Goal: Task Accomplishment & Management: Contribute content

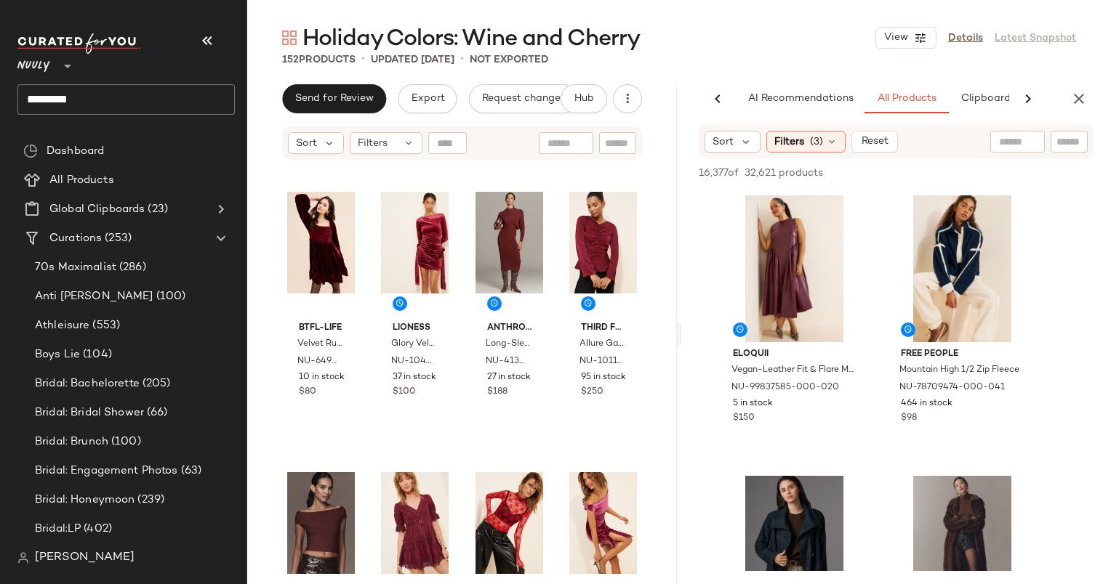
scroll to position [1025, 0]
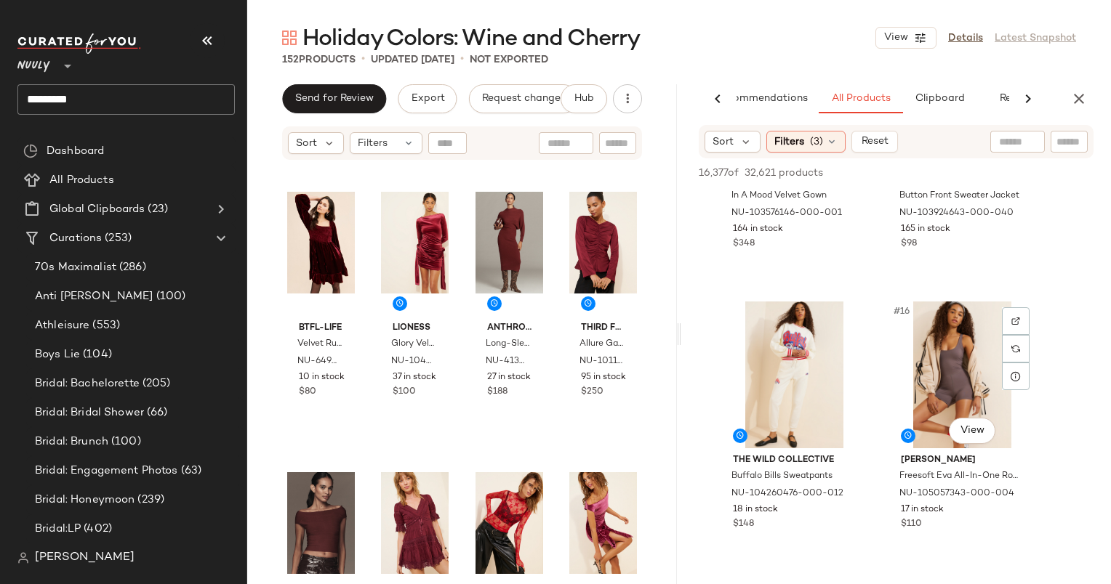
scroll to position [1859, 0]
click at [344, 98] on span "Send for Review" at bounding box center [333, 99] width 79 height 12
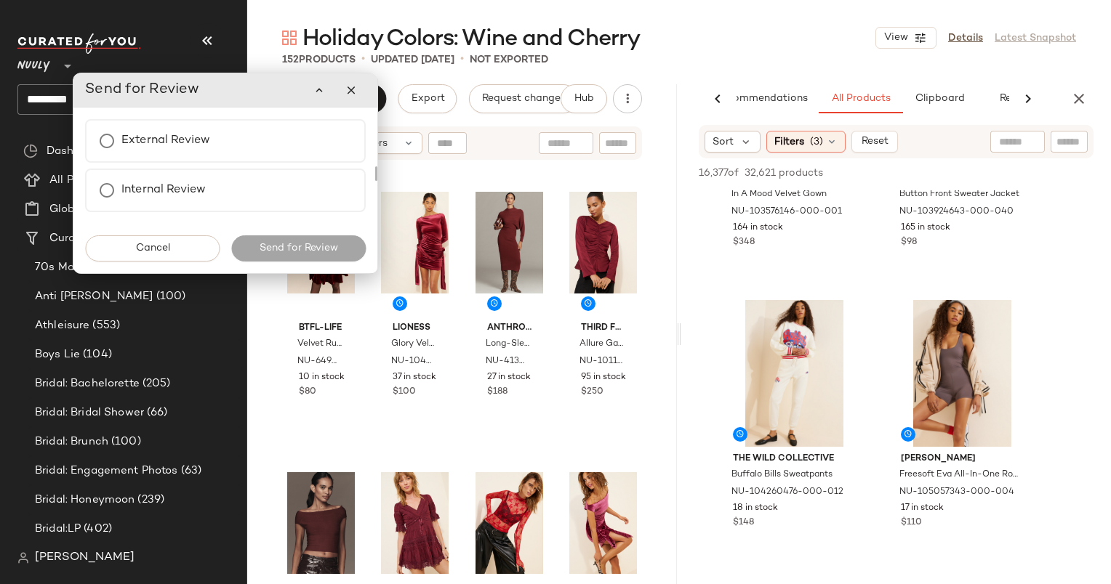
click at [647, 73] on div "Holiday Colors: Wine and Cherry View Details Latest Snapshot 152 Products • upd…" at bounding box center [678, 303] width 863 height 561
click at [758, 23] on div "Holiday Colors: Wine and Cherry View Details Latest Snapshot" at bounding box center [678, 37] width 863 height 29
click at [478, 127] on div "Sort Filters" at bounding box center [462, 142] width 360 height 33
click at [355, 95] on icon "button" at bounding box center [351, 90] width 13 height 13
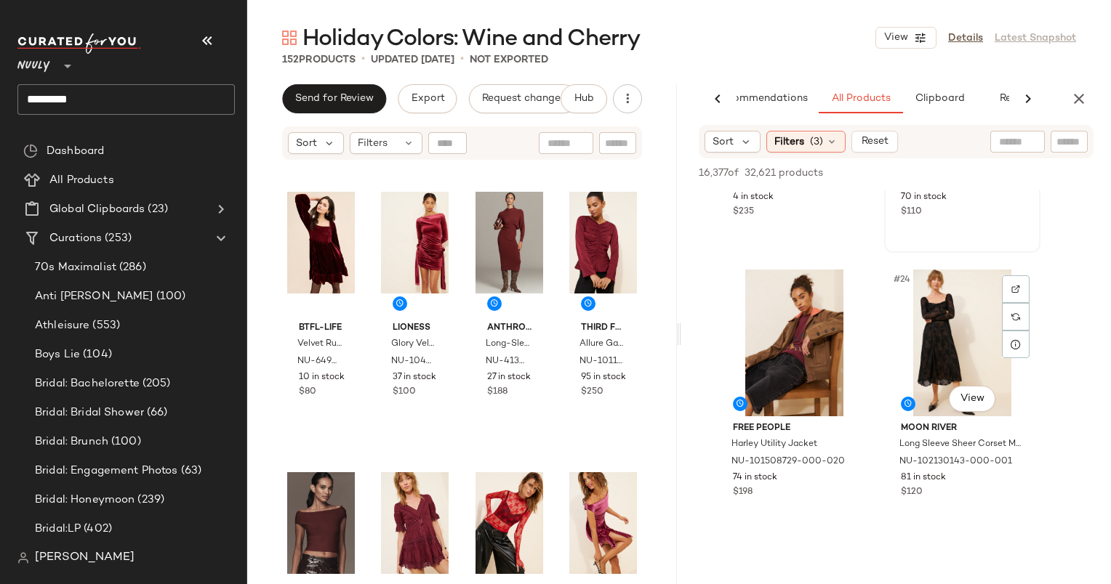
scroll to position [3021, 0]
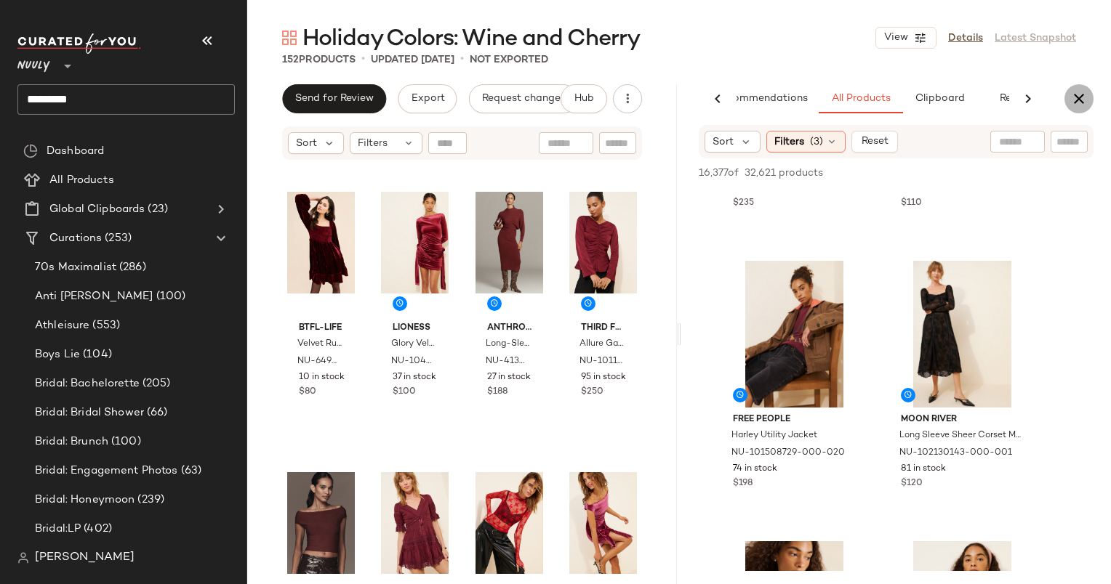
click at [1084, 98] on icon "button" at bounding box center [1078, 98] width 17 height 17
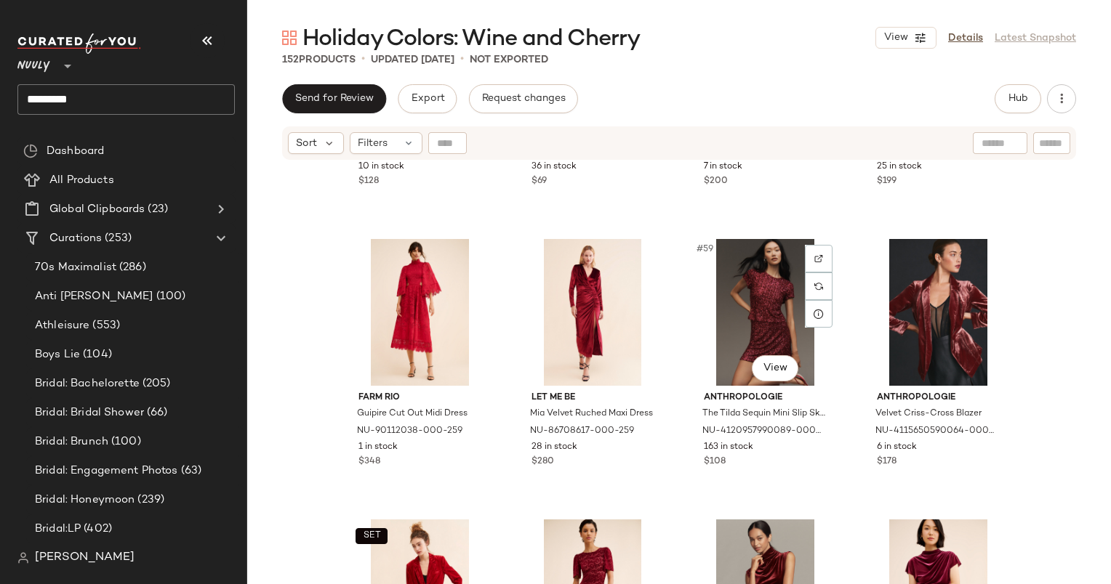
scroll to position [3870, 0]
click at [747, 305] on div "#59 View" at bounding box center [765, 312] width 146 height 147
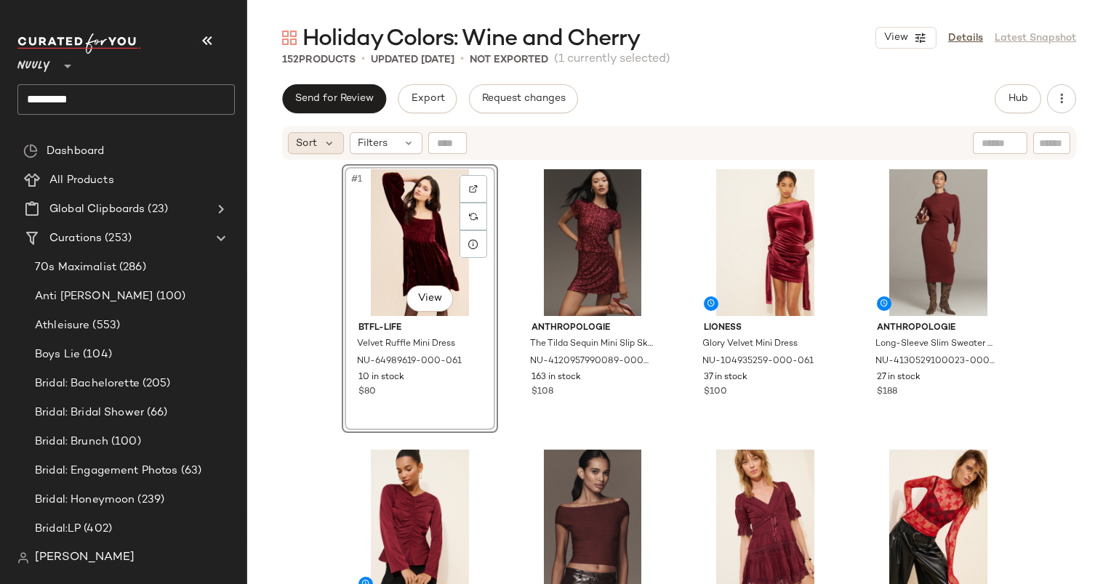
click at [291, 142] on div "Sort" at bounding box center [316, 143] width 56 height 22
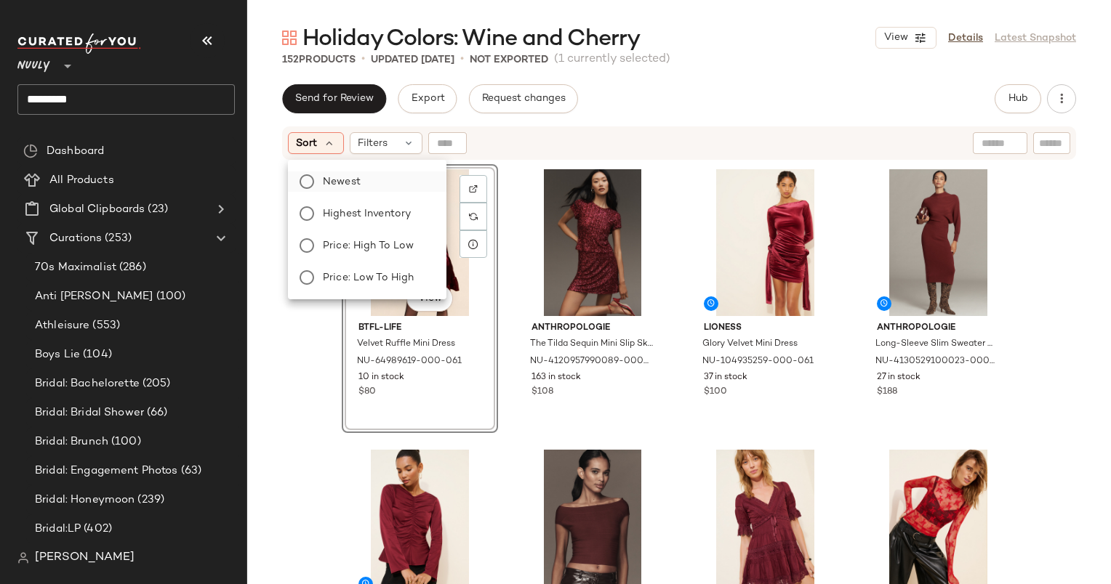
click at [369, 178] on label "Newest" at bounding box center [376, 182] width 118 height 20
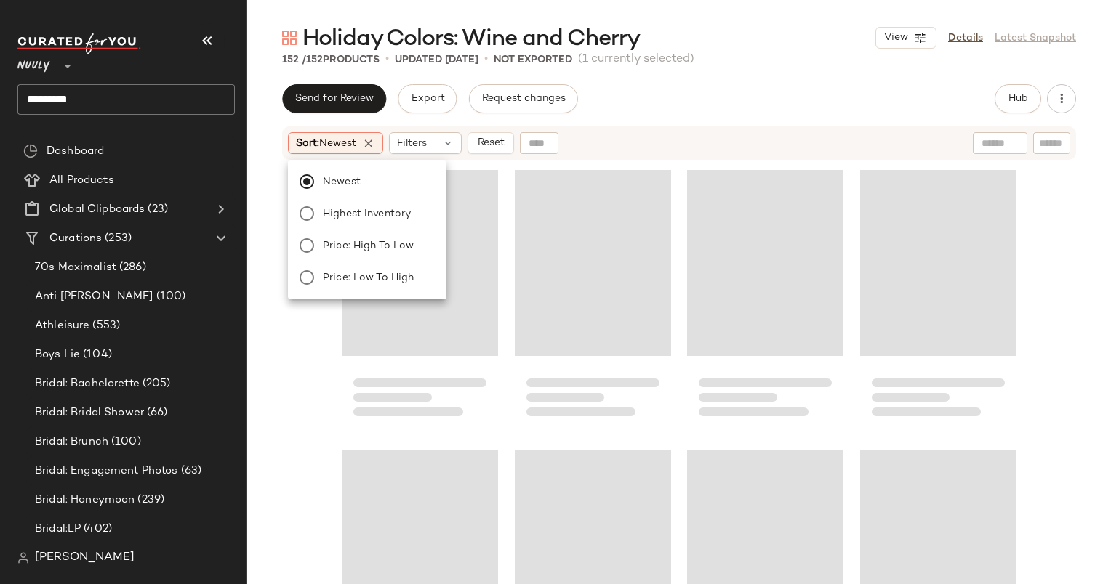
click at [656, 158] on div "Sort: Newest Filters Reset" at bounding box center [679, 142] width 794 height 33
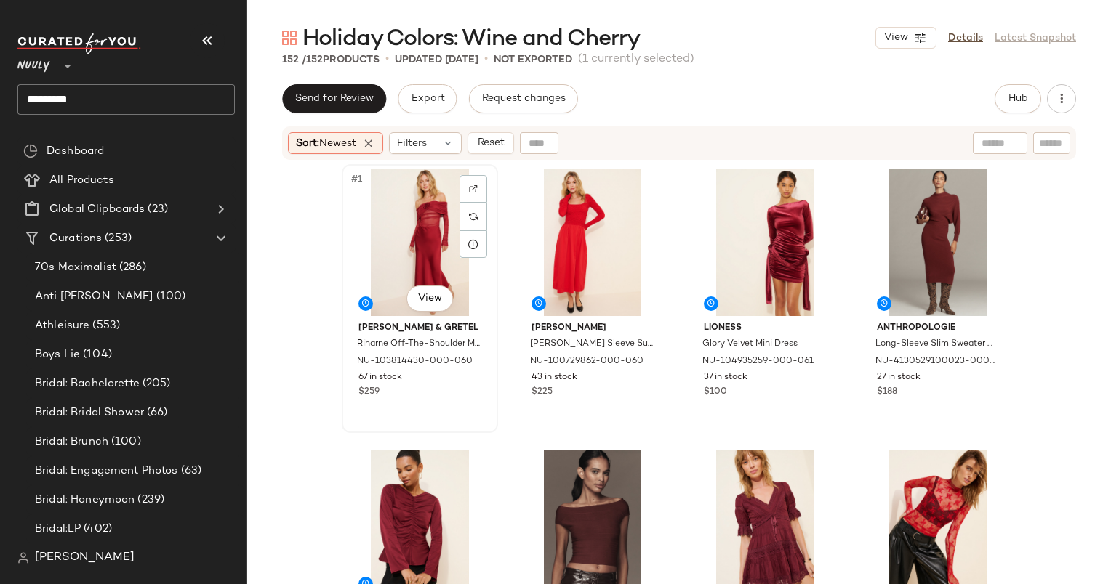
click at [390, 207] on div "#1 View" at bounding box center [420, 242] width 146 height 147
click at [736, 185] on div "#3 View" at bounding box center [765, 242] width 146 height 147
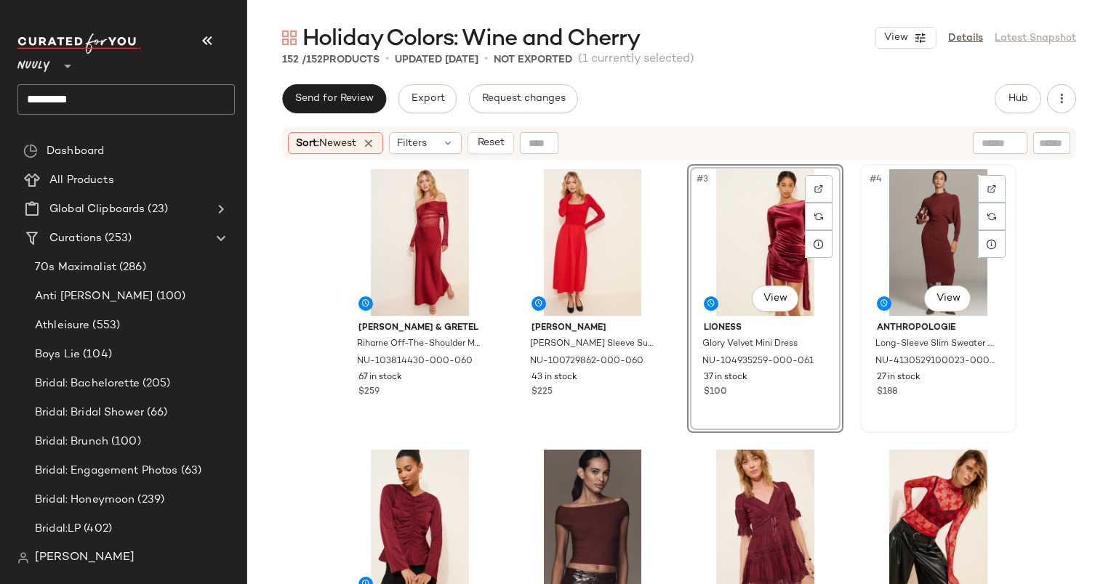
click at [925, 224] on div "#4 View" at bounding box center [938, 242] width 146 height 147
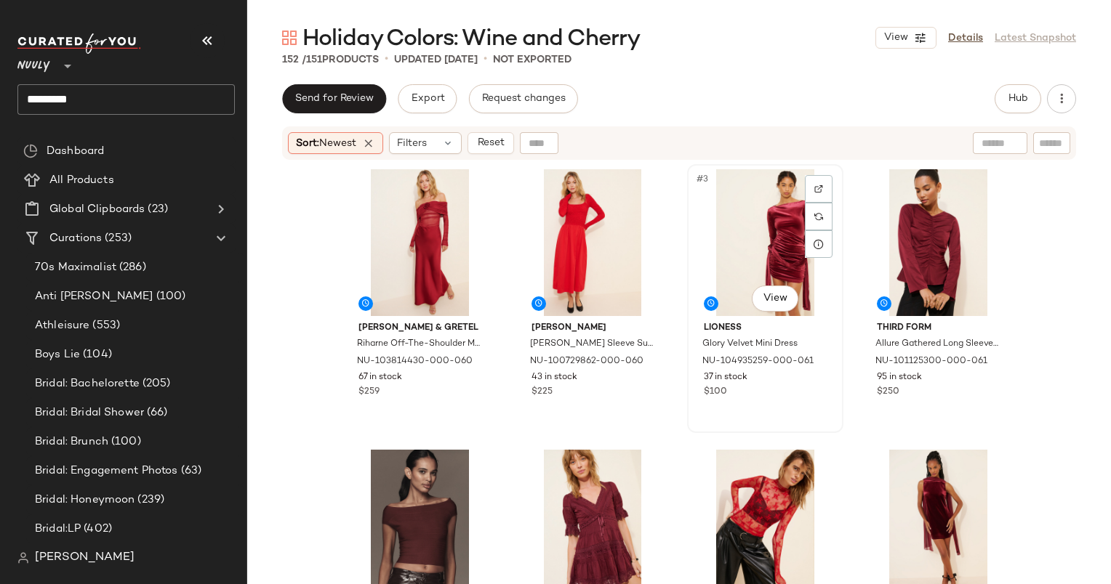
click at [773, 212] on div "#3 View" at bounding box center [765, 242] width 146 height 147
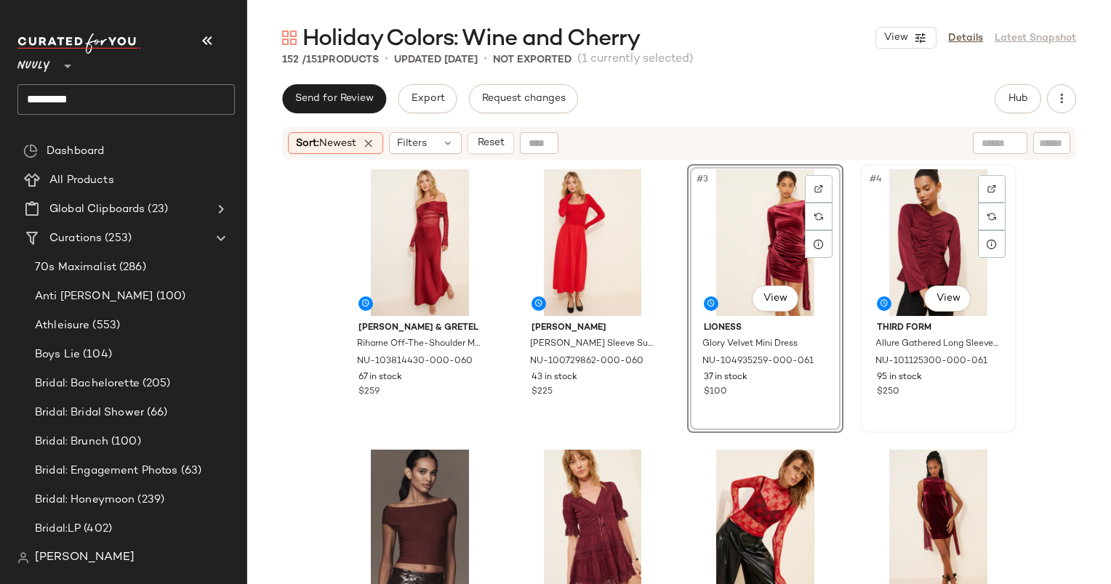
click at [919, 222] on div "#4 View" at bounding box center [938, 242] width 146 height 147
click at [914, 277] on div "SET #4 View" at bounding box center [938, 242] width 146 height 147
click at [710, 439] on div "Hansen & Gretel Riharne Off-The-Shoulder Maxi Dress NU-103814430-000-060 67 in …" at bounding box center [679, 392] width 675 height 456
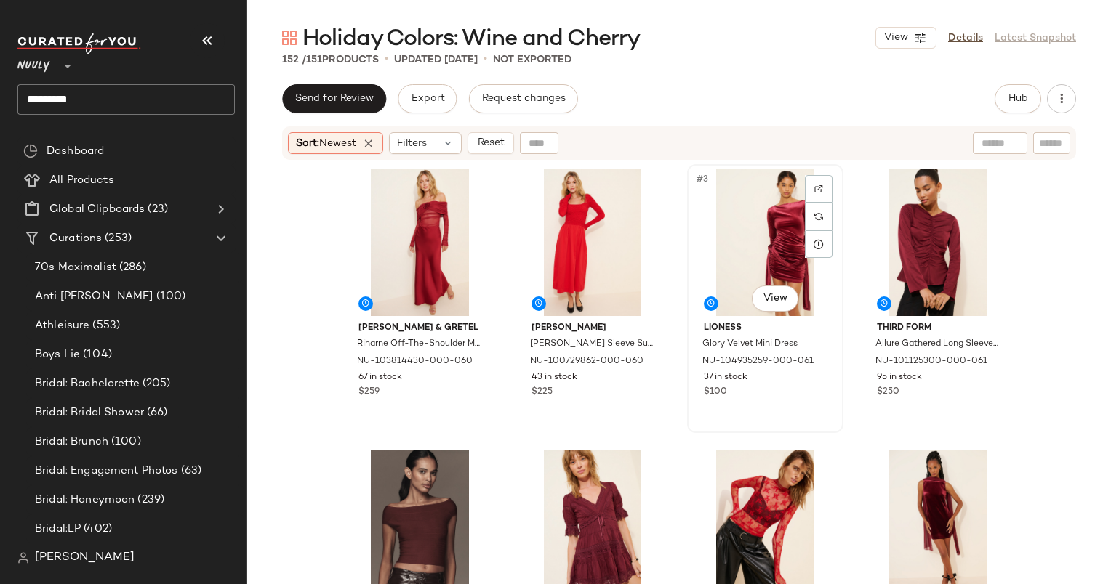
click at [738, 227] on div "#3 View" at bounding box center [765, 242] width 146 height 147
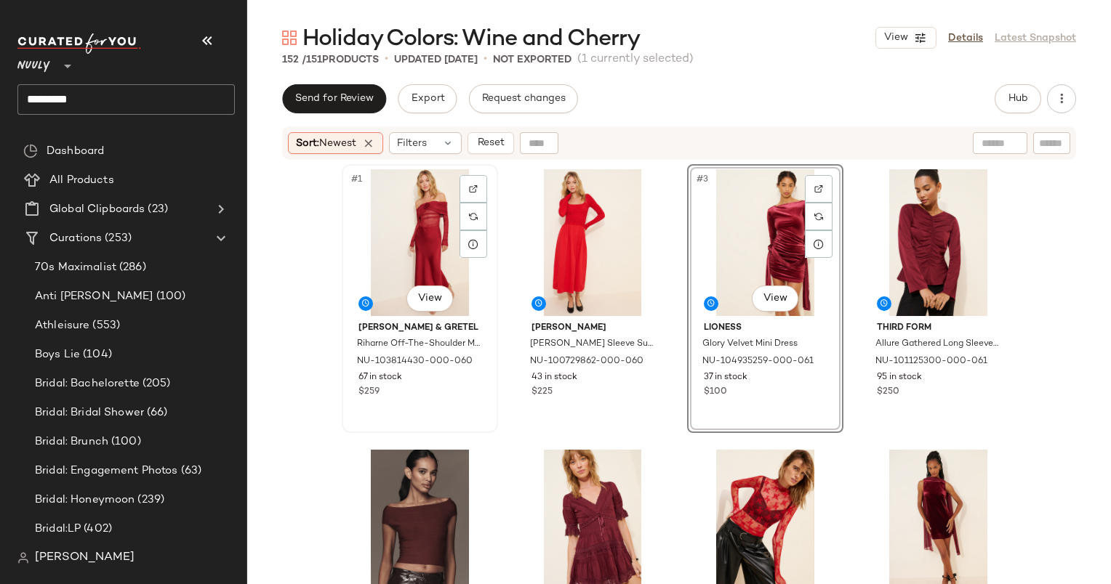
click at [397, 204] on div "#1 View" at bounding box center [420, 242] width 146 height 147
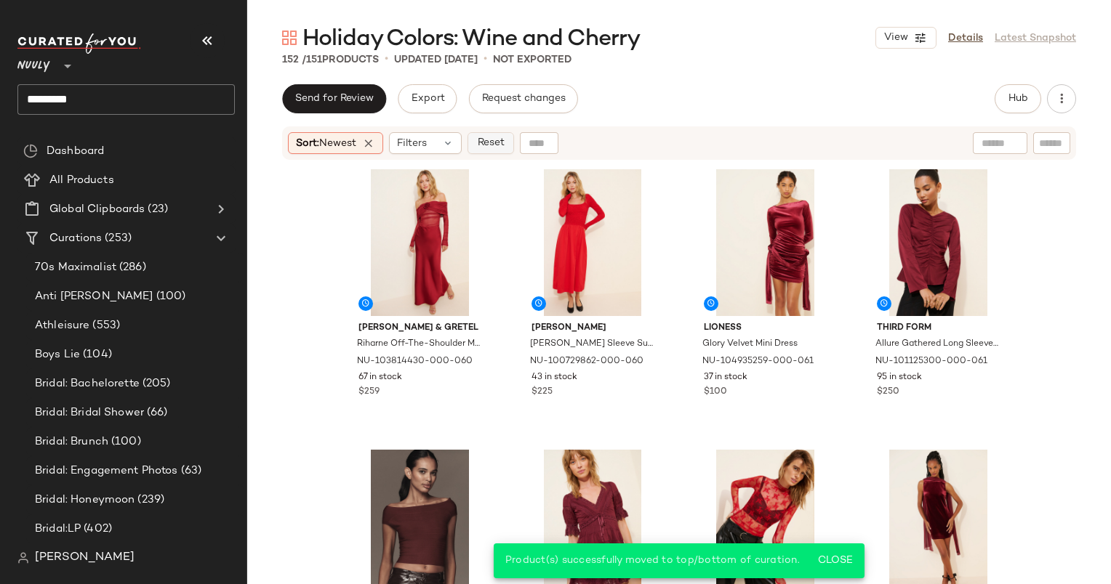
click at [509, 140] on button "Reset" at bounding box center [490, 143] width 47 height 22
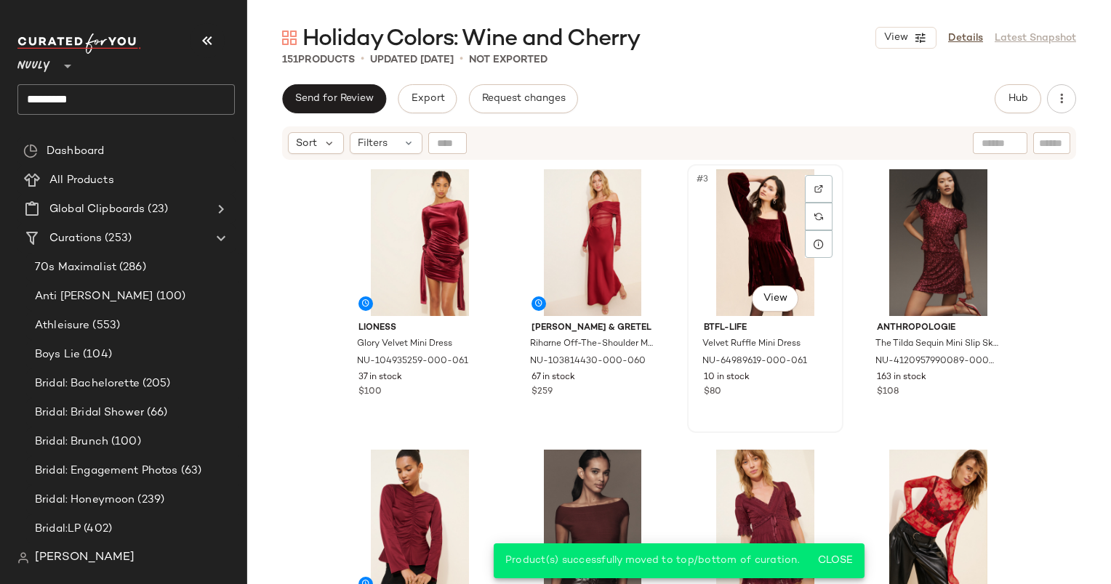
click at [792, 215] on div "#3 View" at bounding box center [765, 242] width 146 height 147
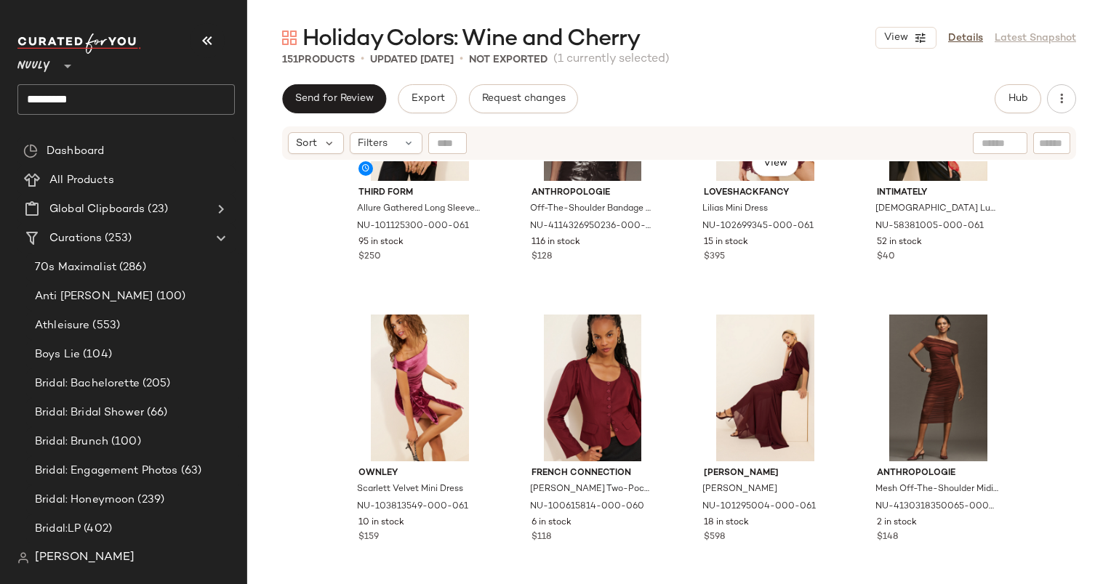
scroll to position [445, 0]
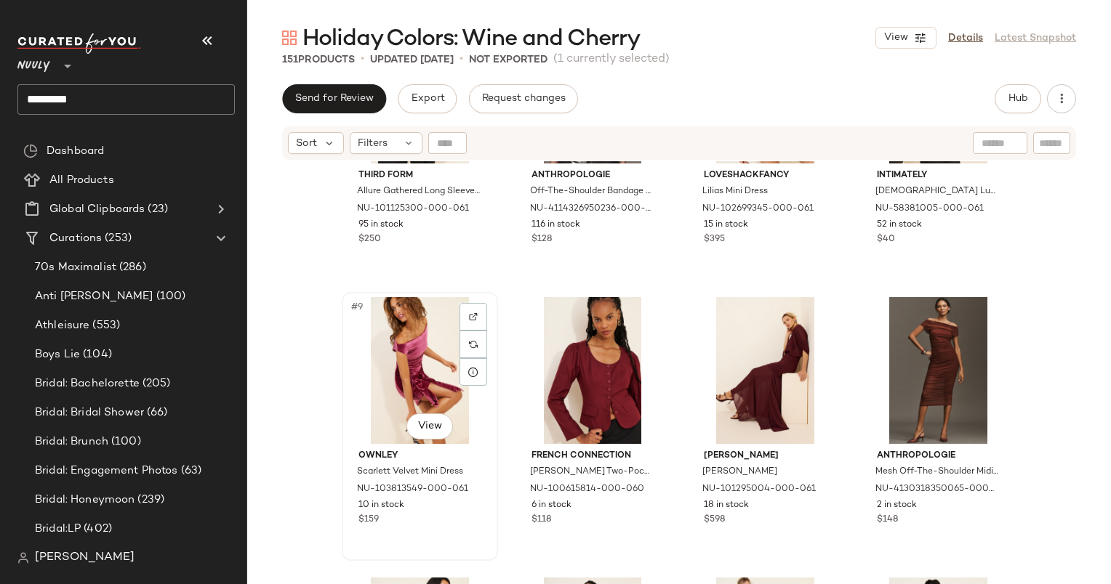
click at [410, 358] on div "#9 View" at bounding box center [420, 370] width 146 height 147
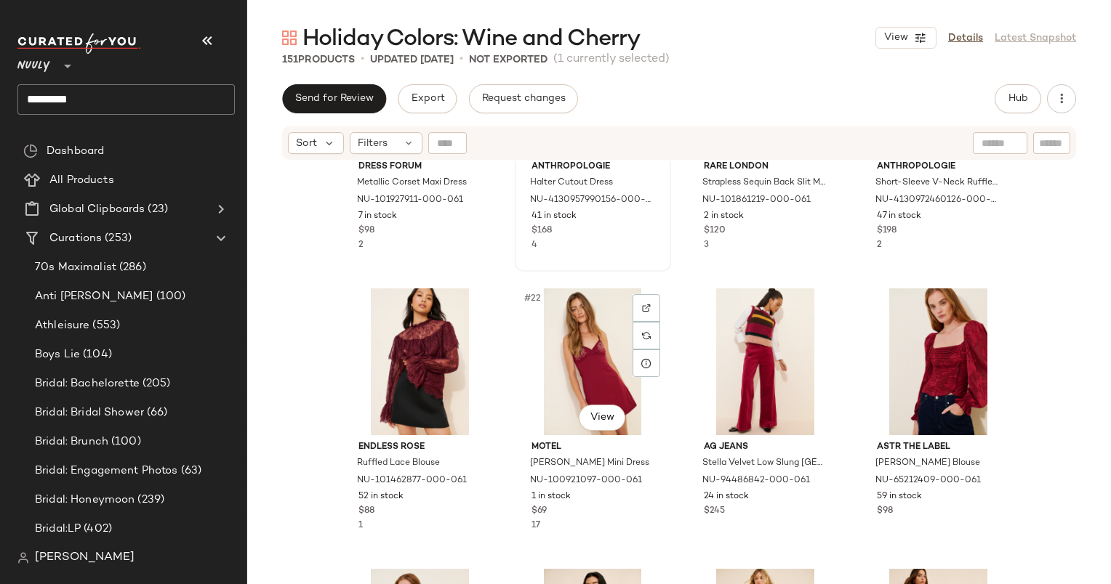
scroll to position [1346, 0]
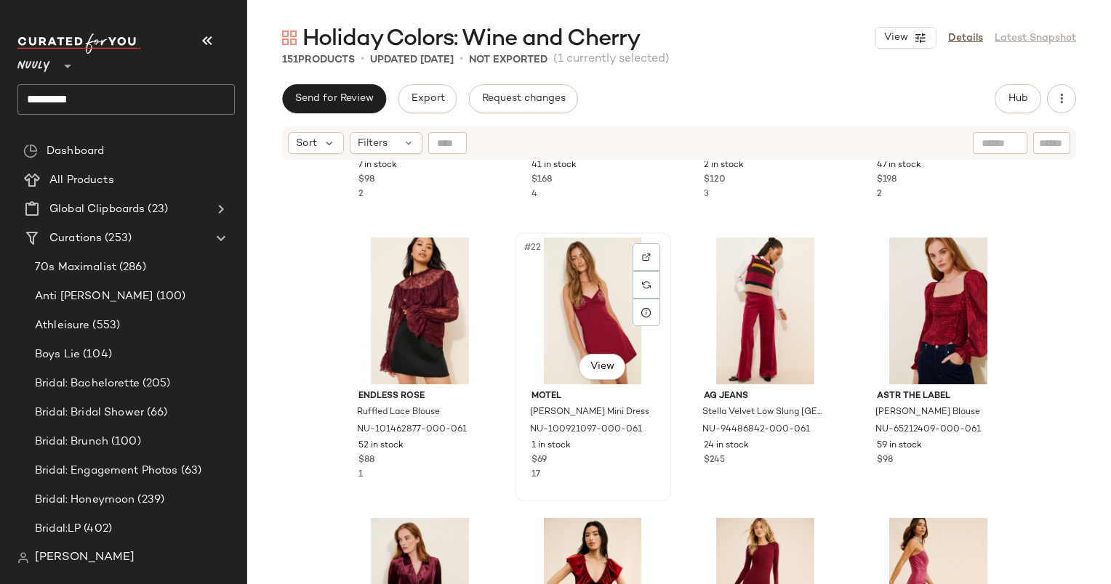
click at [587, 291] on div "#22 View" at bounding box center [593, 311] width 146 height 147
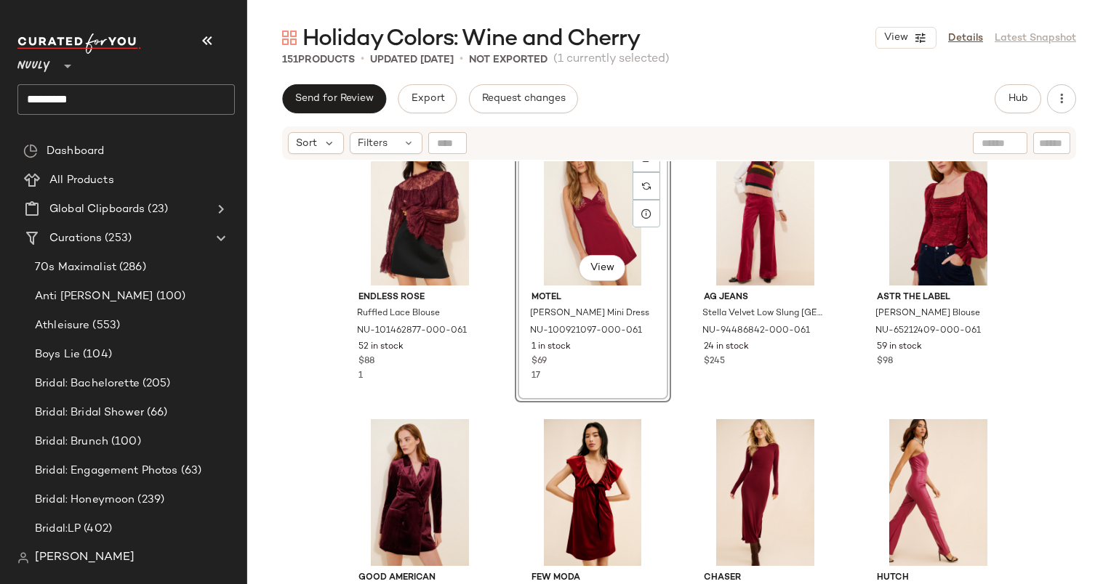
scroll to position [1453, 0]
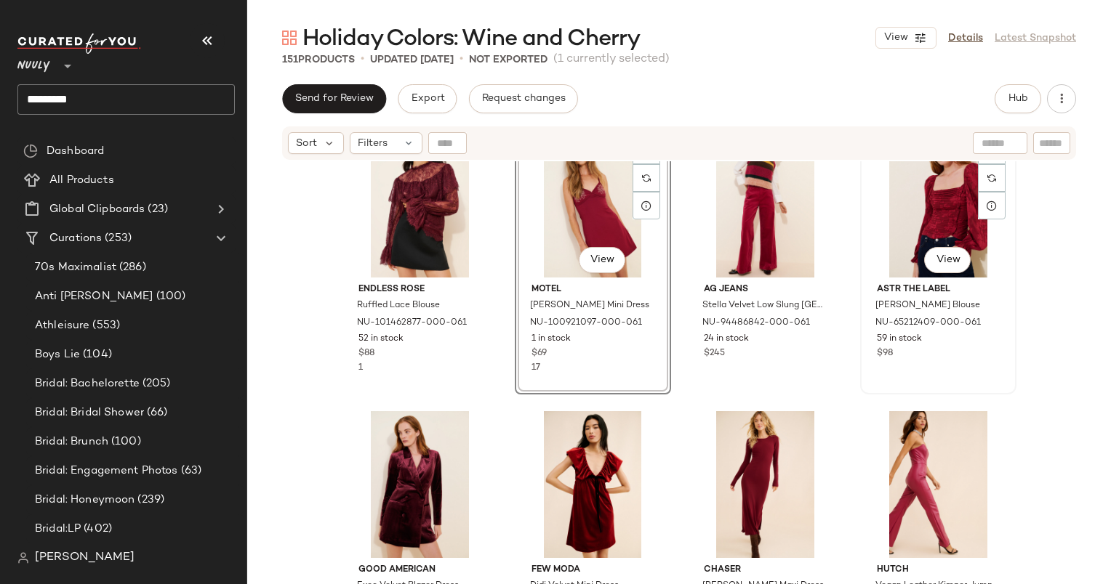
click at [918, 207] on div "#24 View" at bounding box center [938, 204] width 146 height 147
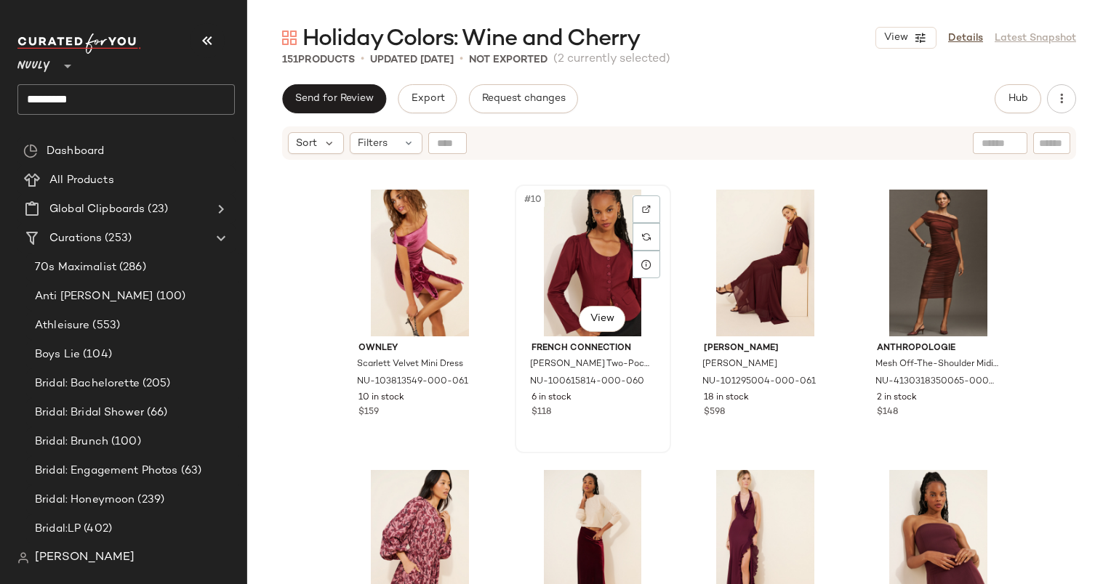
scroll to position [554, 0]
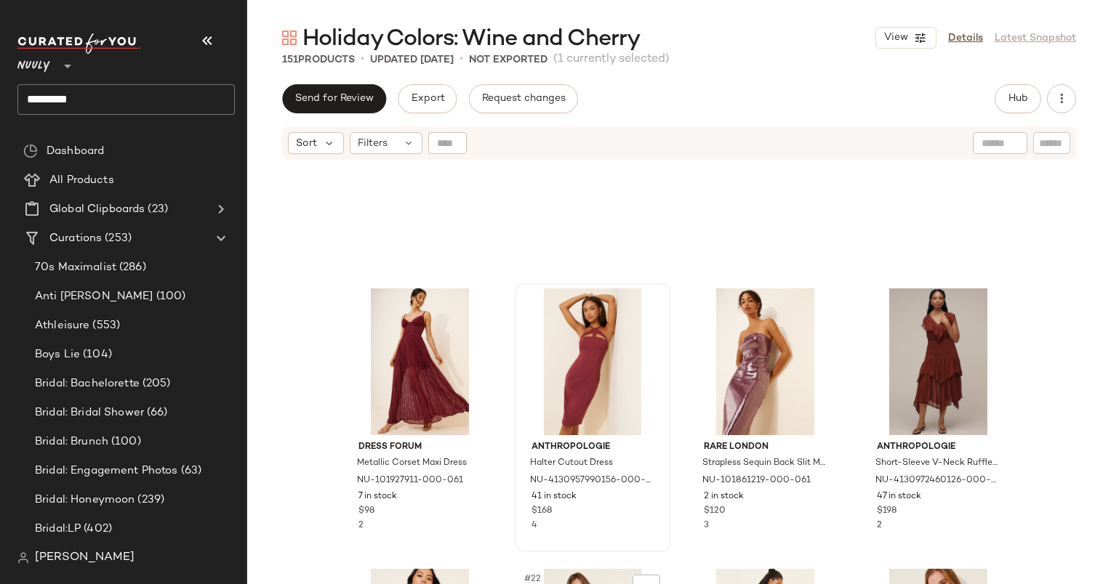
scroll to position [1288, 0]
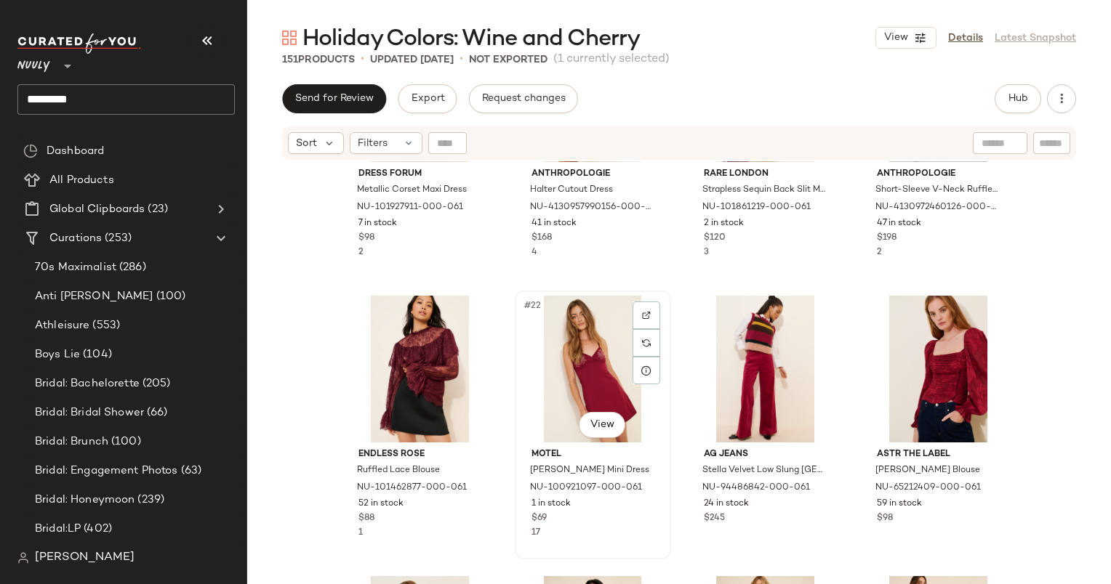
click at [603, 342] on div "#22 View" at bounding box center [593, 369] width 146 height 147
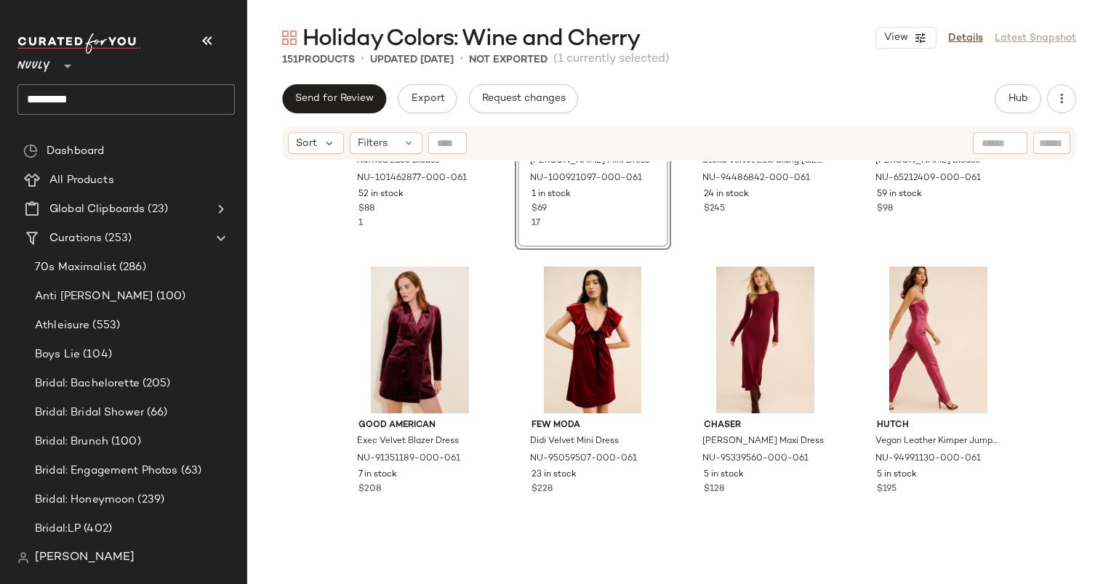
scroll to position [1602, 0]
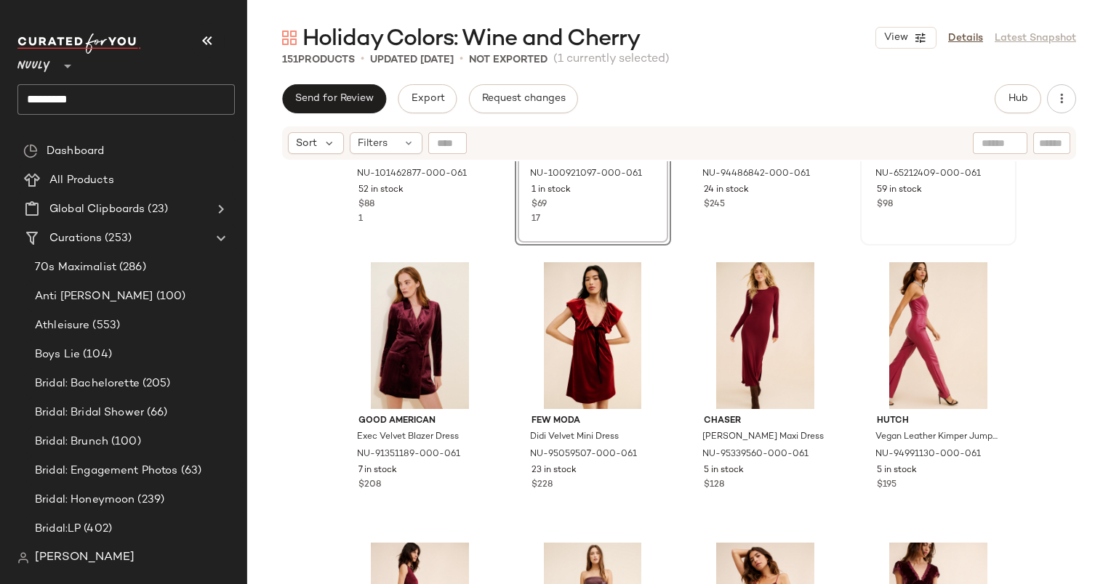
click at [903, 217] on div "#24 View ASTR The Label Tonina Ruched Blouse NU-65212409-000-061 59 in stock $98" at bounding box center [937, 111] width 153 height 266
click at [579, 322] on div "#26 View" at bounding box center [593, 335] width 146 height 147
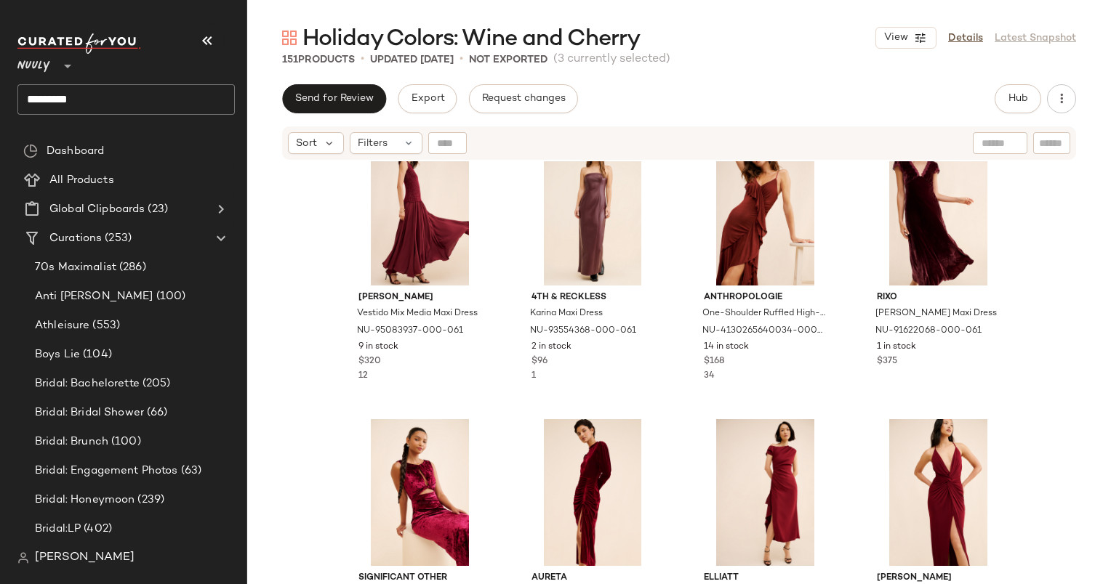
scroll to position [2064, 0]
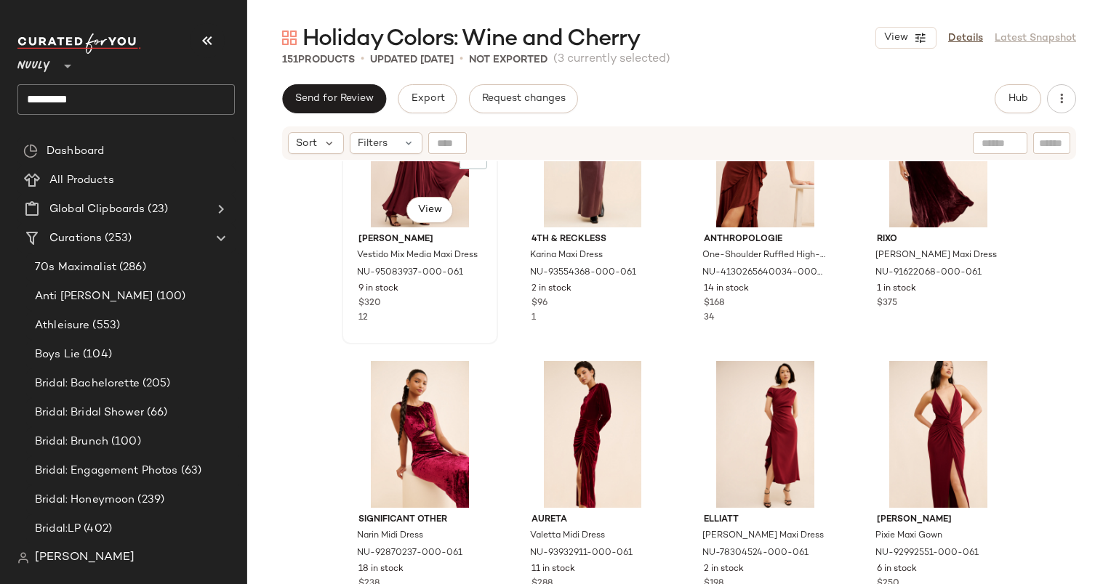
click at [424, 306] on div "$320" at bounding box center [419, 303] width 123 height 13
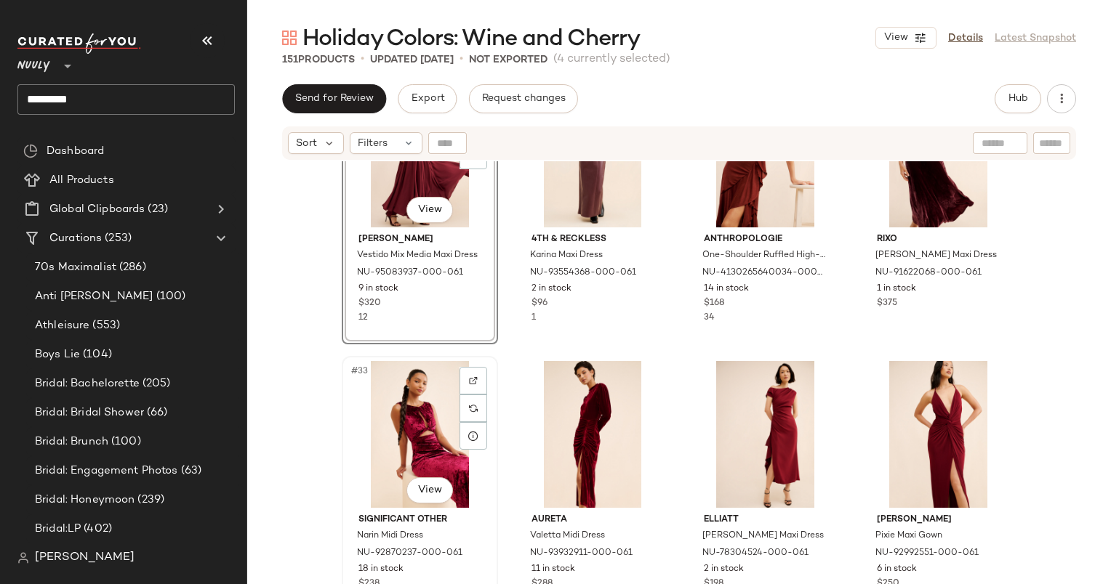
click at [425, 432] on div "#33 View" at bounding box center [420, 434] width 146 height 147
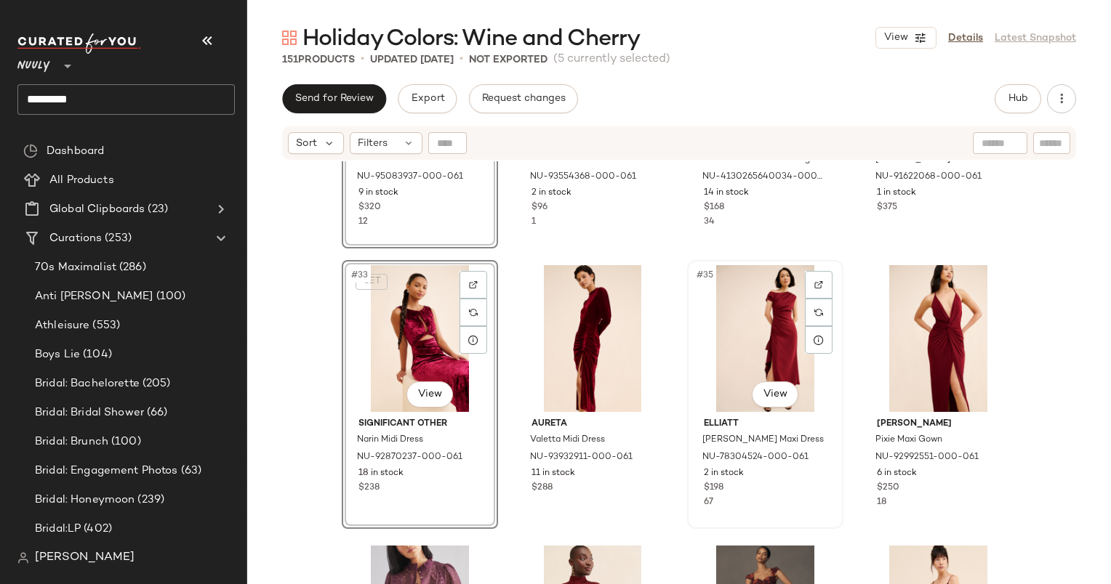
scroll to position [2178, 0]
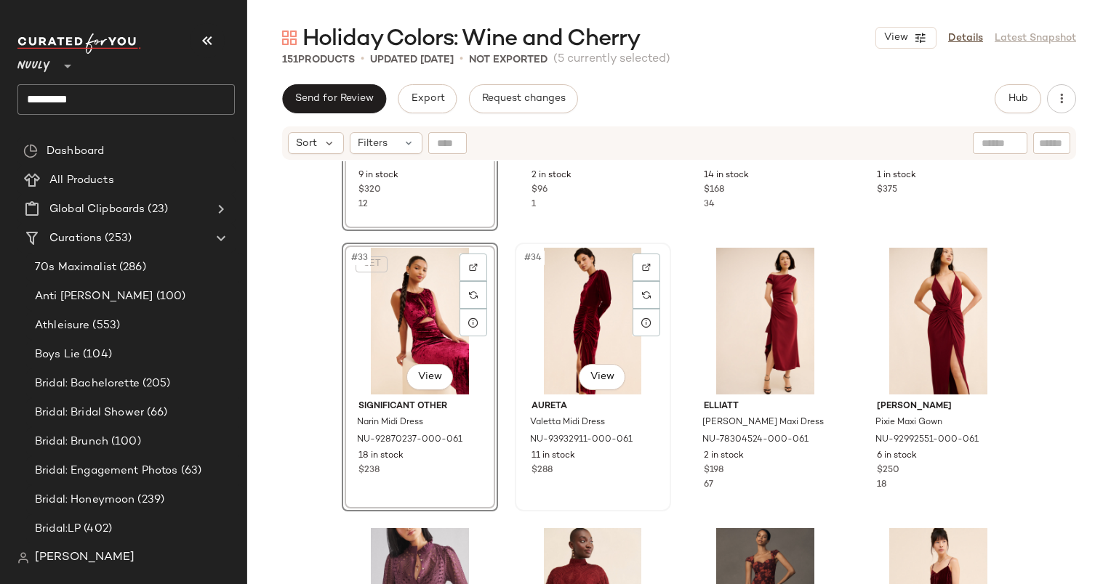
click at [581, 294] on div "#34 View" at bounding box center [593, 321] width 146 height 147
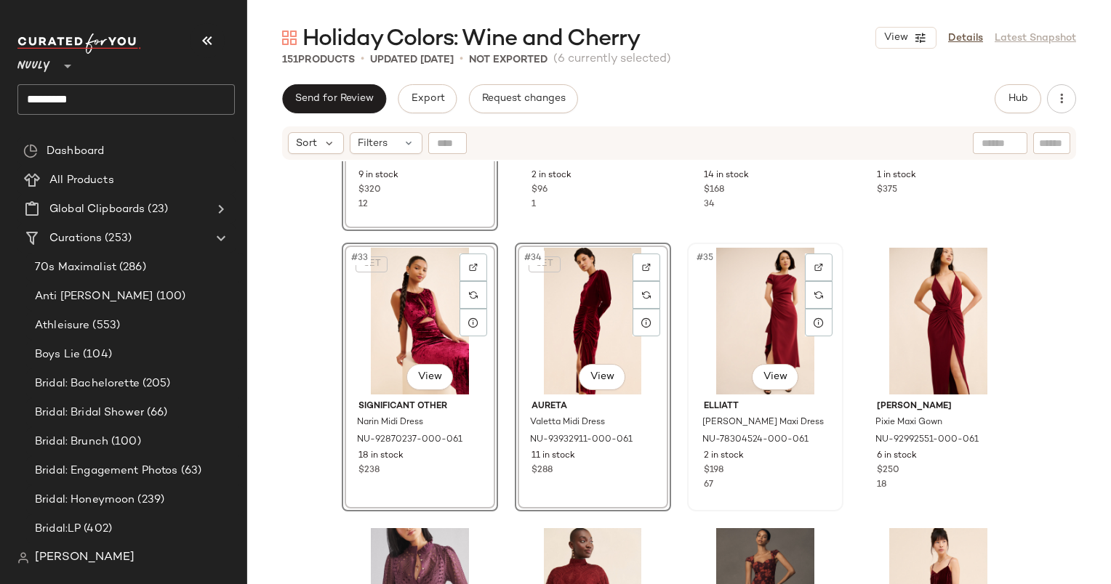
click at [765, 312] on div "#35 View" at bounding box center [765, 321] width 146 height 147
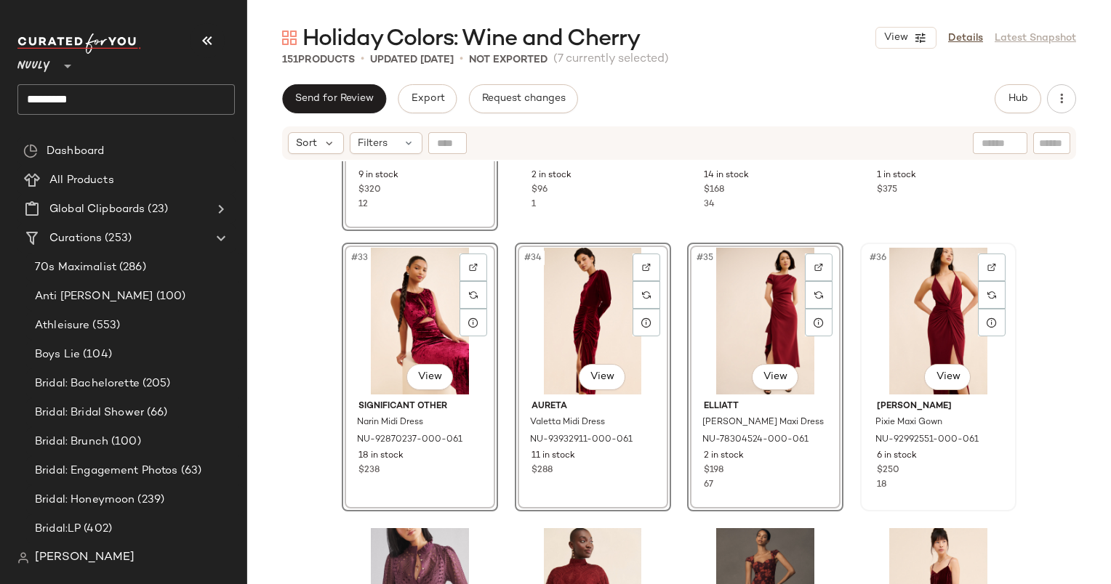
click at [909, 305] on div "#36 View" at bounding box center [938, 321] width 146 height 147
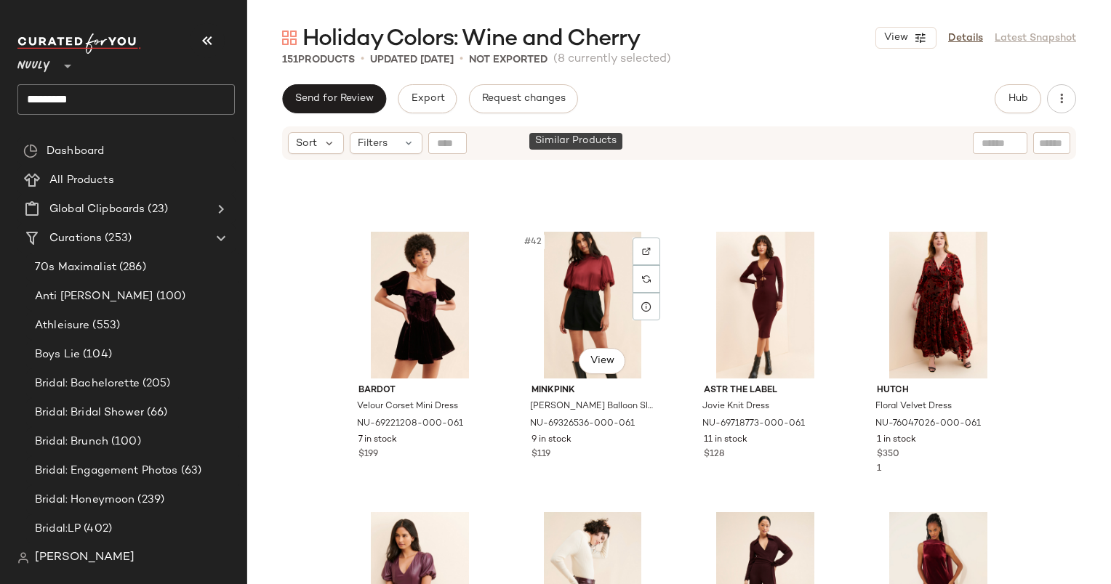
scroll to position [2893, 0]
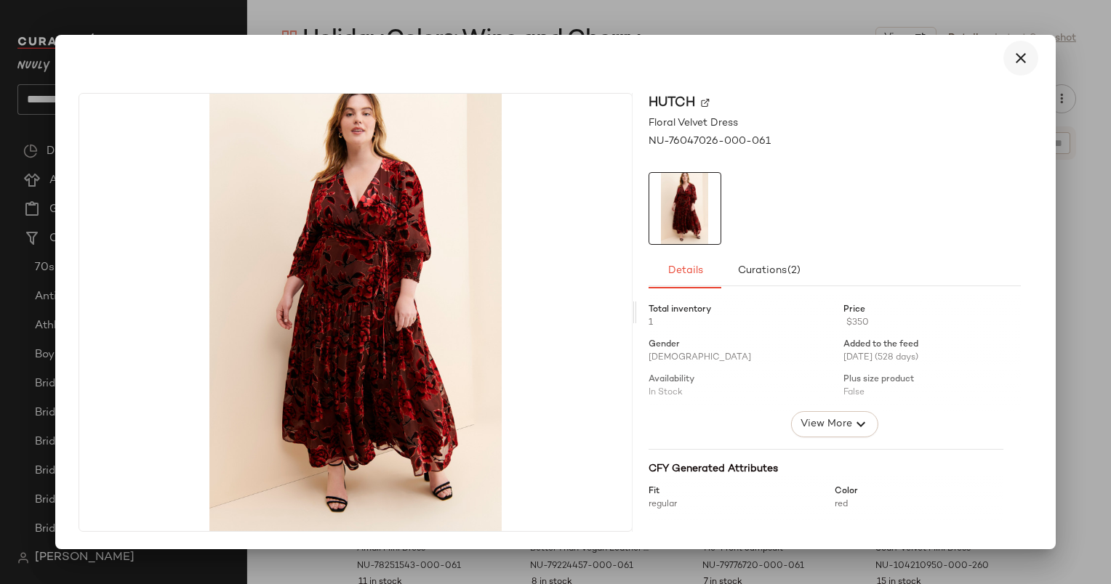
click at [1023, 63] on icon "button" at bounding box center [1020, 57] width 17 height 17
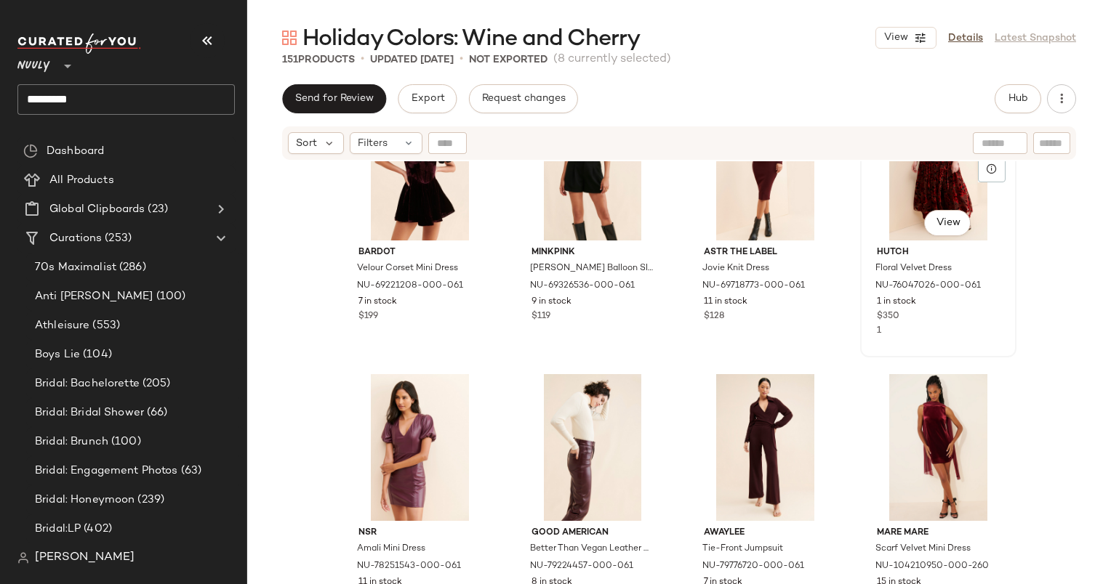
click at [881, 195] on div "#44 View" at bounding box center [938, 167] width 146 height 147
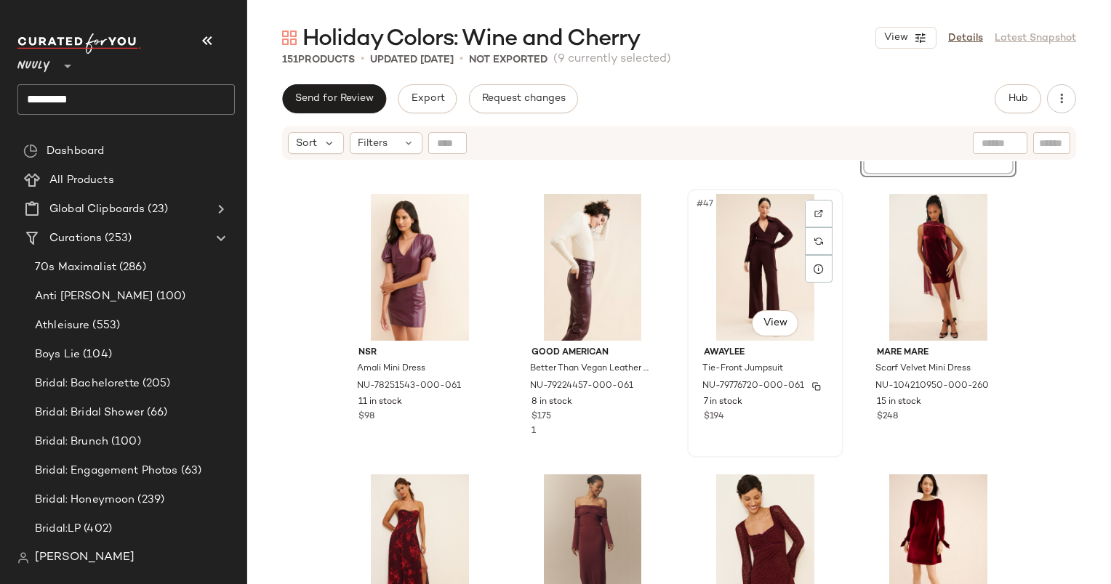
scroll to position [3171, 0]
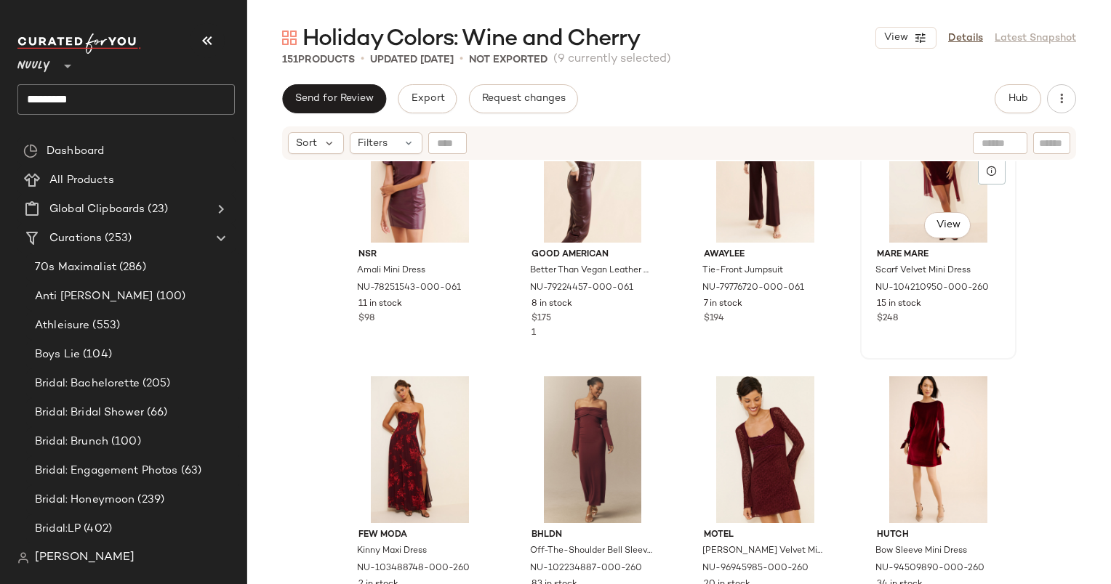
click at [896, 195] on div "#48 View" at bounding box center [938, 169] width 146 height 147
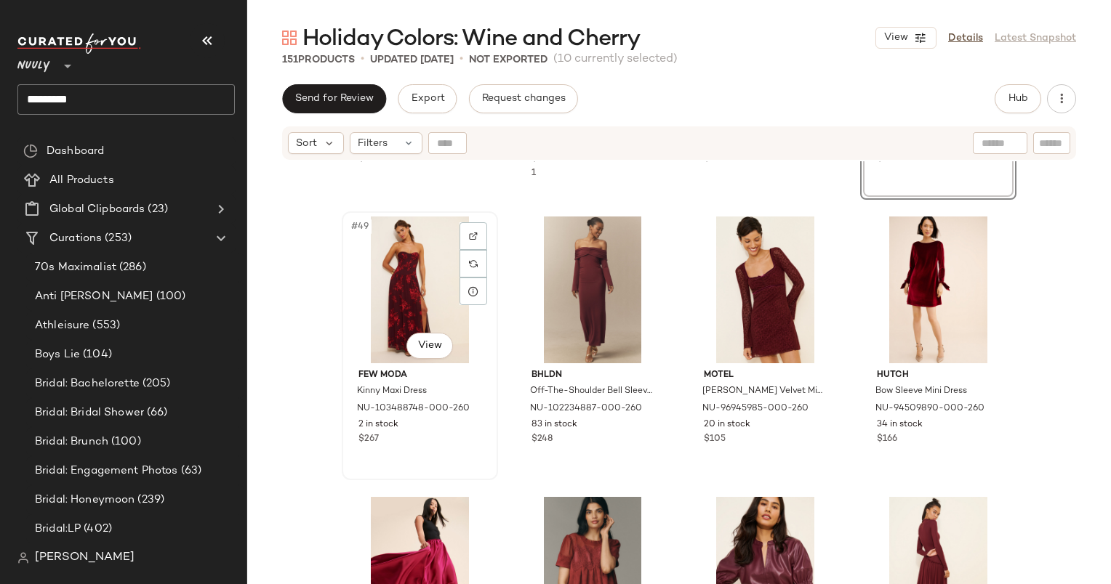
click at [413, 275] on div "#49 View" at bounding box center [420, 290] width 146 height 147
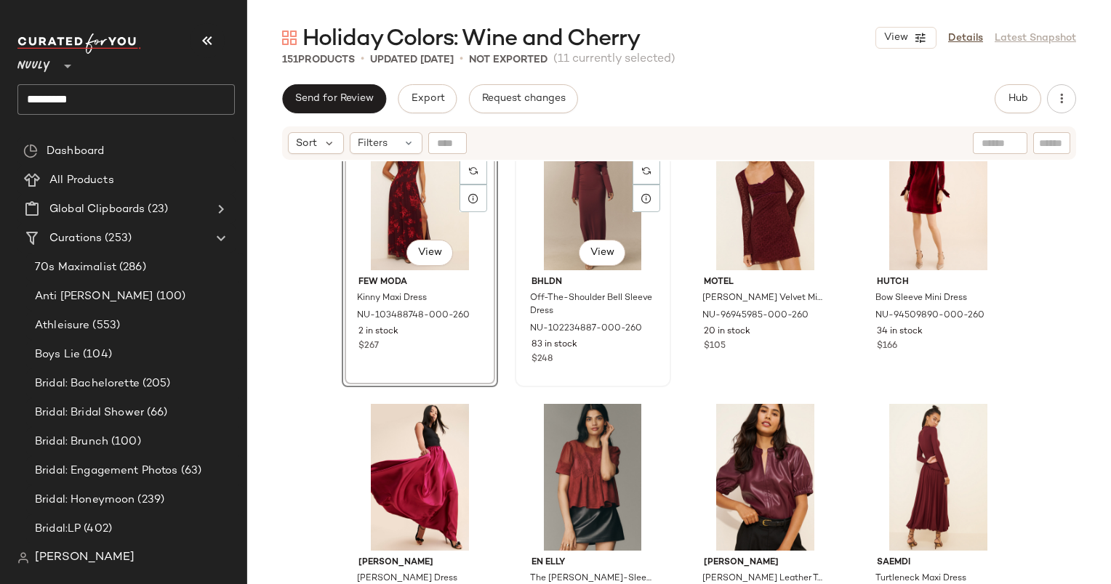
scroll to position [3425, 0]
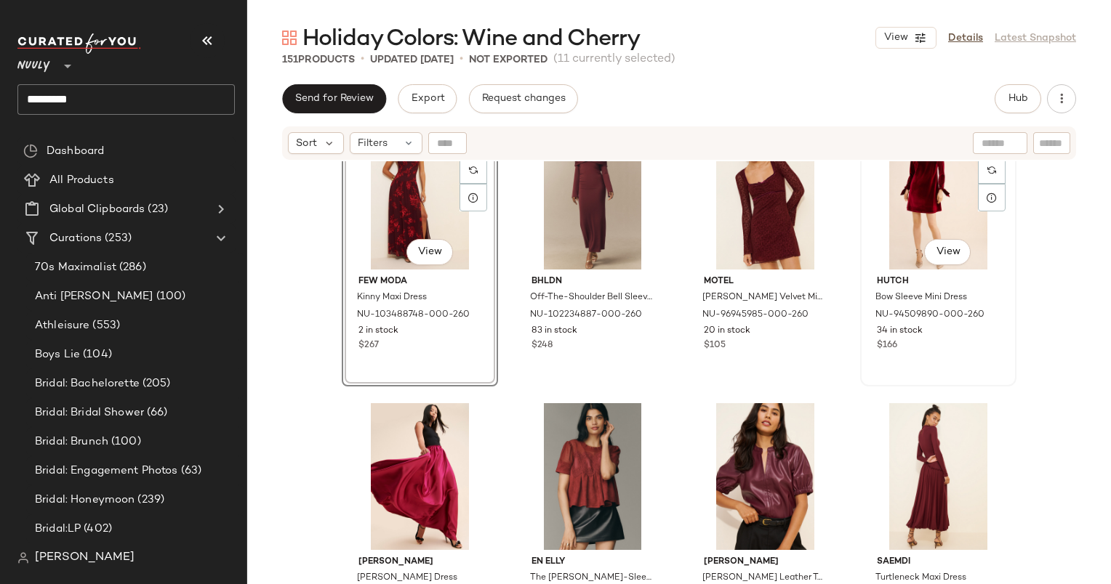
click at [913, 180] on div "#52 View" at bounding box center [938, 196] width 146 height 147
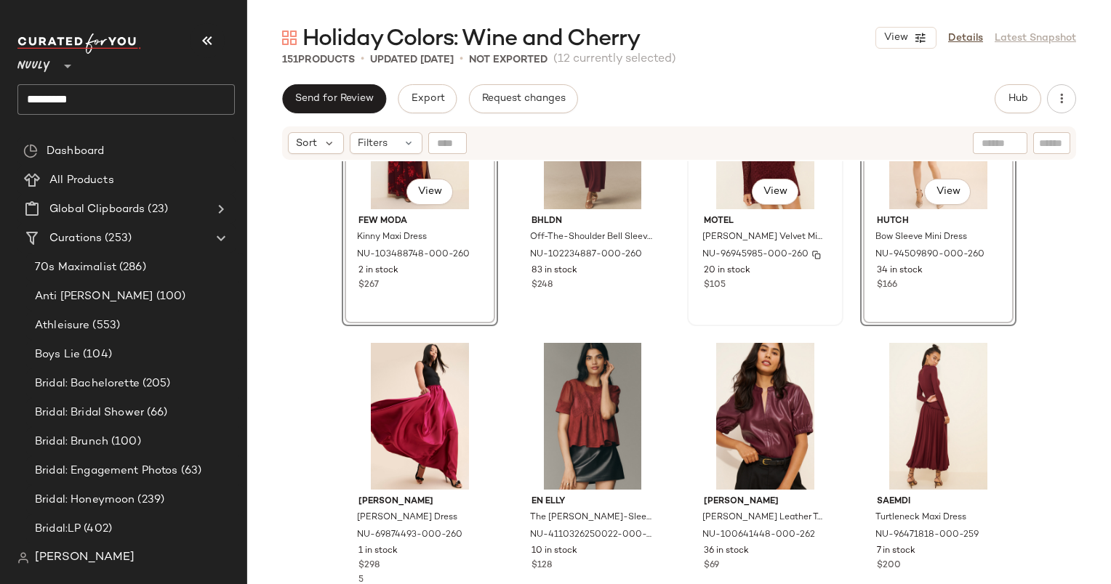
scroll to position [3495, 0]
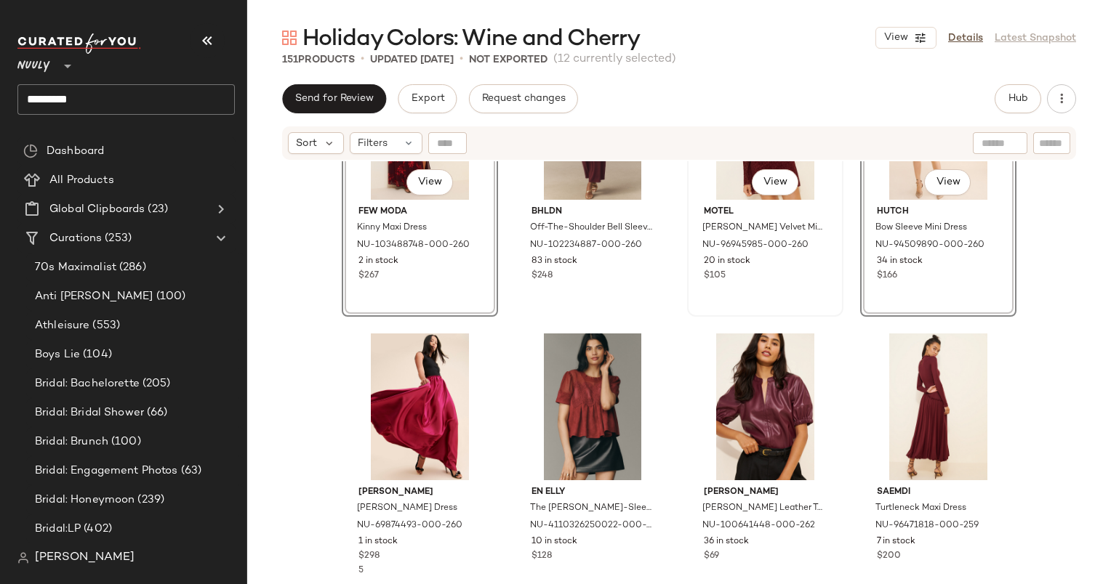
click at [704, 189] on div "#51 View" at bounding box center [765, 126] width 146 height 147
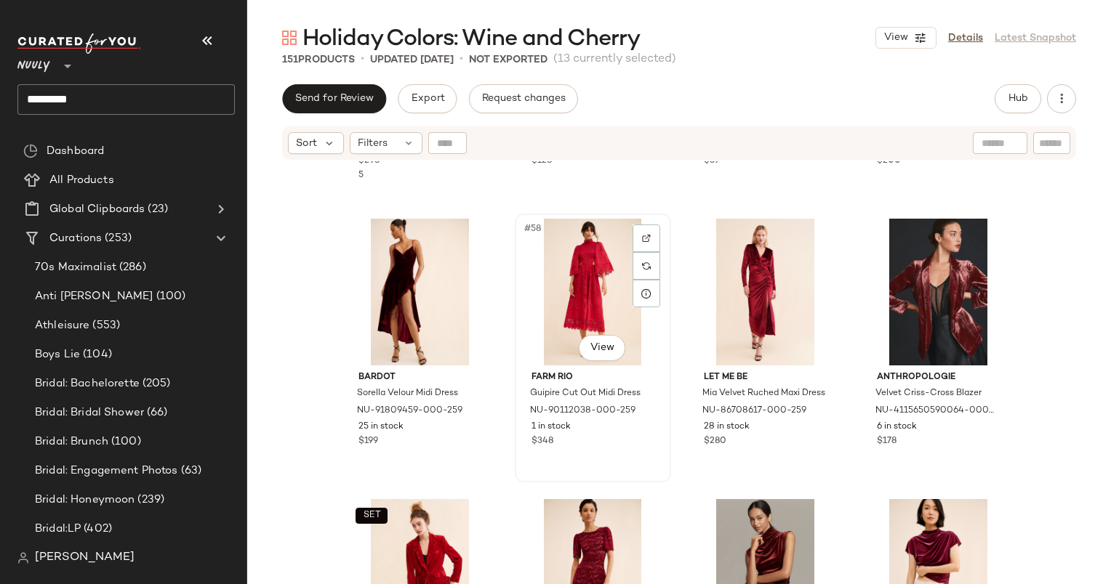
scroll to position [3922, 0]
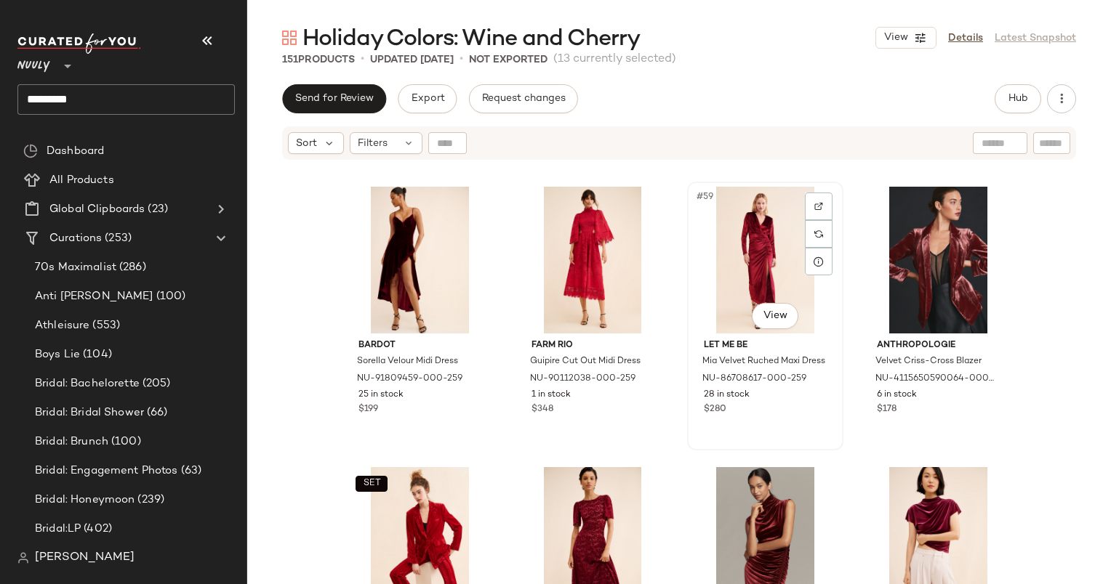
click at [745, 228] on div "#59 View" at bounding box center [765, 260] width 146 height 147
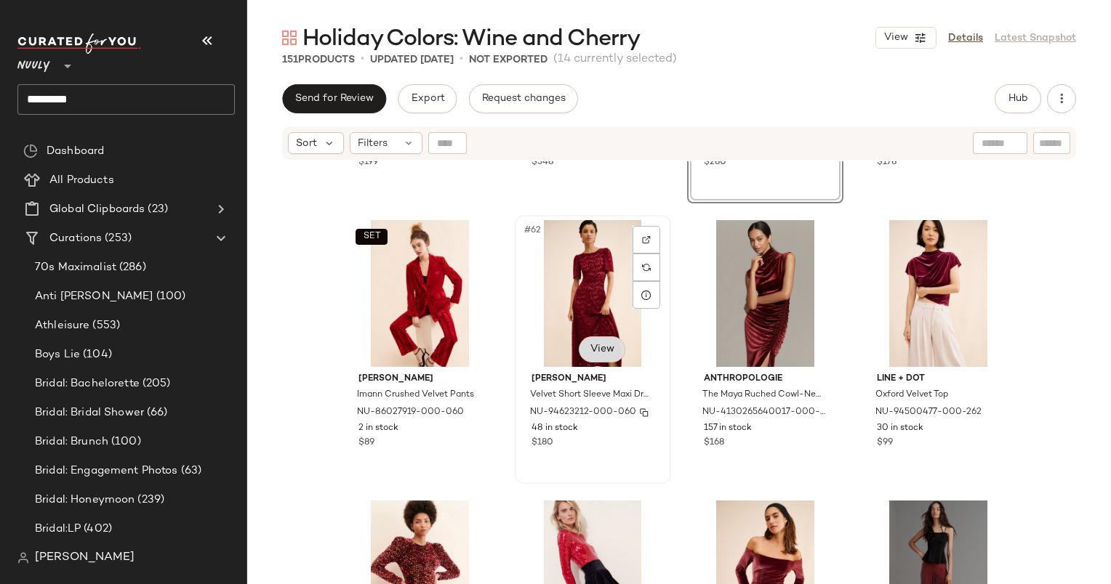
scroll to position [4171, 0]
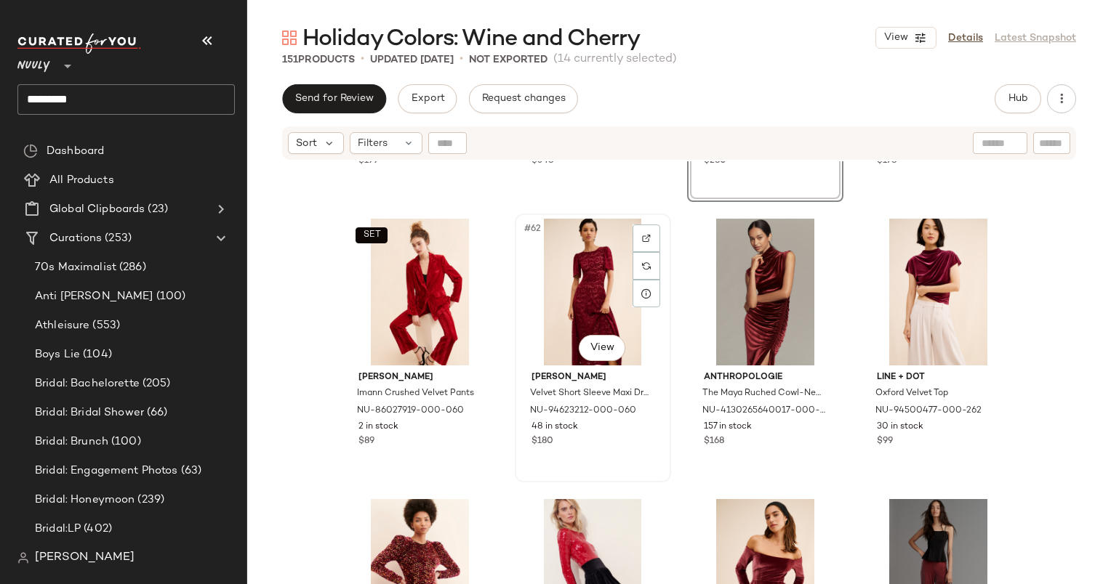
click at [568, 287] on div "#62 View" at bounding box center [593, 292] width 146 height 147
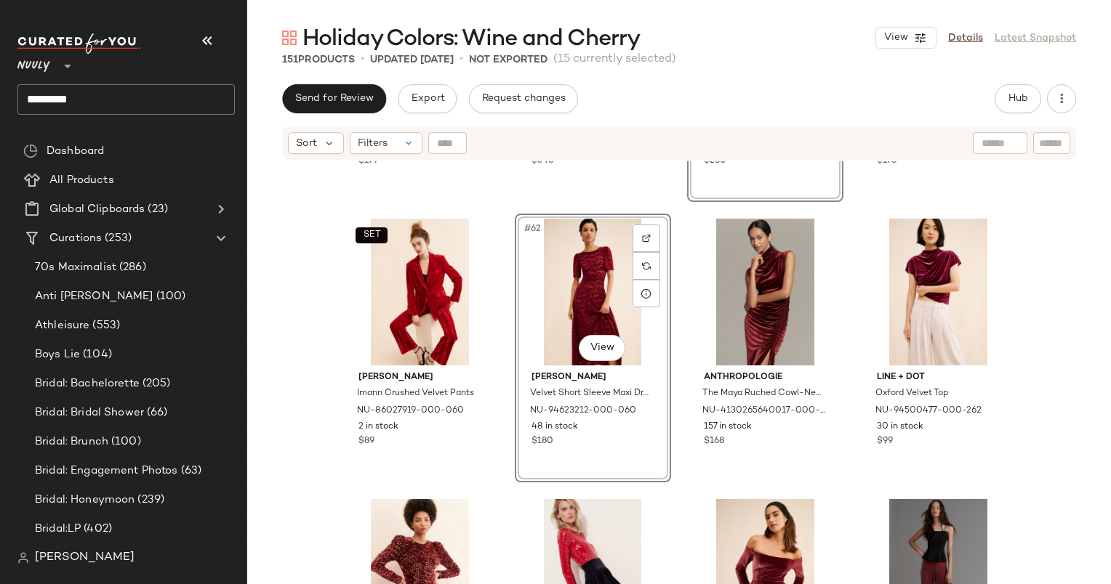
scroll to position [4271, 0]
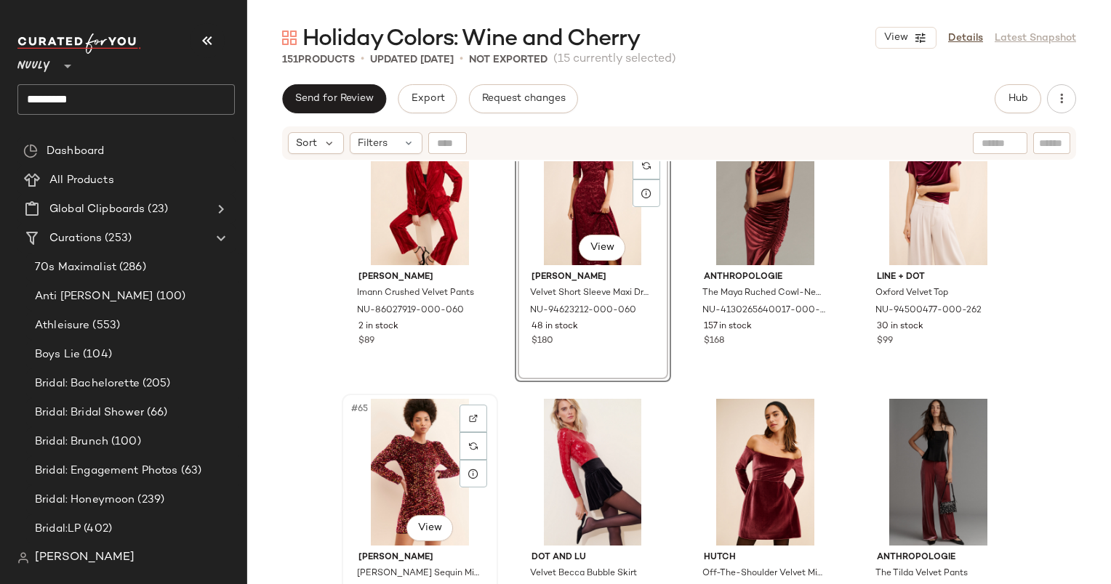
click at [395, 446] on div "#65 View" at bounding box center [420, 472] width 146 height 147
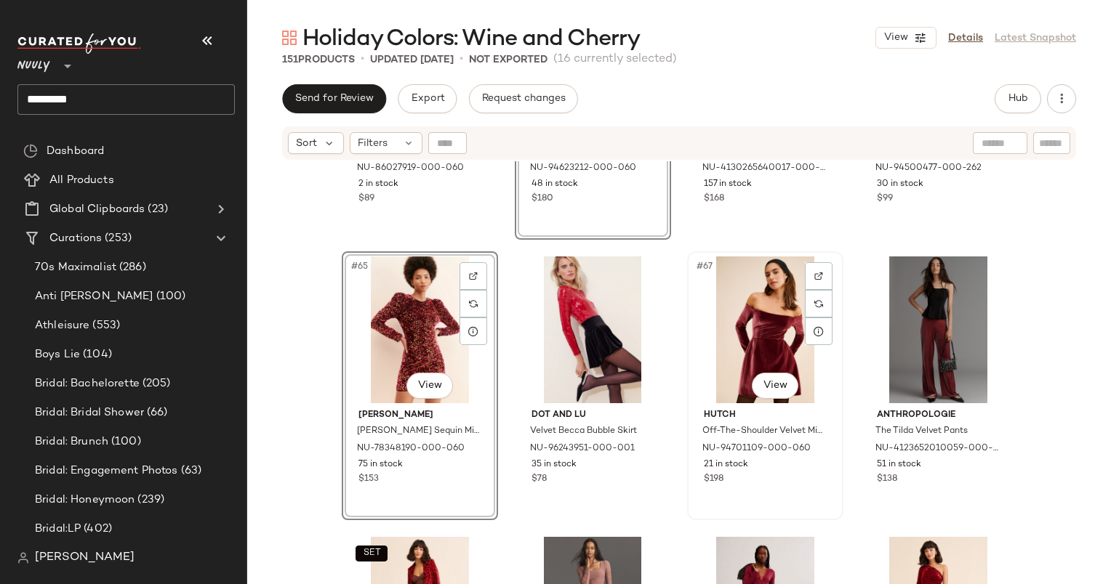
scroll to position [4559, 0]
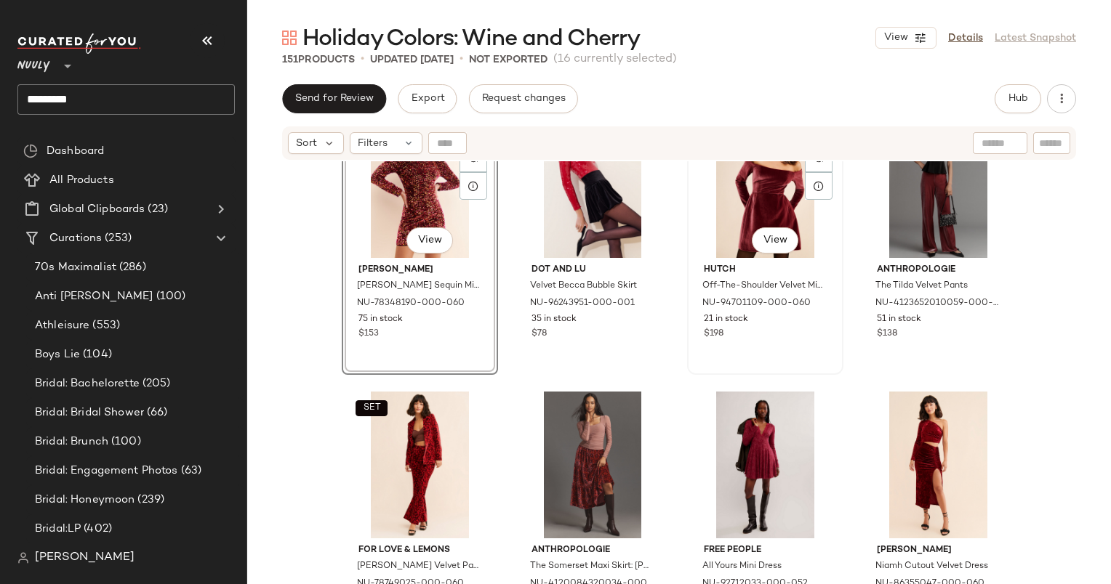
click at [742, 194] on div "#67 View" at bounding box center [765, 184] width 146 height 147
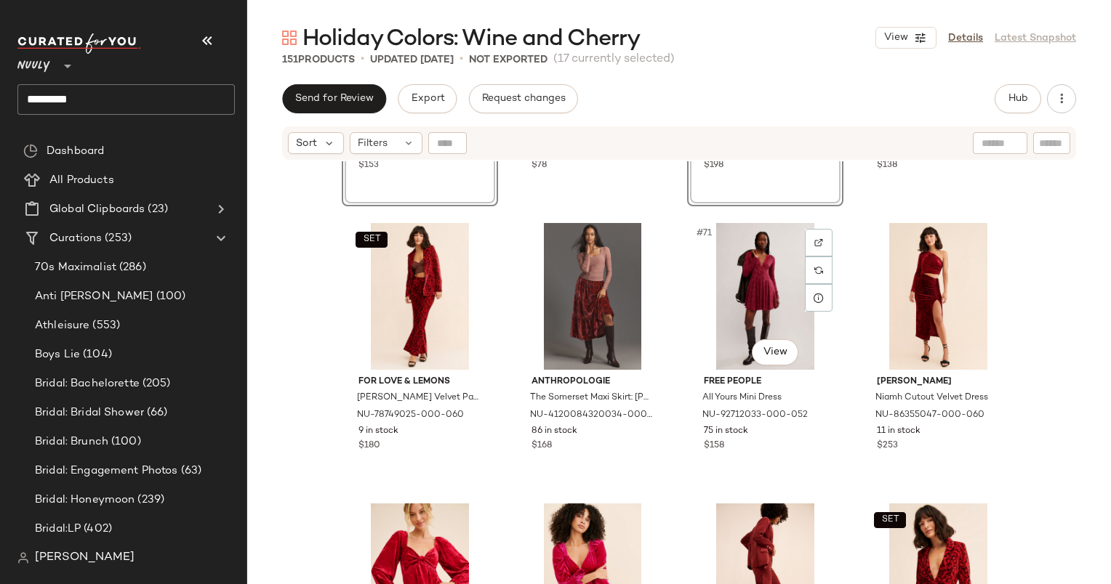
scroll to position [4727, 0]
click at [910, 291] on div "#72 View" at bounding box center [938, 296] width 146 height 147
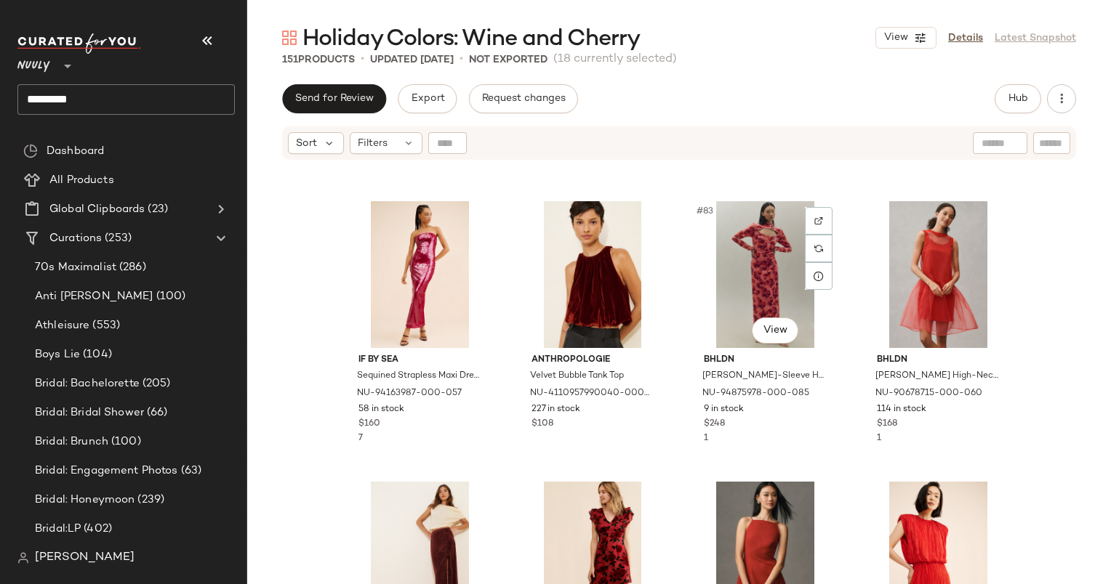
scroll to position [5632, 0]
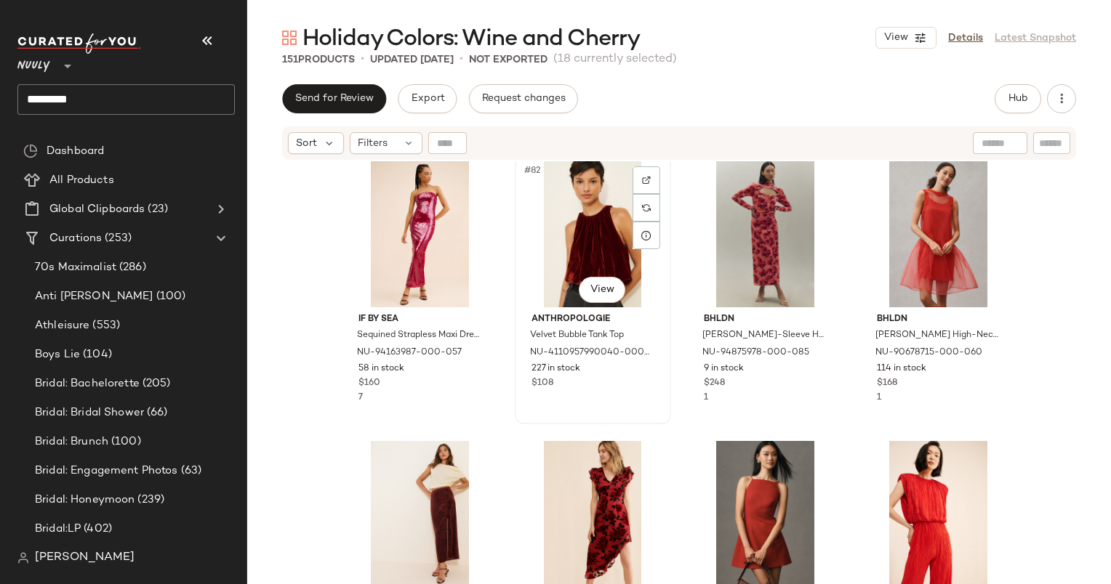
click at [593, 196] on div "#82 View" at bounding box center [593, 234] width 146 height 147
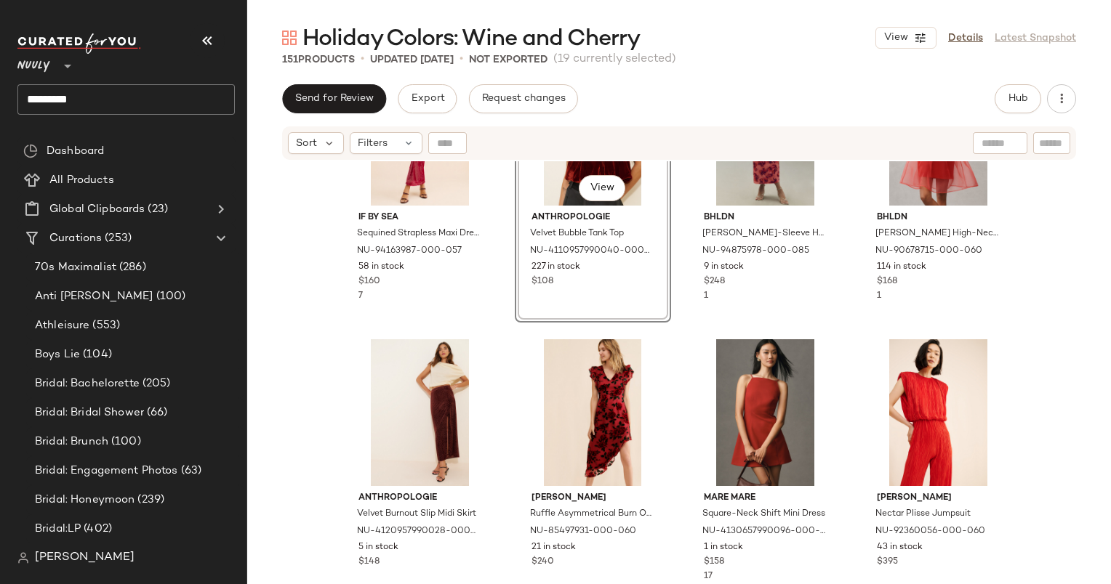
scroll to position [5733, 0]
click at [600, 387] on div "#86 View" at bounding box center [593, 412] width 146 height 147
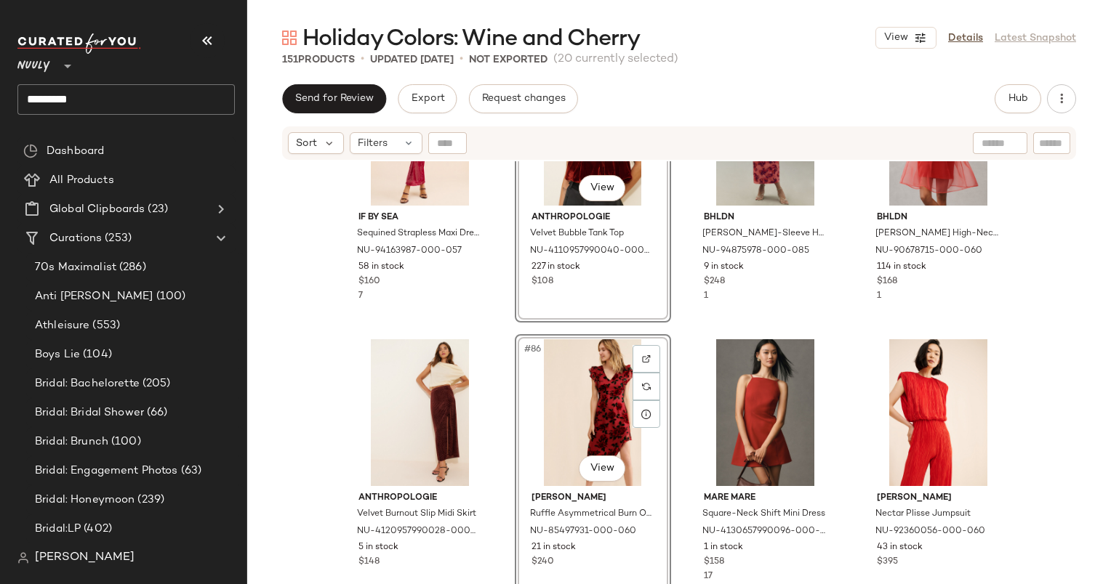
scroll to position [5814, 0]
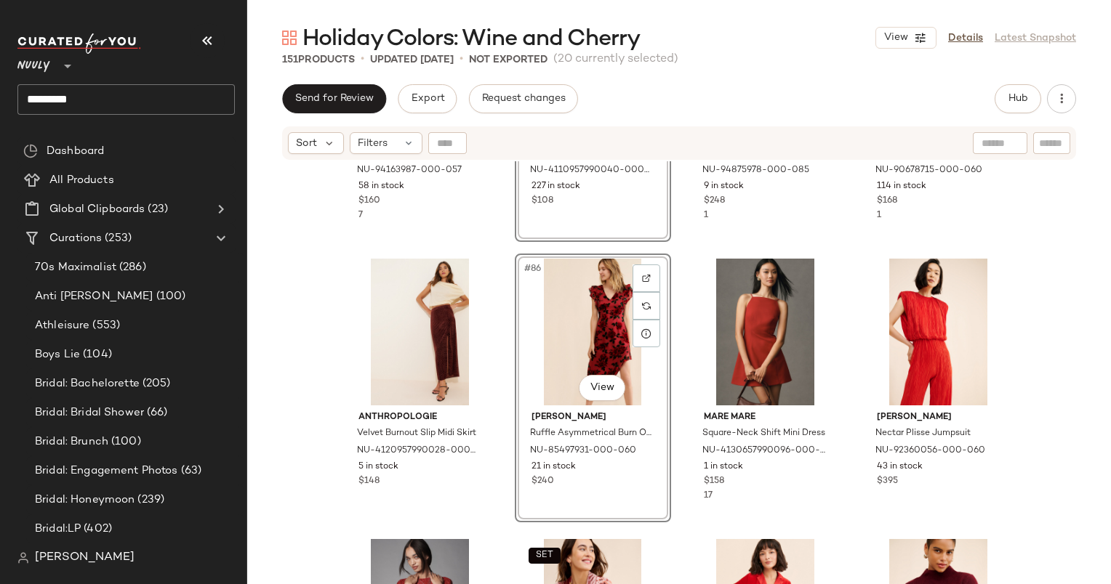
click at [584, 327] on div "#86 View" at bounding box center [593, 332] width 146 height 147
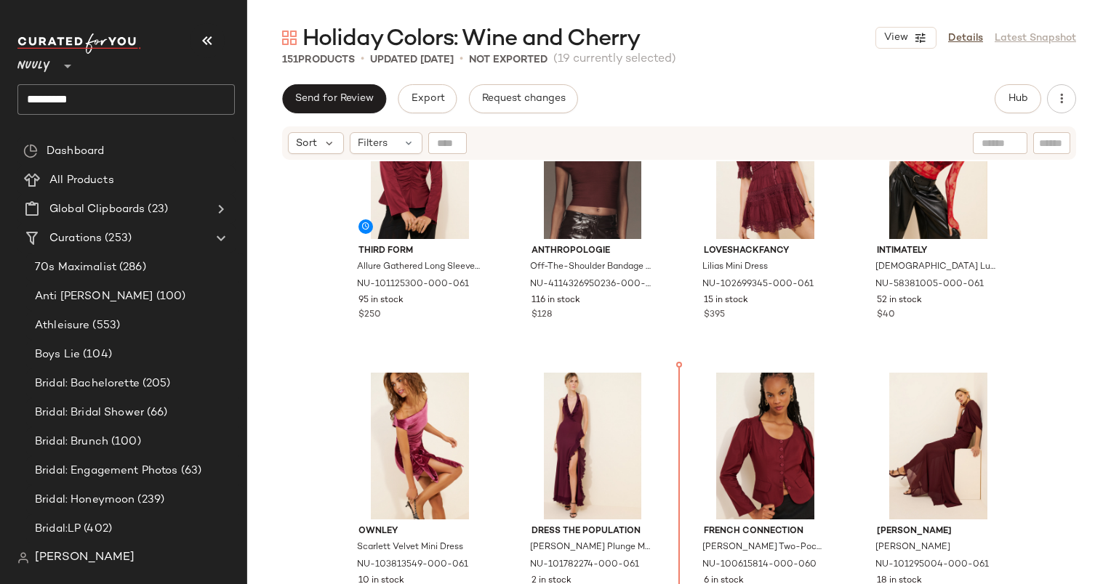
scroll to position [350, 0]
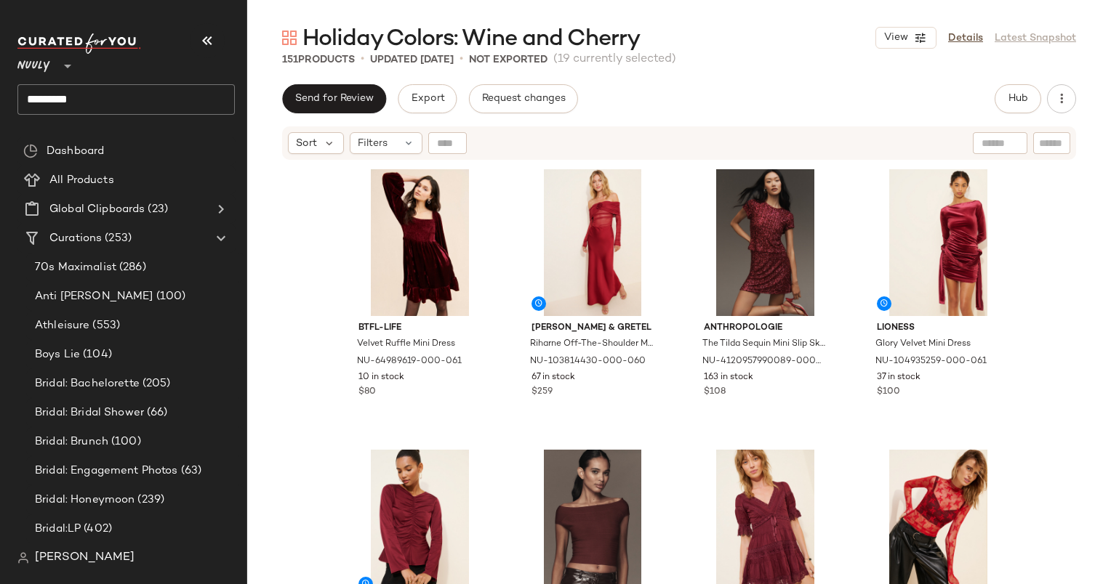
click at [320, 320] on div "BTFL-Life Velvet Ruffle Mini Dress NU-64989619-000-061 10 in stock $80 Hansen &…" at bounding box center [678, 390] width 863 height 459
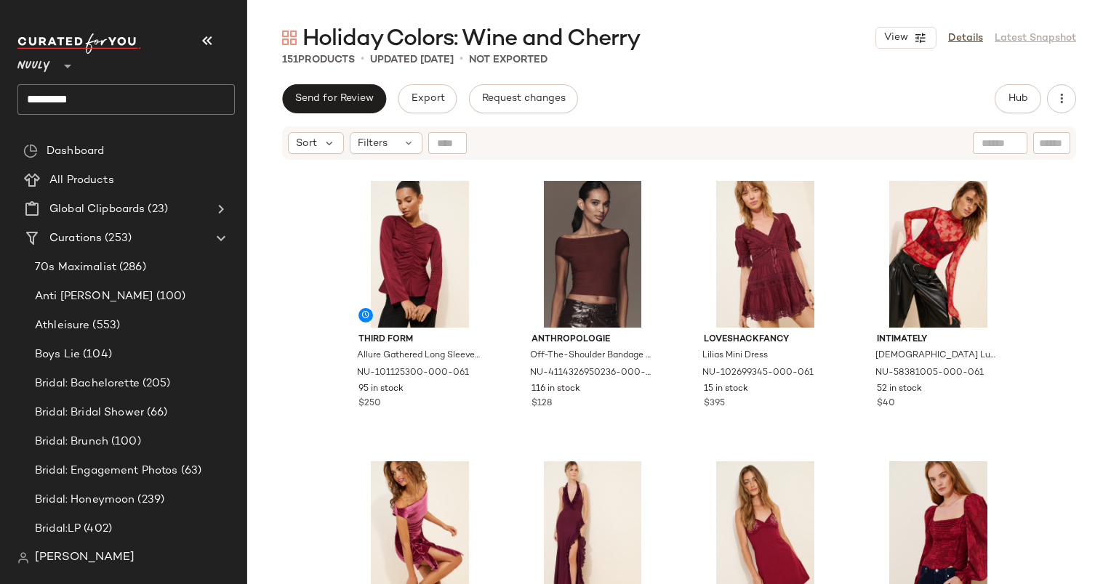
scroll to position [279, 0]
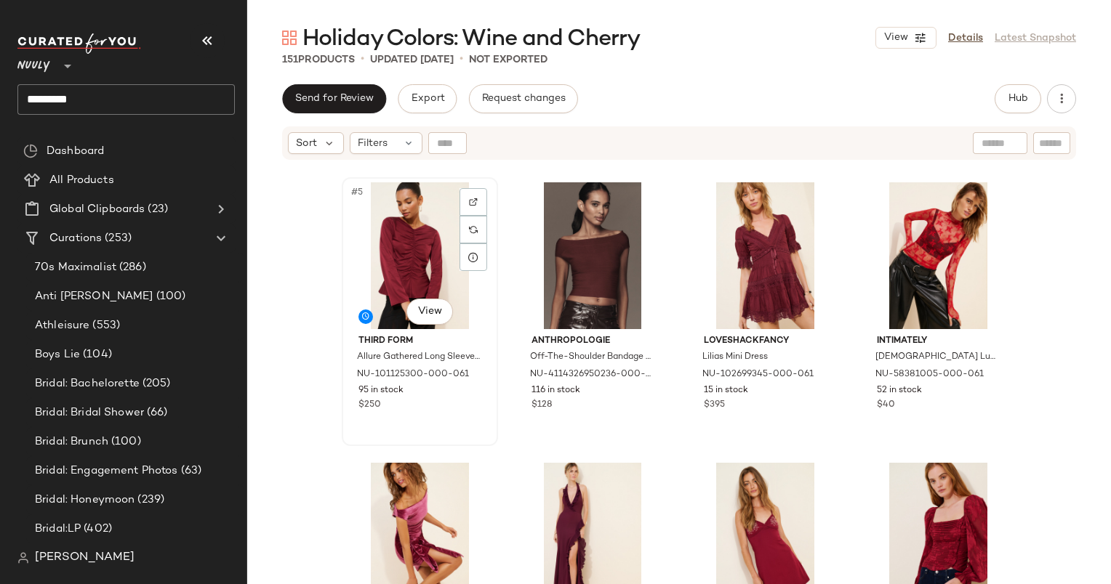
click at [382, 265] on div "#5 View" at bounding box center [420, 255] width 146 height 147
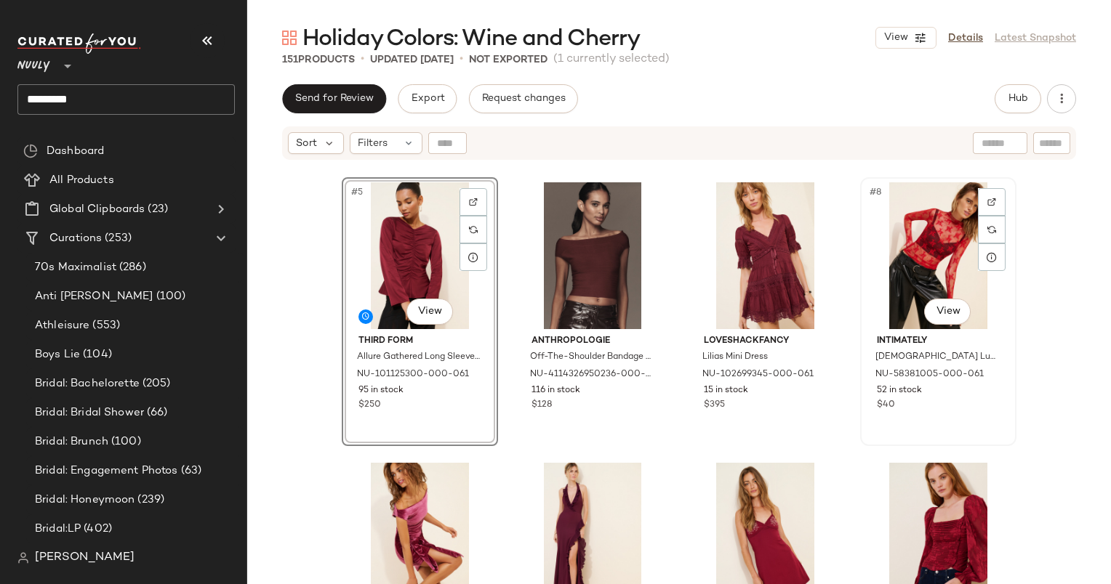
click at [913, 221] on div "#8 View" at bounding box center [938, 255] width 146 height 147
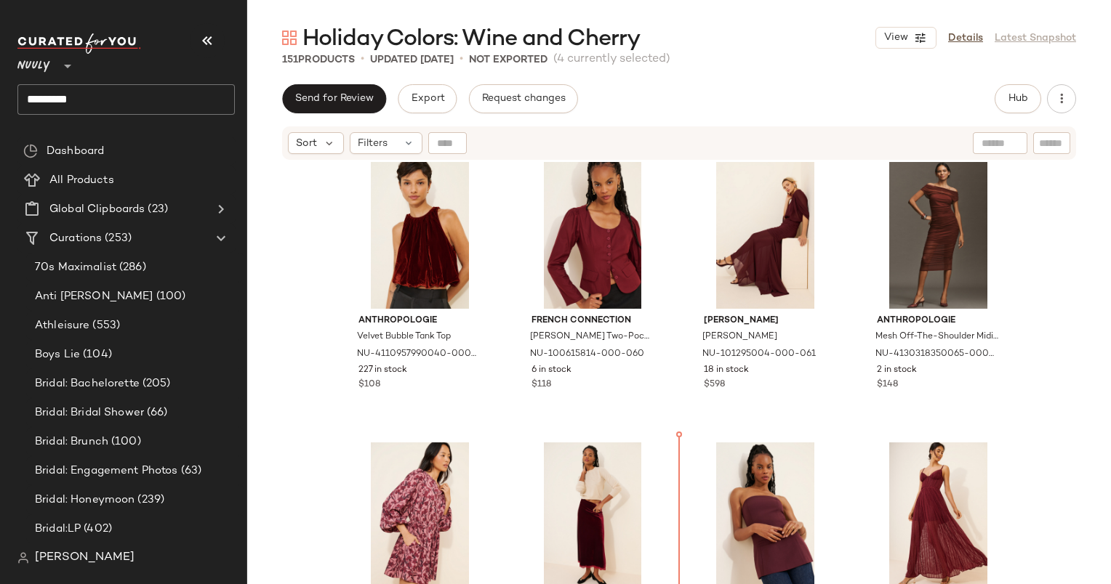
scroll to position [2040, 0]
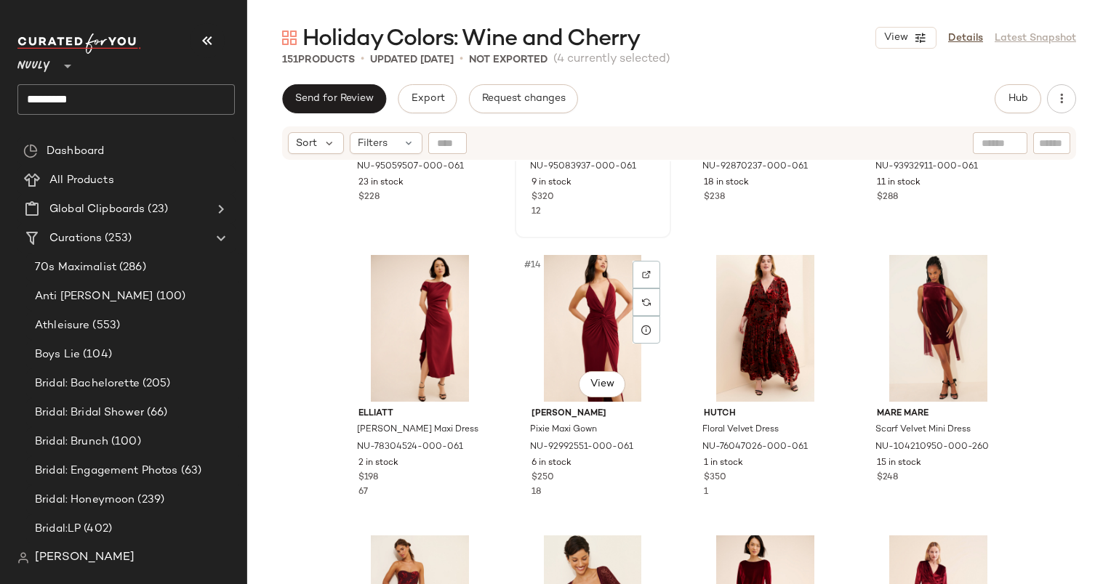
scroll to position [792, 0]
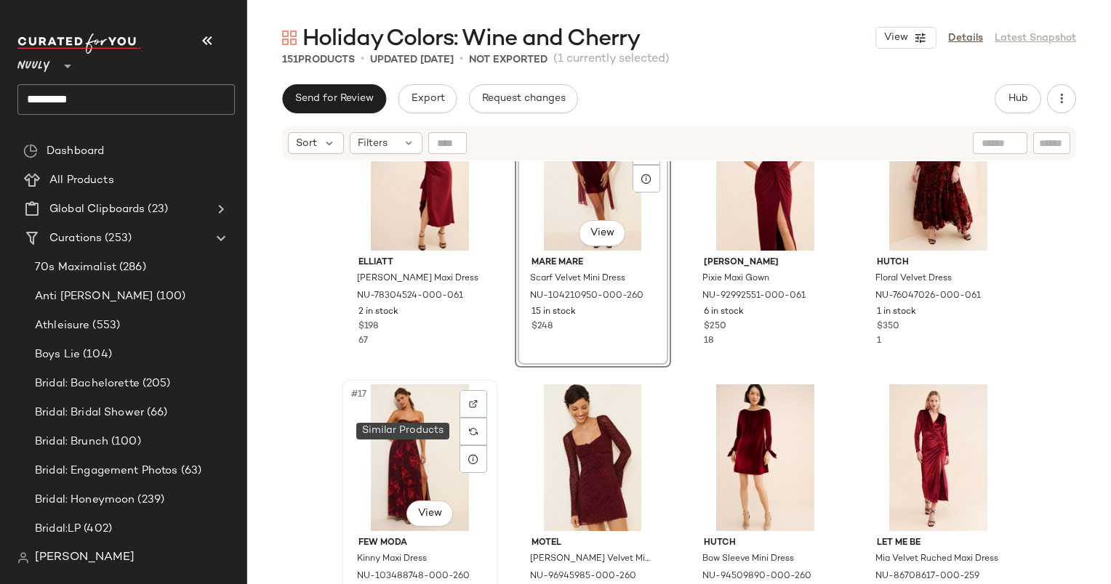
scroll to position [869, 0]
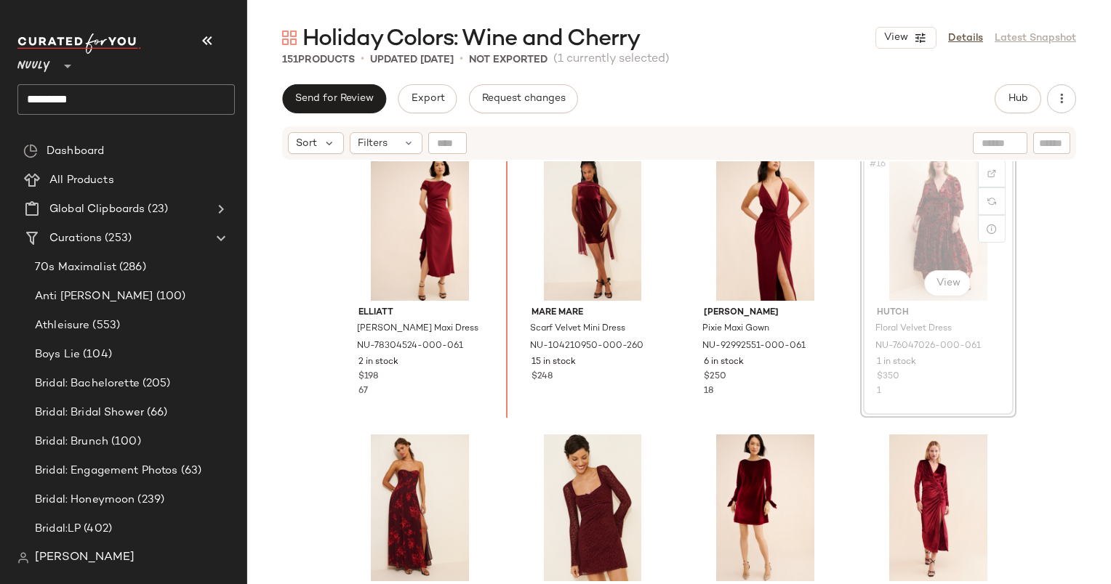
scroll to position [868, 0]
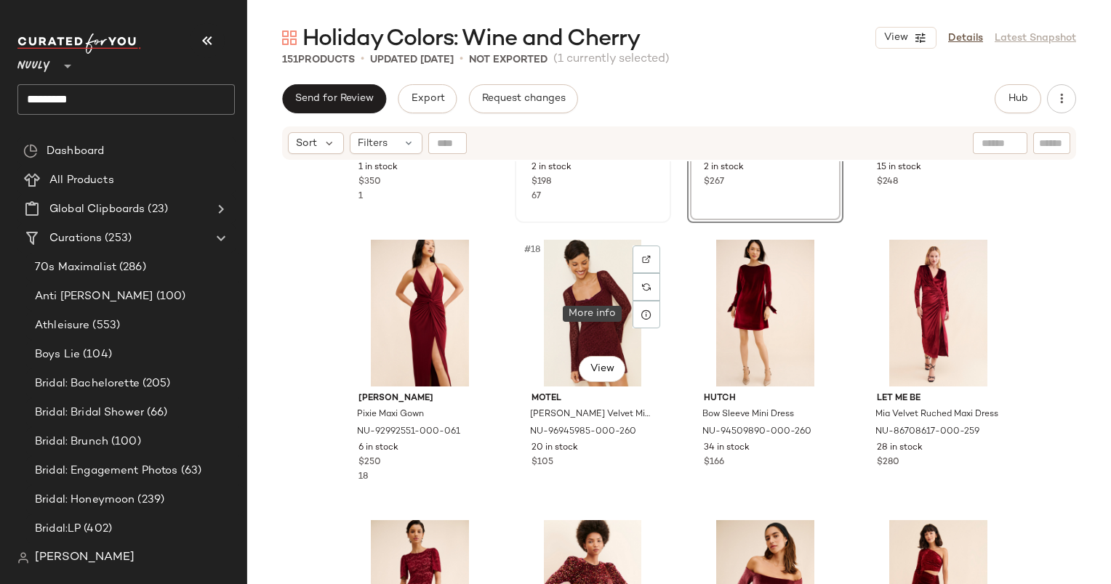
scroll to position [1154, 0]
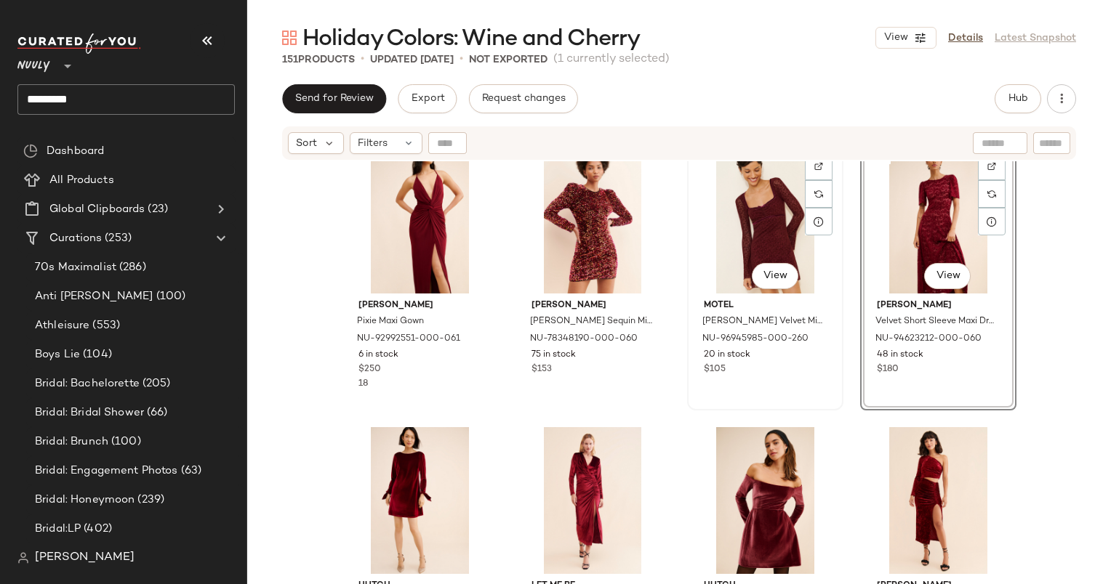
scroll to position [1156, 0]
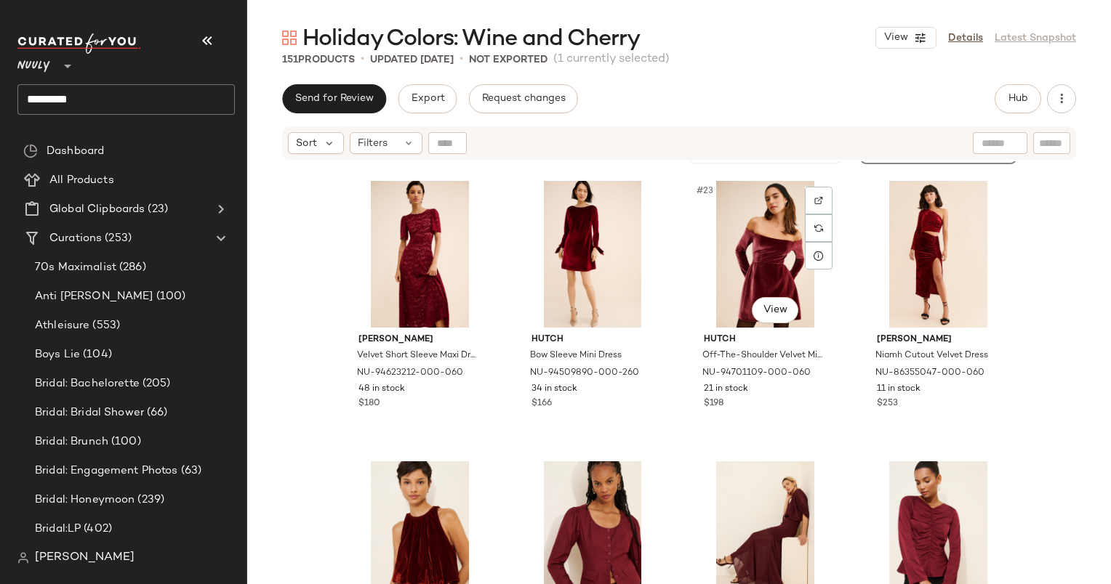
scroll to position [1403, 0]
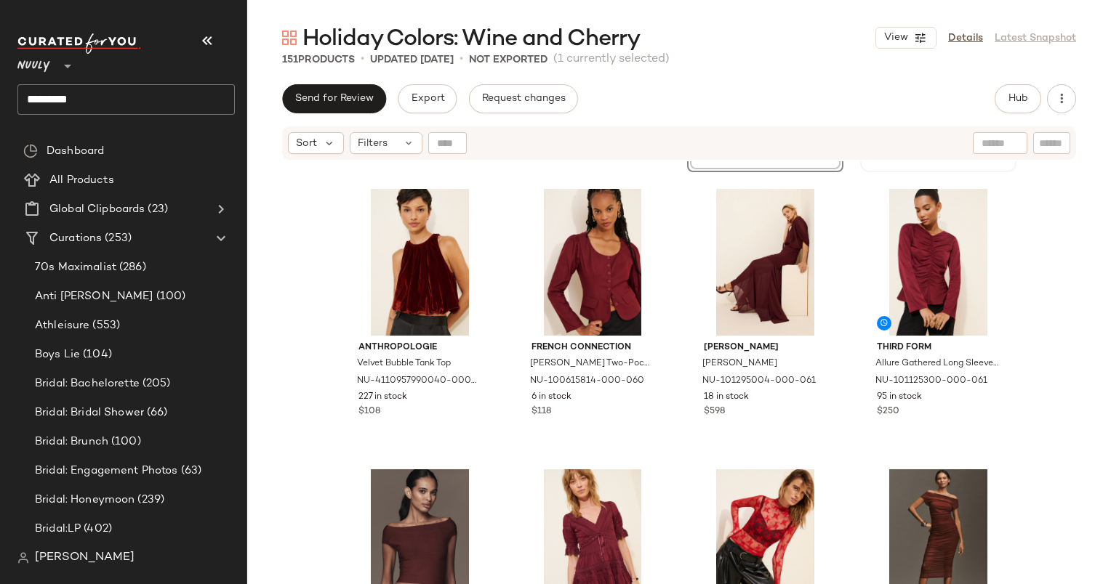
scroll to position [1677, 0]
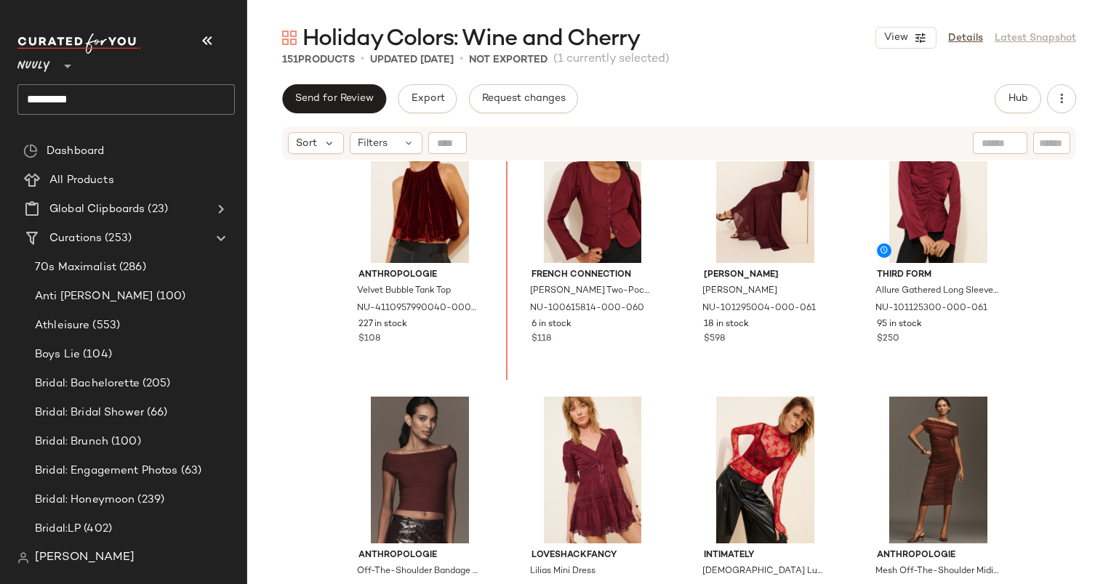
scroll to position [1694, 0]
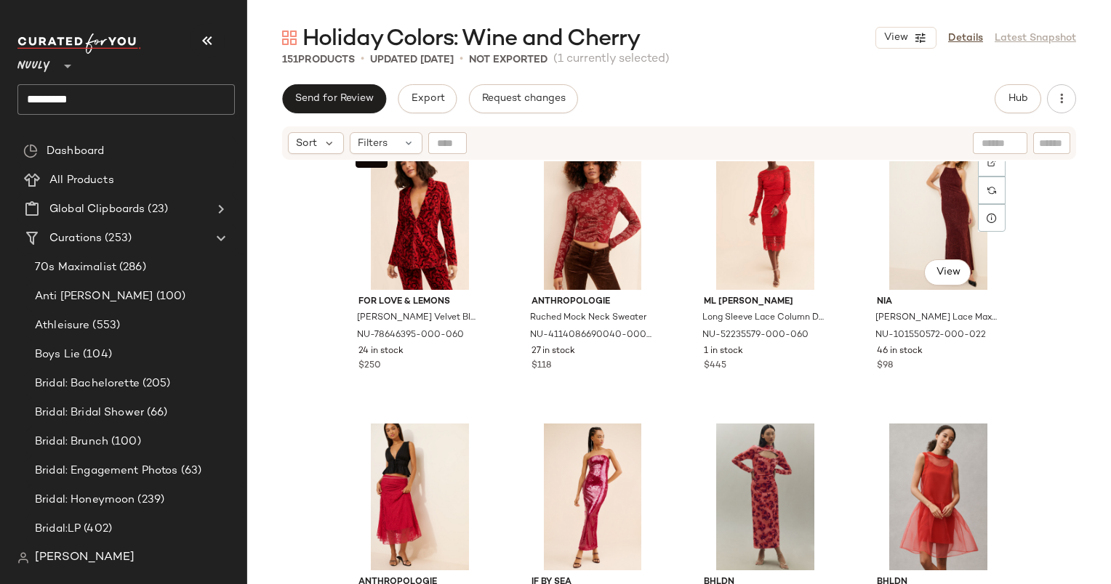
scroll to position [5369, 0]
click at [1050, 145] on input "text" at bounding box center [1051, 143] width 25 height 15
type input "******"
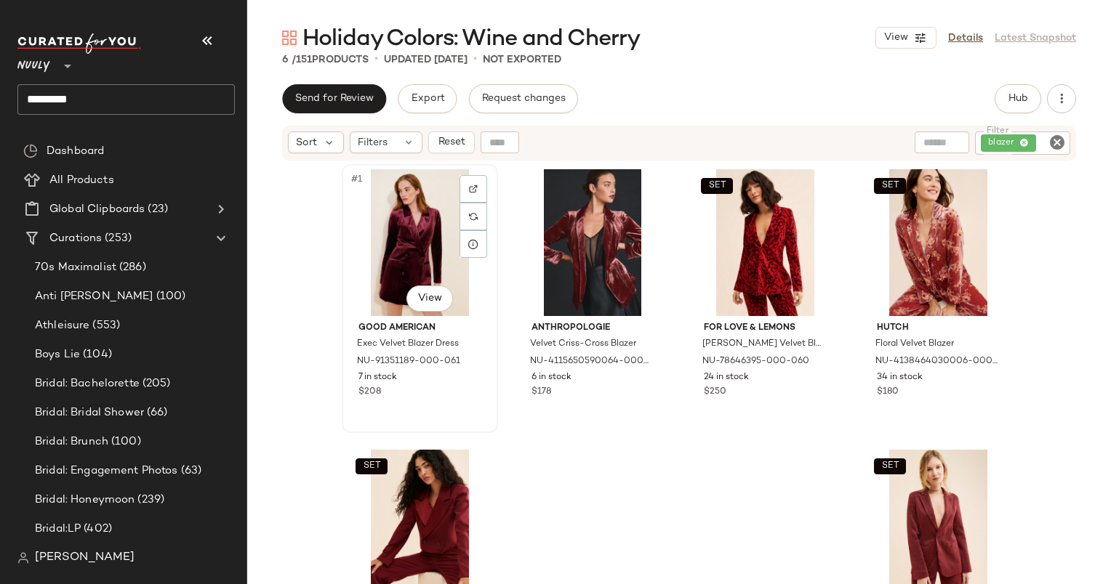
click at [392, 246] on div "#1 View" at bounding box center [420, 242] width 146 height 147
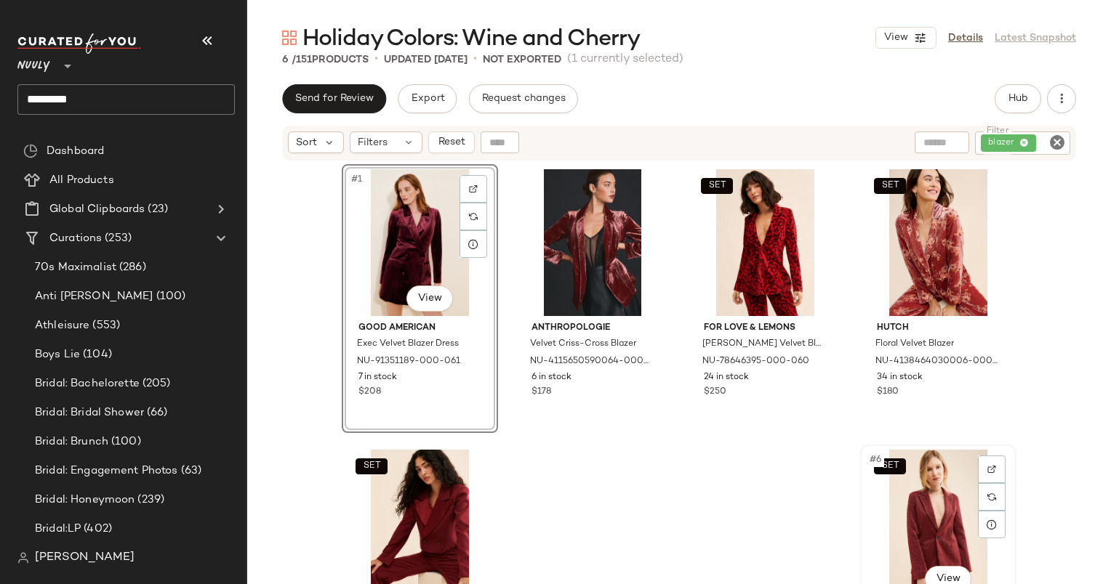
click at [933, 520] on div "SET #6 View" at bounding box center [938, 523] width 146 height 147
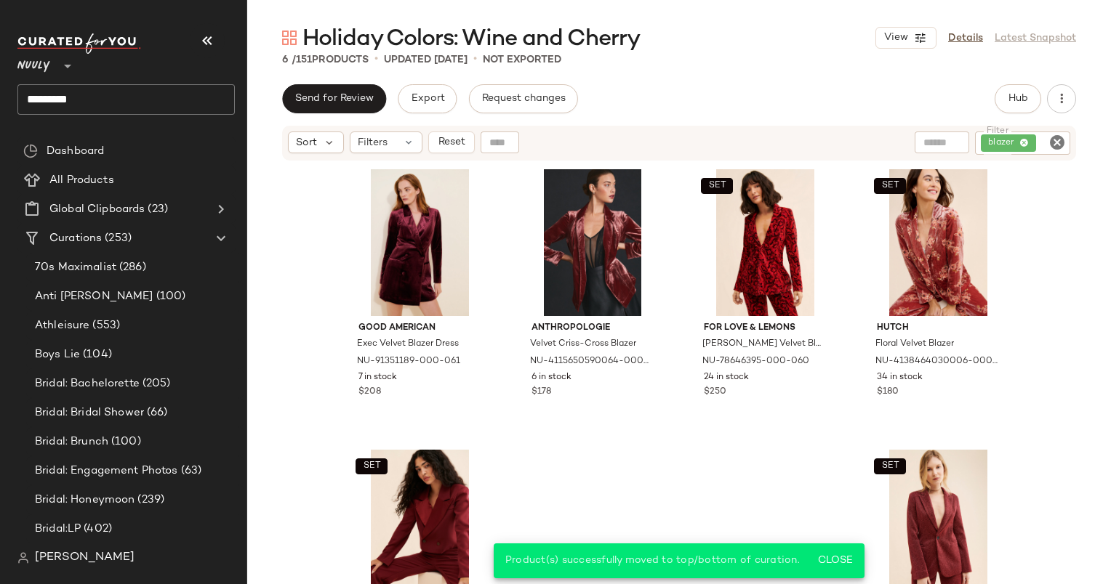
click at [1063, 142] on icon "Clear Filter" at bounding box center [1056, 142] width 17 height 17
type input "****"
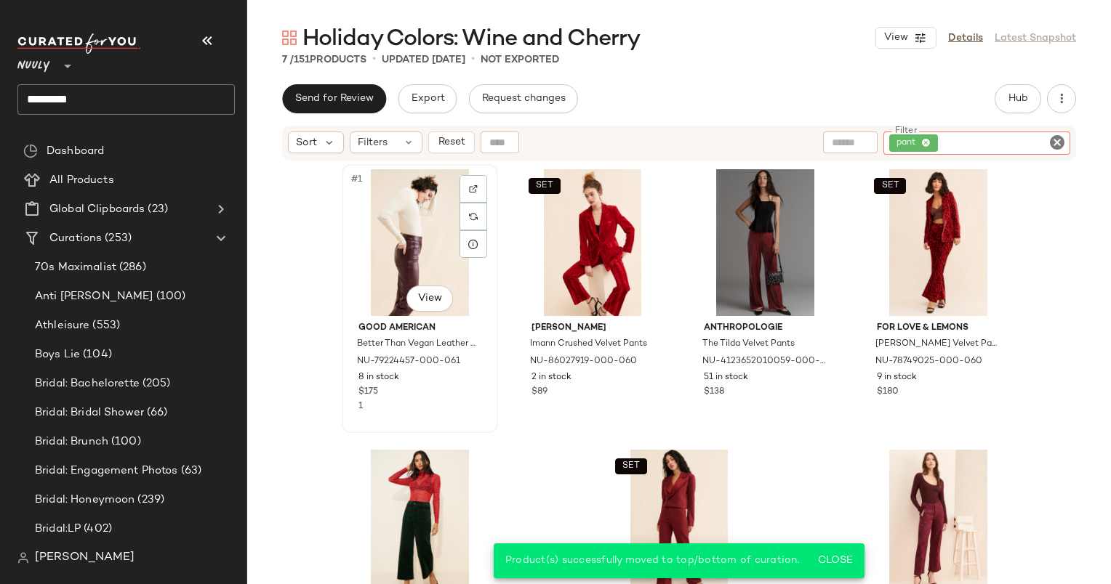
click at [410, 212] on div "#1 View" at bounding box center [420, 242] width 146 height 147
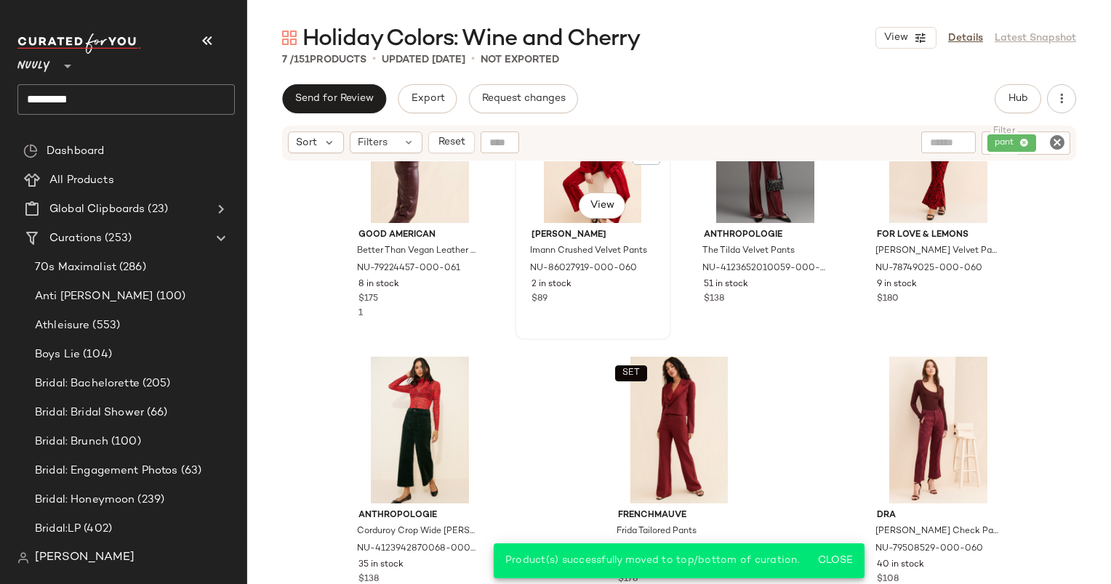
scroll to position [86, 0]
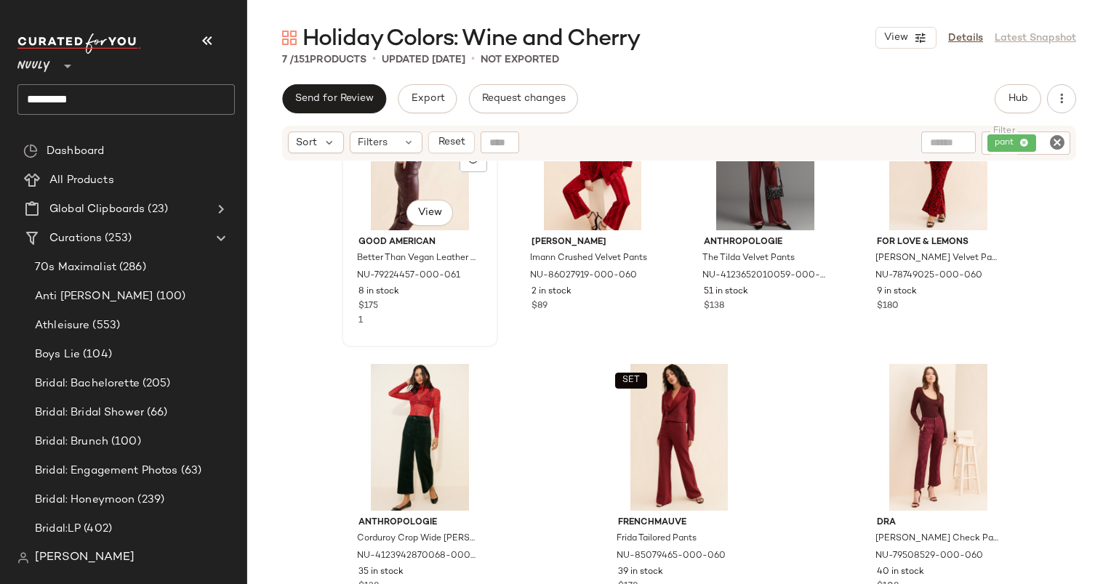
click at [377, 189] on div "#1 View" at bounding box center [420, 157] width 146 height 147
click at [409, 339] on div "#1 View Good American Better Than Vegan Leather Pants NU-79224457-000-061 8 in …" at bounding box center [419, 213] width 153 height 266
click at [970, 443] on div "#7 View" at bounding box center [938, 437] width 146 height 147
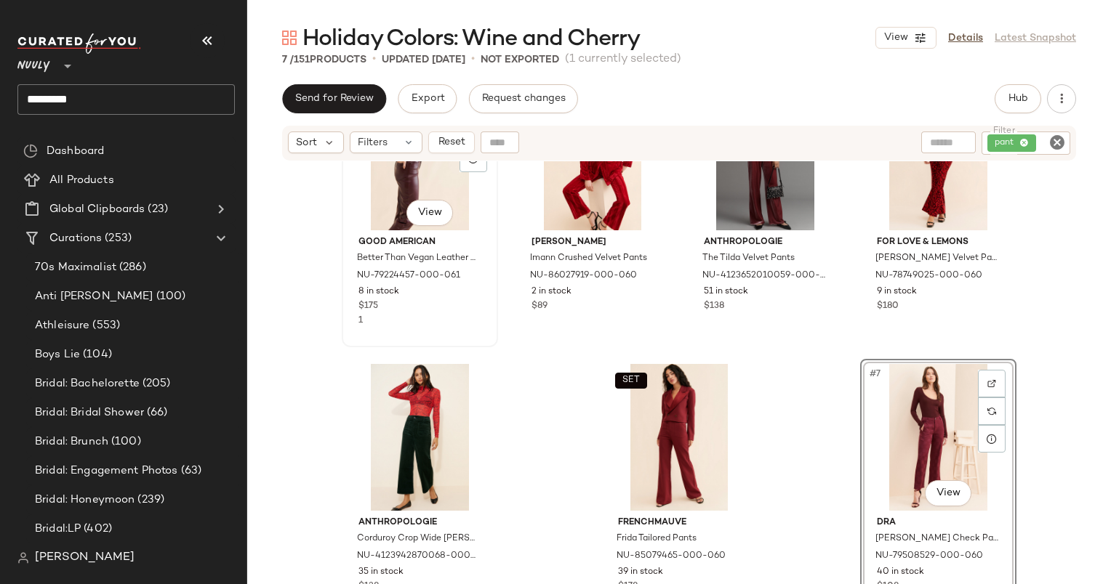
click at [374, 221] on div "#1 View" at bounding box center [420, 157] width 146 height 147
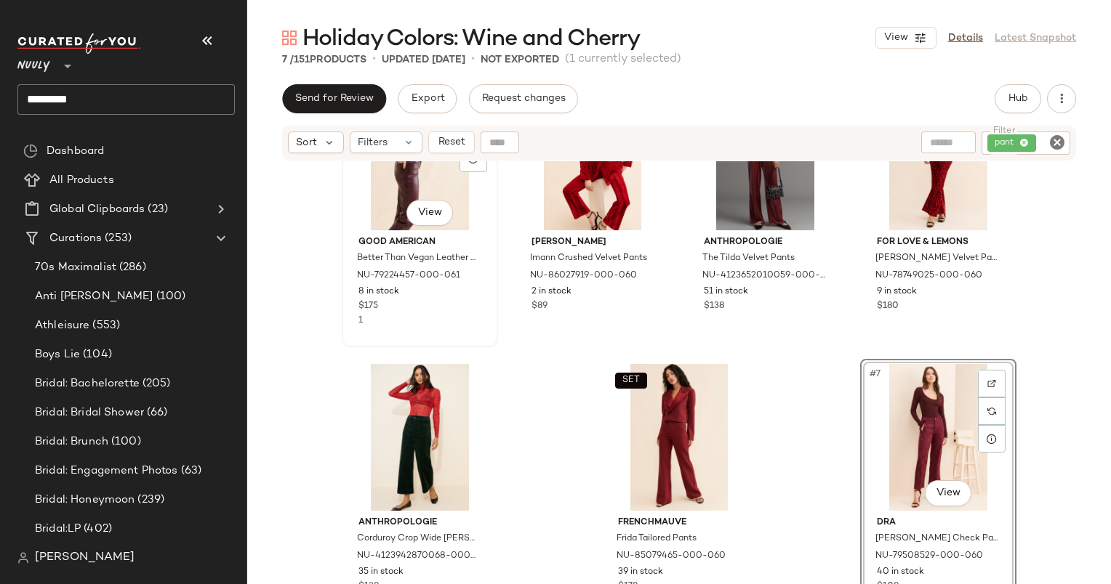
click at [374, 221] on div "#1 View" at bounding box center [420, 157] width 146 height 147
drag, startPoint x: 374, startPoint y: 221, endPoint x: 515, endPoint y: 256, distance: 144.6
click at [515, 256] on div "#1 View Good American Better Than Vegan Leather Pants NU-79224457-000-061 8 in …" at bounding box center [679, 306] width 675 height 456
click at [347, 259] on div "Good American Better Than Vegan Leather Pants NU-79224457-000-061 8 in stock $1…" at bounding box center [420, 278] width 146 height 97
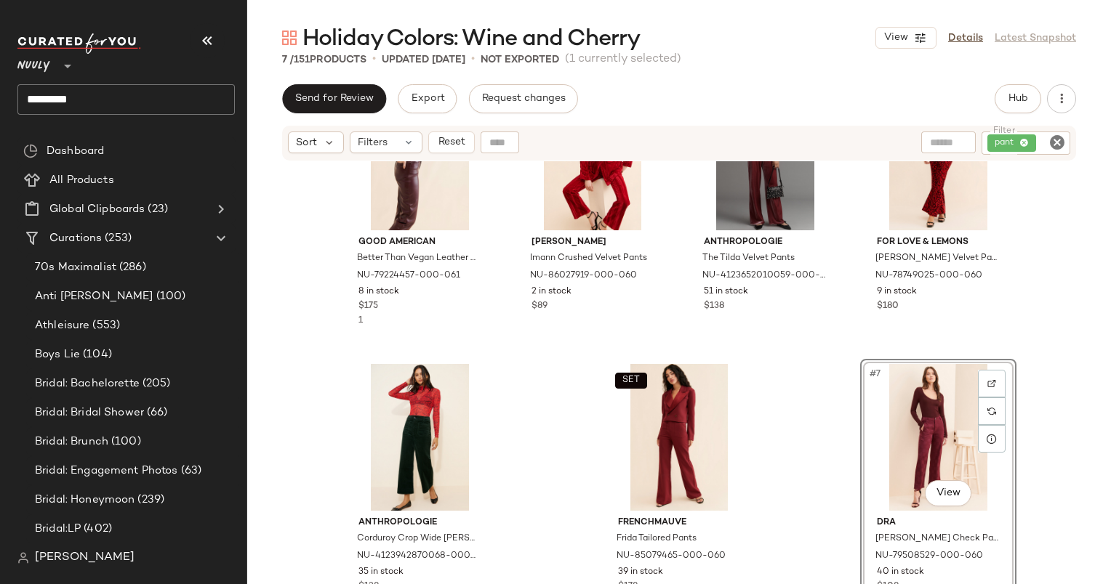
click at [1093, 317] on div "Good American Better Than Vegan Leather Pants NU-79224457-000-061 8 in stock $1…" at bounding box center [678, 390] width 863 height 459
click at [1007, 290] on div "SET For Love & Lemons Penny Velvet Pants NU-78749025-000-060 9 in stock $180" at bounding box center [937, 213] width 153 height 266
click at [1007, 290] on div "SET #4 View For Love & Lemons Penny Velvet Pants NU-78749025-000-060 9 in stock…" at bounding box center [937, 213] width 153 height 266
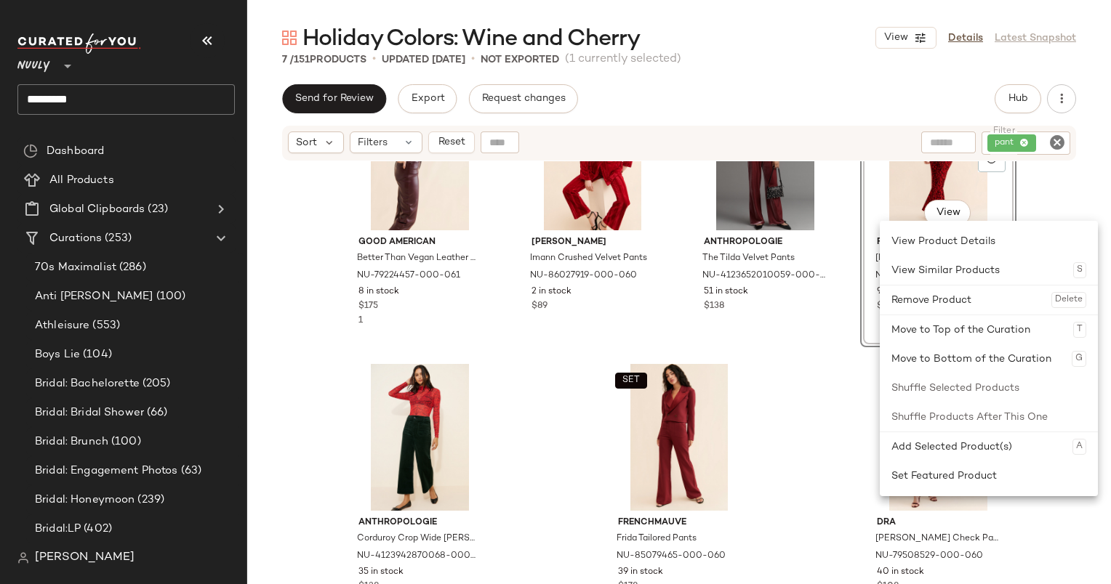
drag, startPoint x: 1007, startPoint y: 290, endPoint x: 797, endPoint y: 376, distance: 227.2
click at [797, 376] on div "Good American Better Than Vegan Leather Pants NU-79224457-000-061 8 in stock $1…" at bounding box center [679, 306] width 675 height 456
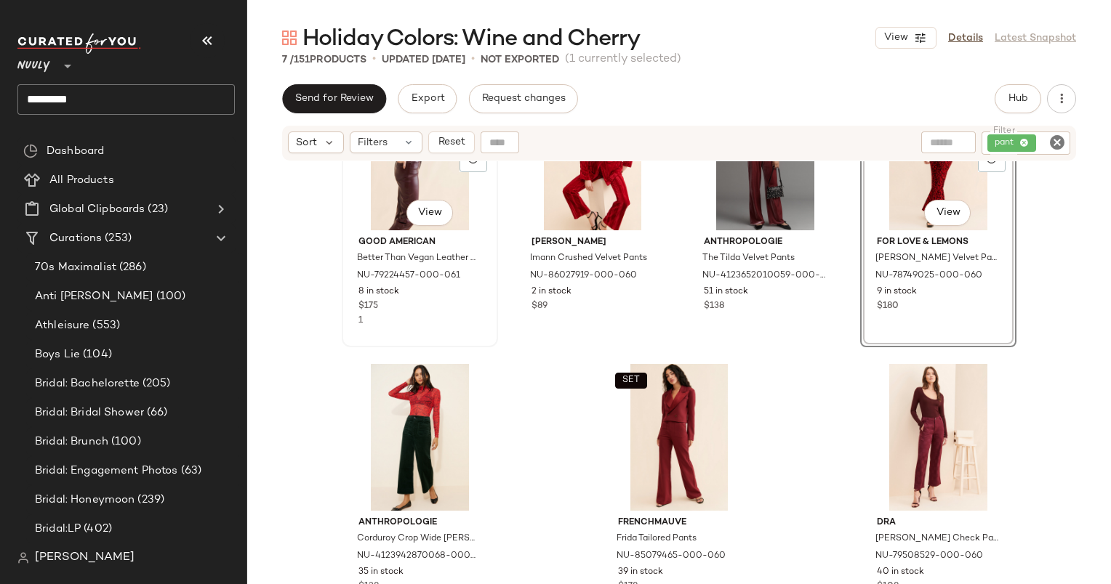
click at [366, 186] on div "#1 View" at bounding box center [420, 157] width 146 height 147
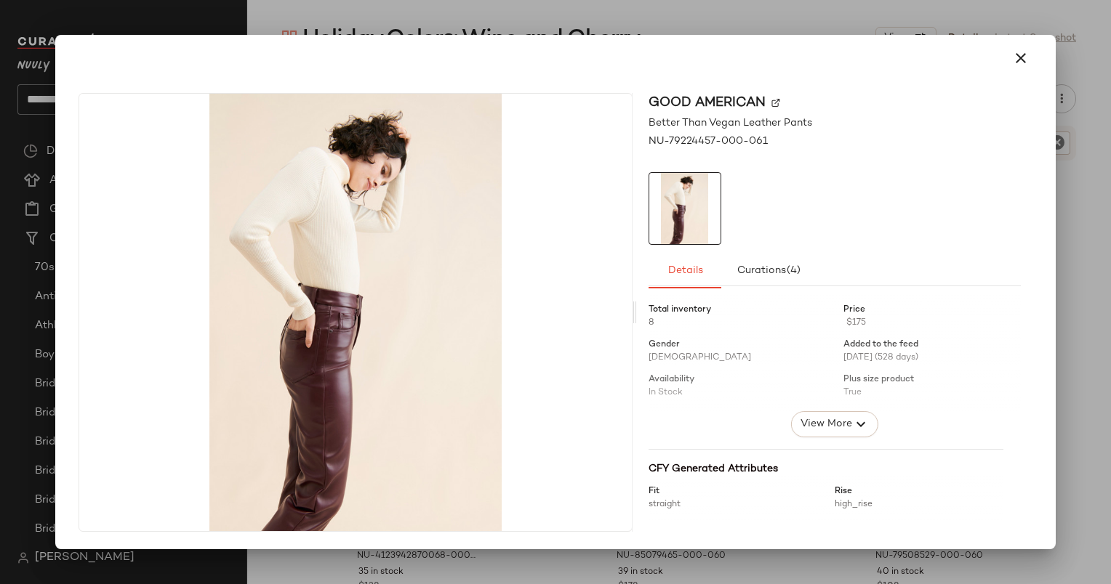
click at [1042, 47] on div at bounding box center [555, 58] width 988 height 47
click at [1014, 60] on icon "button" at bounding box center [1020, 57] width 17 height 17
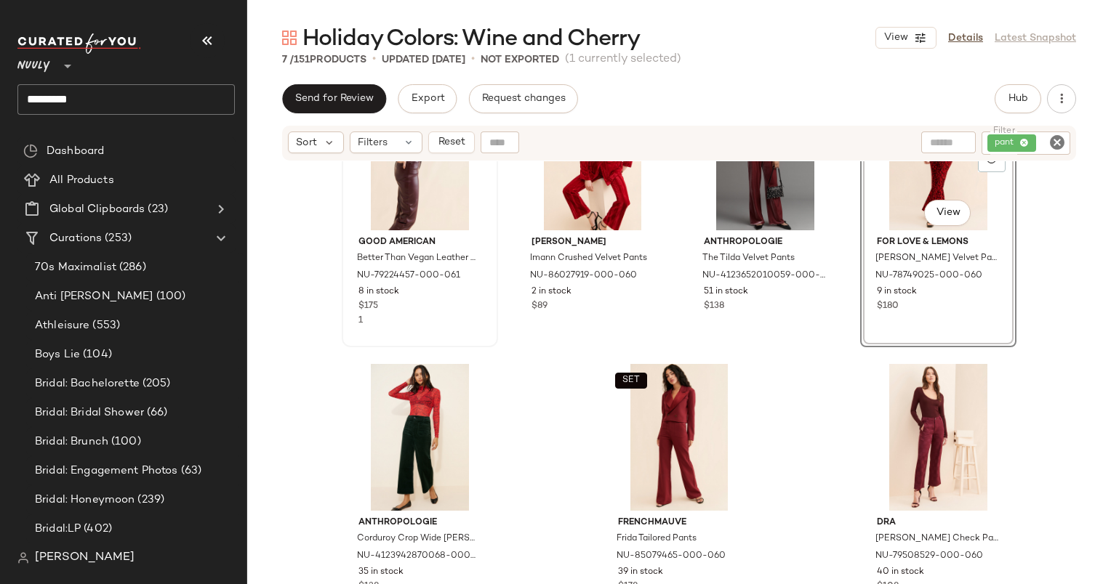
click at [1056, 140] on icon "Clear Filter" at bounding box center [1056, 142] width 17 height 17
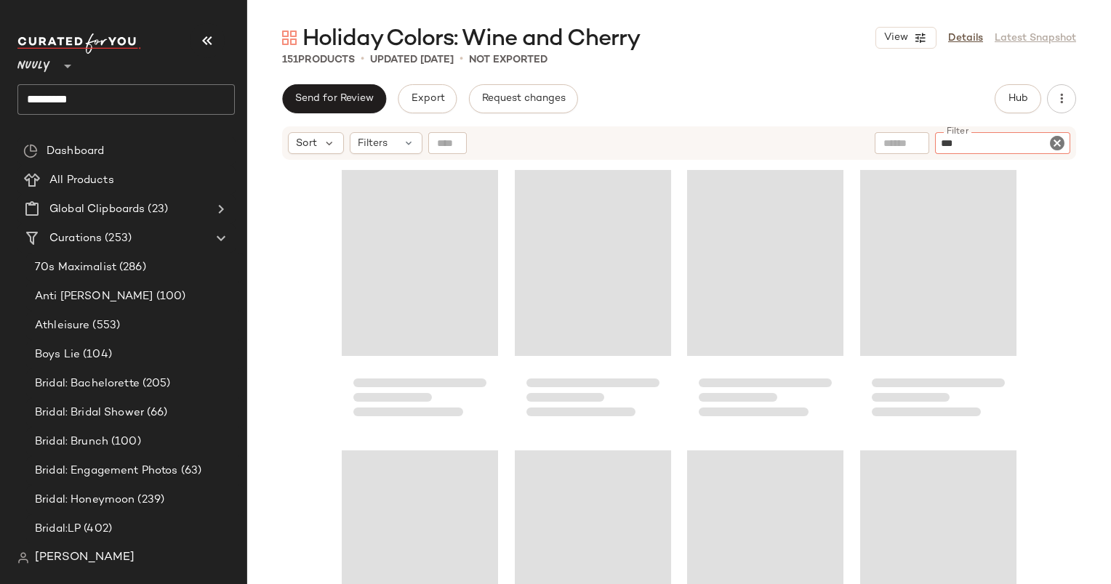
type input "****"
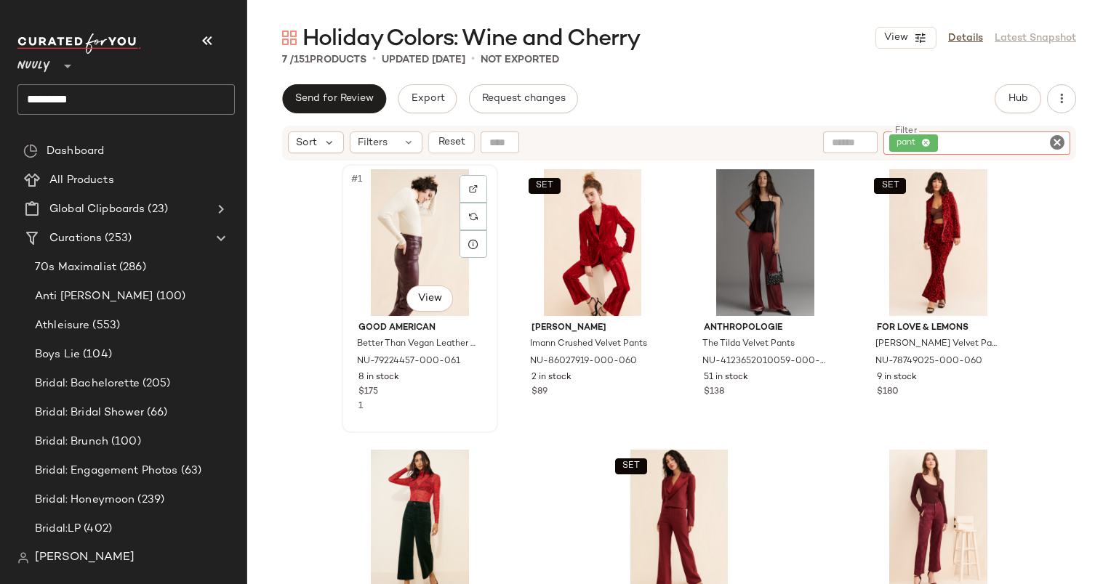
click at [405, 240] on div "#1 View" at bounding box center [420, 242] width 146 height 147
click at [406, 240] on div "#1 View" at bounding box center [420, 242] width 146 height 147
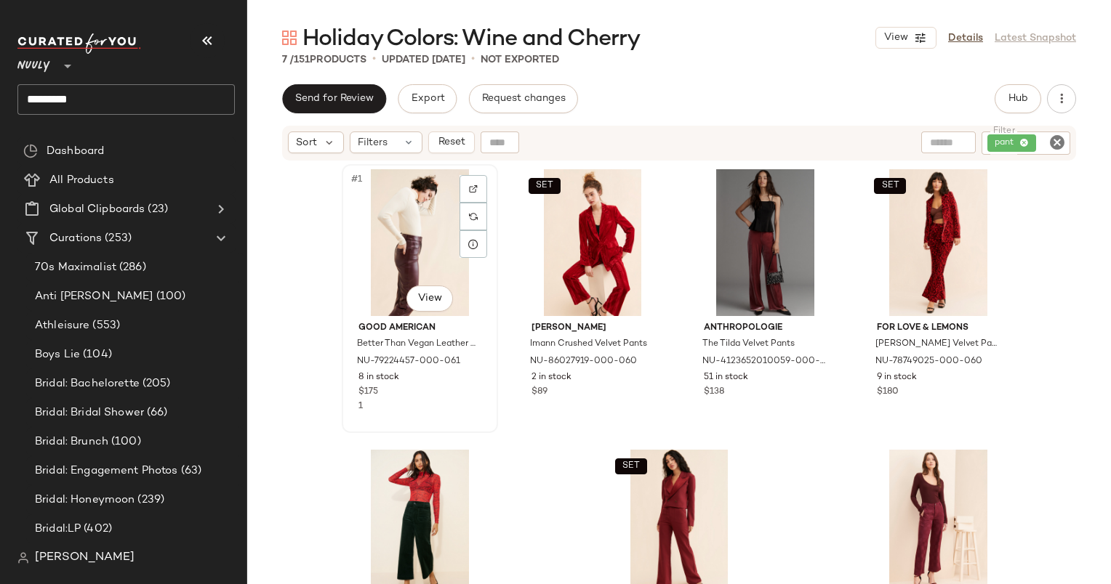
click at [406, 240] on div "#1 View" at bounding box center [420, 242] width 146 height 147
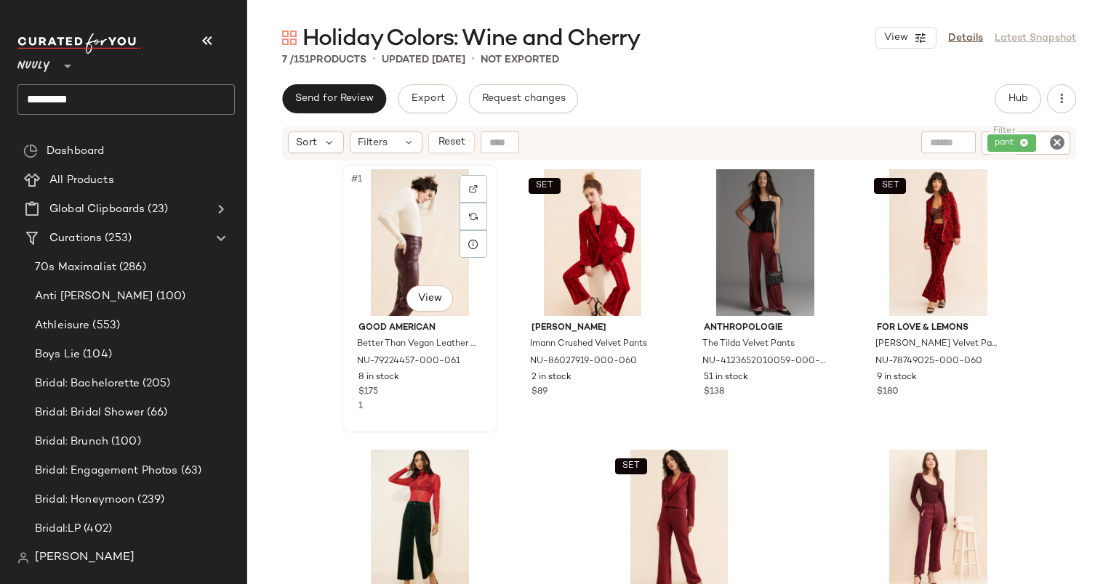
click at [406, 240] on div "#1 View" at bounding box center [420, 242] width 146 height 147
drag, startPoint x: 406, startPoint y: 240, endPoint x: 392, endPoint y: 241, distance: 13.8
click at [392, 241] on div "#1 View" at bounding box center [420, 242] width 146 height 147
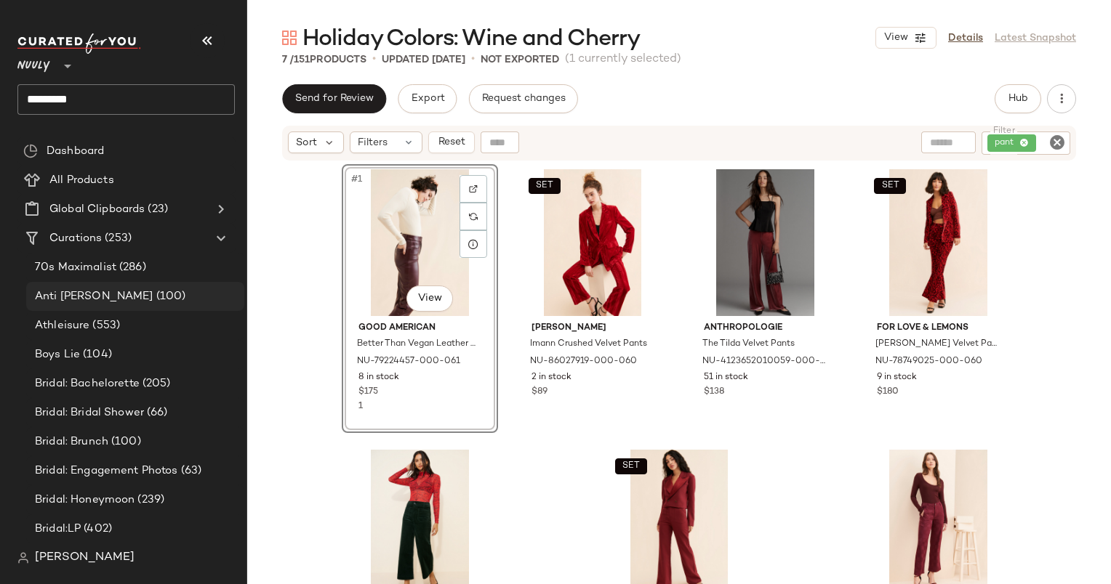
click at [213, 291] on div "Anti Taylor Swift (100)" at bounding box center [135, 297] width 208 height 17
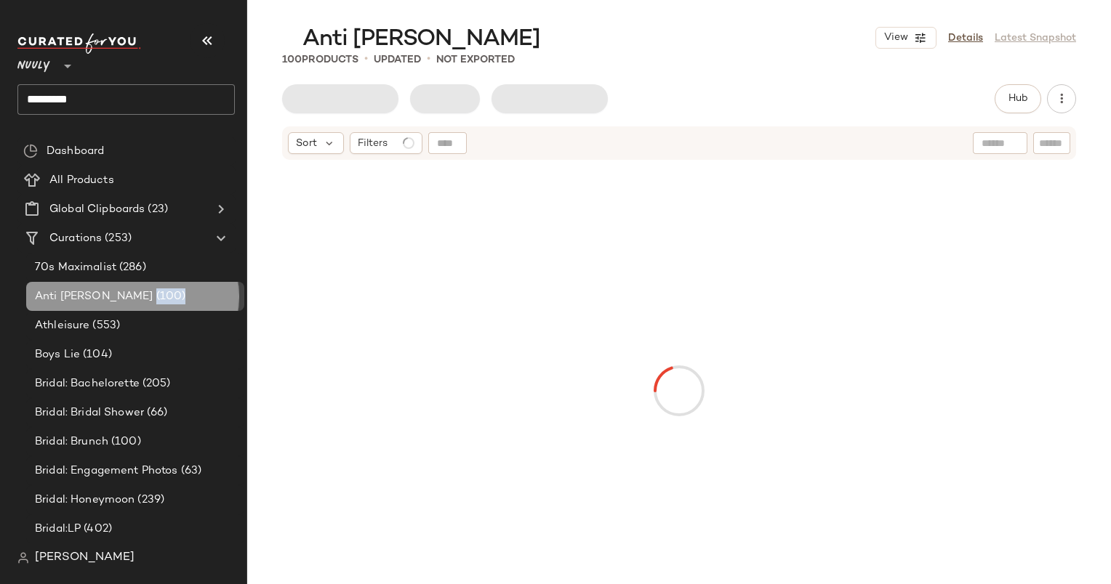
click at [213, 291] on div "Anti Taylor Swift (100)" at bounding box center [135, 297] width 208 height 17
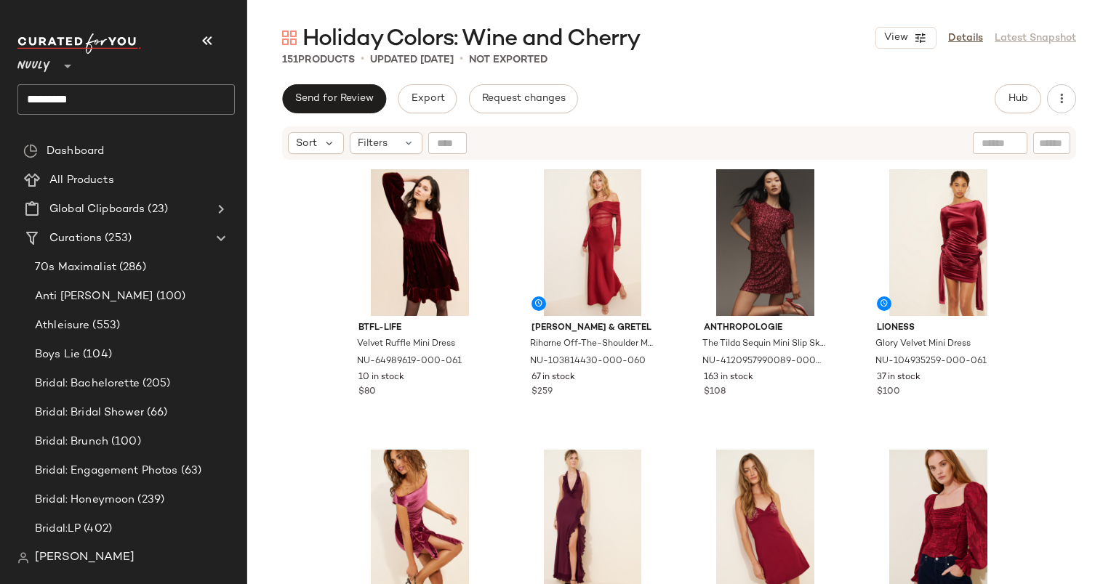
click at [1058, 154] on div "Sort Filters" at bounding box center [679, 142] width 794 height 33
click at [1057, 154] on div "Sort Filters" at bounding box center [679, 142] width 794 height 33
click at [1052, 150] on input "text" at bounding box center [1051, 143] width 25 height 15
type input "****"
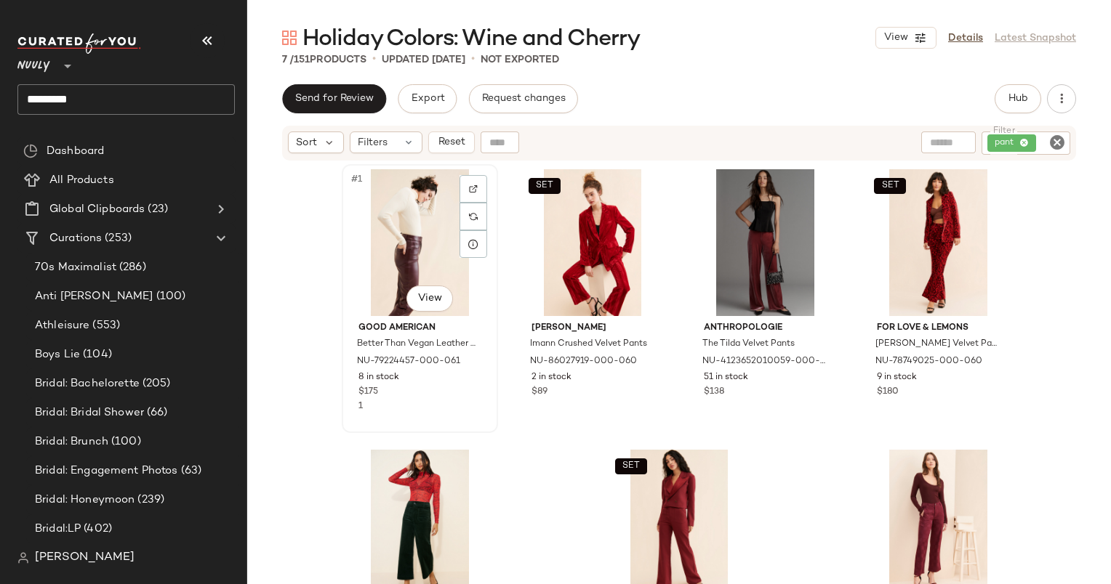
click at [417, 240] on div "#1 View" at bounding box center [420, 242] width 146 height 147
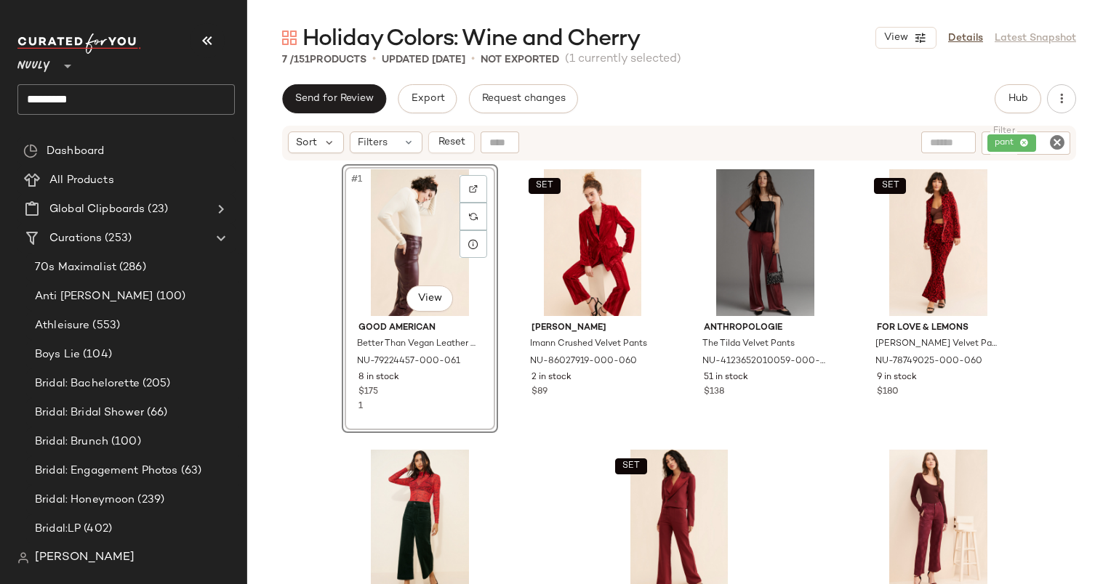
click at [417, 240] on div "#1 View" at bounding box center [420, 242] width 146 height 147
click at [880, 468] on div "#7 View" at bounding box center [938, 523] width 146 height 147
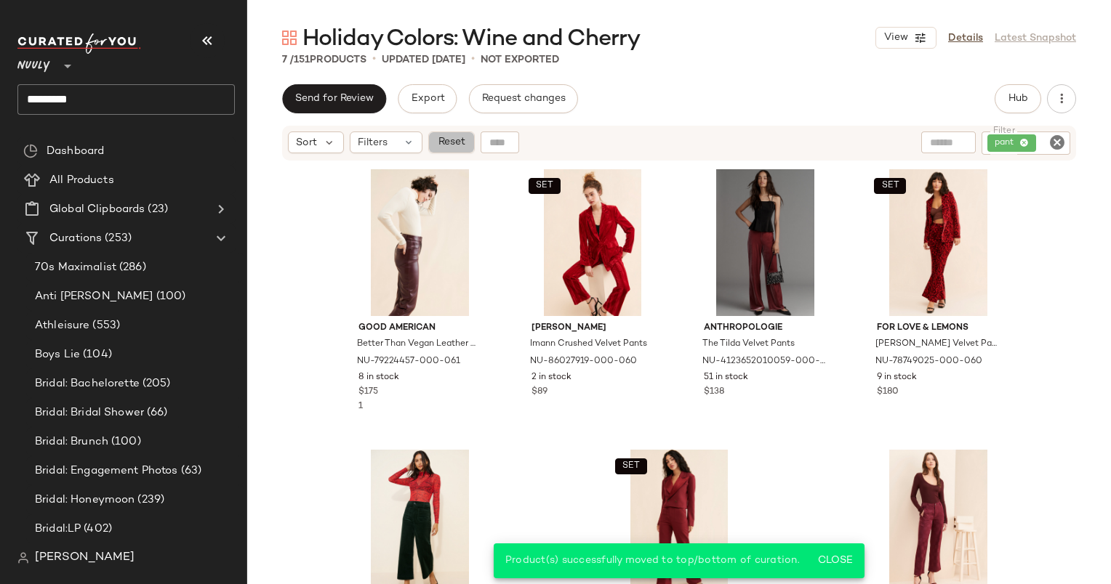
click at [459, 149] on button "Reset" at bounding box center [451, 143] width 47 height 22
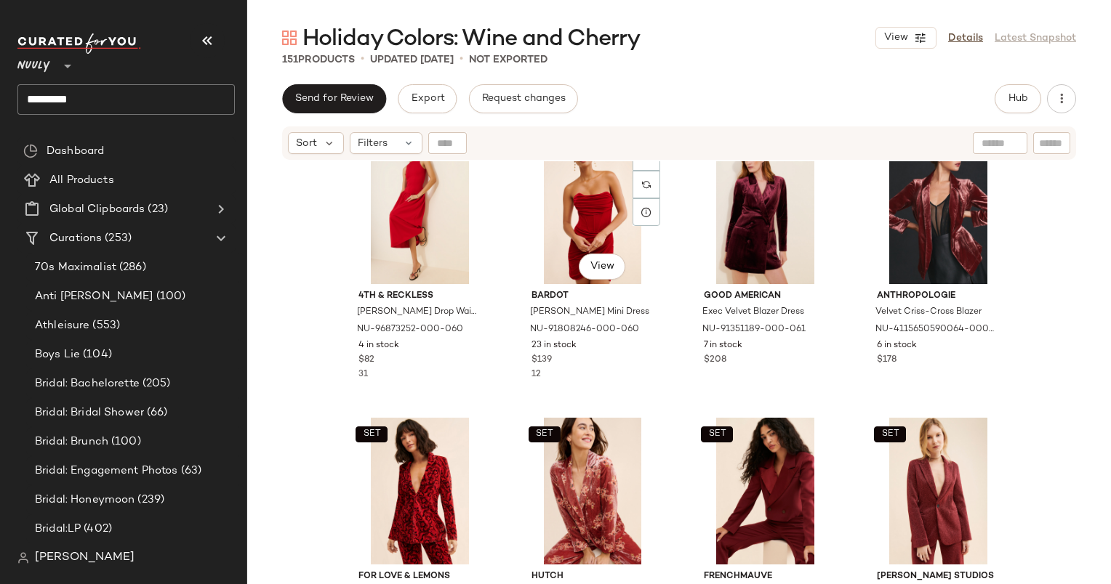
scroll to position [9583, 0]
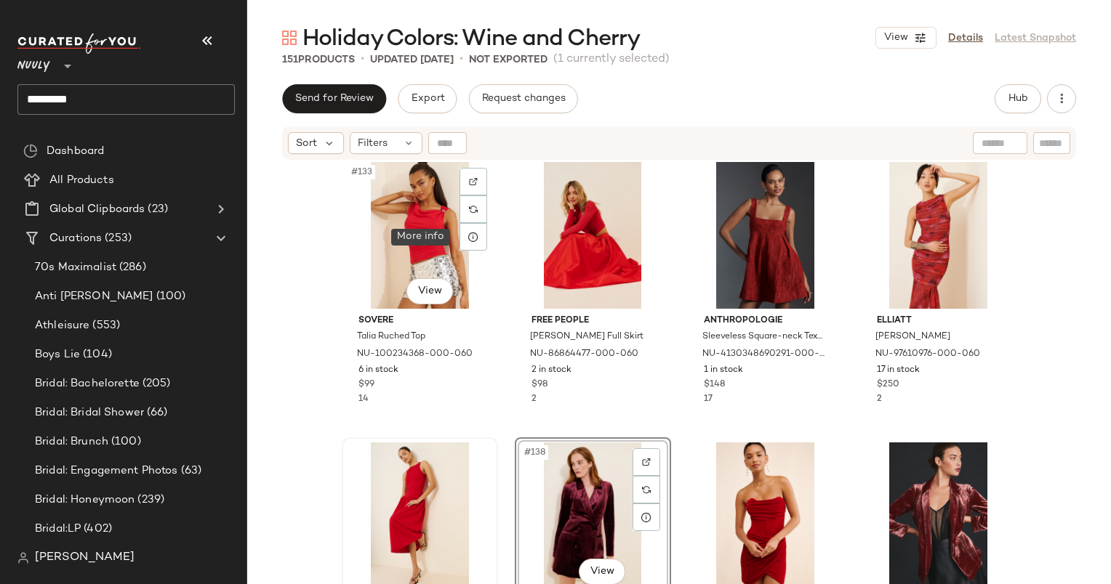
scroll to position [9277, 0]
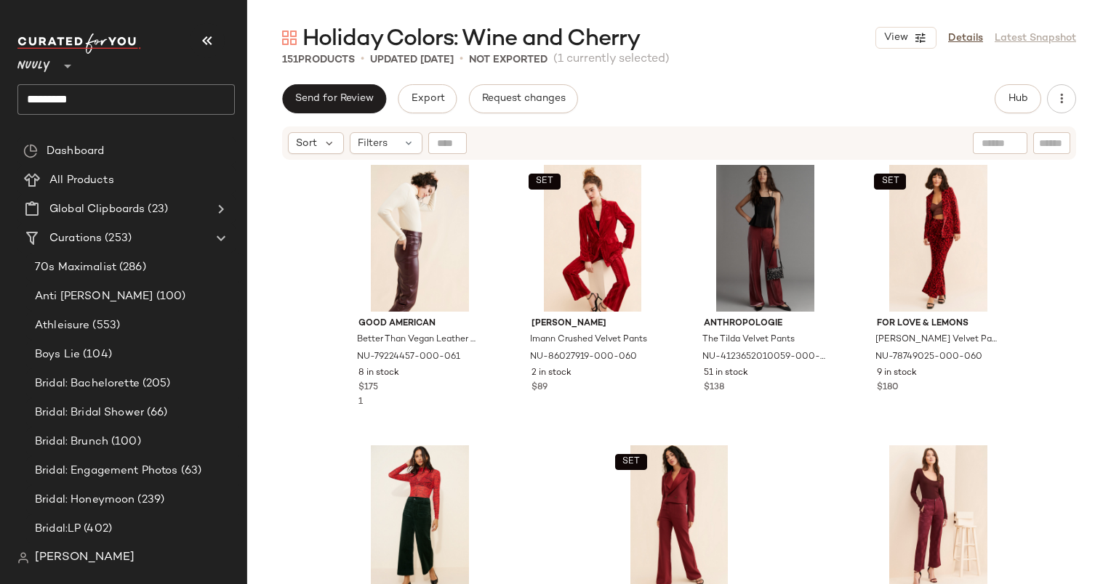
scroll to position [10205, 0]
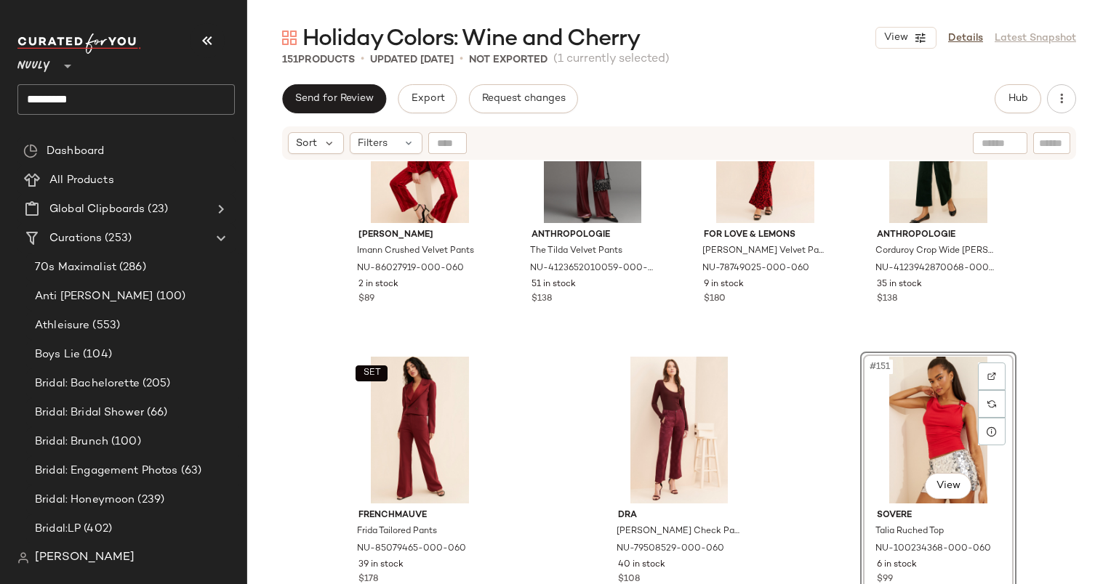
click at [946, 414] on div "#151 View" at bounding box center [938, 430] width 146 height 147
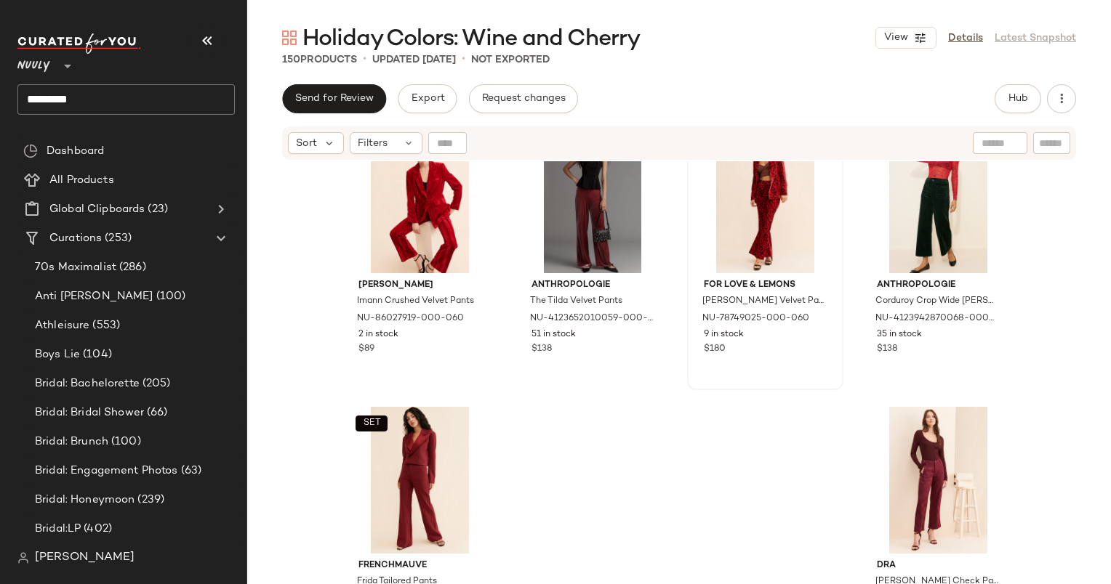
scroll to position [10205, 0]
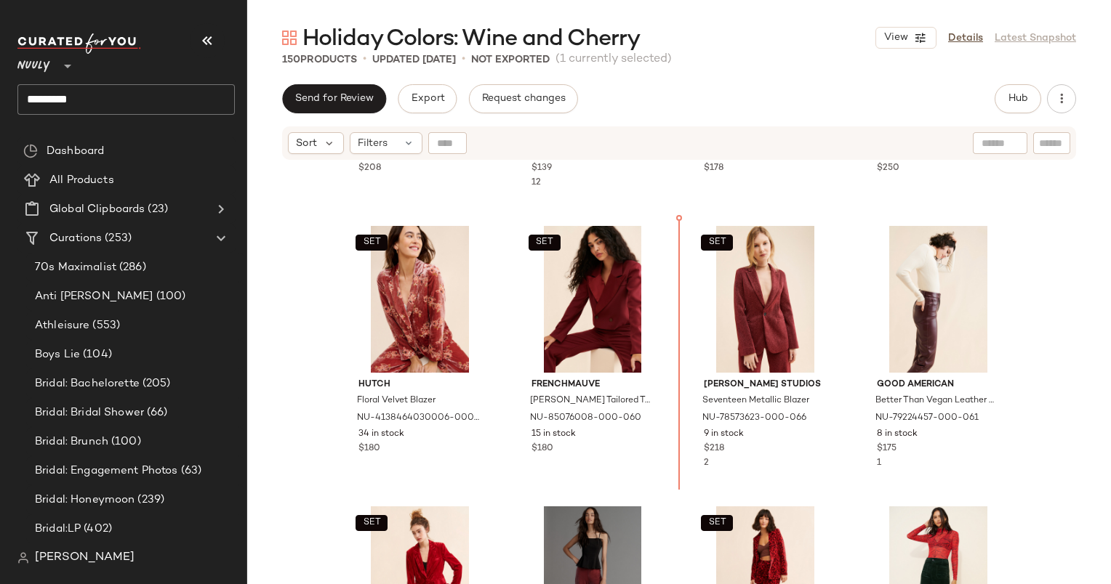
scroll to position [9740, 0]
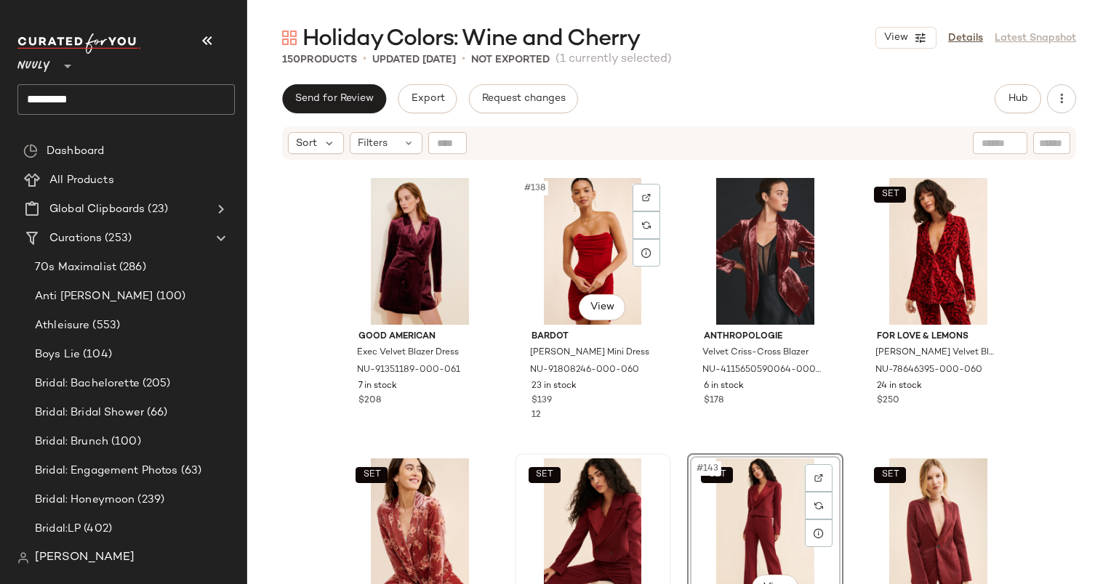
scroll to position [9535, 0]
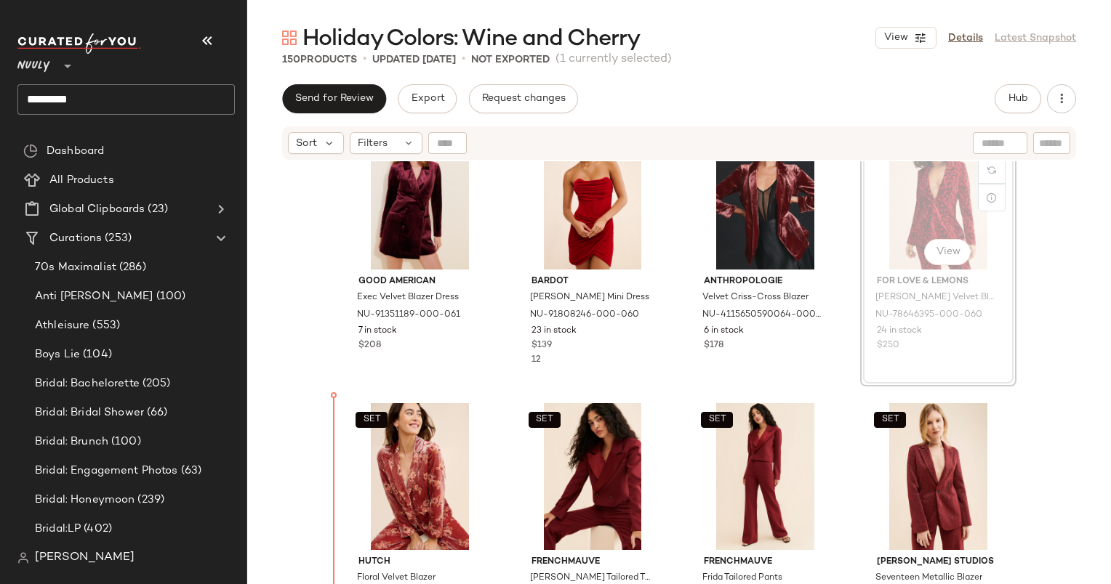
scroll to position [9604, 0]
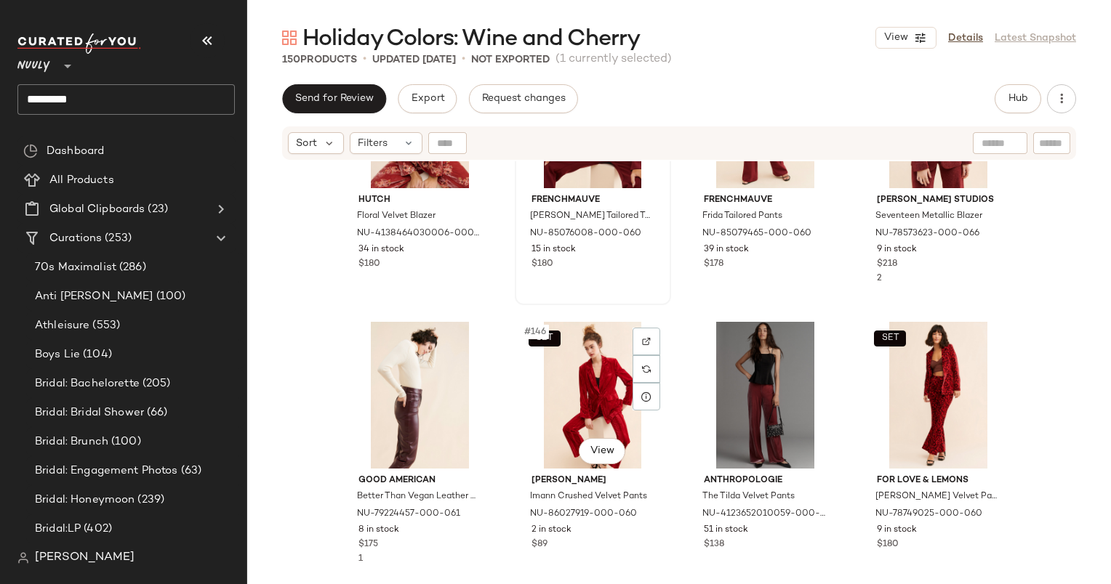
scroll to position [9915, 0]
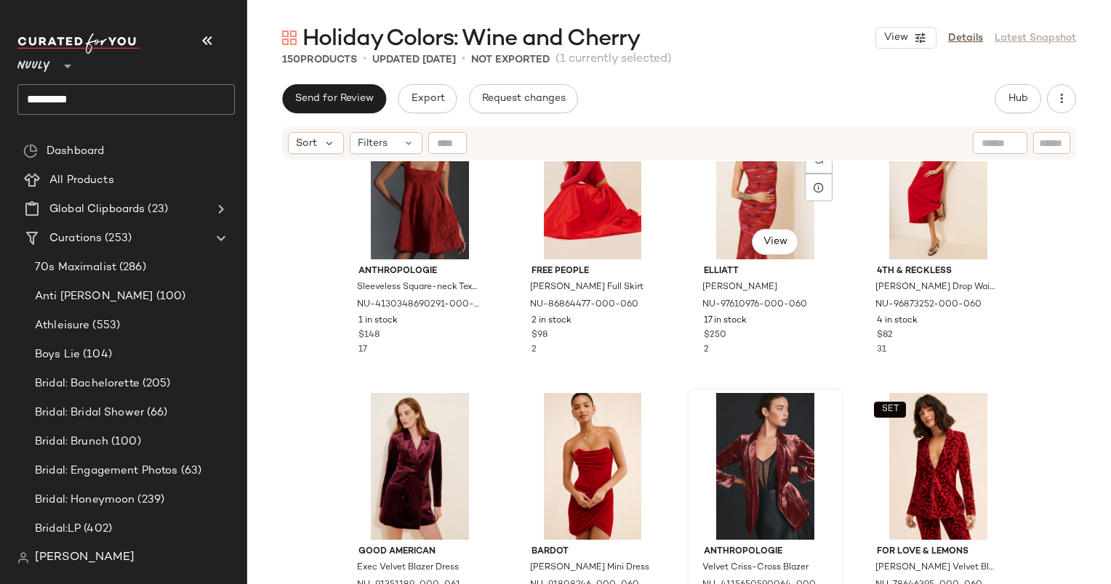
scroll to position [9311, 0]
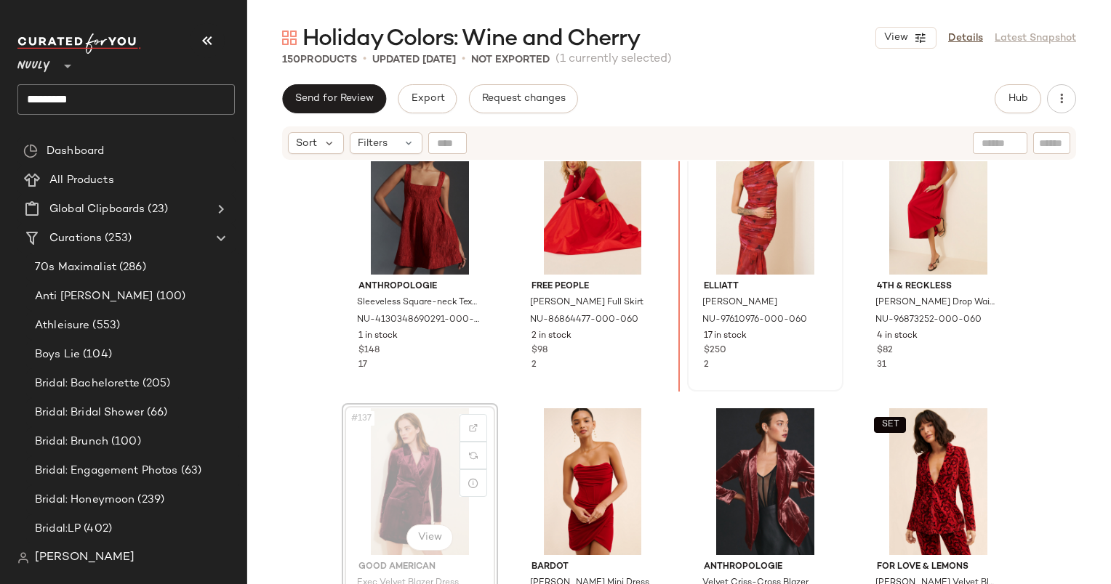
scroll to position [9309, 0]
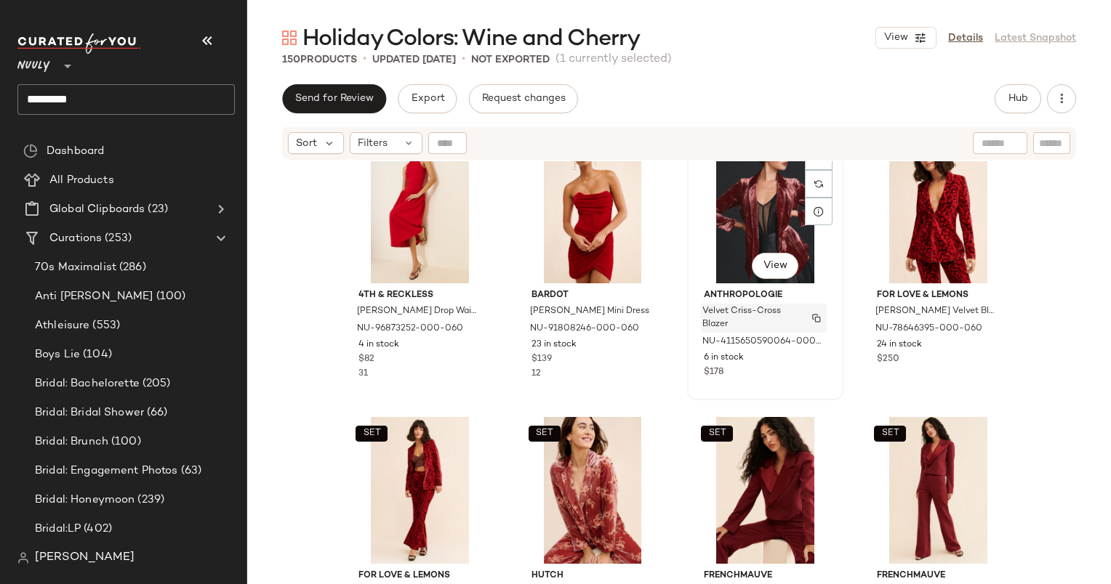
scroll to position [9542, 0]
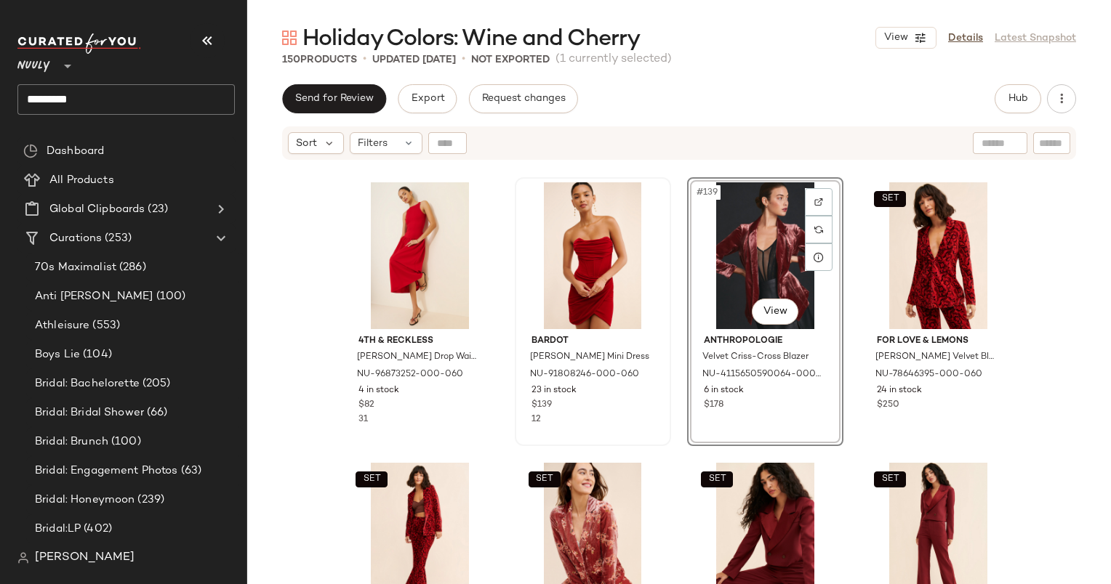
scroll to position [9538, 0]
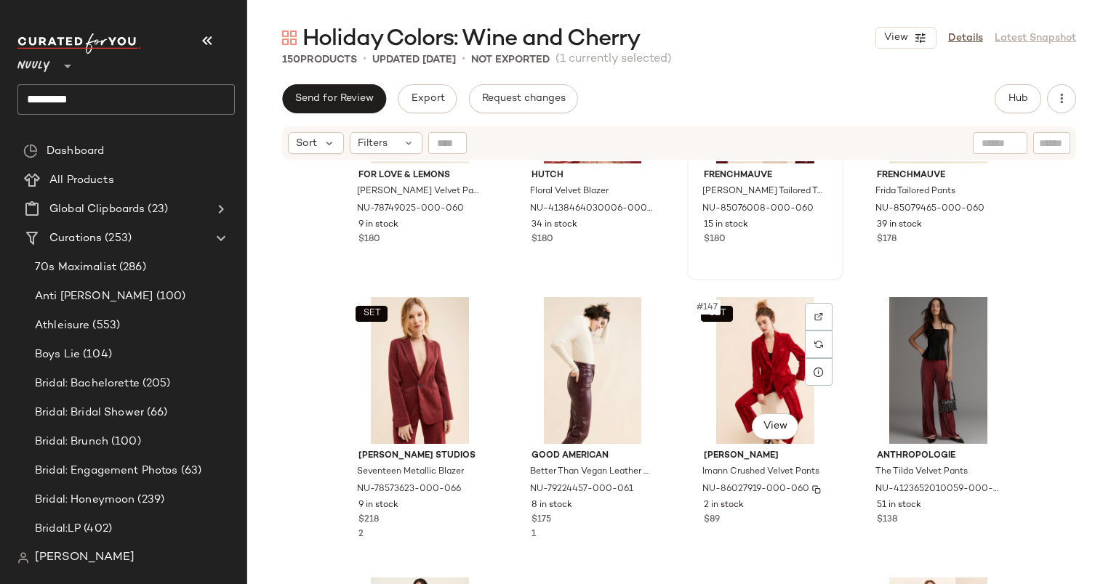
scroll to position [9984, 0]
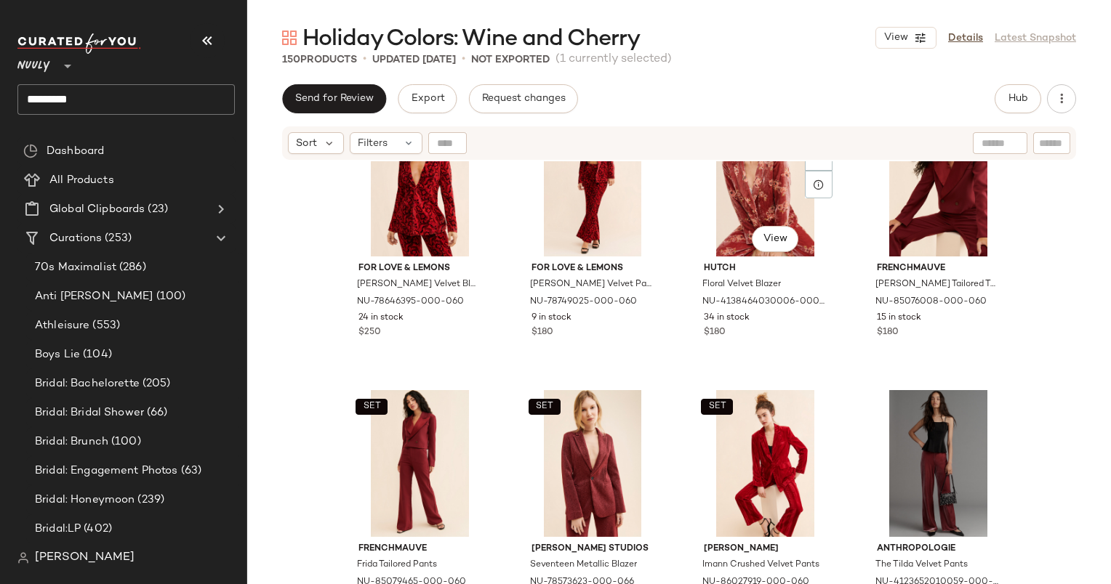
scroll to position [9891, 0]
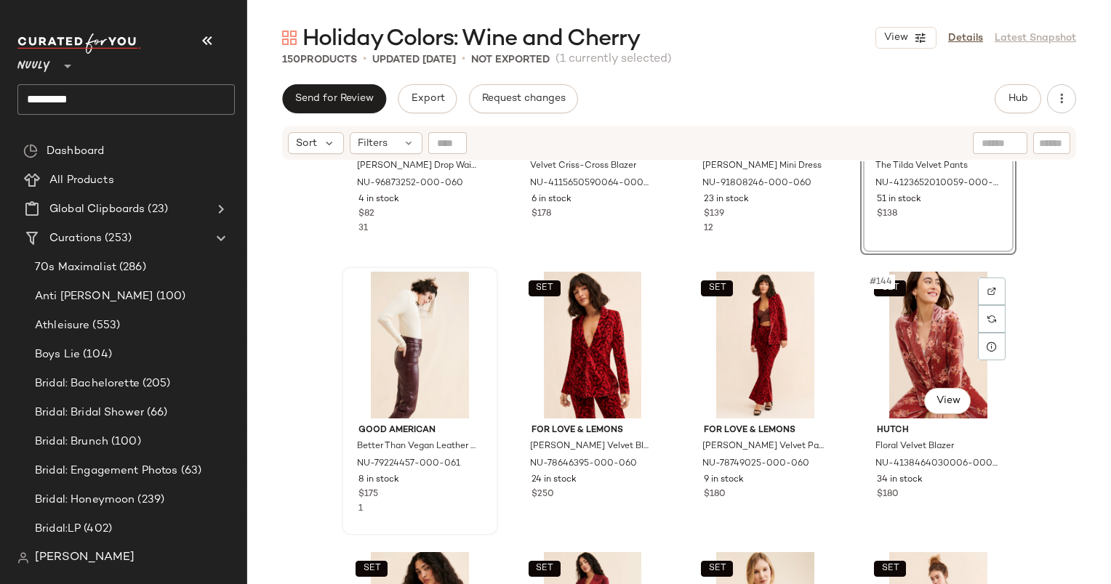
scroll to position [9729, 0]
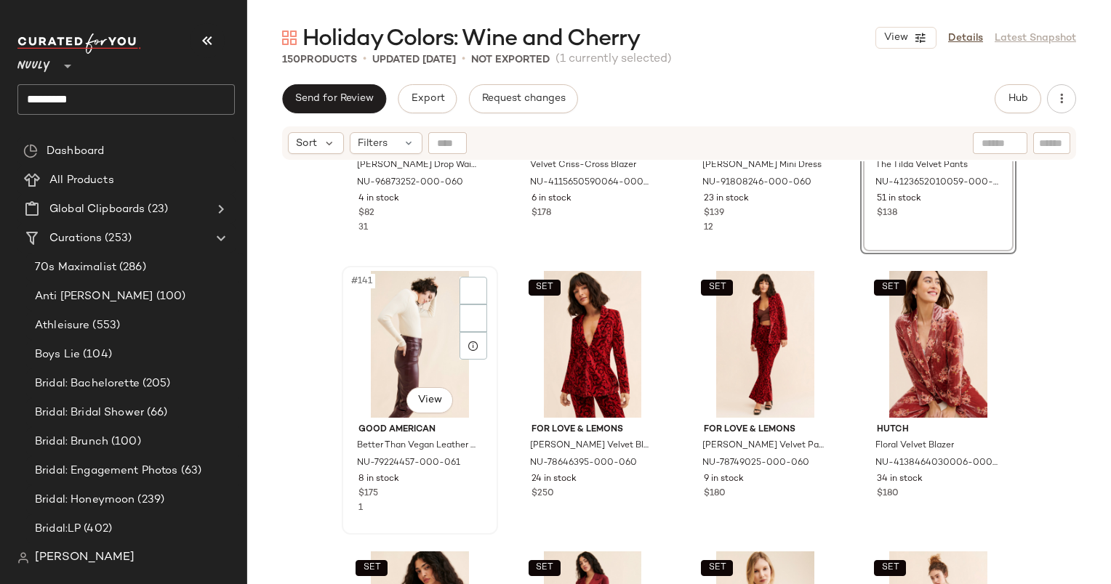
click at [410, 309] on div "#141 View" at bounding box center [420, 344] width 146 height 147
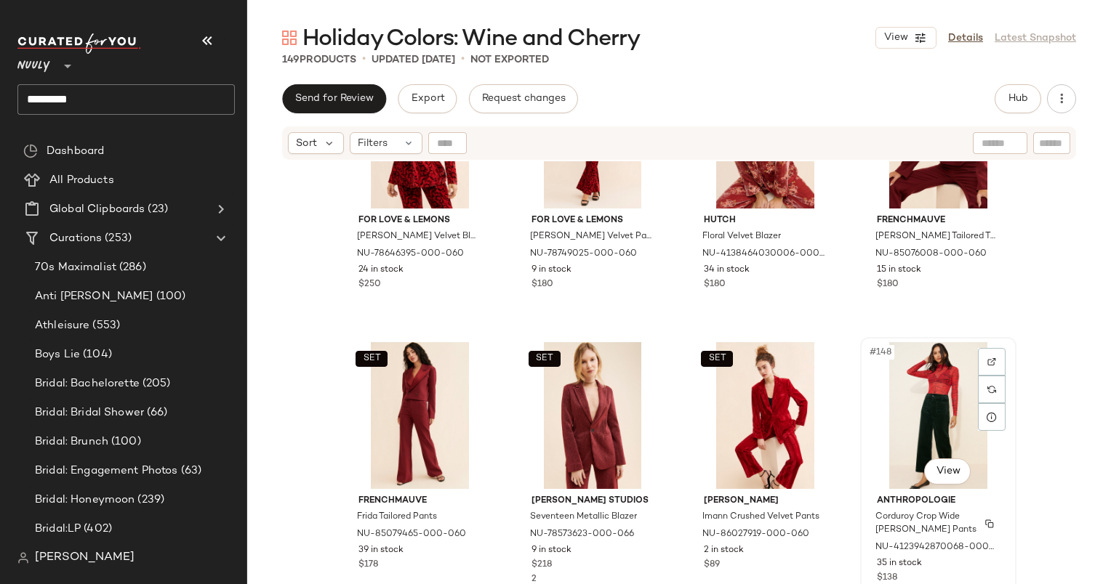
scroll to position [9883, 0]
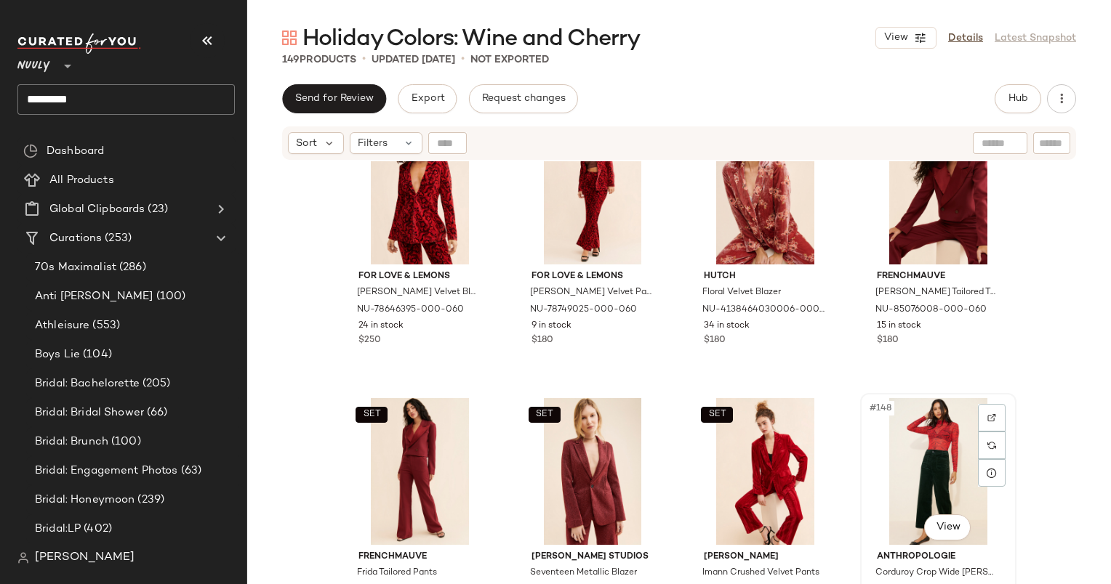
click at [898, 477] on div "#148 View" at bounding box center [938, 471] width 146 height 147
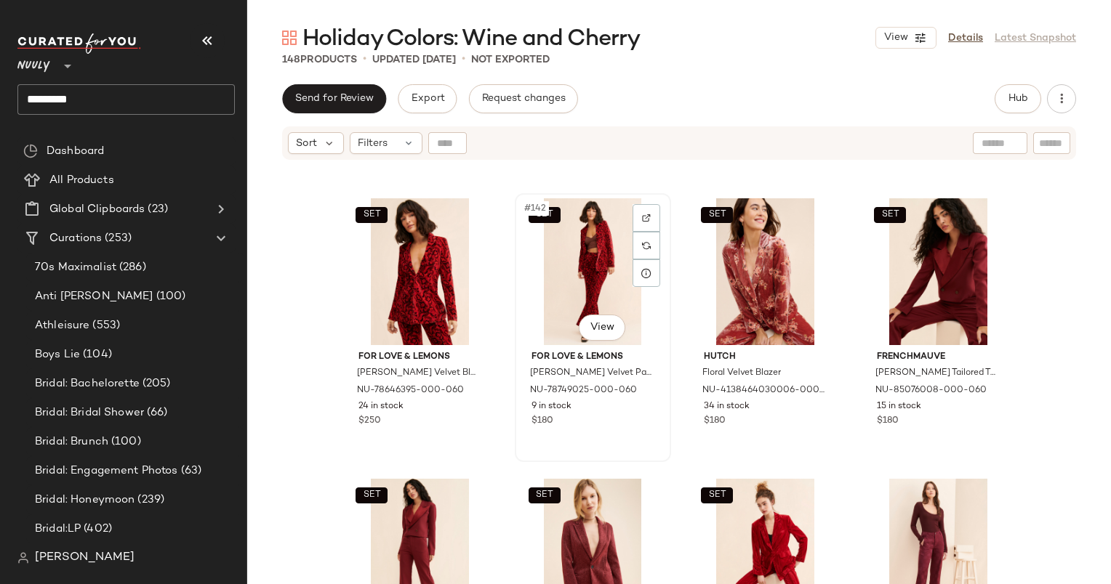
scroll to position [9804, 0]
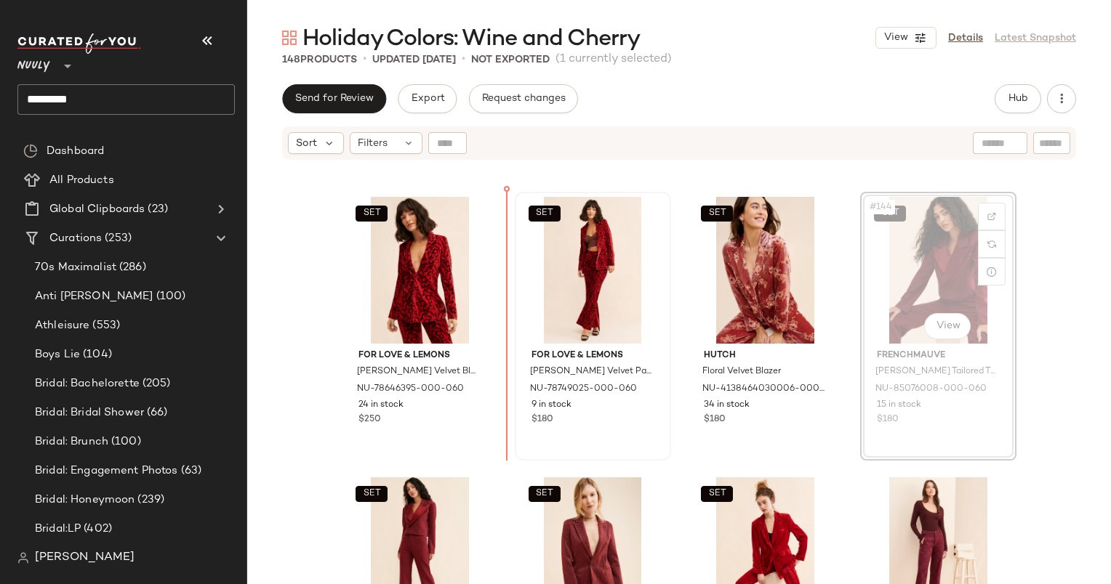
scroll to position [9803, 0]
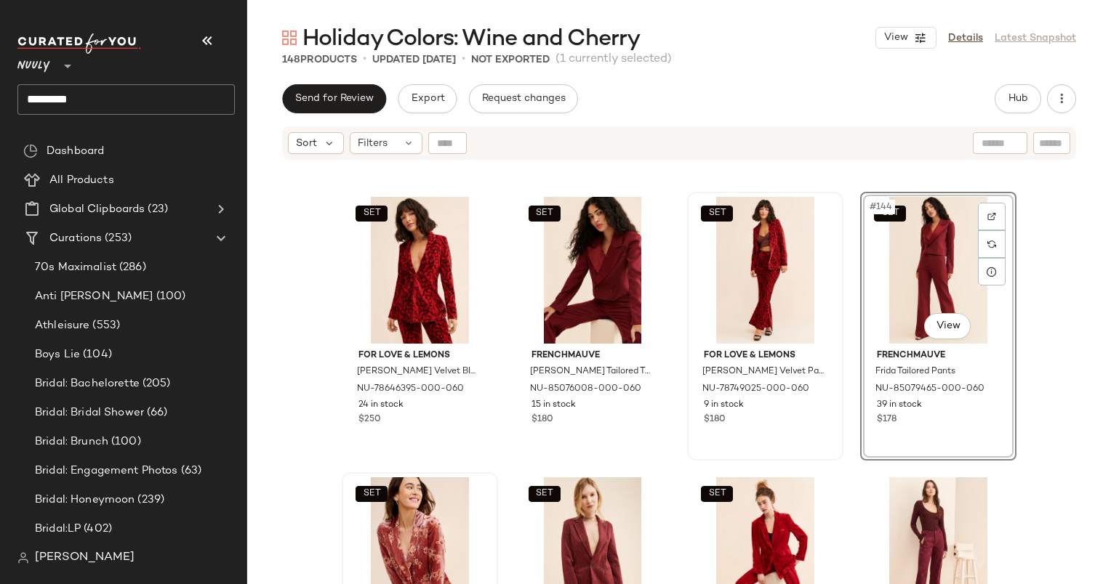
scroll to position [9923, 0]
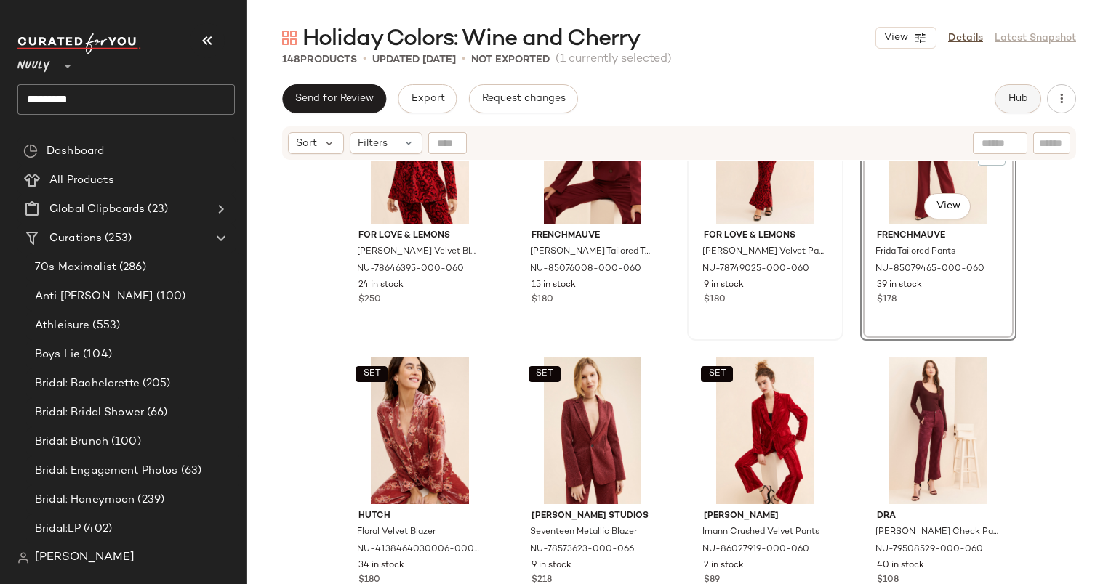
click at [1013, 96] on span "Hub" at bounding box center [1017, 99] width 20 height 12
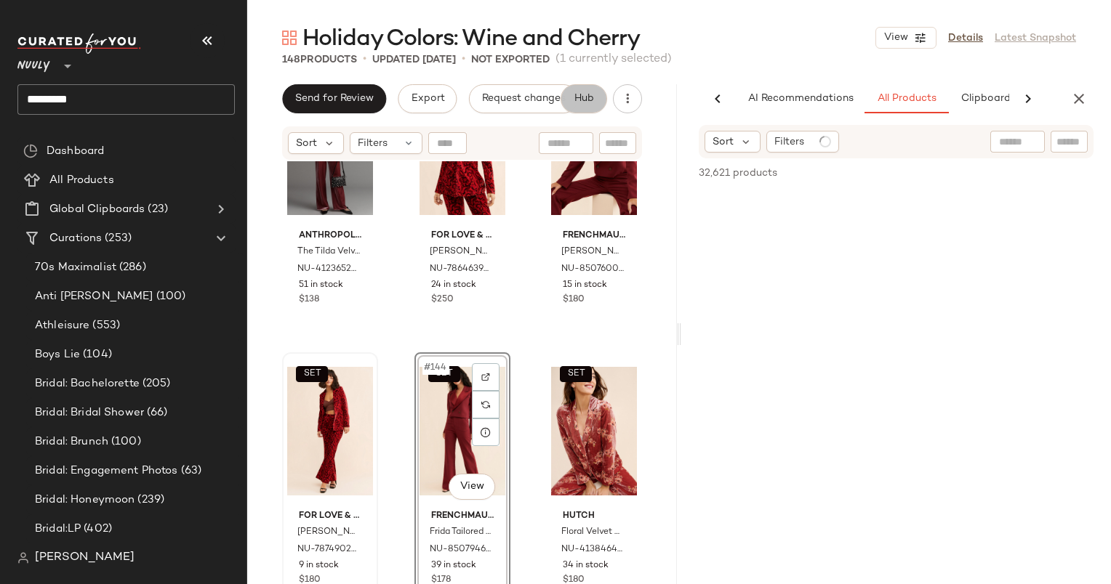
scroll to position [0, 75]
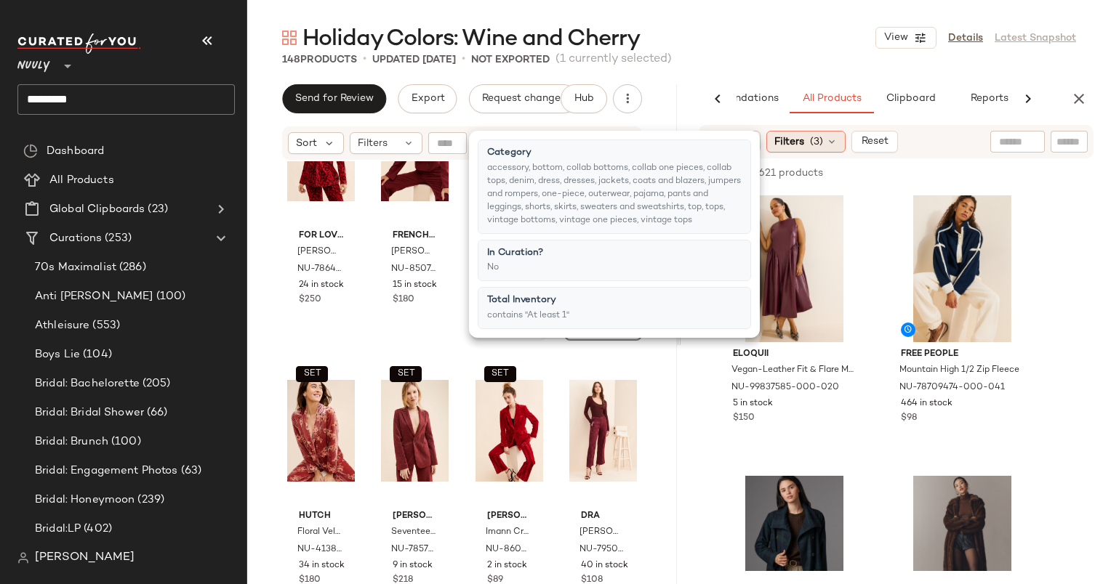
click at [831, 140] on icon at bounding box center [832, 142] width 12 height 12
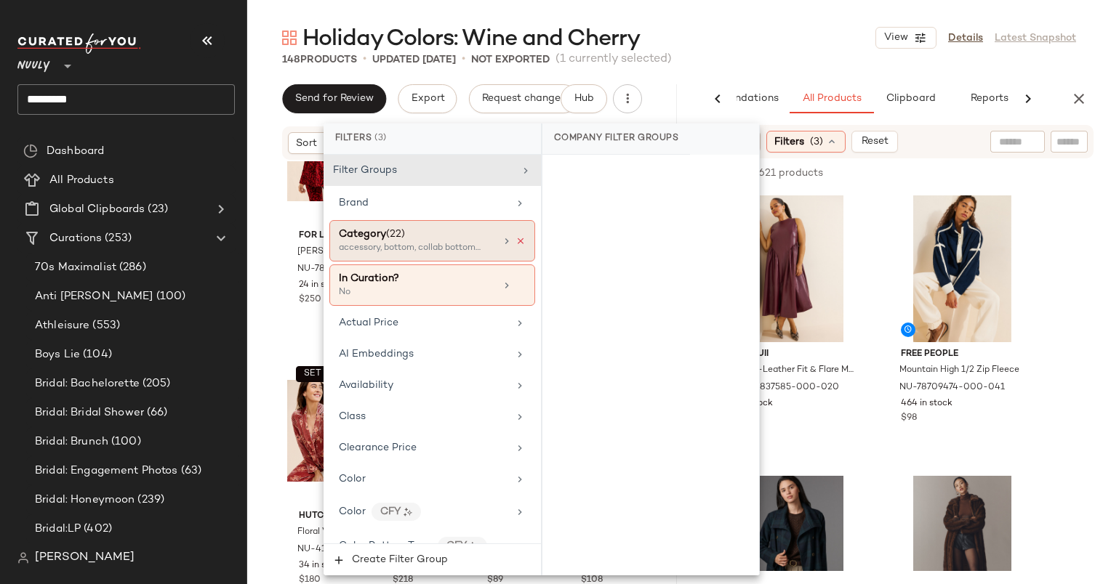
click at [518, 238] on icon at bounding box center [520, 241] width 10 height 10
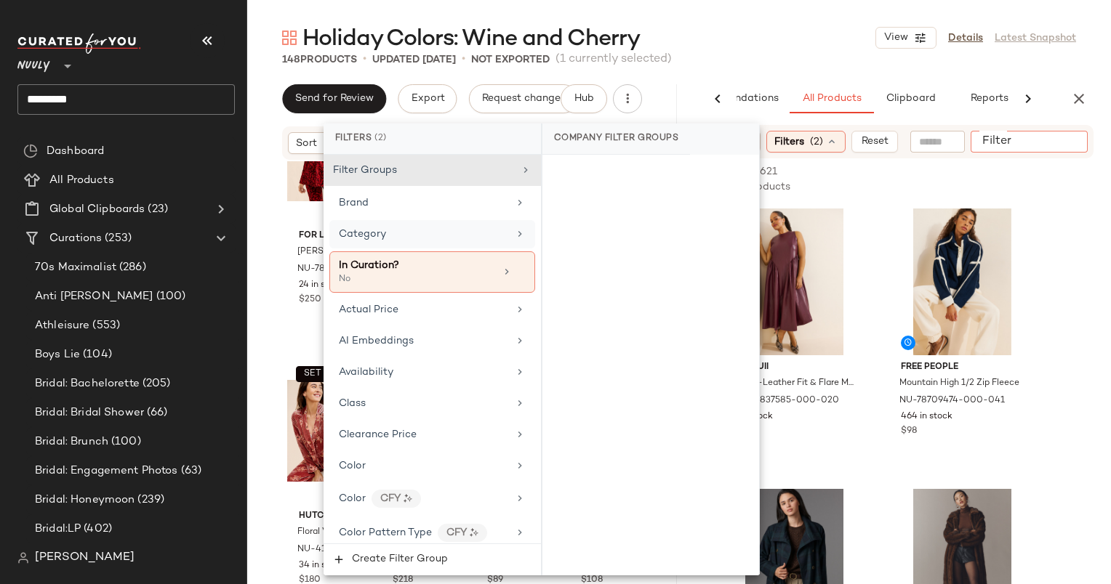
click at [1058, 142] on input "Filter" at bounding box center [1038, 141] width 124 height 15
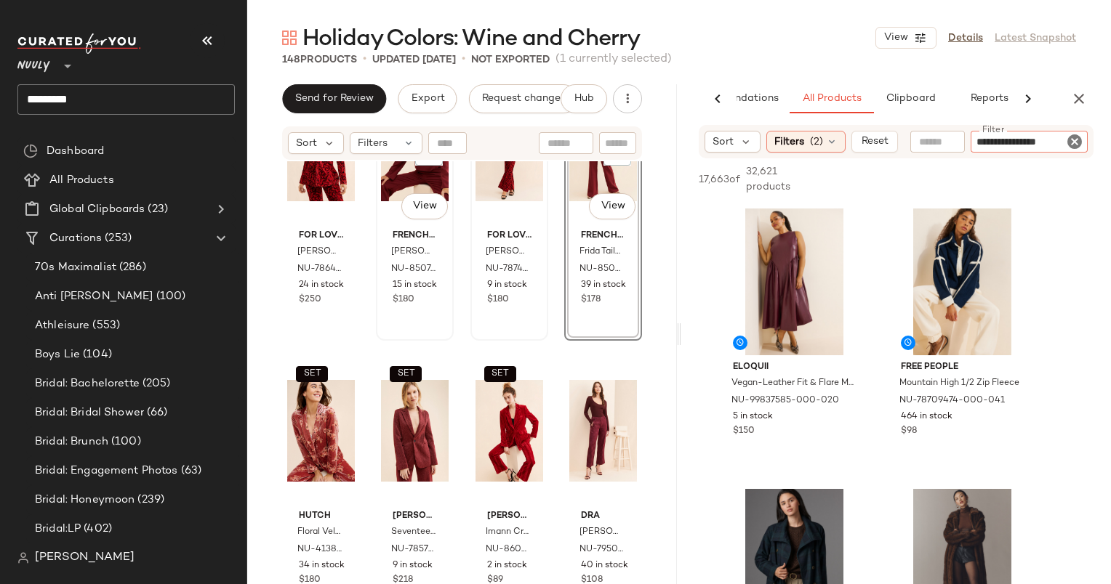
type input "**********"
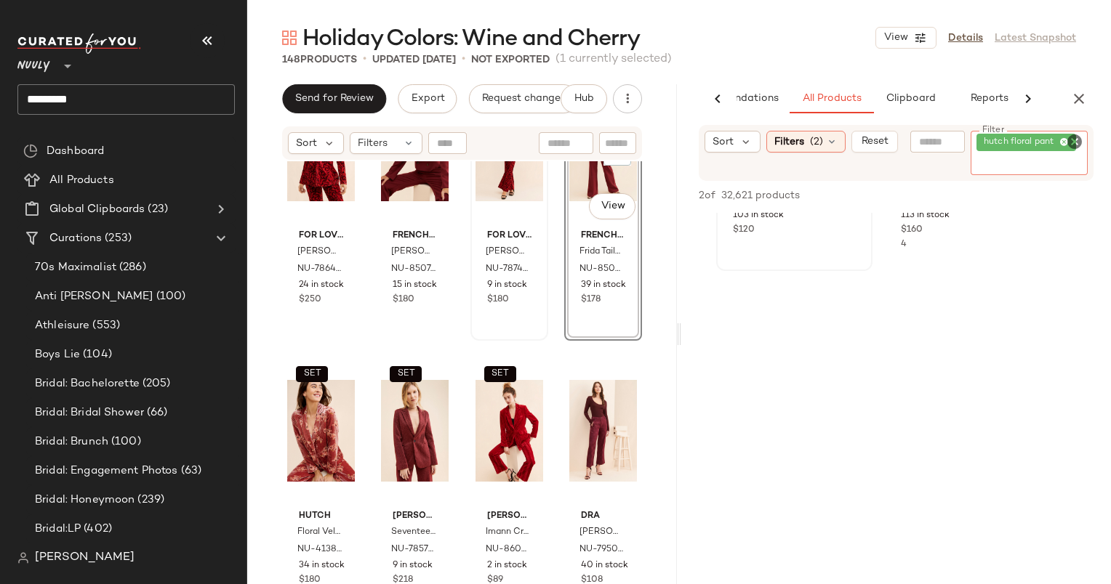
scroll to position [0, 0]
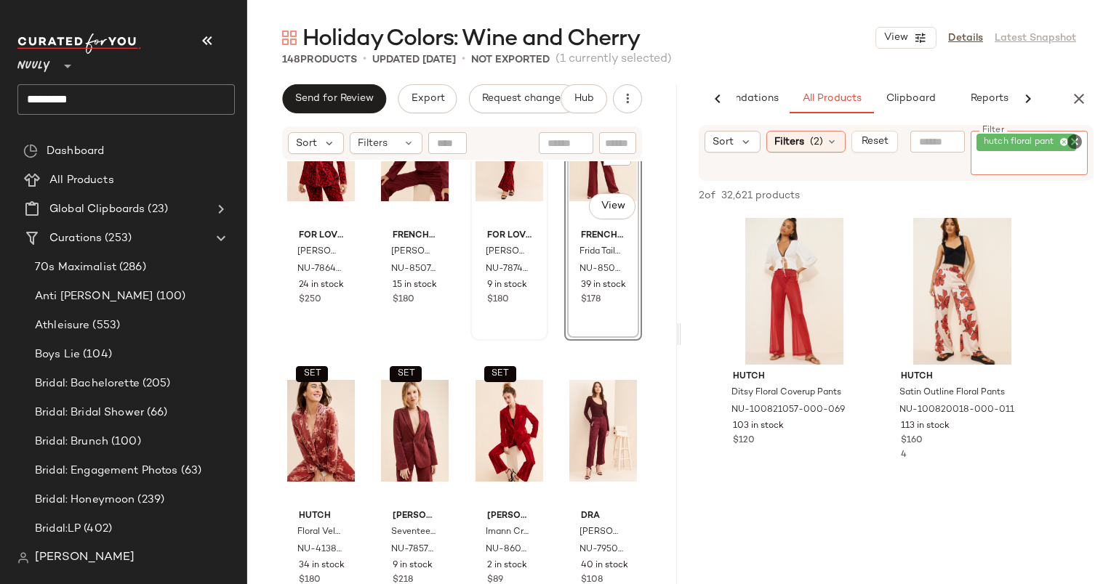
click at [1077, 144] on icon "Clear Filter" at bounding box center [1074, 141] width 17 height 17
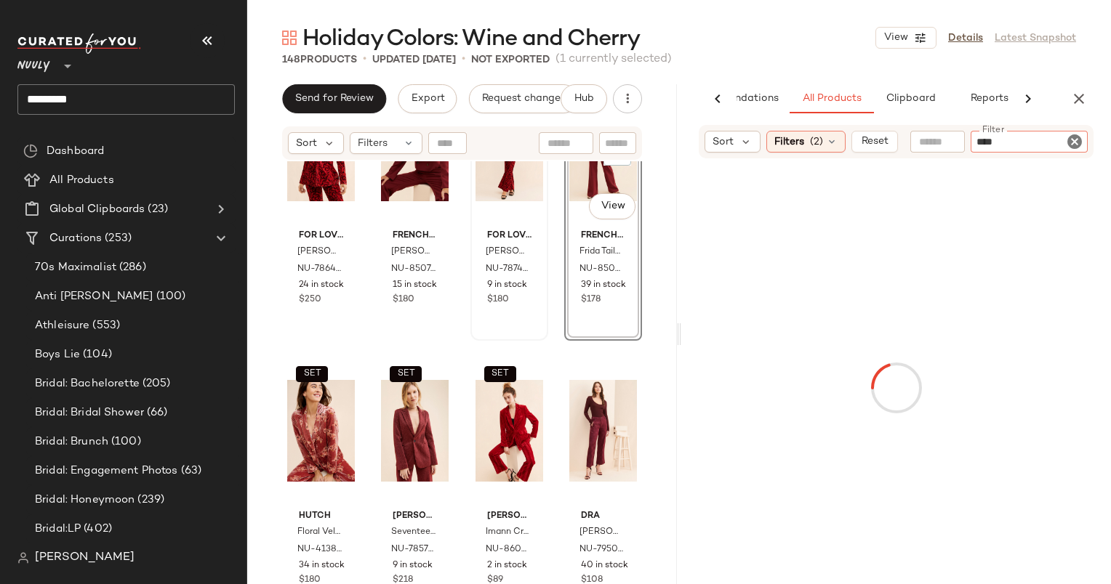
type input "*****"
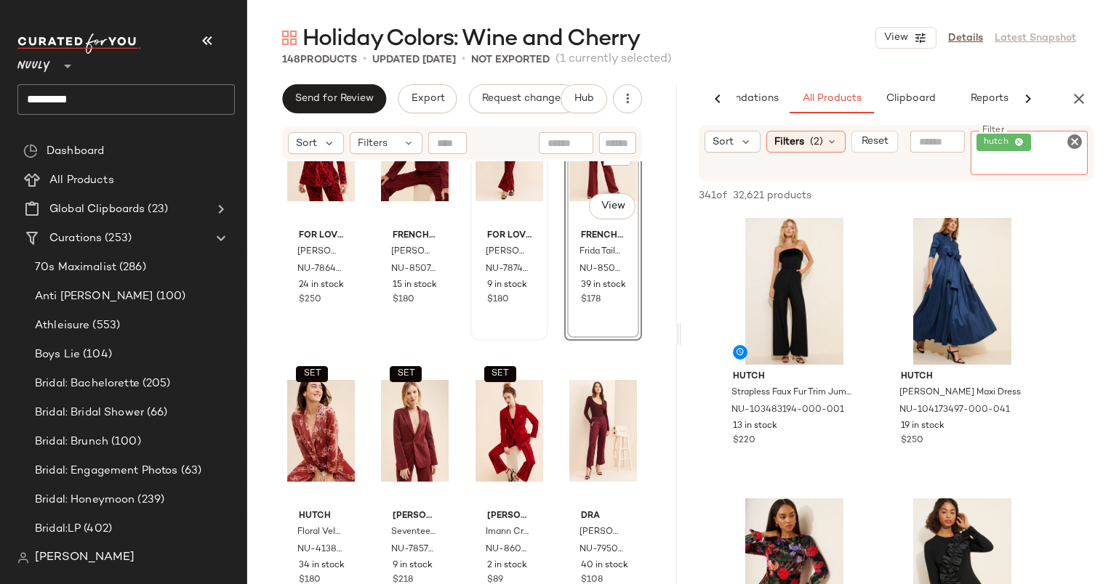
click at [920, 149] on div at bounding box center [937, 142] width 55 height 22
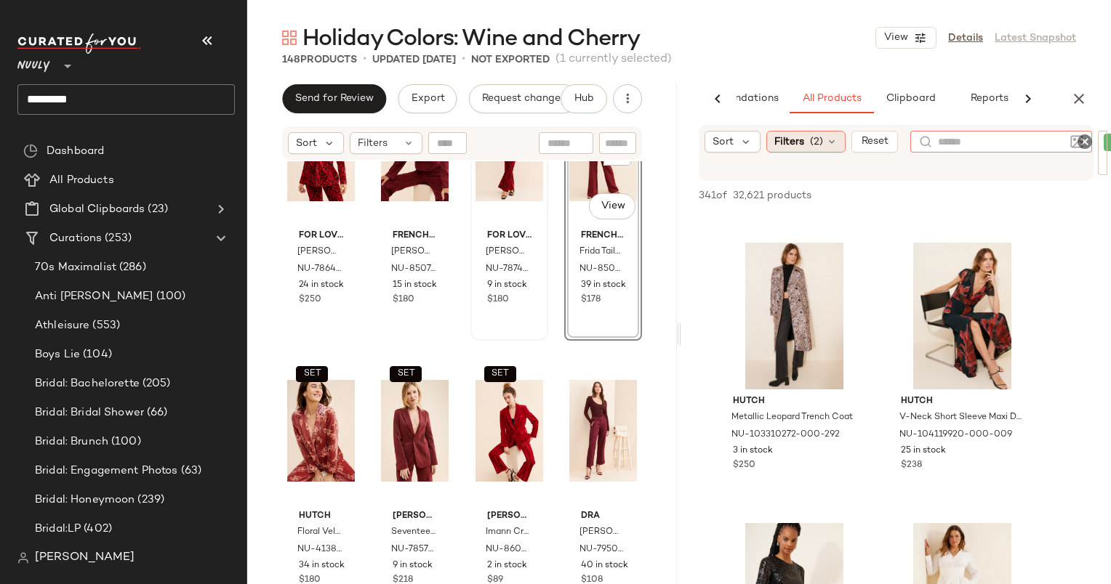
click at [811, 140] on span "(2)" at bounding box center [816, 141] width 13 height 15
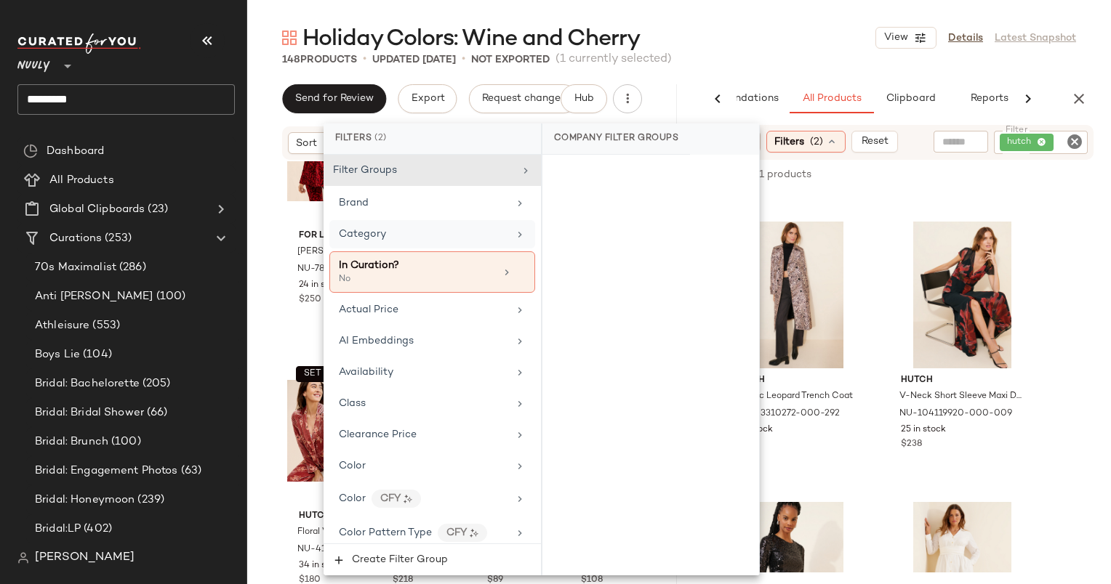
click at [471, 224] on div "Category" at bounding box center [432, 234] width 206 height 28
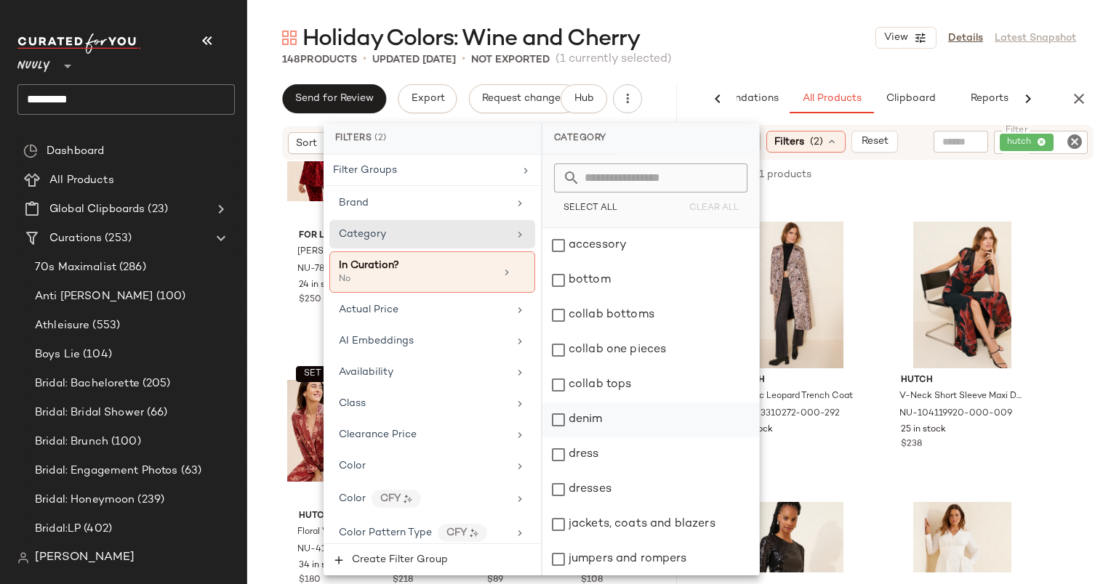
scroll to position [26, 0]
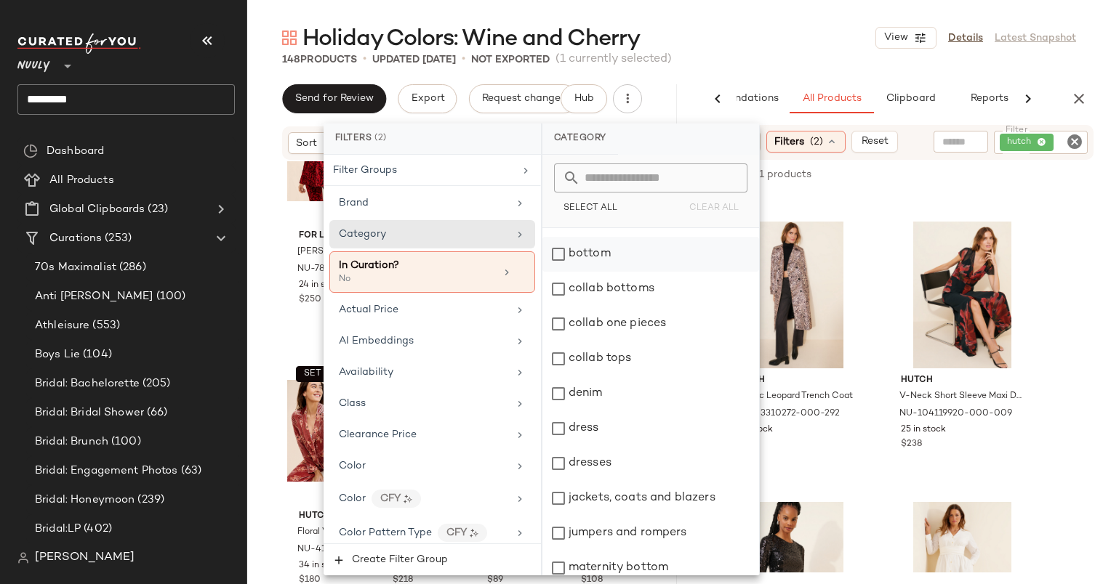
click at [572, 264] on div "bottom" at bounding box center [650, 254] width 217 height 35
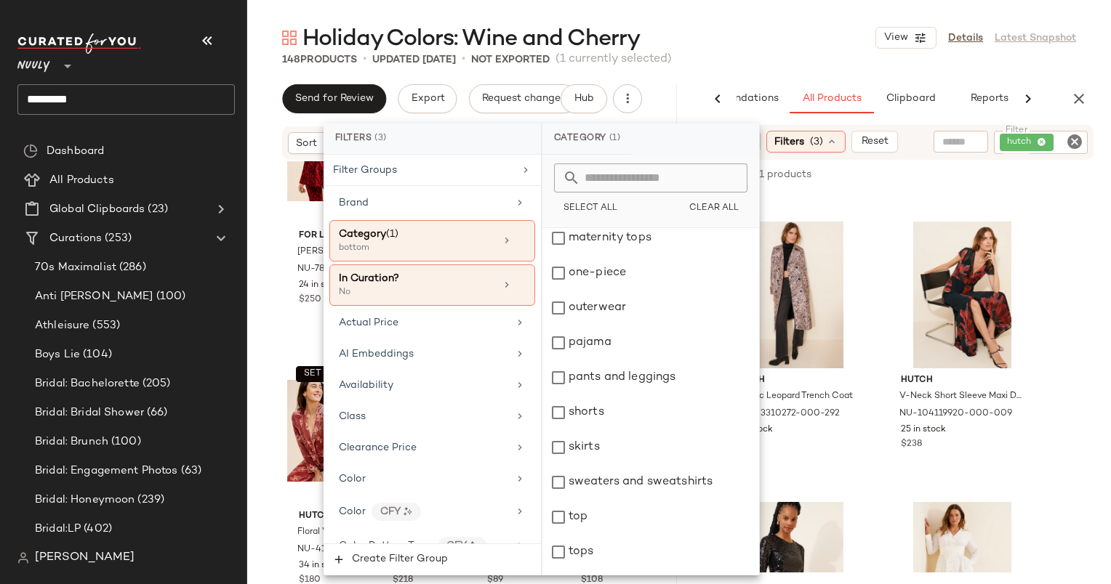
scroll to position [524, 0]
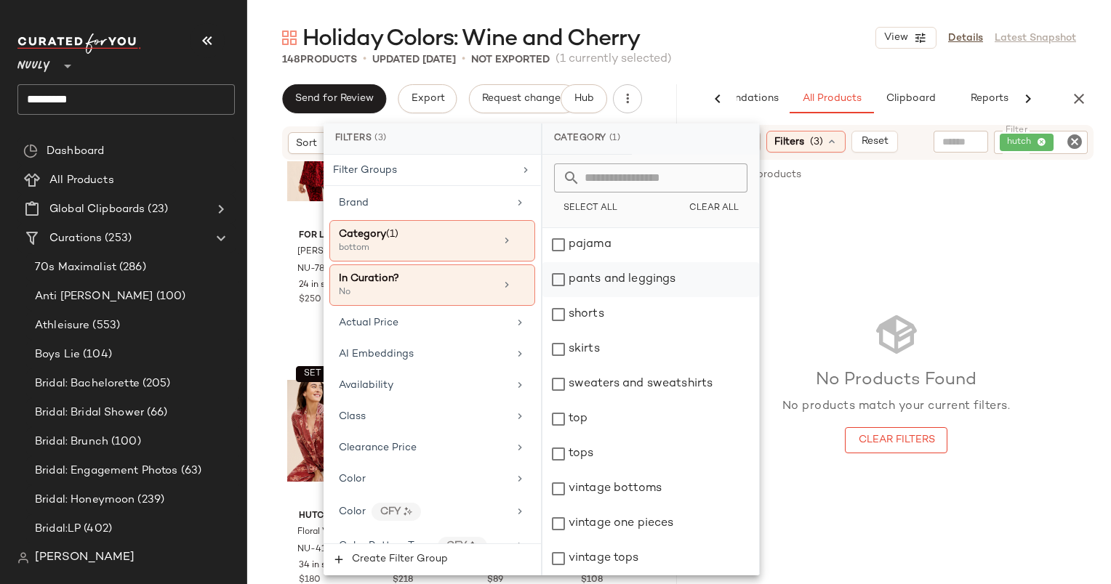
click at [626, 273] on div "pants and leggings" at bounding box center [650, 279] width 217 height 35
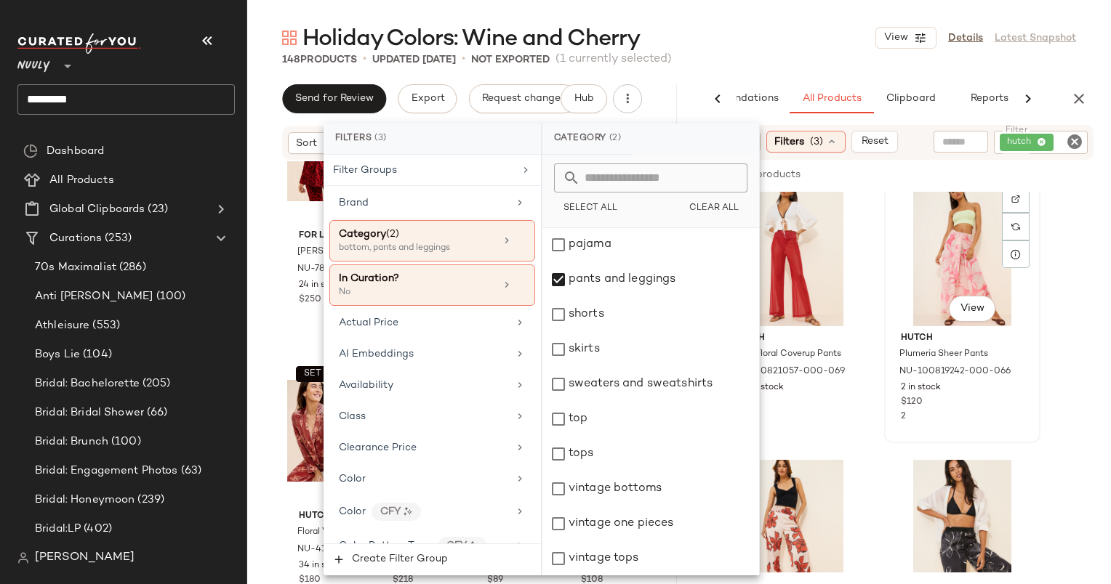
click at [895, 411] on div "Hutch Plumeria Sheer Pants NU-100819242-000-066 2 in stock $120 2" at bounding box center [962, 374] width 146 height 97
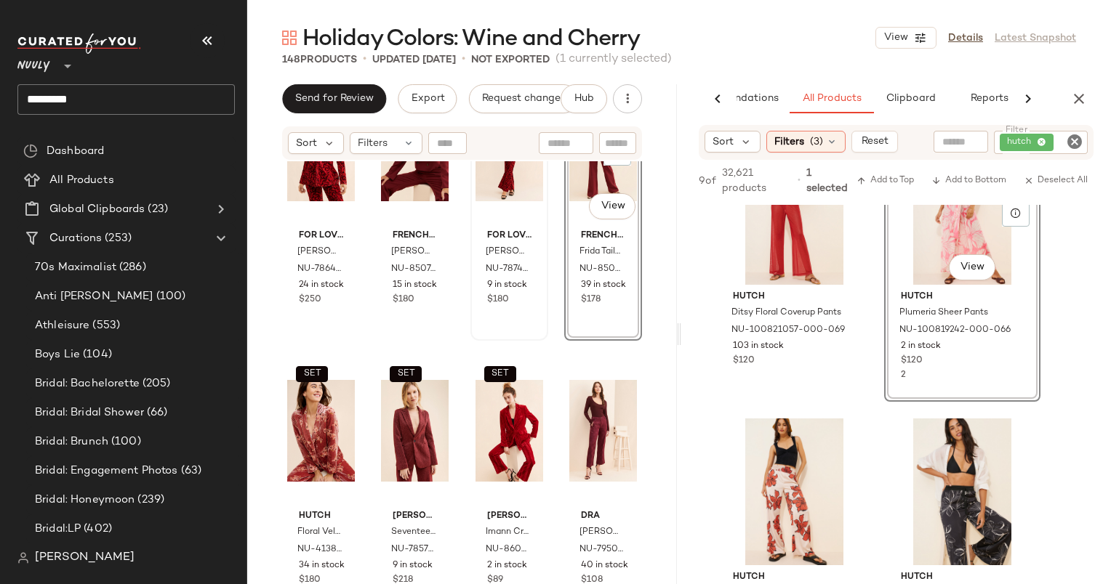
scroll to position [0, 0]
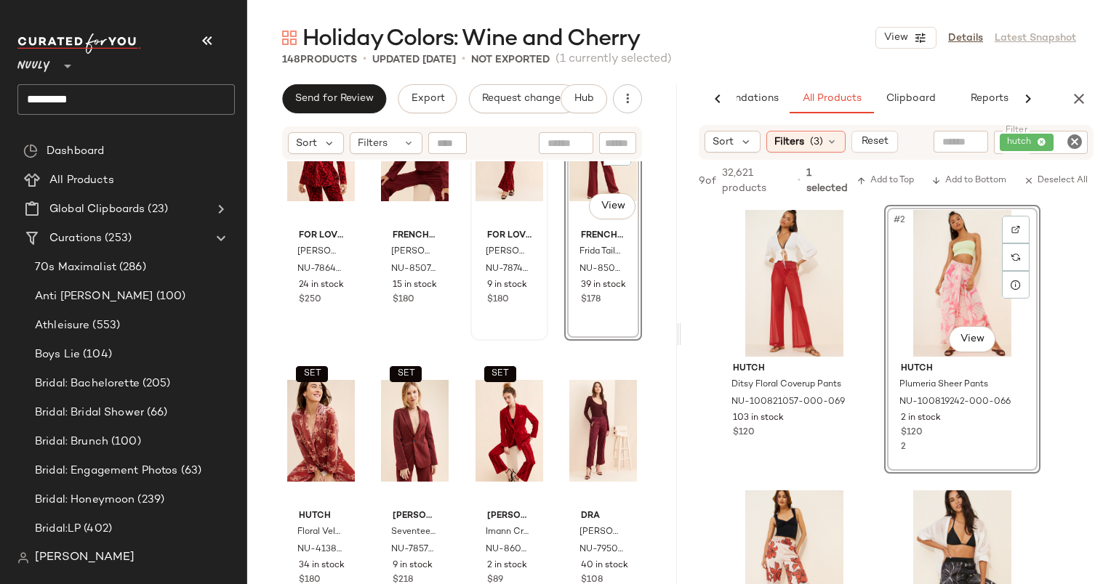
click at [1079, 140] on icon "Clear Filter" at bounding box center [1074, 141] width 17 height 17
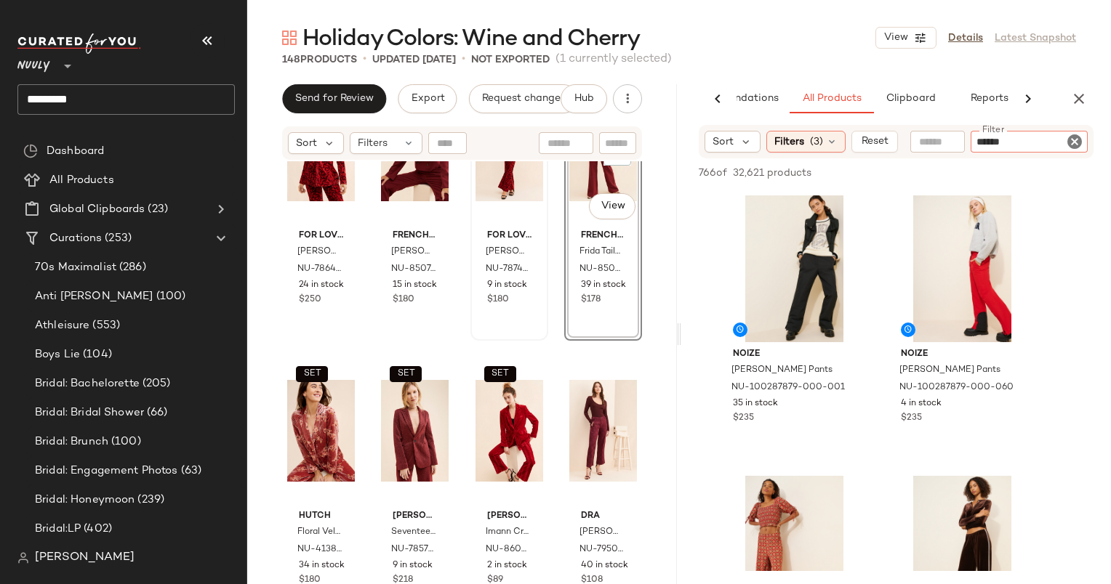
type input "*******"
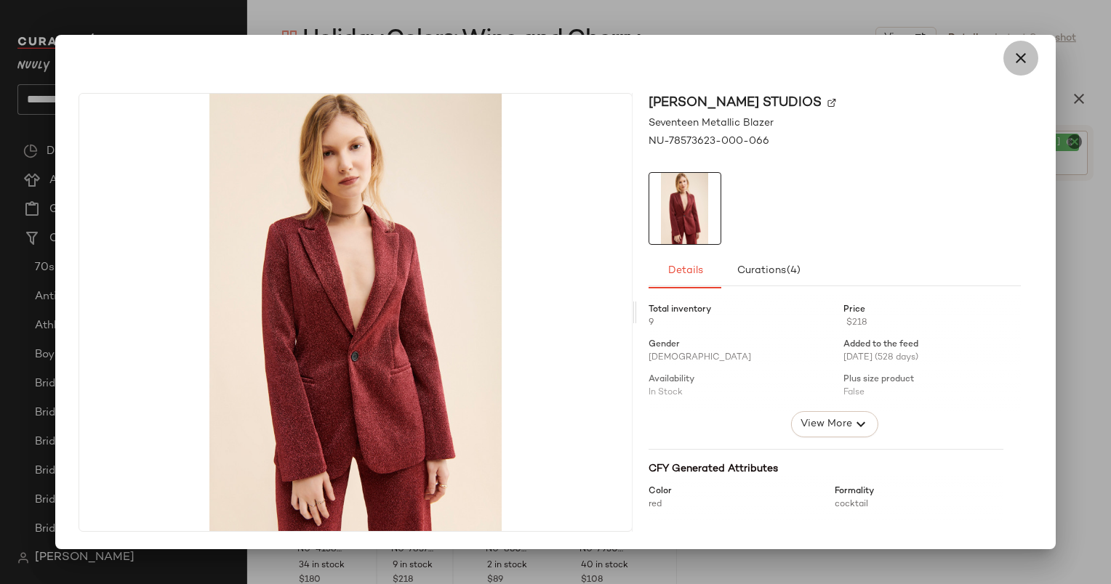
click at [1010, 61] on button "button" at bounding box center [1020, 58] width 35 height 35
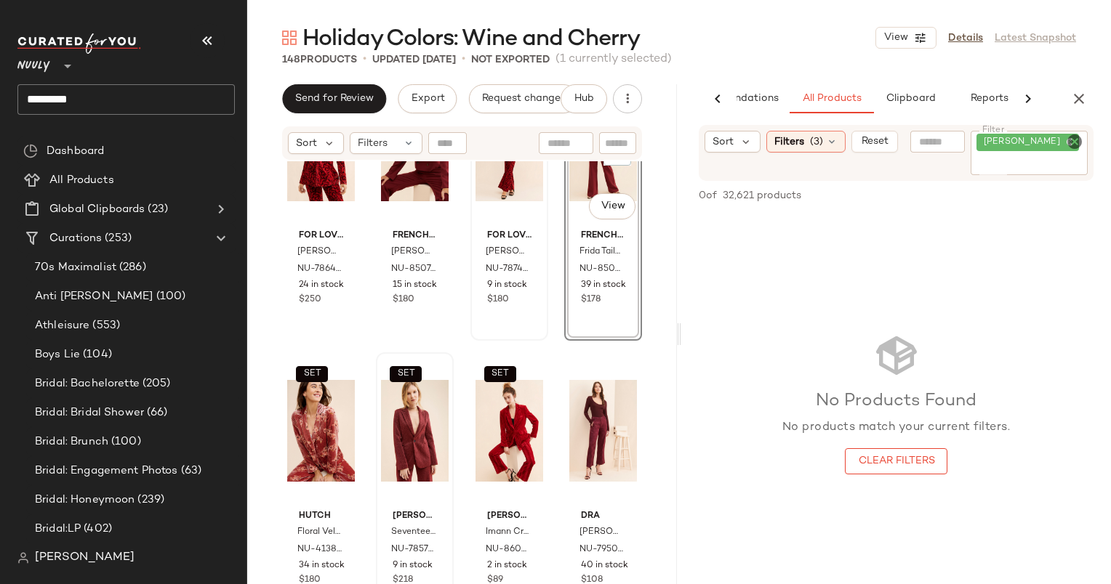
click at [1075, 150] on div "audette" at bounding box center [1028, 153] width 117 height 44
click at [1075, 147] on icon "Clear Filter" at bounding box center [1074, 141] width 17 height 17
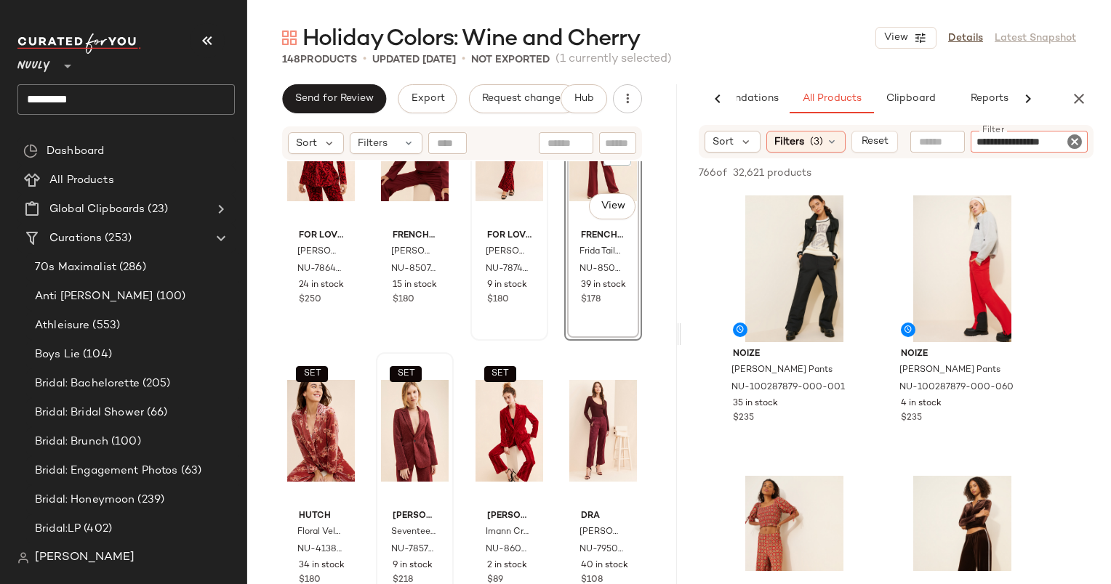
type input "**********"
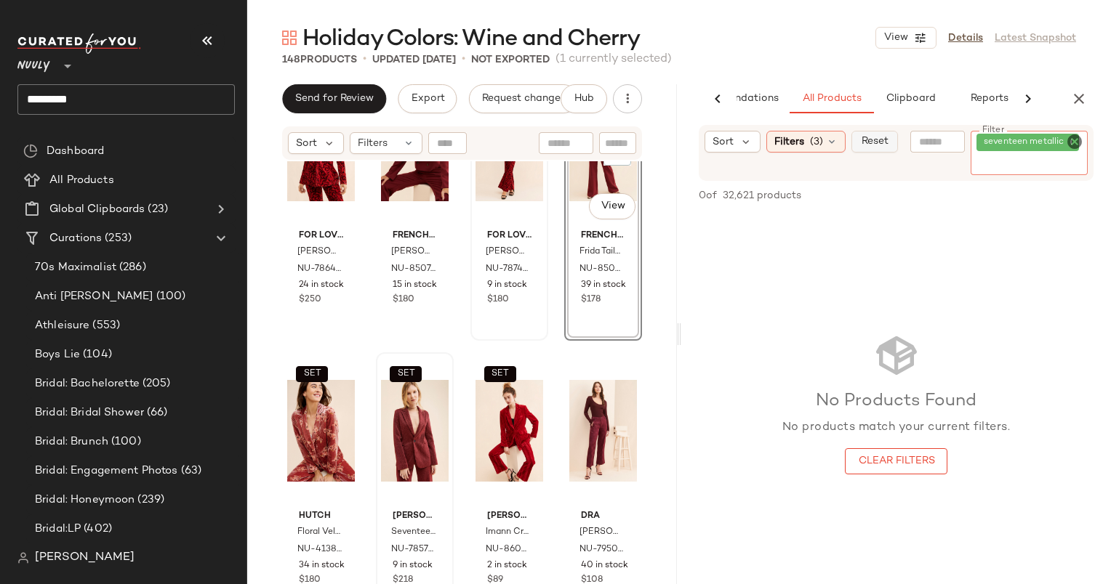
click at [881, 145] on span "Reset" at bounding box center [874, 142] width 28 height 12
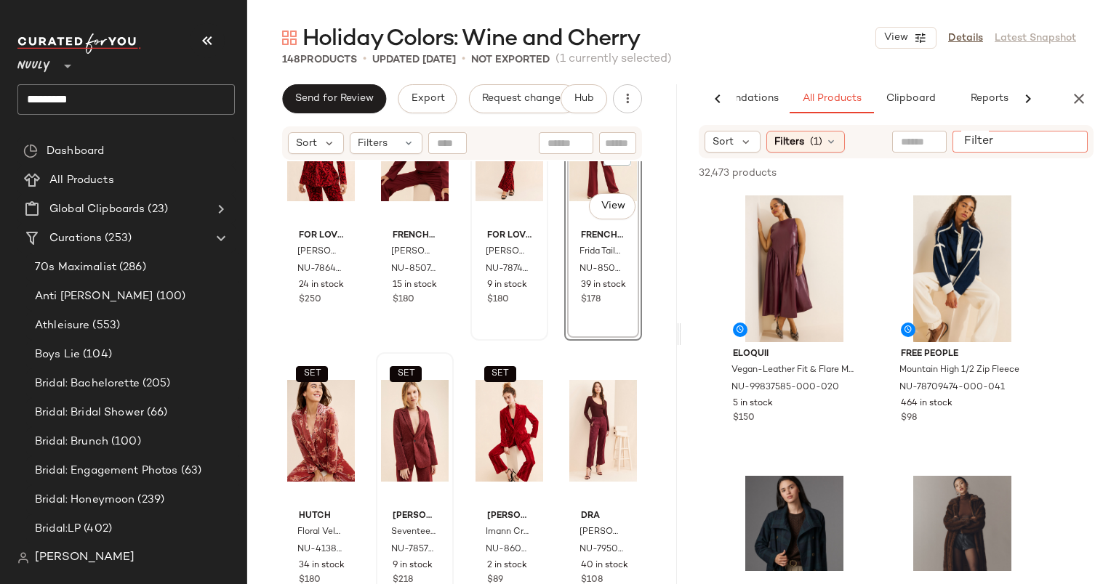
click at [1069, 140] on input "Filter" at bounding box center [1020, 141] width 124 height 15
type input "**********"
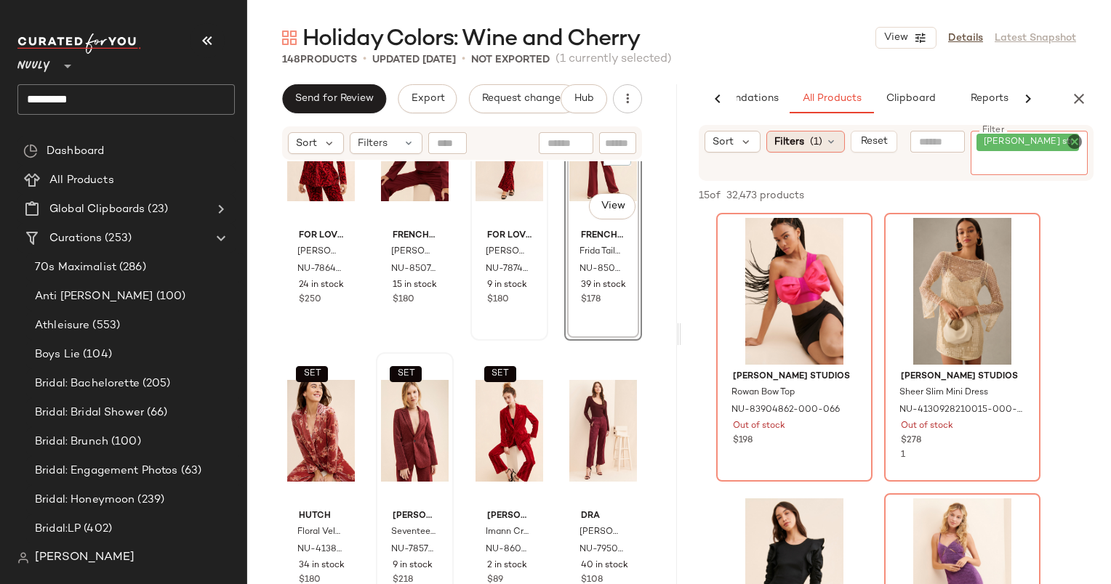
click at [825, 139] on icon at bounding box center [831, 142] width 12 height 12
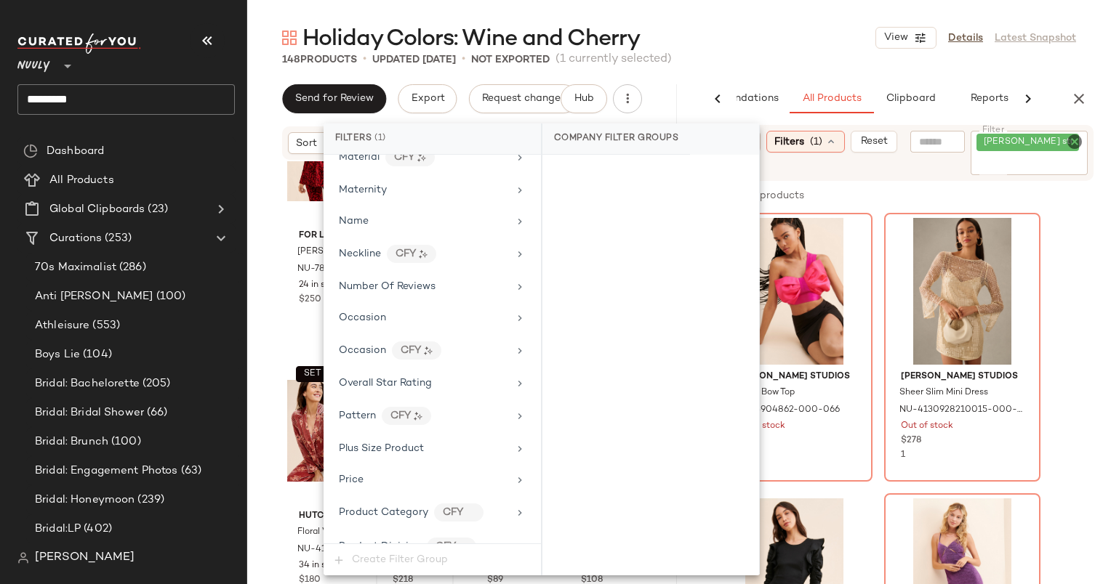
scroll to position [1042, 0]
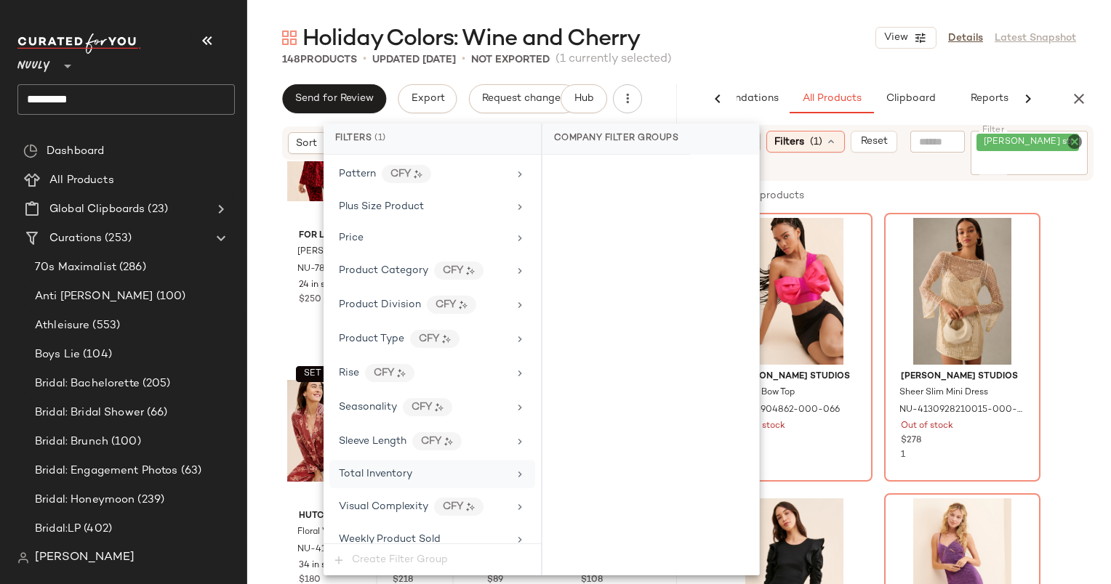
click at [475, 470] on div "Total Inventory" at bounding box center [432, 474] width 206 height 28
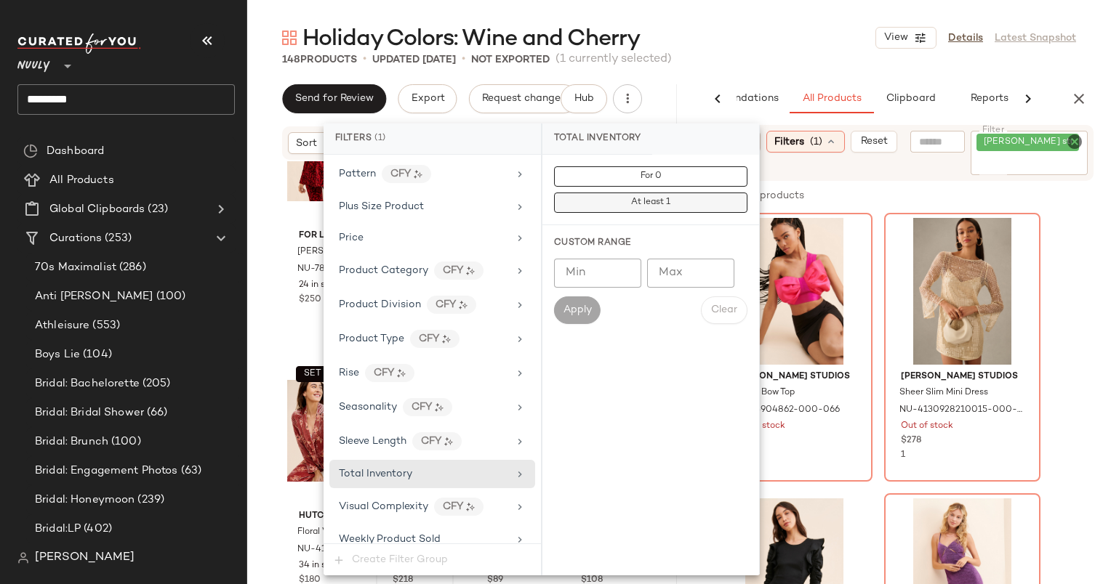
click at [683, 204] on button "At least 1" at bounding box center [650, 203] width 193 height 20
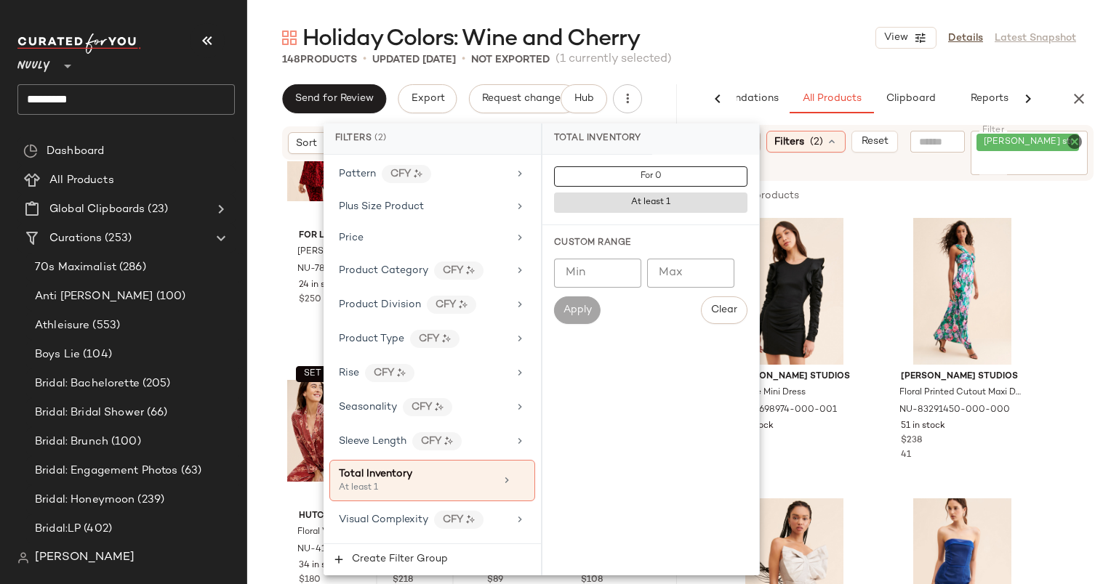
click at [1089, 243] on div "Audette Studios Eclipse Mini Dress NU-78698974-000-001 4 in stock $248 Audette …" at bounding box center [896, 487] width 430 height 549
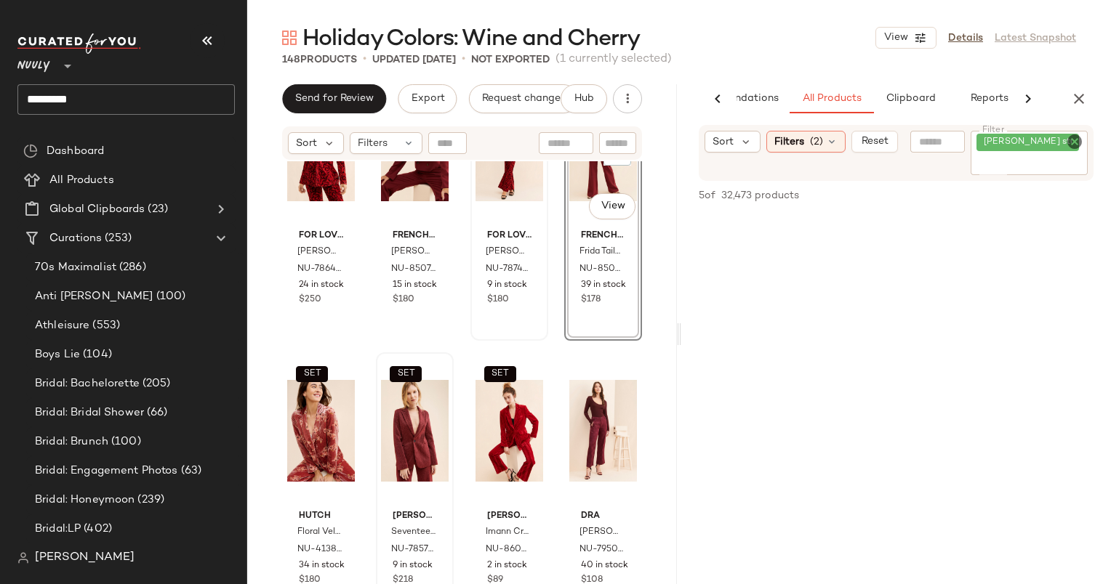
scroll to position [362, 0]
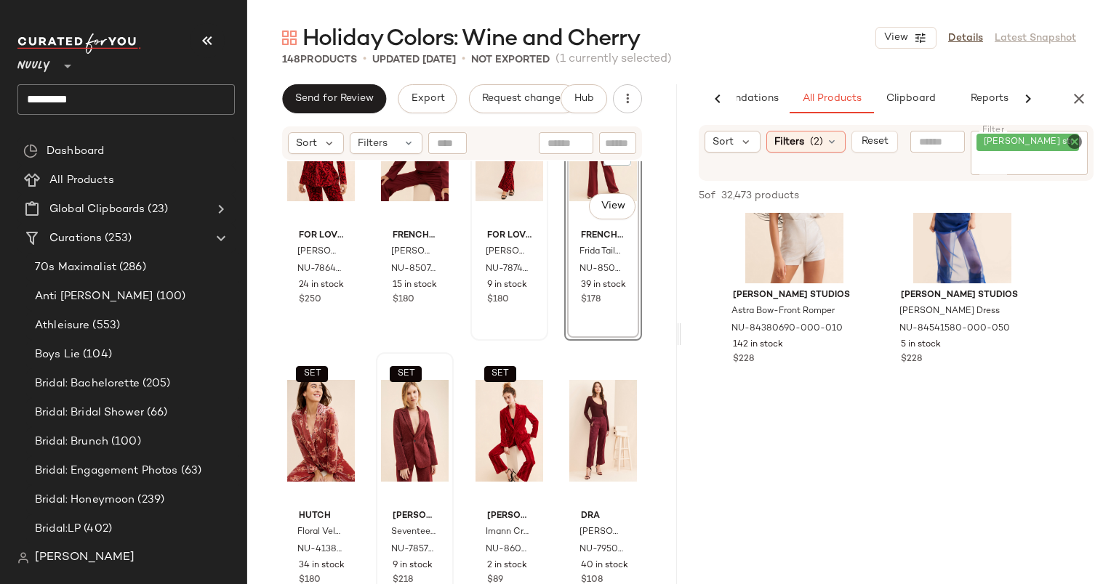
click at [1075, 144] on icon "Clear Filter" at bounding box center [1074, 141] width 17 height 17
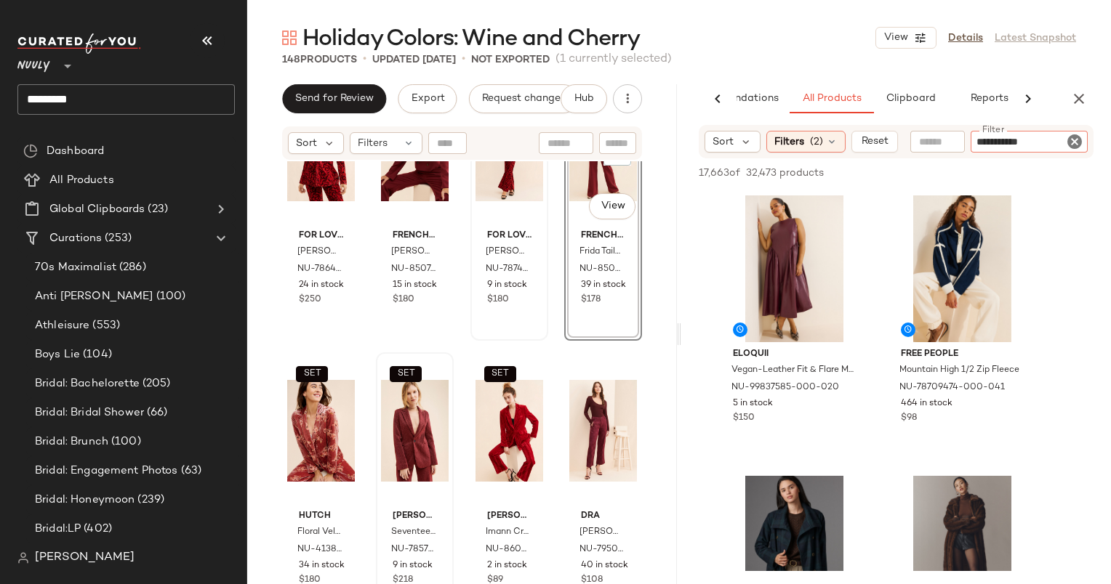
type input "**********"
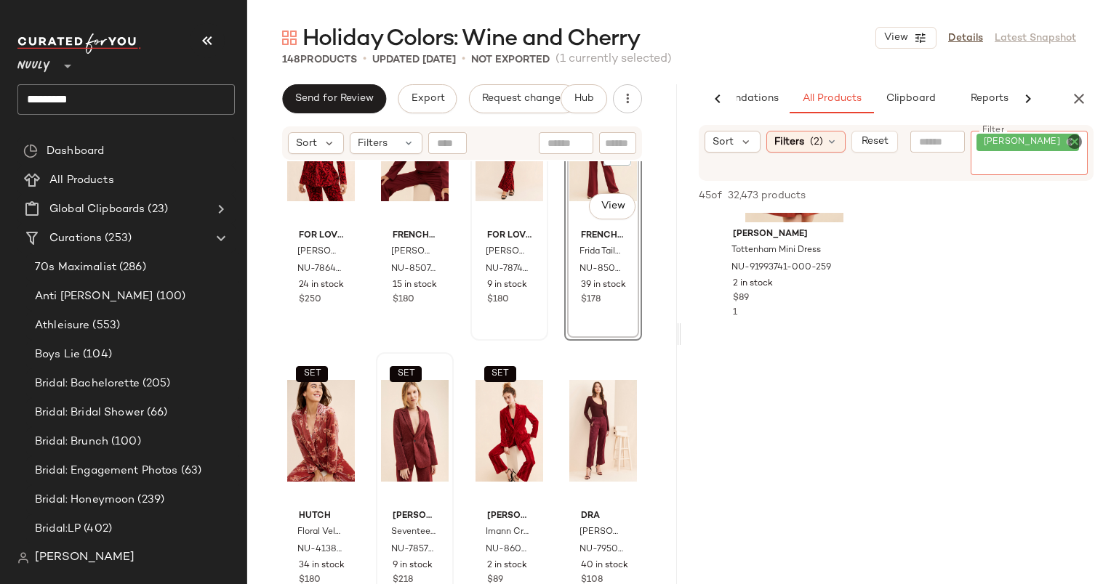
scroll to position [6145, 0]
click at [1084, 100] on icon "button" at bounding box center [1078, 98] width 17 height 17
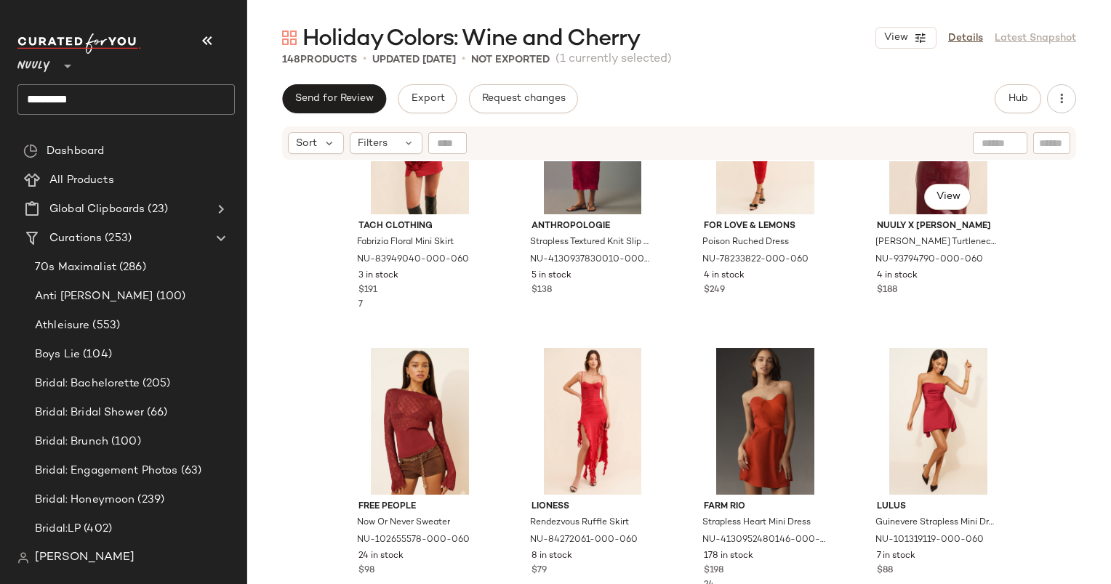
scroll to position [7765, 0]
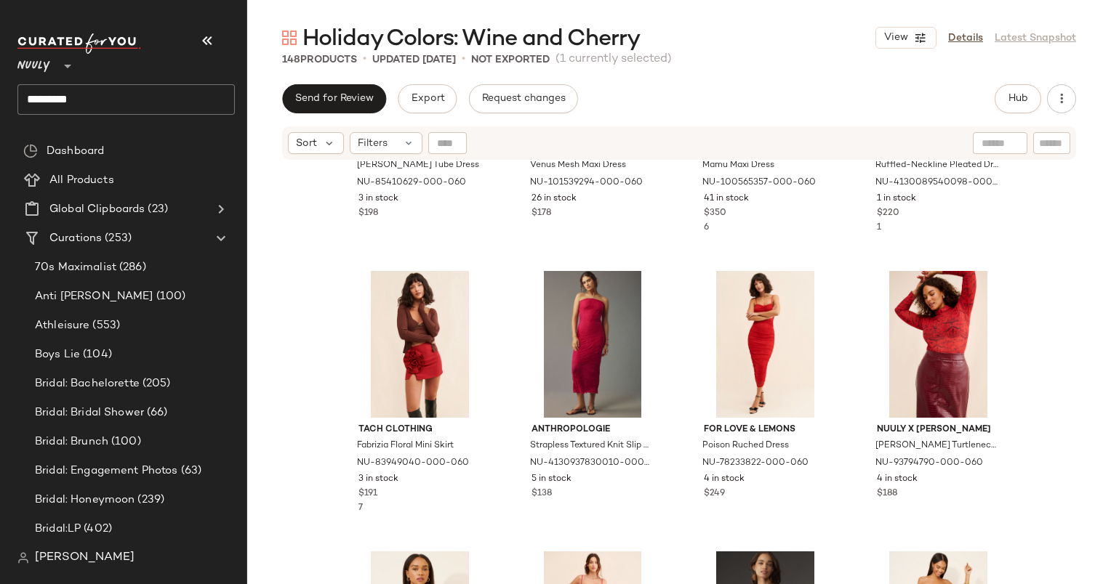
click at [561, 157] on div "Sort Filters" at bounding box center [679, 142] width 794 height 33
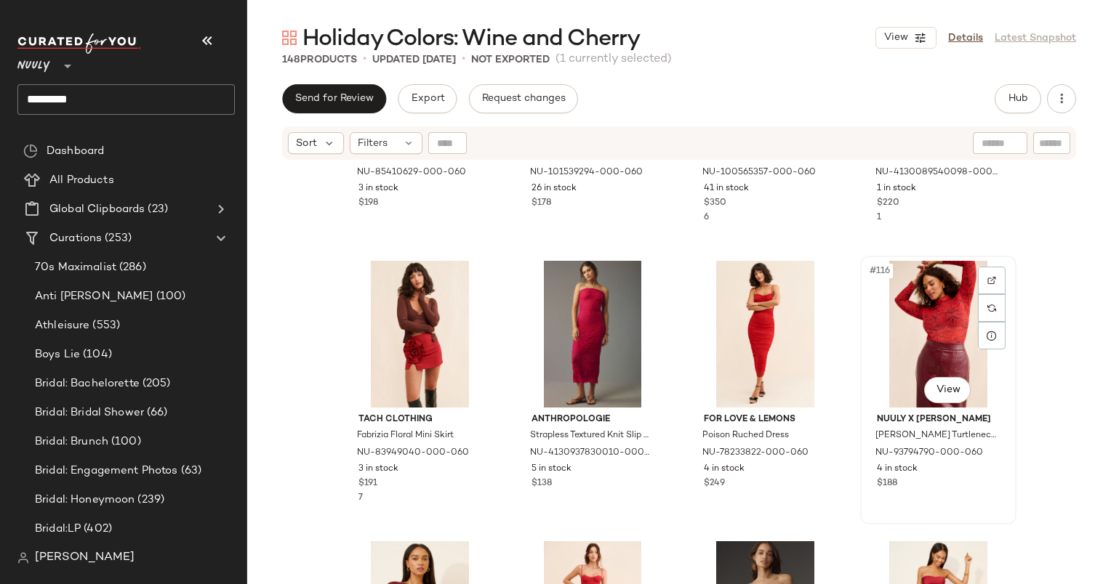
scroll to position [7777, 0]
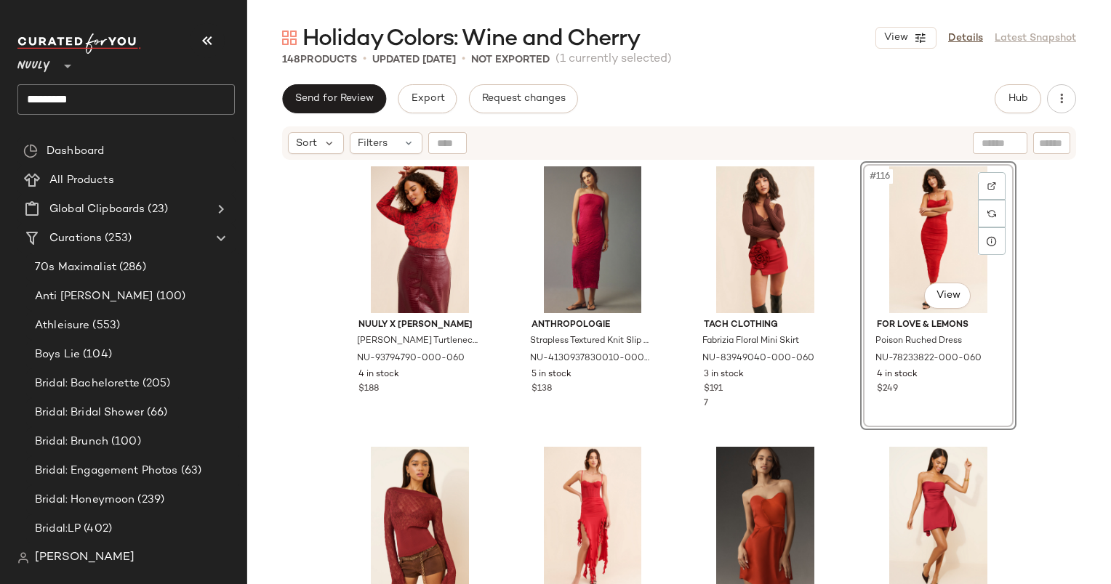
scroll to position [7870, 0]
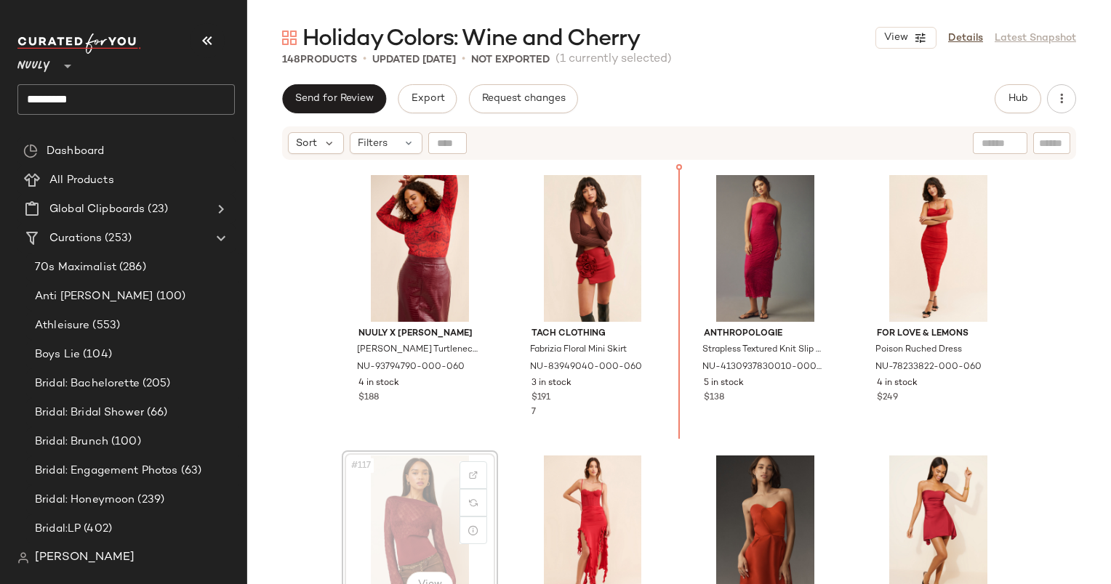
scroll to position [7861, 0]
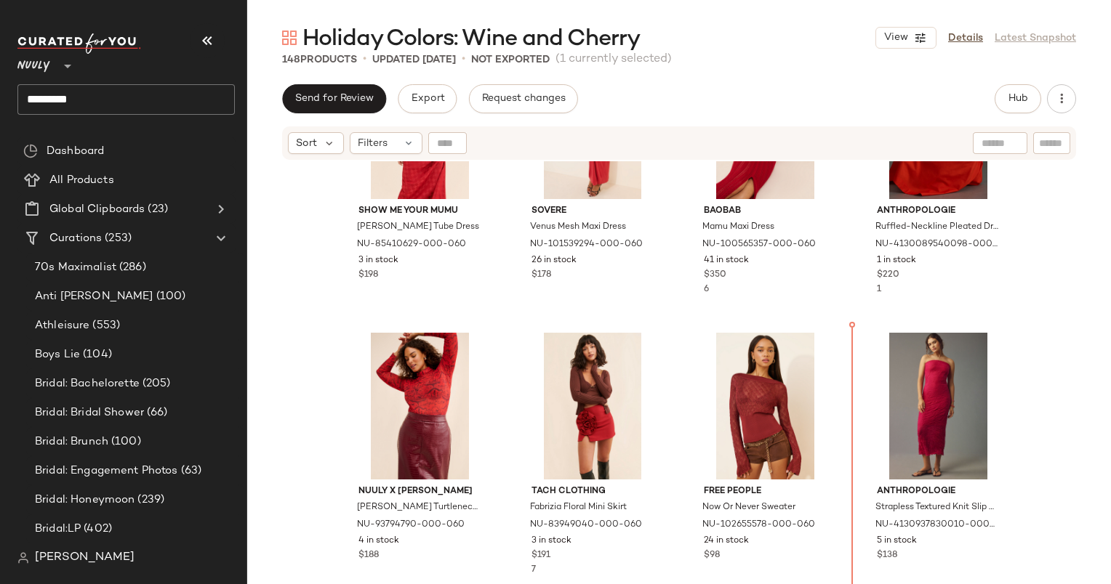
scroll to position [7670, 0]
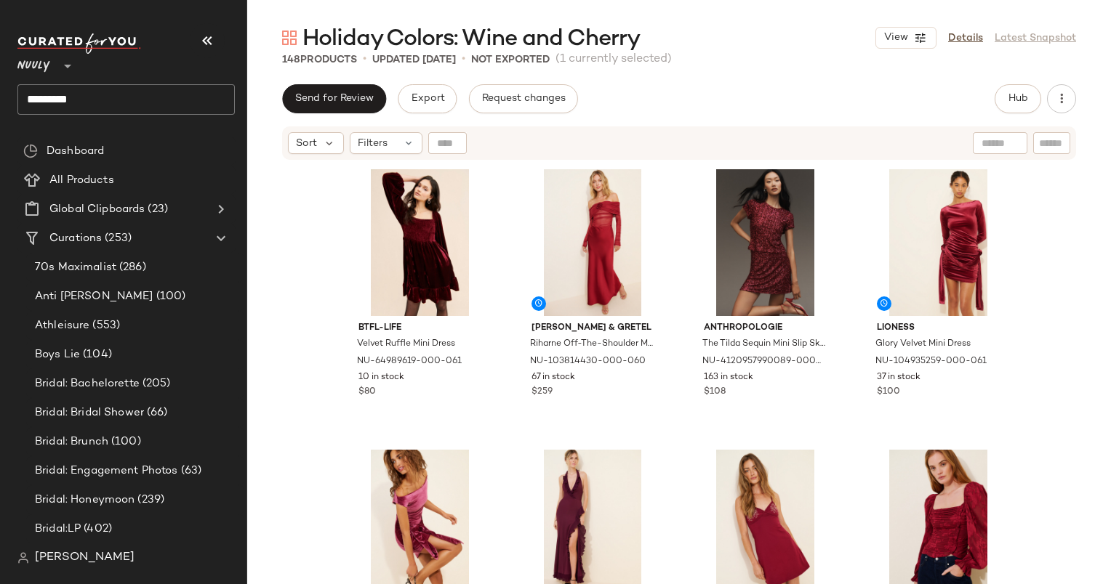
click at [146, 102] on input "*********" at bounding box center [125, 99] width 217 height 31
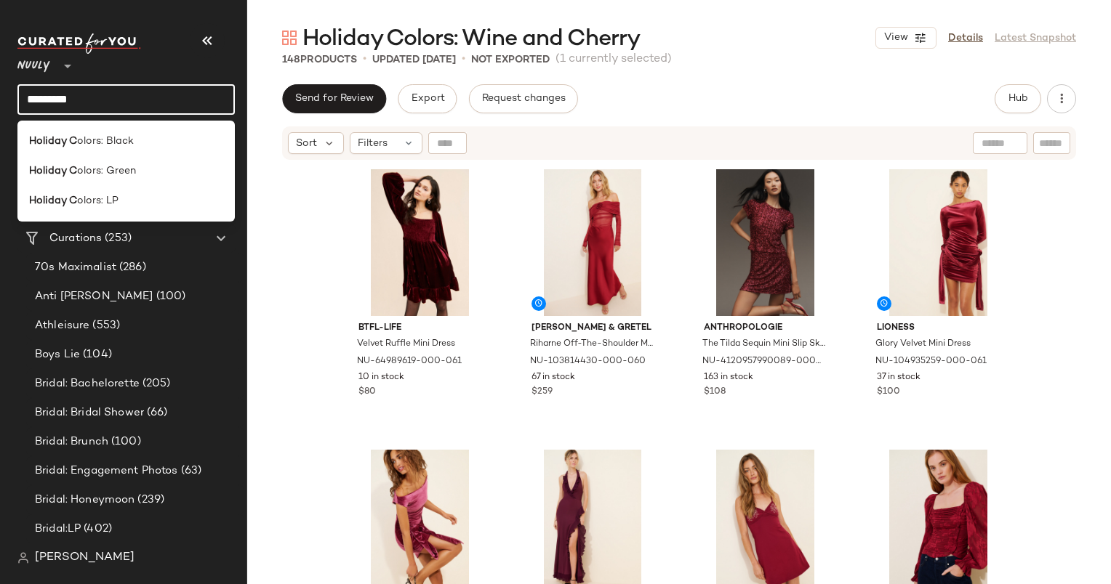
click at [131, 96] on input "*********" at bounding box center [125, 99] width 217 height 31
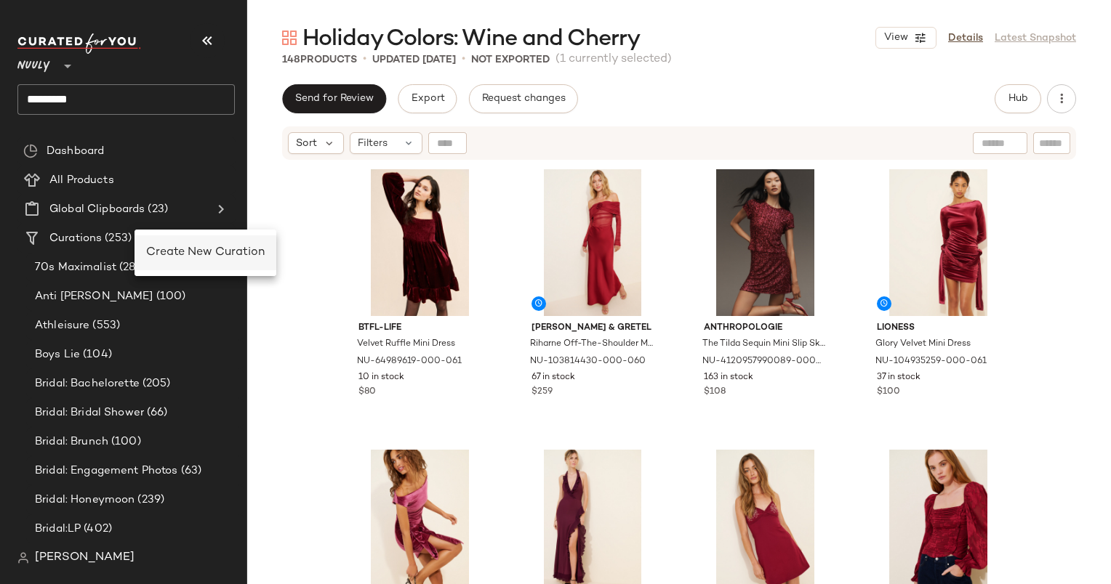
click at [183, 259] on span "Create New Curation" at bounding box center [205, 252] width 118 height 12
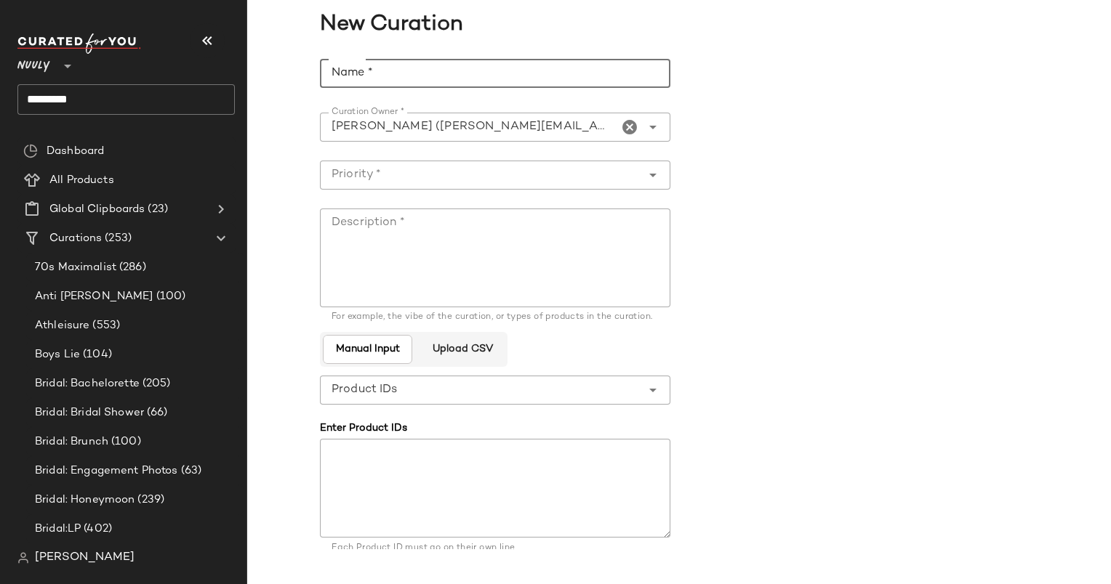
click at [458, 78] on input "Name *" at bounding box center [495, 73] width 350 height 29
type input "**********"
click at [458, 177] on input "Priority *" at bounding box center [480, 174] width 321 height 17
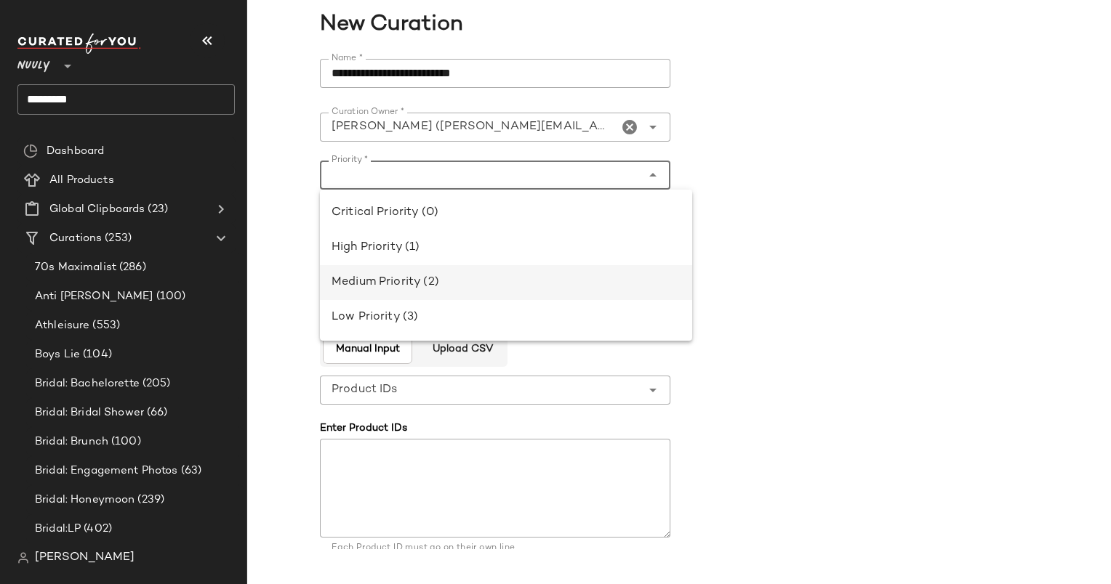
click at [467, 274] on div "Medium Priority (2)" at bounding box center [505, 282] width 349 height 17
type input "**********"
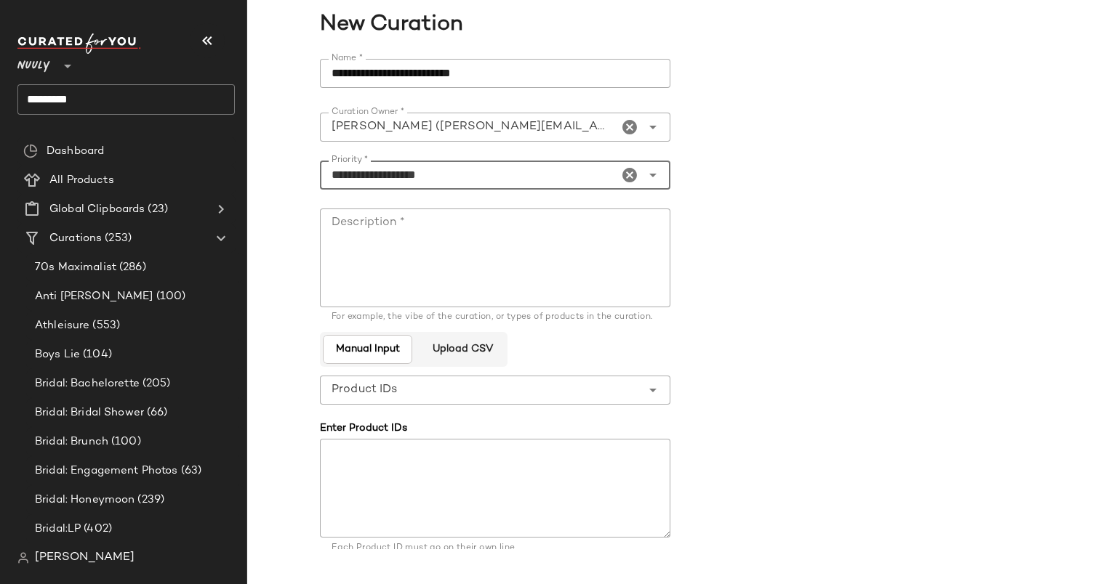
click at [434, 253] on textarea "Description *" at bounding box center [495, 258] width 350 height 99
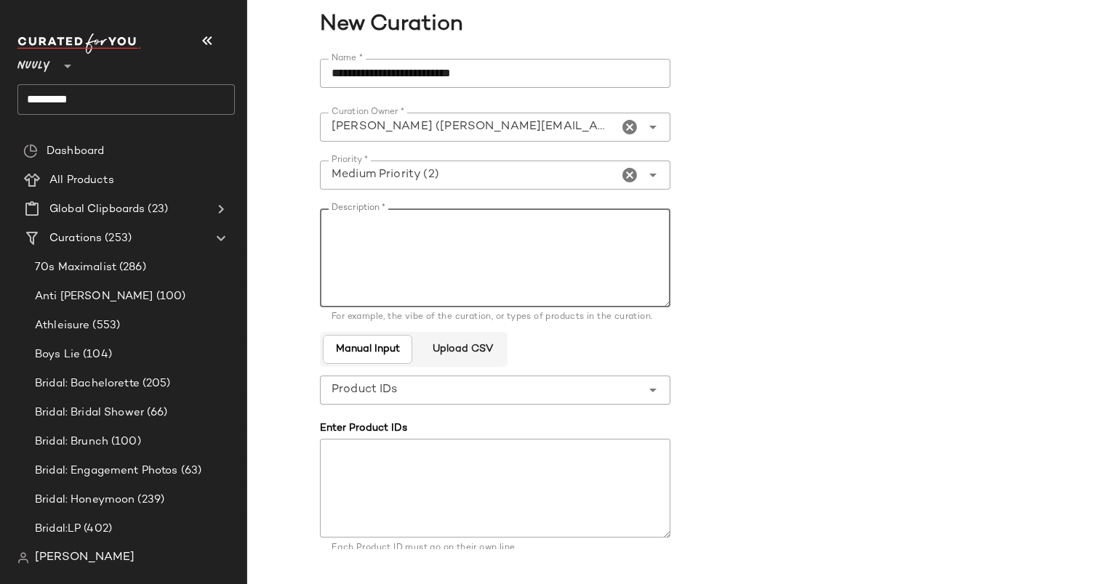
click at [417, 63] on input "**********" at bounding box center [495, 73] width 350 height 29
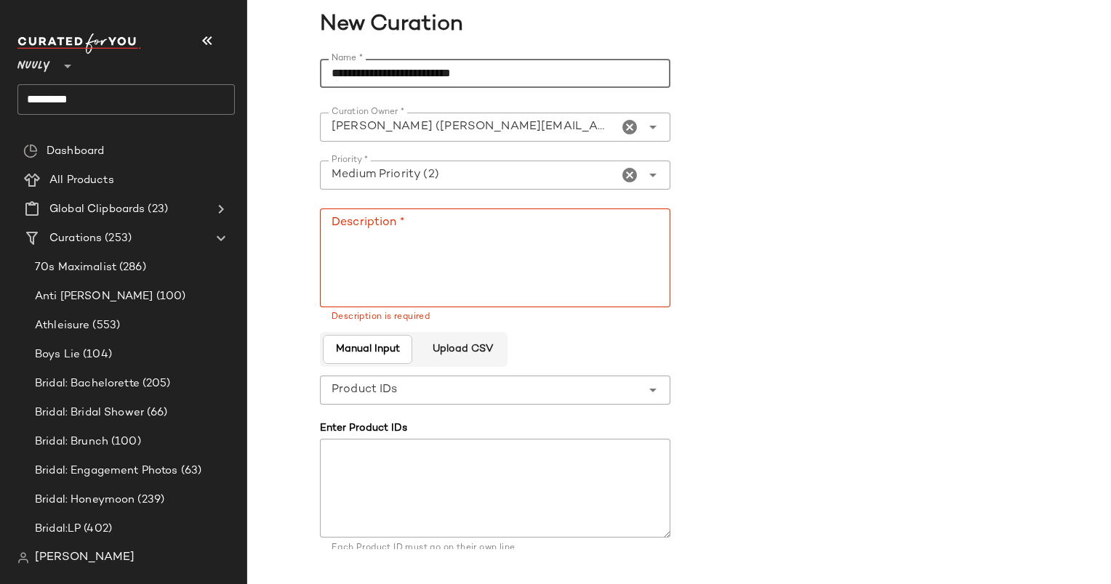
click at [417, 63] on input "**********" at bounding box center [495, 73] width 350 height 29
click at [507, 241] on textarea "Description *" at bounding box center [495, 258] width 350 height 99
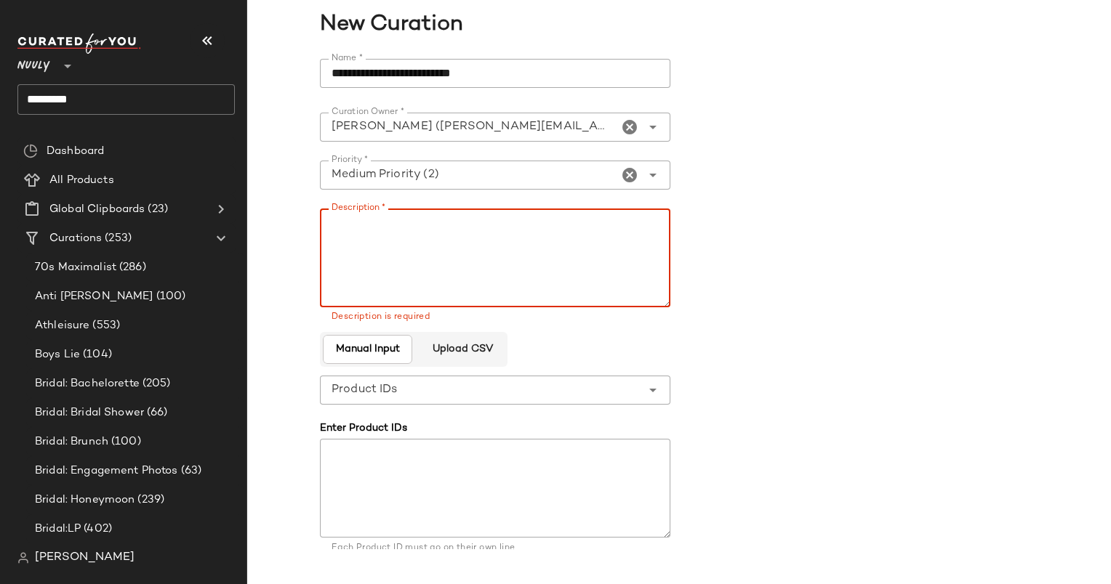
paste textarea "**********"
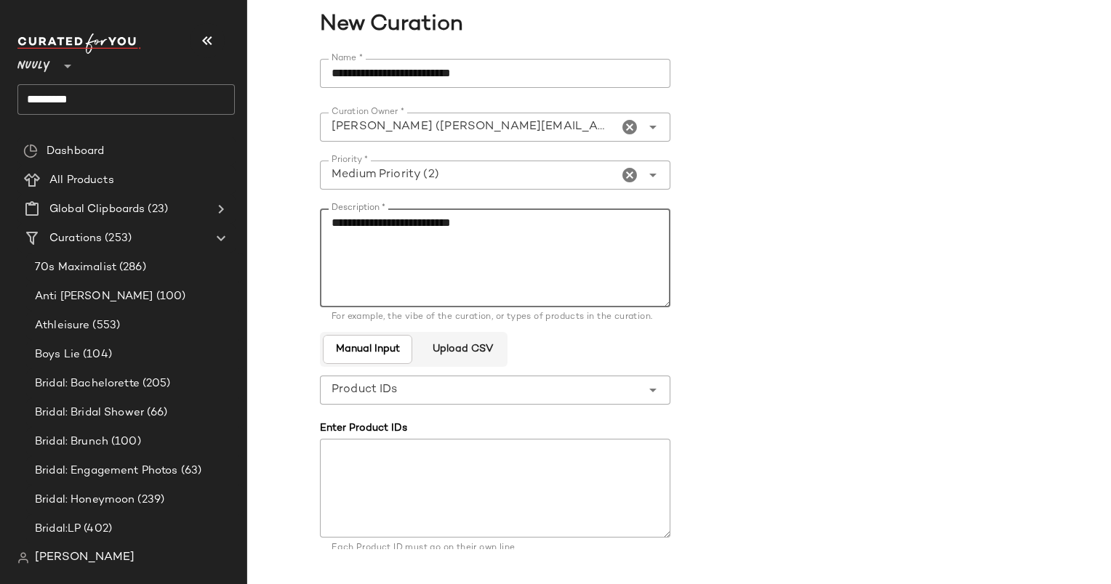
type textarea "**********"
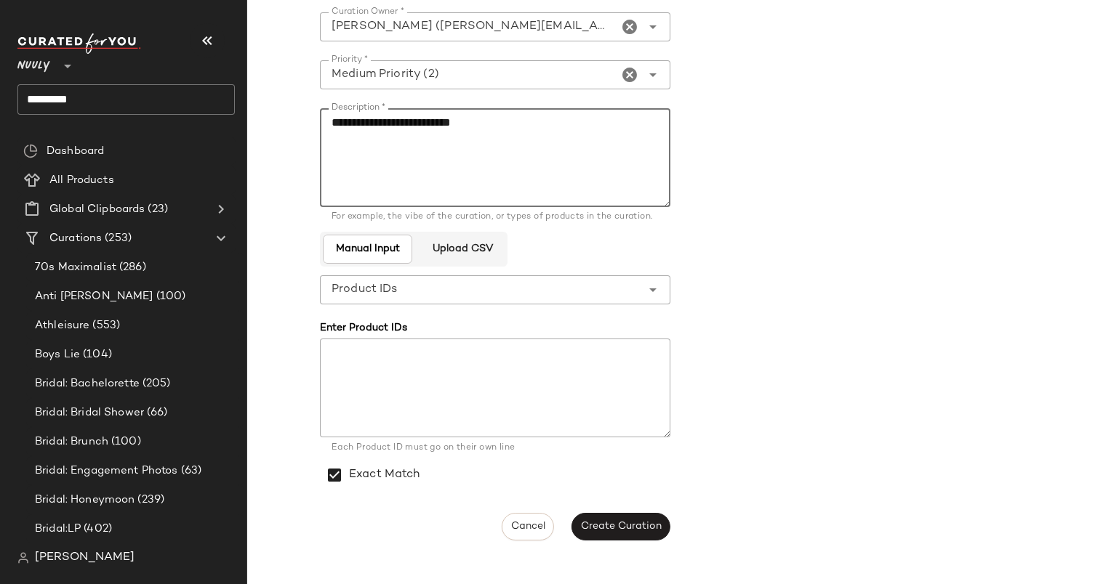
click at [632, 541] on div "**********" at bounding box center [499, 250] width 359 height 600
click at [625, 533] on button "Create Curation" at bounding box center [620, 527] width 99 height 28
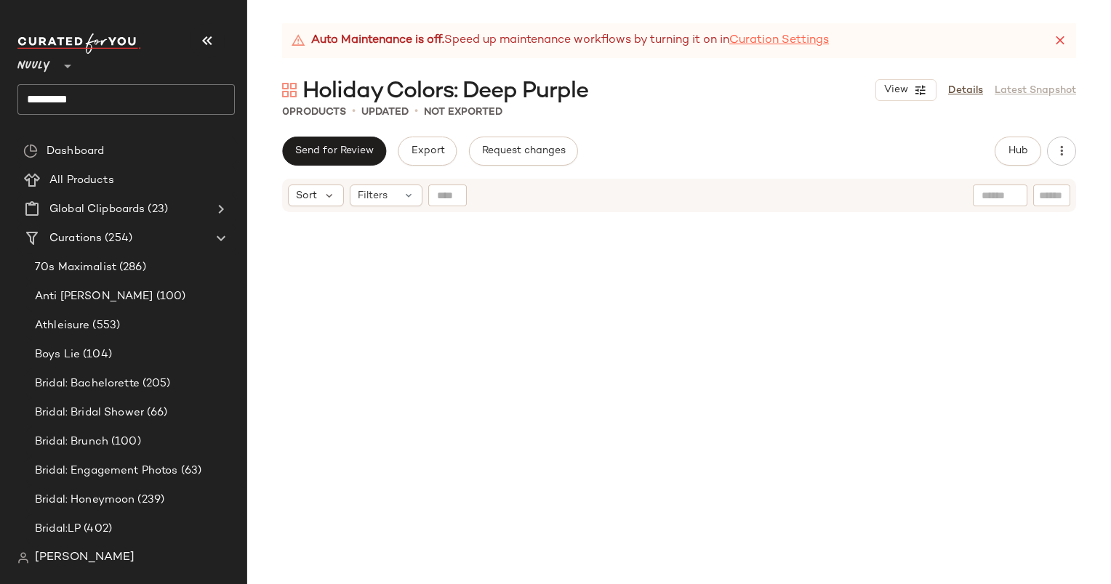
click at [768, 38] on link "Curation Settings" at bounding box center [779, 40] width 100 height 17
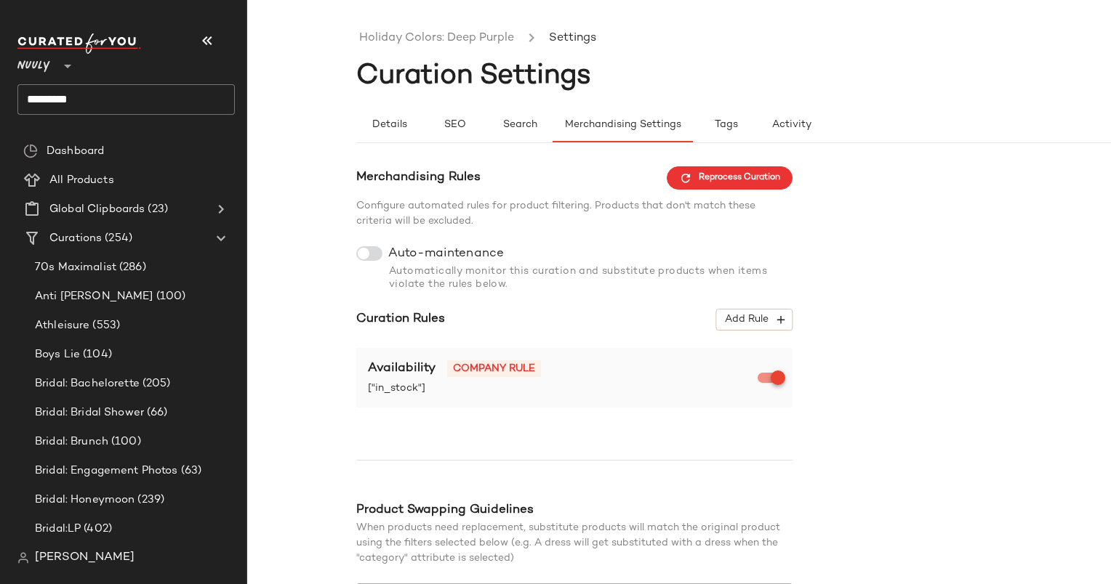
click at [378, 251] on div at bounding box center [369, 253] width 26 height 15
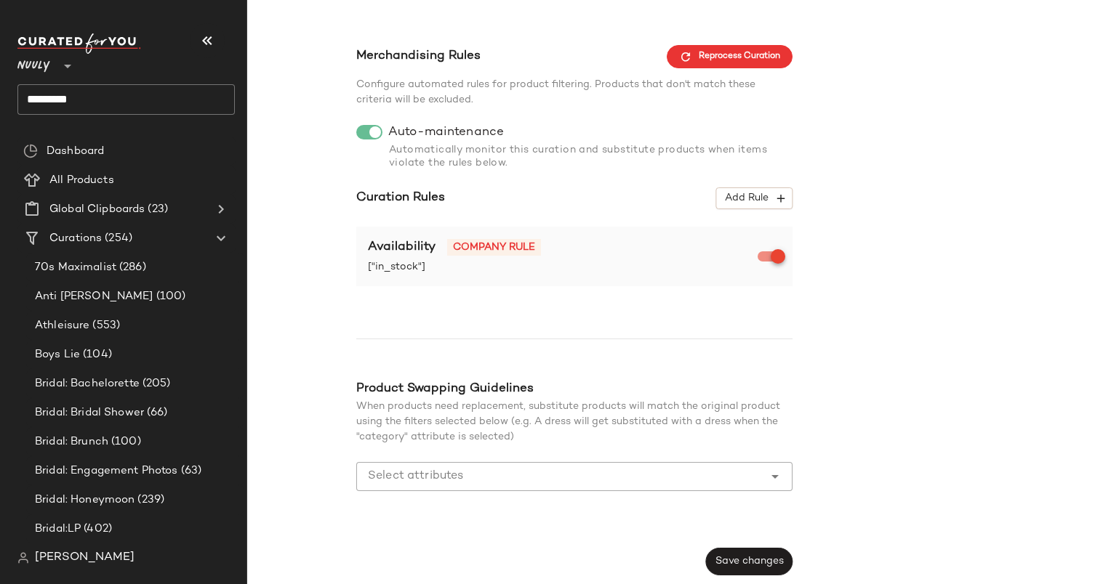
scroll to position [121, 0]
click at [753, 570] on button "Save changes" at bounding box center [749, 562] width 86 height 28
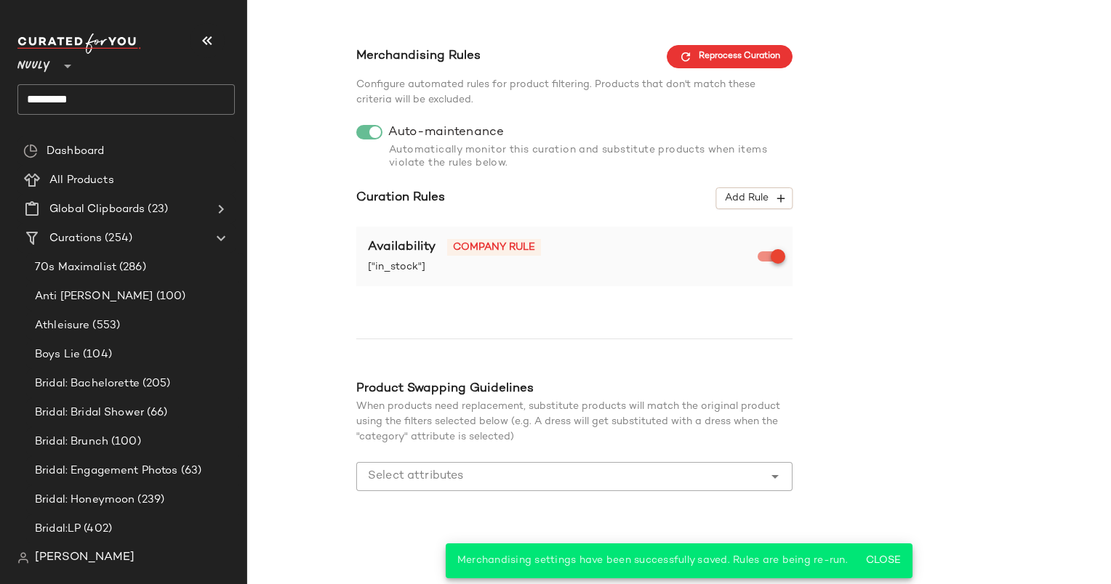
scroll to position [0, 0]
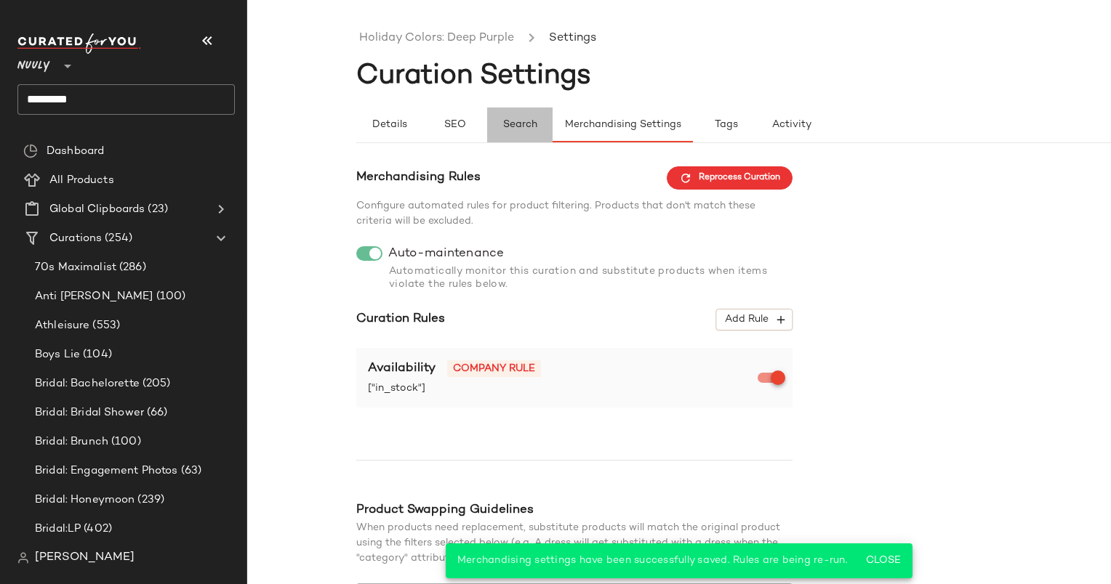
click at [509, 120] on span "Search" at bounding box center [519, 125] width 35 height 12
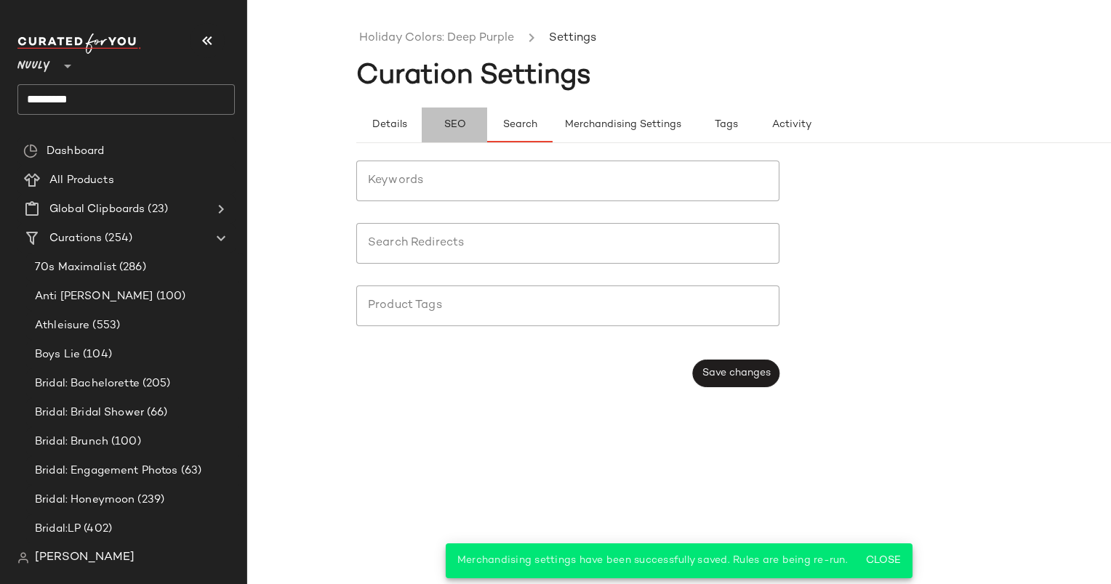
click at [461, 132] on button "SEO" at bounding box center [454, 125] width 65 height 35
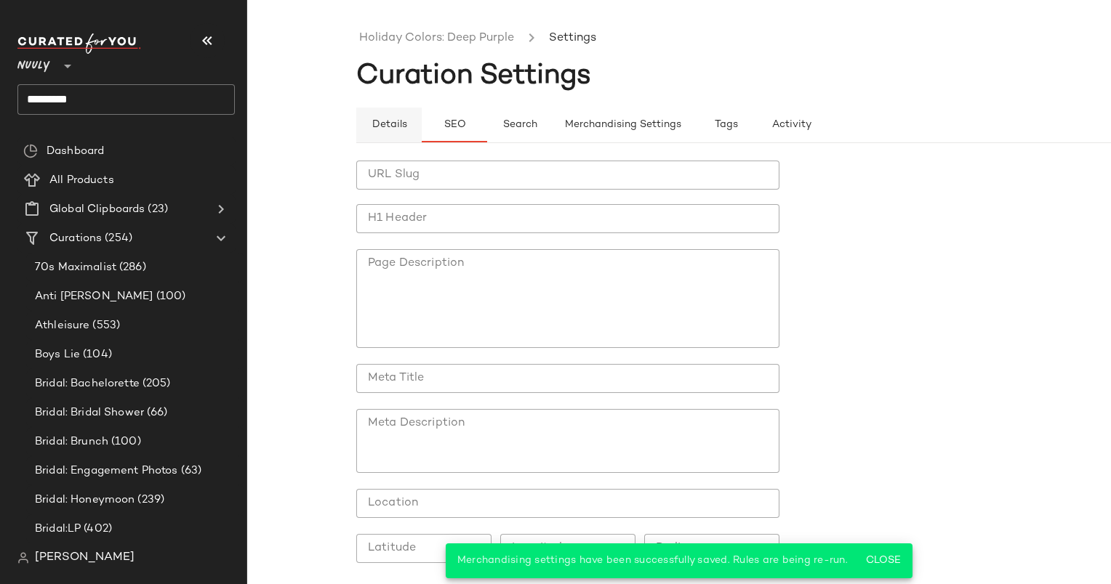
click at [378, 141] on button "Details" at bounding box center [388, 125] width 65 height 35
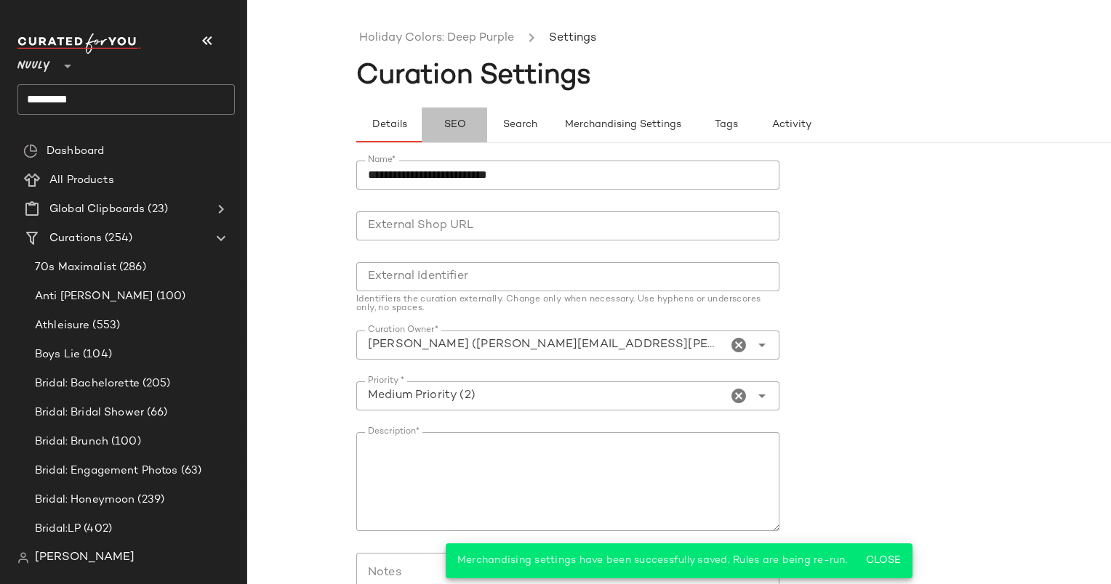
click at [483, 128] on button "SEO" at bounding box center [454, 125] width 65 height 35
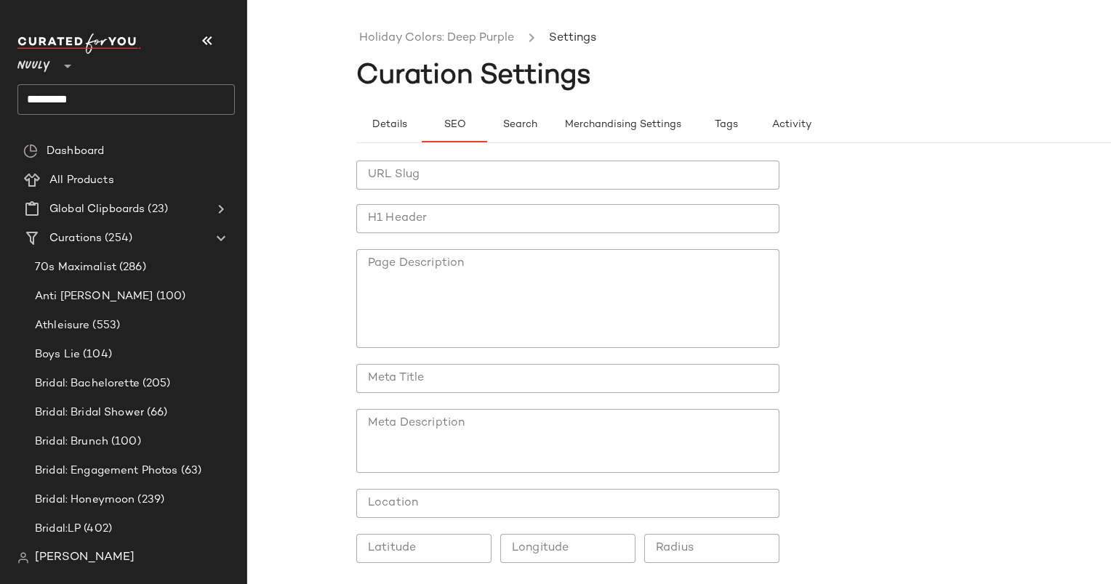
click at [454, 219] on input "H1 Header" at bounding box center [567, 218] width 423 height 29
paste input "**********"
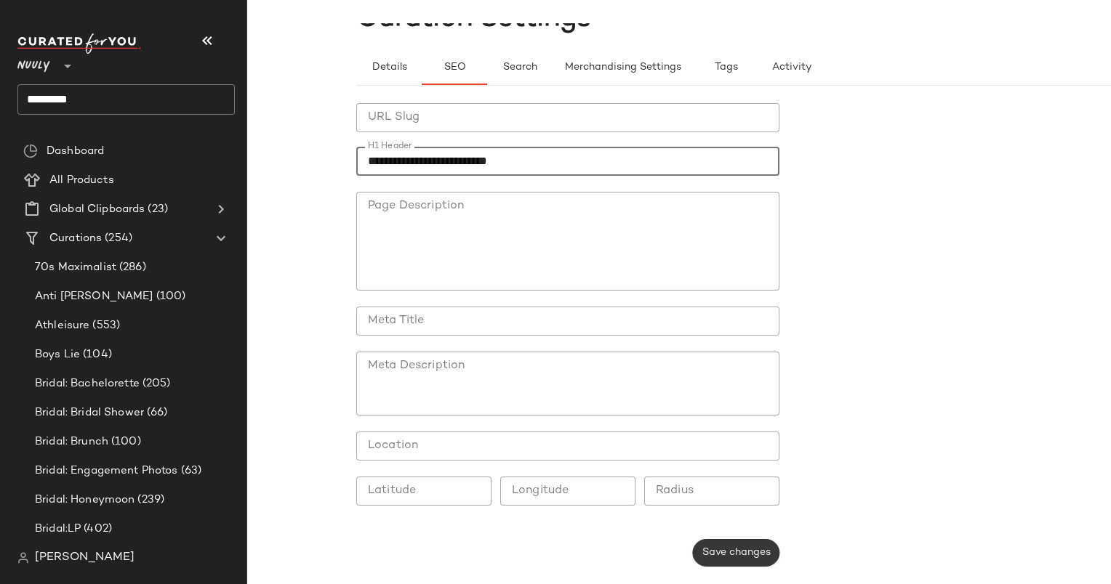
type input "**********"
click at [749, 554] on span "Save changes" at bounding box center [735, 553] width 69 height 12
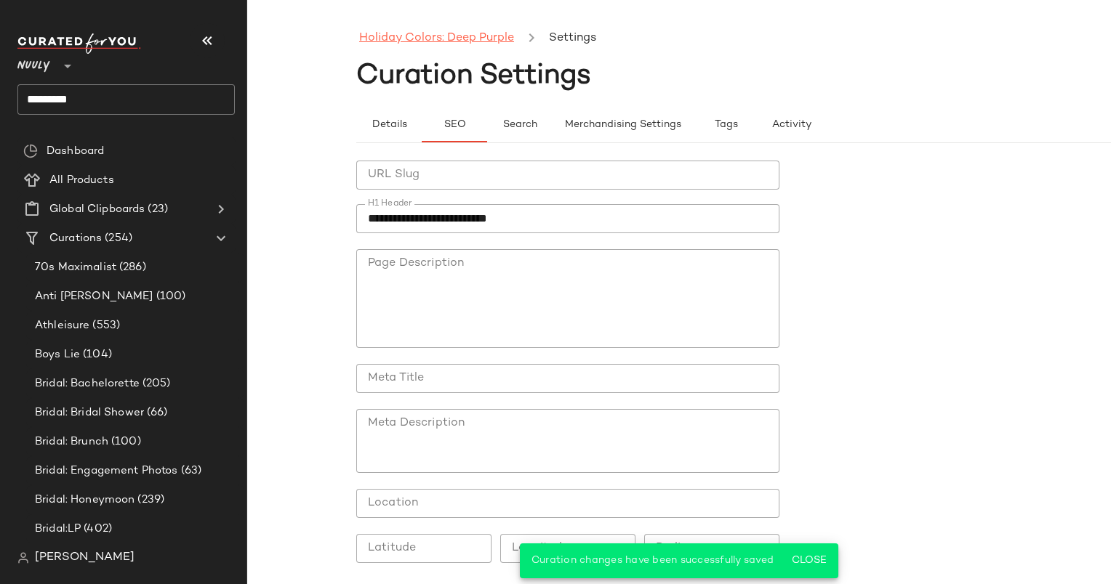
click at [395, 39] on link "Holiday Colors: Deep Purple" at bounding box center [436, 38] width 155 height 19
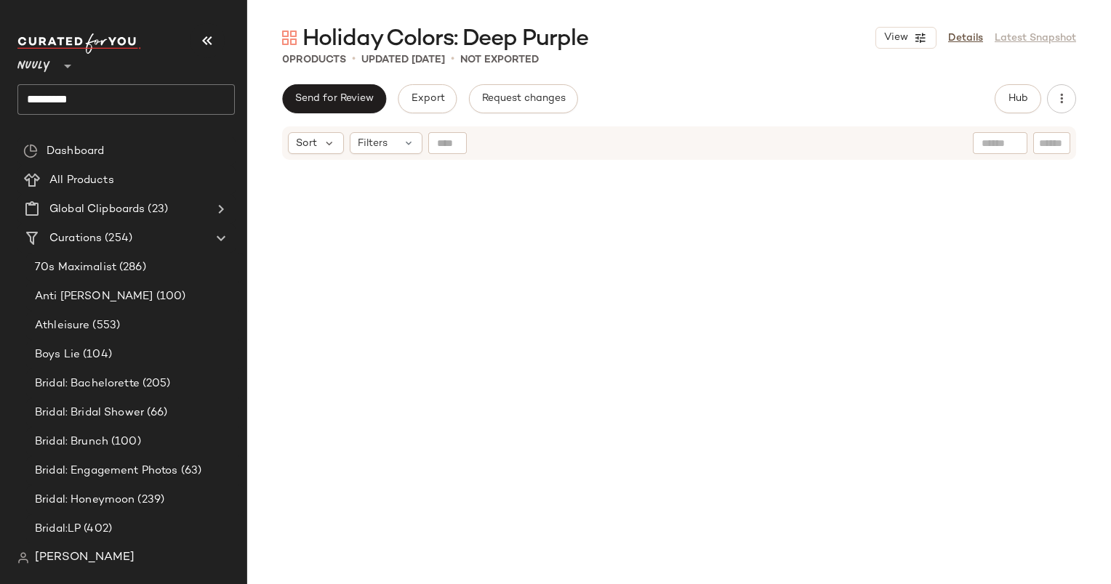
click at [464, 277] on div at bounding box center [679, 392] width 675 height 456
click at [1023, 100] on span "Hub" at bounding box center [1017, 99] width 20 height 12
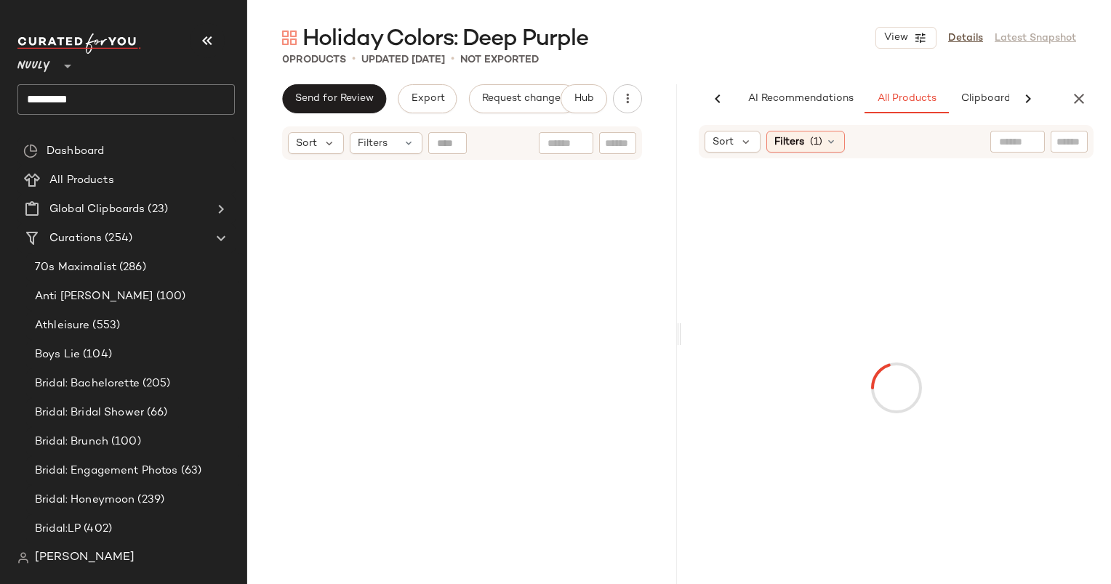
scroll to position [0, 75]
click at [831, 144] on icon at bounding box center [831, 142] width 12 height 12
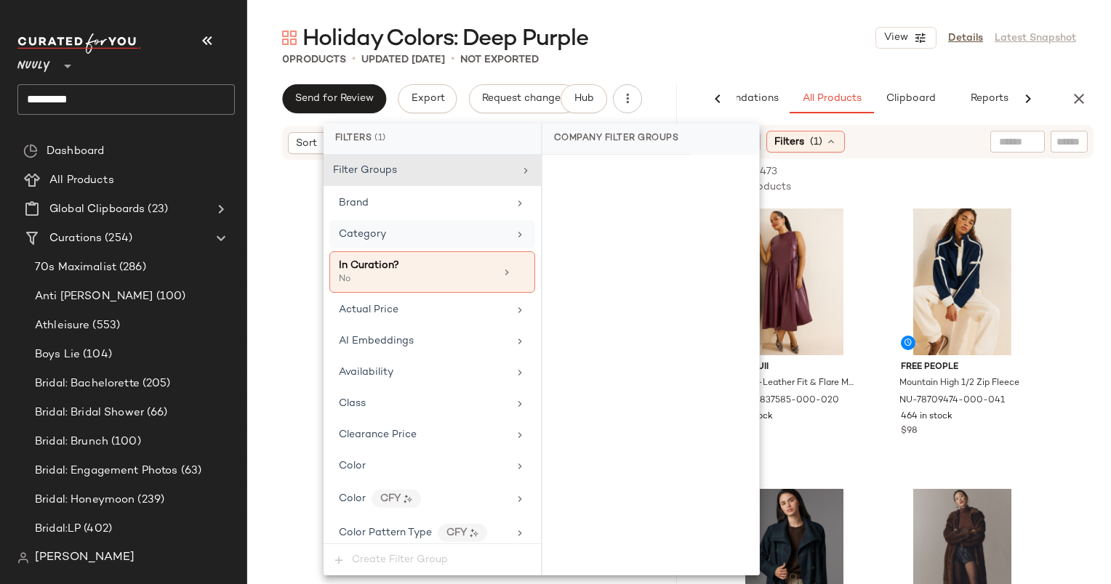
click at [419, 237] on div "Category" at bounding box center [423, 234] width 169 height 15
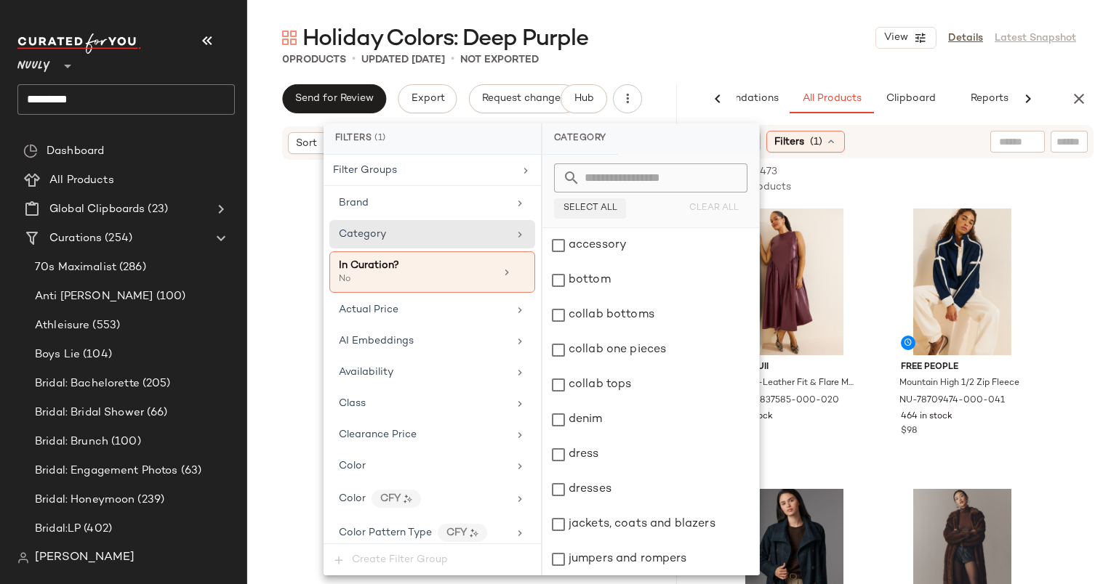
click at [584, 205] on span "Select All" at bounding box center [590, 209] width 55 height 10
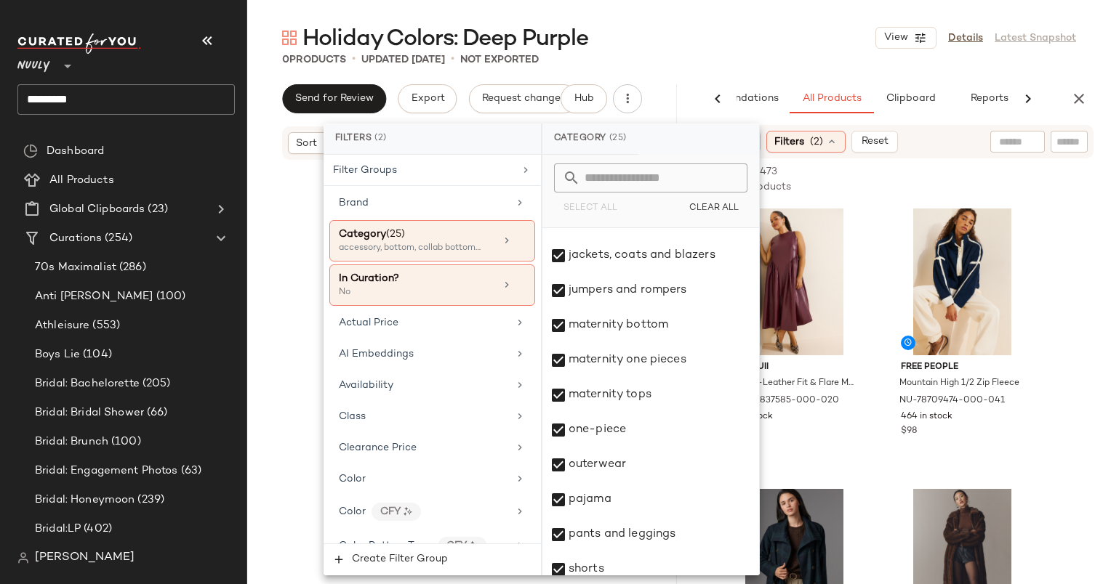
scroll to position [270, 0]
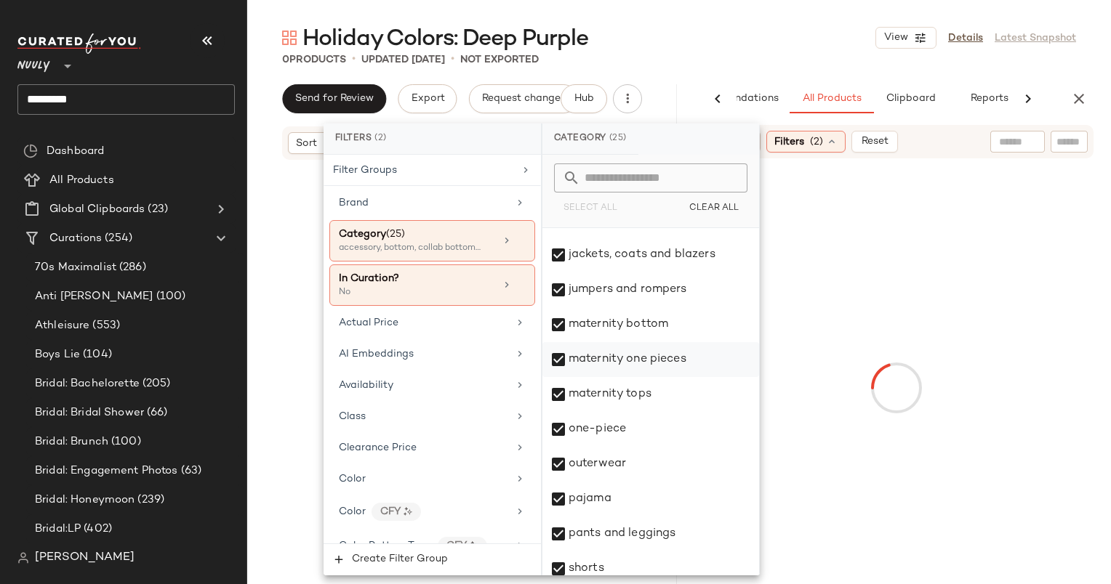
click at [578, 323] on div "maternity bottom" at bounding box center [650, 324] width 217 height 35
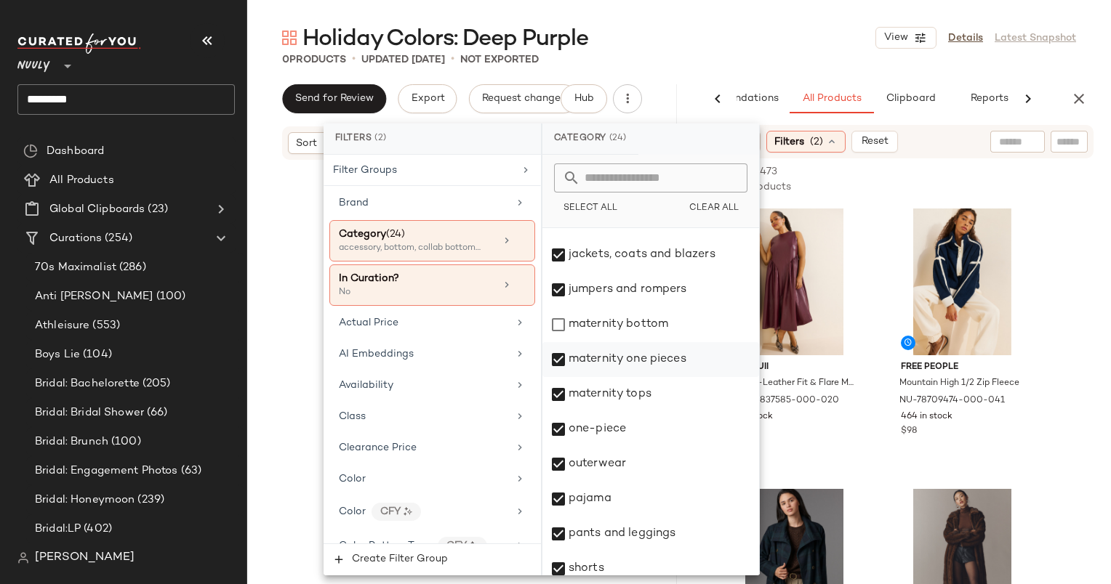
click at [628, 367] on div "maternity one pieces" at bounding box center [650, 359] width 217 height 35
click at [597, 387] on div "maternity tops" at bounding box center [650, 394] width 217 height 35
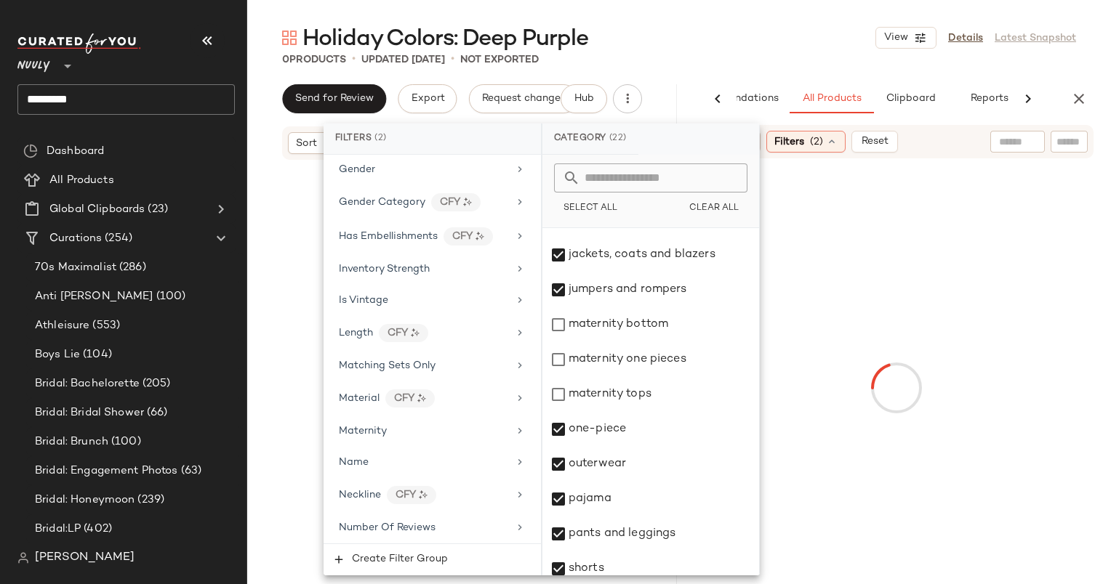
scroll to position [1055, 0]
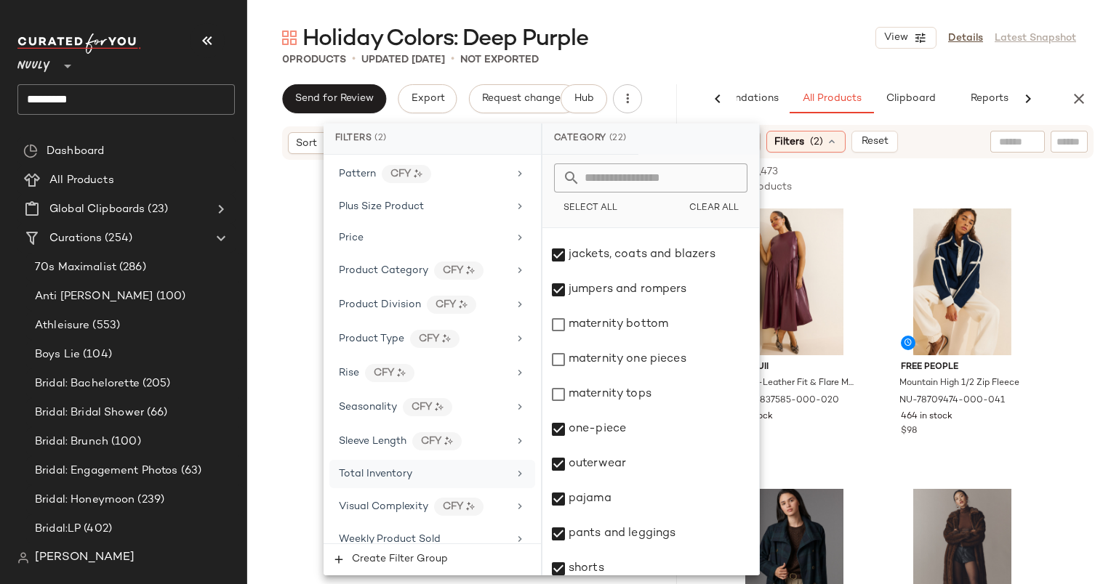
click at [456, 470] on div "Total Inventory" at bounding box center [432, 474] width 206 height 28
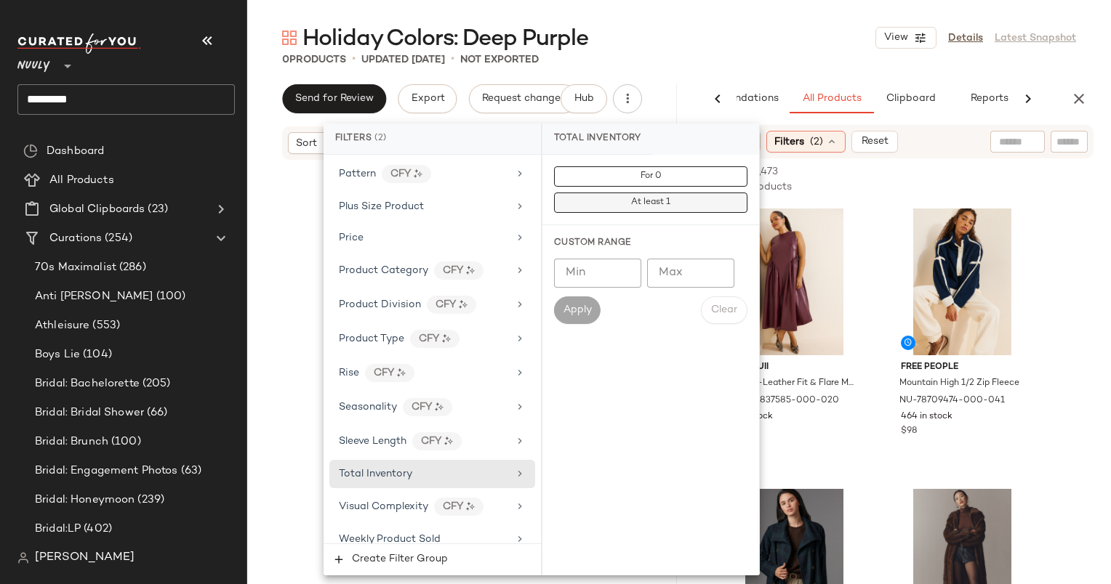
click at [608, 204] on button "At least 1" at bounding box center [650, 203] width 193 height 20
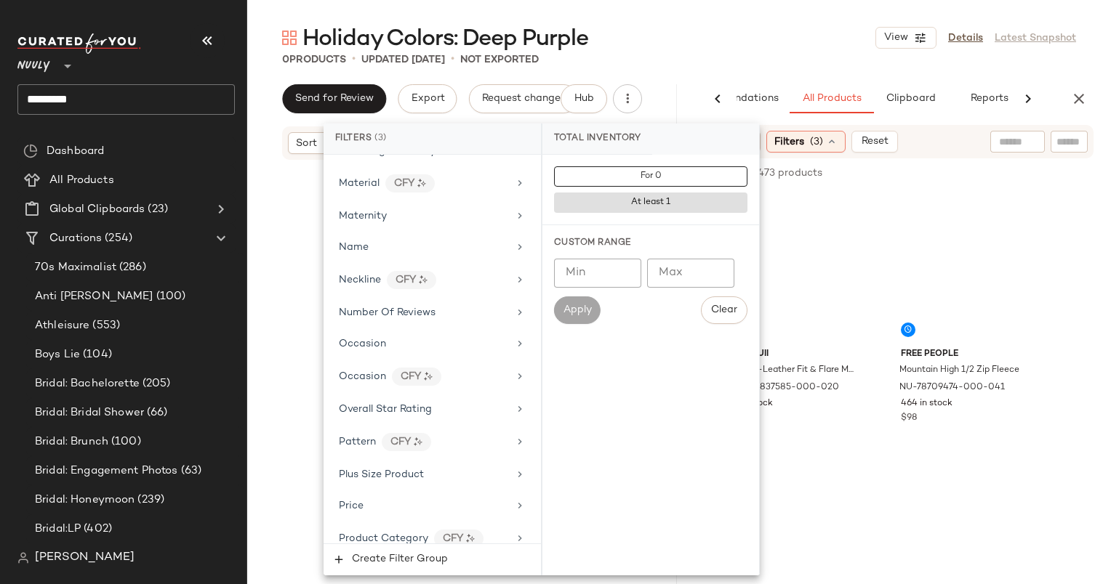
scroll to position [1068, 0]
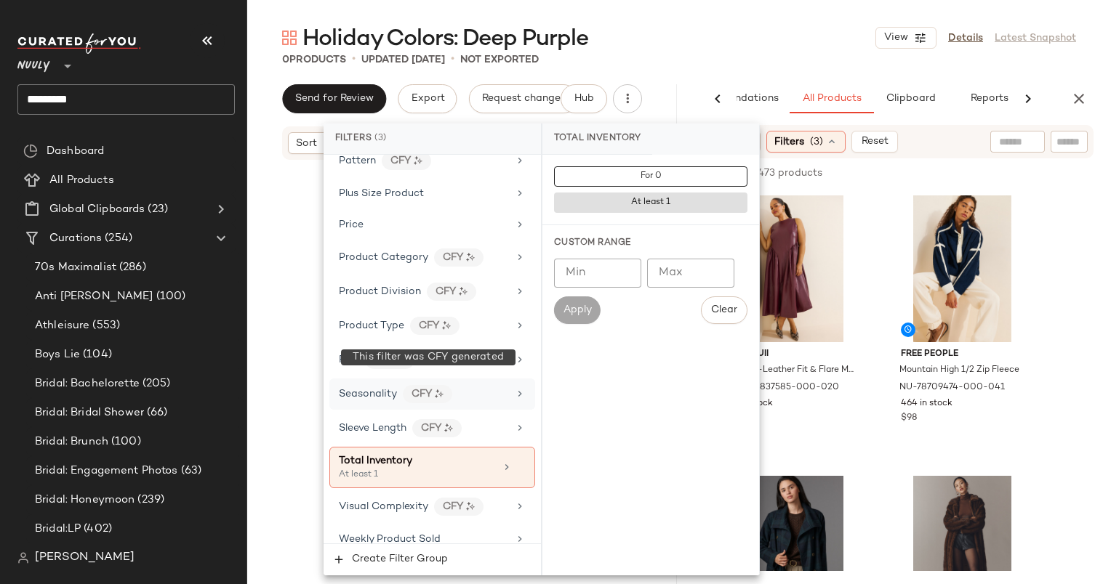
click at [483, 385] on div "Seasonality CFY" at bounding box center [423, 394] width 169 height 18
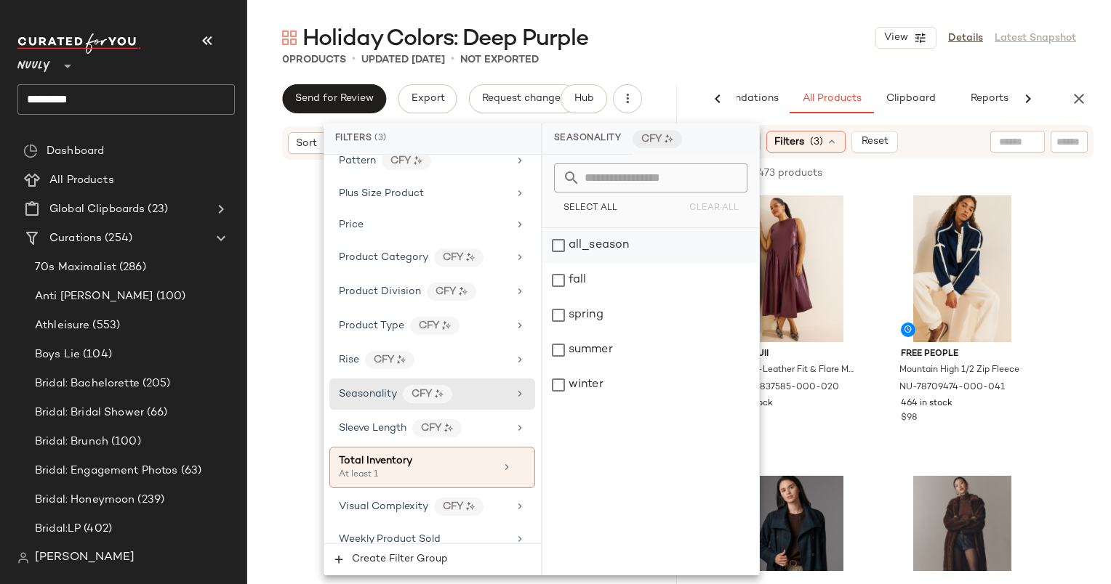
click at [608, 253] on div "all_season" at bounding box center [650, 245] width 217 height 35
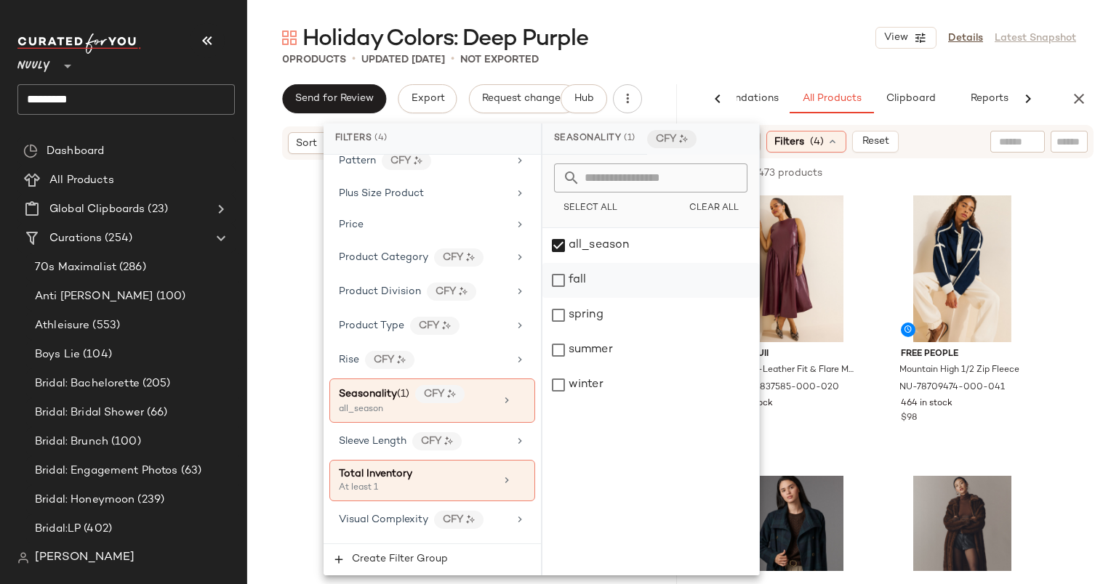
click at [616, 282] on div "fall" at bounding box center [650, 280] width 217 height 35
click at [621, 349] on div "summer" at bounding box center [650, 350] width 217 height 35
click at [635, 378] on div "winter" at bounding box center [650, 385] width 217 height 35
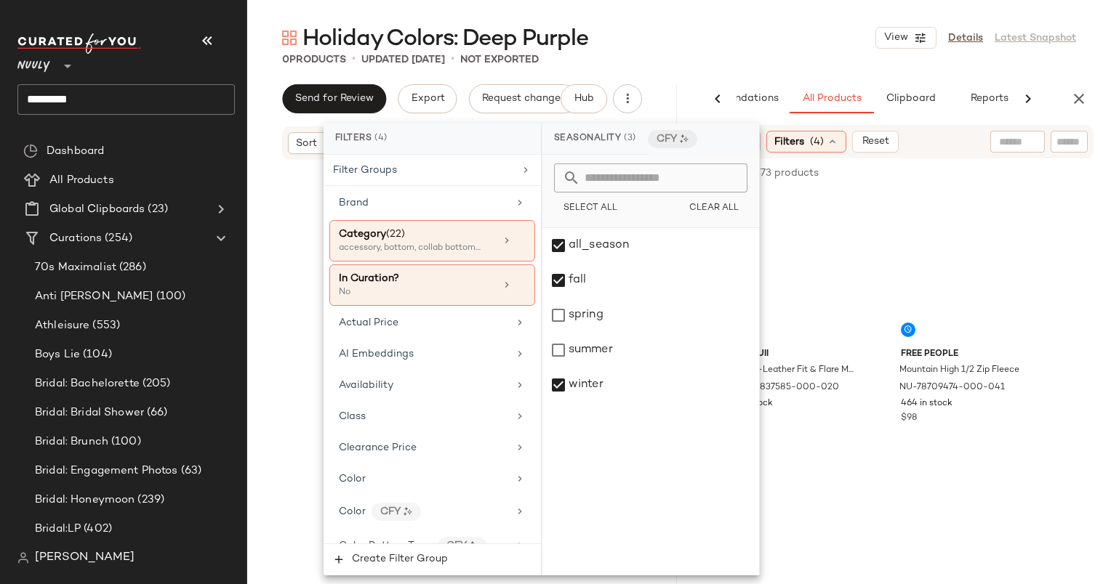
scroll to position [276, 0]
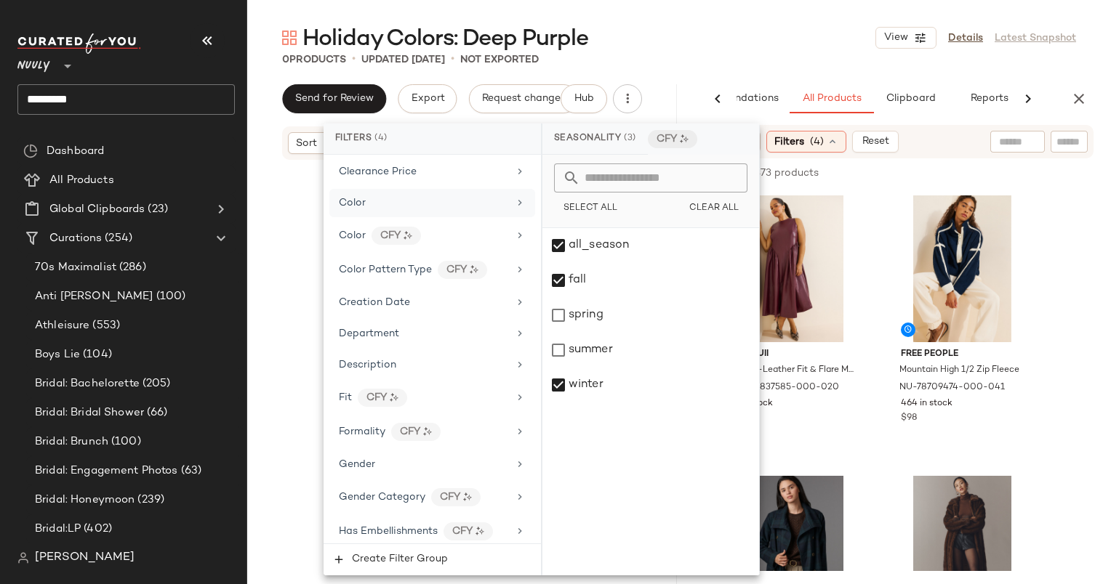
click at [430, 206] on div "Color" at bounding box center [423, 203] width 169 height 15
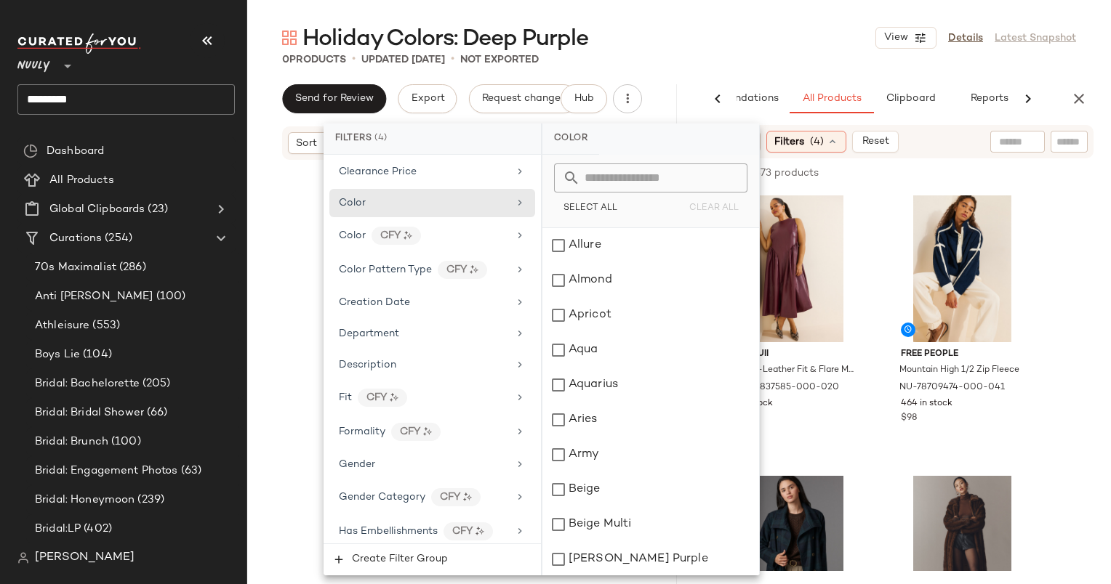
click at [638, 182] on input "text" at bounding box center [659, 178] width 158 height 29
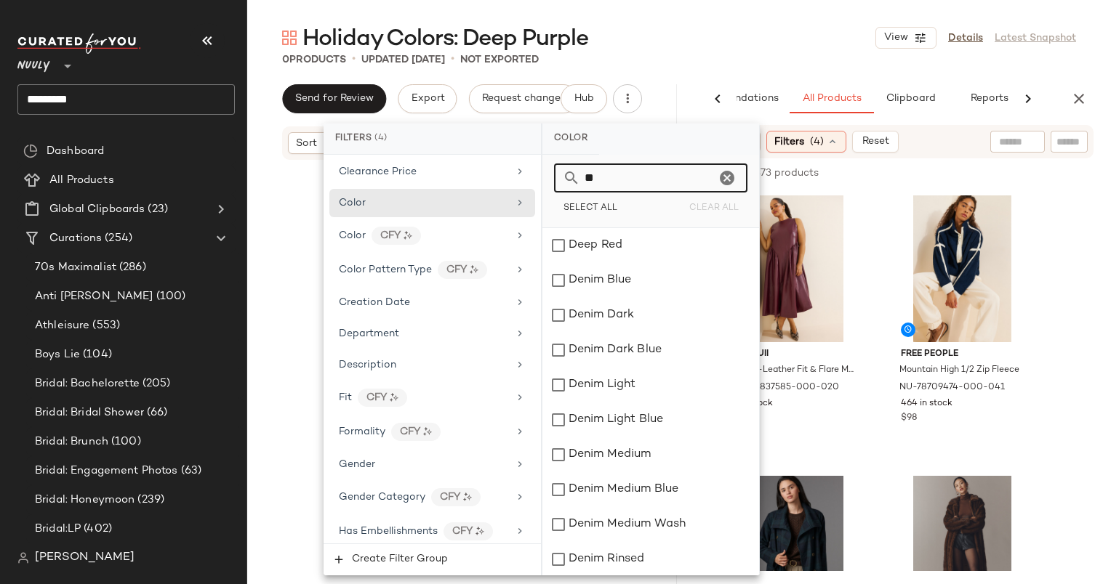
type input "*"
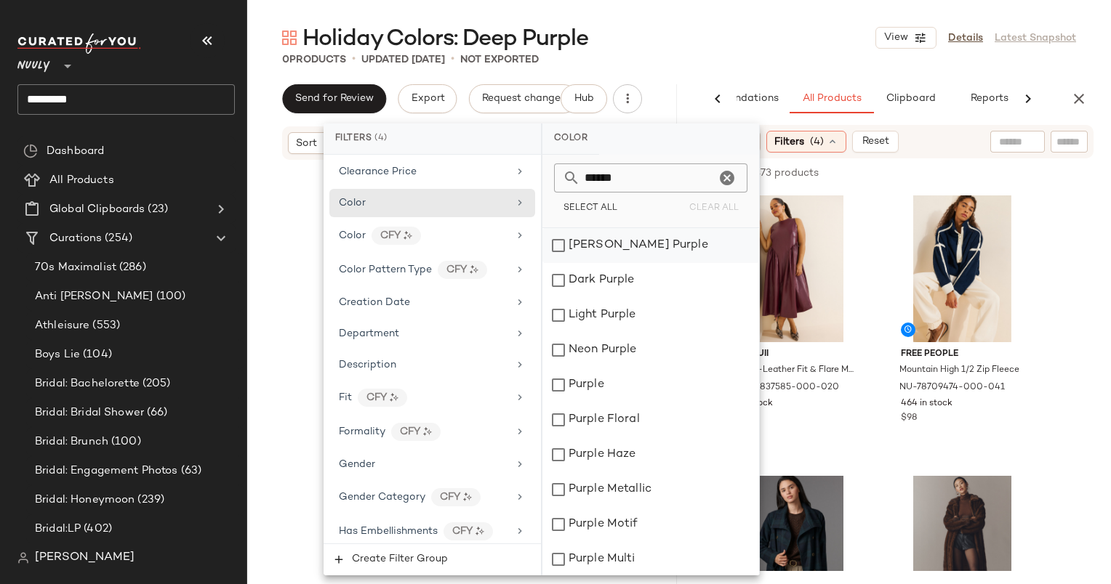
click at [584, 244] on div "Berry Purple" at bounding box center [650, 245] width 217 height 35
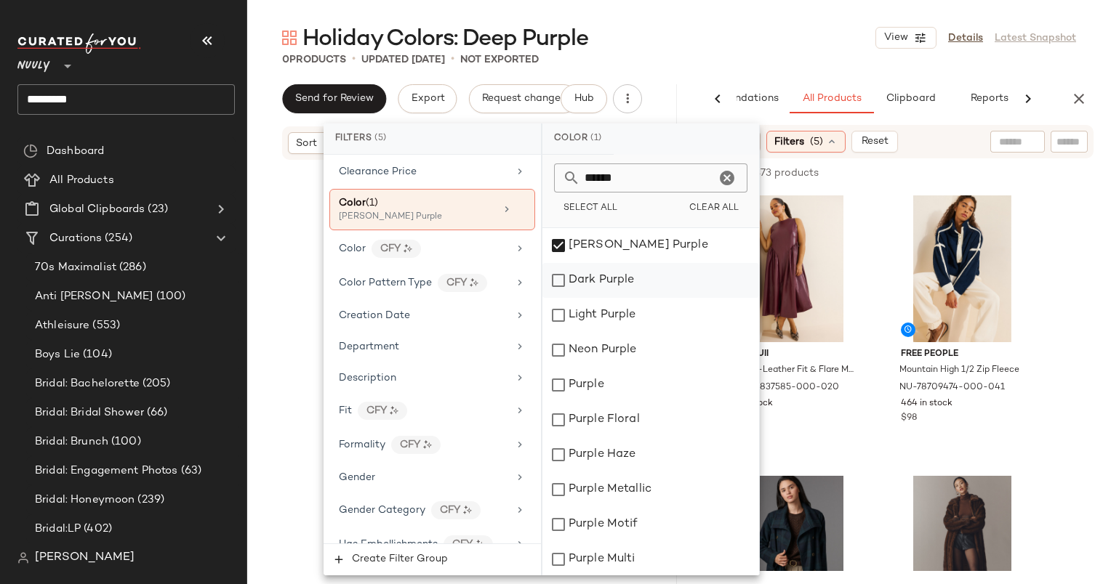
click at [620, 290] on div "Dark Purple" at bounding box center [650, 280] width 217 height 35
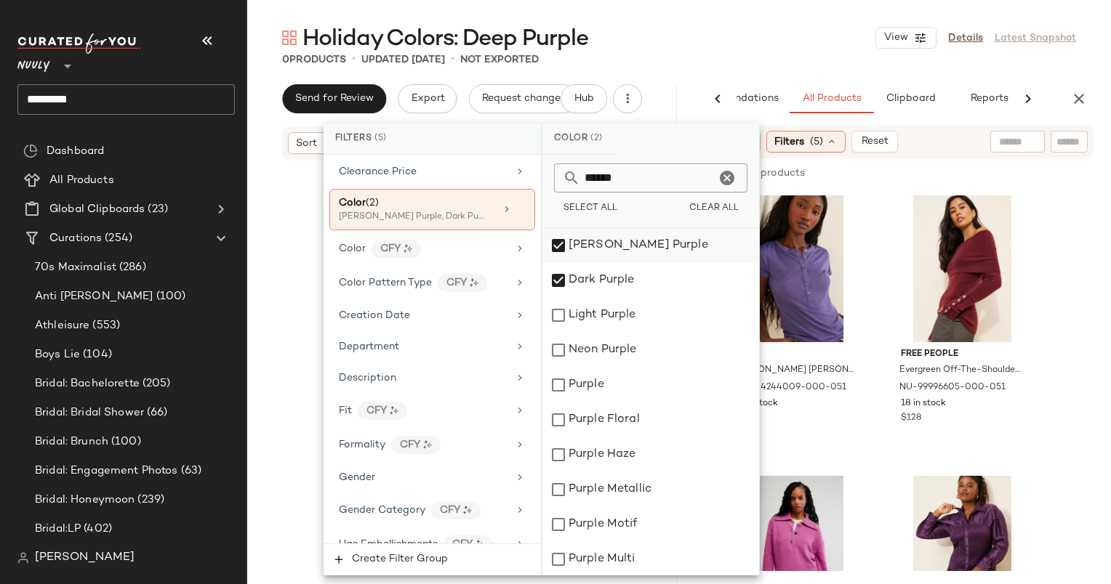
click at [613, 236] on div "Berry Purple" at bounding box center [650, 245] width 217 height 35
click at [624, 251] on div "Berry Purple" at bounding box center [650, 245] width 217 height 35
click at [635, 499] on div "Purple Metallic" at bounding box center [650, 489] width 217 height 35
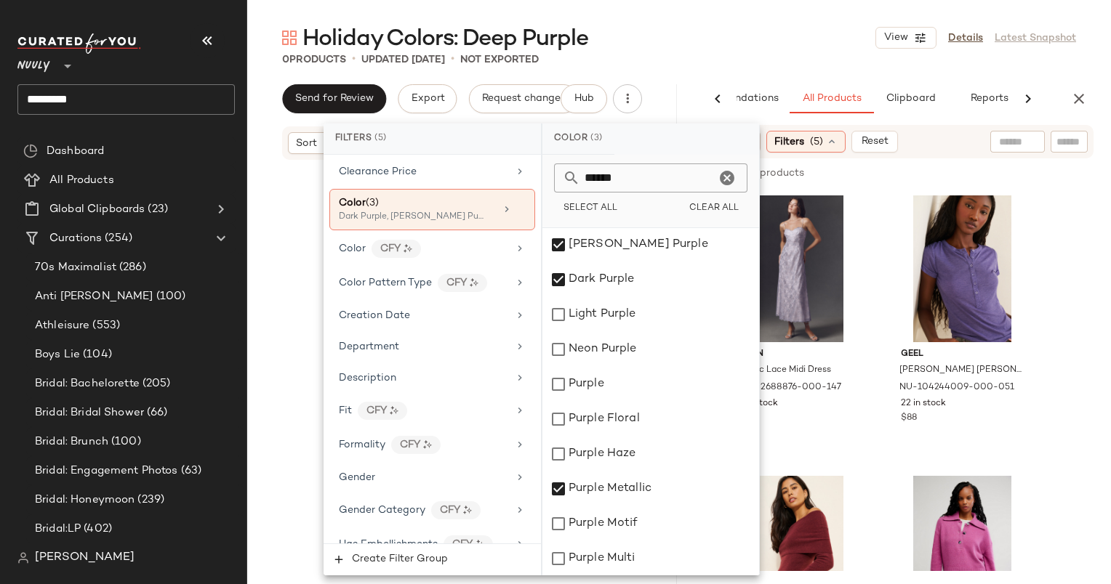
click at [628, 176] on input "******" at bounding box center [647, 178] width 135 height 29
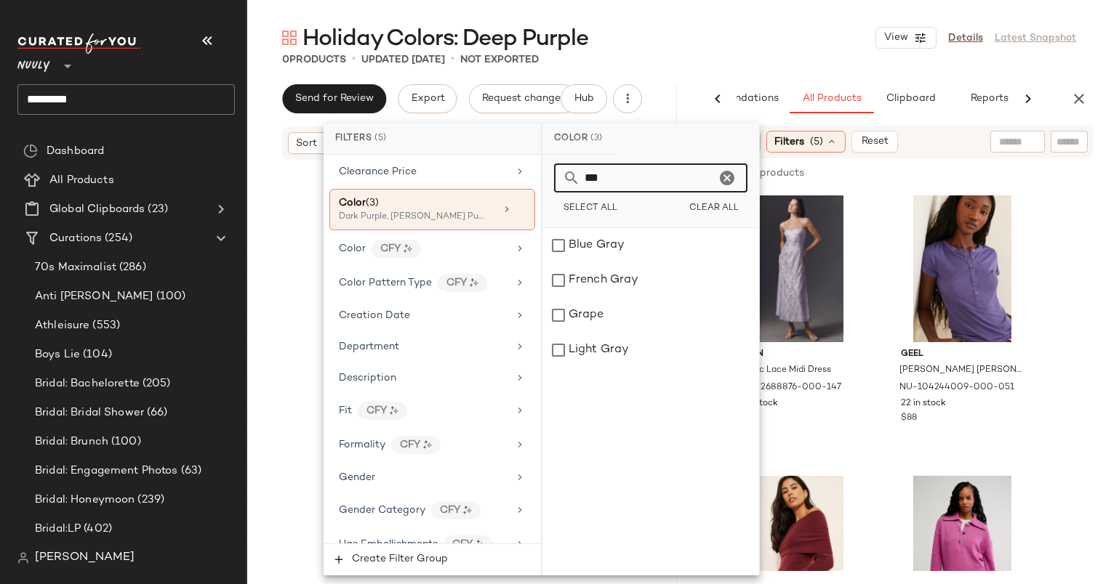
scroll to position [0, 0]
type input "***"
click at [643, 305] on div "Grape" at bounding box center [650, 315] width 217 height 35
click at [717, 46] on div "Holiday Colors: Deep Purple View Details Latest Snapshot" at bounding box center [678, 37] width 863 height 29
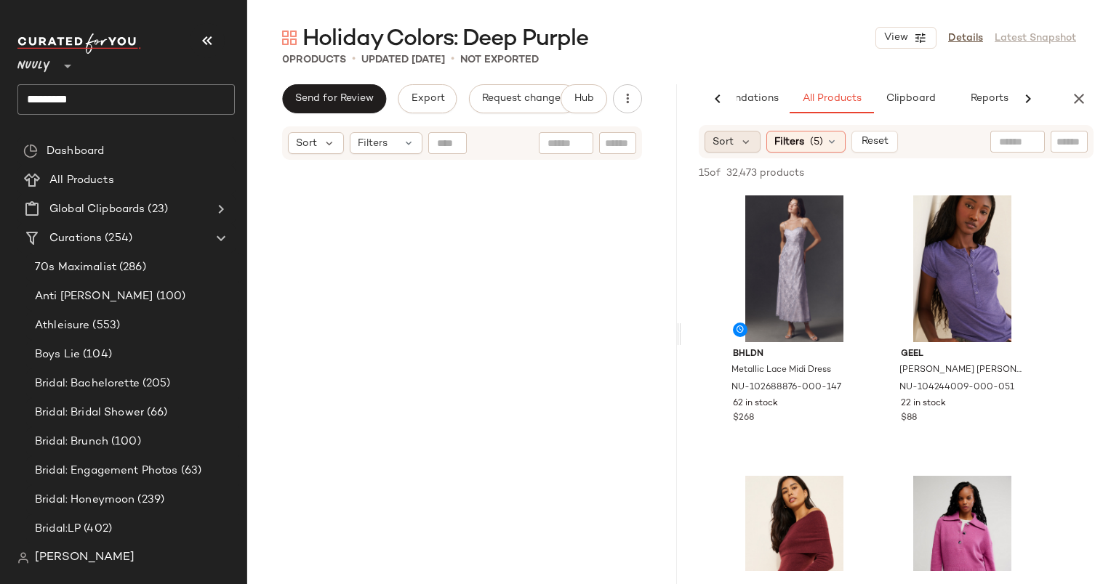
click at [720, 134] on span "Sort" at bounding box center [722, 141] width 21 height 15
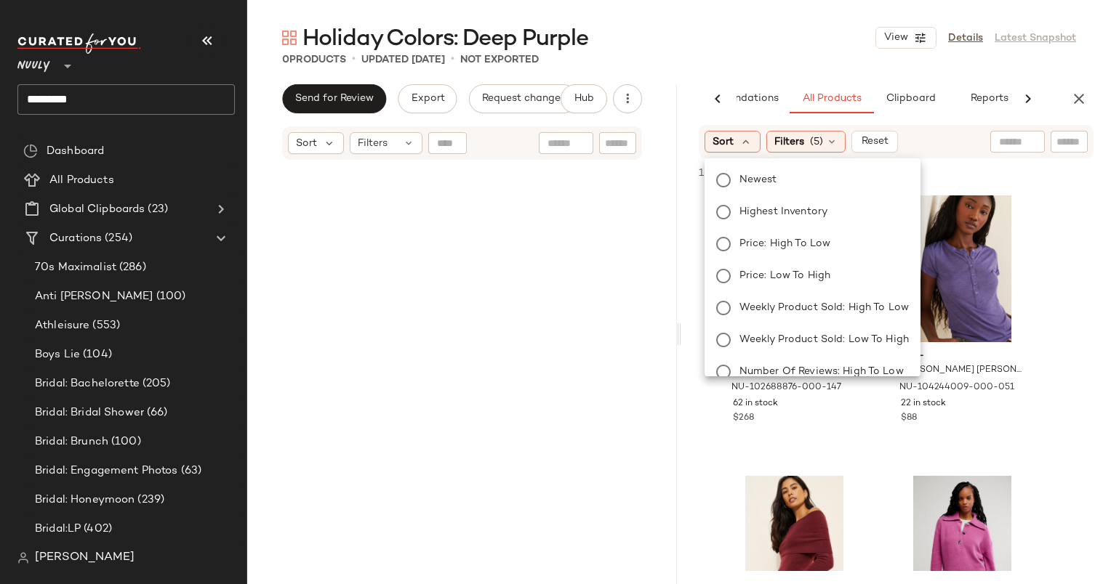
click at [779, 192] on div "Newest Highest Inventory Price: High to Low Price: Low to High Weekly Product S…" at bounding box center [810, 324] width 219 height 320
click at [770, 186] on span "Newest" at bounding box center [758, 179] width 38 height 15
click at [784, 47] on div "Holiday Colors: Deep Purple View Details Latest Snapshot" at bounding box center [678, 37] width 863 height 29
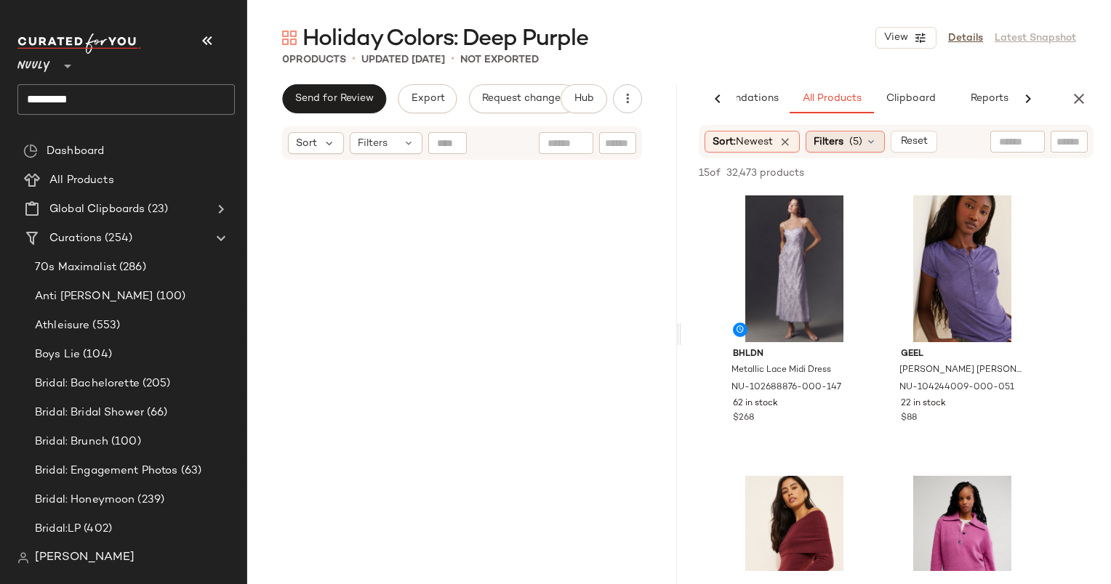
click at [842, 143] on span "Filters" at bounding box center [828, 141] width 30 height 15
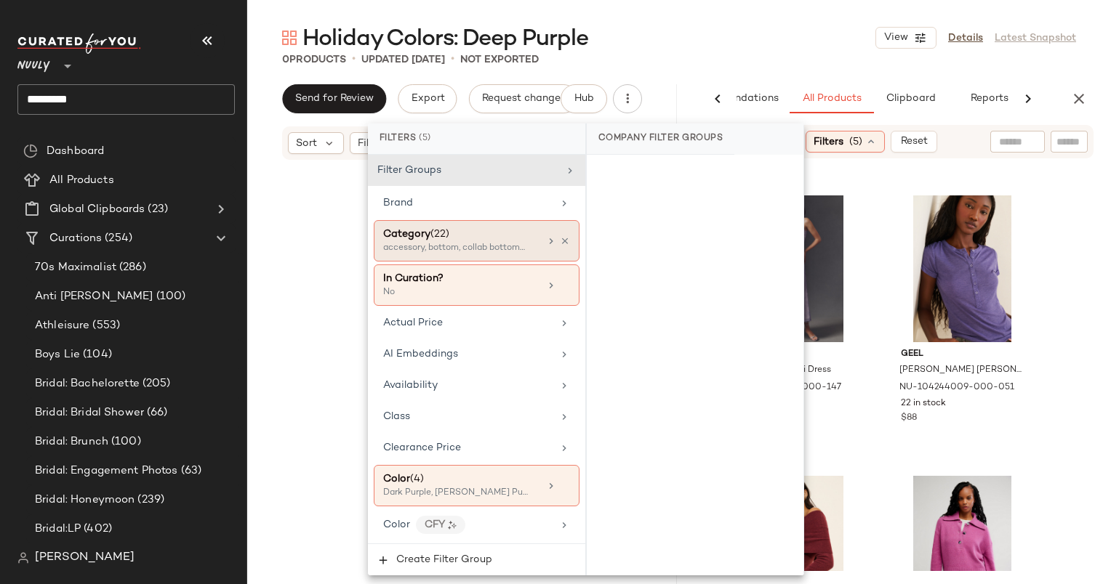
click at [509, 242] on div "accessory, bottom, collab bottoms +19 more" at bounding box center [455, 248] width 145 height 13
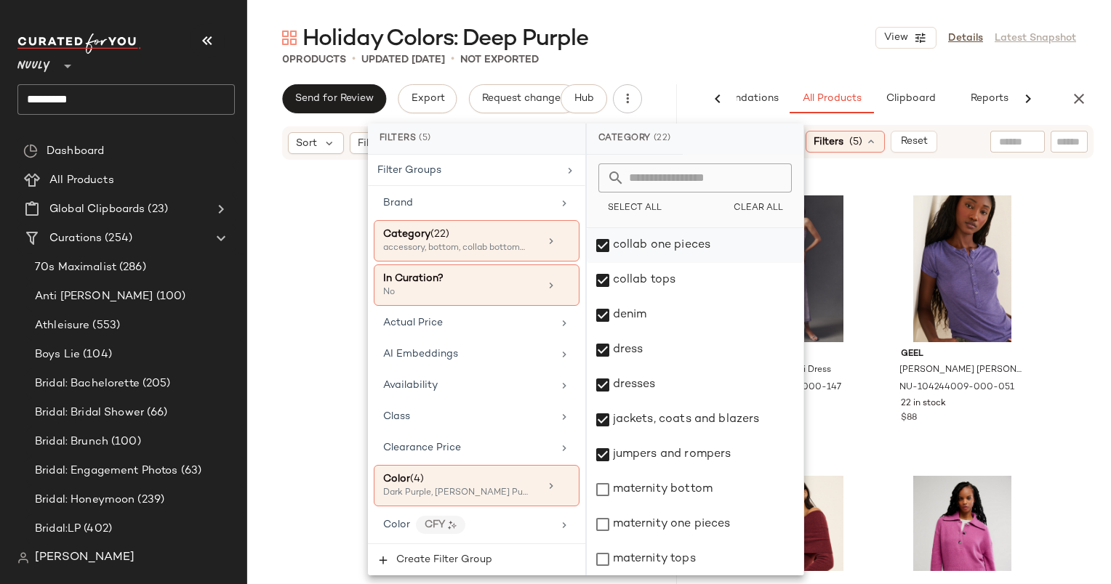
scroll to position [148, 0]
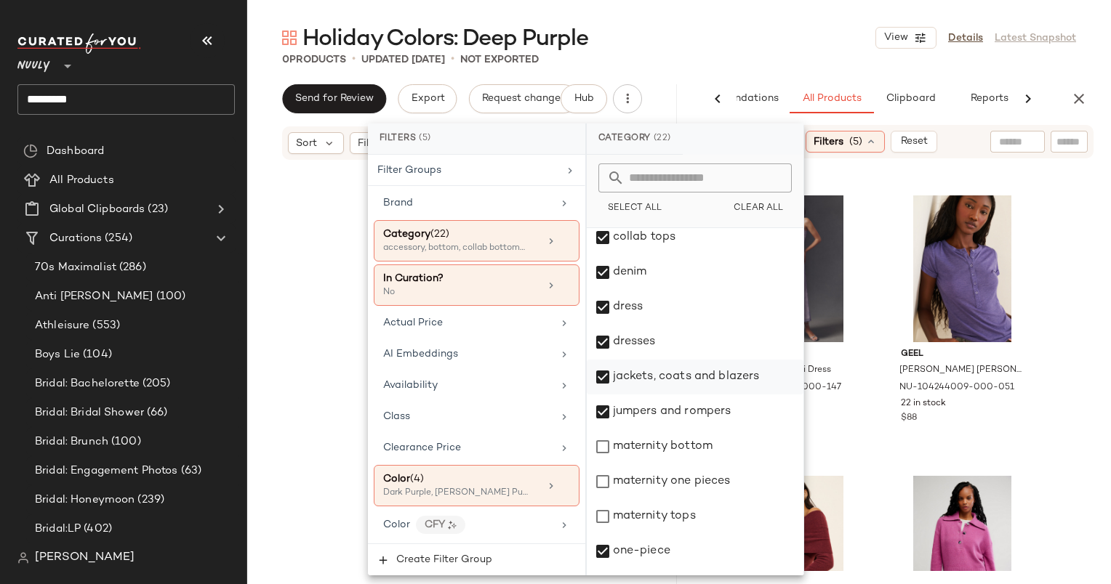
click at [692, 384] on div "jackets, coats and blazers" at bounding box center [695, 377] width 217 height 35
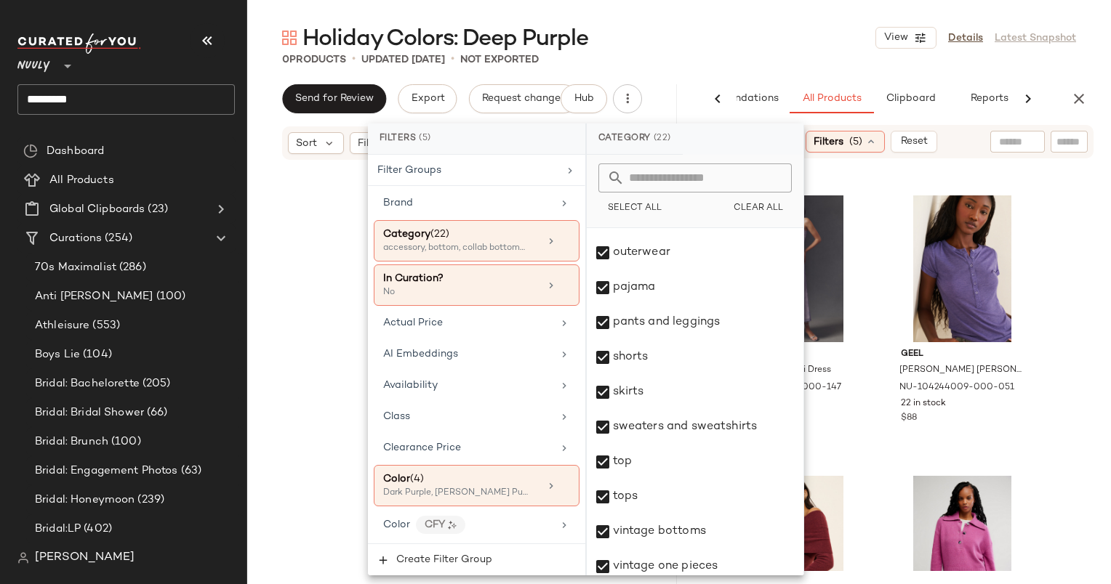
scroll to position [524, 0]
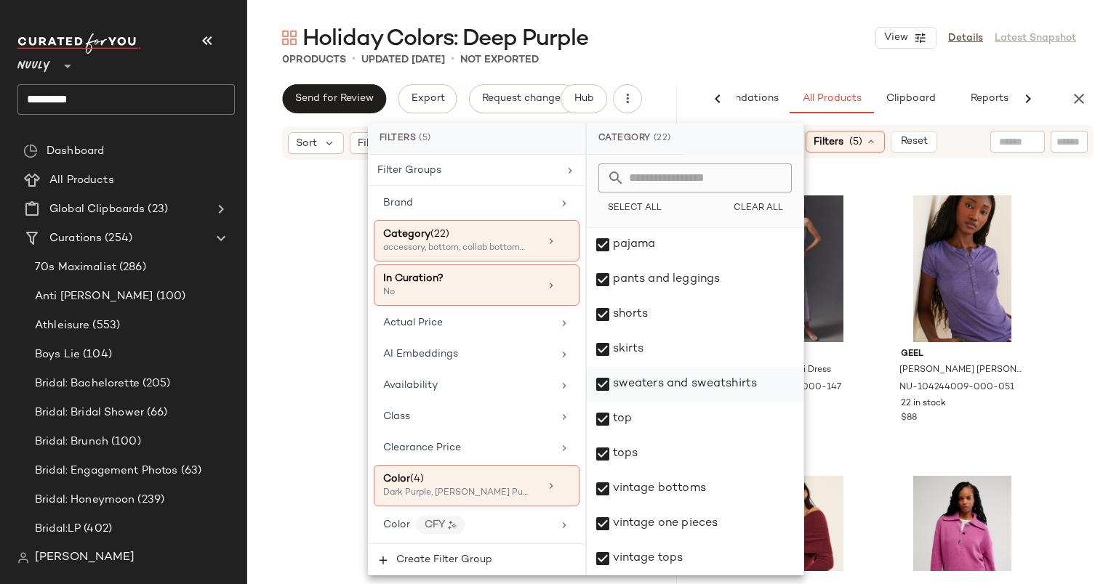
click at [677, 387] on div "sweaters and sweatshirts" at bounding box center [695, 384] width 217 height 35
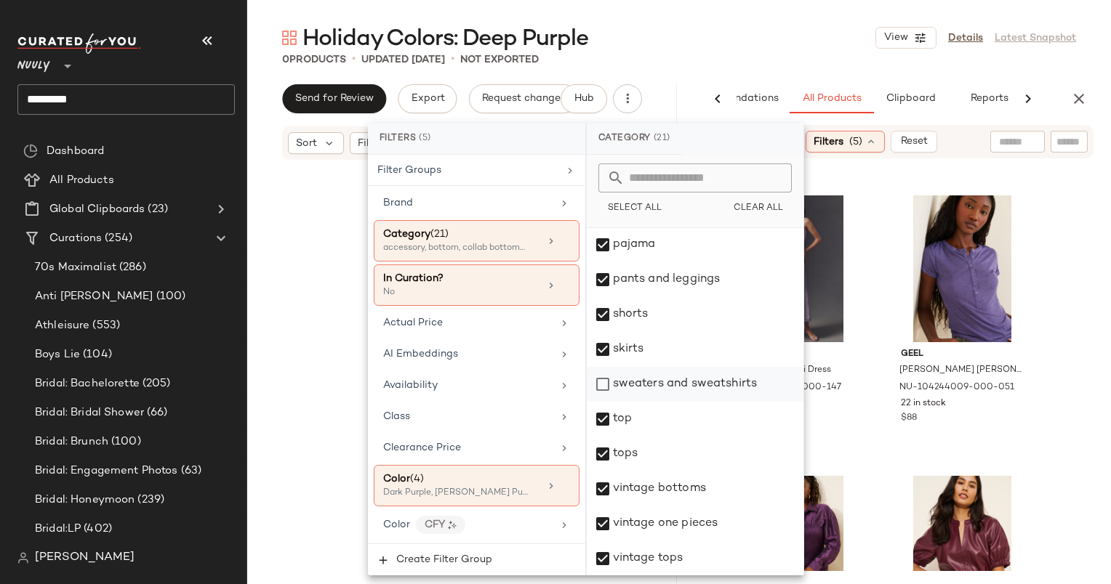
scroll to position [515, 0]
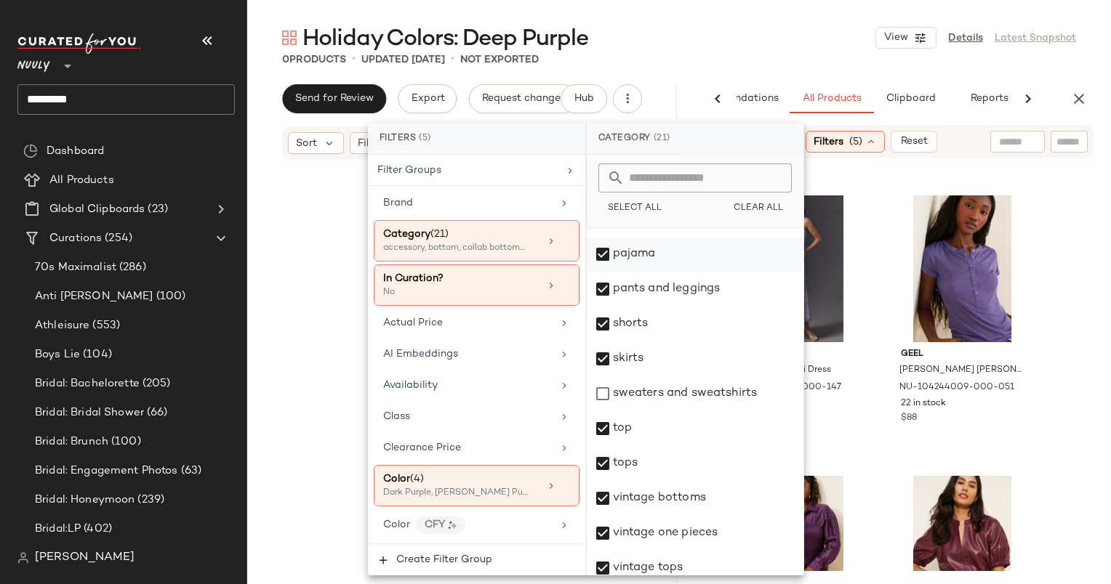
click at [636, 246] on div "pajama" at bounding box center [695, 254] width 217 height 35
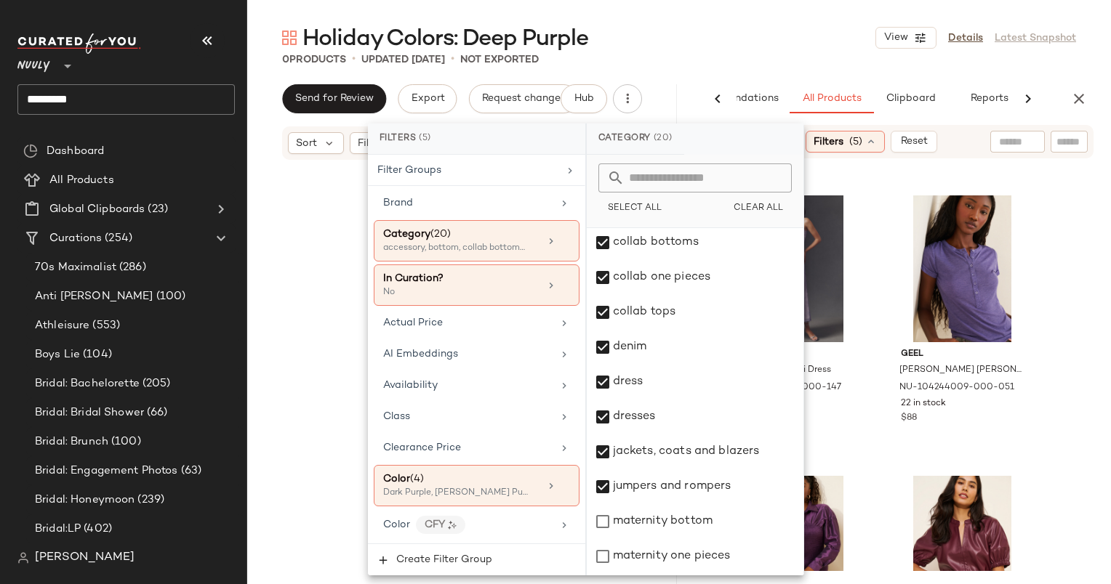
scroll to position [0, 0]
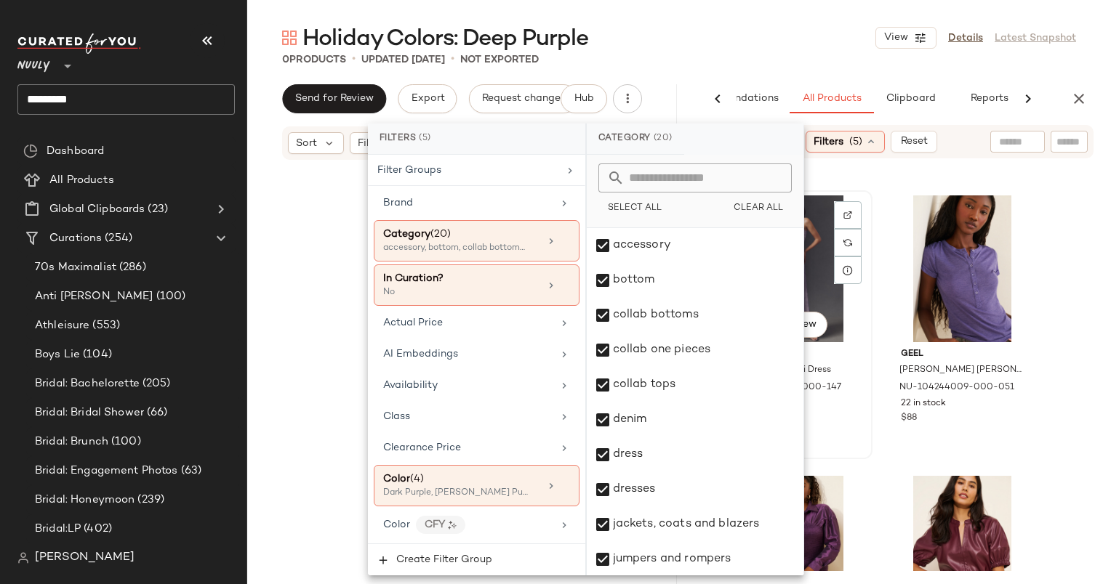
click at [863, 190] on div "#1 View BHLDN Metallic Lace Midi Dress NU-102688876-000-147 62 in stock $268" at bounding box center [794, 324] width 156 height 269
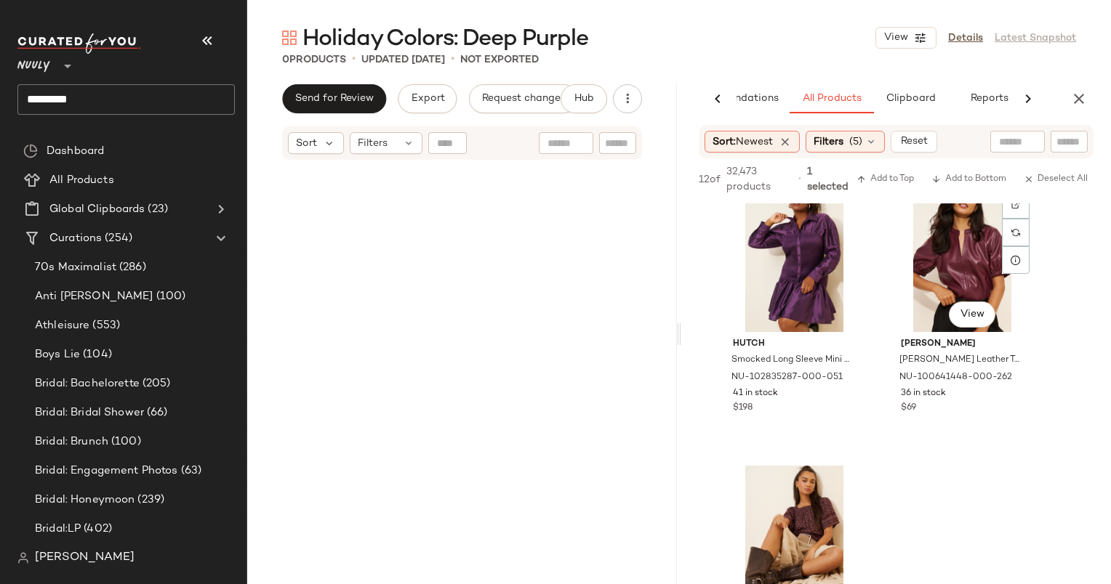
scroll to position [305, 0]
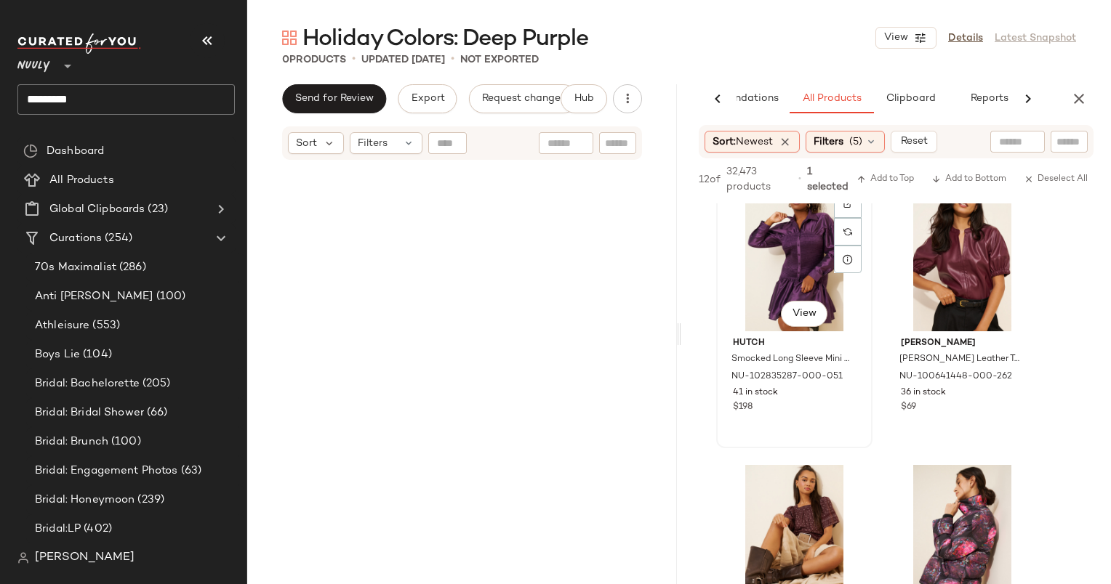
click at [776, 265] on div "#3 View" at bounding box center [794, 258] width 146 height 147
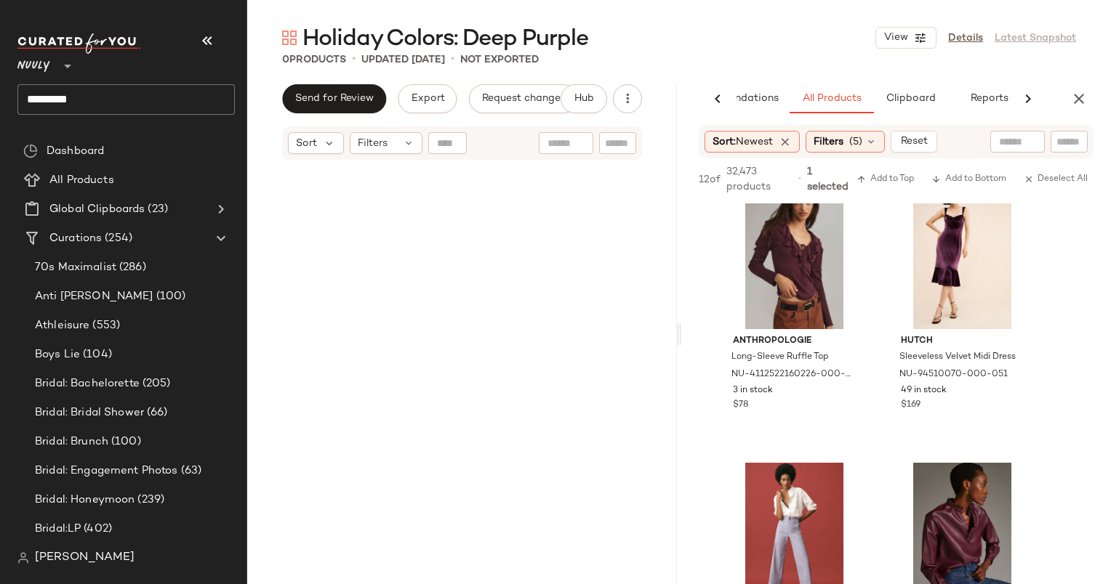
scroll to position [866, 0]
click at [936, 246] on div "#8 View" at bounding box center [962, 257] width 146 height 147
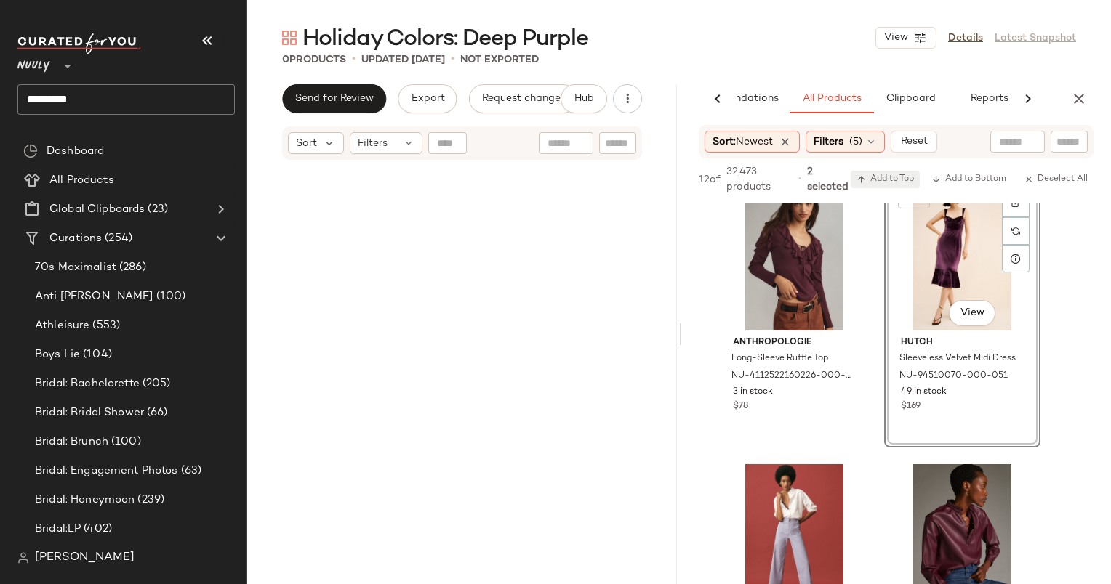
click at [884, 180] on span "Add to Top" at bounding box center [884, 179] width 57 height 10
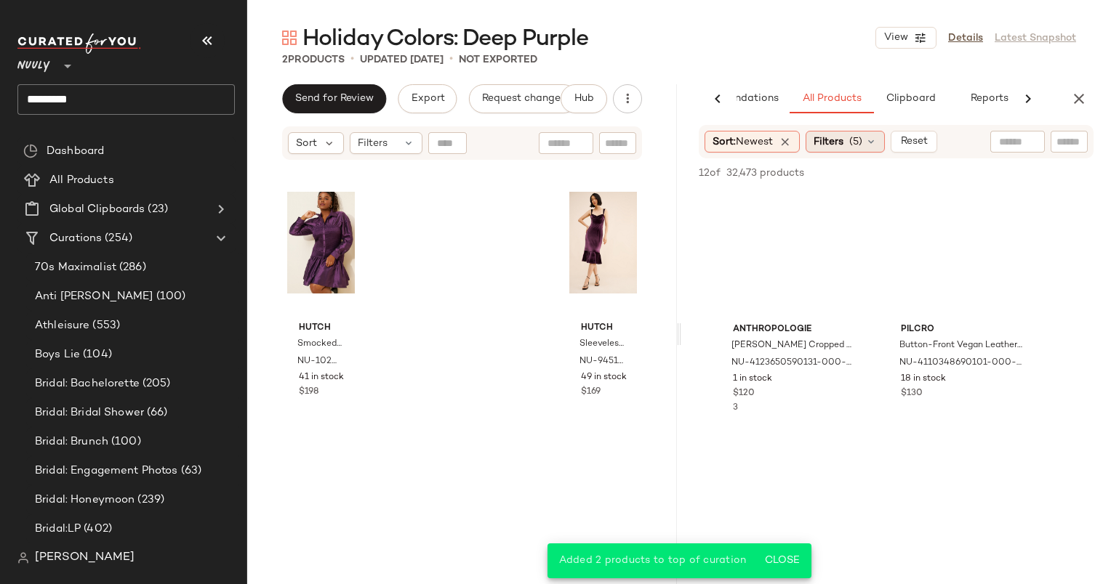
click at [862, 141] on span "(5)" at bounding box center [855, 141] width 13 height 15
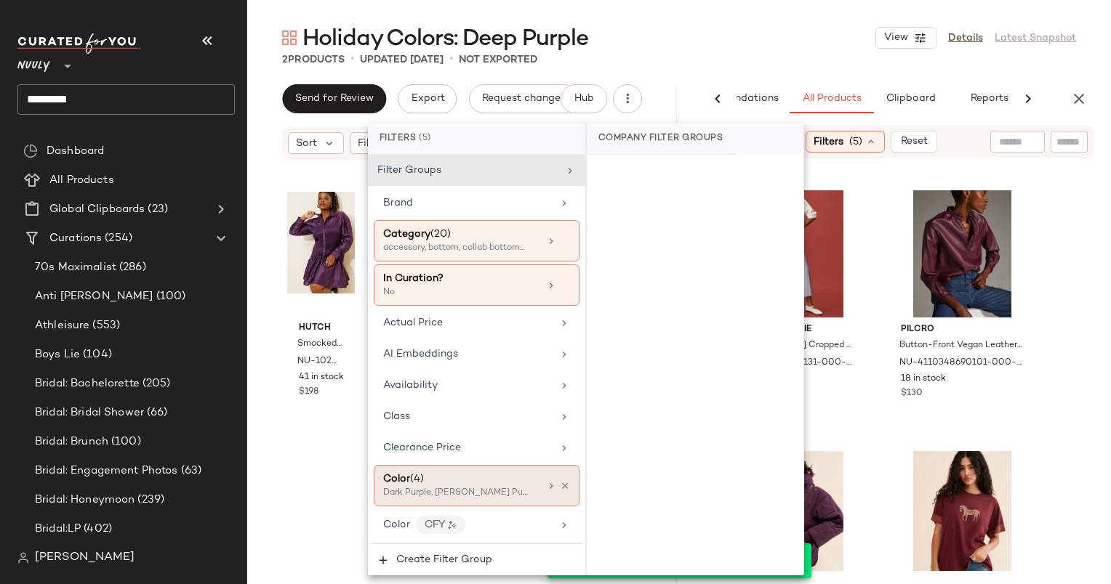
click at [458, 476] on div "Color (4)" at bounding box center [461, 479] width 156 height 15
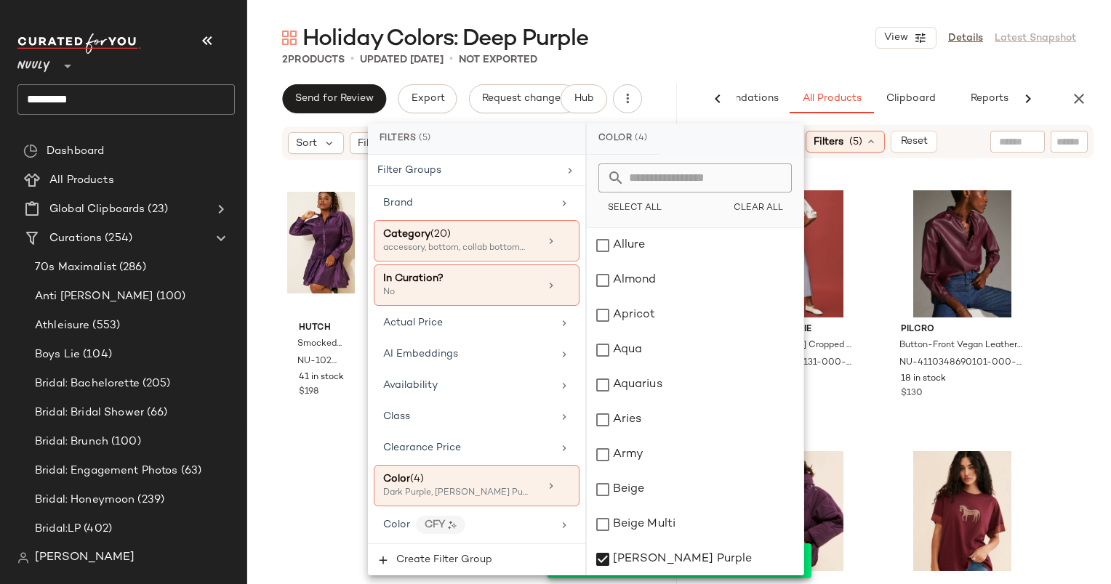
click at [633, 172] on input "text" at bounding box center [703, 178] width 158 height 29
type input "*"
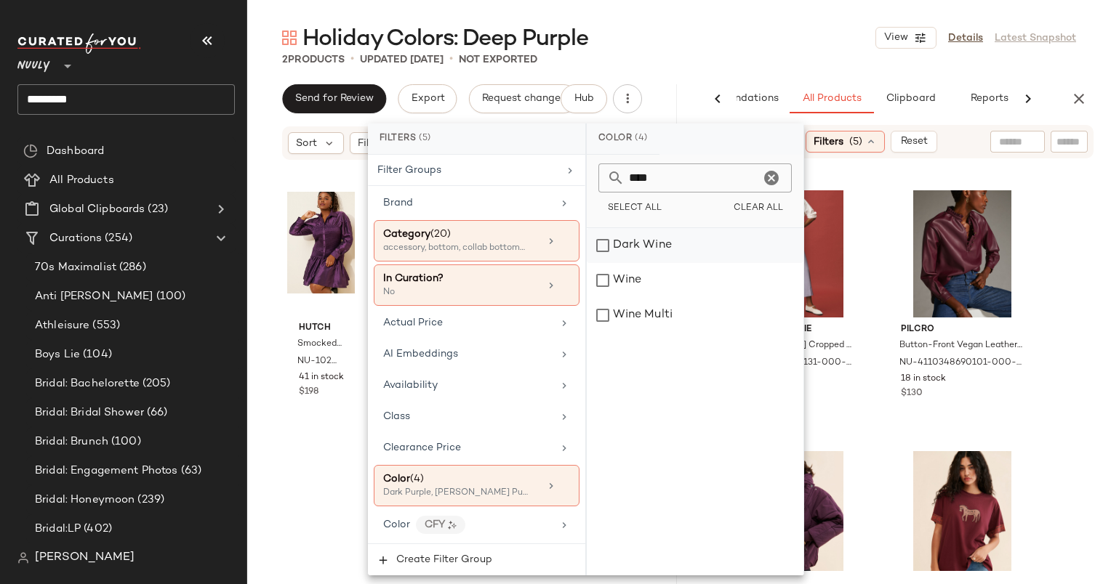
click at [657, 244] on div "Dark Wine" at bounding box center [695, 245] width 217 height 35
click at [672, 294] on div "Wine" at bounding box center [695, 280] width 217 height 35
click at [686, 180] on input "****" at bounding box center [691, 178] width 135 height 29
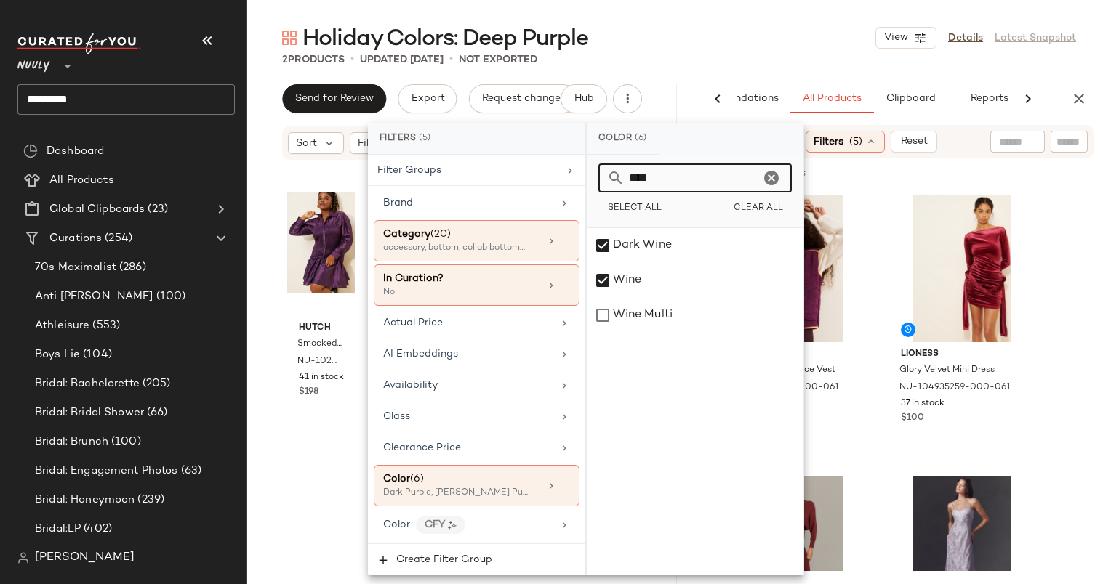
type input "*"
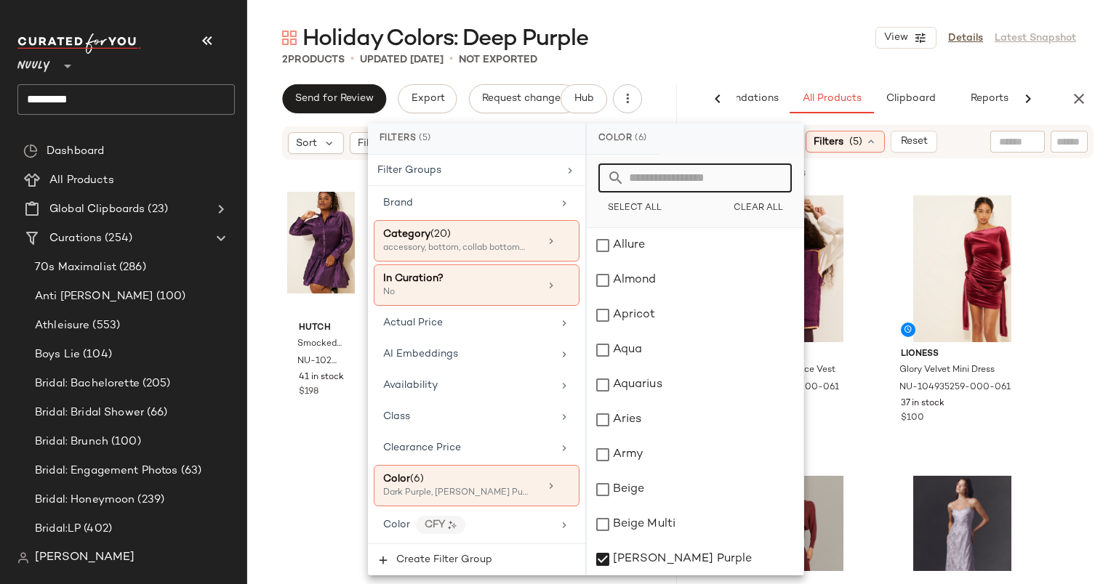
click at [686, 180] on input "text" at bounding box center [703, 178] width 158 height 29
type input "***"
click at [703, 378] on div "Deep Red" at bounding box center [695, 385] width 217 height 35
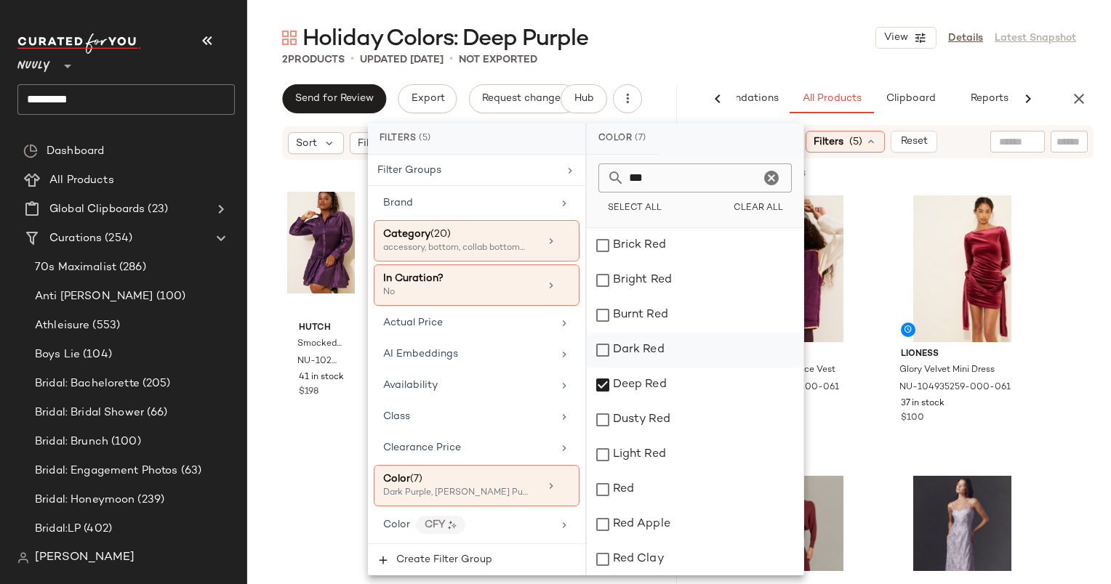
click at [664, 349] on div "Dark Red" at bounding box center [695, 350] width 217 height 35
click at [657, 306] on div "Burnt Red" at bounding box center [695, 315] width 217 height 35
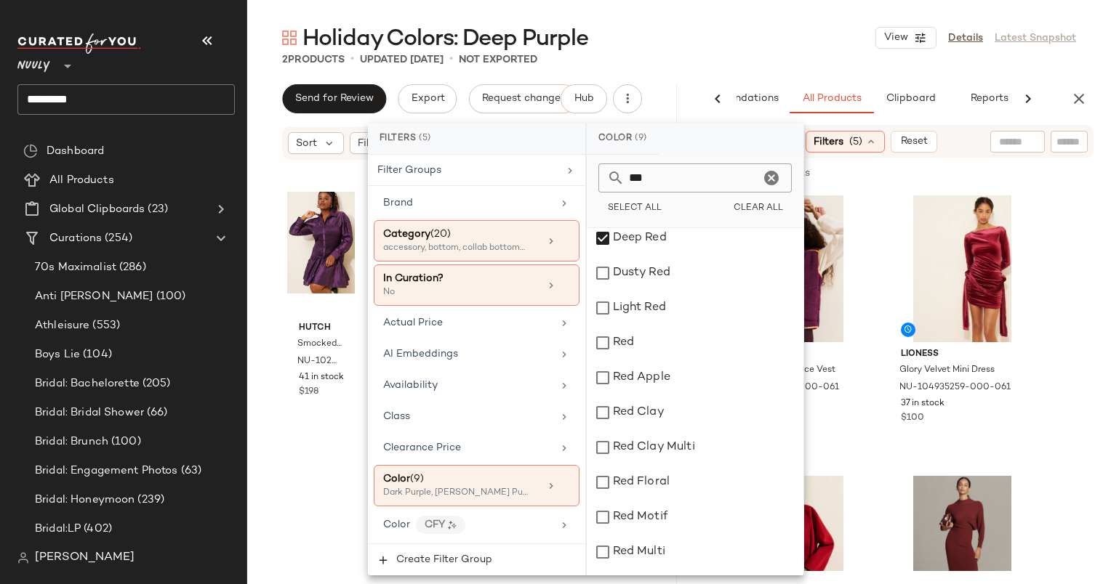
scroll to position [245, 0]
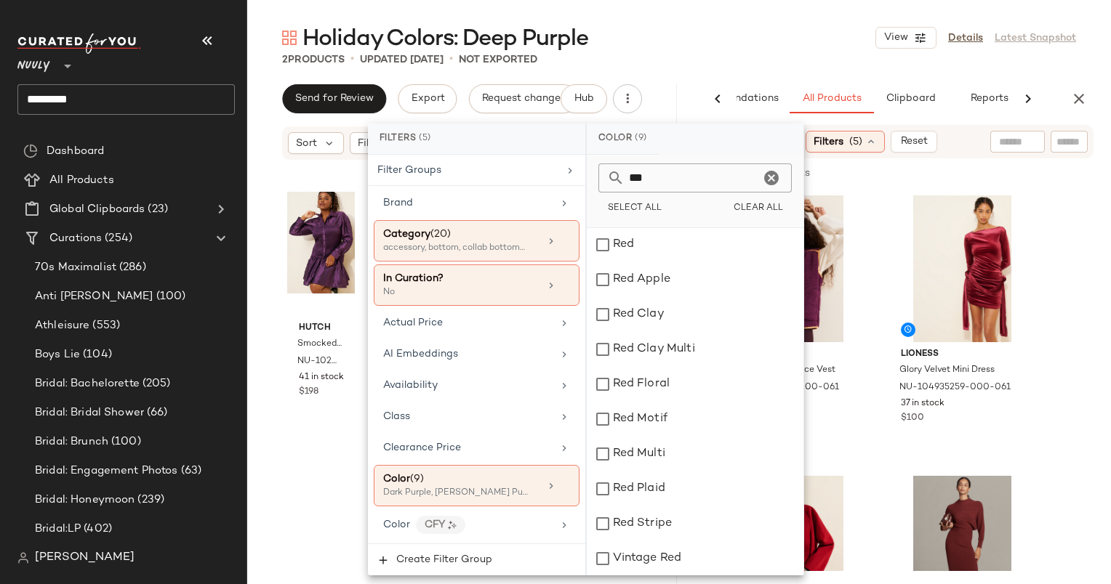
click at [921, 188] on div "118 of 32,473 products • 0 selected Add to Top Add to Bottom Deselect All" at bounding box center [896, 174] width 430 height 32
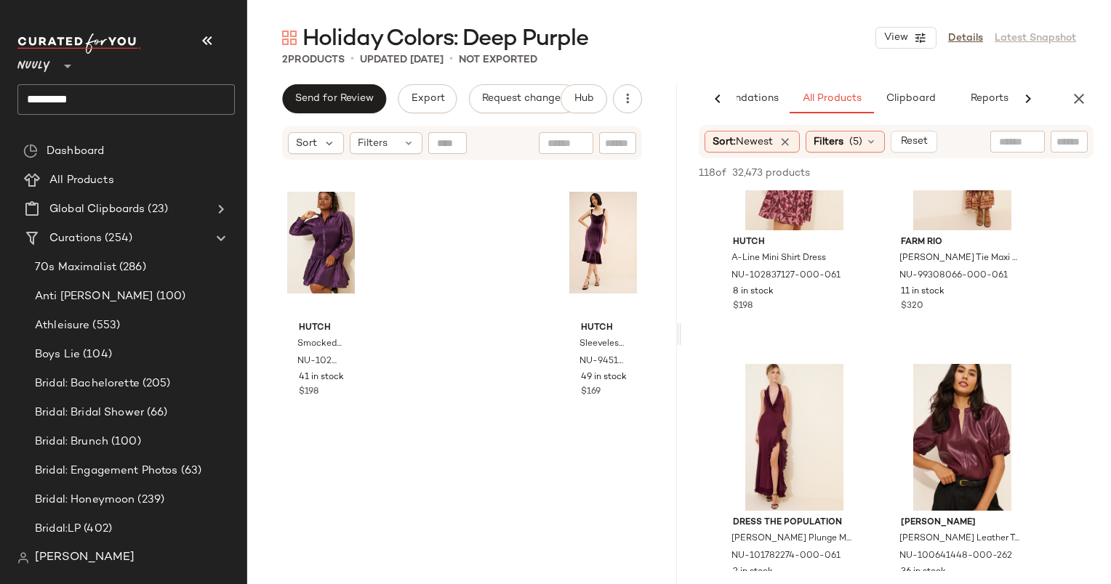
scroll to position [3761, 0]
click at [785, 412] on div "#29 View" at bounding box center [794, 436] width 146 height 147
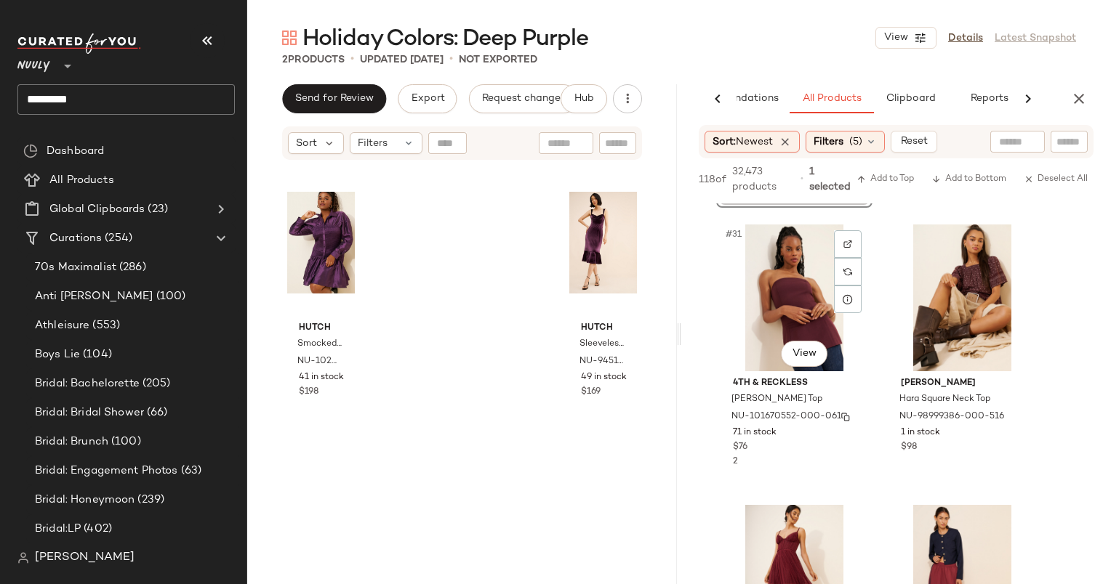
scroll to position [4213, 0]
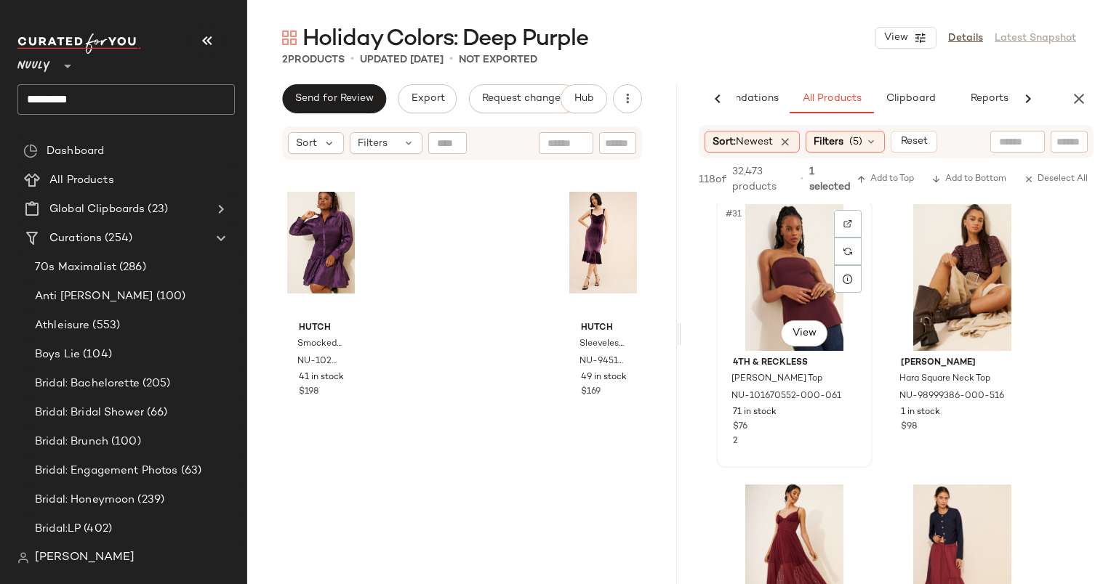
click at [789, 241] on div "#31 View" at bounding box center [794, 277] width 146 height 147
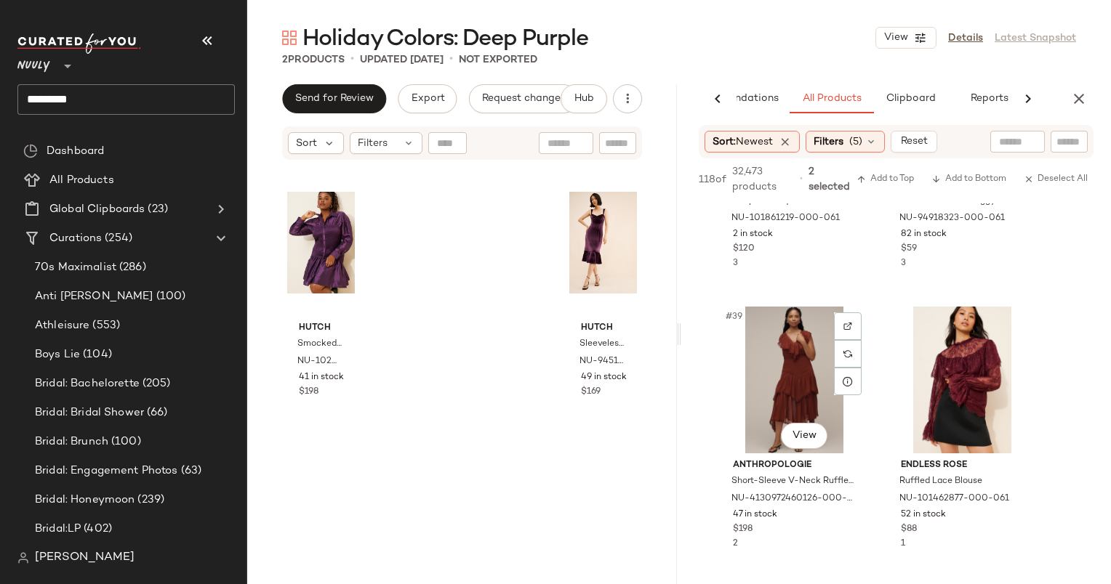
scroll to position [5142, 0]
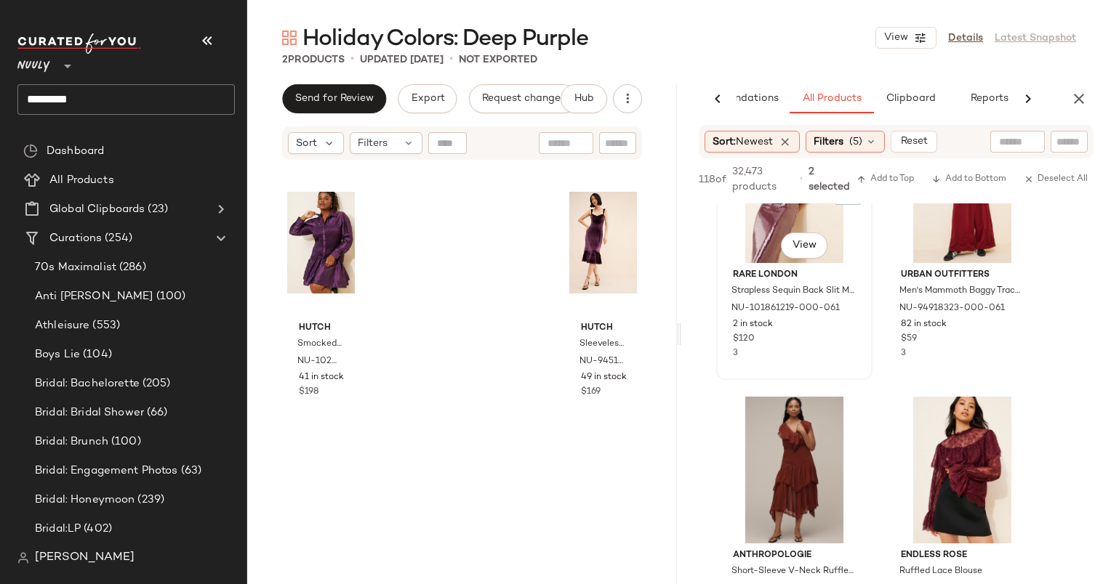
click at [753, 227] on div "#37 View" at bounding box center [794, 189] width 146 height 147
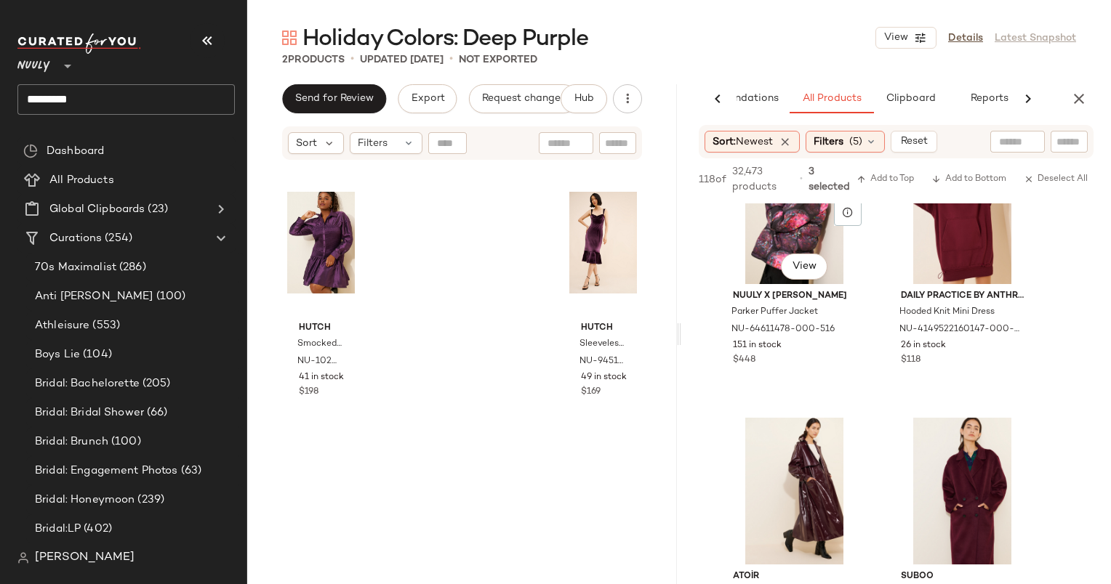
scroll to position [6524, 0]
click at [961, 173] on button "Add to Bottom" at bounding box center [968, 179] width 86 height 17
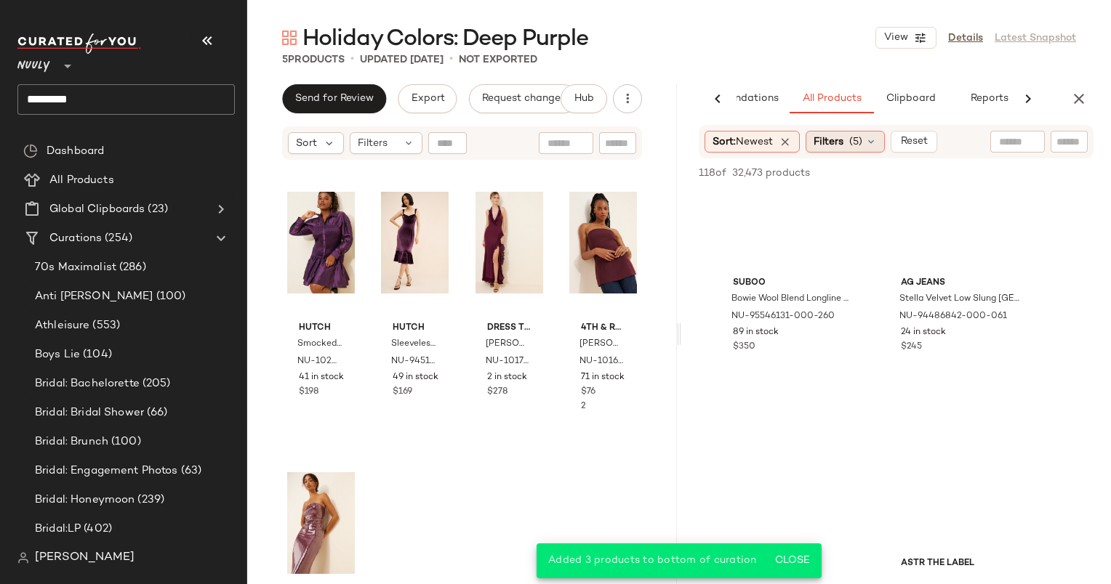
click at [872, 134] on div "Filters (5)" at bounding box center [844, 142] width 79 height 22
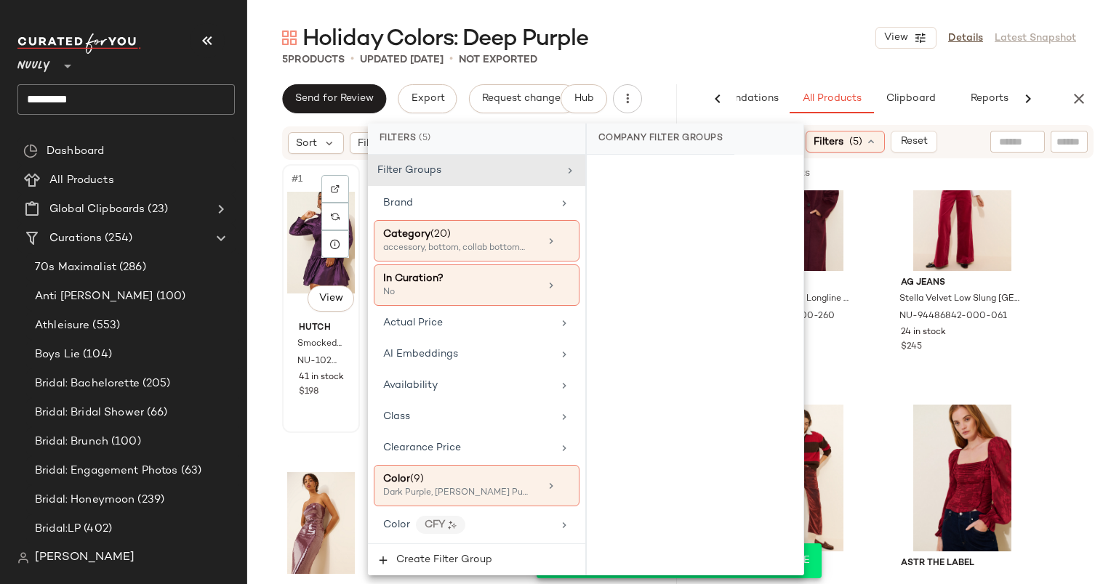
click at [358, 355] on div "#1 View Hutch Smocked Long Sleeve Mini Dress NU-102835287-000-051 41 in stock $…" at bounding box center [320, 299] width 75 height 266
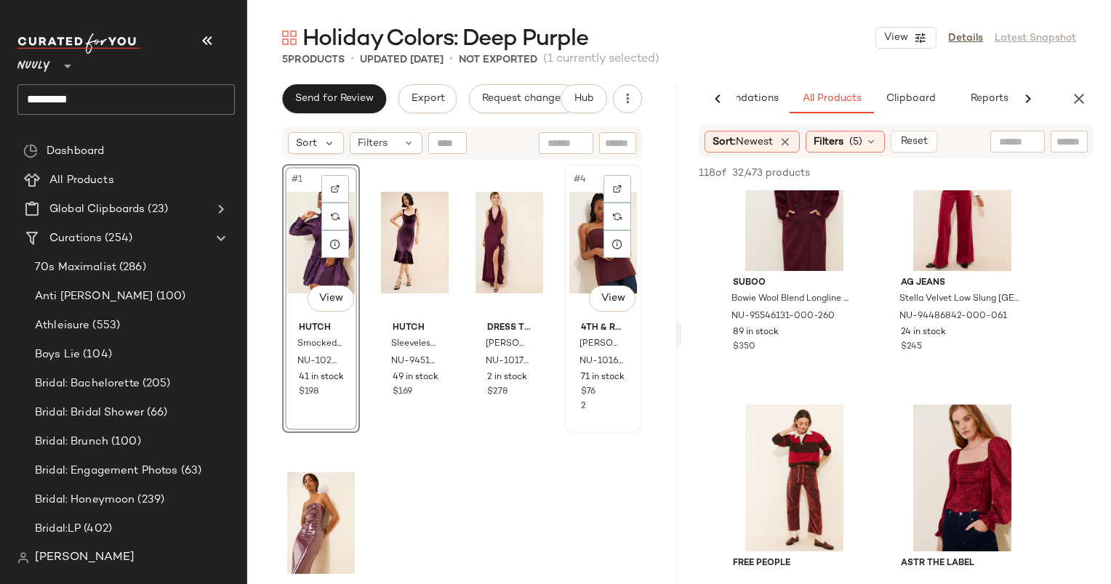
click at [576, 193] on div "#4 View" at bounding box center [603, 242] width 68 height 147
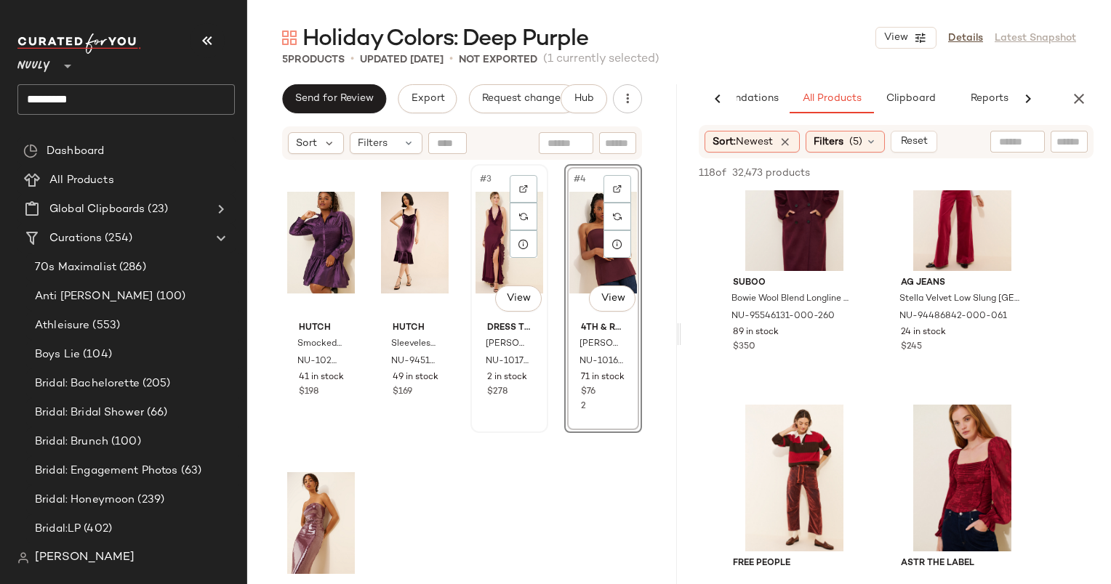
click at [491, 241] on div "#3 View" at bounding box center [509, 242] width 68 height 147
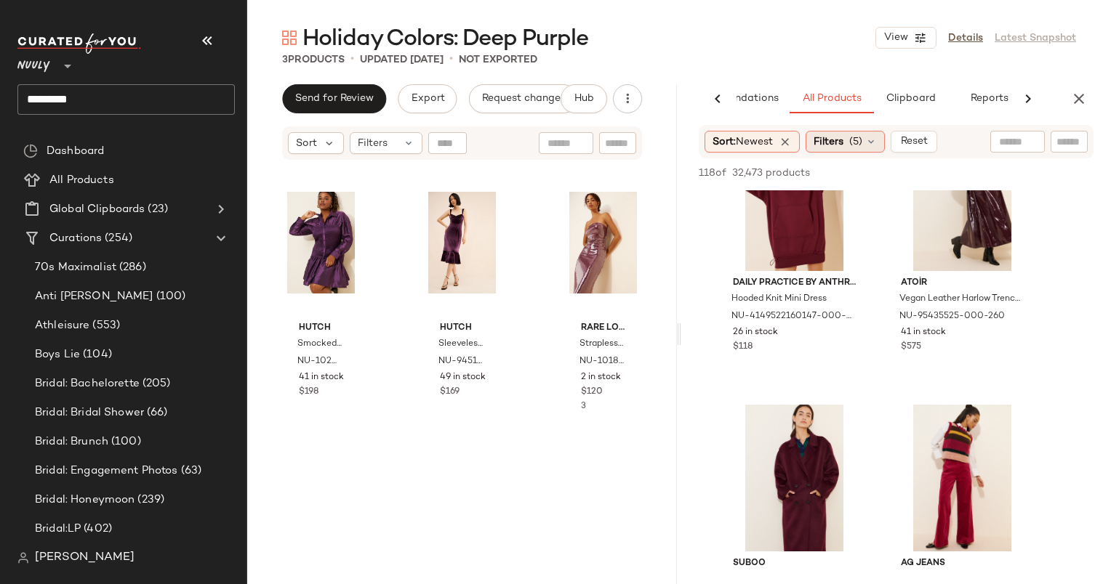
click at [869, 143] on icon at bounding box center [871, 142] width 12 height 12
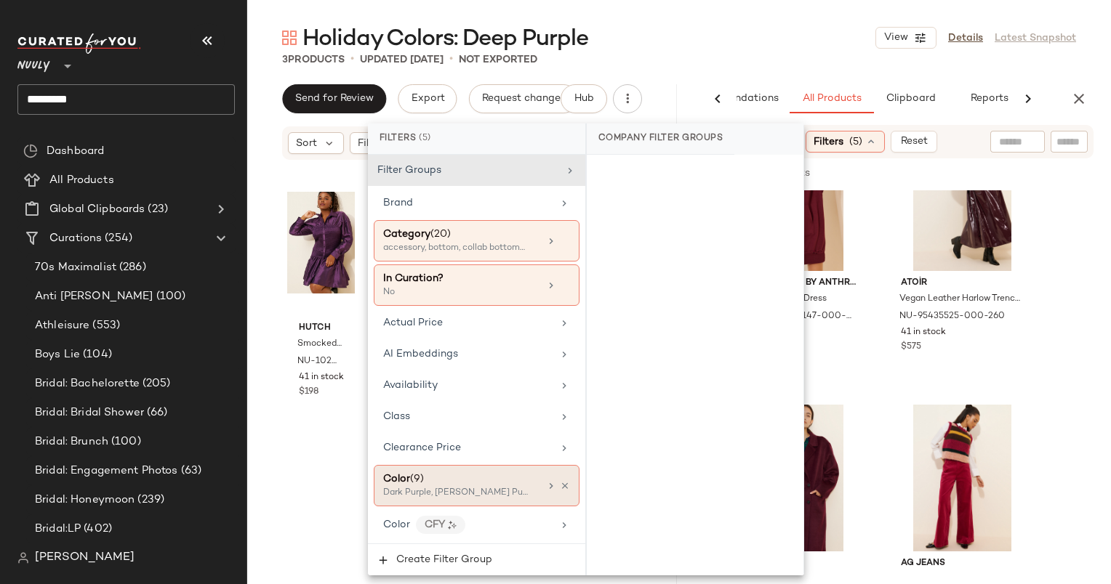
click at [494, 497] on div "Color (9) Dark Purple, Berry Purple, Purple Metallic +6 more" at bounding box center [477, 485] width 206 height 41
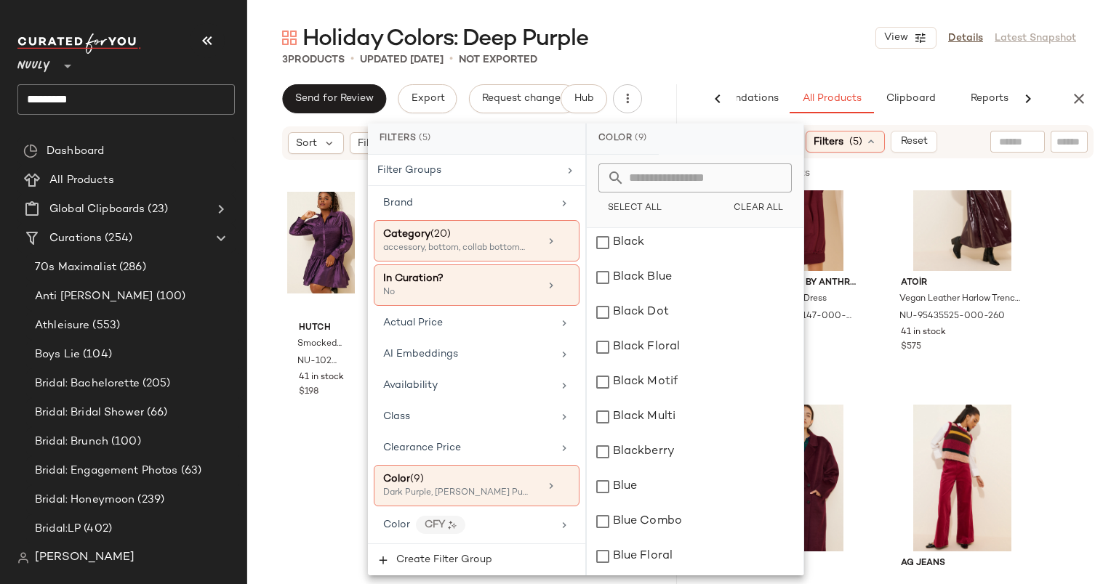
scroll to position [387, 0]
click at [692, 185] on input "text" at bounding box center [703, 178] width 158 height 29
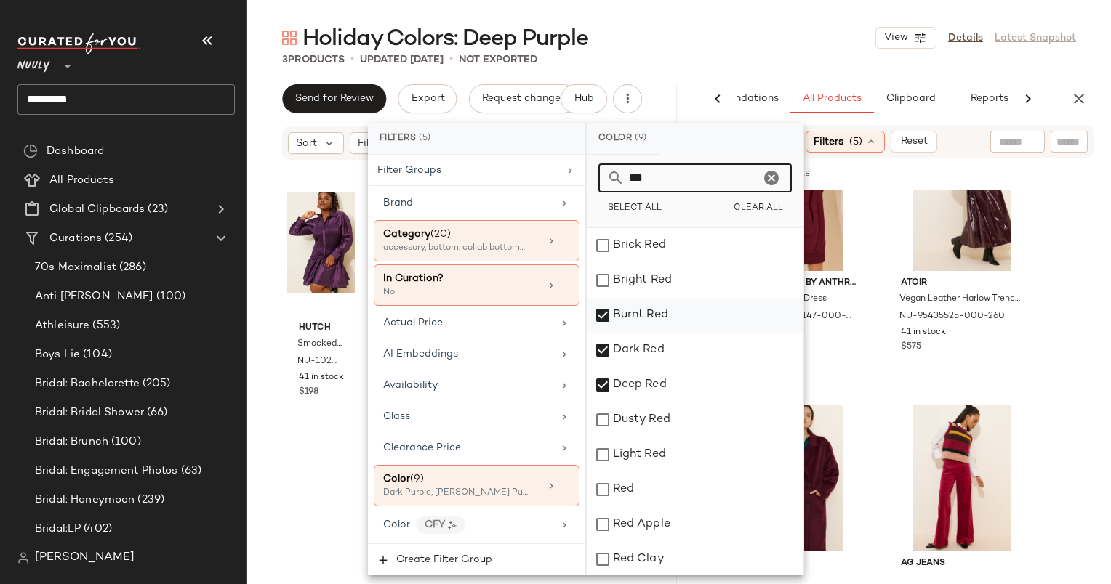
type input "***"
click at [637, 321] on div "Burnt Red" at bounding box center [695, 315] width 217 height 35
click at [676, 360] on div "Dark Red" at bounding box center [695, 350] width 217 height 35
click at [692, 387] on div "Deep Red" at bounding box center [695, 385] width 217 height 35
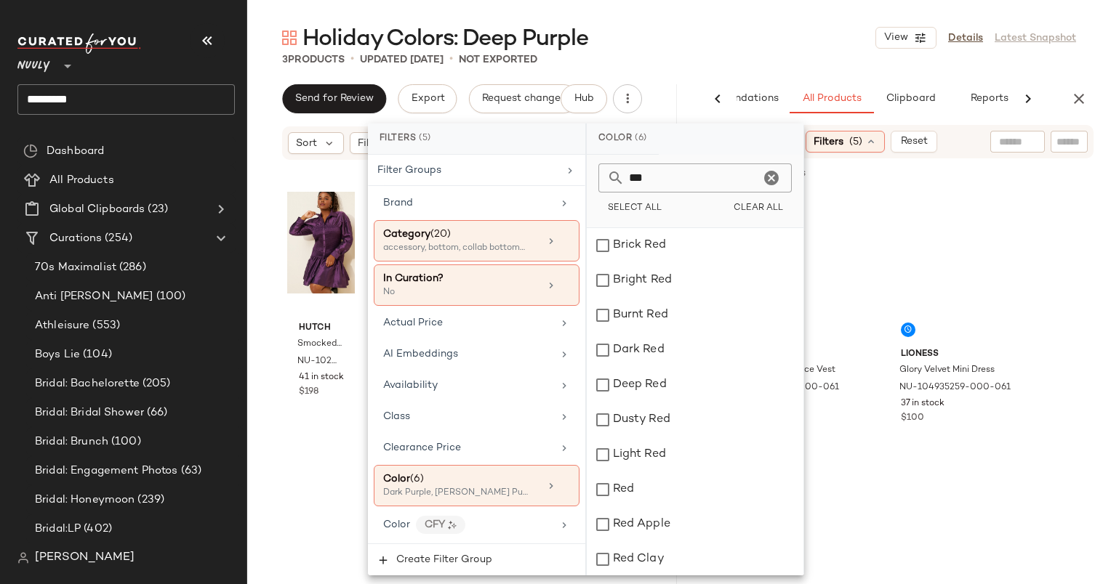
click at [776, 178] on icon "Clear" at bounding box center [770, 177] width 17 height 17
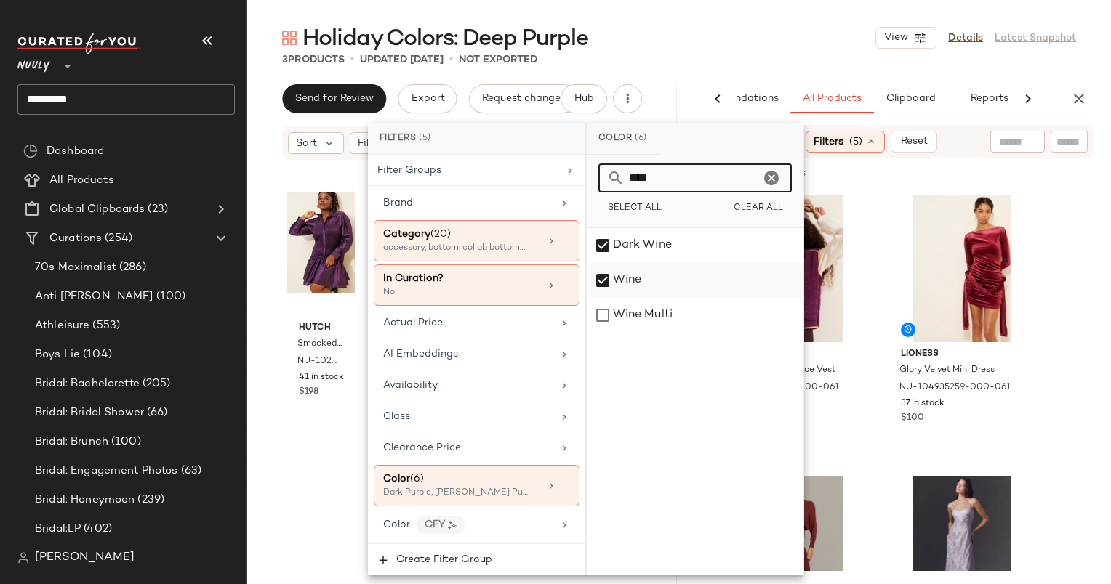
type input "****"
click at [678, 279] on div "Wine" at bounding box center [695, 280] width 217 height 35
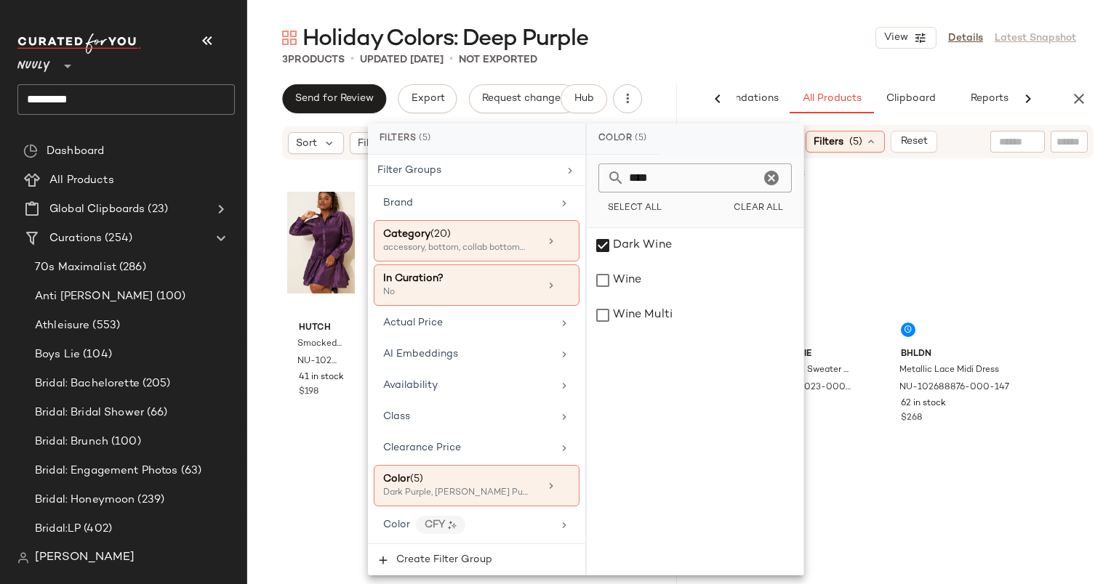
click at [845, 59] on div "3 Products • updated Oct 2nd • Not Exported" at bounding box center [678, 59] width 863 height 15
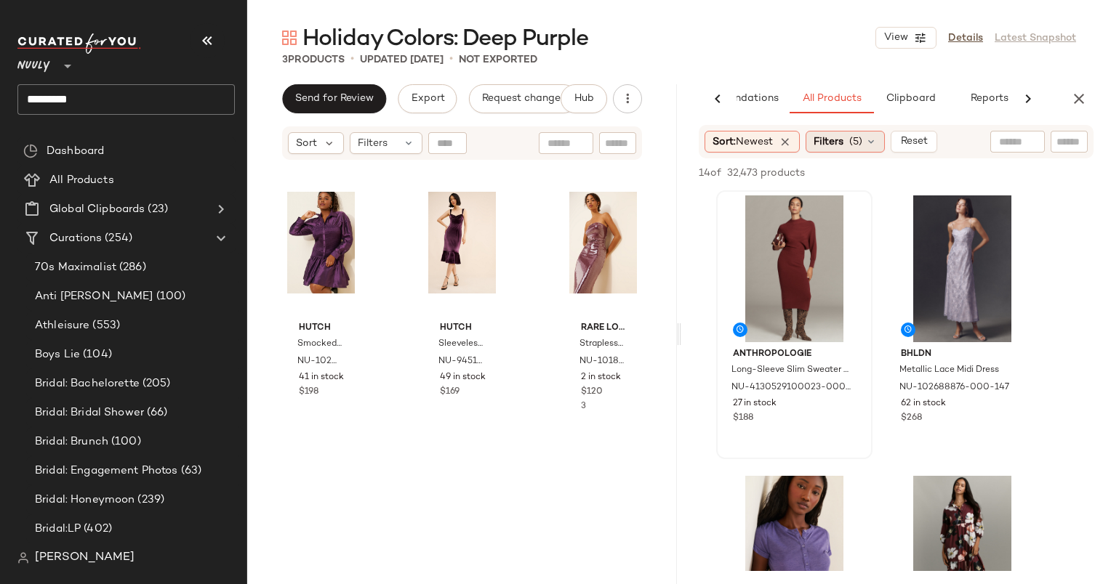
click at [851, 150] on div "Filters (5)" at bounding box center [844, 142] width 79 height 22
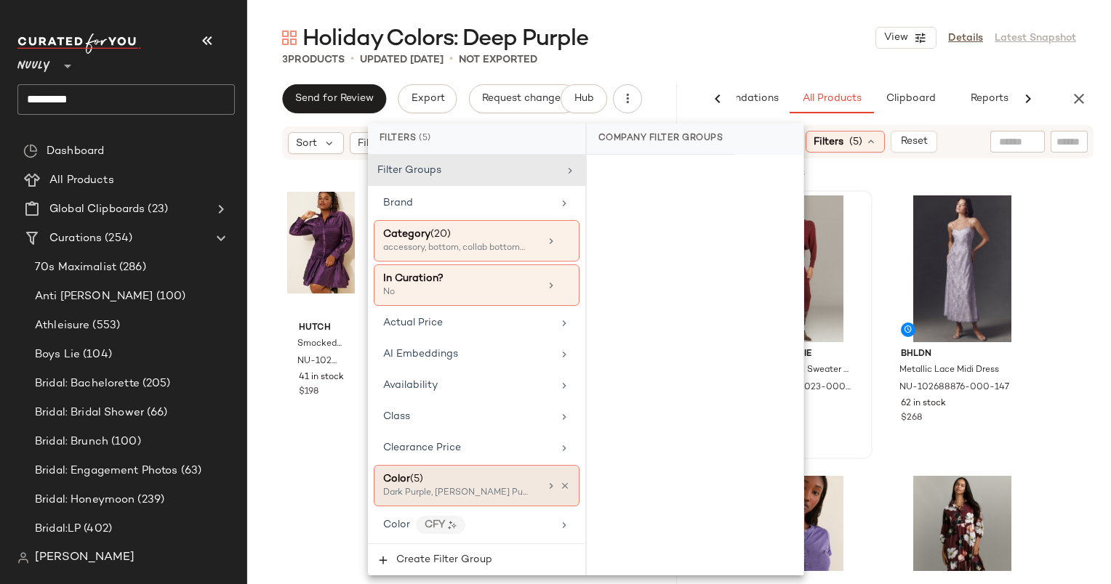
click at [502, 474] on div "Color (5)" at bounding box center [461, 479] width 156 height 15
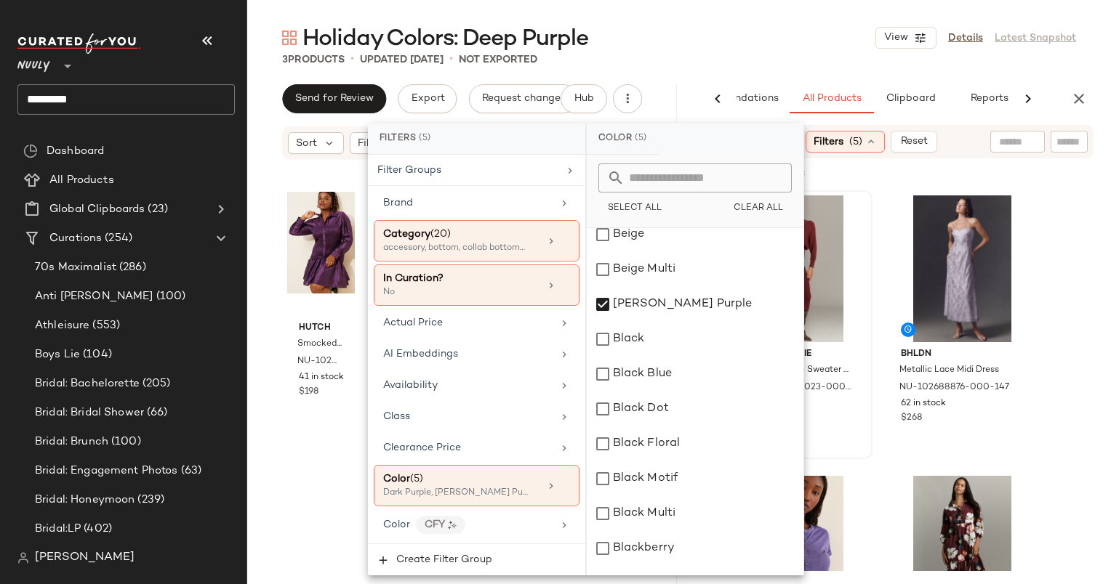
scroll to position [261, 0]
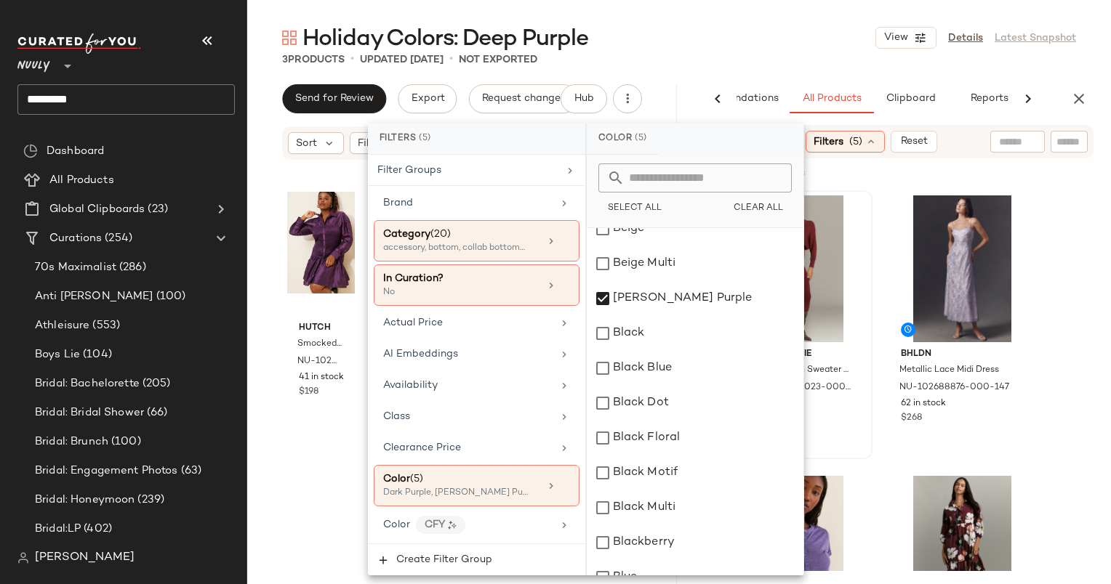
click at [878, 172] on div "14 of 32,473 products • 0 selected Add to Top Add to Bottom Deselect All" at bounding box center [896, 174] width 430 height 32
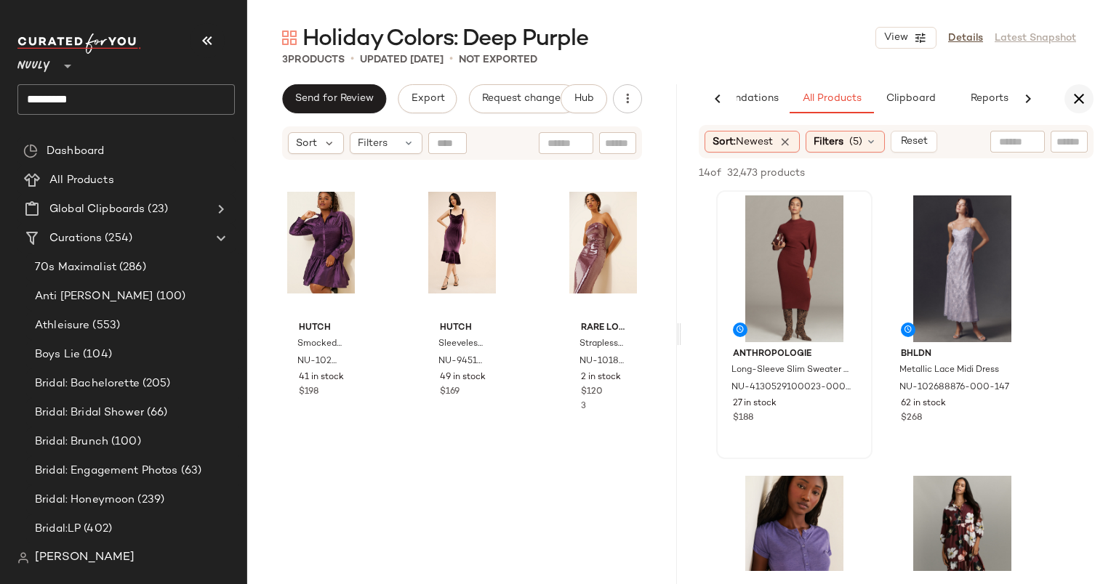
click at [1065, 99] on button "button" at bounding box center [1078, 98] width 29 height 29
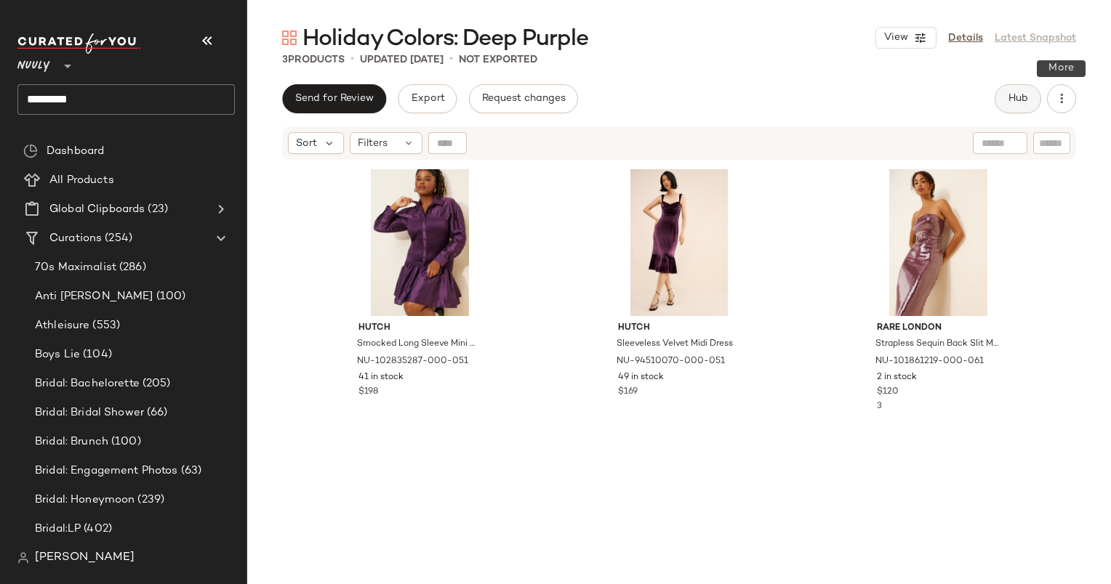
click at [1024, 105] on button "Hub" at bounding box center [1017, 98] width 47 height 29
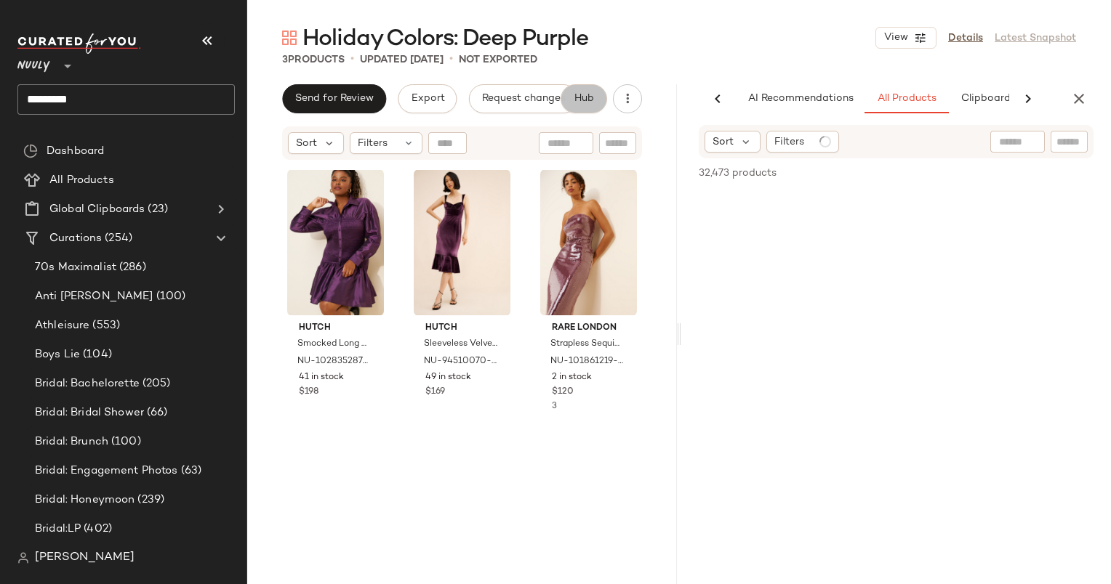
scroll to position [0, 75]
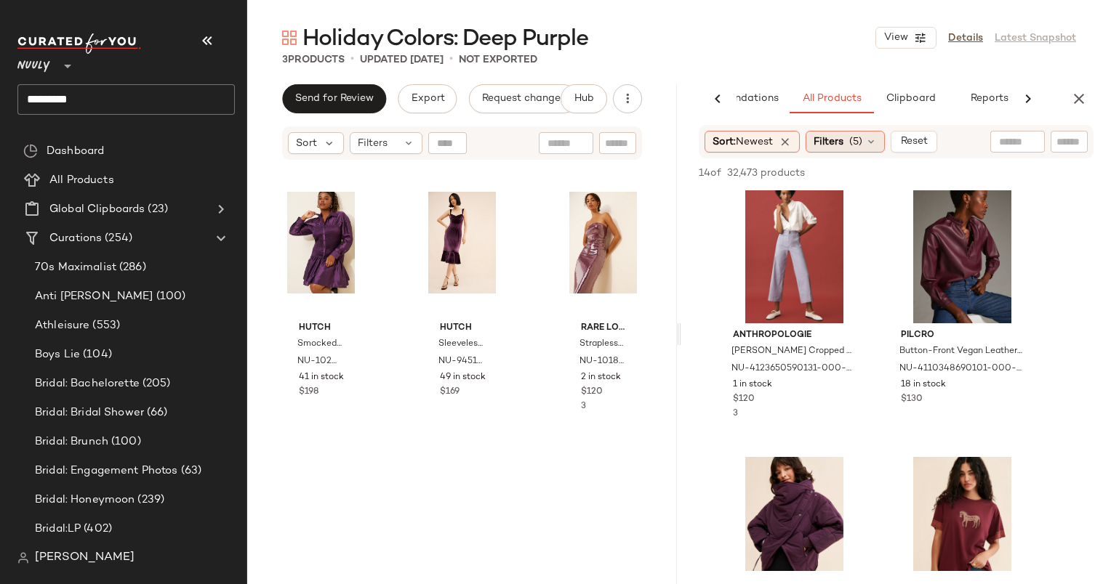
click at [856, 132] on div "Filters (5)" at bounding box center [844, 142] width 79 height 22
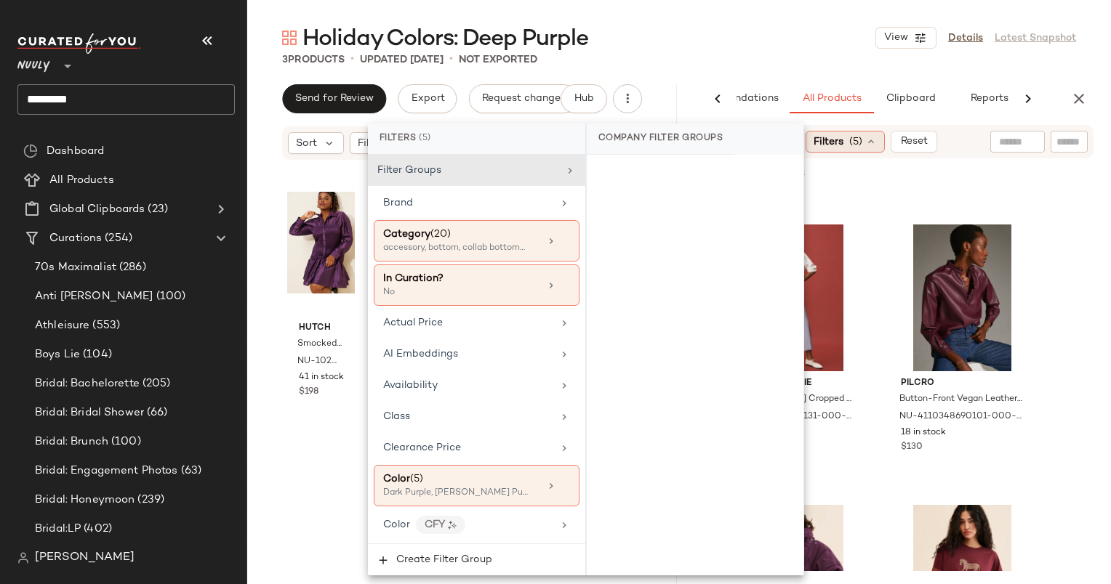
scroll to position [1092, 0]
click at [485, 500] on div "Color (5) Dark Purple, Berry Purple, Purple Metallic +2 more" at bounding box center [477, 485] width 206 height 41
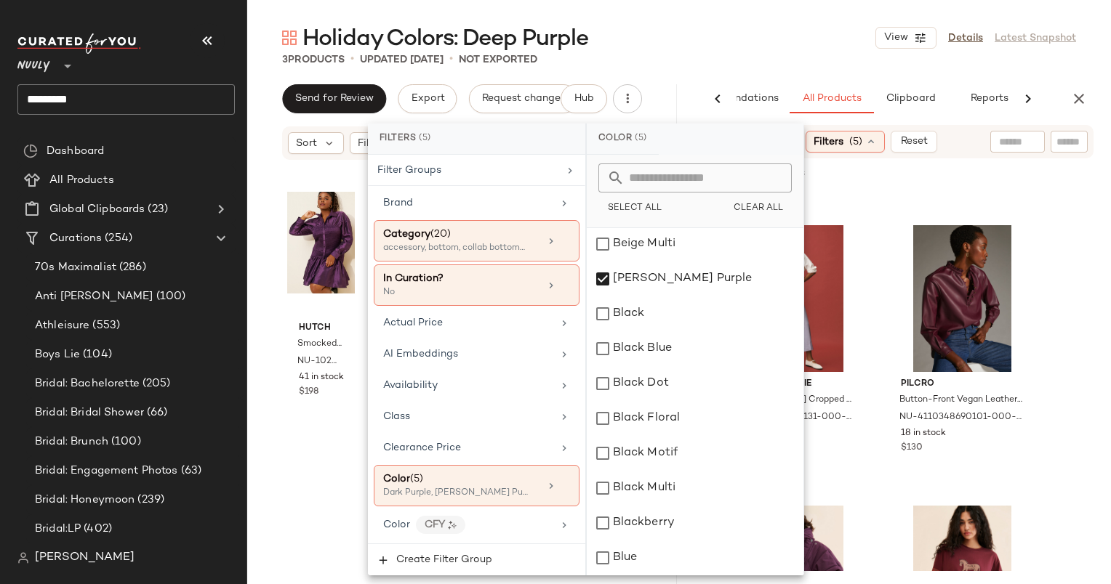
scroll to position [282, 0]
click at [756, 209] on span "Clear All" at bounding box center [758, 209] width 50 height 10
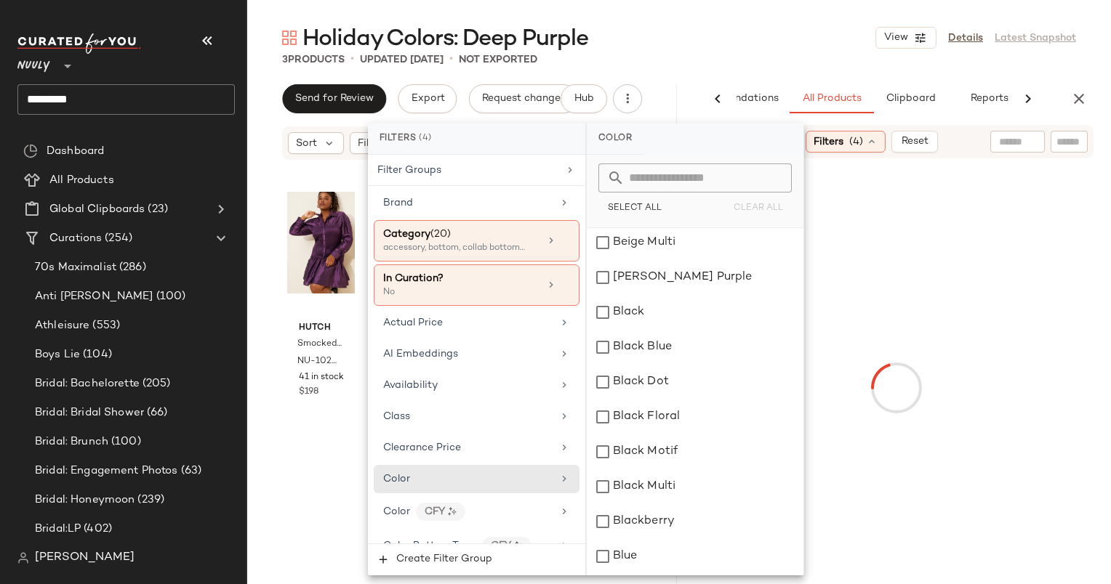
click at [654, 180] on input "text" at bounding box center [703, 178] width 158 height 29
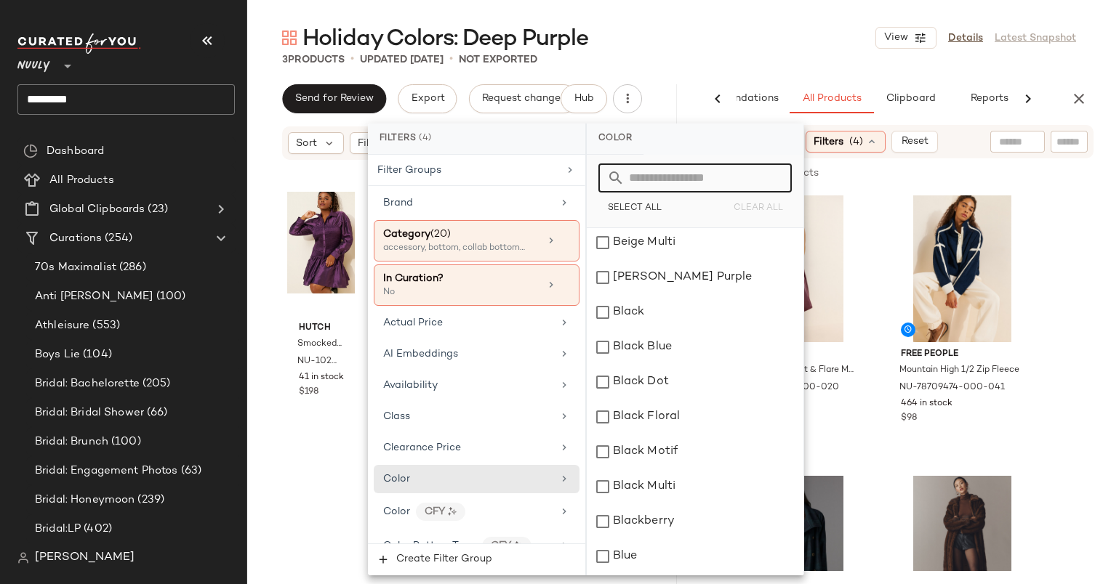
click at [988, 139] on div "Sort: Newest Filters (4) Reset" at bounding box center [895, 141] width 395 height 33
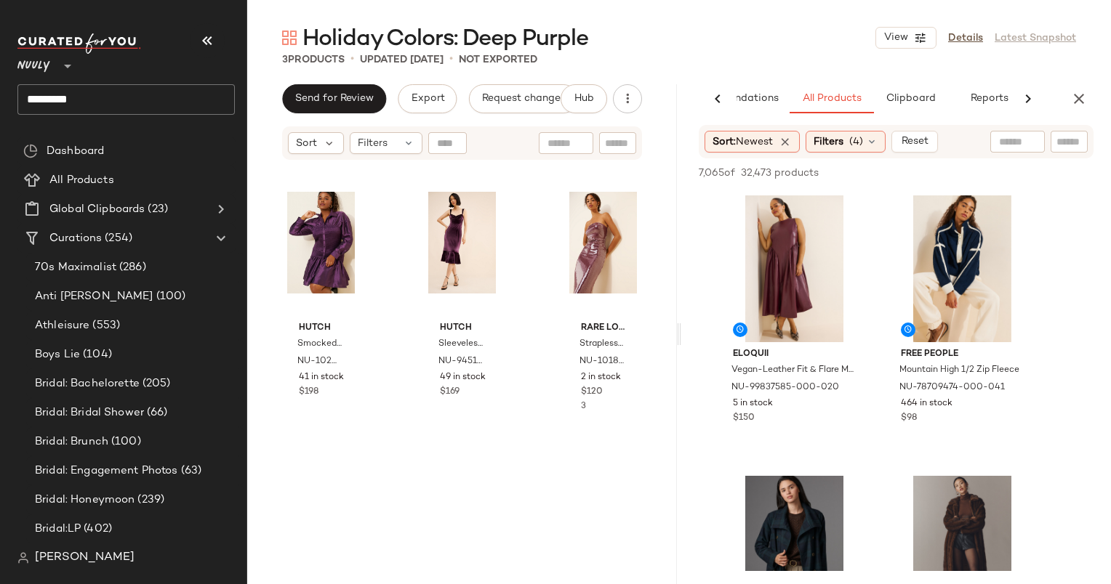
click at [1004, 142] on input "text" at bounding box center [1017, 141] width 37 height 15
type input "**********"
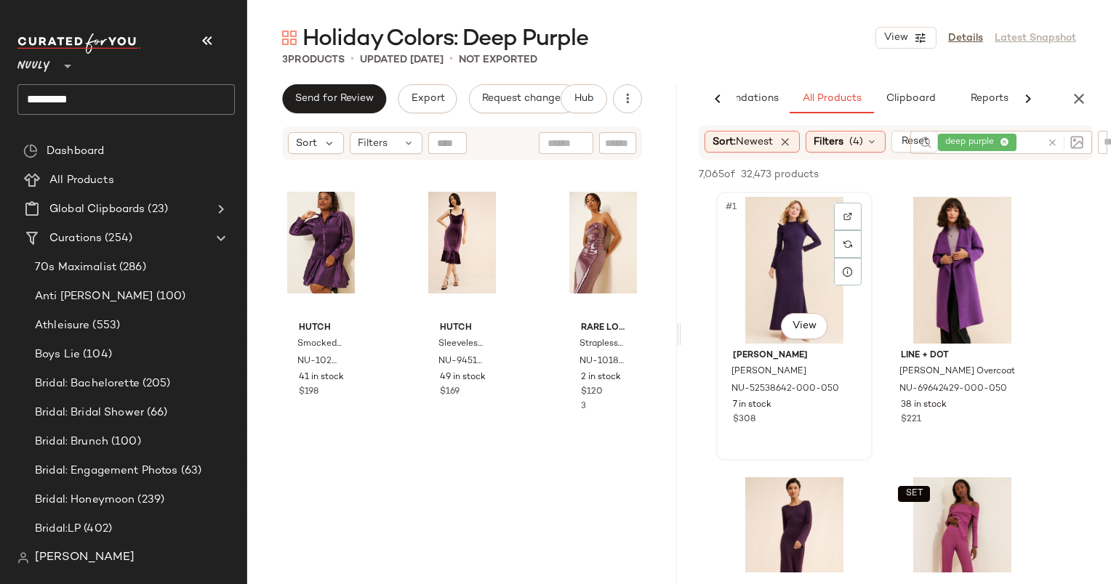
click at [802, 286] on div "#1 View" at bounding box center [794, 270] width 146 height 147
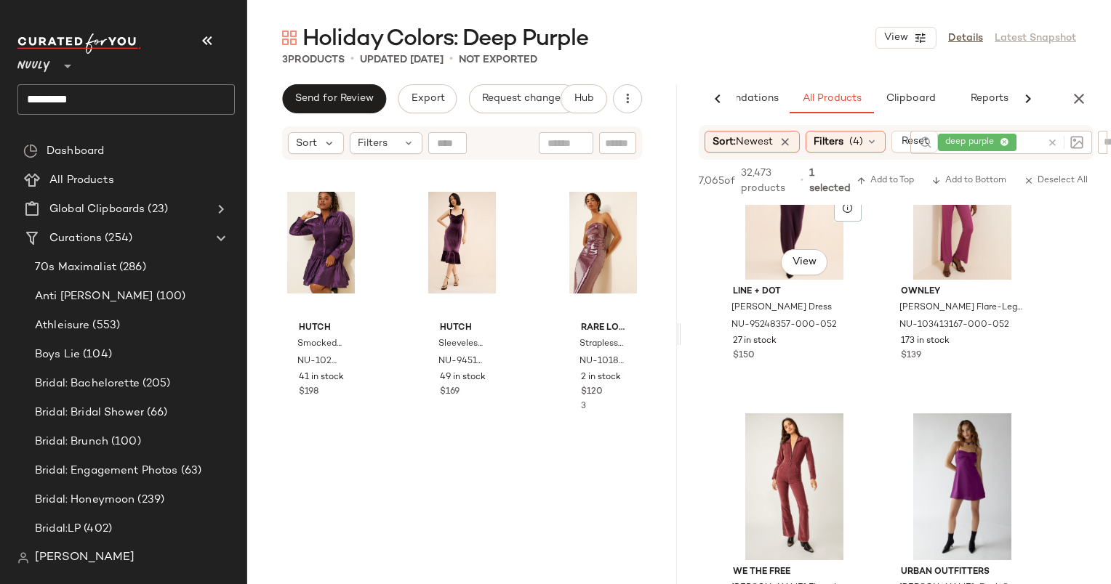
scroll to position [212, 0]
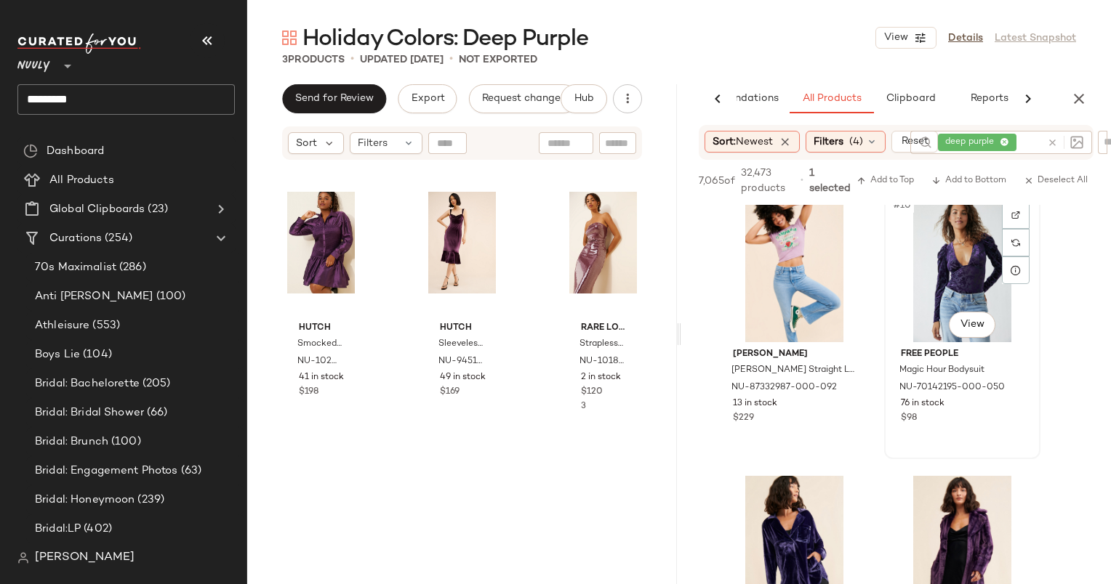
click at [936, 281] on div "#10 View" at bounding box center [962, 269] width 146 height 147
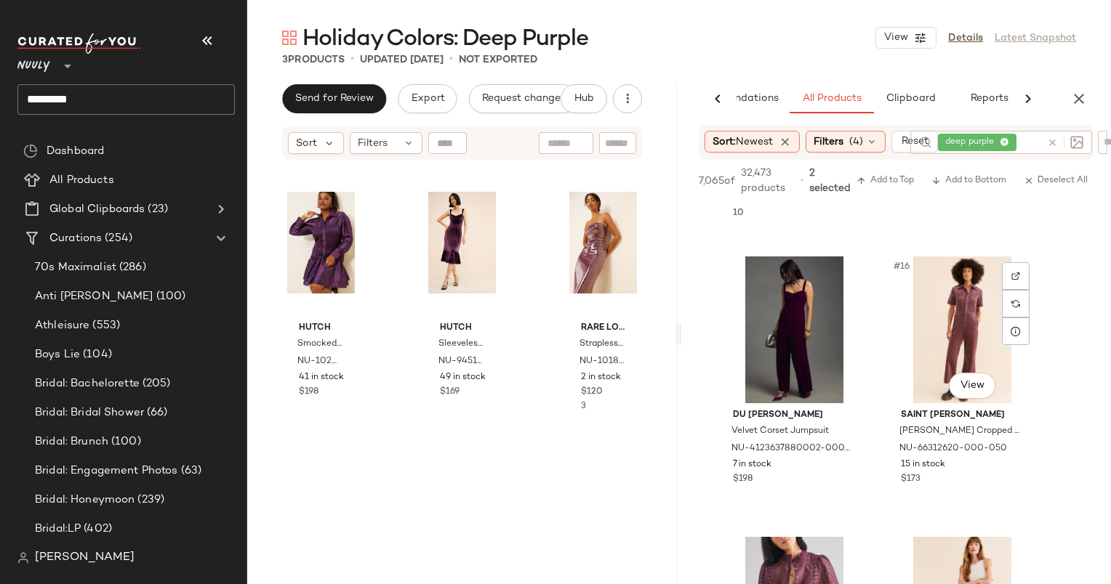
scroll to position [1977, 0]
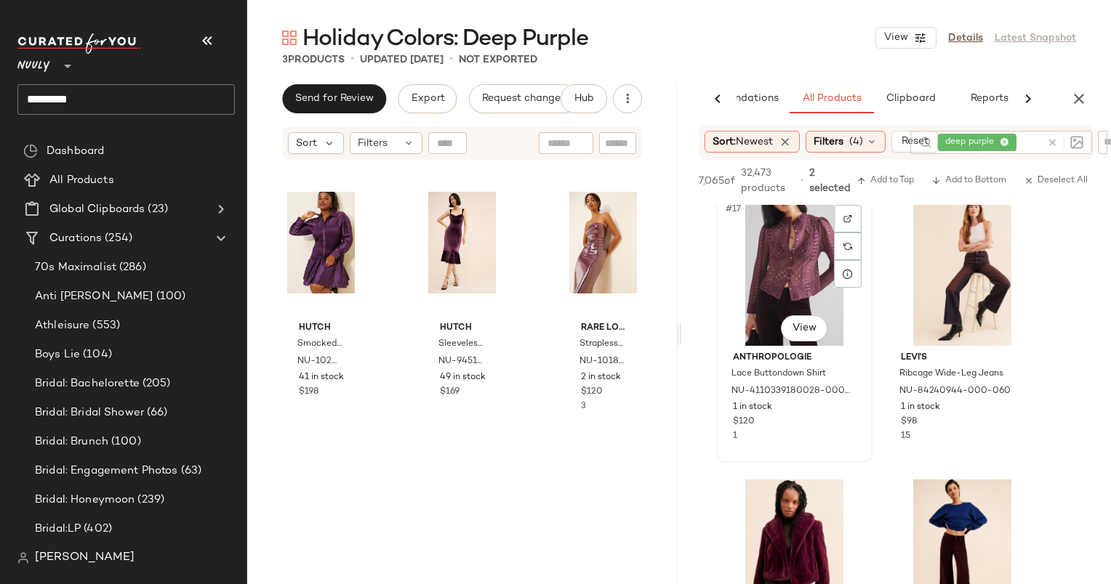
click at [788, 279] on div "#17 View" at bounding box center [794, 272] width 146 height 147
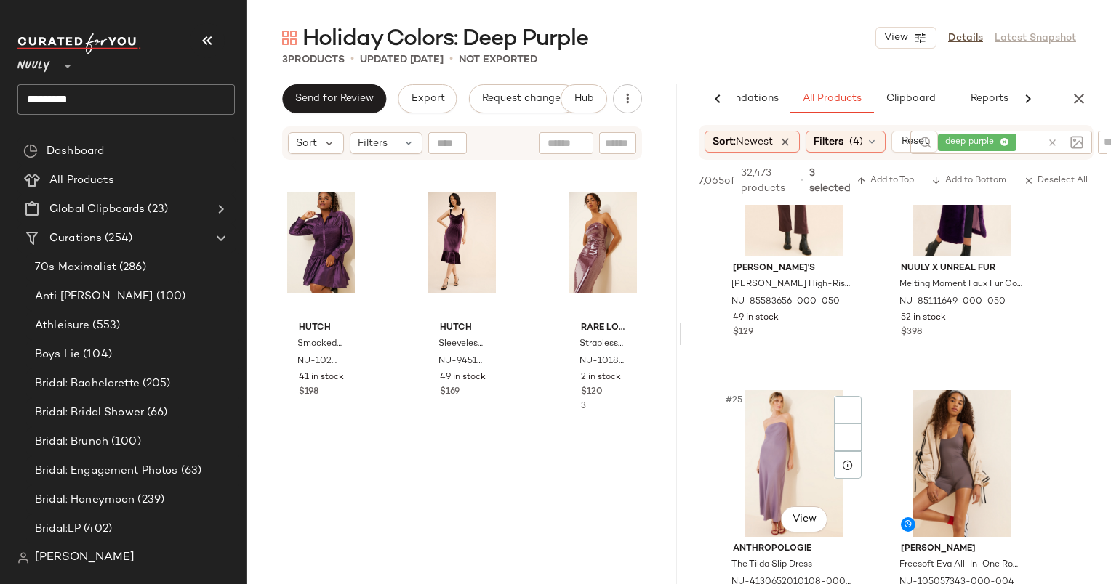
scroll to position [3406, 0]
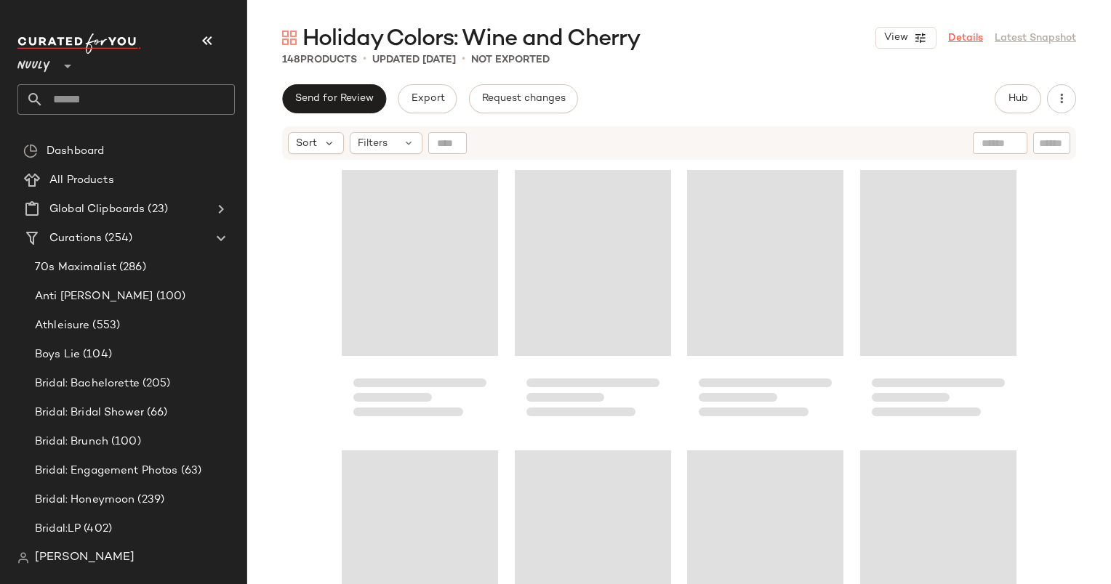
click at [959, 38] on link "Details" at bounding box center [965, 38] width 35 height 15
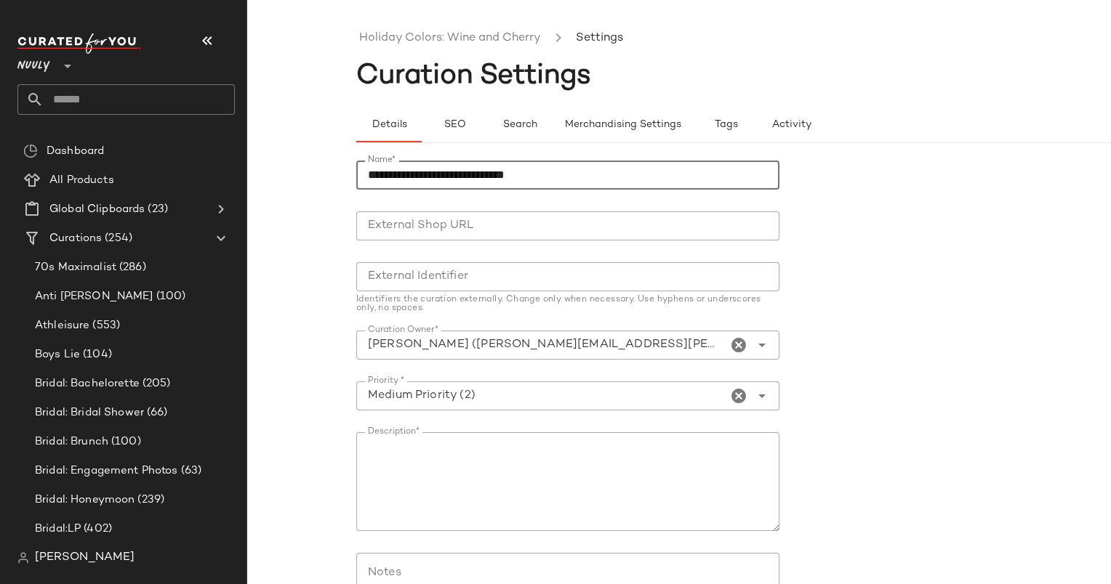
click at [462, 178] on input "**********" at bounding box center [567, 175] width 423 height 29
click at [443, 128] on span "SEO" at bounding box center [454, 125] width 23 height 12
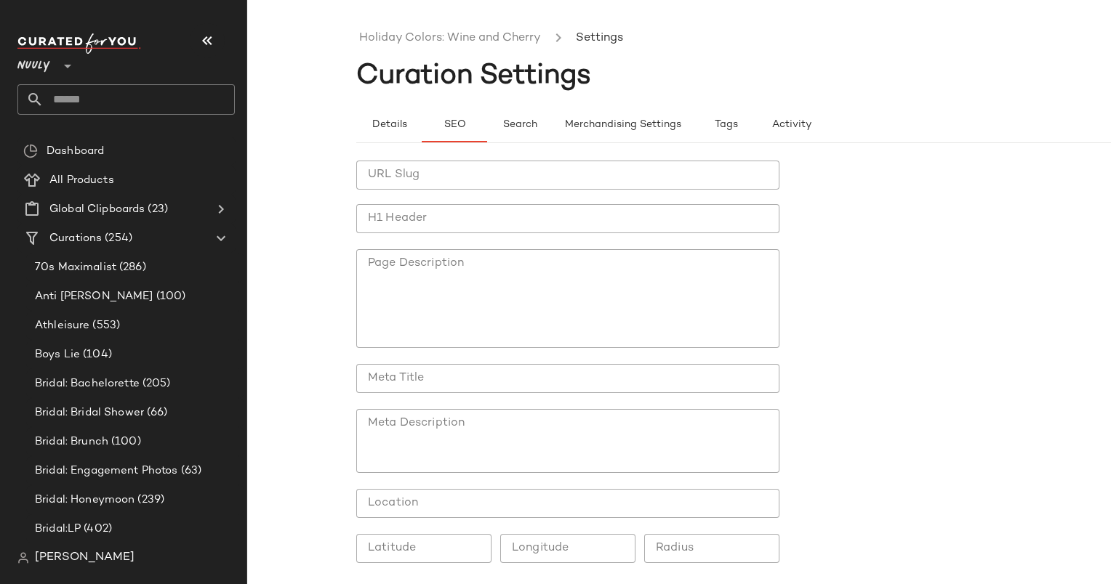
click at [529, 207] on input "H1 Header" at bounding box center [567, 218] width 423 height 29
paste input "**********"
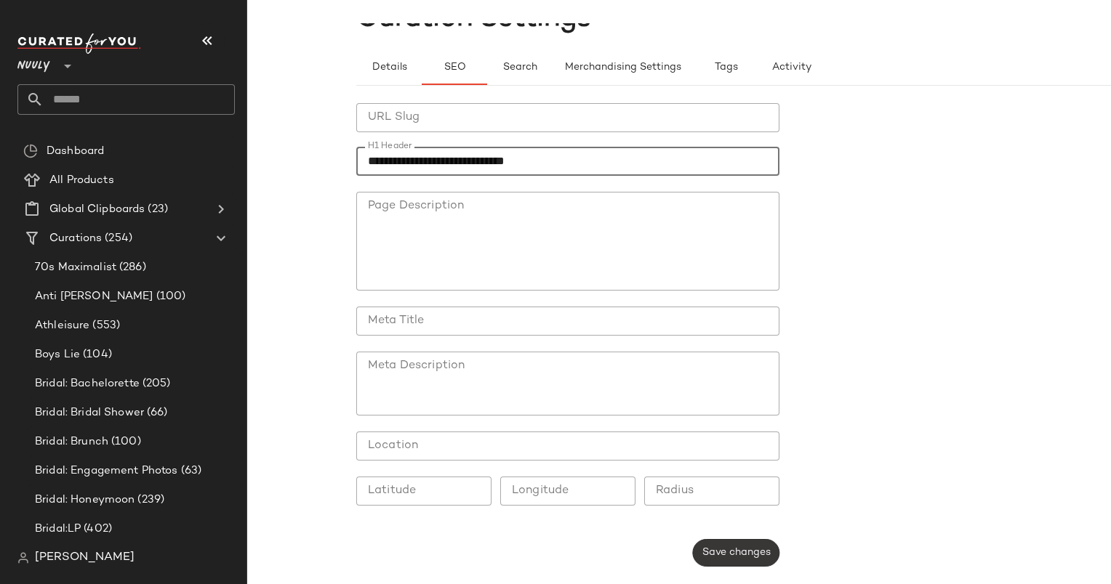
type input "**********"
click at [744, 543] on button "Save changes" at bounding box center [736, 553] width 86 height 28
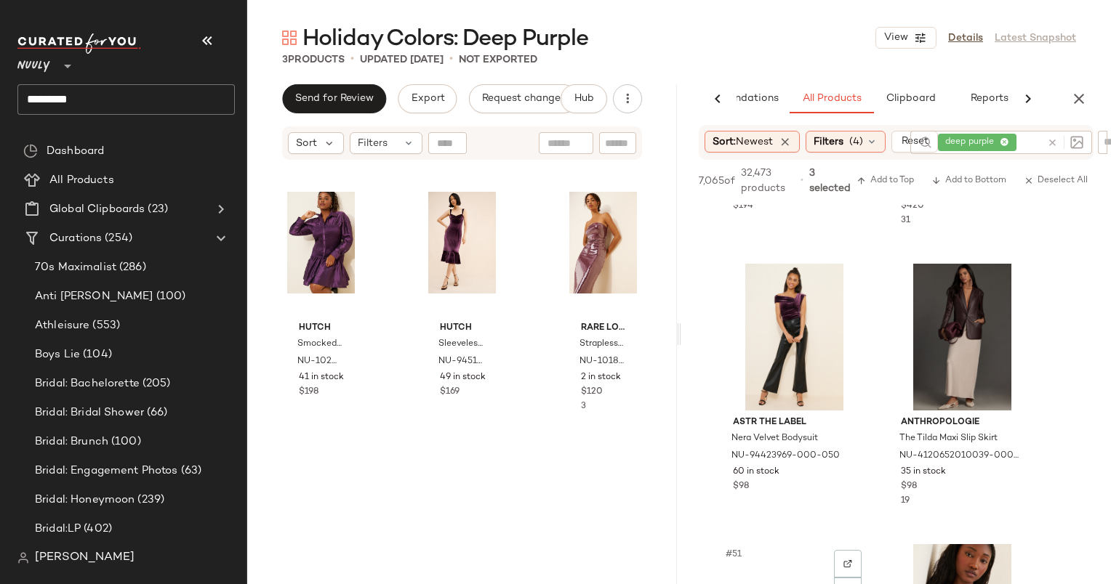
scroll to position [6679, 0]
click at [782, 327] on div "#49 View" at bounding box center [794, 338] width 146 height 147
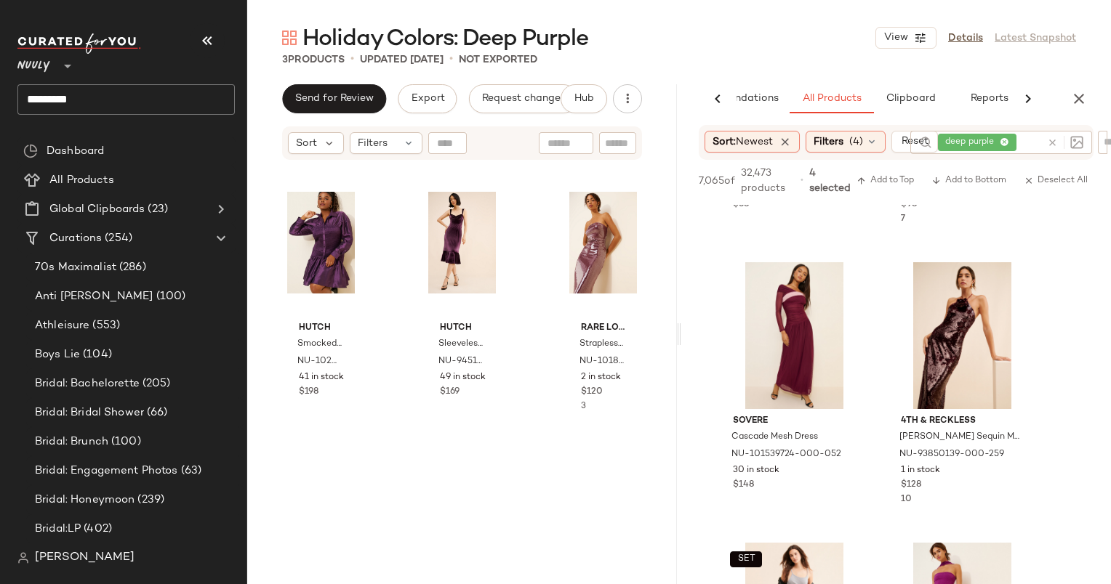
scroll to position [12333, 0]
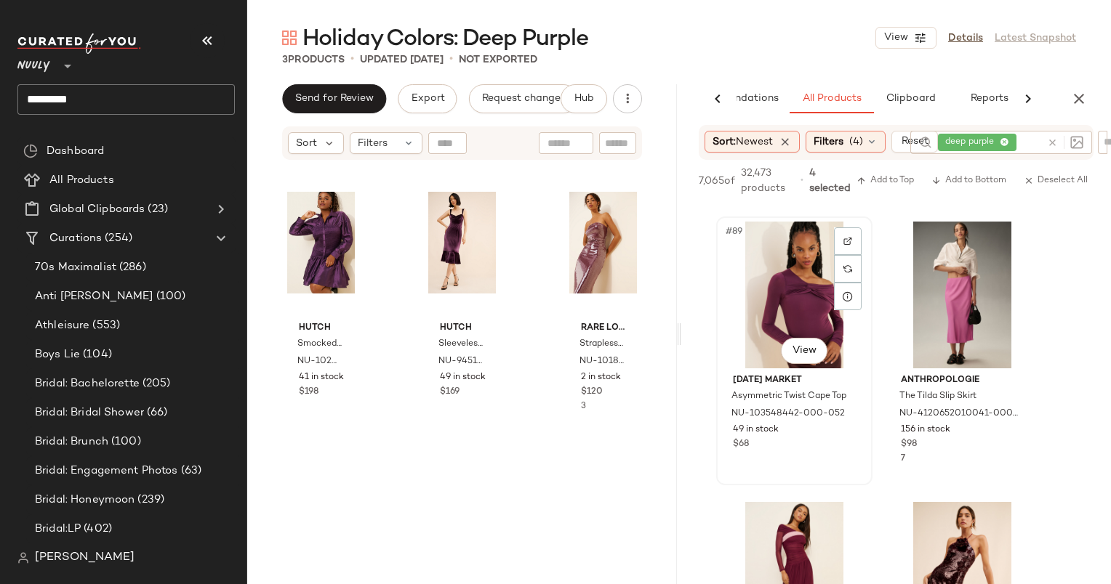
click at [783, 262] on div "#89 View" at bounding box center [794, 295] width 146 height 147
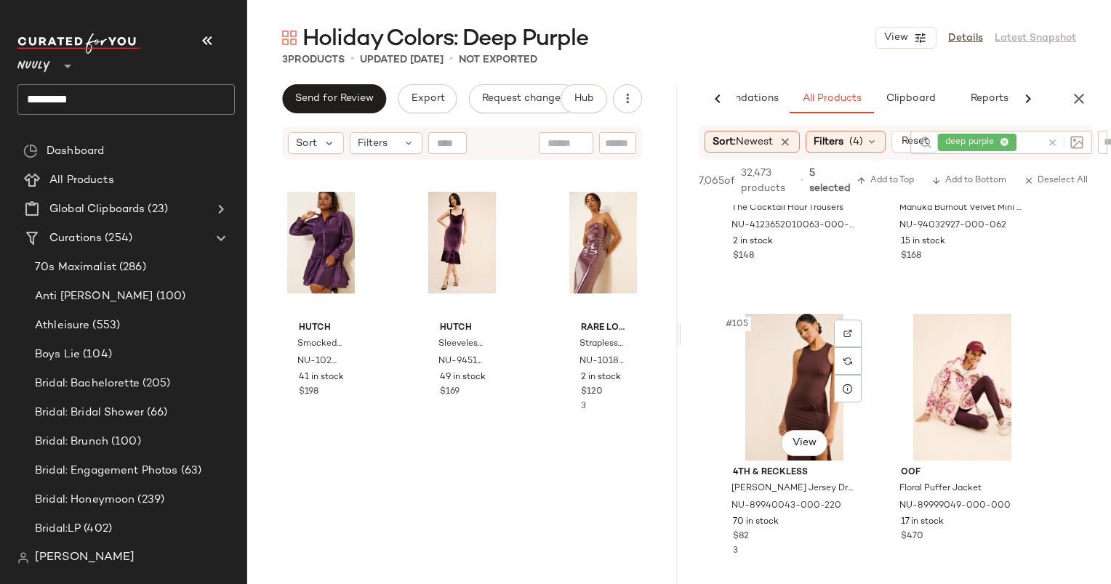
scroll to position [14303, 0]
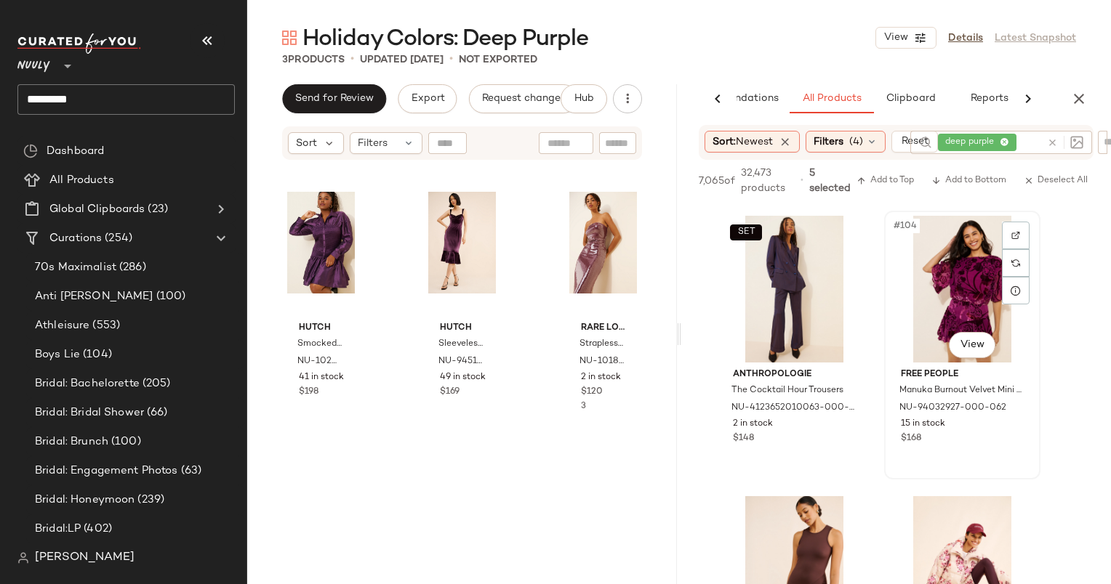
click at [932, 294] on div "#104 View" at bounding box center [962, 289] width 146 height 147
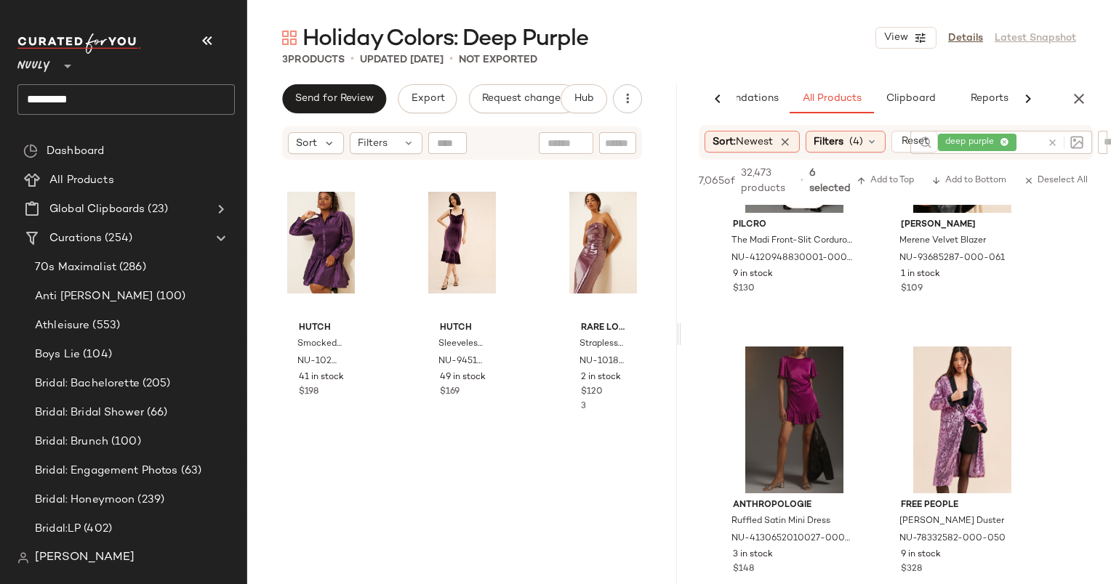
scroll to position [17566, 0]
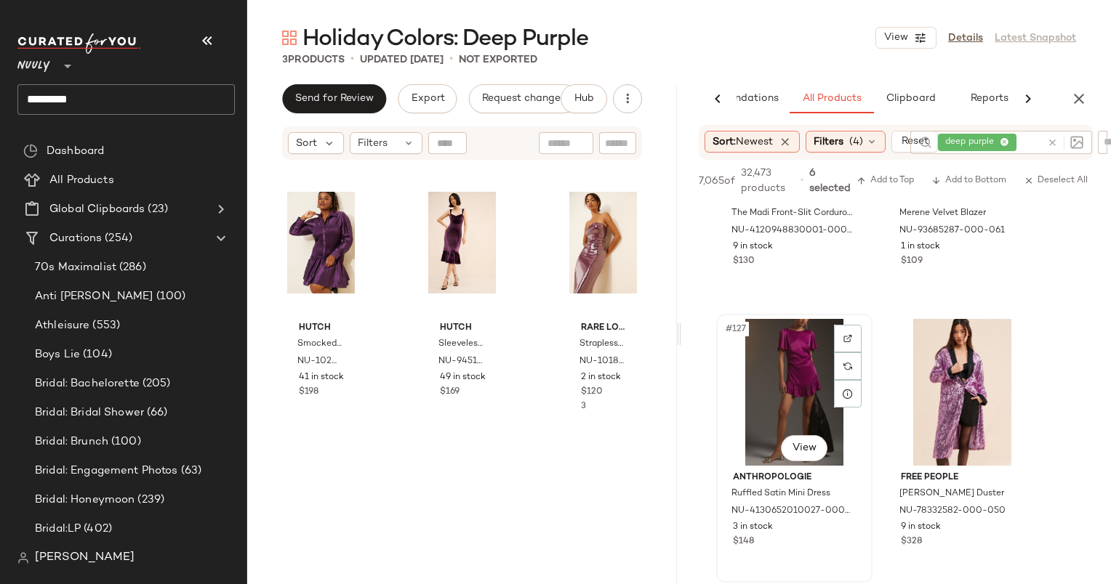
click at [801, 371] on div "#127 View" at bounding box center [794, 392] width 146 height 147
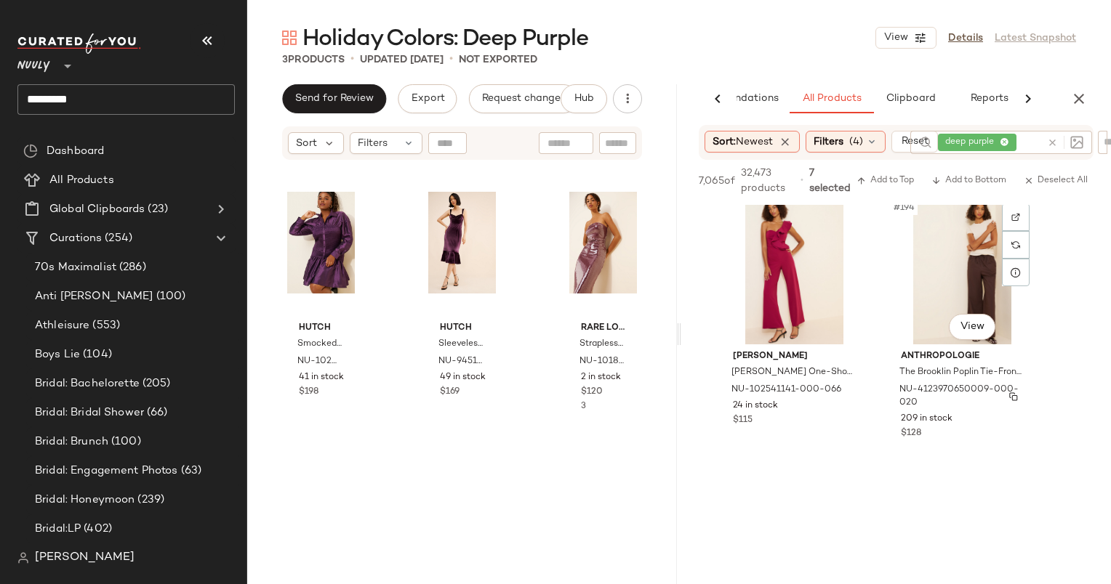
scroll to position [26950, 0]
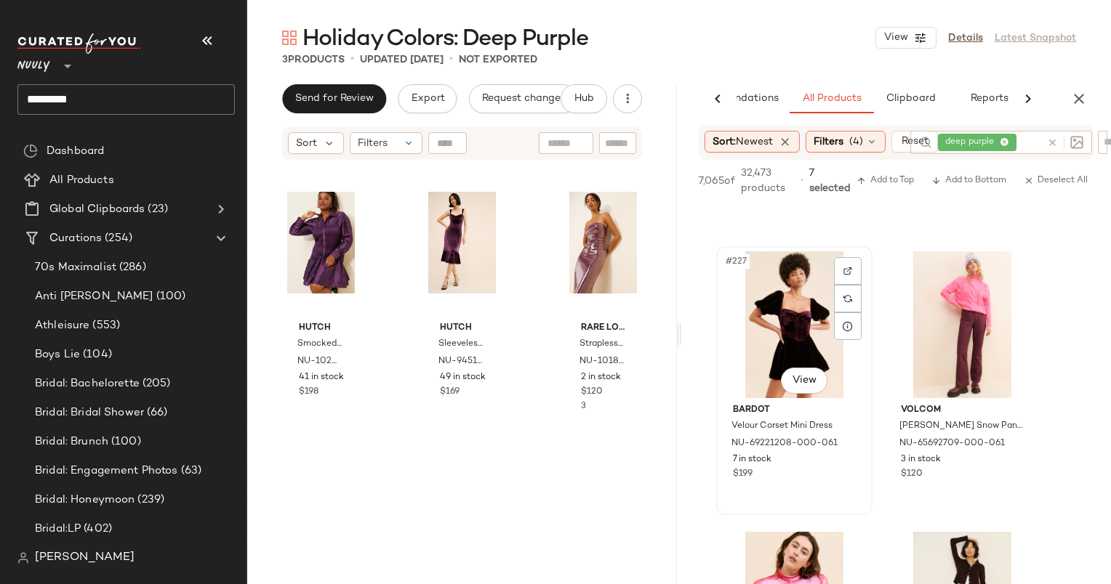
click at [782, 327] on div "#227 View" at bounding box center [794, 324] width 146 height 147
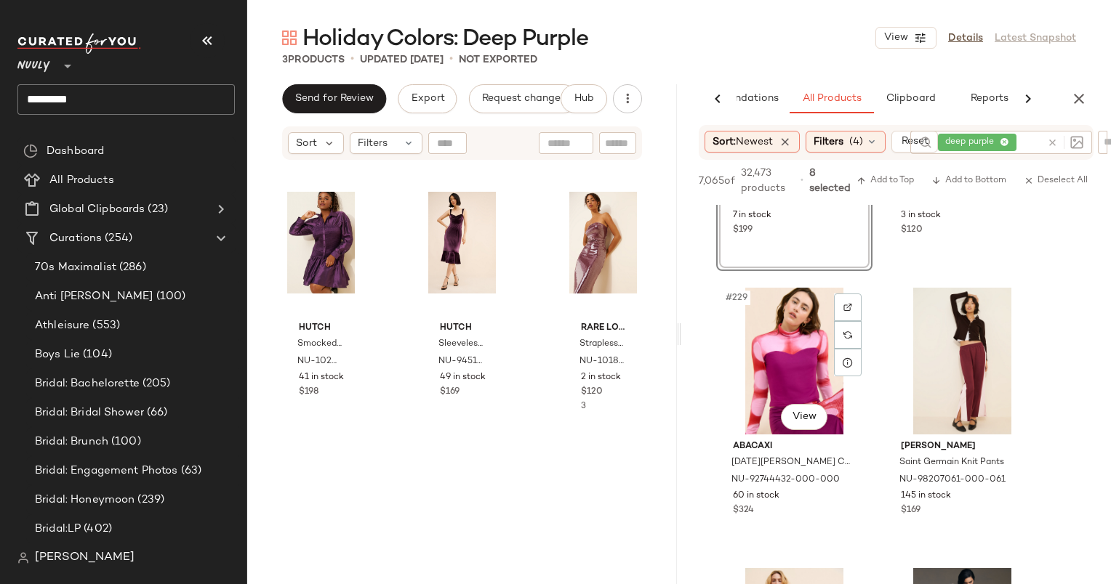
scroll to position [31694, 0]
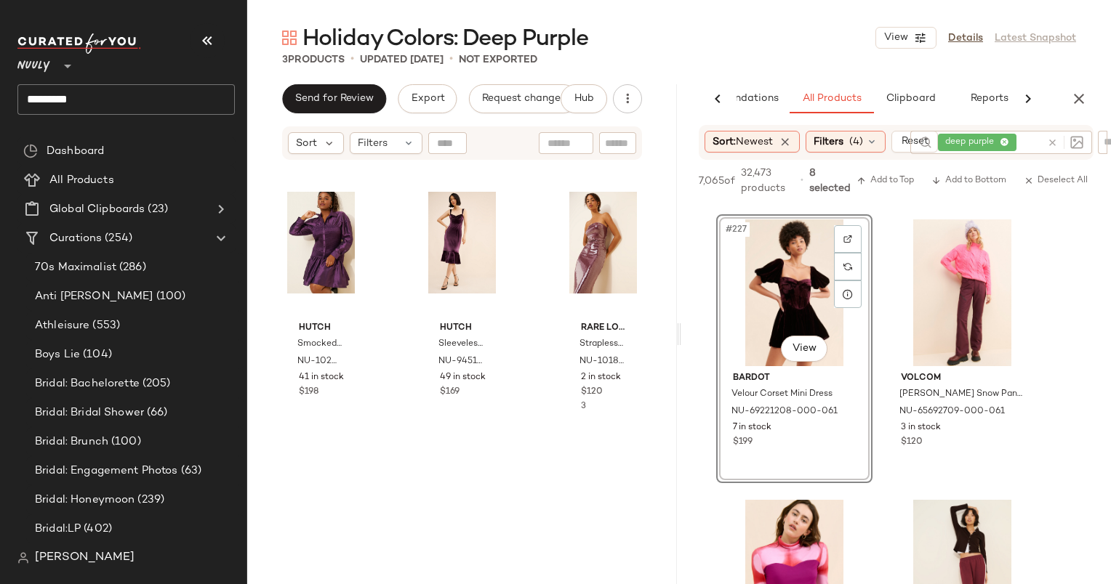
click at [784, 281] on div "#227 View" at bounding box center [794, 293] width 146 height 147
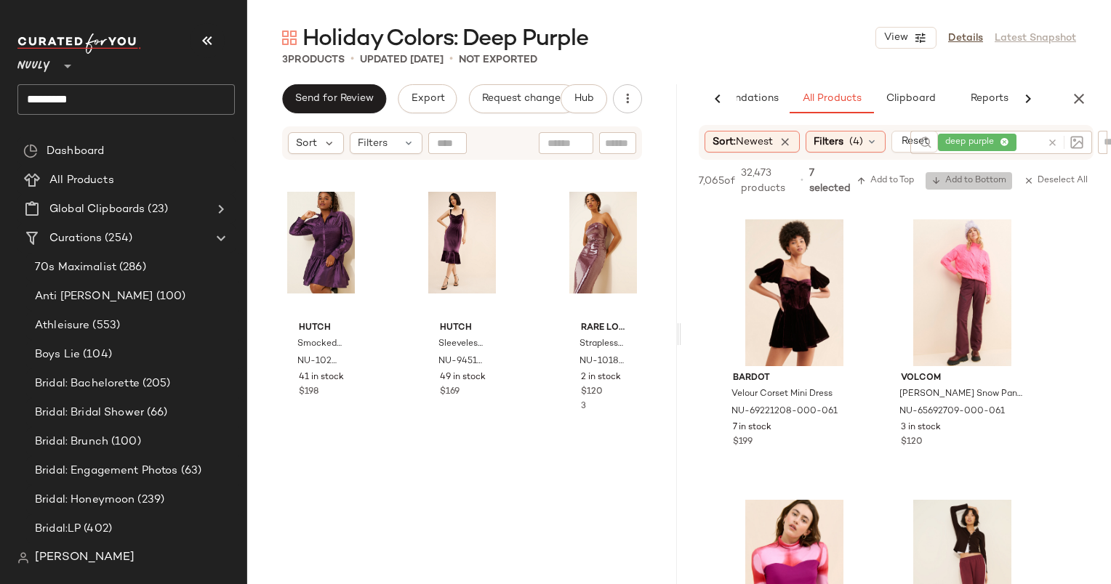
click at [954, 179] on span "Add to Bottom" at bounding box center [968, 181] width 75 height 10
click at [770, 293] on div "#227 View" at bounding box center [794, 293] width 146 height 147
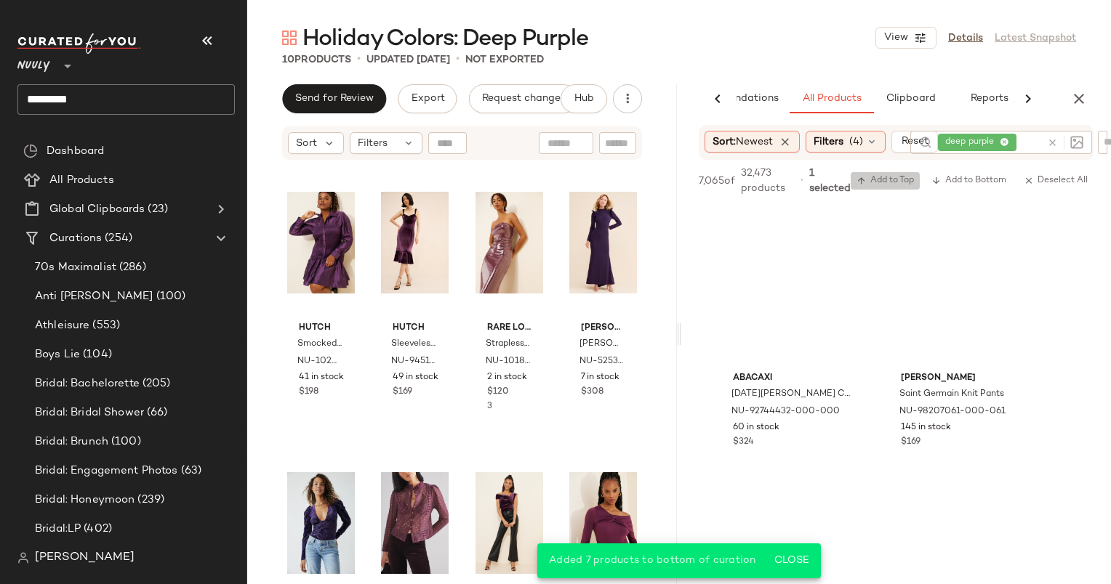
click at [890, 181] on span "Add to Top" at bounding box center [884, 181] width 57 height 10
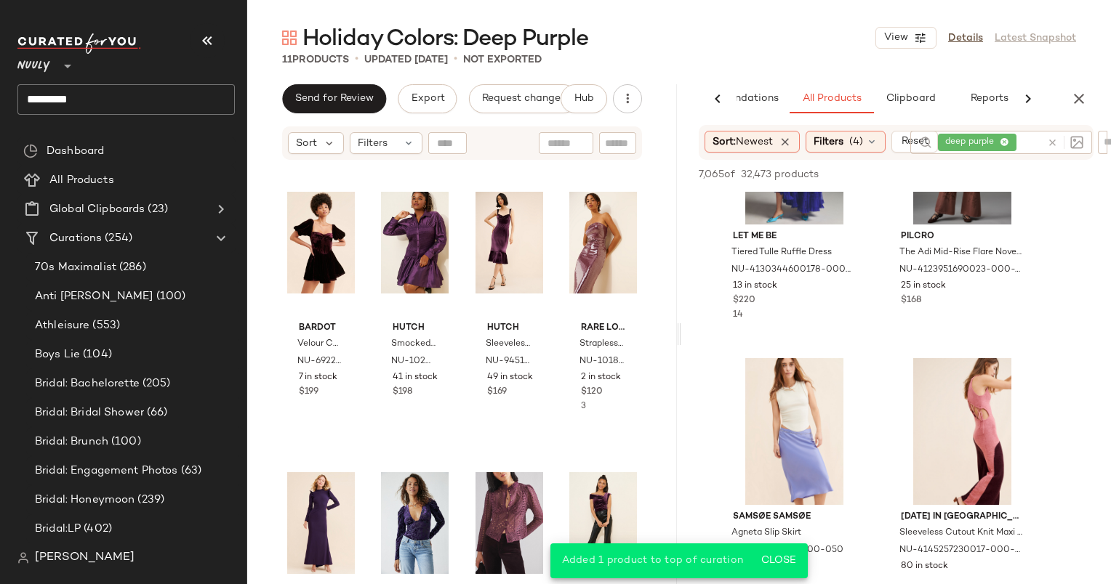
scroll to position [12183, 0]
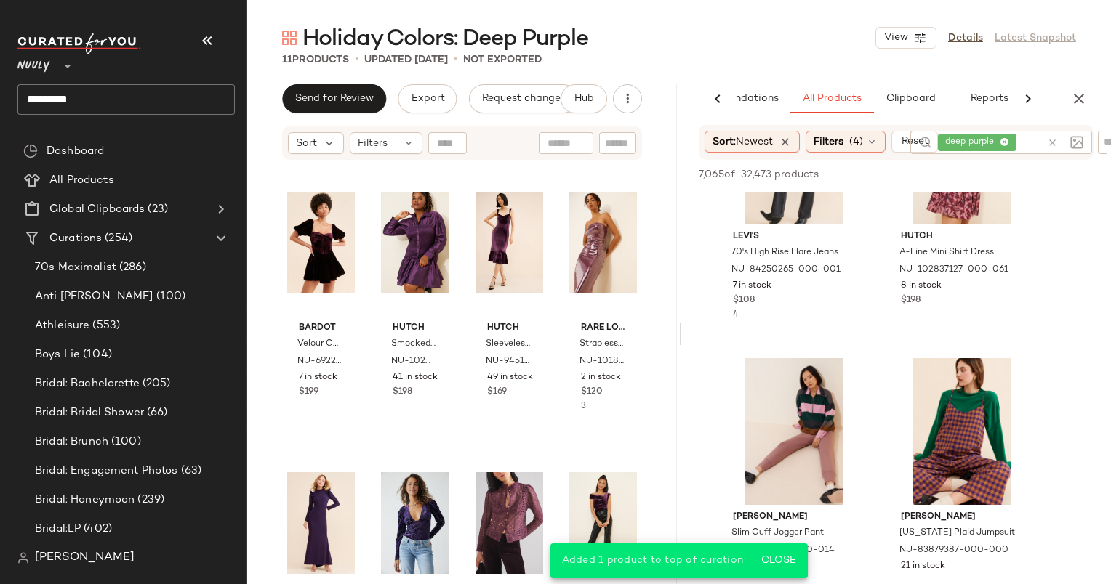
click at [1052, 142] on div at bounding box center [1062, 142] width 42 height 23
click at [957, 297] on div "Hutch A-Line Mini Shirt Dress NU-102837127-000-061 8 in stock $198" at bounding box center [962, 267] width 146 height 84
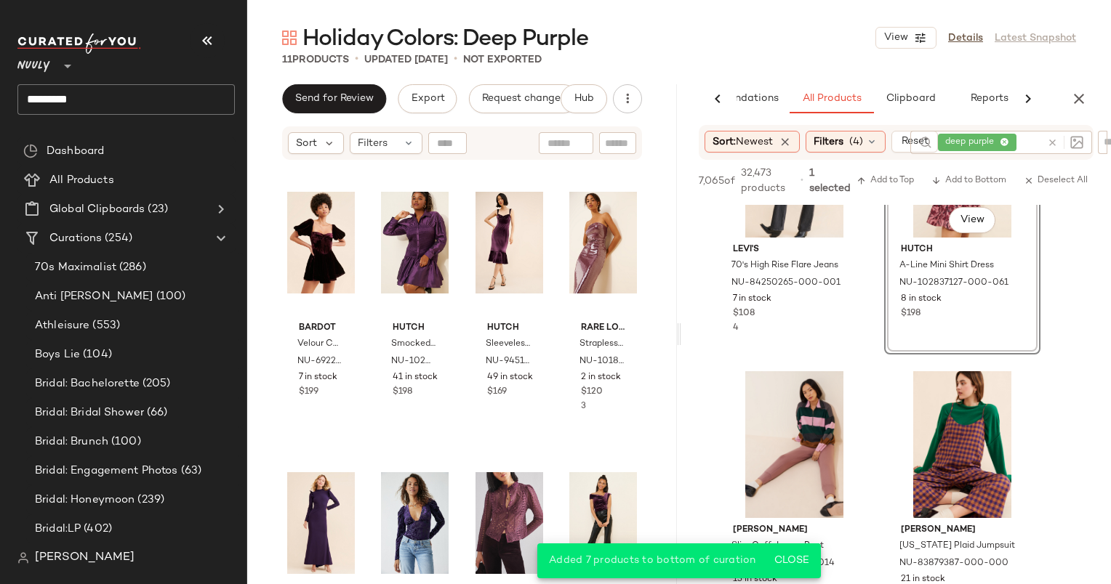
click at [1049, 137] on div at bounding box center [1062, 142] width 42 height 23
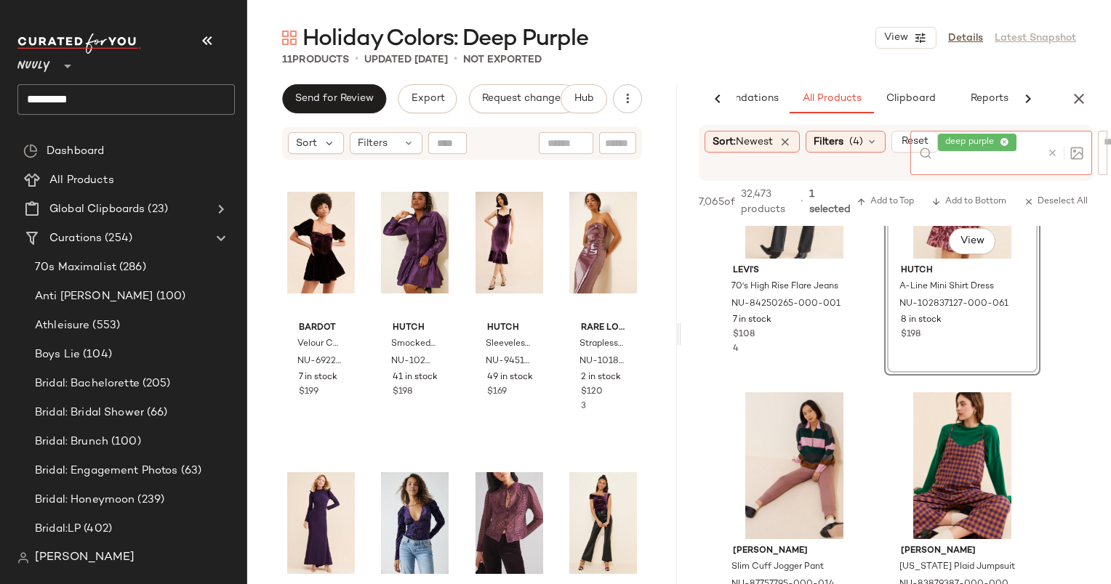
click at [1055, 148] on icon at bounding box center [1052, 153] width 11 height 11
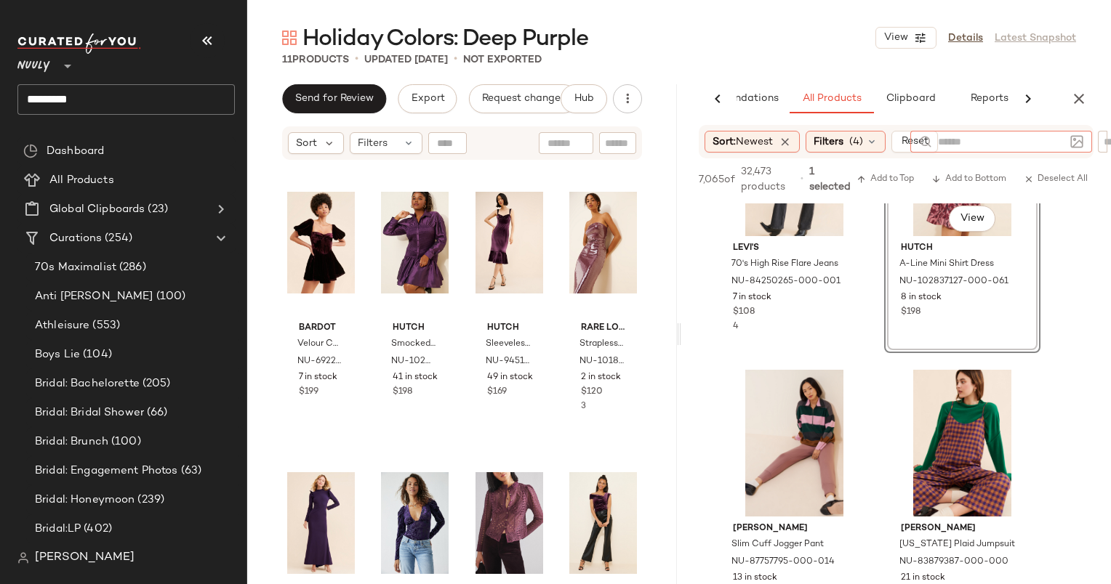
click at [1076, 137] on img at bounding box center [1076, 141] width 13 height 13
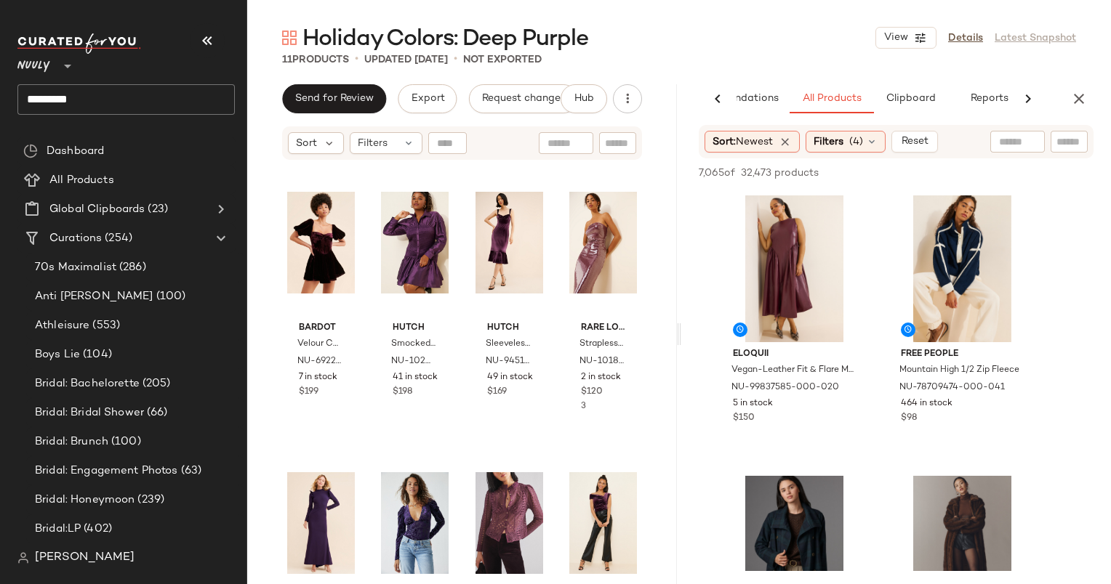
click at [1036, 134] on div at bounding box center [1017, 142] width 55 height 22
click at [1000, 149] on div at bounding box center [1001, 142] width 126 height 22
click at [1073, 148] on div at bounding box center [1073, 142] width 19 height 22
click at [1076, 145] on img at bounding box center [1076, 141] width 13 height 13
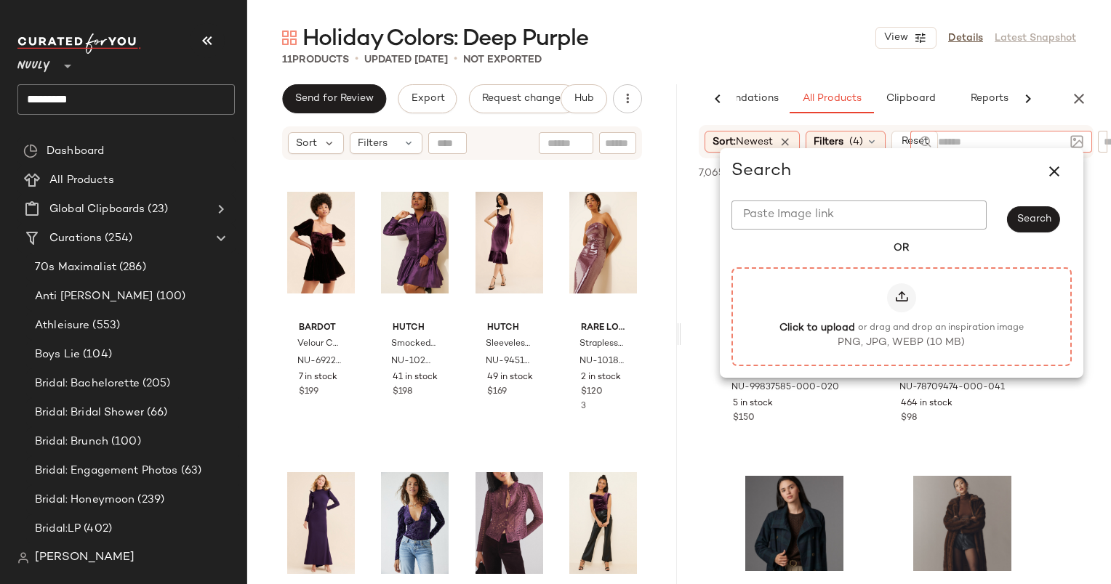
click at [867, 352] on div "Click to upload or drag and drop an inspiration image PNG, JPG, WEBP (10 MB)" at bounding box center [901, 316] width 340 height 99
click at [869, 321] on span "Click to upload or drag and drop an inspiration image" at bounding box center [901, 328] width 244 height 15
click at [901, 317] on input "Click to upload or drag and drop an inspiration image PNG, JPG, WEBP (10 MB)" at bounding box center [901, 316] width 1 height 1
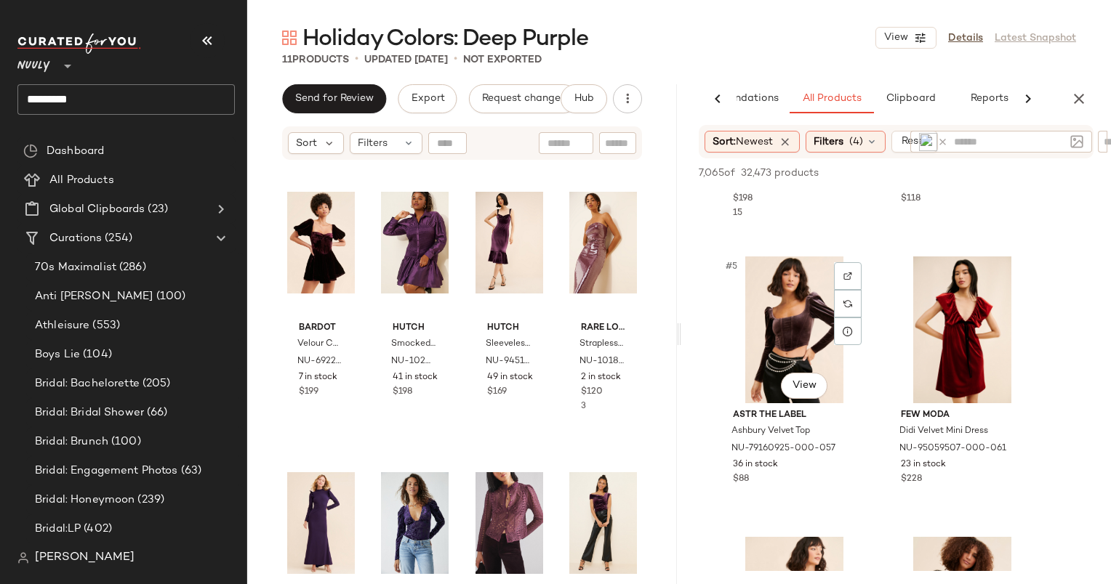
scroll to position [502, 0]
click at [782, 313] on div "#5 View" at bounding box center [794, 328] width 146 height 147
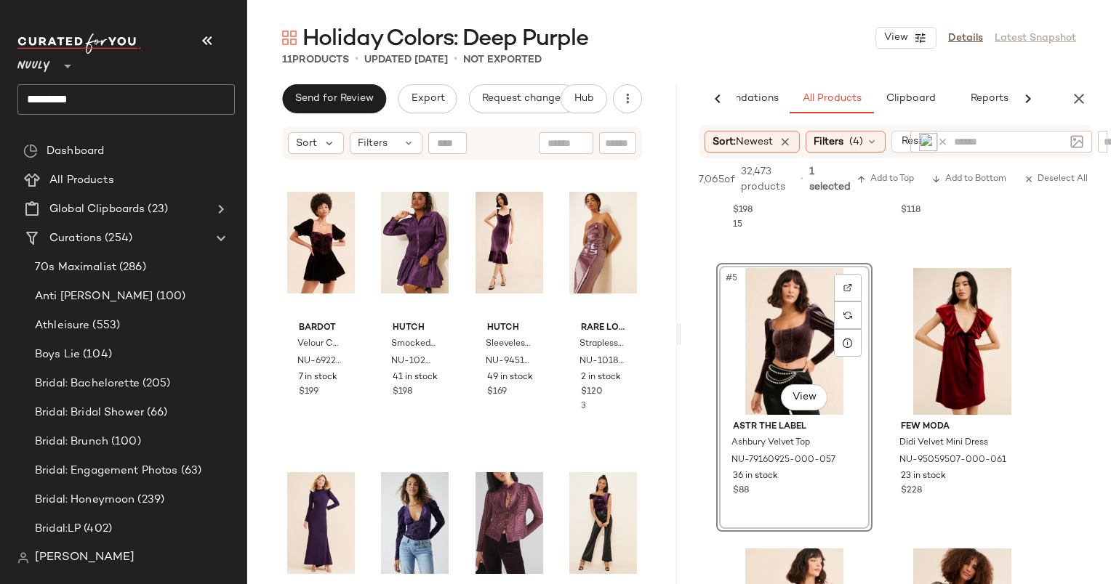
click at [966, 168] on div "7,065 of 32,473 products • 1 selected Add to Top Add to Bottom Deselect All" at bounding box center [896, 180] width 430 height 45
click at [973, 176] on span "Add to Bottom" at bounding box center [968, 179] width 75 height 10
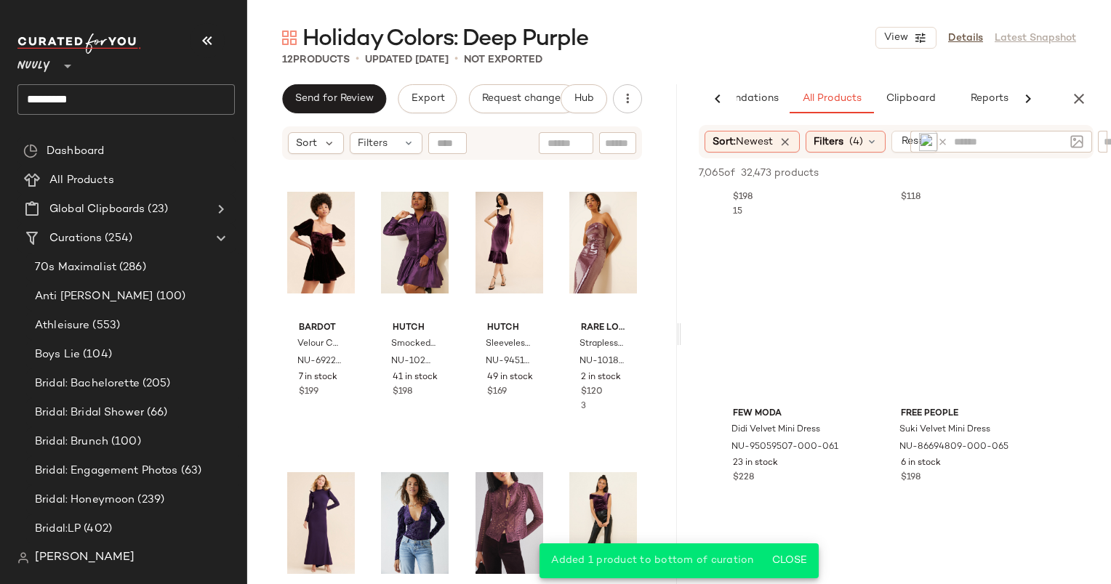
click at [928, 140] on img at bounding box center [928, 142] width 18 height 18
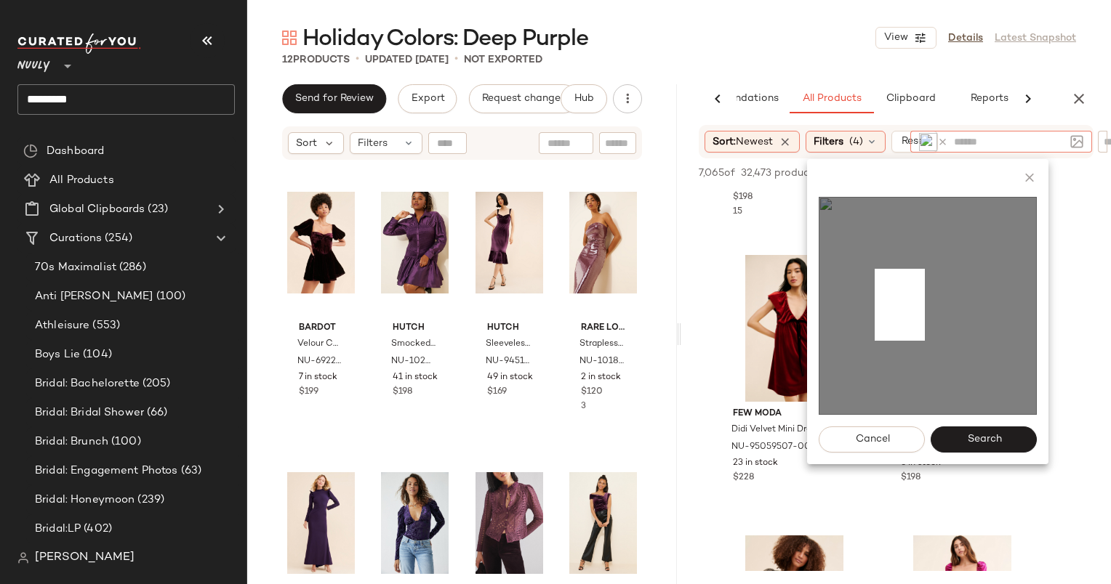
drag, startPoint x: 874, startPoint y: 269, endPoint x: 925, endPoint y: 341, distance: 87.7
click at [925, 341] on img at bounding box center [927, 306] width 218 height 218
click at [973, 444] on span "Search" at bounding box center [983, 440] width 35 height 12
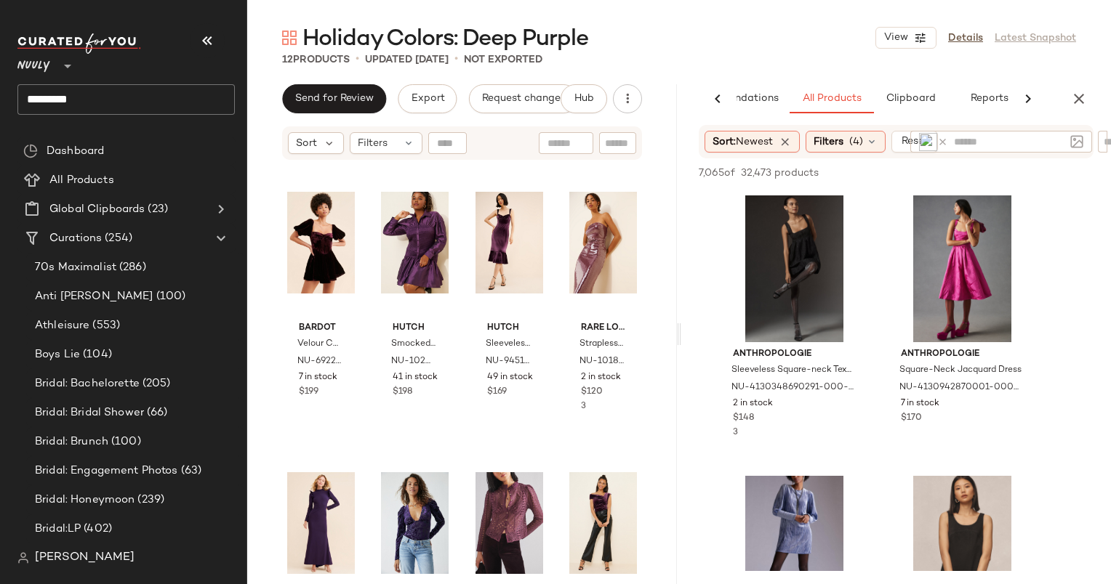
click at [930, 140] on img at bounding box center [928, 142] width 18 height 18
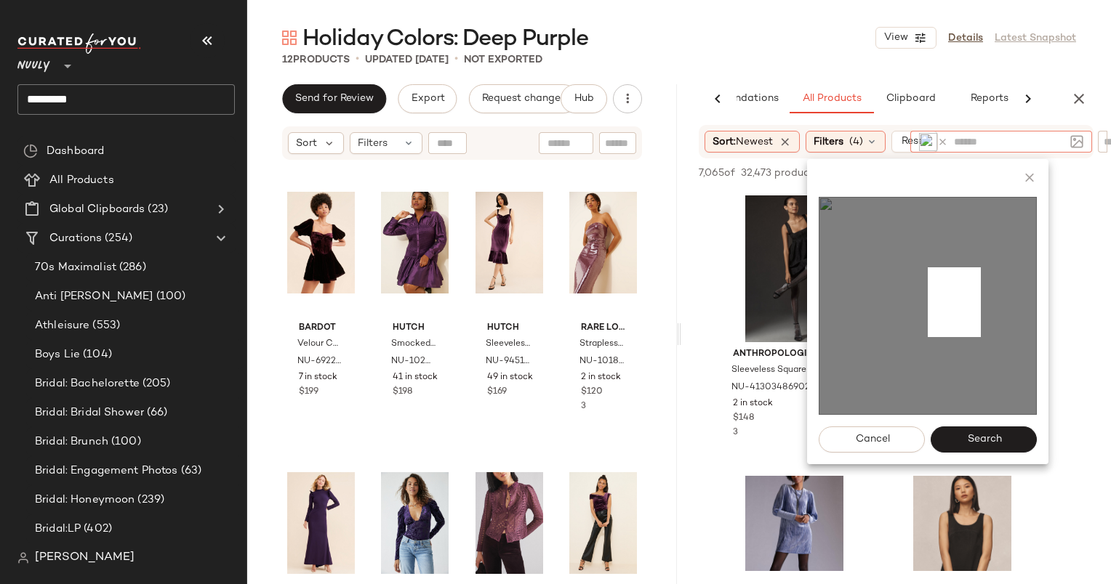
drag, startPoint x: 927, startPoint y: 267, endPoint x: 980, endPoint y: 337, distance: 87.7
click at [980, 337] on img at bounding box center [927, 306] width 218 height 218
click at [1023, 449] on button "Search" at bounding box center [983, 440] width 106 height 26
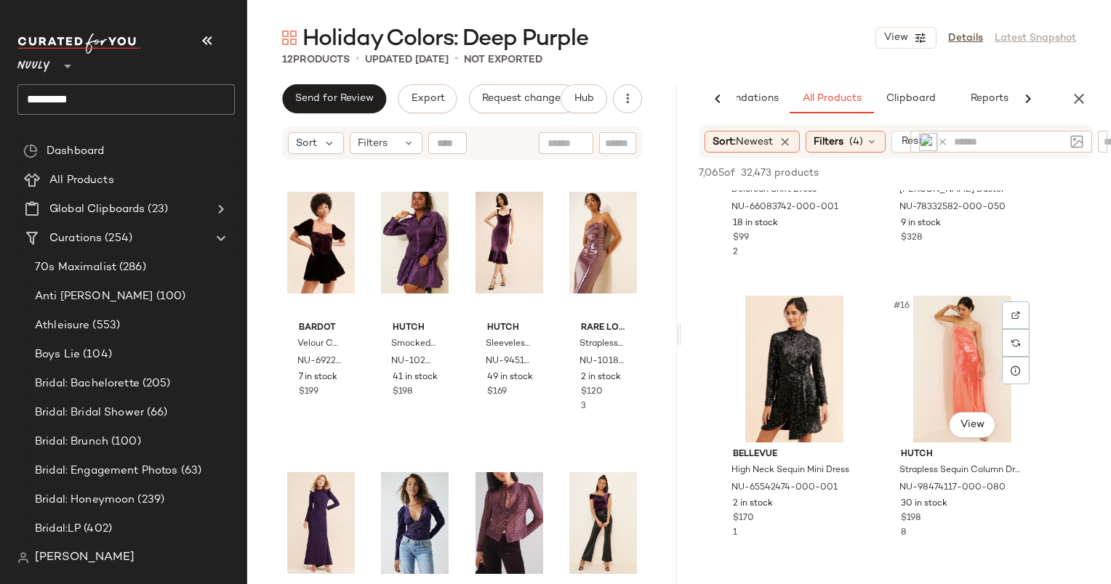
scroll to position [2000, 0]
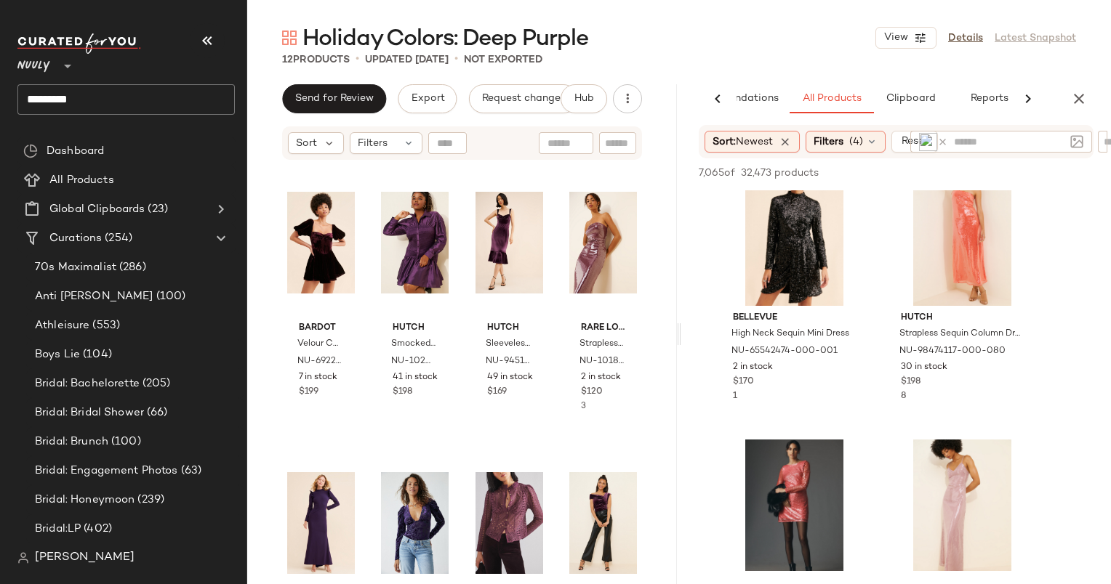
click at [921, 140] on img at bounding box center [928, 142] width 18 height 18
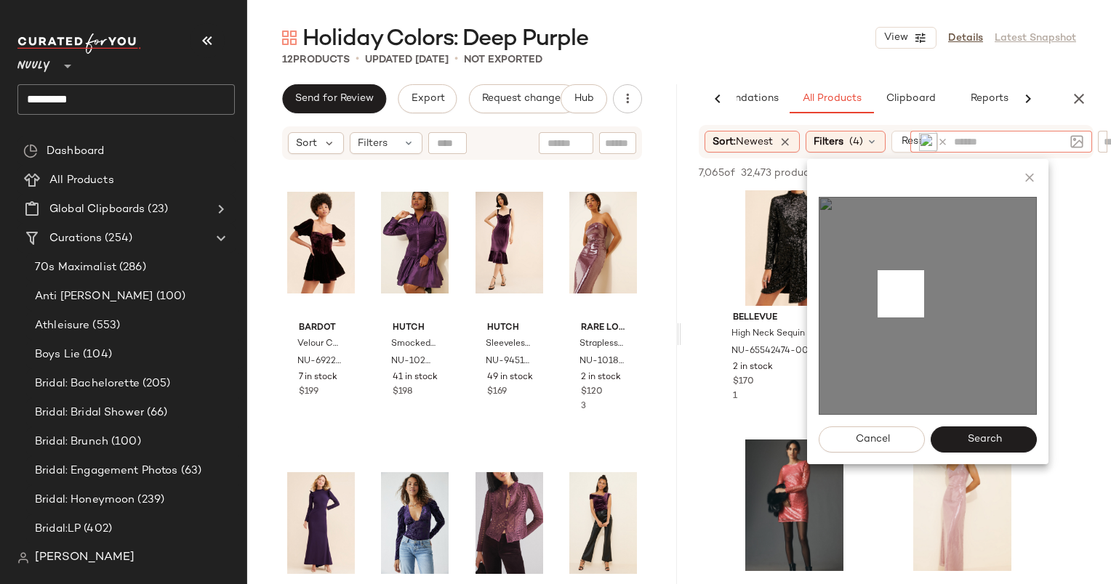
drag, startPoint x: 877, startPoint y: 270, endPoint x: 924, endPoint y: 318, distance: 66.3
click at [924, 318] on img at bounding box center [927, 306] width 218 height 218
click at [1000, 452] on button "Search" at bounding box center [983, 440] width 106 height 26
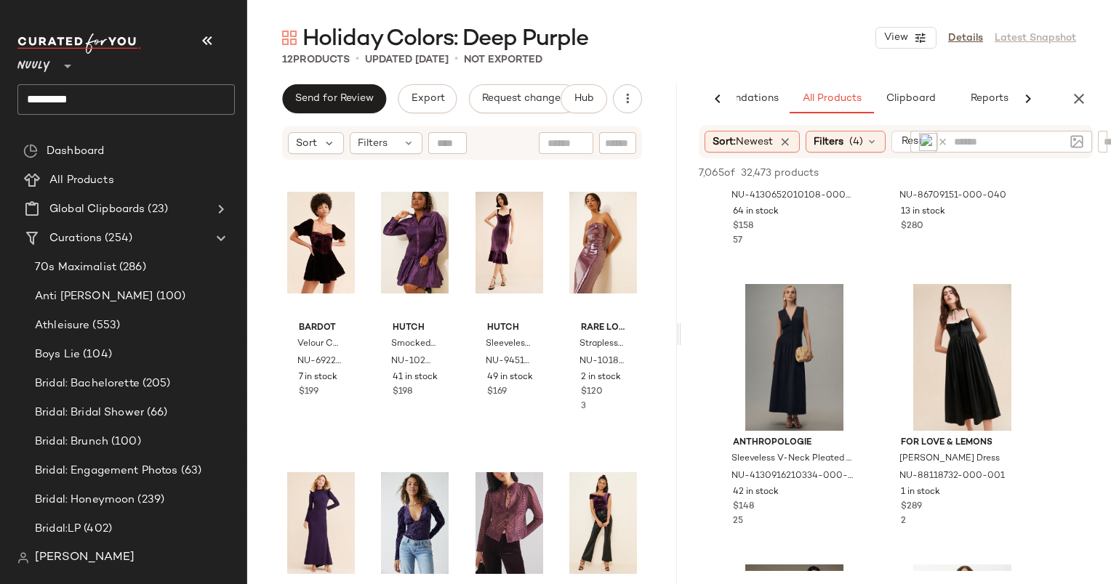
scroll to position [2163, 0]
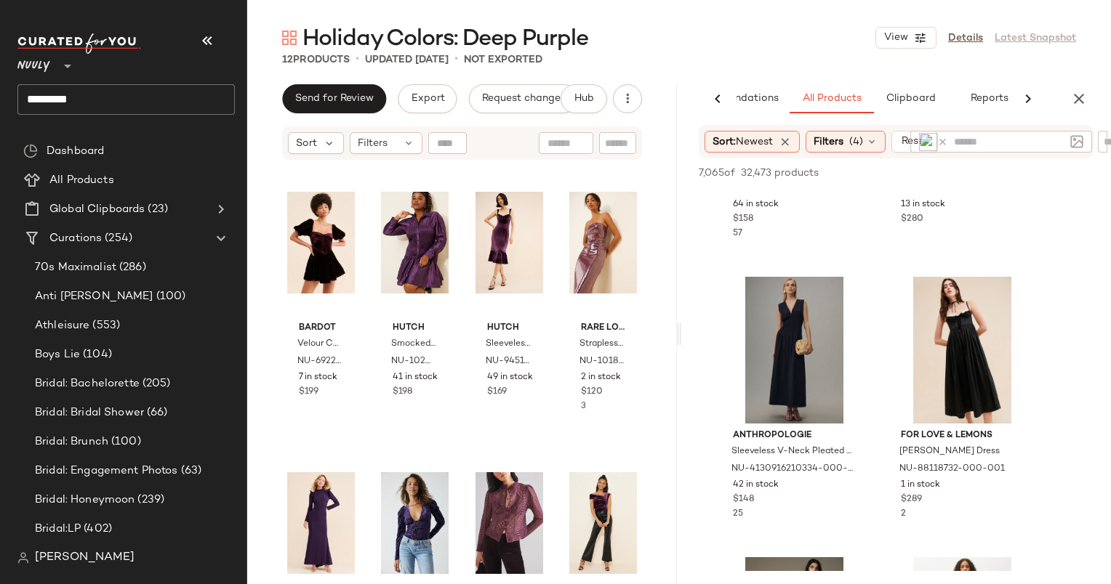
click at [941, 137] on icon at bounding box center [942, 142] width 11 height 11
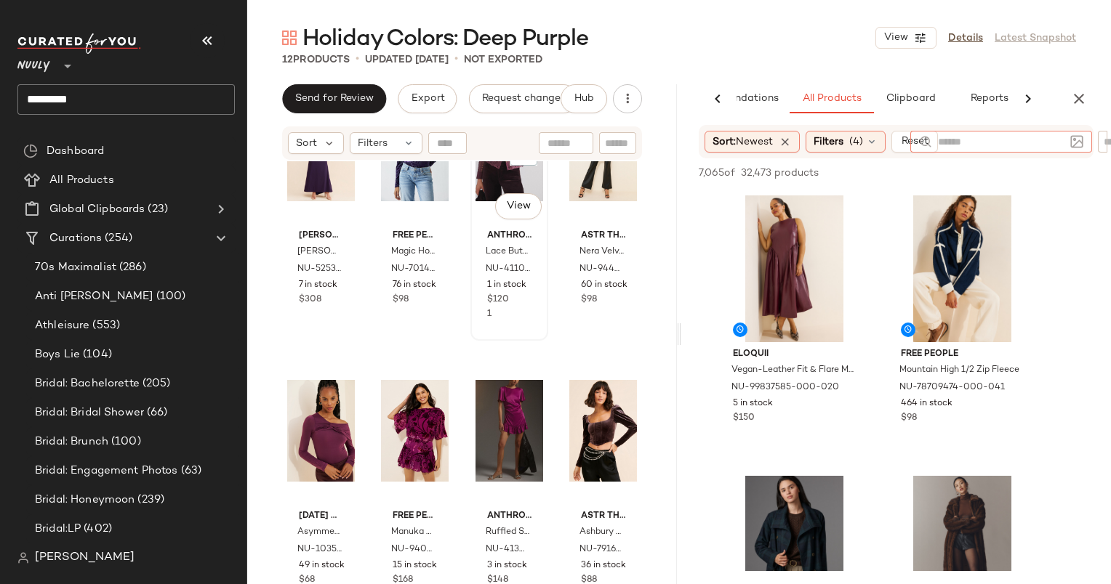
scroll to position [0, 0]
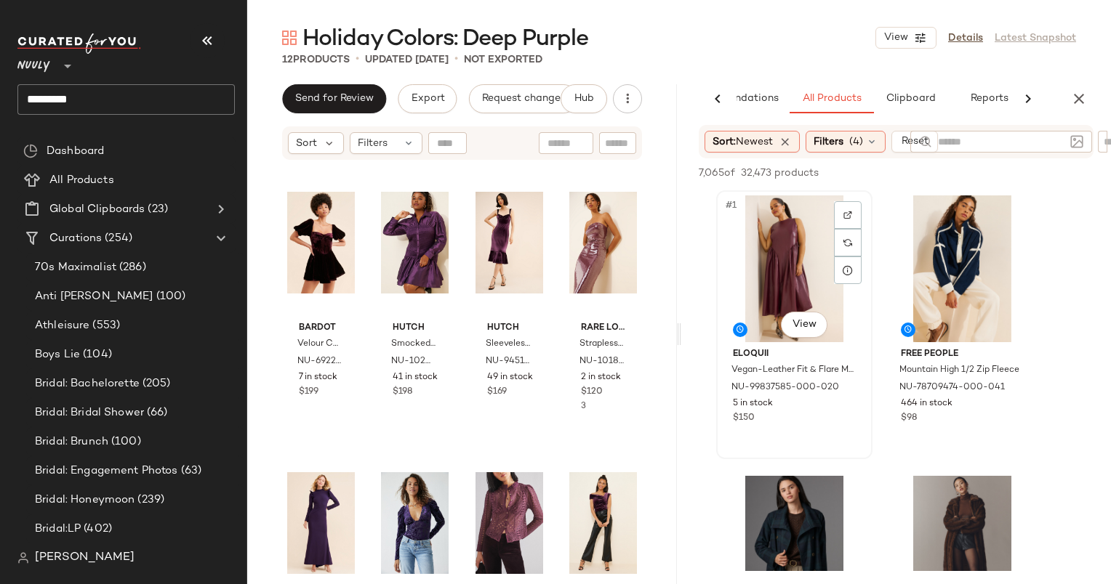
click at [782, 281] on div "#1 View" at bounding box center [794, 269] width 146 height 147
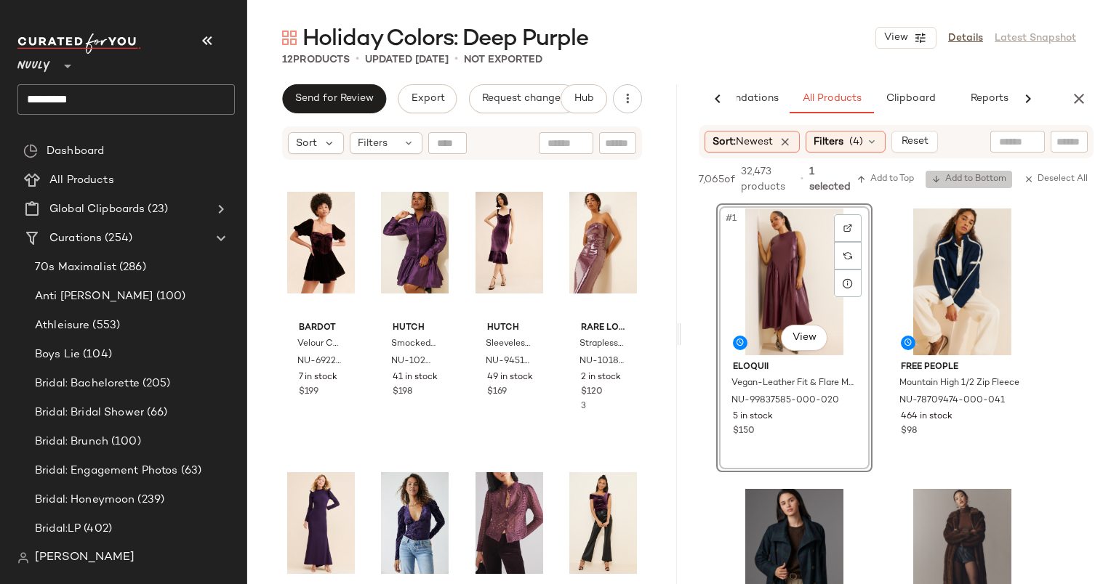
click at [949, 180] on span "Add to Bottom" at bounding box center [968, 179] width 75 height 10
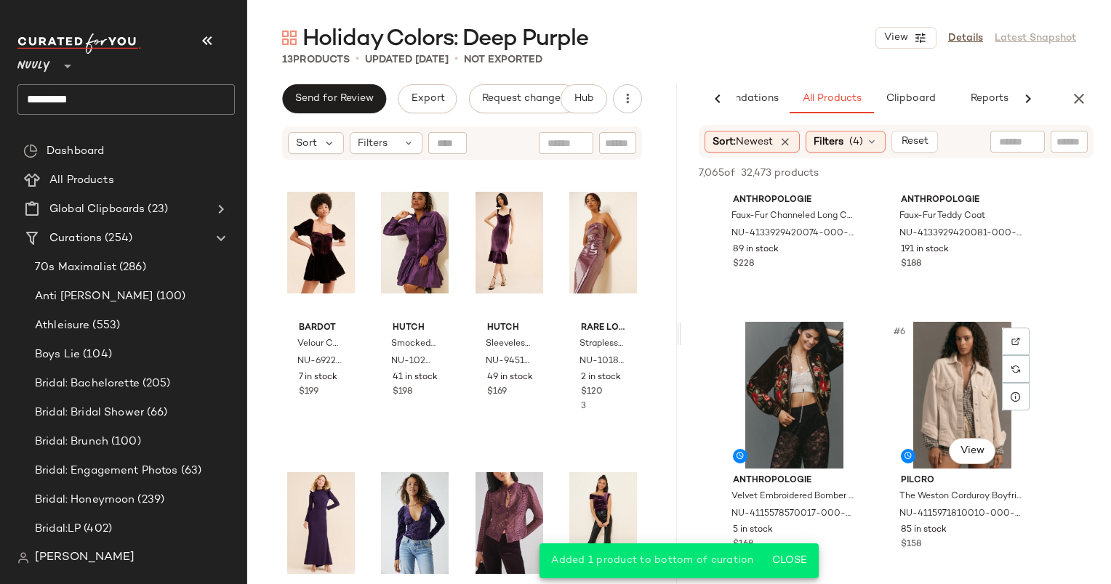
scroll to position [651, 0]
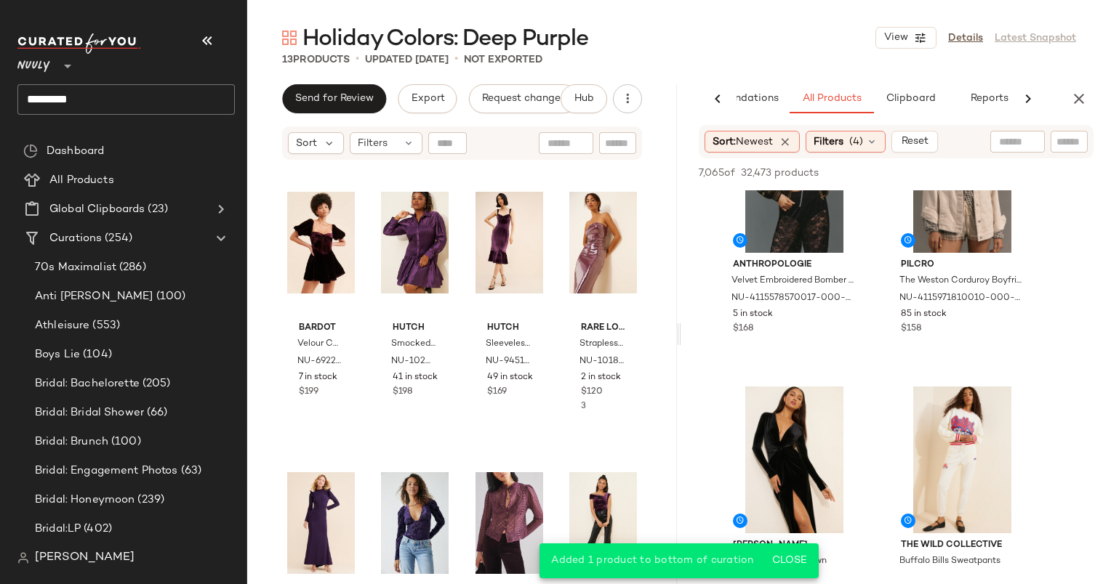
click at [1023, 137] on input "text" at bounding box center [1017, 141] width 37 height 15
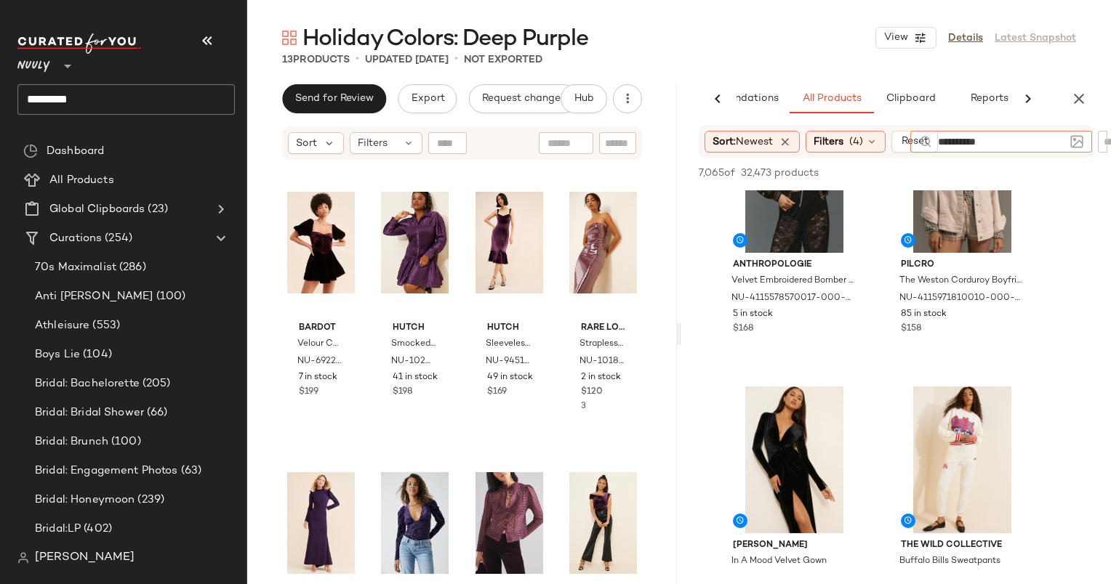
type input "**********"
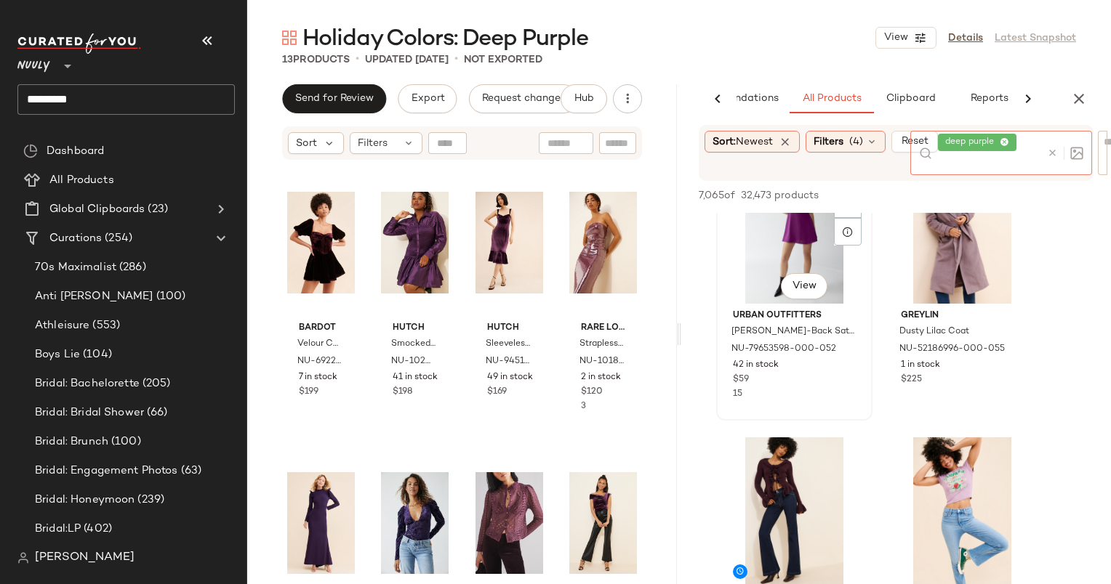
scroll to position [572, 0]
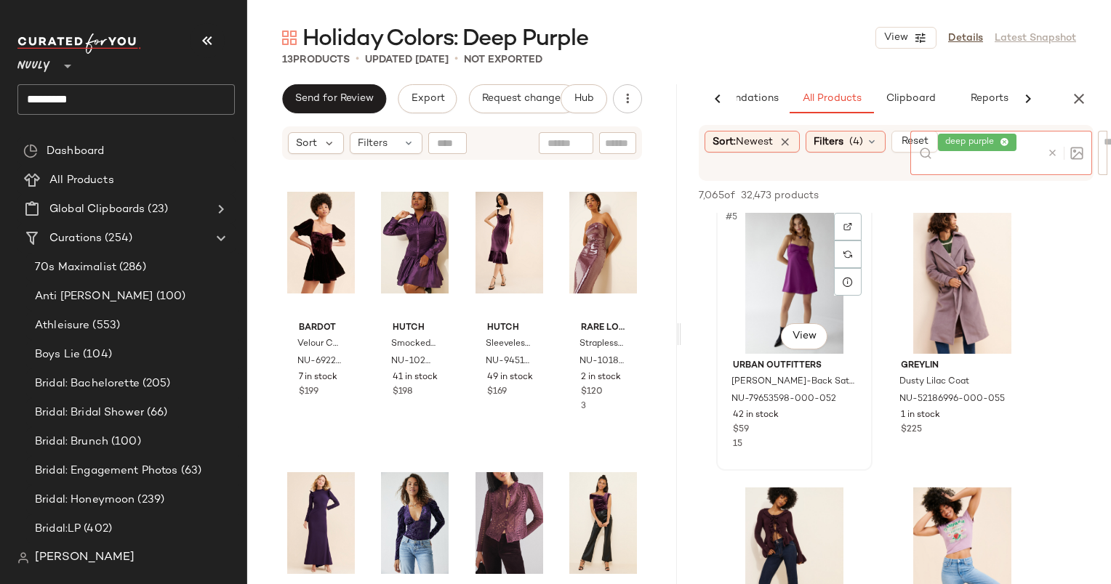
click at [767, 297] on div "#5 View" at bounding box center [794, 280] width 146 height 147
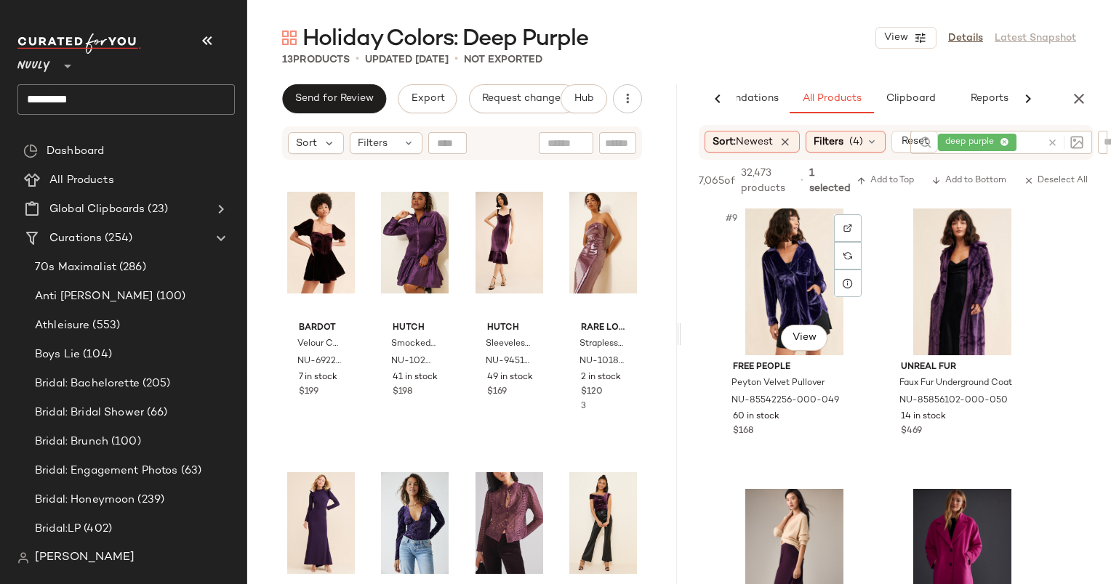
scroll to position [1121, 0]
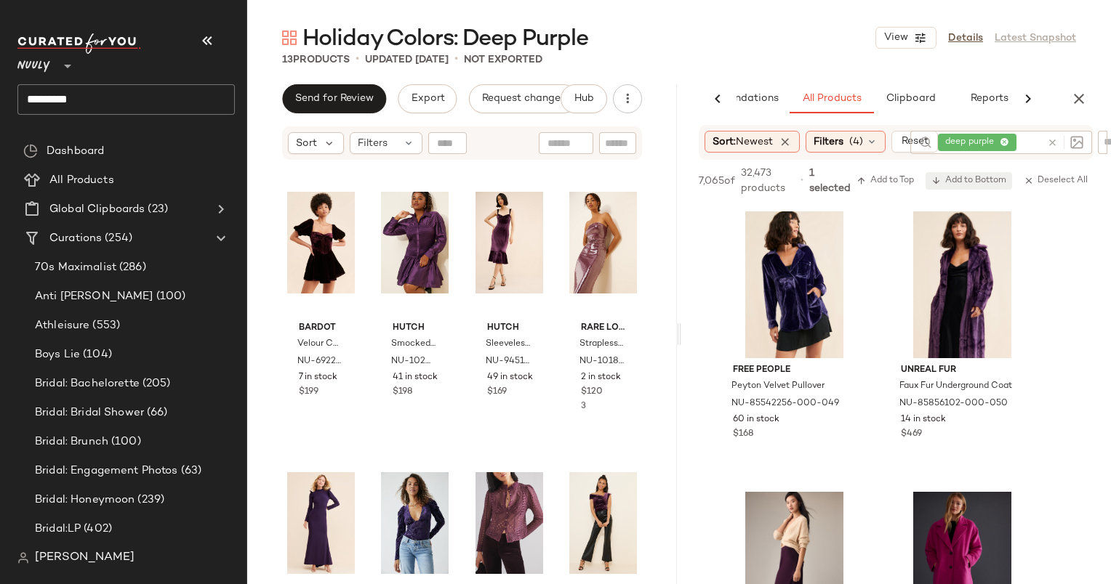
click at [975, 177] on span "Add to Bottom" at bounding box center [968, 181] width 75 height 10
click at [842, 136] on span "Filters" at bounding box center [828, 141] width 30 height 15
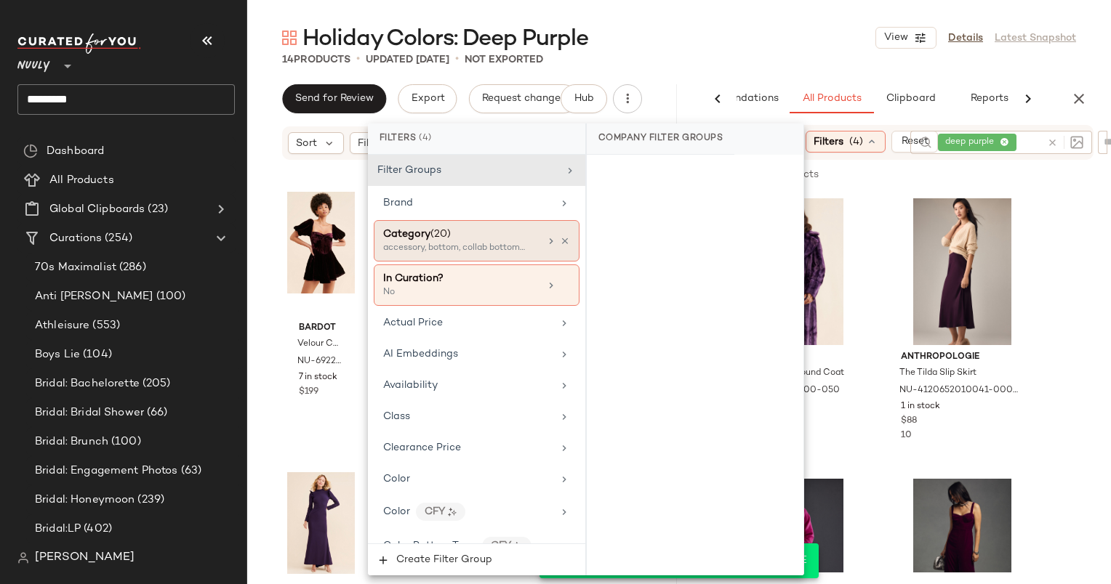
click at [463, 252] on div "accessory, bottom, collab bottoms +17 more" at bounding box center [455, 248] width 145 height 13
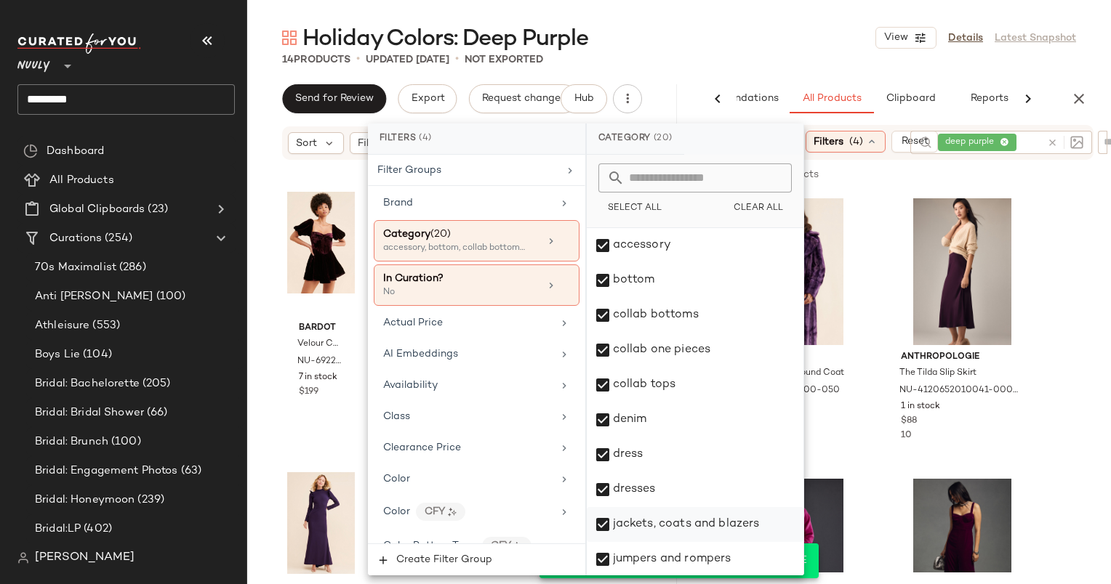
click at [707, 521] on div "jackets, coats and blazers" at bounding box center [695, 524] width 217 height 35
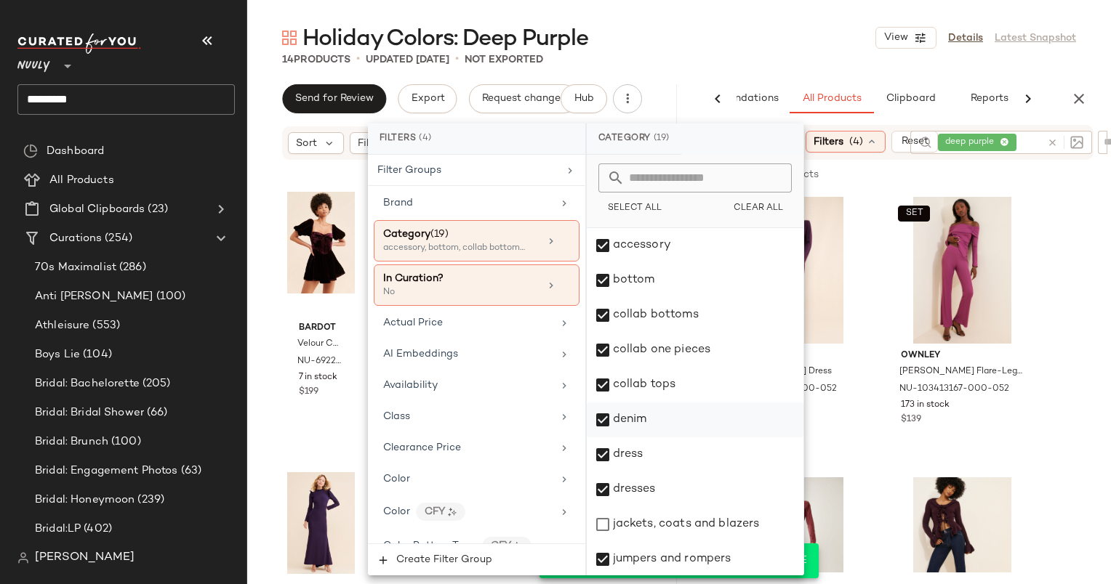
click at [667, 415] on div "denim" at bounding box center [695, 420] width 217 height 35
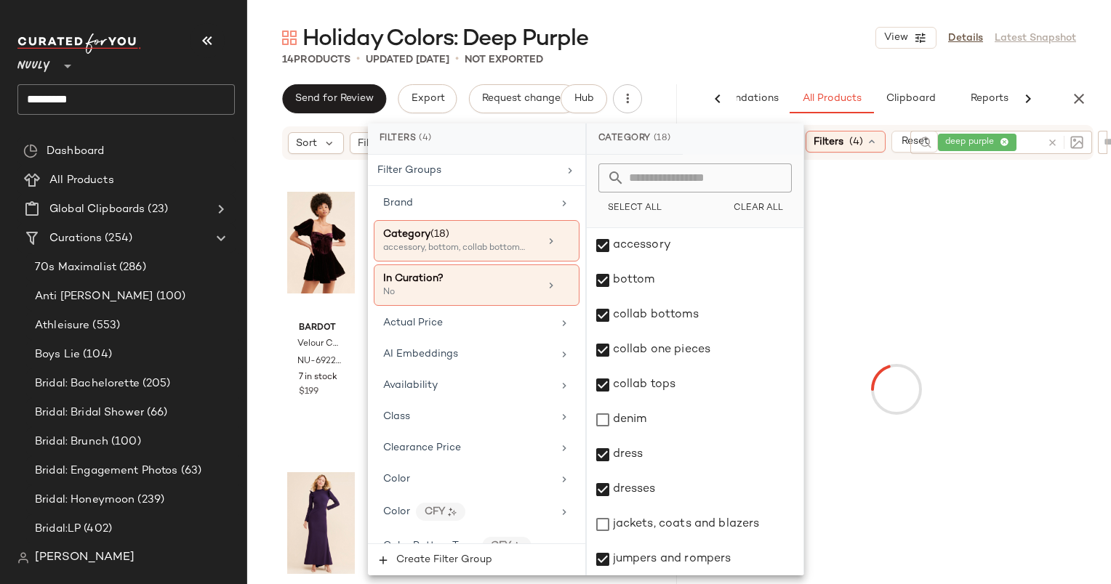
click at [821, 55] on div "14 Products • updated Oct 2nd • Not Exported" at bounding box center [678, 59] width 863 height 15
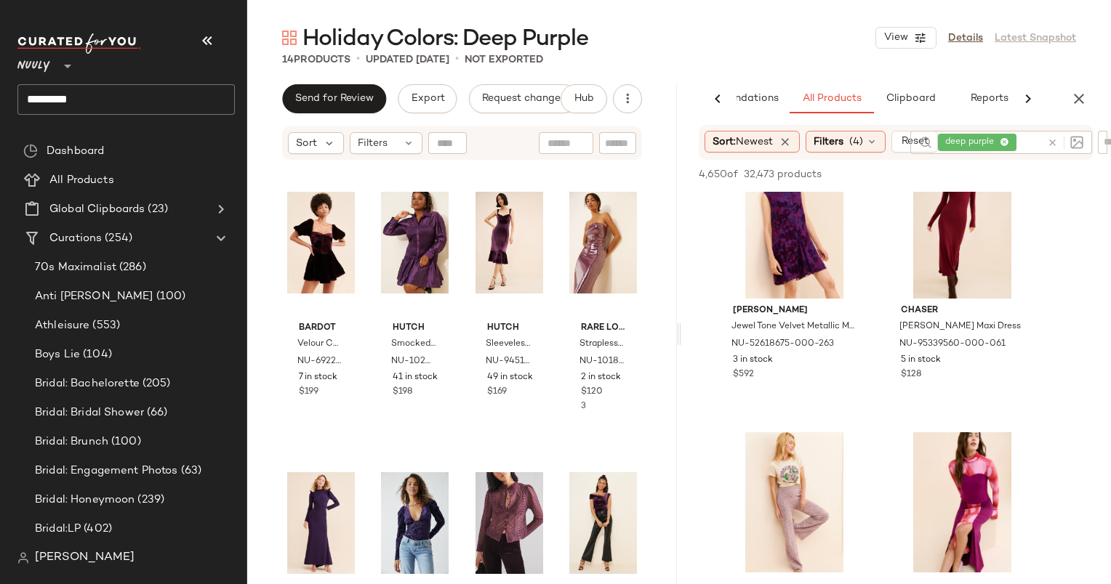
scroll to position [3979, 0]
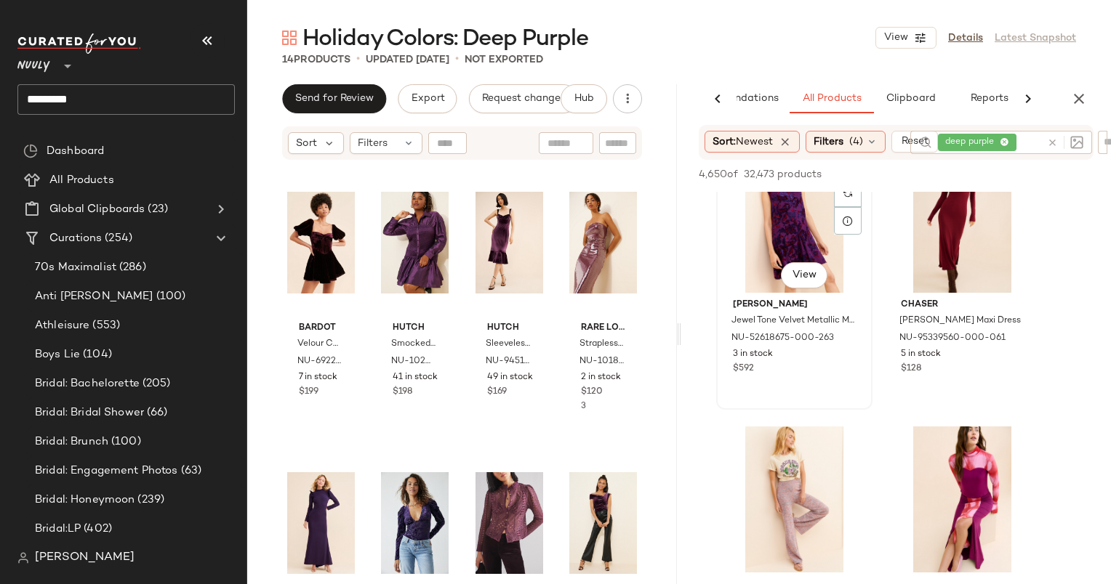
click at [783, 234] on div "#29 View" at bounding box center [794, 219] width 146 height 147
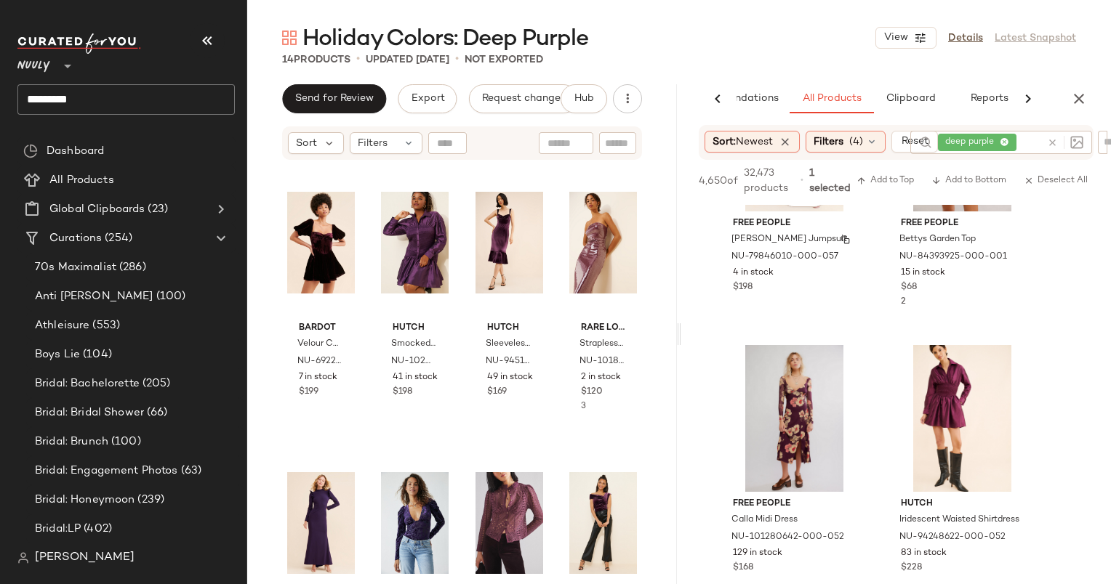
scroll to position [4457, 0]
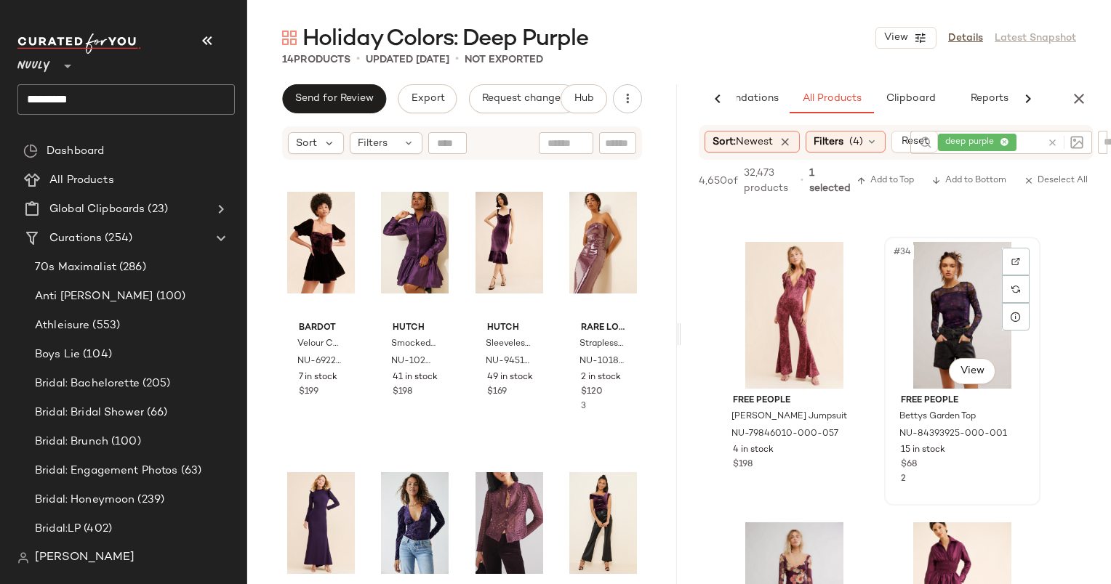
click at [981, 294] on div "#34 View" at bounding box center [962, 315] width 146 height 147
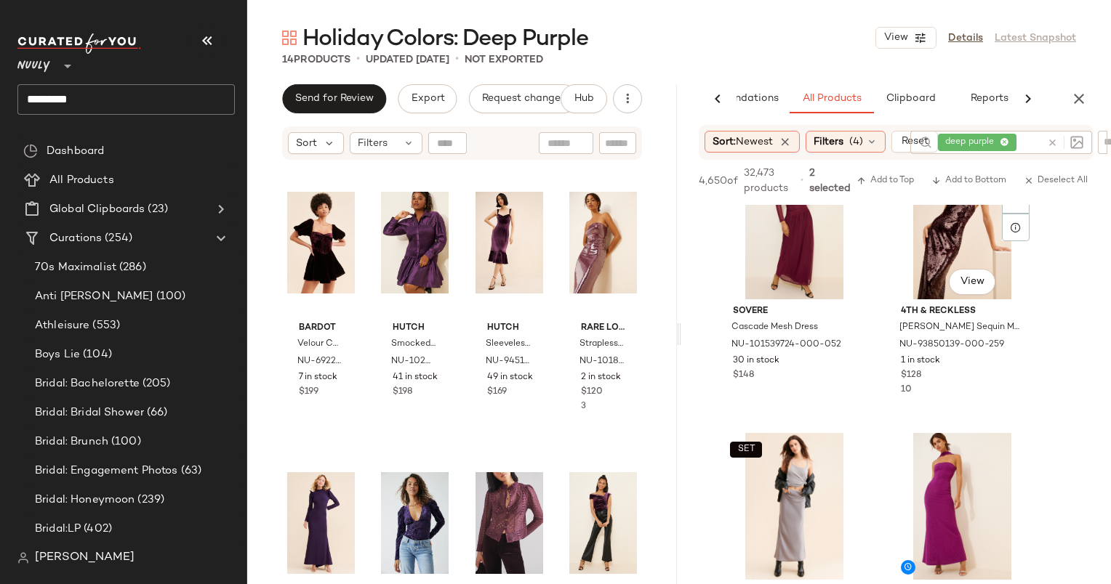
scroll to position [7844, 0]
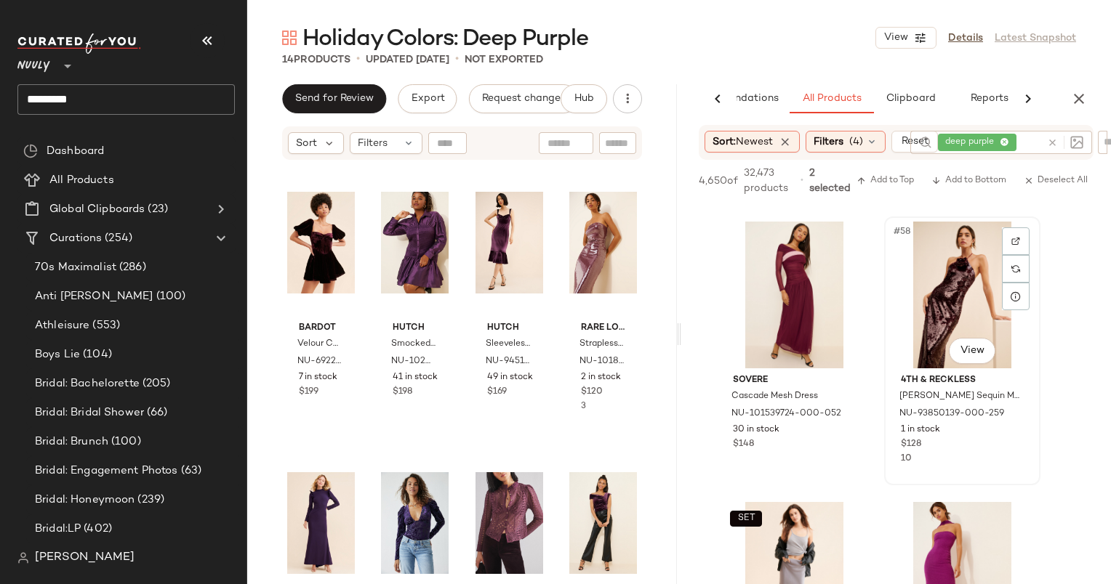
click at [951, 273] on div "#58 View" at bounding box center [962, 295] width 146 height 147
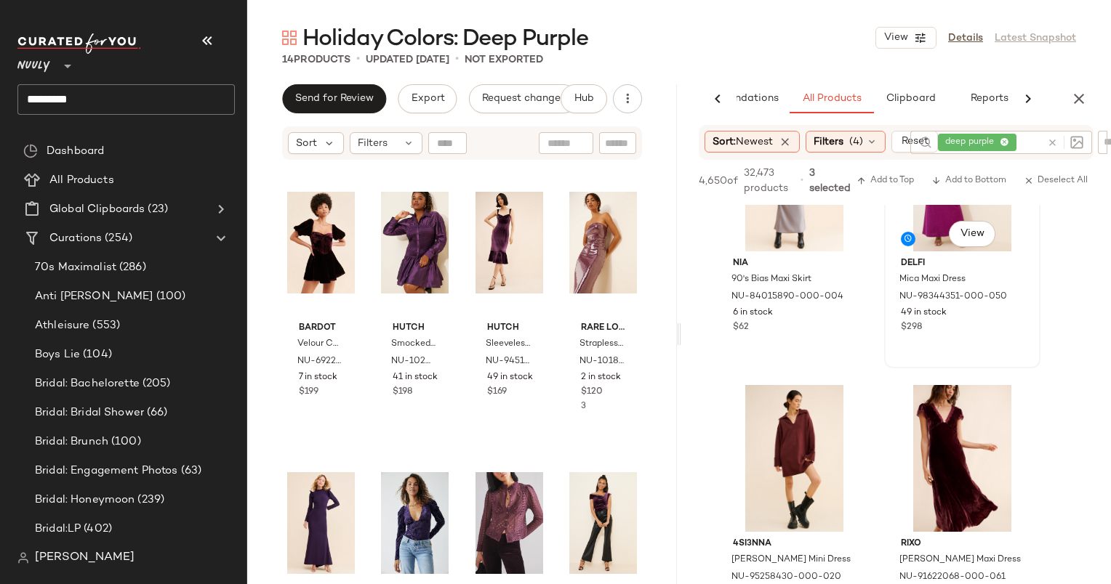
scroll to position [8111, 0]
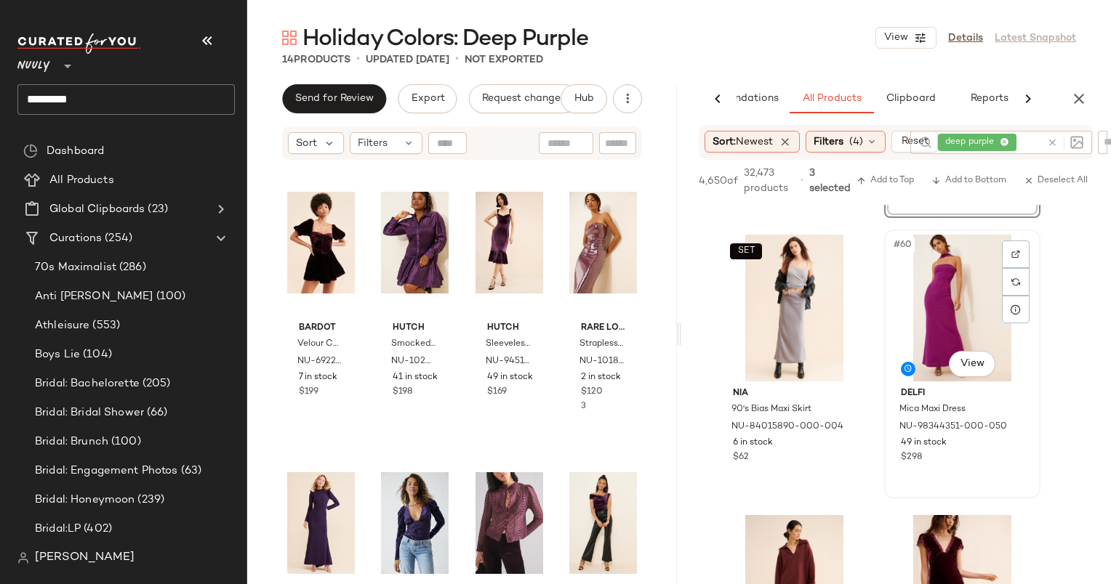
click at [945, 278] on div "#60 View" at bounding box center [962, 308] width 146 height 147
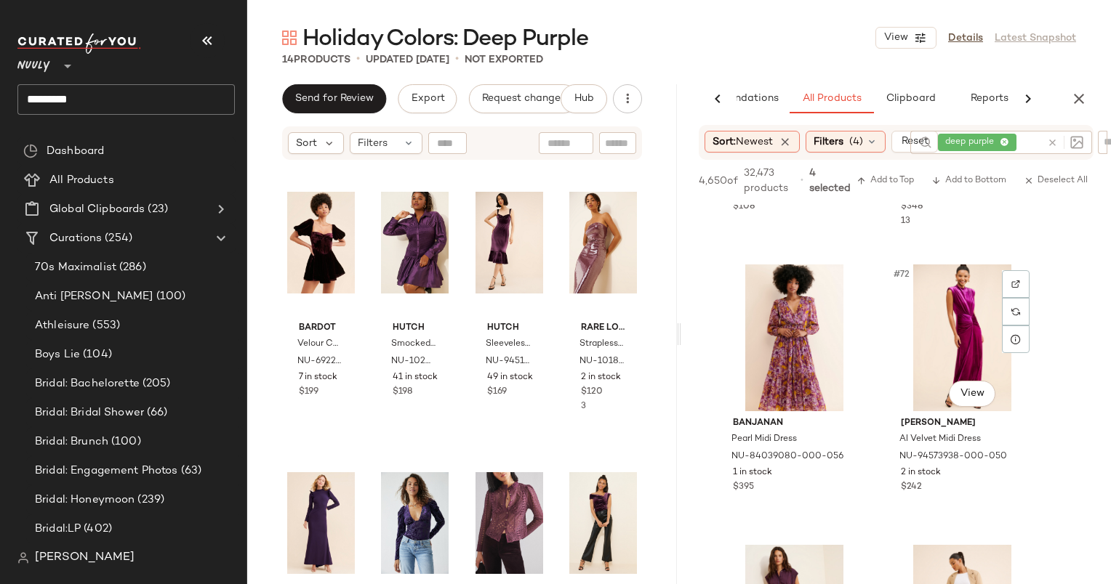
scroll to position [9827, 0]
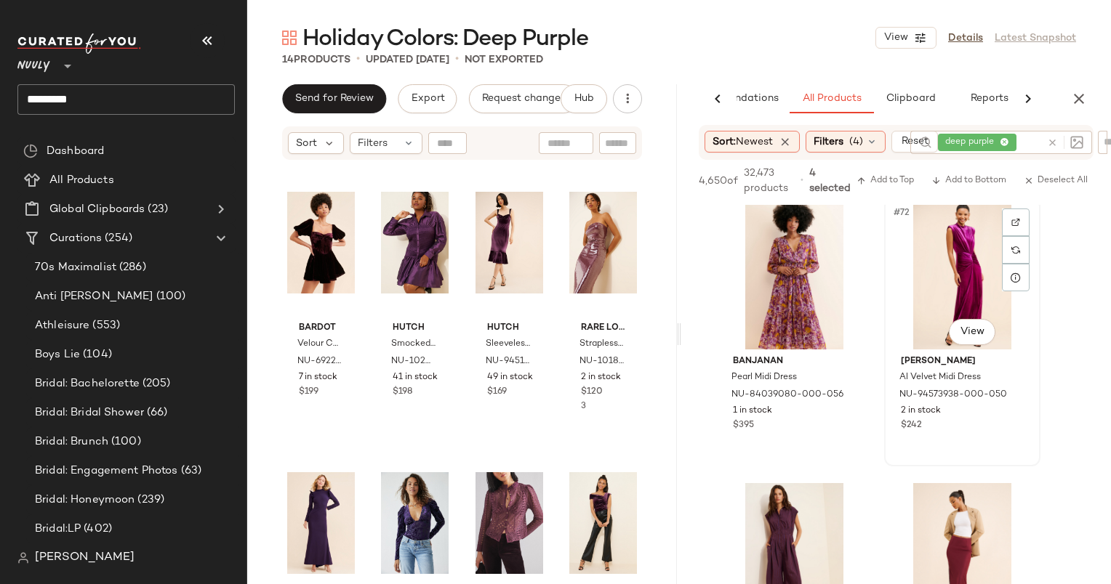
click at [947, 275] on div "#72 View" at bounding box center [962, 276] width 146 height 147
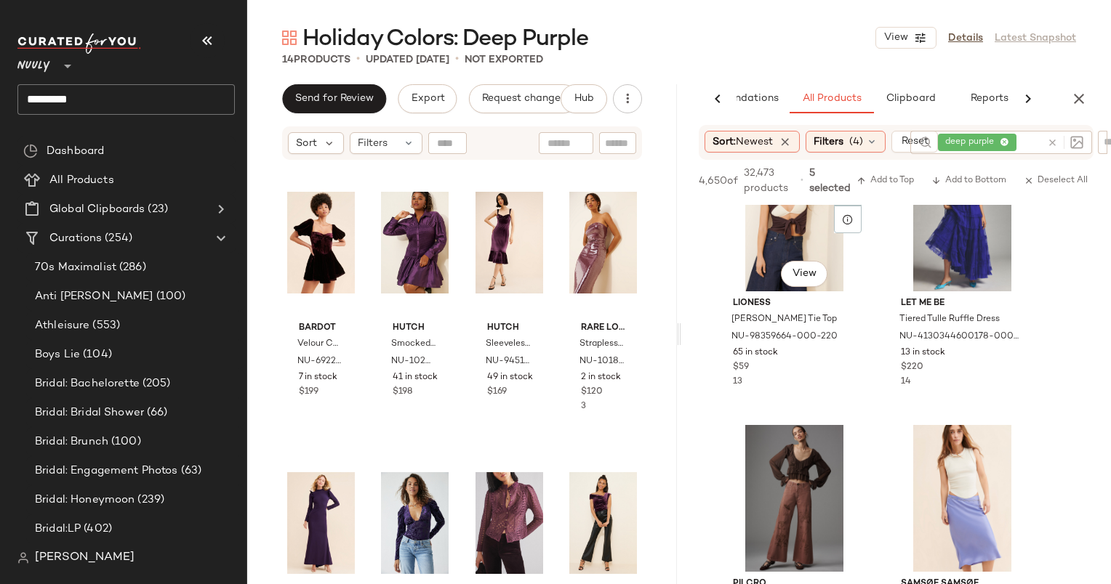
scroll to position [20175, 0]
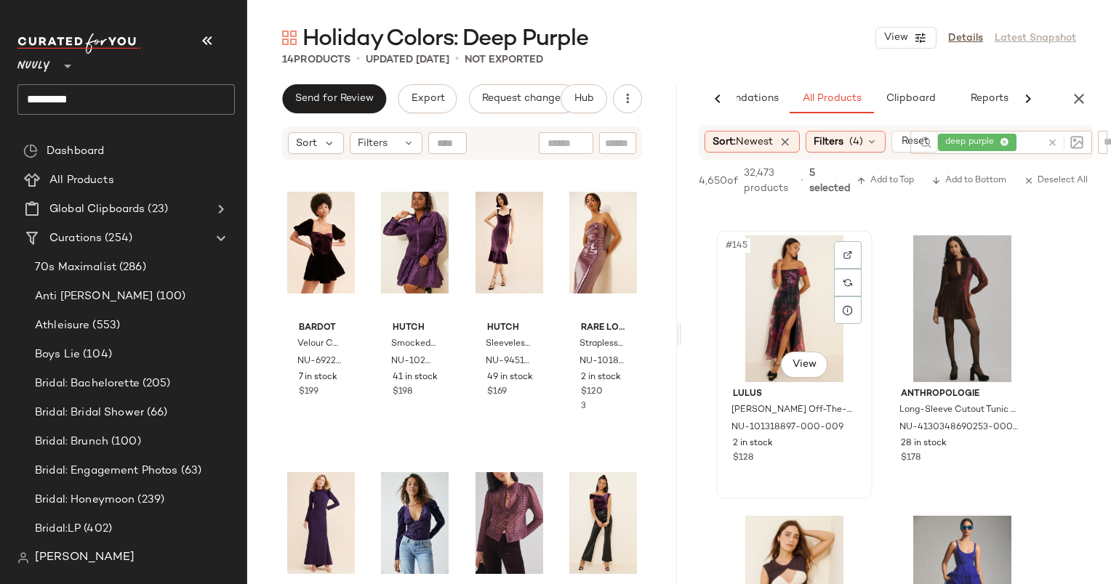
click at [787, 288] on div "#145 View" at bounding box center [794, 308] width 146 height 147
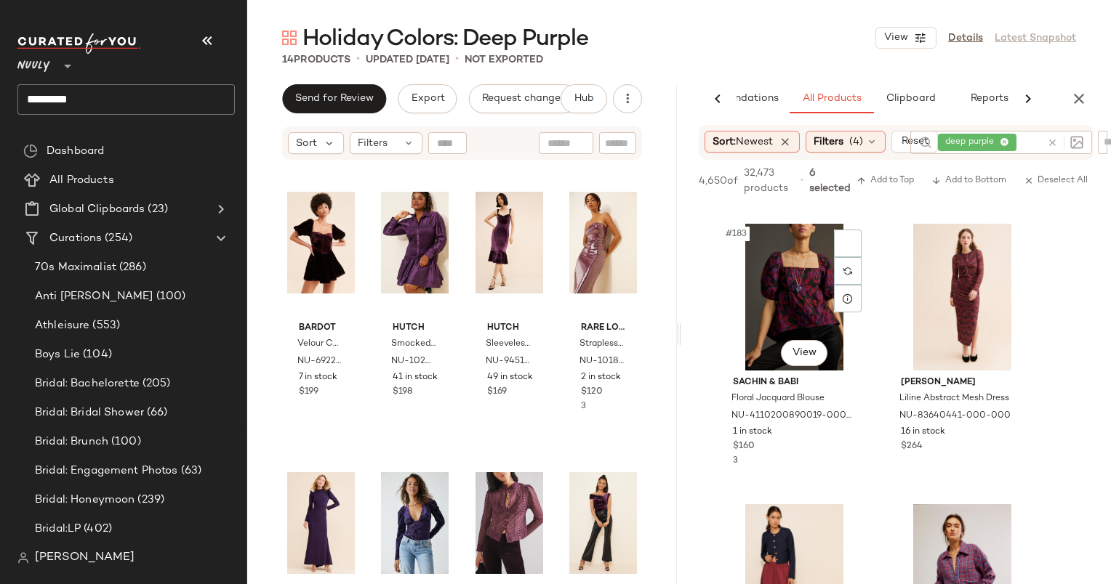
scroll to position [25507, 0]
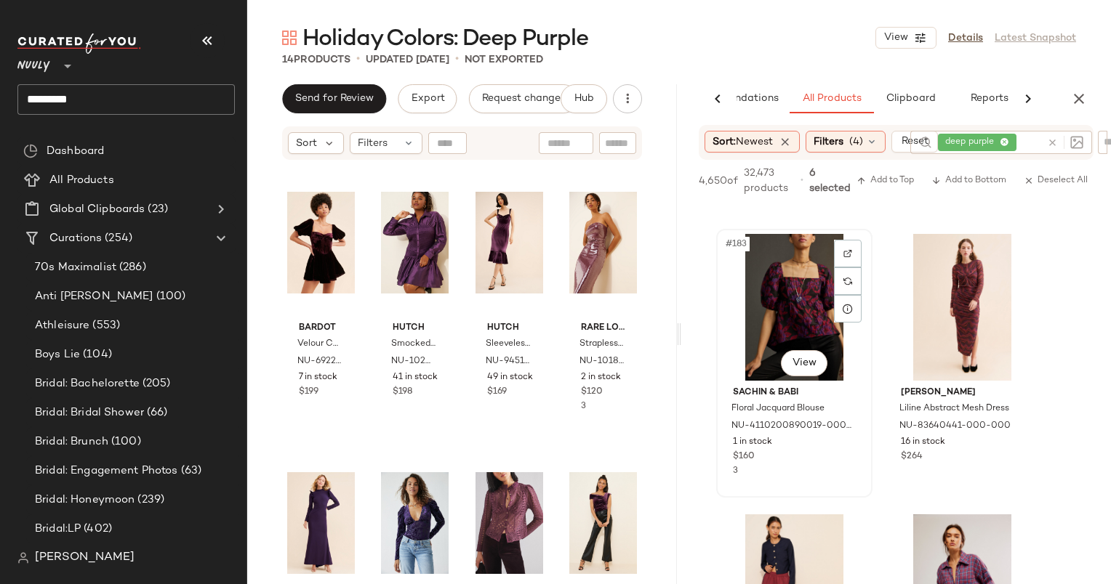
click at [795, 314] on div "#183 View" at bounding box center [794, 307] width 146 height 147
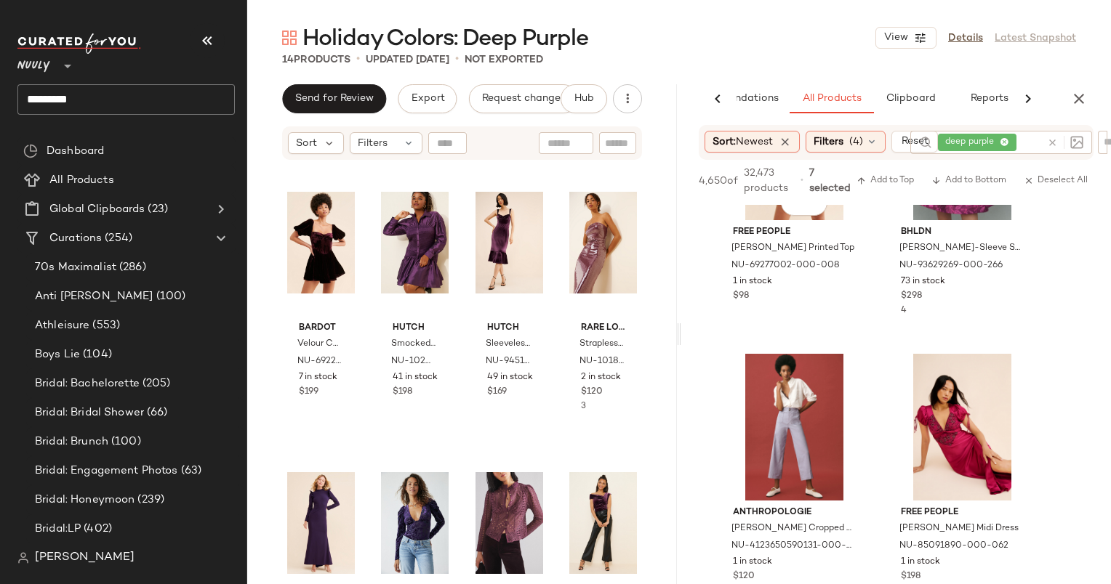
scroll to position [26084, 0]
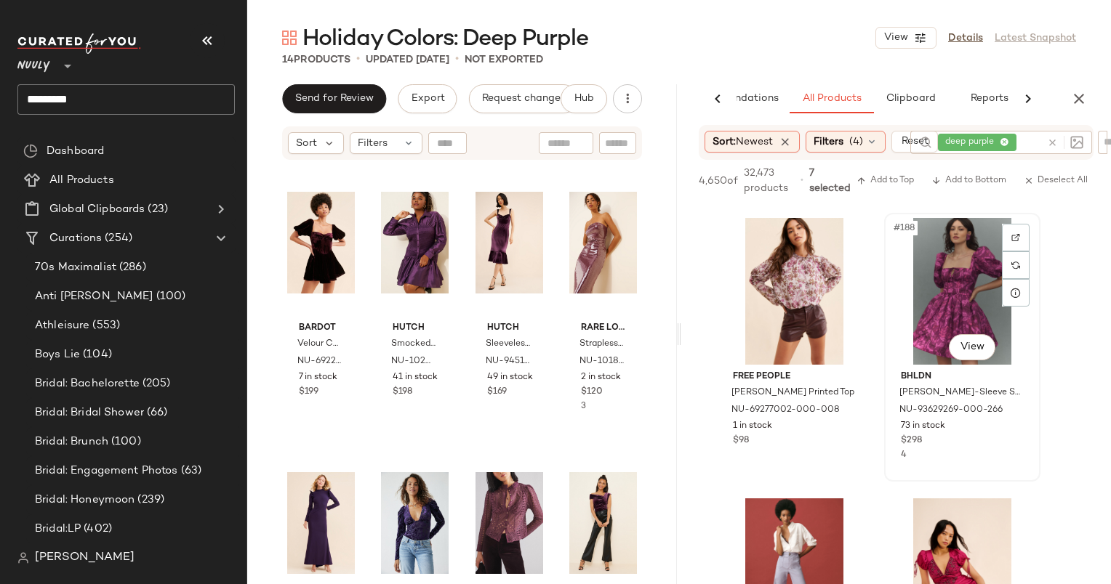
click at [949, 310] on div "#188 View" at bounding box center [962, 291] width 146 height 147
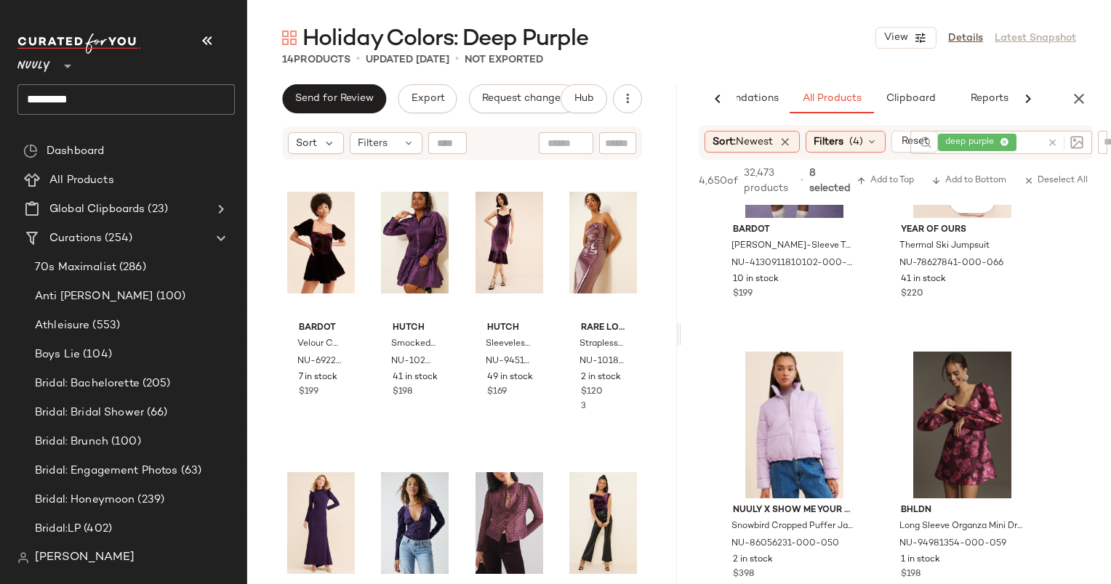
scroll to position [37642, 0]
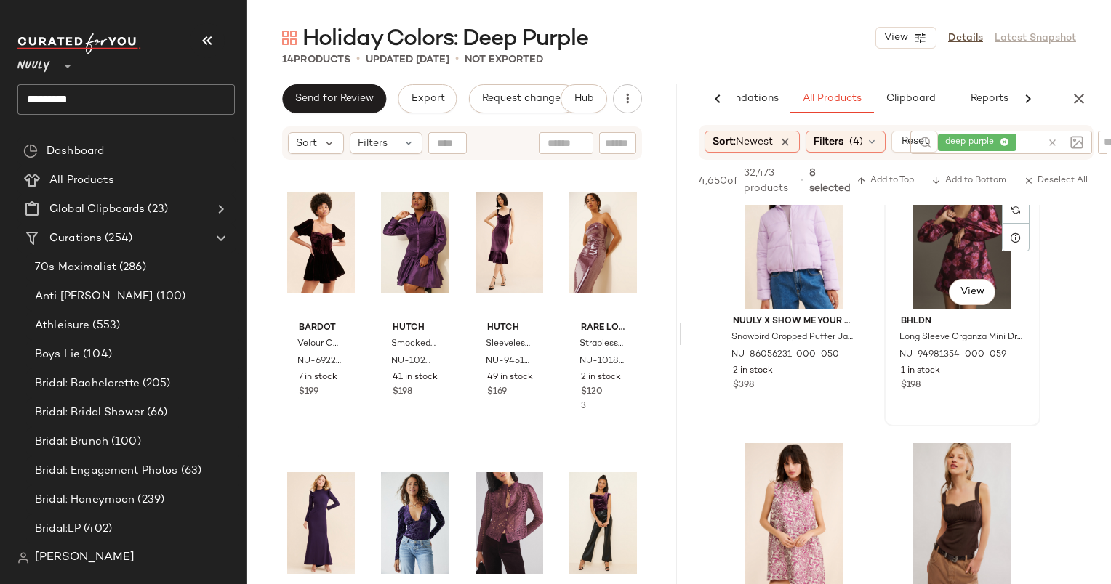
click at [951, 241] on div "#270 View" at bounding box center [962, 236] width 146 height 147
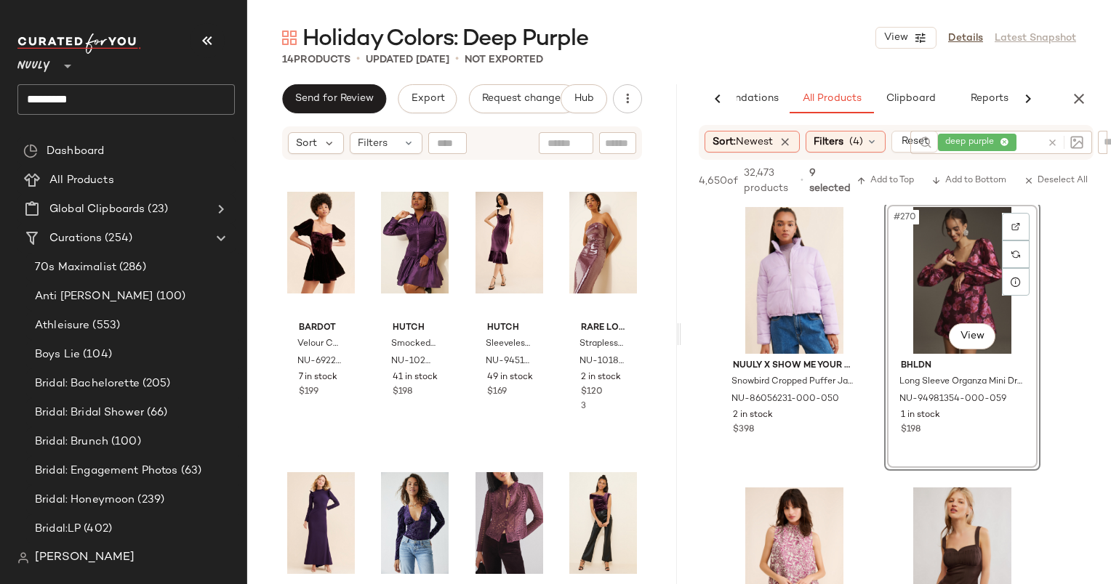
scroll to position [37596, 0]
click at [933, 302] on div "#270 View" at bounding box center [962, 282] width 146 height 147
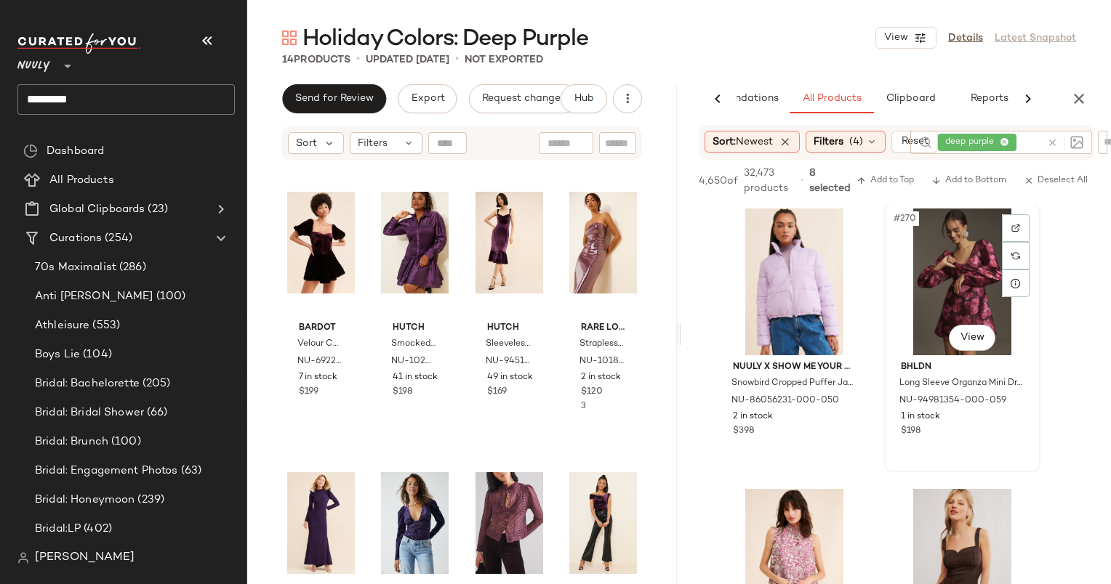
click at [957, 286] on div "#270 View" at bounding box center [962, 282] width 146 height 147
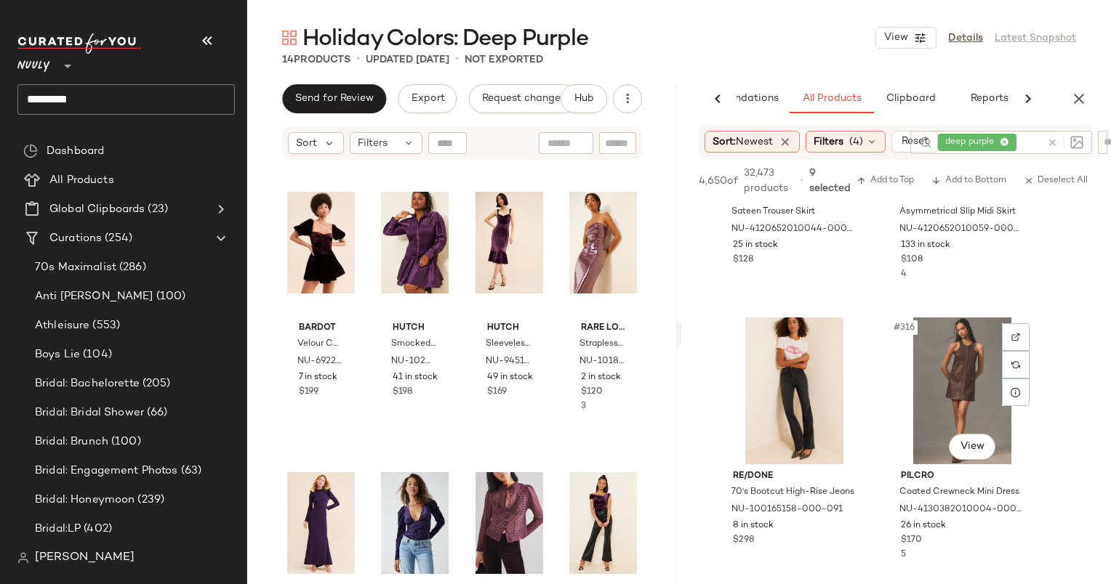
scroll to position [43946, 0]
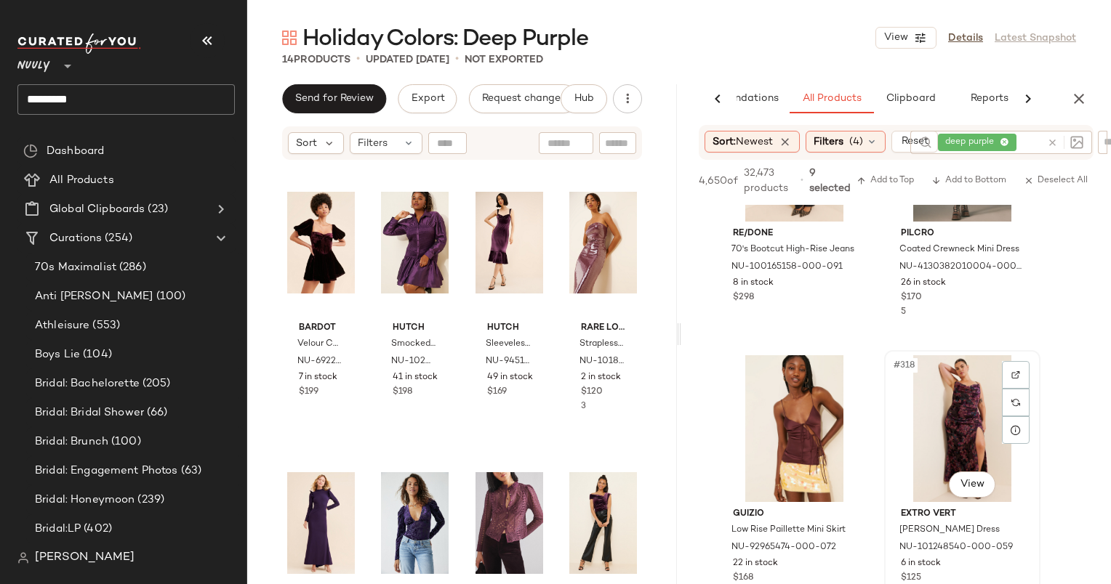
click at [967, 406] on div "#318 View" at bounding box center [962, 428] width 146 height 147
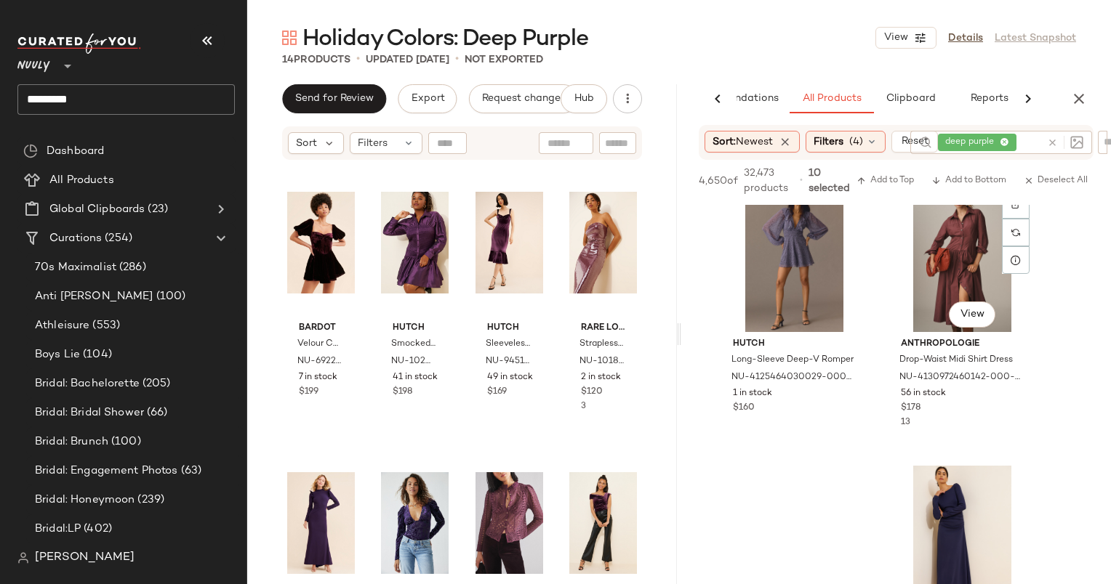
scroll to position [47362, 0]
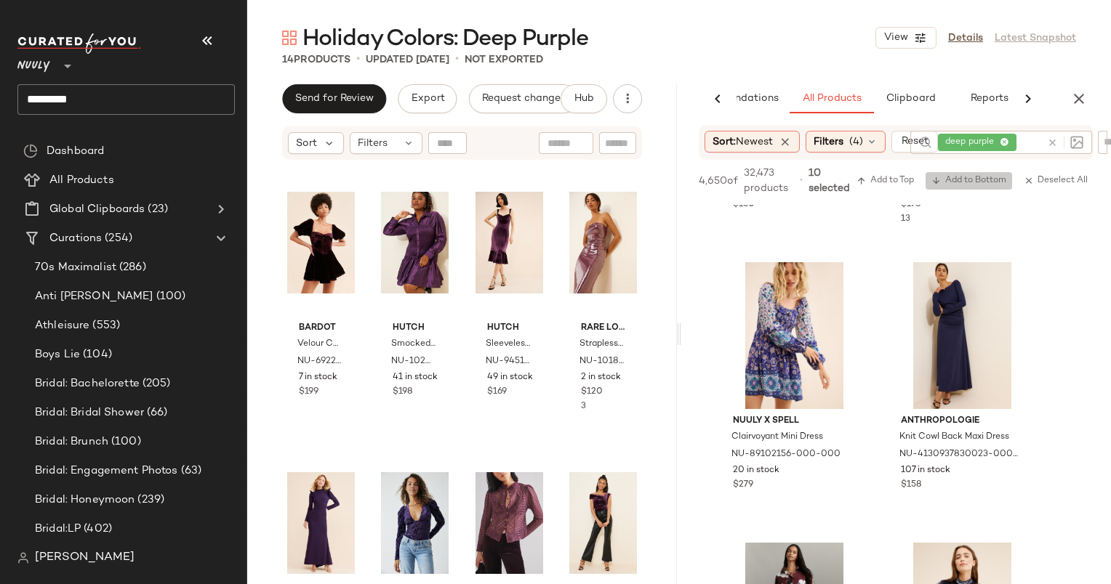
click at [957, 186] on span "Add to Bottom" at bounding box center [968, 181] width 75 height 10
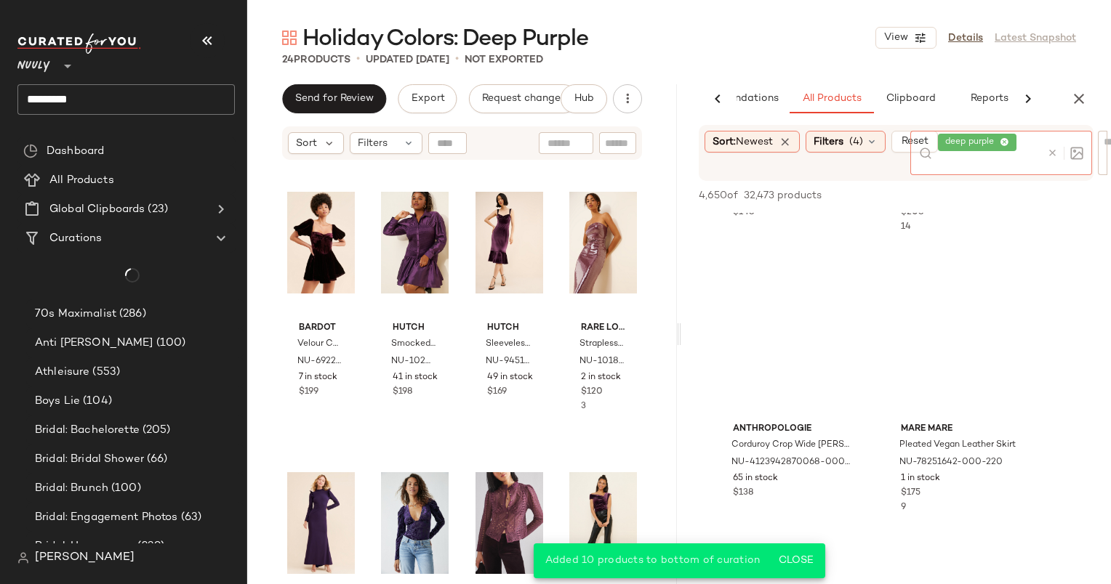
click at [1048, 142] on div at bounding box center [1062, 153] width 42 height 44
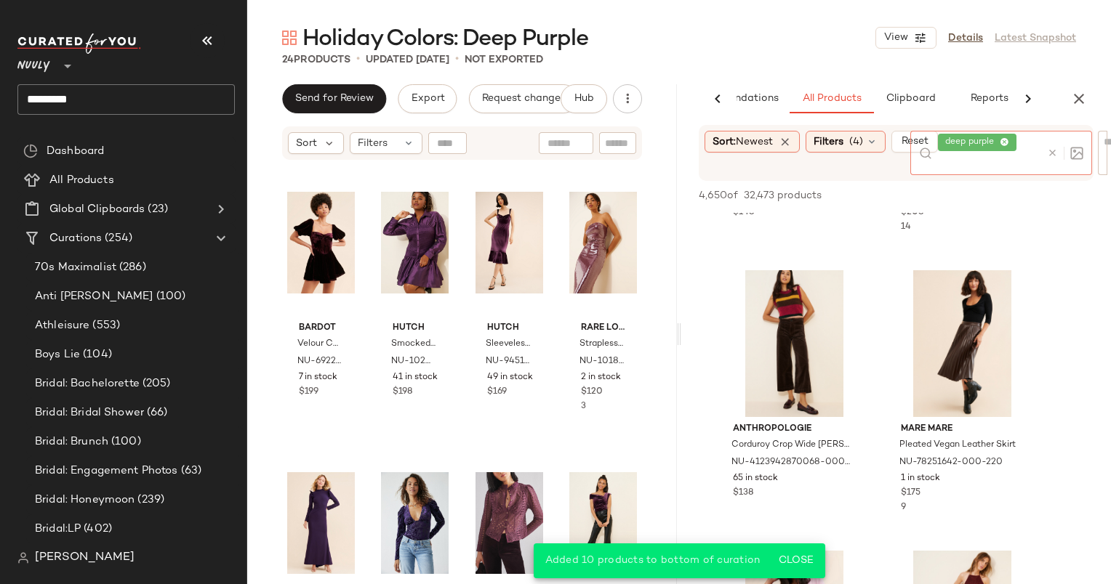
click at [1058, 152] on div at bounding box center [1065, 153] width 36 height 13
click at [1055, 150] on icon at bounding box center [1052, 153] width 11 height 11
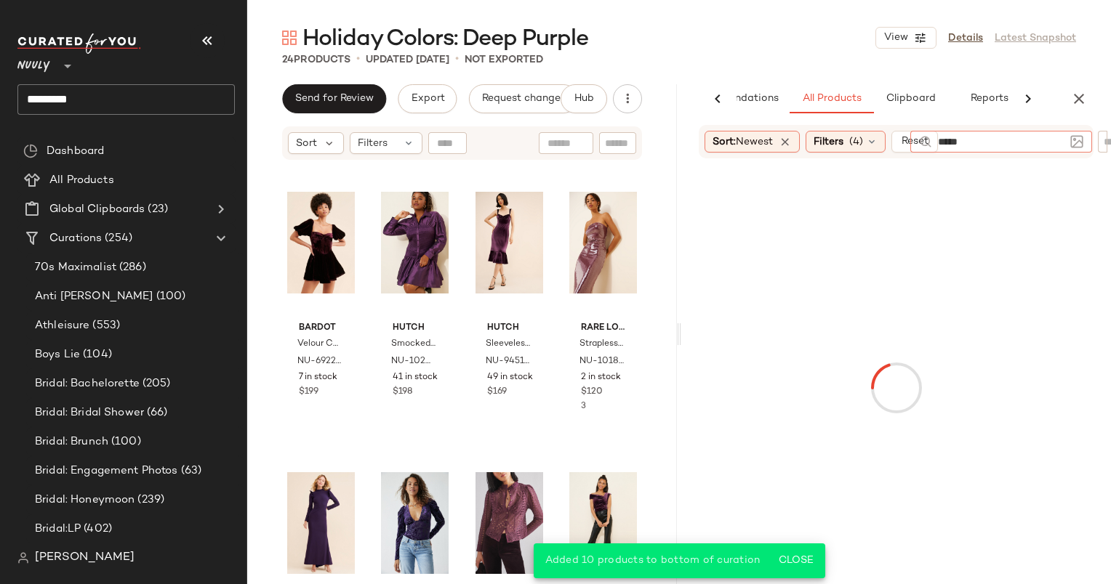
type input "******"
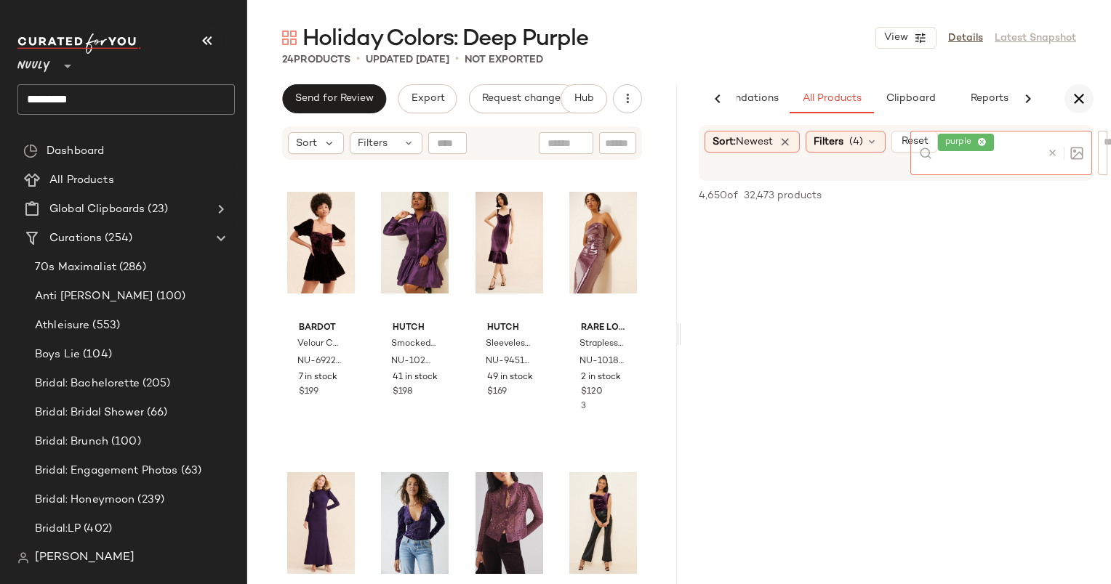
click at [1082, 91] on icon "button" at bounding box center [1078, 98] width 17 height 17
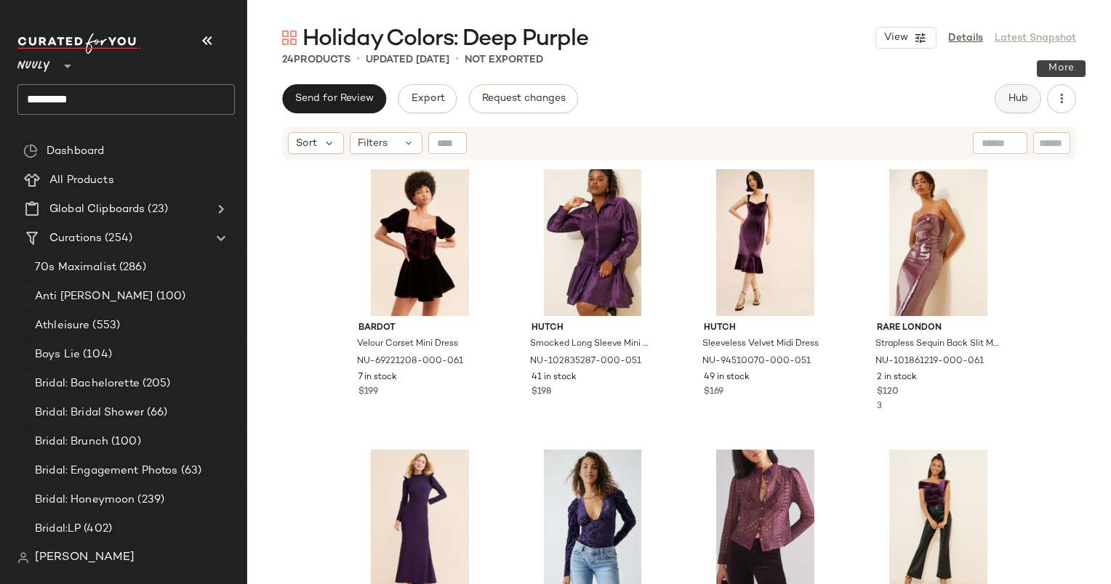
click at [1023, 100] on span "Hub" at bounding box center [1017, 99] width 20 height 12
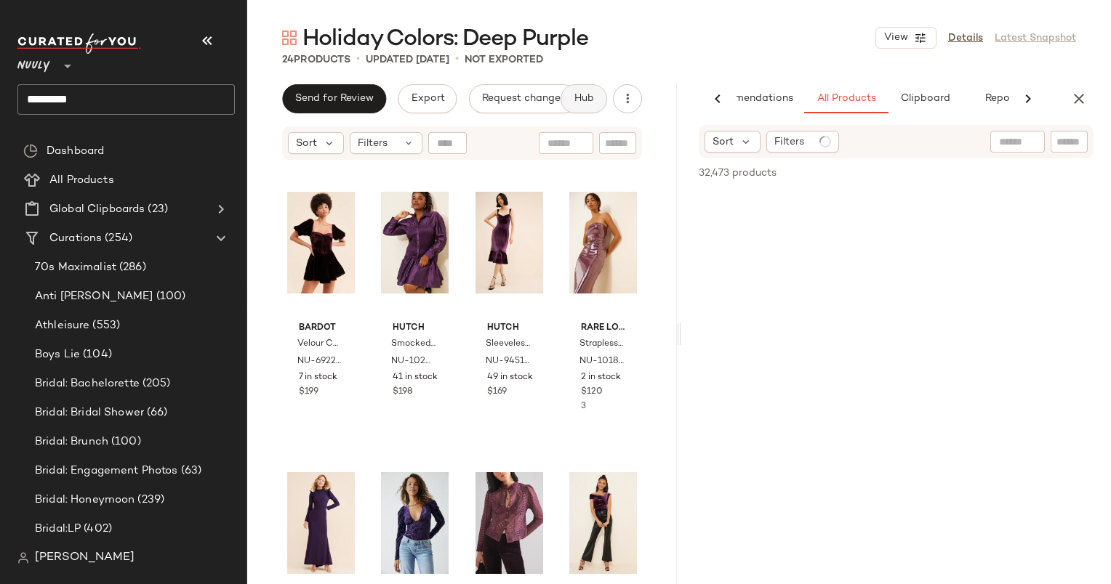
scroll to position [0, 60]
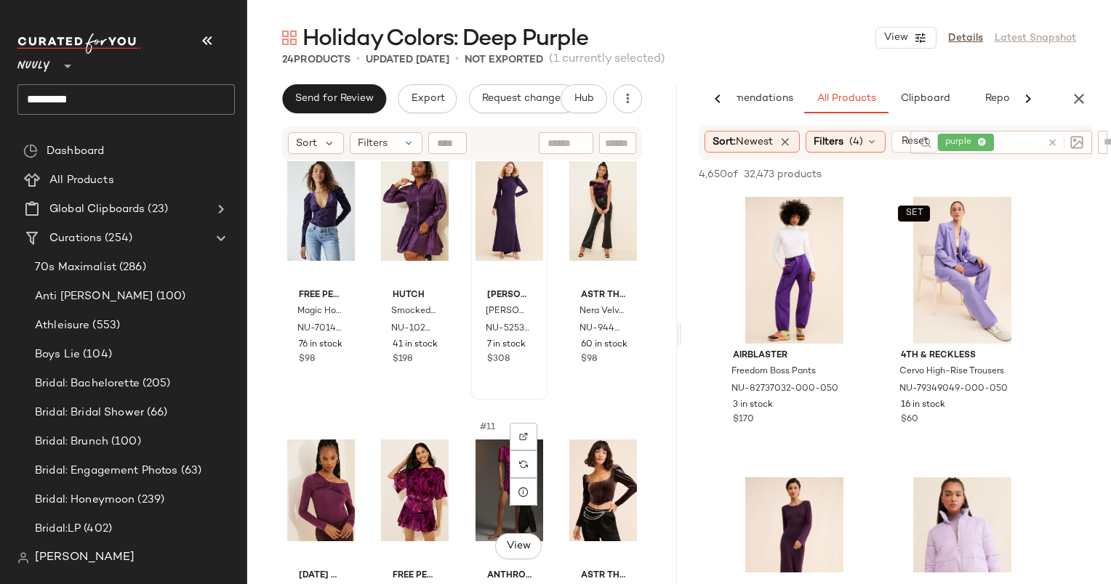
scroll to position [303, 0]
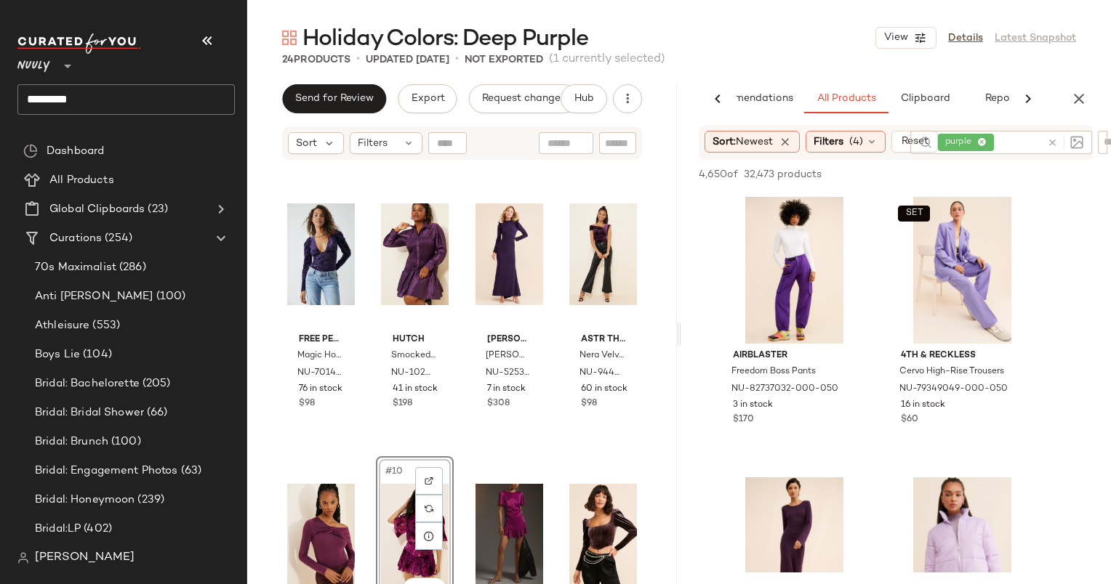
scroll to position [254, 0]
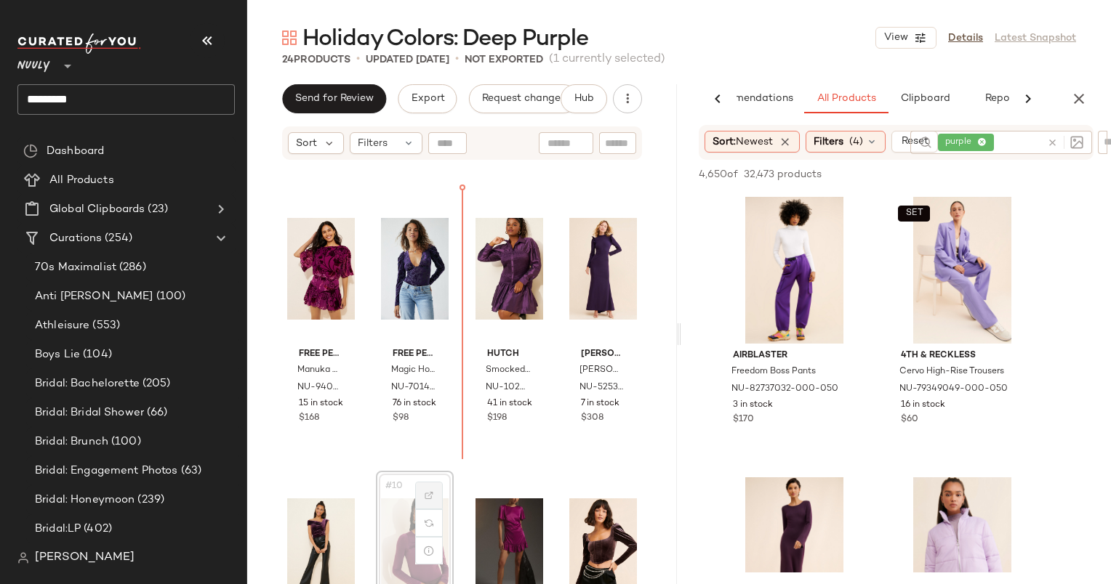
scroll to position [255, 0]
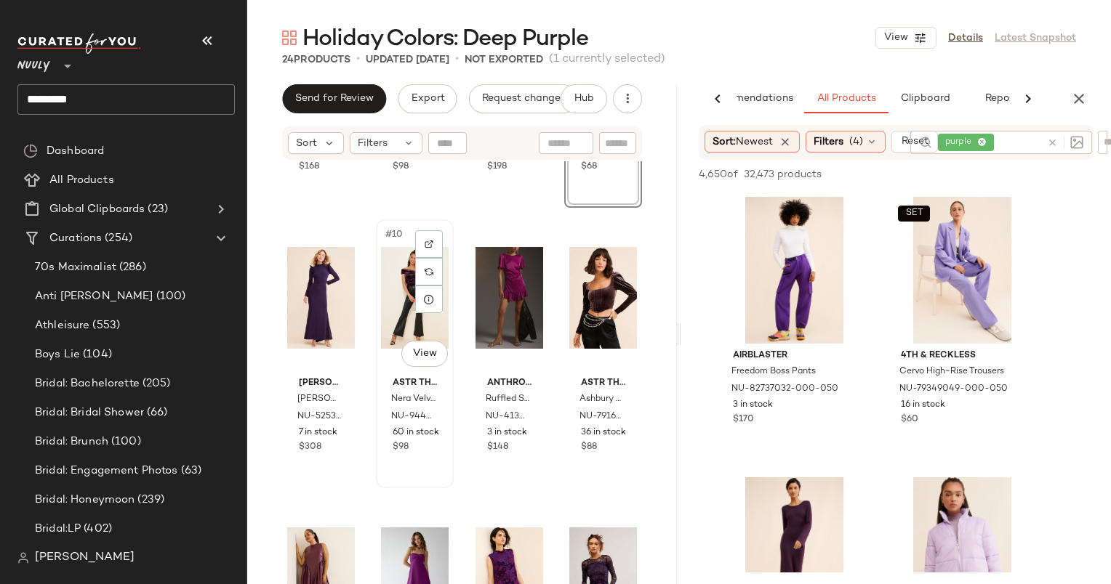
scroll to position [509, 0]
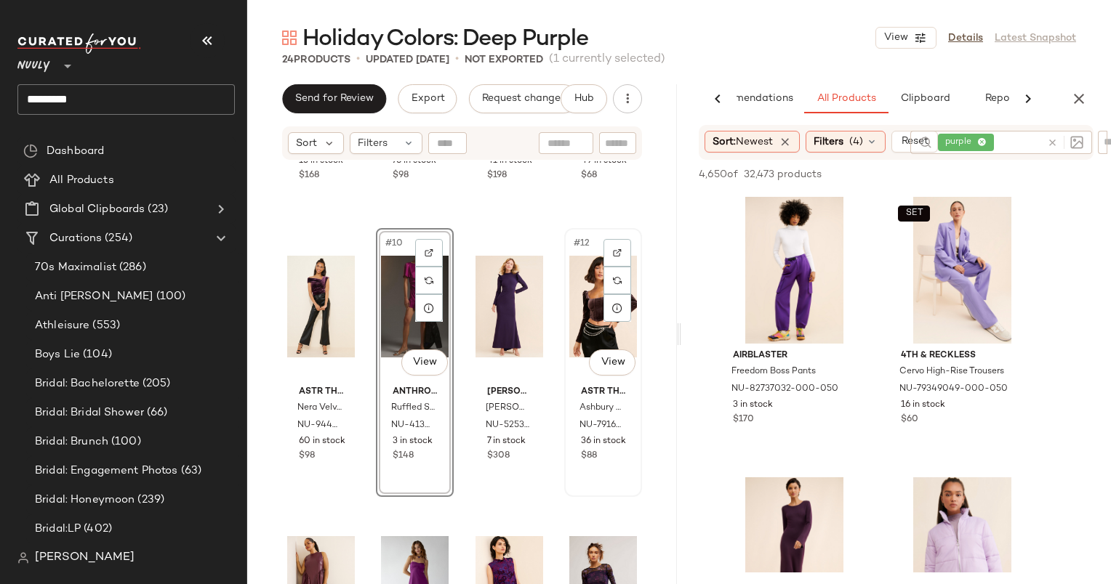
scroll to position [571, 0]
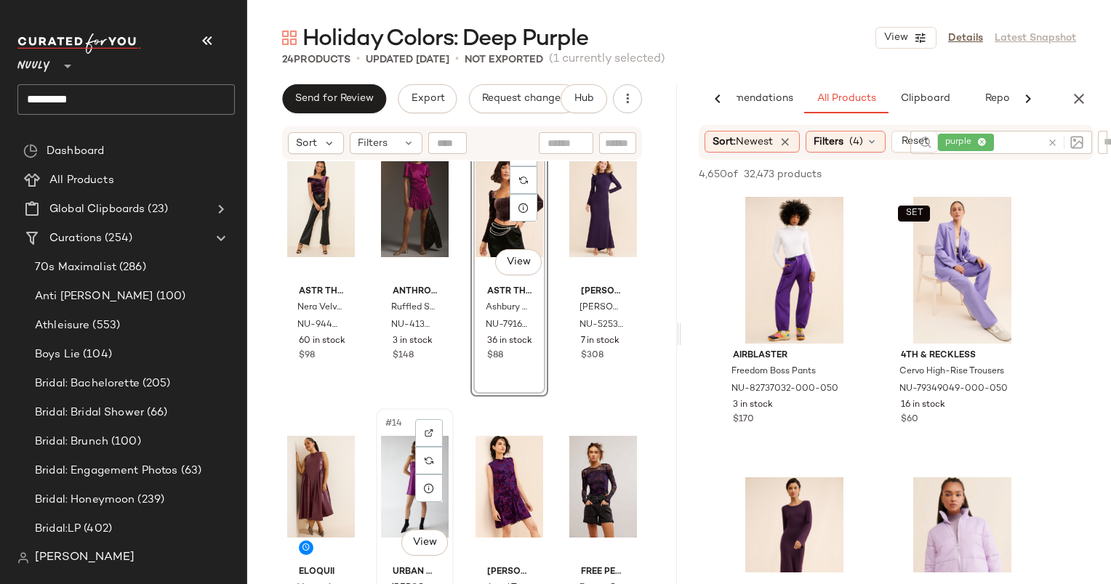
scroll to position [574, 0]
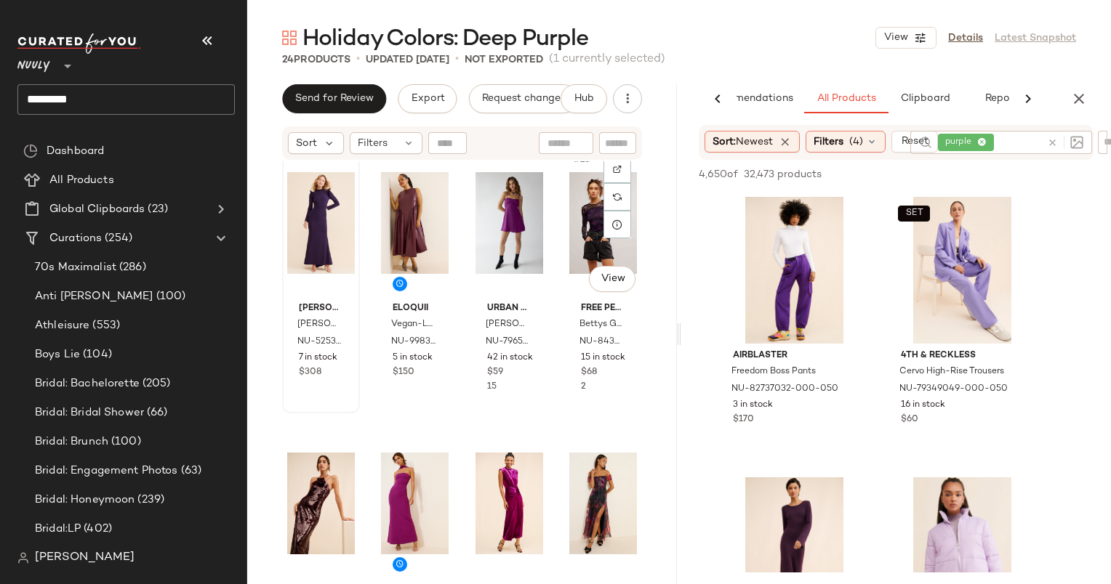
scroll to position [874, 0]
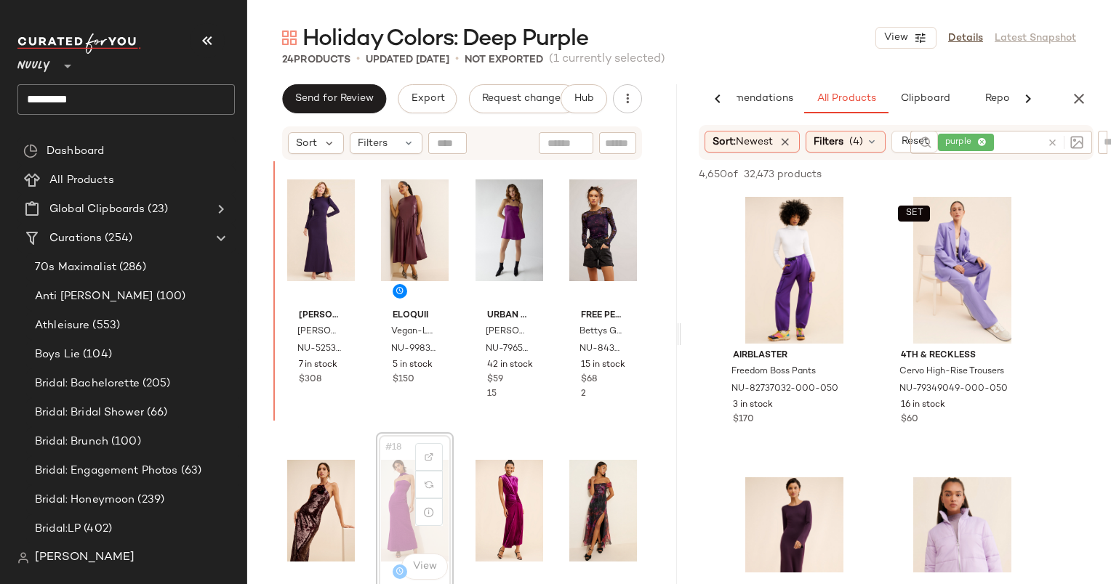
scroll to position [861, 0]
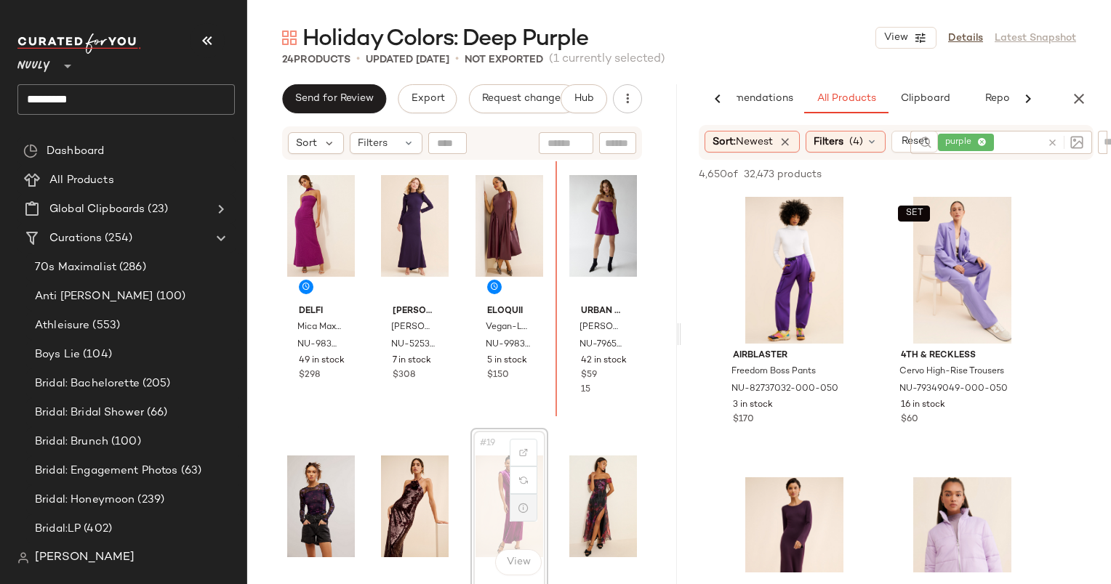
scroll to position [872, 0]
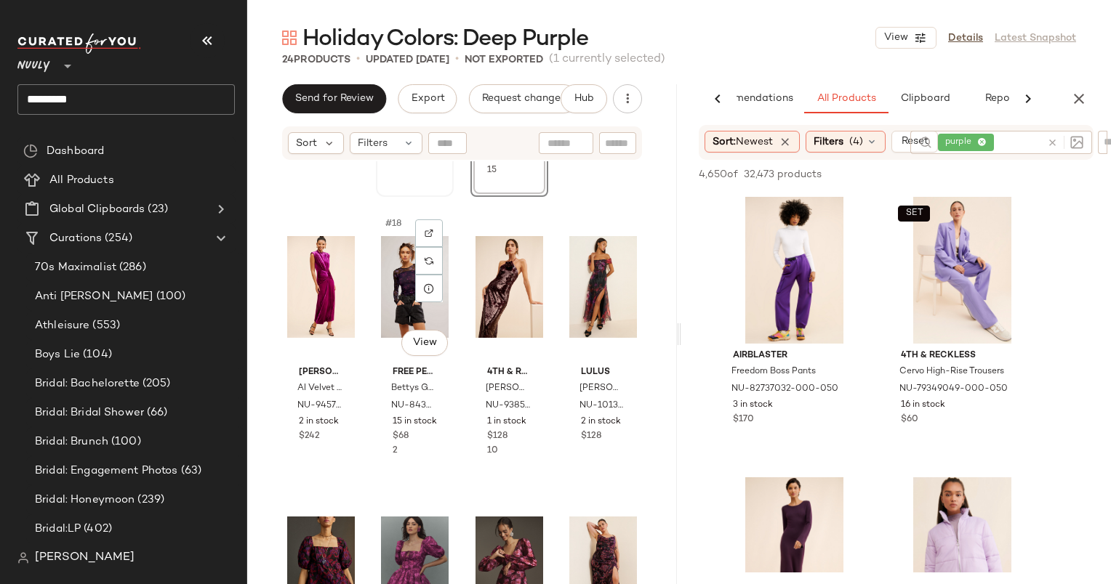
scroll to position [1090, 0]
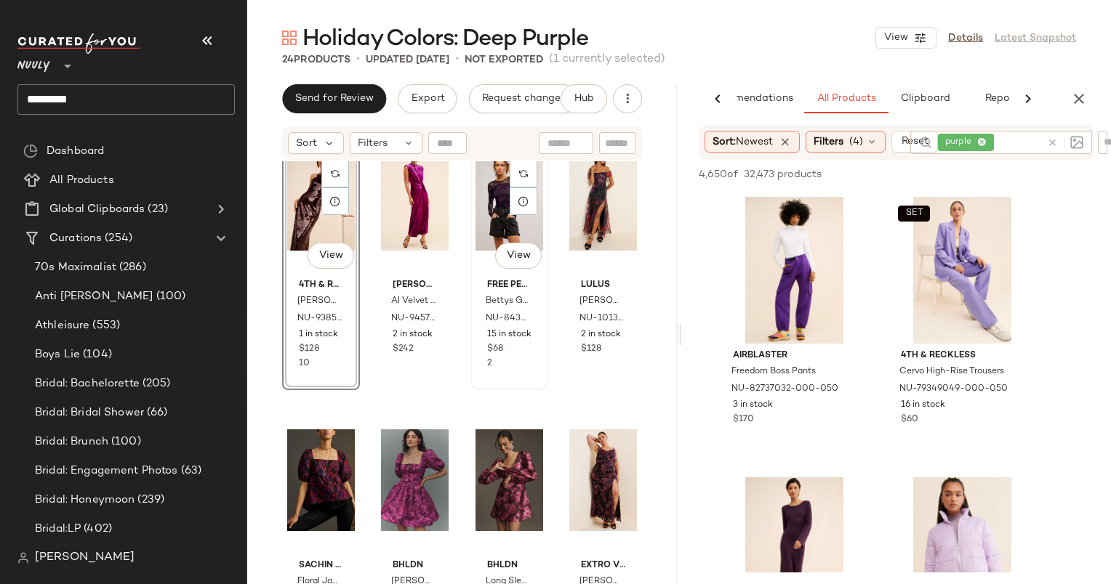
scroll to position [1176, 0]
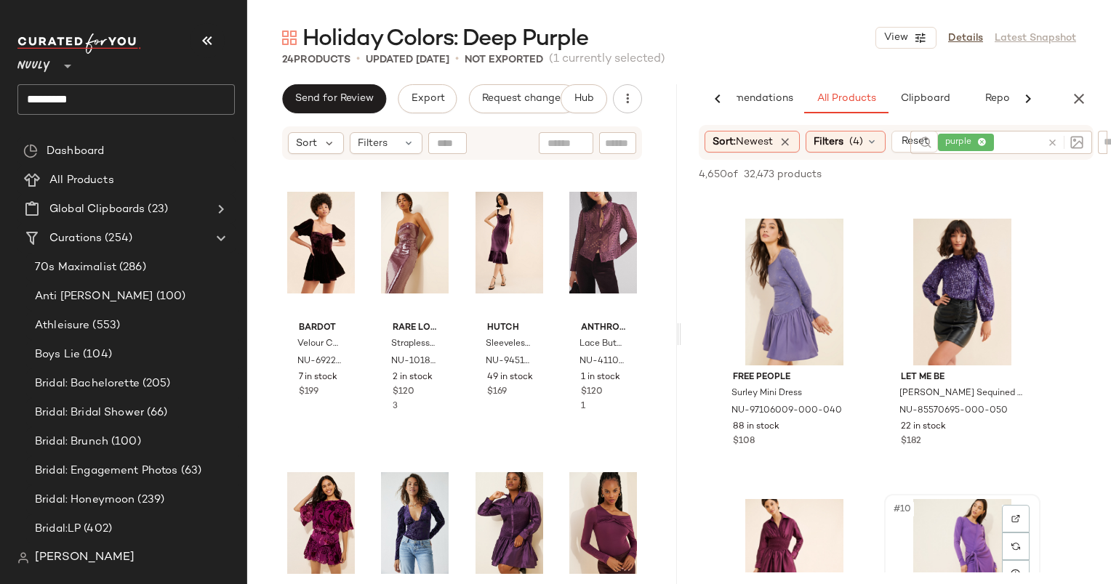
scroll to position [814, 0]
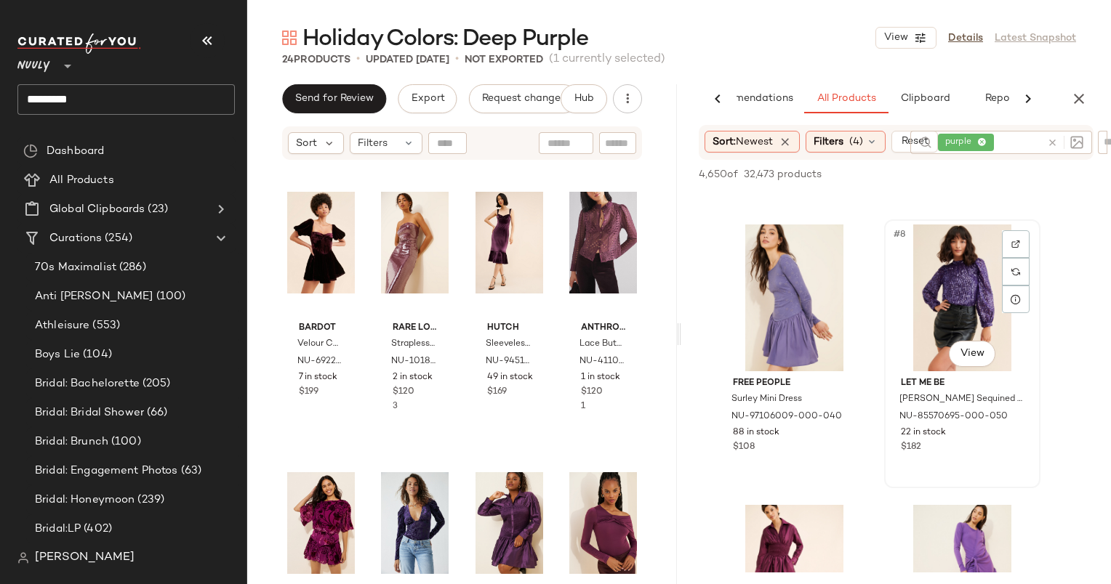
click at [932, 295] on div "#8 View" at bounding box center [962, 298] width 146 height 147
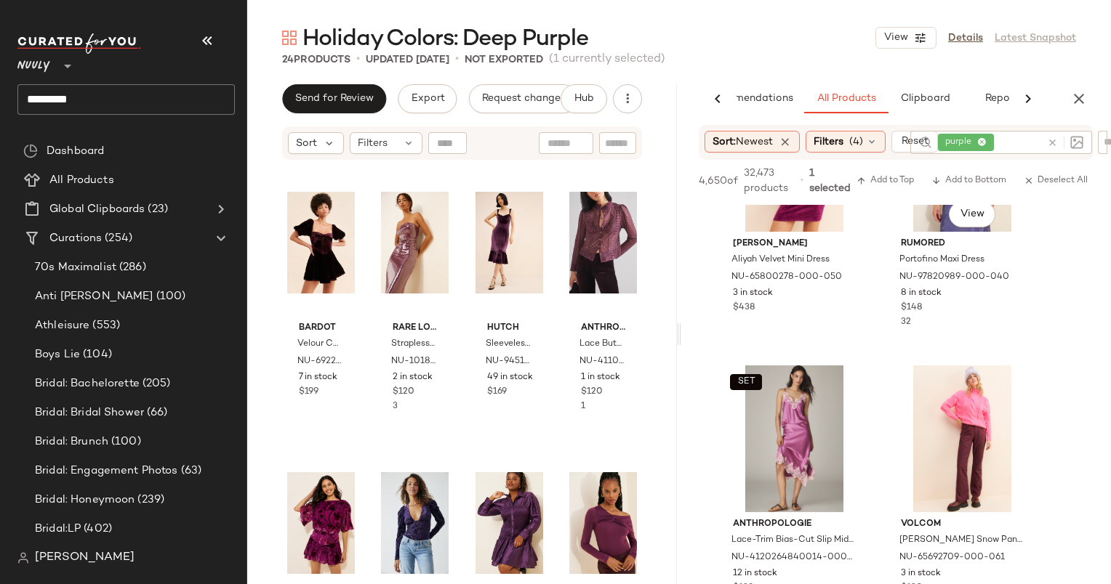
scroll to position [3390, 0]
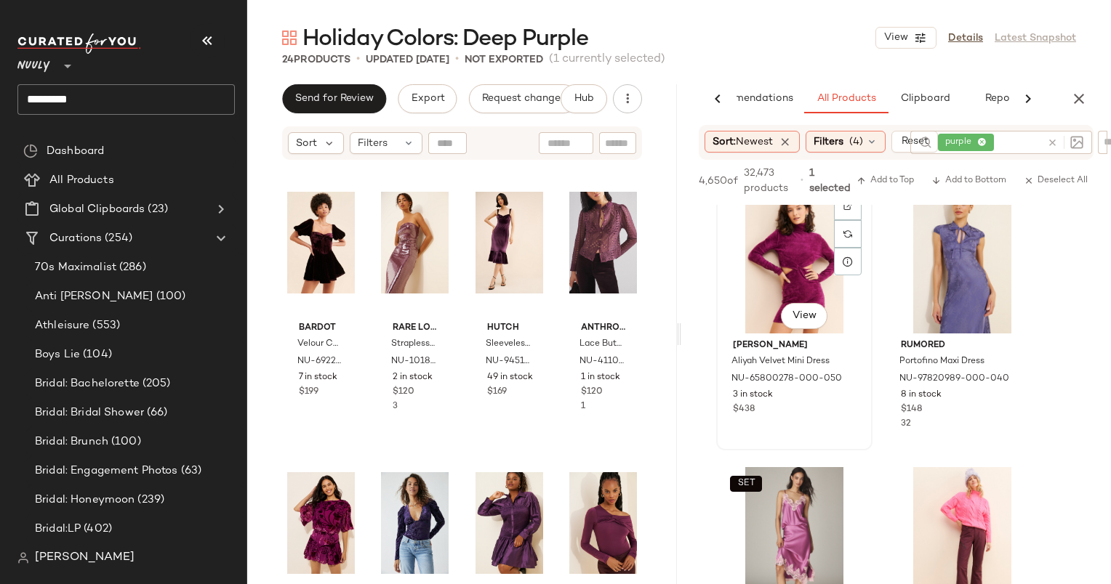
click at [770, 257] on div "#25 View" at bounding box center [794, 260] width 146 height 147
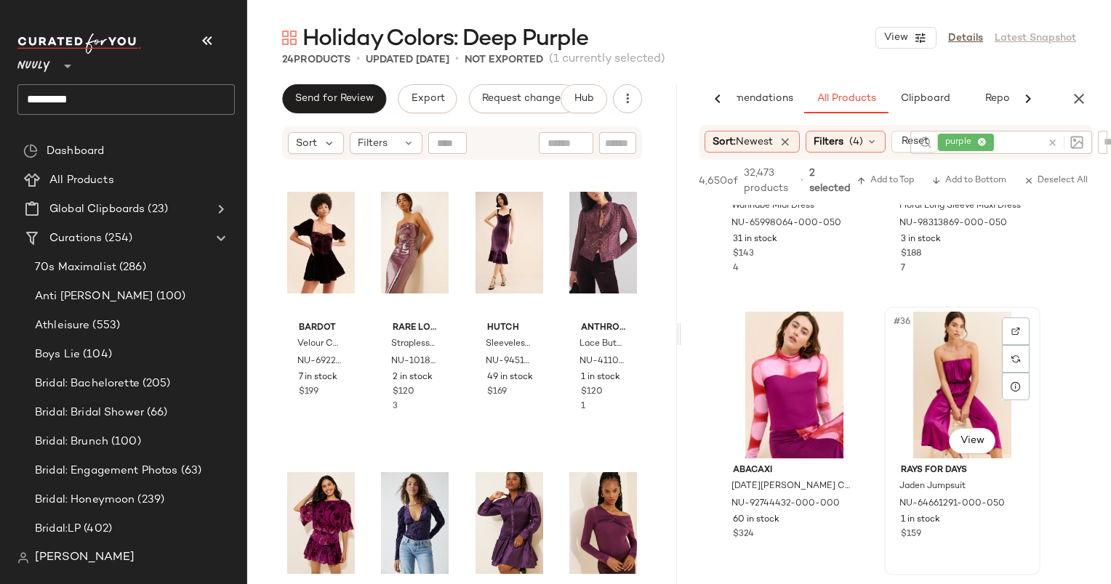
click at [962, 347] on div "#36 View" at bounding box center [962, 385] width 146 height 147
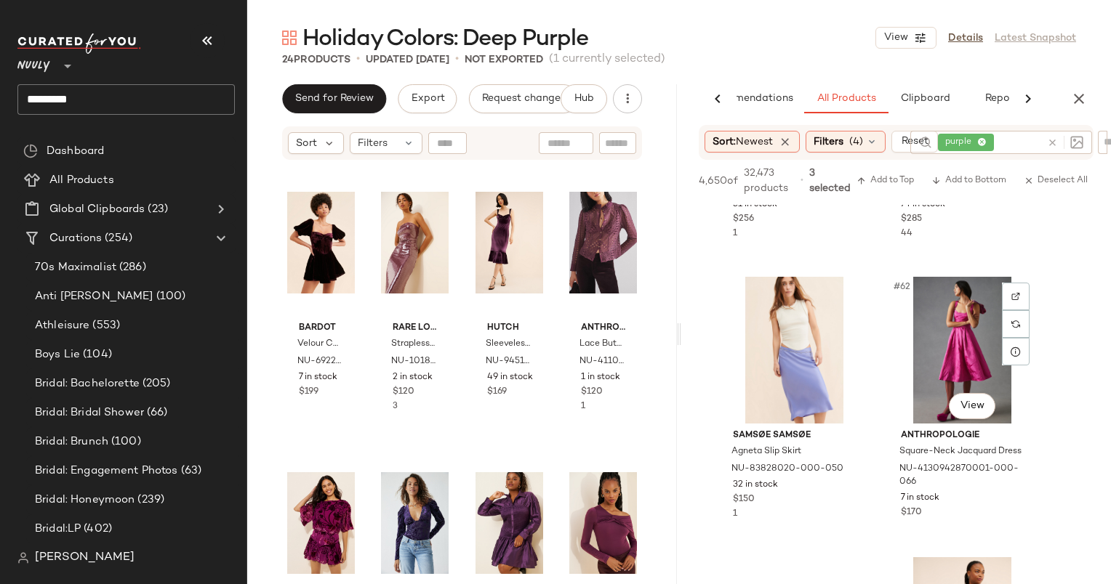
scroll to position [8529, 0]
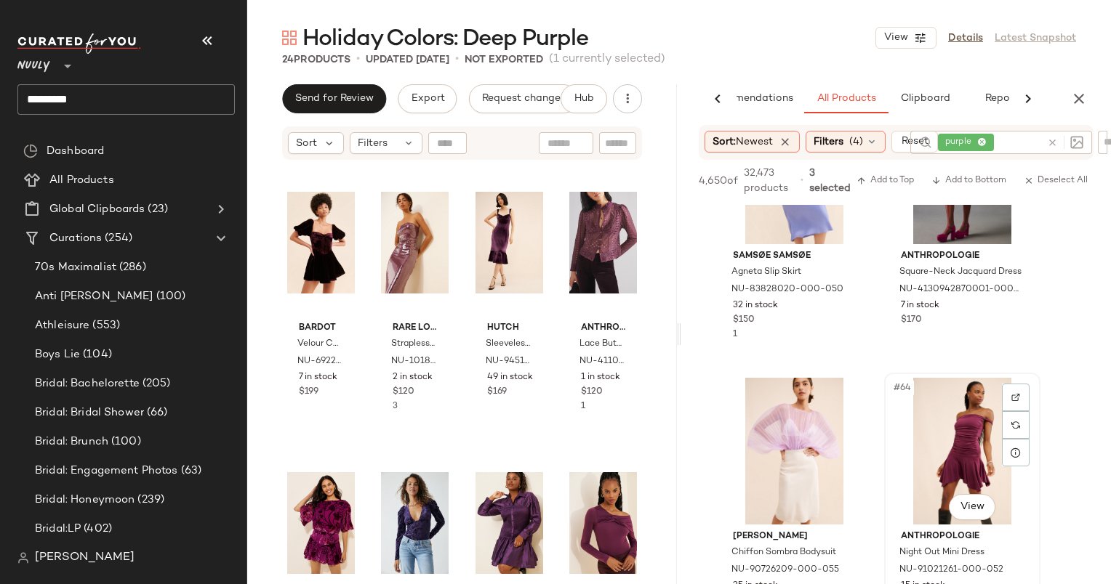
click at [959, 462] on div "#64 View" at bounding box center [962, 451] width 146 height 147
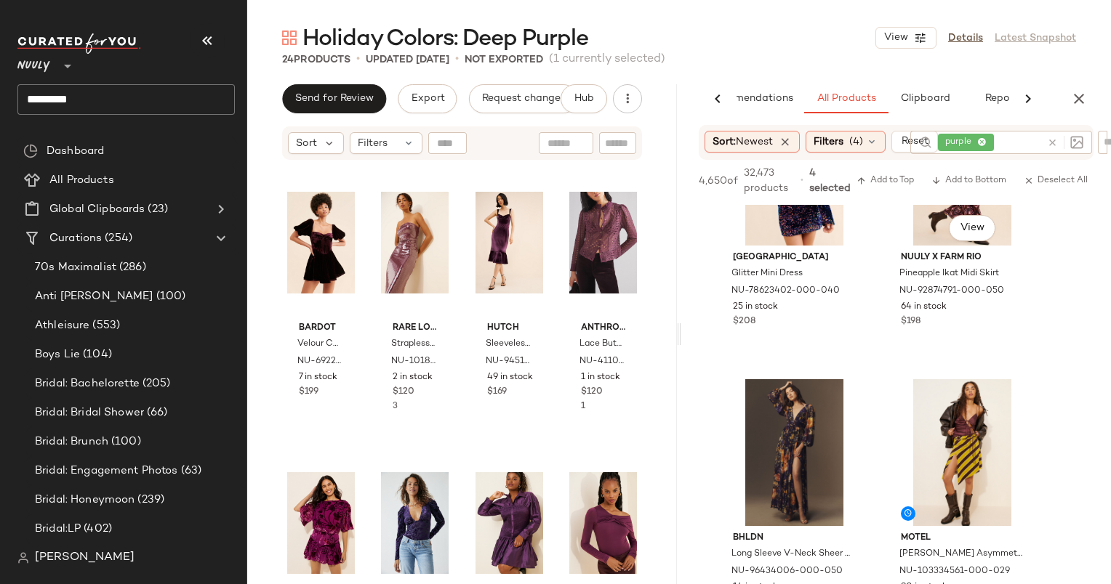
scroll to position [27249, 0]
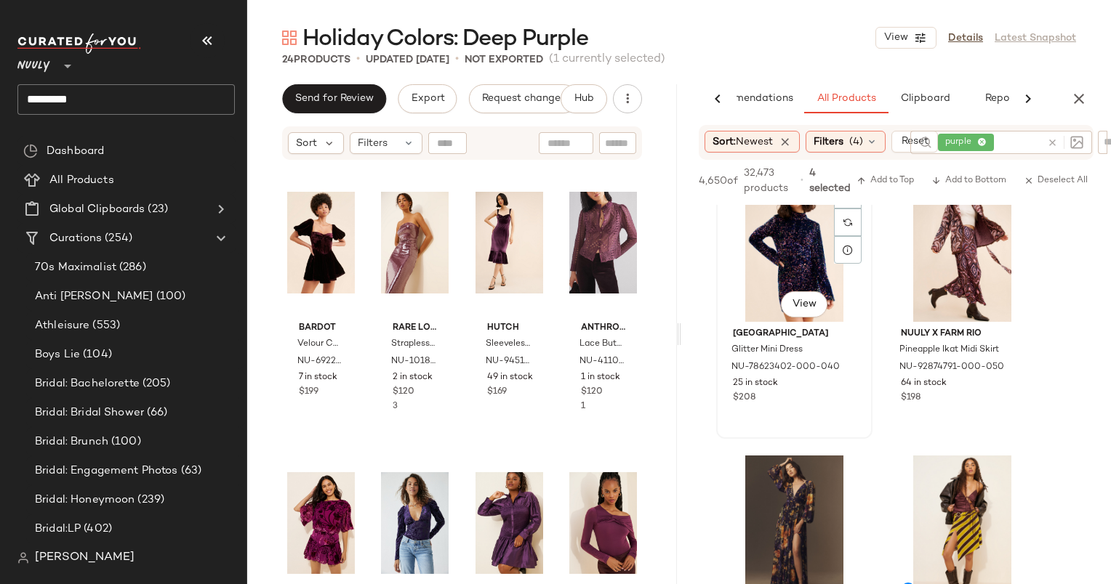
click at [800, 239] on div "#195 View" at bounding box center [794, 248] width 146 height 147
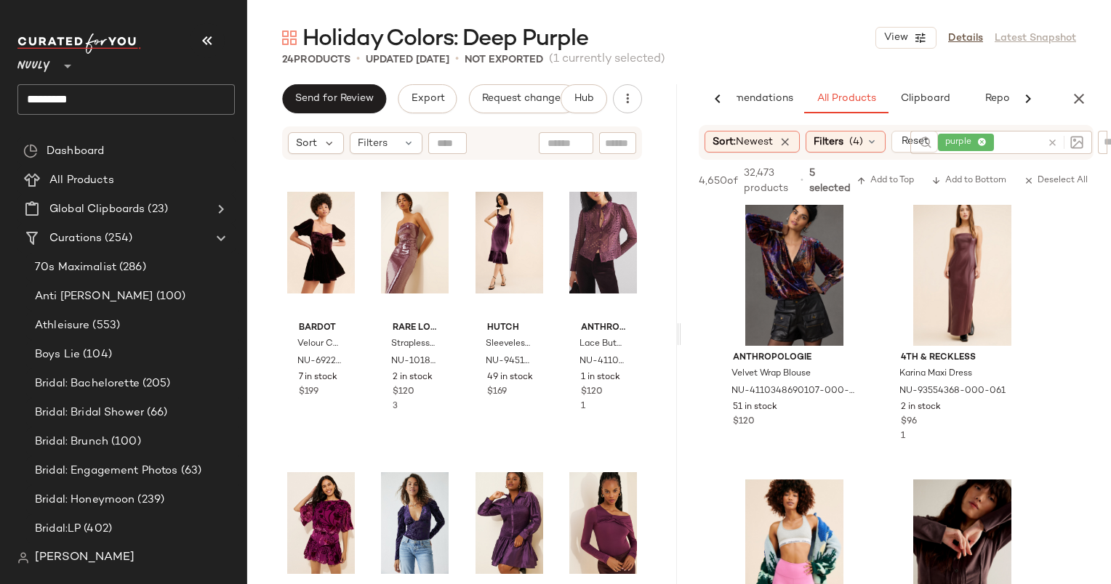
scroll to position [28908, 0]
click at [951, 262] on div "#208 View" at bounding box center [962, 273] width 146 height 147
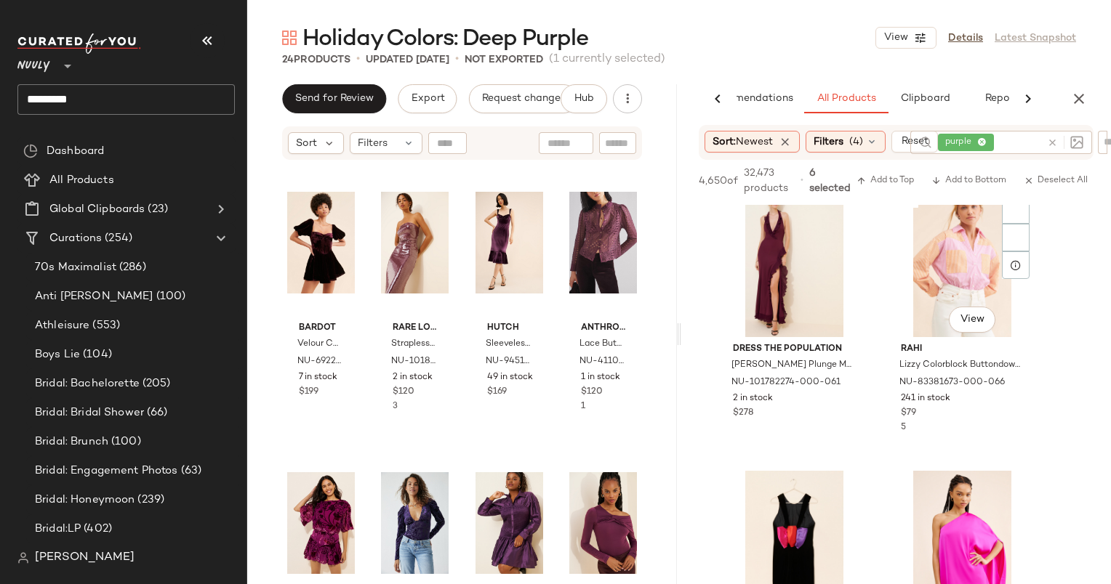
scroll to position [35936, 0]
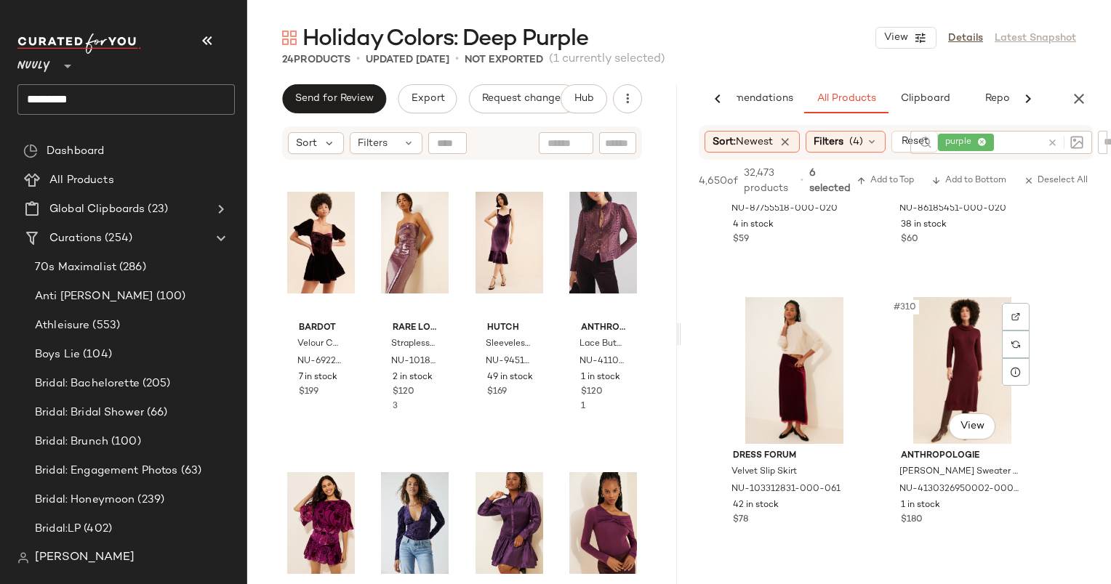
scroll to position [43120, 0]
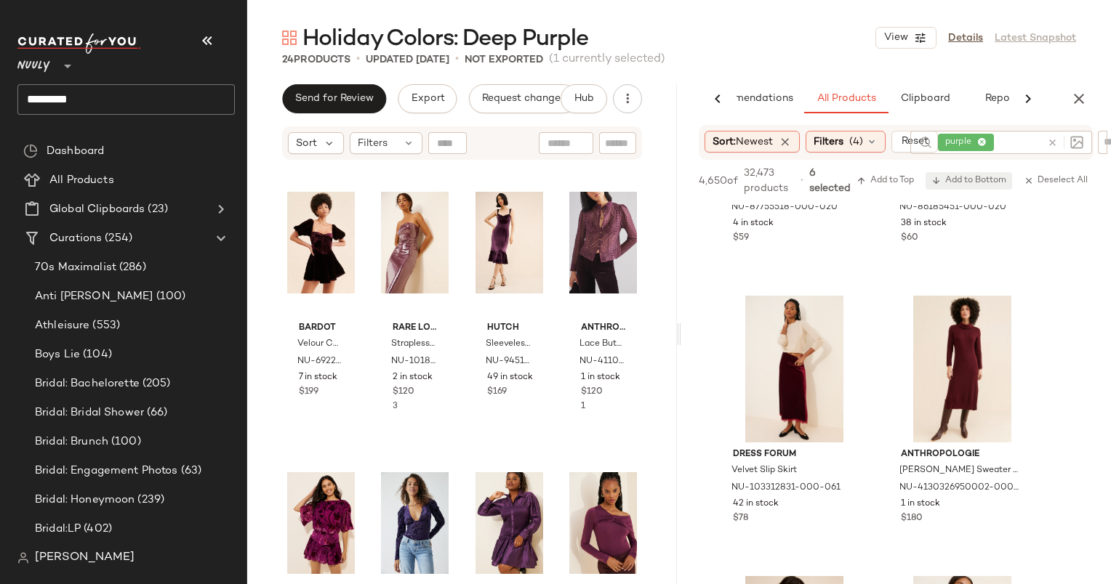
click at [978, 180] on span "Add to Bottom" at bounding box center [968, 181] width 75 height 10
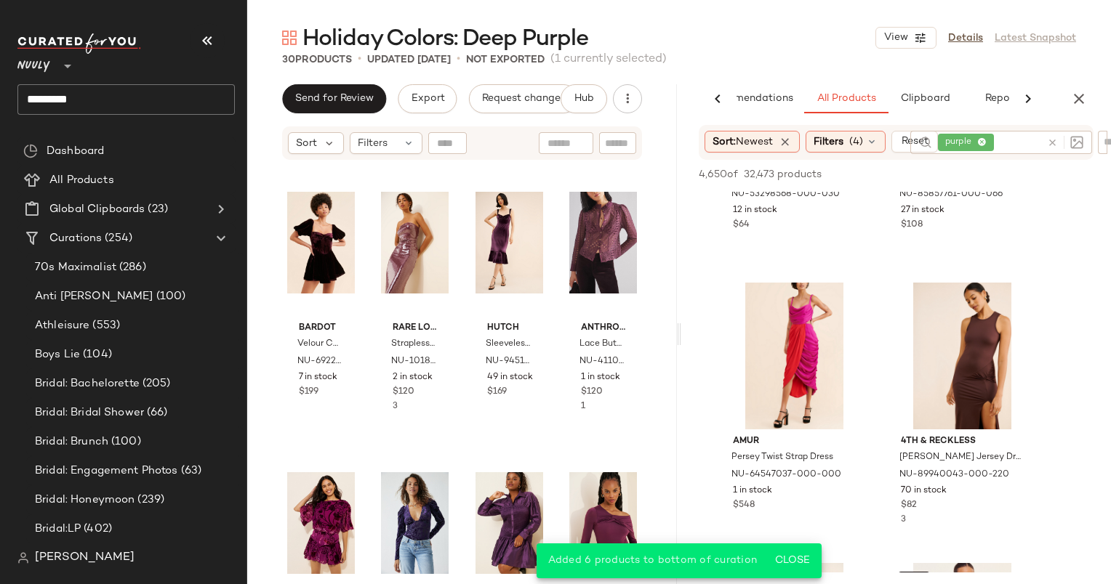
click at [1052, 146] on div at bounding box center [1065, 142] width 36 height 13
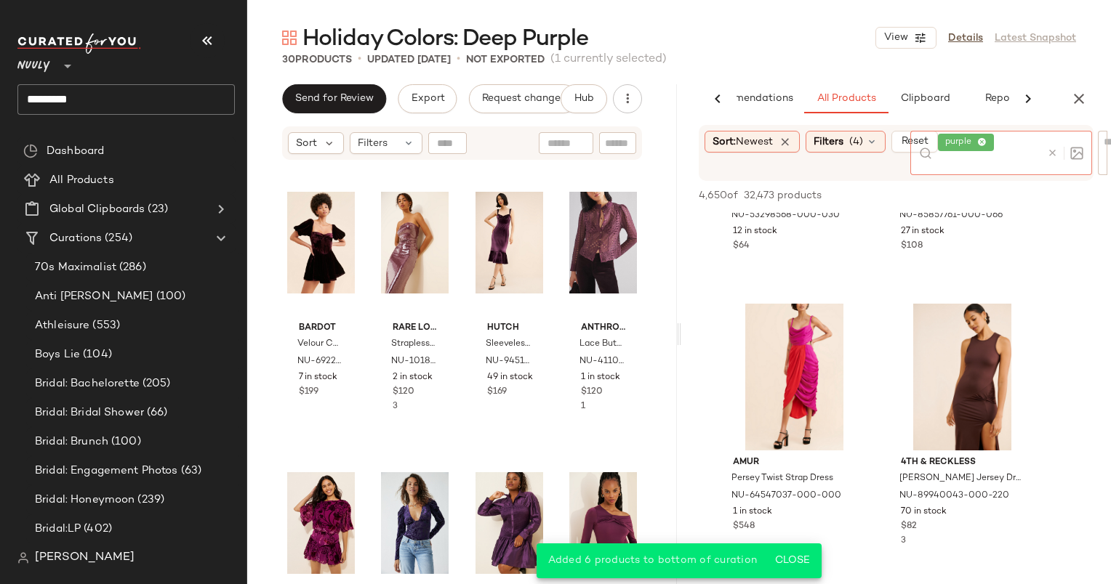
click at [1052, 148] on icon at bounding box center [1052, 153] width 11 height 11
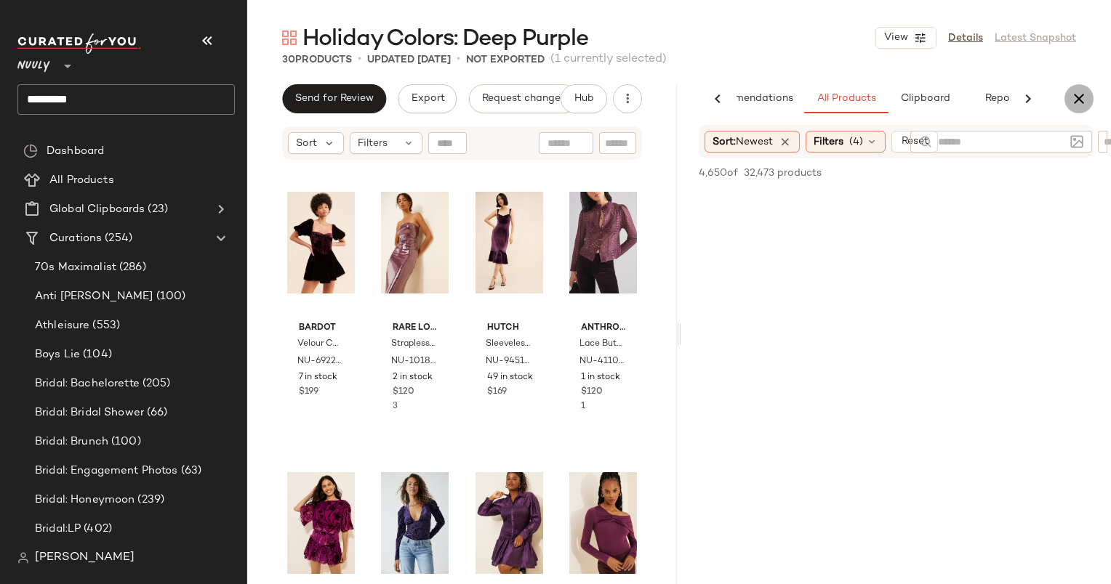
click at [1076, 96] on icon "button" at bounding box center [1078, 98] width 17 height 17
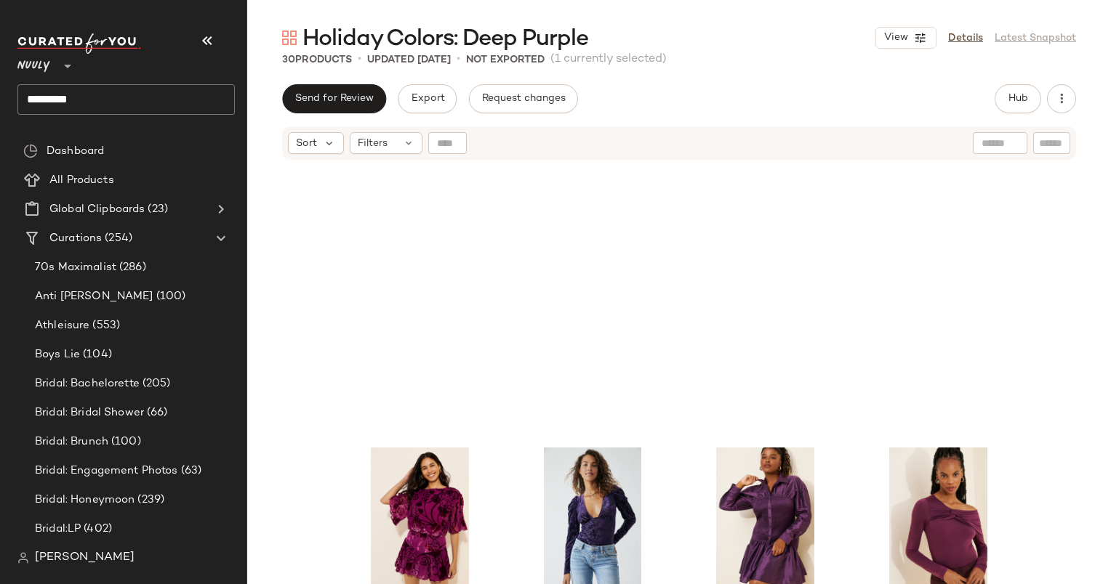
scroll to position [0, 0]
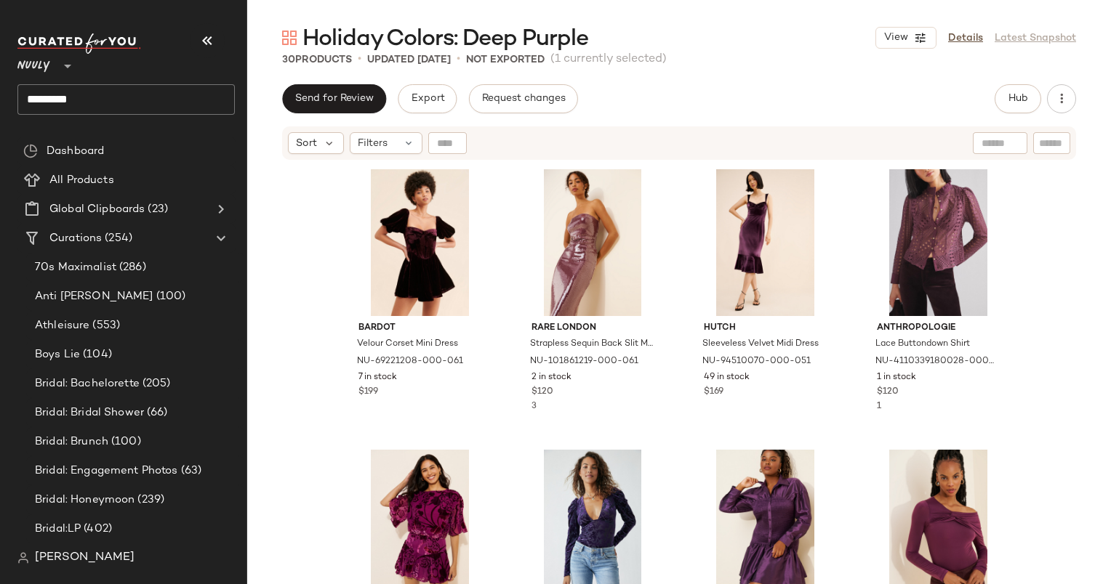
click at [991, 73] on div "Holiday Colors: Deep Purple View Details Latest Snapshot 30 Products • updated …" at bounding box center [678, 303] width 863 height 561
click at [1017, 103] on span "Hub" at bounding box center [1017, 99] width 20 height 12
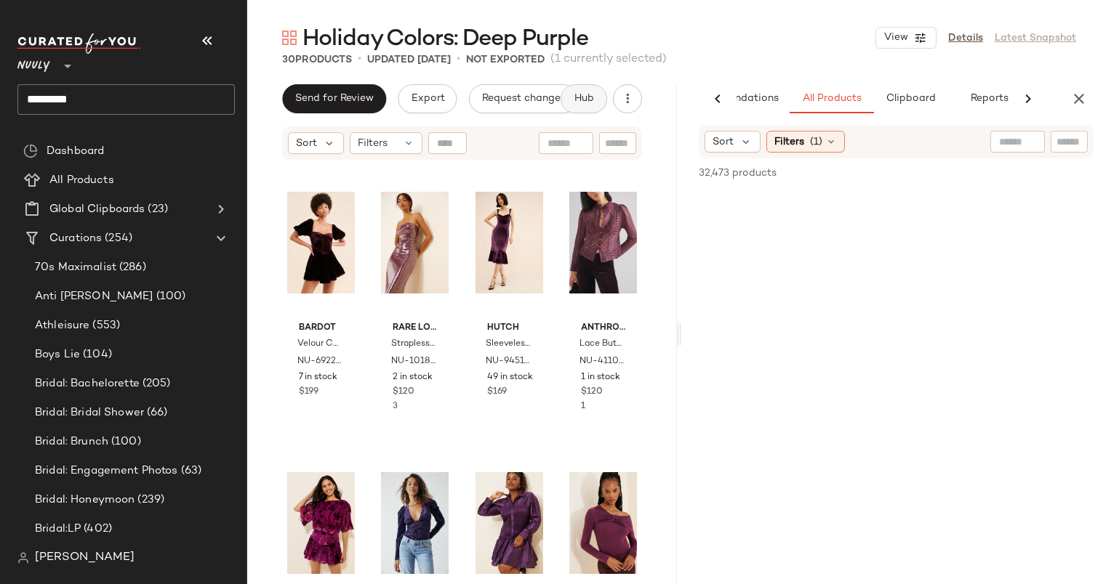
scroll to position [0, 75]
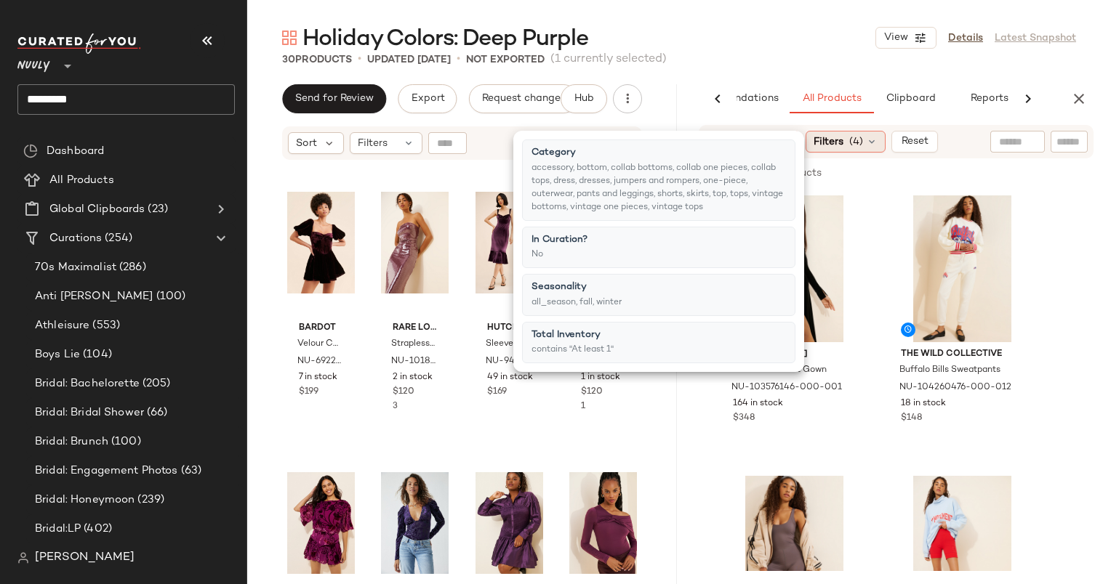
click at [863, 140] on span "(4)" at bounding box center [856, 141] width 14 height 15
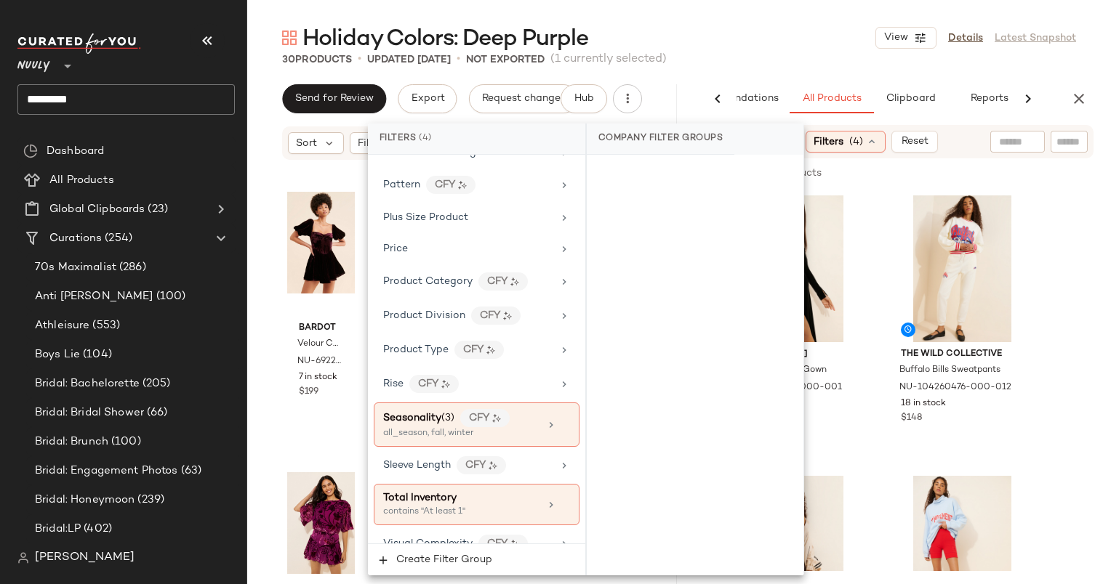
scroll to position [1081, 0]
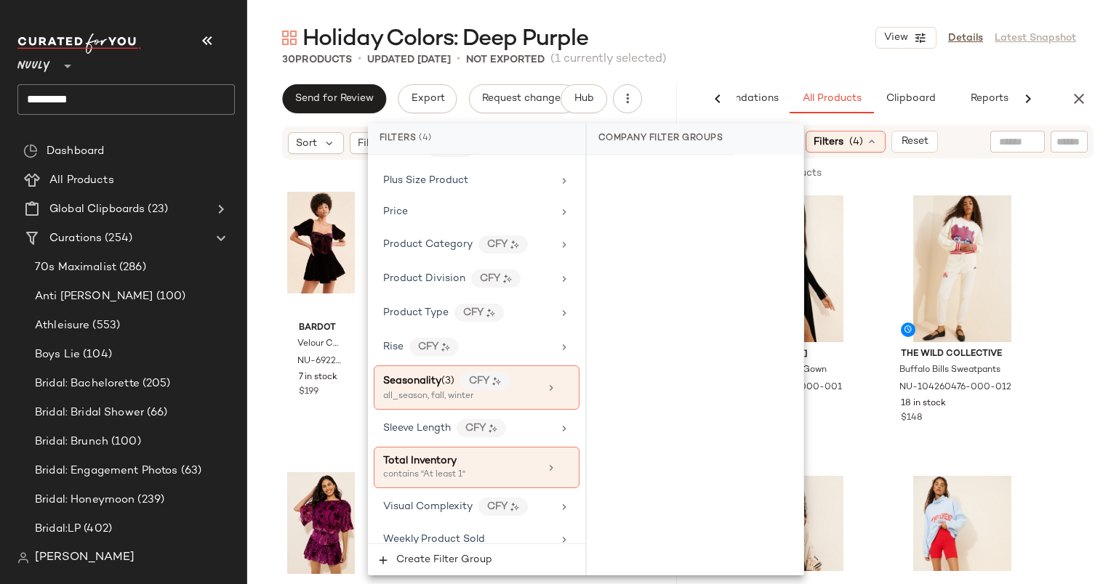
click at [970, 134] on div "Sort: Newest Filters (4) Reset" at bounding box center [895, 141] width 395 height 33
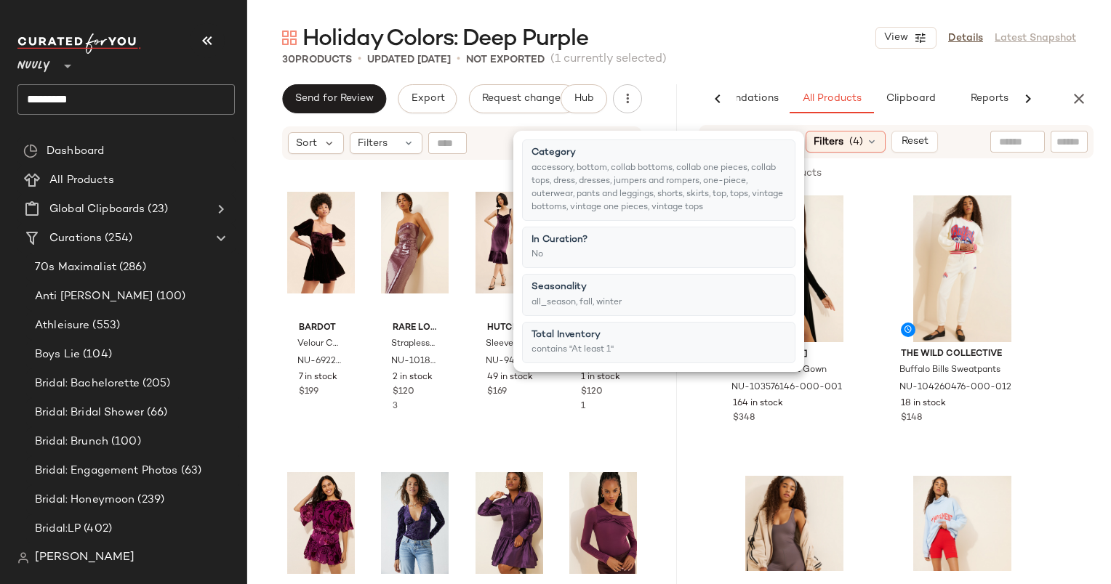
click at [1003, 142] on input "text" at bounding box center [1017, 141] width 37 height 15
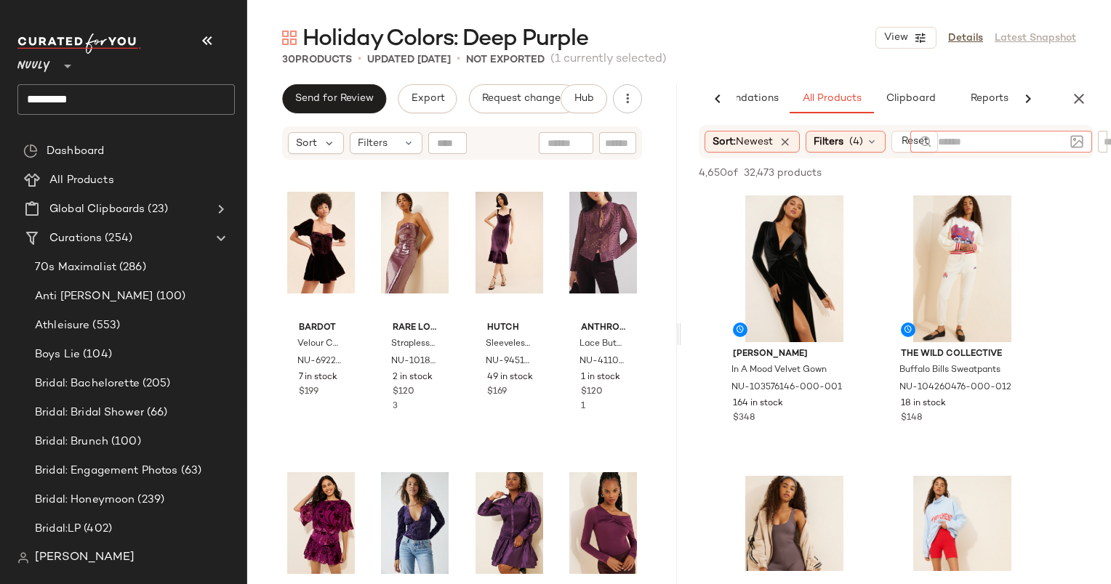
click at [1079, 143] on img at bounding box center [1076, 141] width 13 height 13
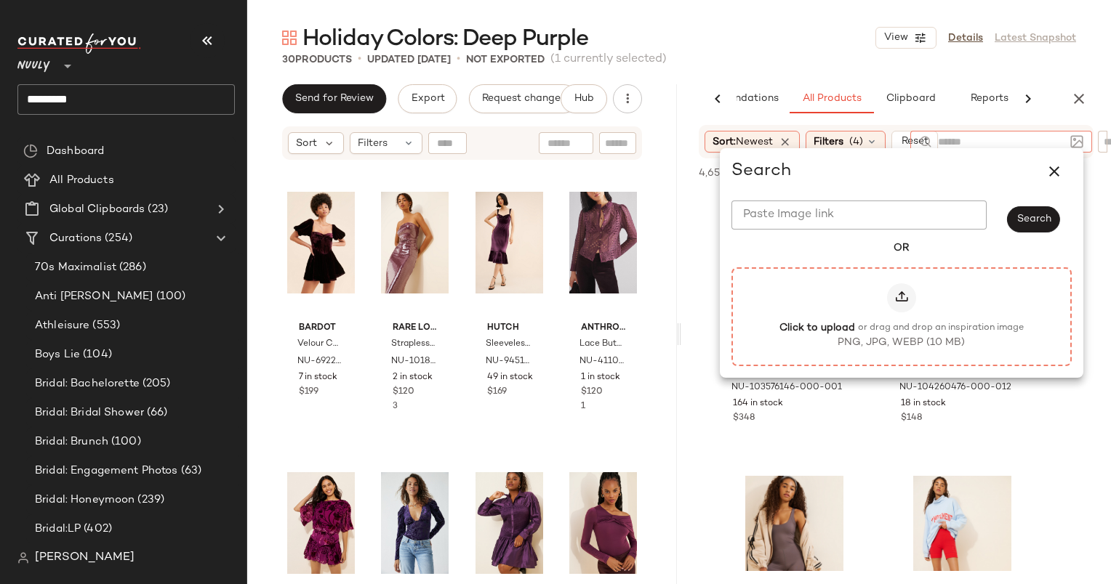
click at [916, 323] on span "or drag and drop an inspiration image" at bounding box center [941, 328] width 166 height 13
click at [901, 317] on input "Click to upload or drag and drop an inspiration image PNG, JPG, WEBP (10 MB)" at bounding box center [901, 316] width 1 height 1
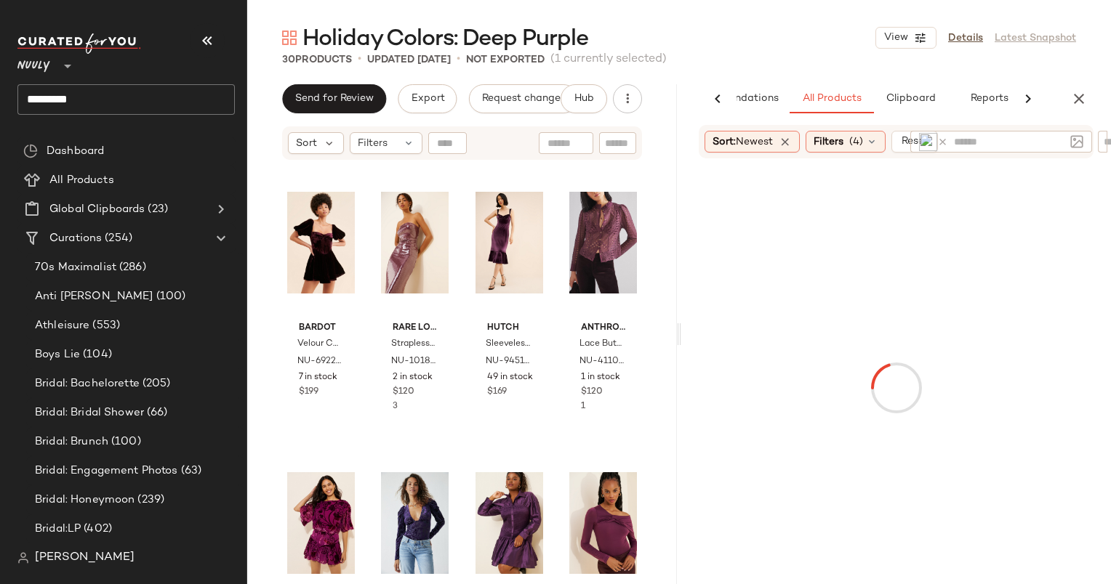
click at [845, 55] on div "30 Products • updated Oct 2nd • Not Exported (1 currently selected)" at bounding box center [678, 59] width 863 height 15
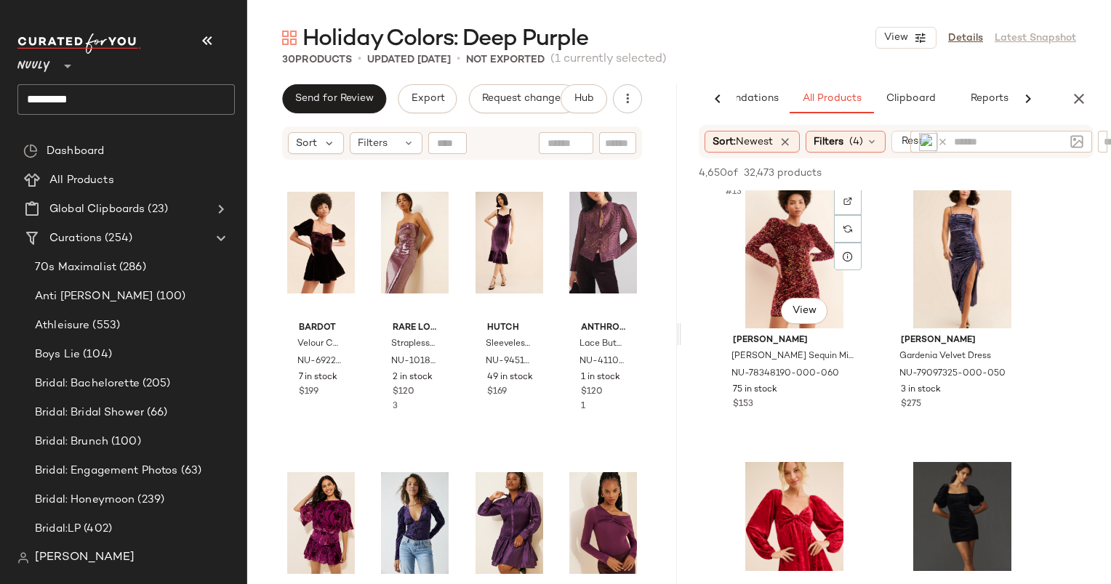
scroll to position [1688, 0]
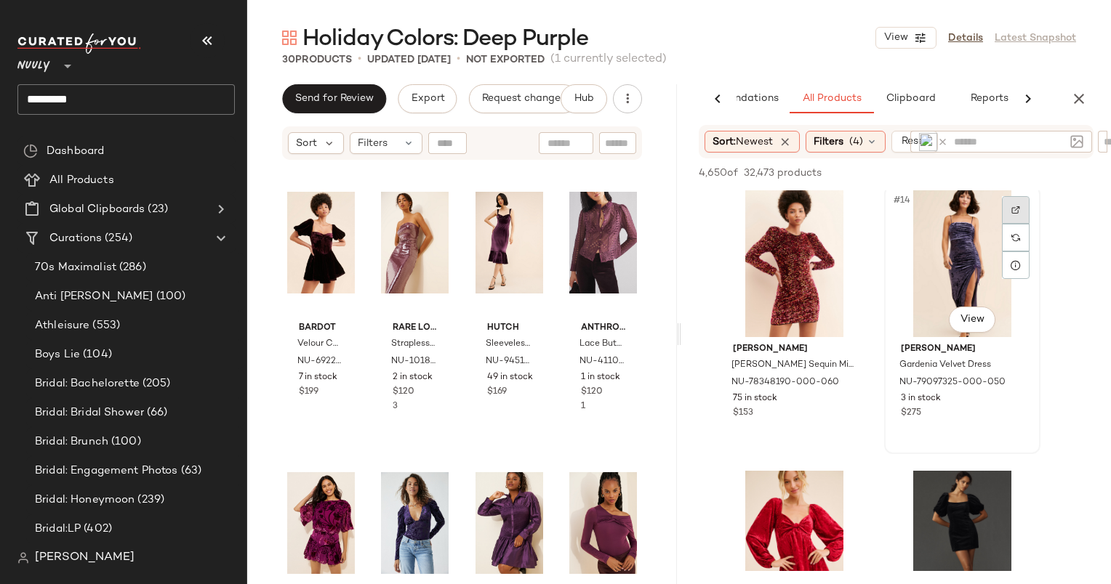
click at [1018, 201] on div at bounding box center [1016, 210] width 28 height 28
click at [967, 263] on div "#14 View" at bounding box center [962, 263] width 146 height 147
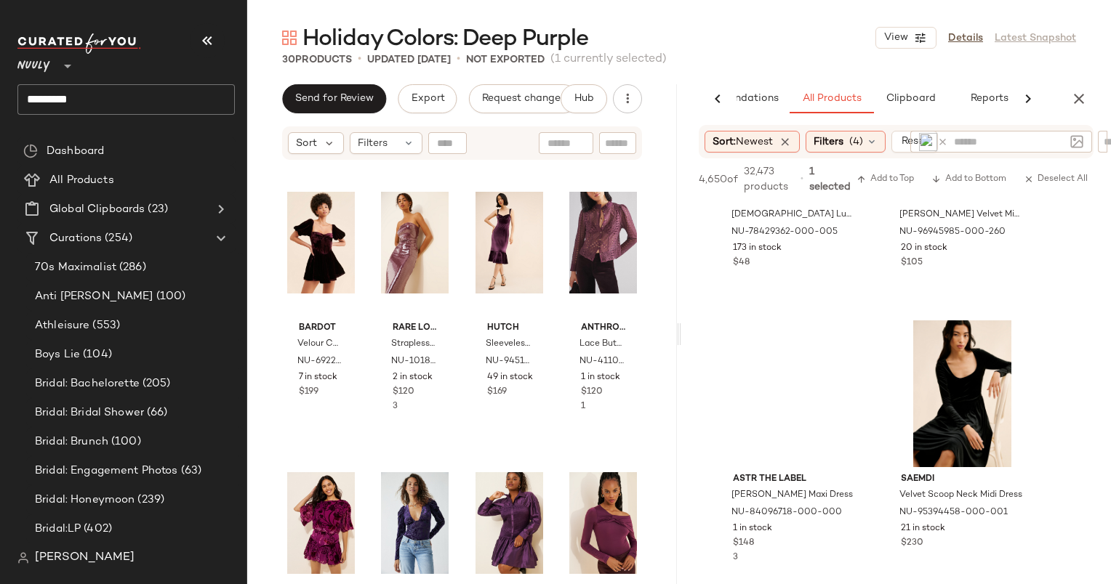
scroll to position [11629, 0]
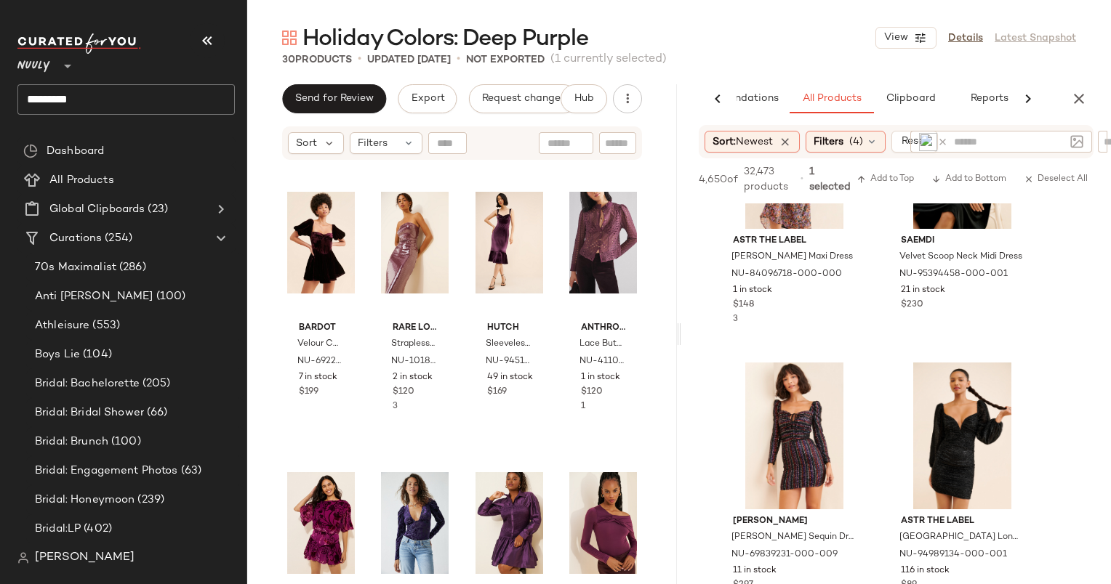
click at [977, 169] on div "4,650 of 32,473 products • 1 selected Add to Top Add to Bottom Deselect All" at bounding box center [896, 180] width 430 height 45
click at [983, 177] on span "Add to Bottom" at bounding box center [968, 179] width 75 height 10
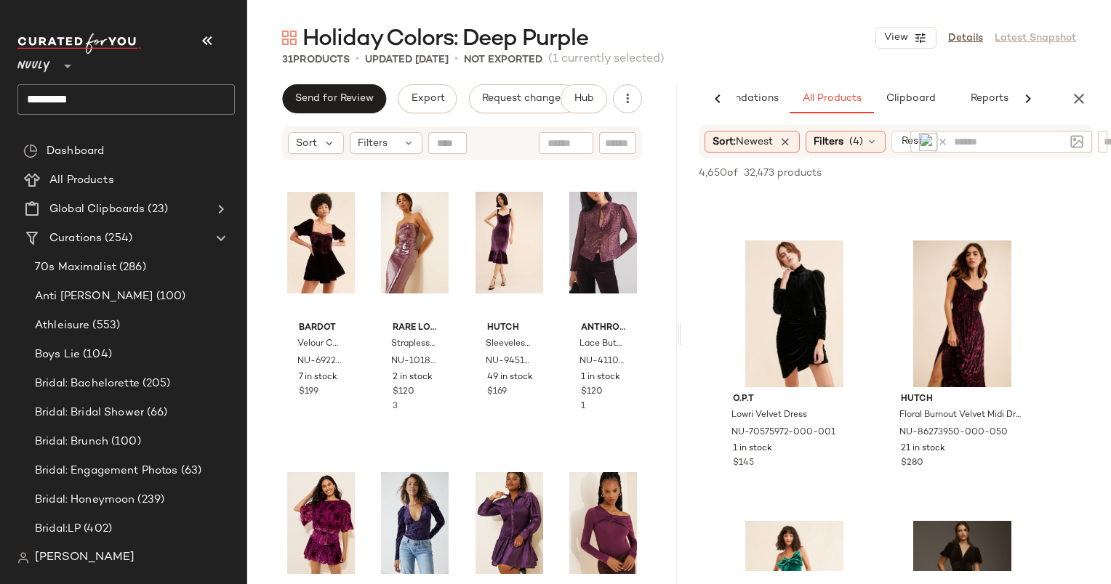
scroll to position [13143, 0]
click at [1022, 253] on div at bounding box center [1016, 259] width 28 height 28
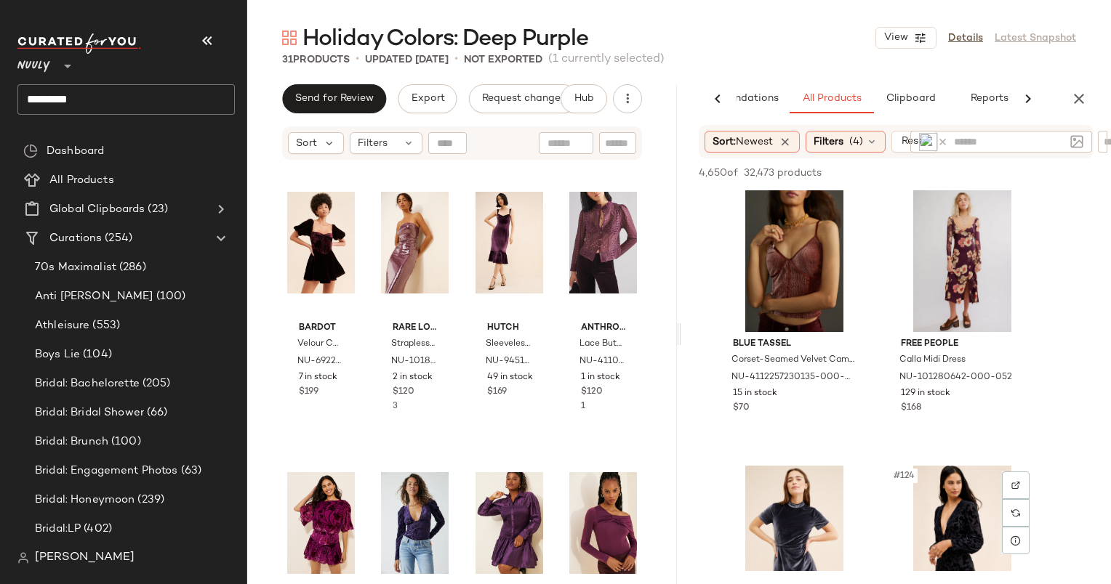
scroll to position [16836, 0]
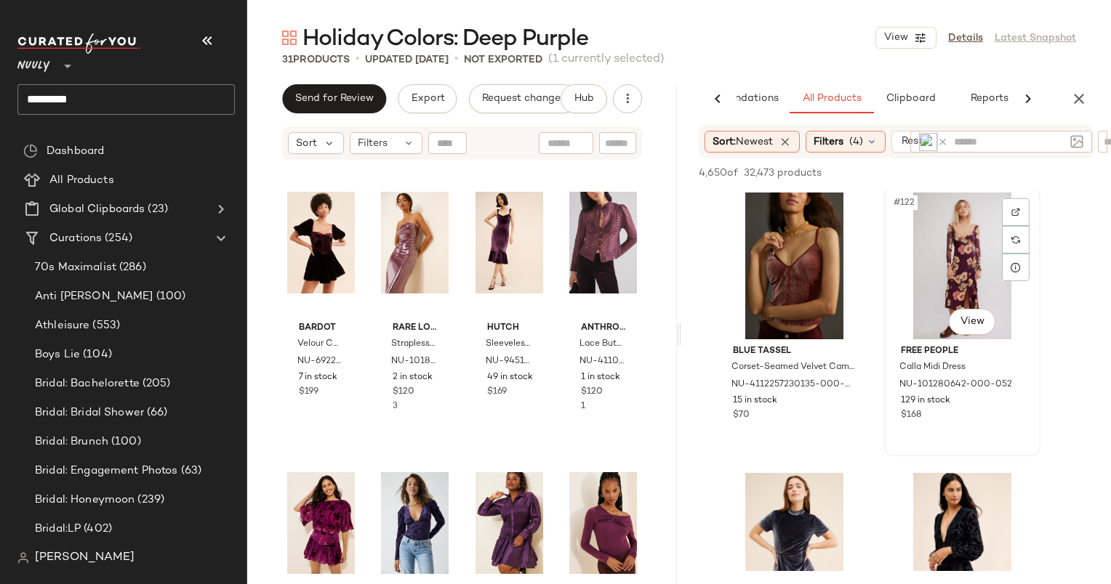
click at [957, 270] on div "#122 View" at bounding box center [962, 266] width 146 height 147
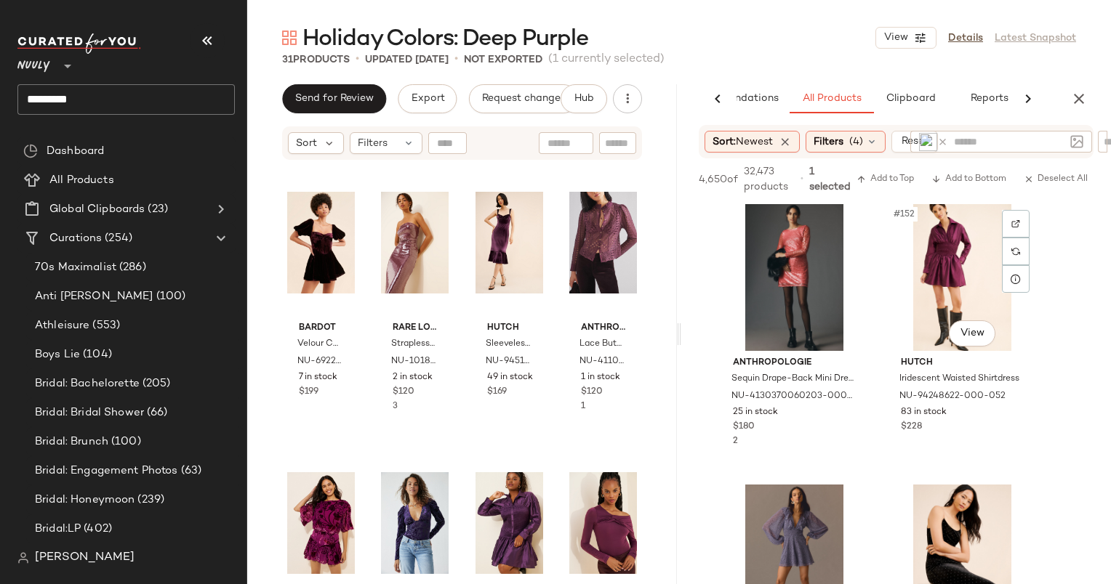
scroll to position [21267, 0]
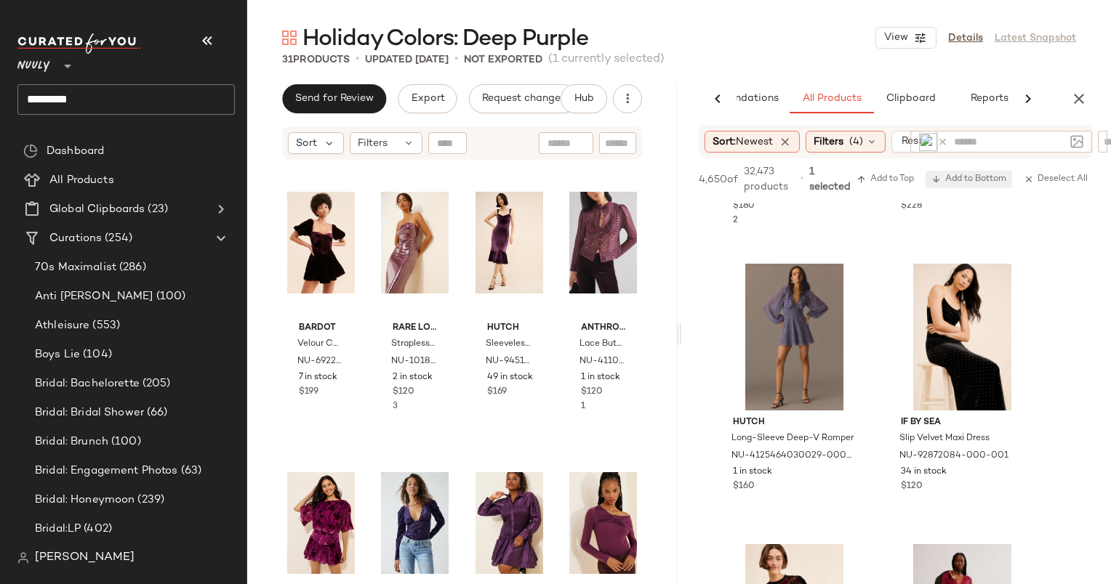
click at [974, 172] on button "Add to Bottom" at bounding box center [968, 179] width 86 height 17
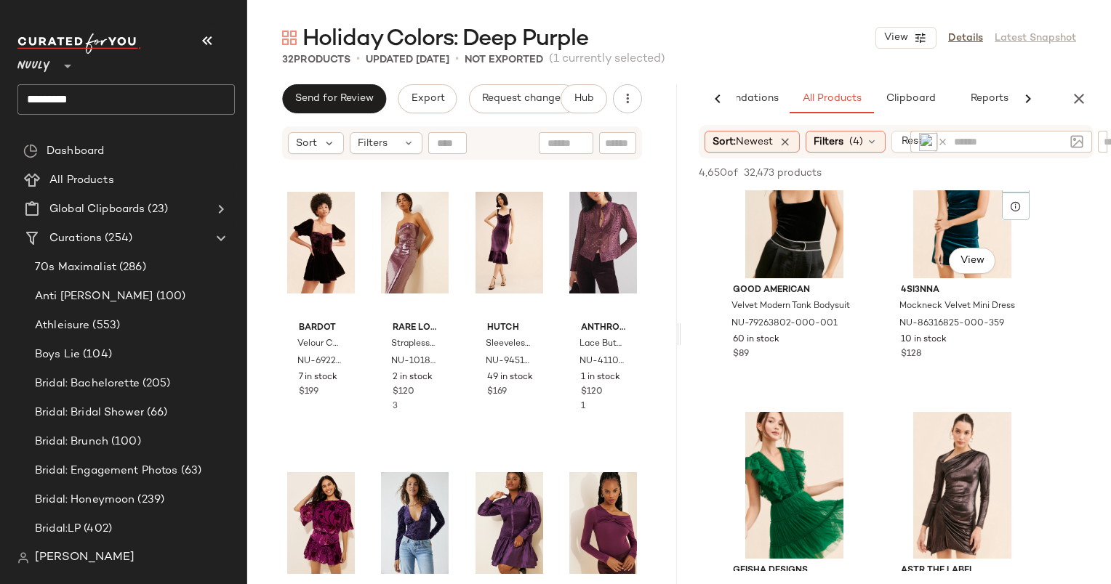
scroll to position [34016, 0]
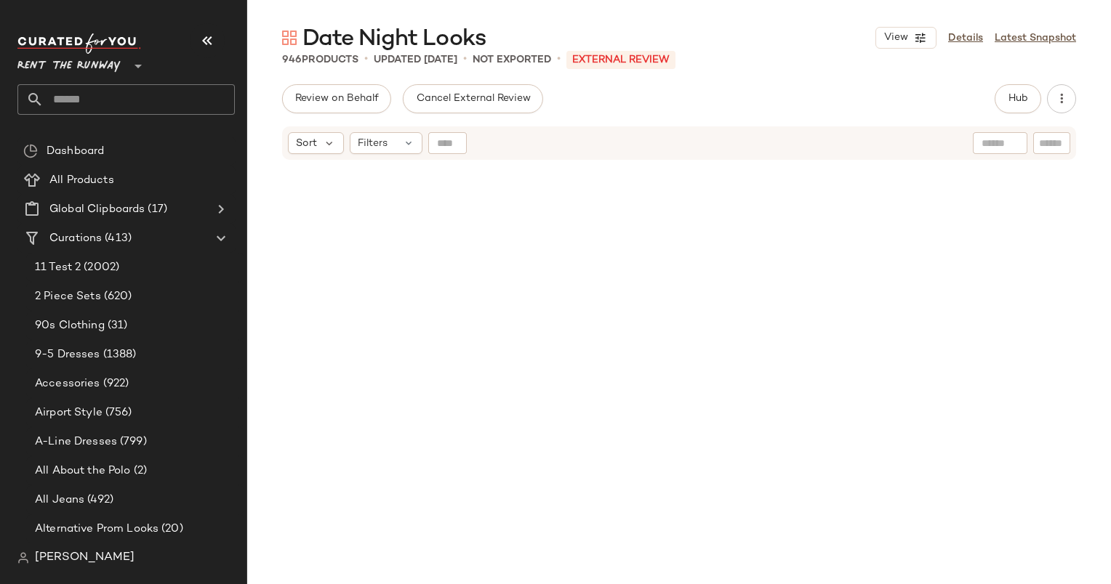
scroll to position [573, 0]
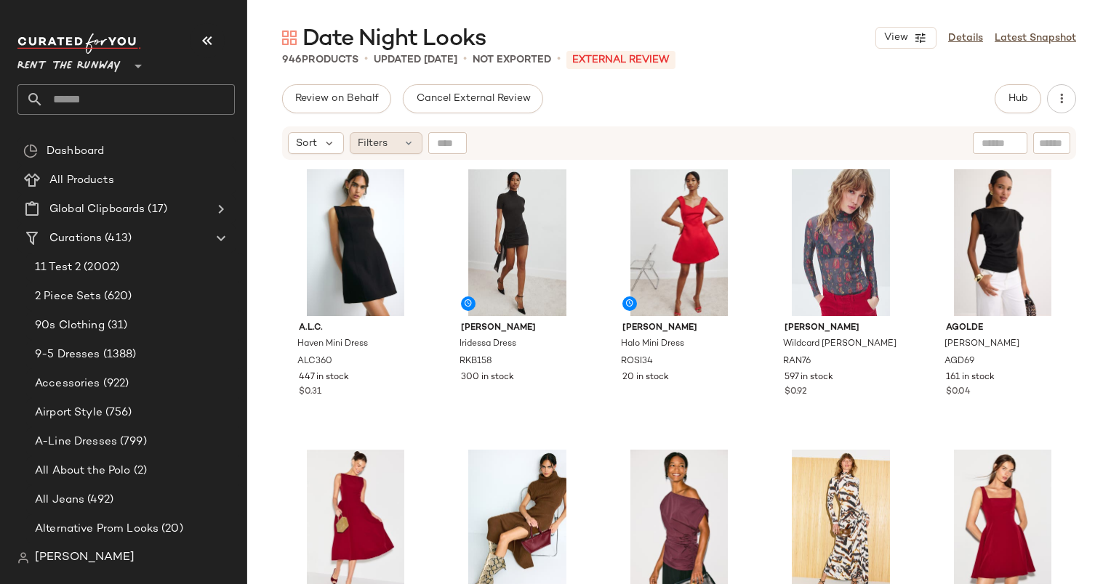
click at [375, 139] on span "Filters" at bounding box center [373, 143] width 30 height 15
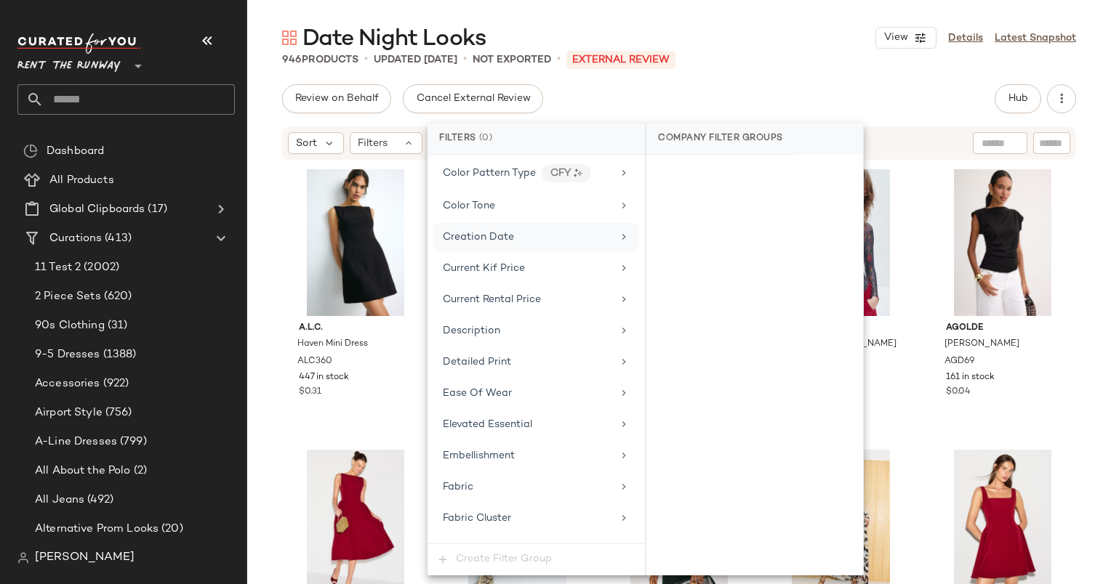
scroll to position [0, 0]
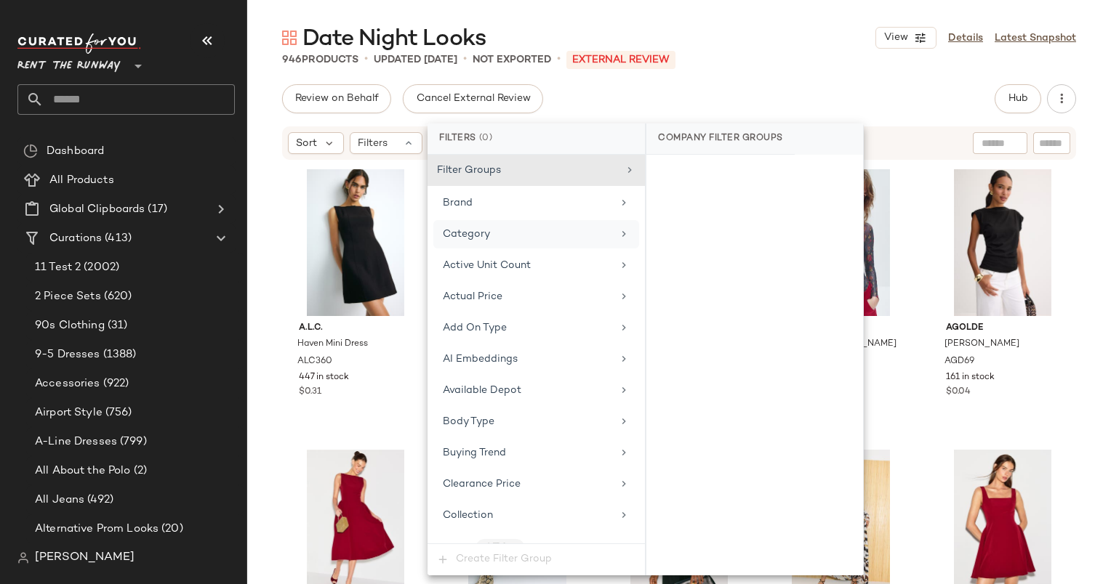
click at [519, 246] on div "Category" at bounding box center [536, 234] width 206 height 28
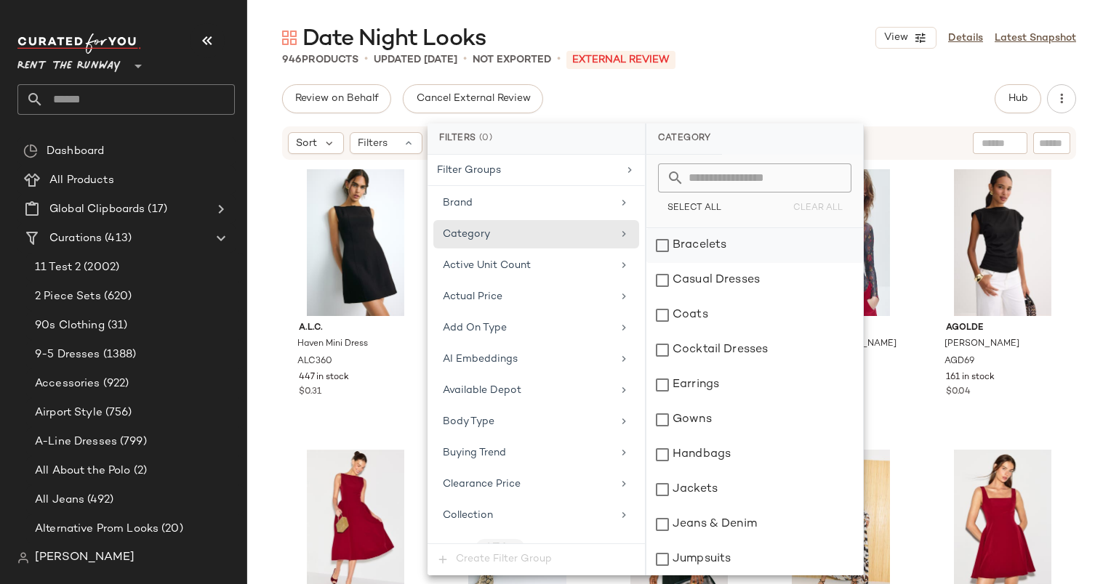
click at [688, 248] on div "Bracelets" at bounding box center [754, 245] width 217 height 35
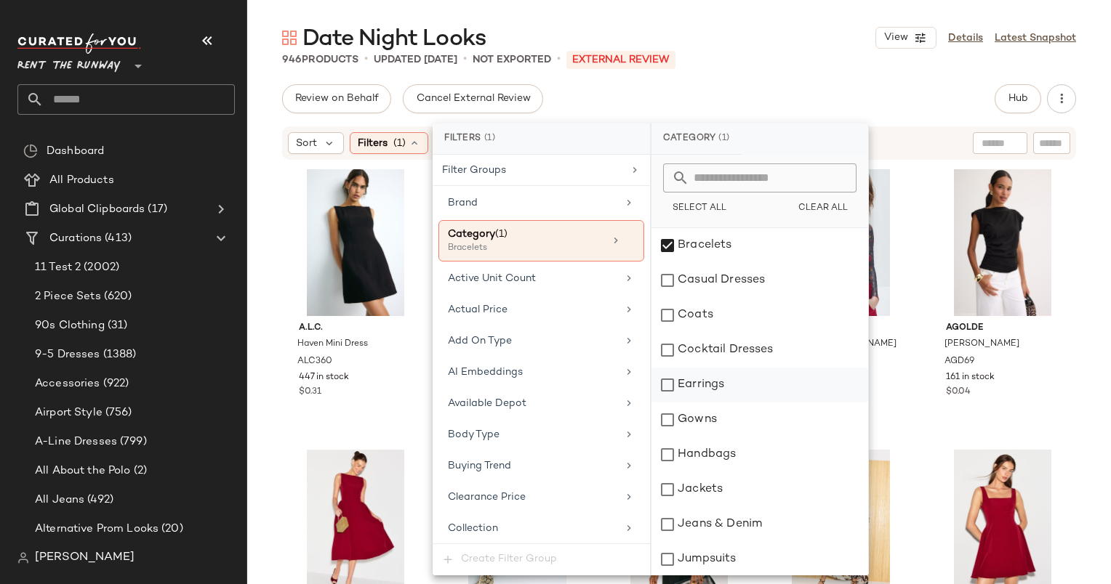
click at [722, 371] on div "Earrings" at bounding box center [759, 385] width 217 height 35
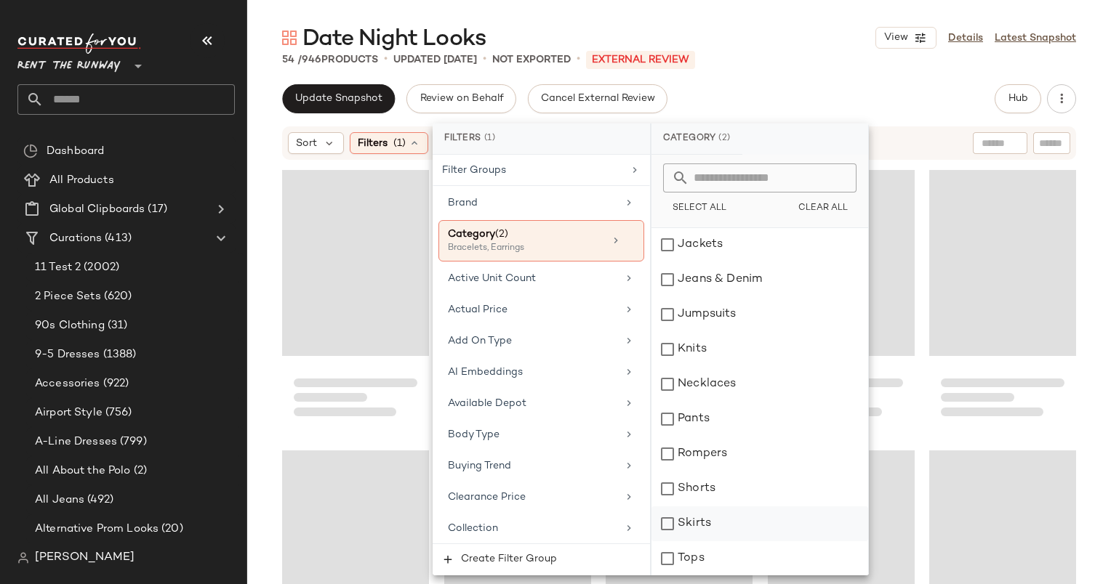
click at [733, 535] on div "Skirts" at bounding box center [759, 524] width 217 height 35
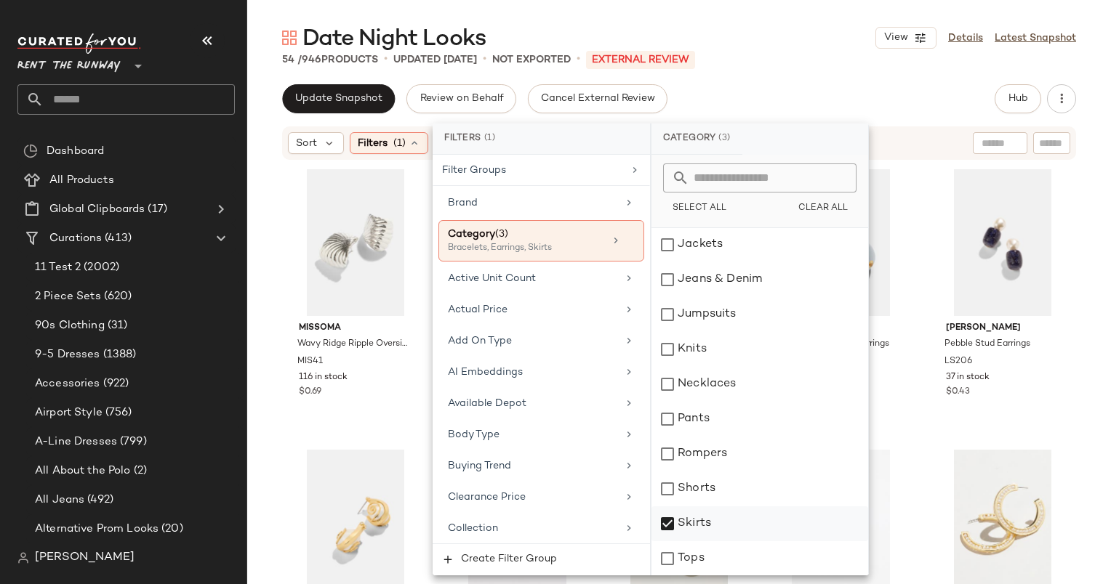
click at [726, 529] on div "Skirts" at bounding box center [759, 524] width 217 height 35
click at [754, 369] on div "Necklaces" at bounding box center [759, 384] width 217 height 35
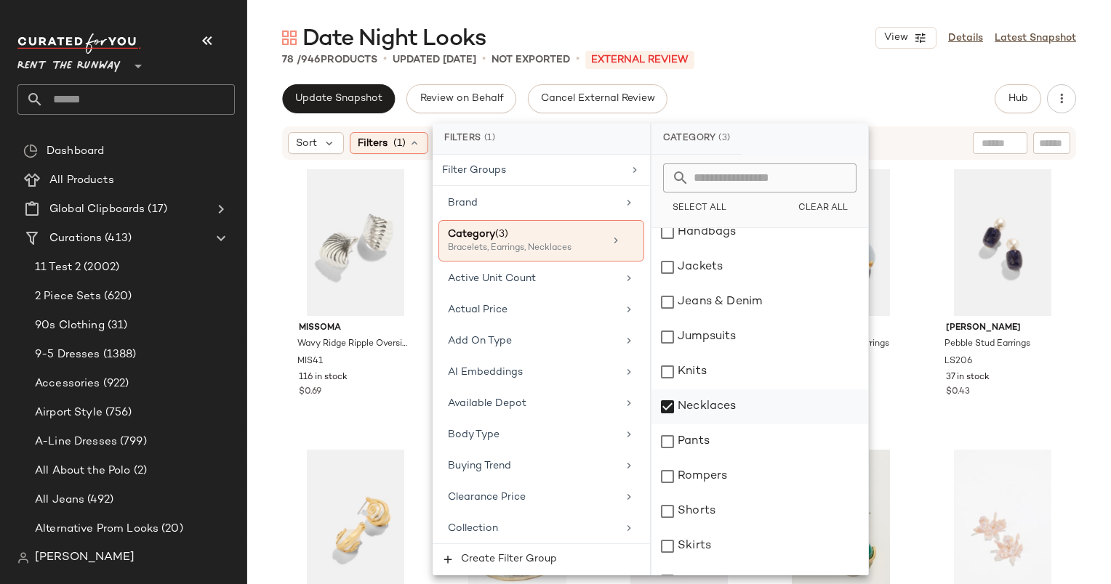
scroll to position [223, 0]
click at [740, 234] on div "Handbags" at bounding box center [759, 231] width 217 height 35
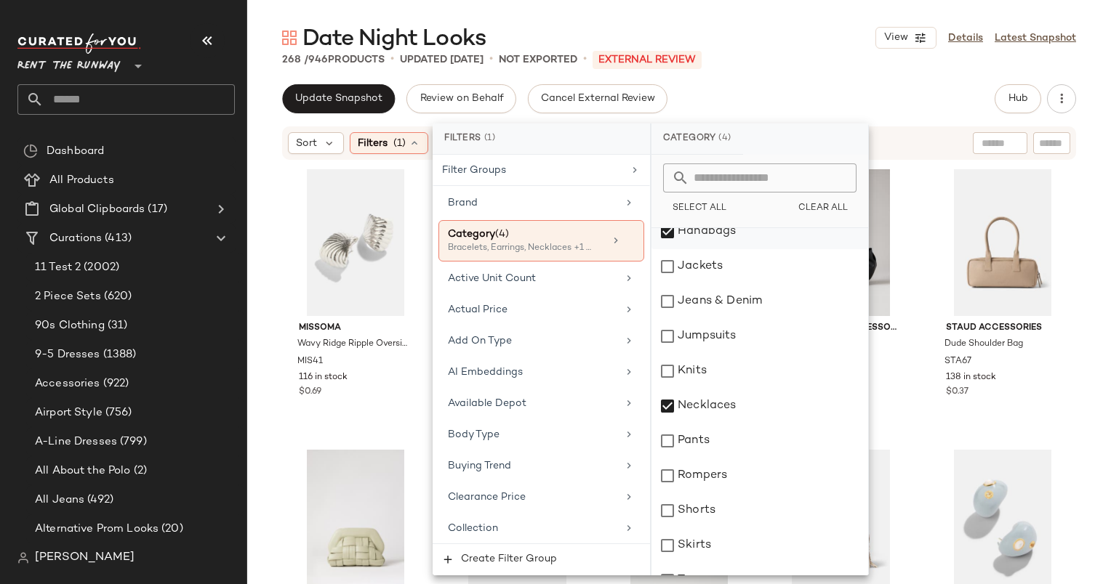
click at [740, 234] on div "Handbags" at bounding box center [759, 231] width 217 height 35
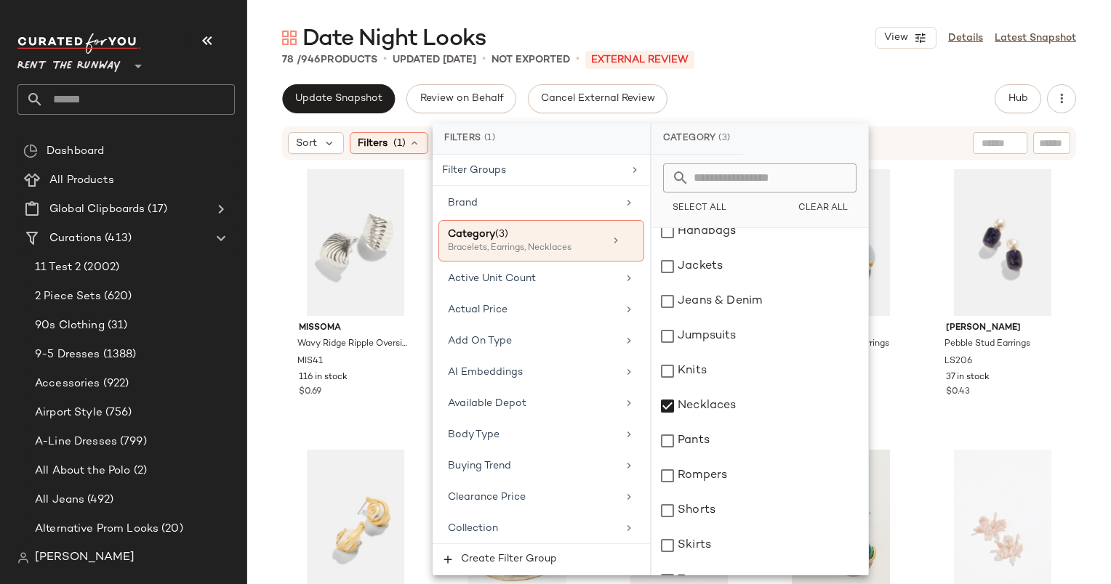
click at [829, 98] on div "Update Snapshot Review on Behalf Cancel External Review Hub Send for Review Ext…" at bounding box center [679, 98] width 794 height 29
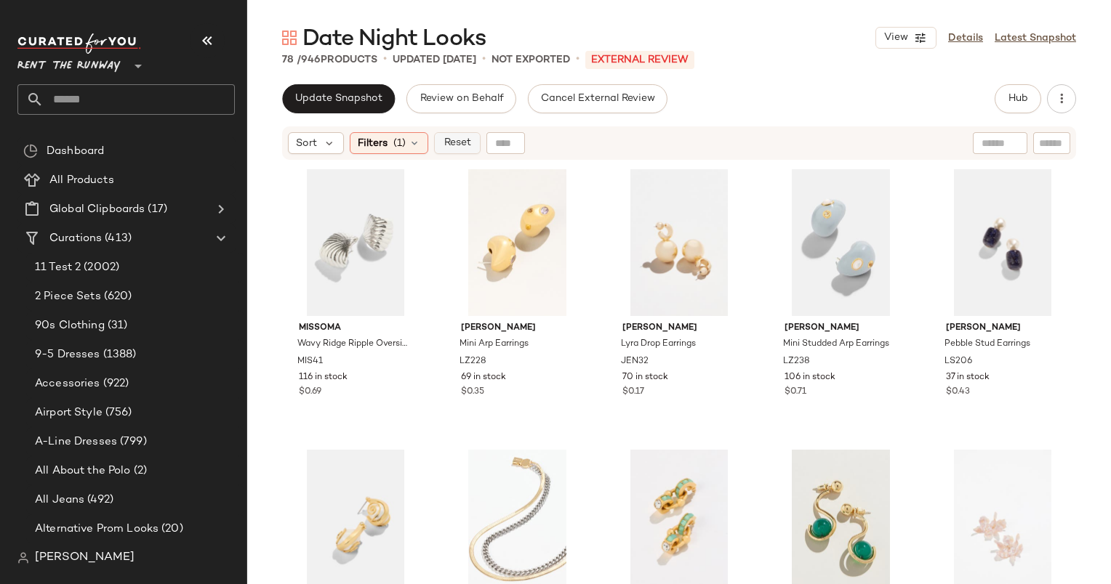
click at [461, 148] on span "Reset" at bounding box center [457, 143] width 28 height 12
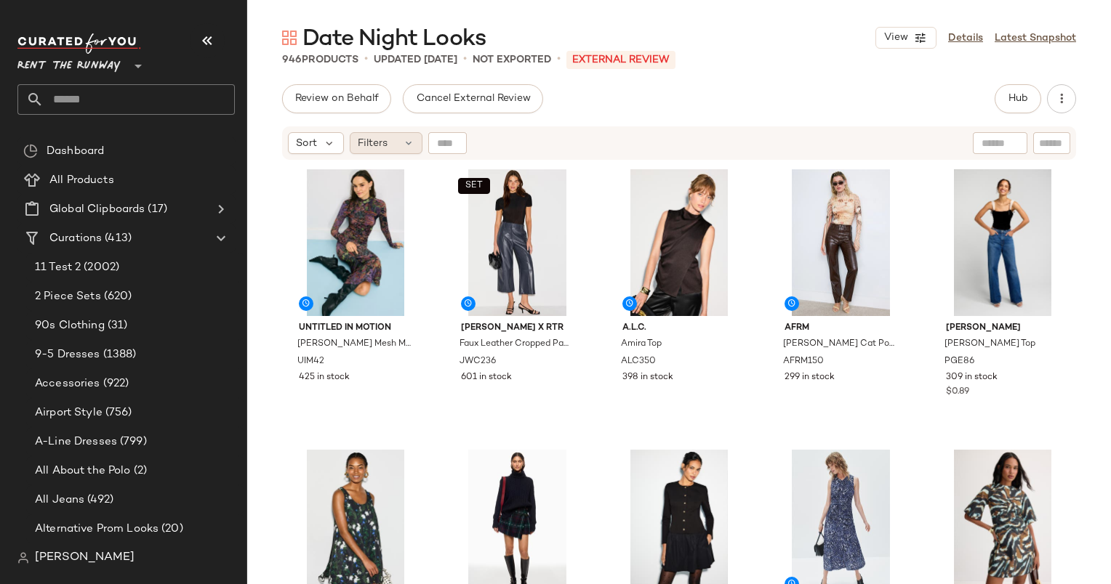
drag, startPoint x: 375, startPoint y: 105, endPoint x: 403, endPoint y: 149, distance: 52.2
click at [403, 149] on div "Review on Behalf Cancel External Review Hub Send for Review External Review Int…" at bounding box center [678, 334] width 863 height 500
click at [401, 140] on div "Filters" at bounding box center [386, 143] width 73 height 22
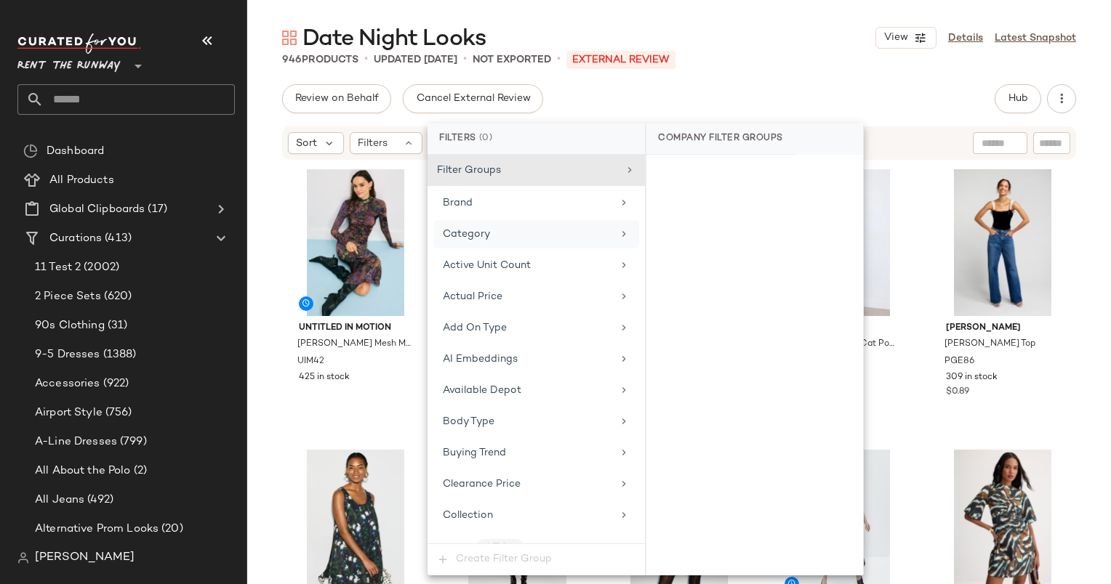
click at [522, 241] on div "Category" at bounding box center [527, 234] width 169 height 15
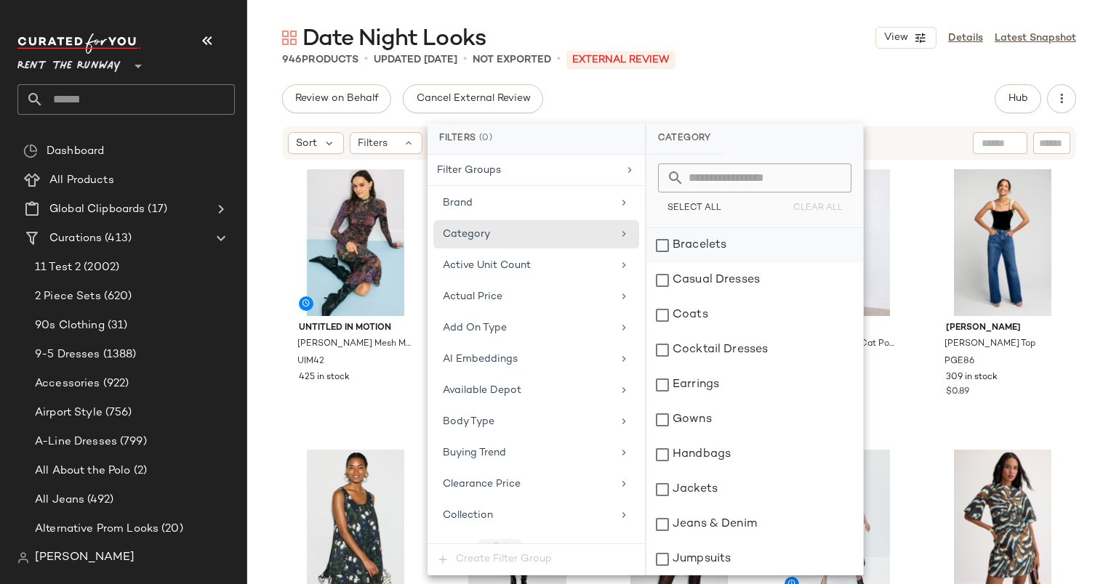
click at [700, 250] on div "Bracelets" at bounding box center [754, 245] width 217 height 35
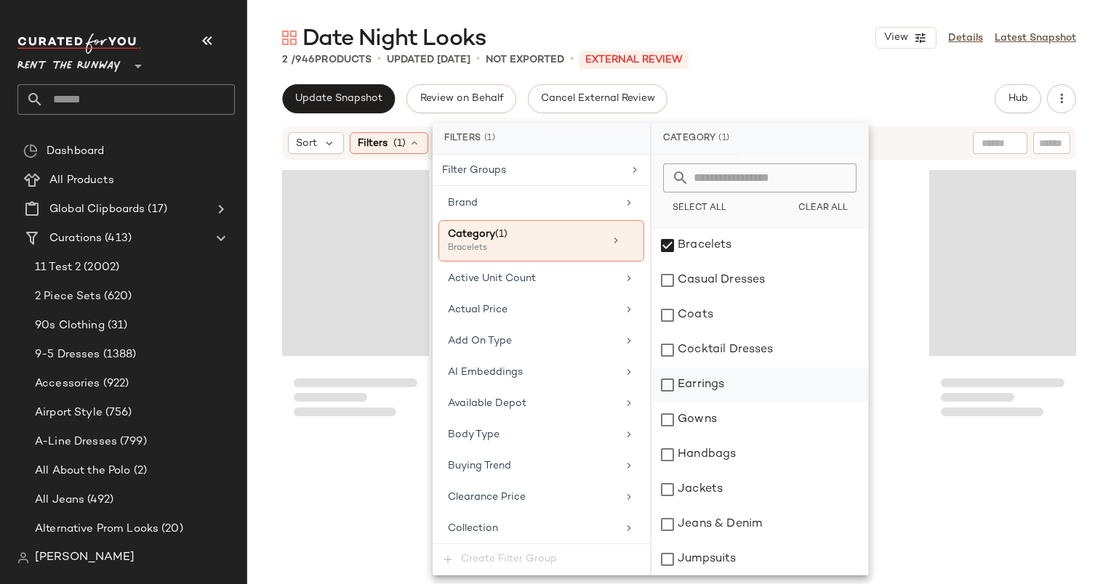
click at [760, 374] on div "Earrings" at bounding box center [759, 385] width 217 height 35
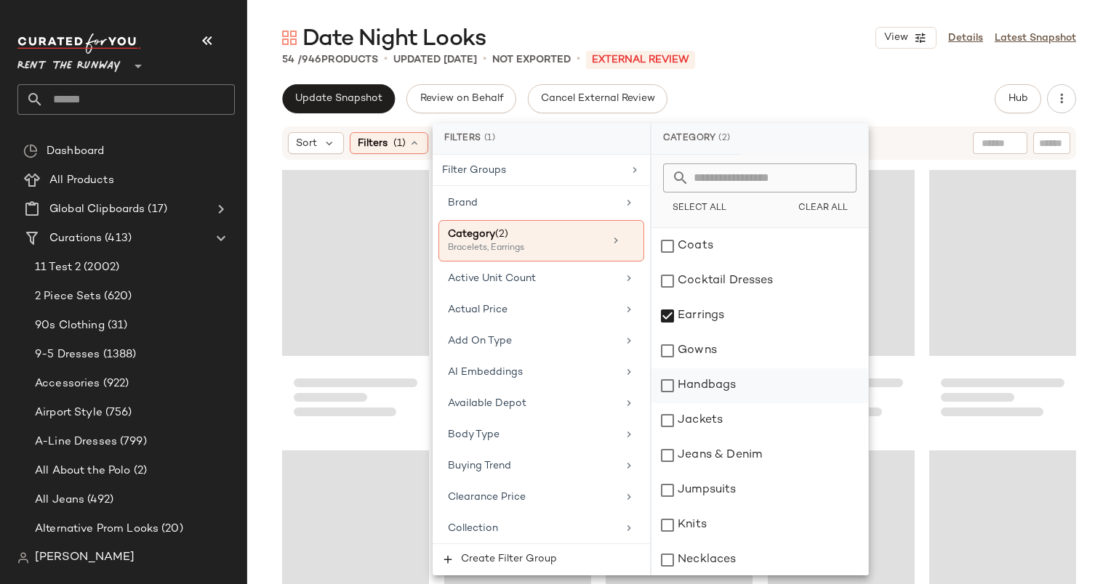
click at [748, 390] on div "Handbags" at bounding box center [759, 386] width 217 height 35
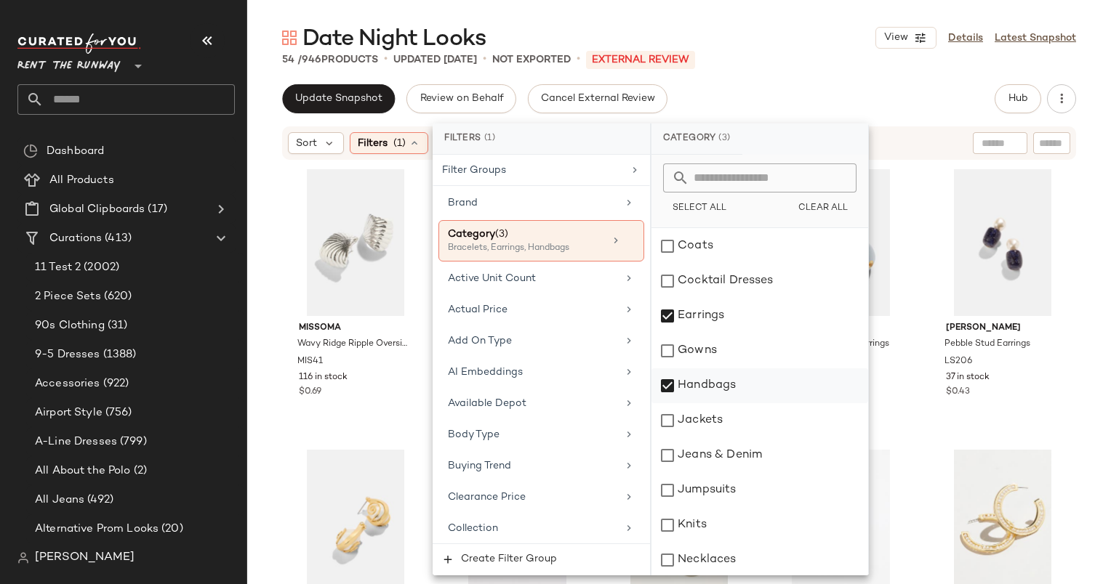
scroll to position [245, 0]
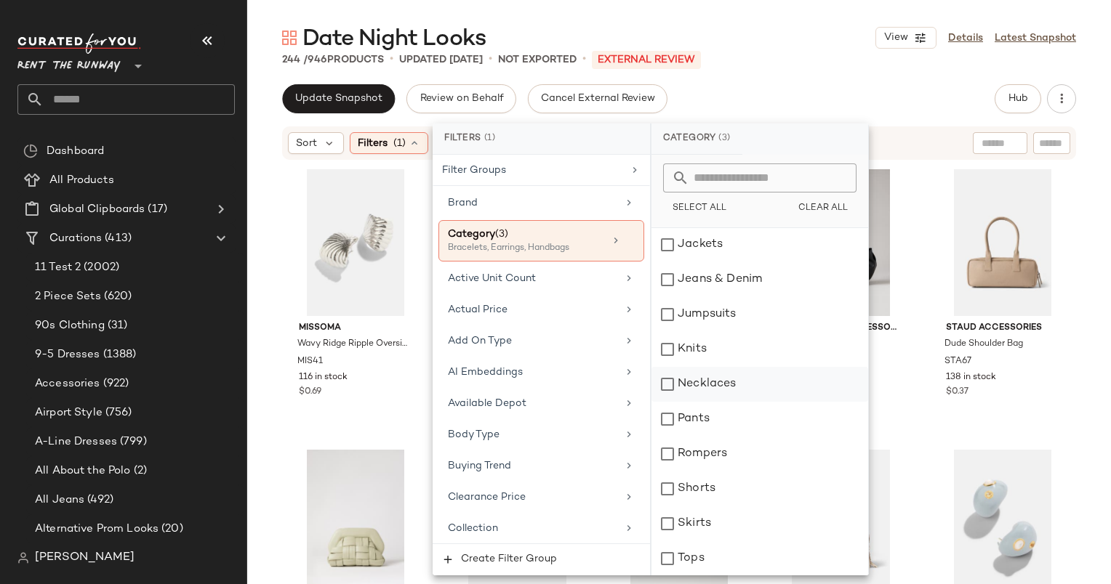
click at [746, 395] on div "Necklaces" at bounding box center [759, 384] width 217 height 35
click at [753, 456] on div "Handbags" at bounding box center [759, 455] width 217 height 35
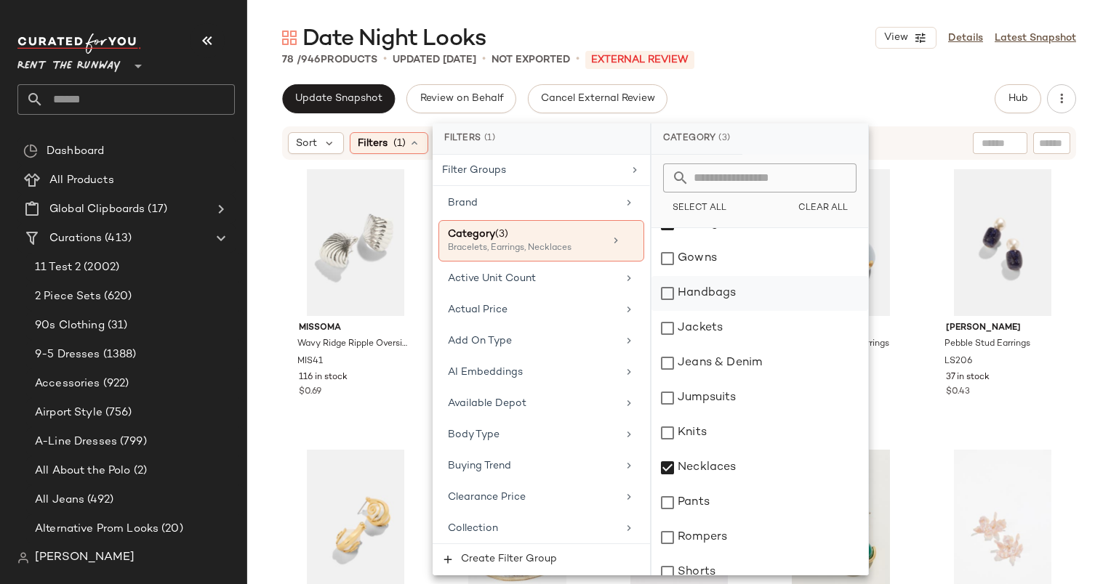
scroll to position [245, 0]
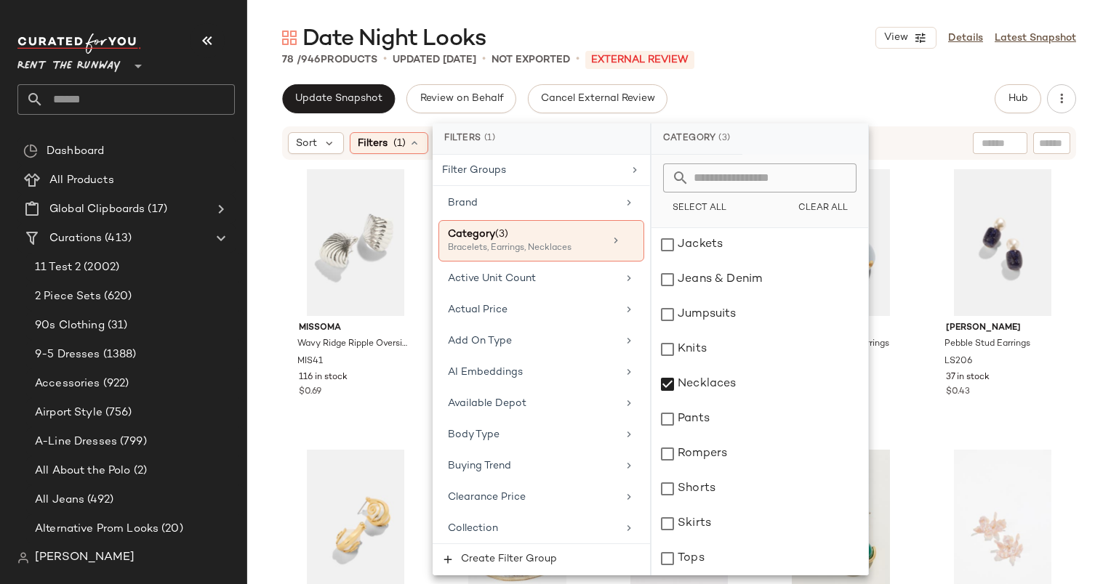
click at [783, 53] on div "78 / 946 Products • updated Oct 2nd • Not Exported • External REVIEW" at bounding box center [678, 59] width 863 height 15
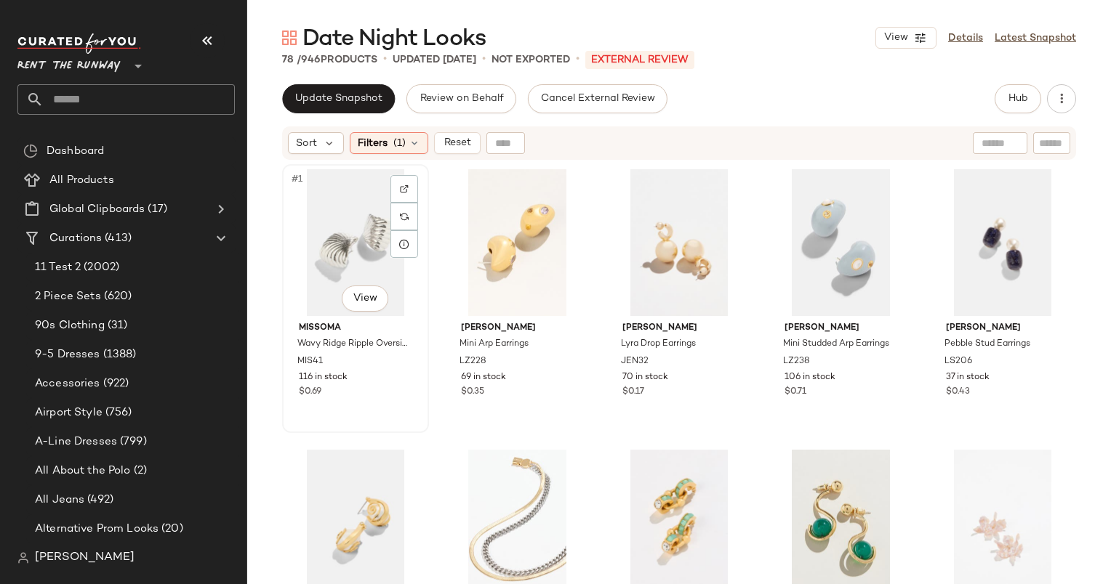
click at [340, 223] on div "#1 View" at bounding box center [355, 242] width 137 height 147
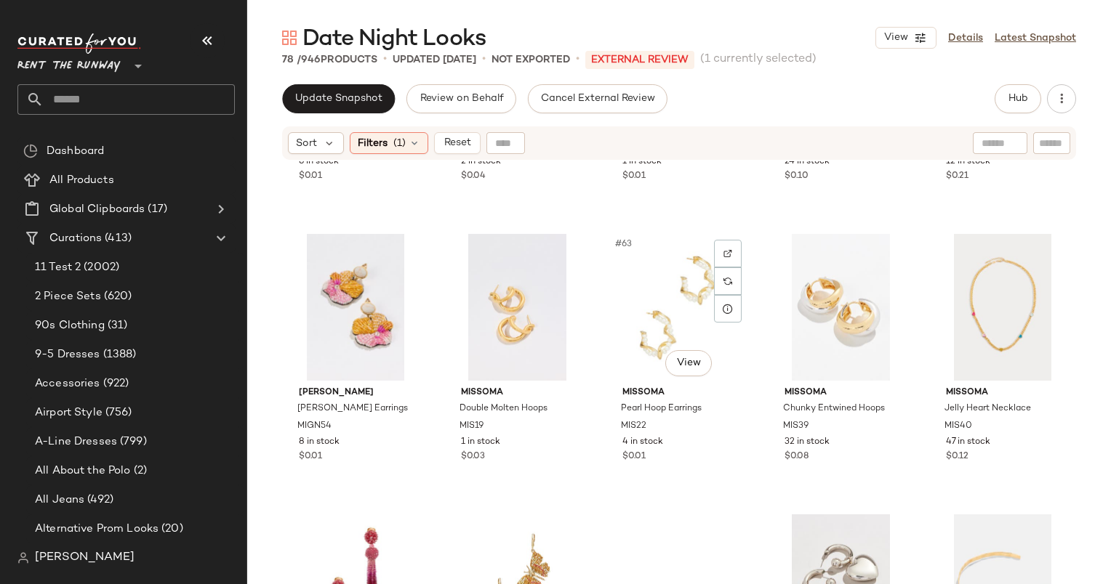
scroll to position [4032, 0]
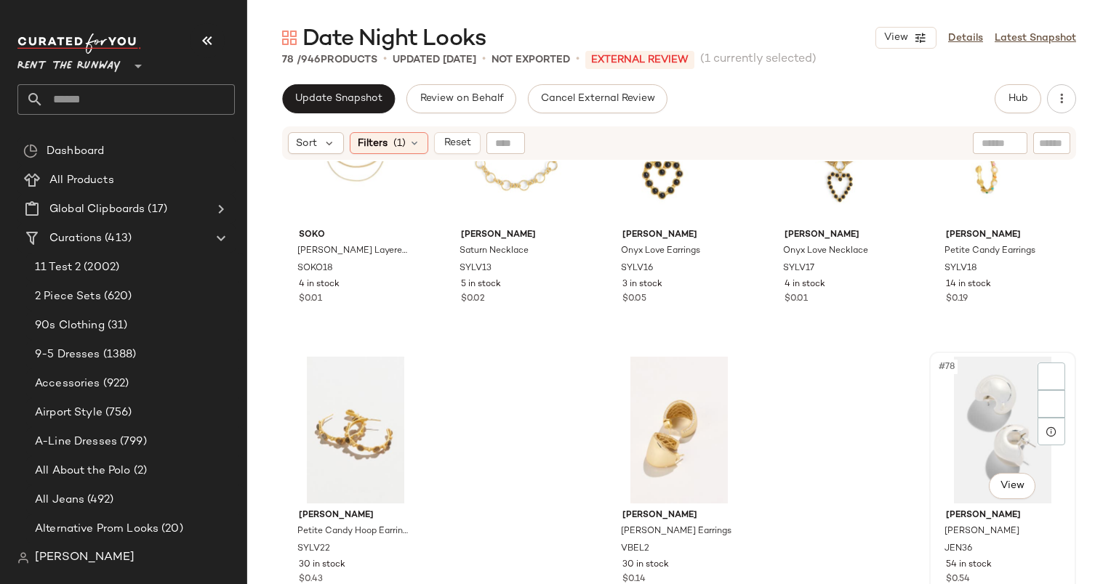
click at [954, 390] on div "#78 View" at bounding box center [1002, 430] width 137 height 147
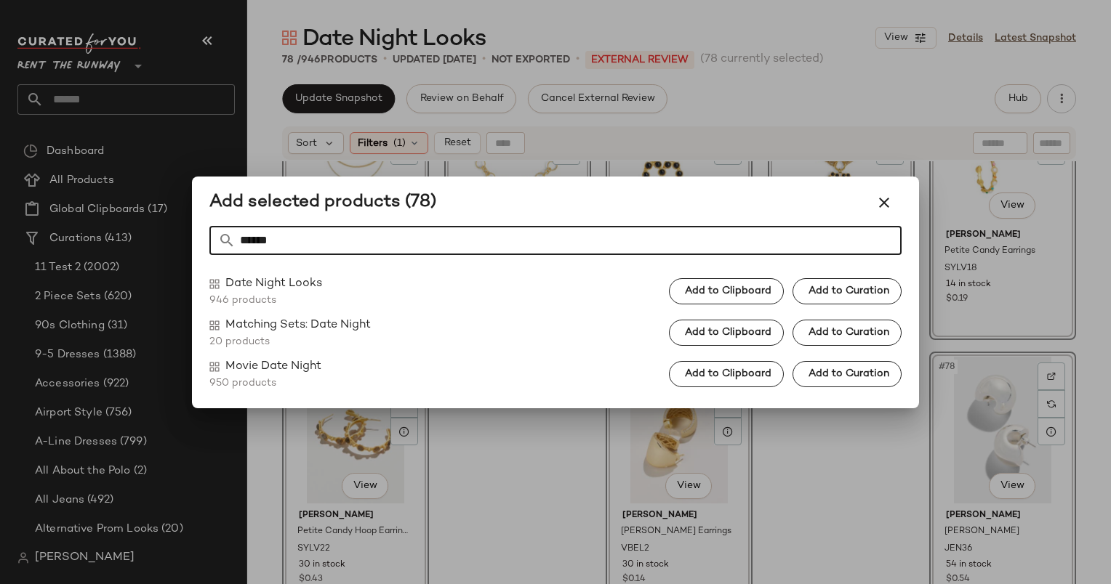
type input "******"
click at [736, 307] on div "Date Night Looks 946 products Add to Clipboard Add to Curation" at bounding box center [555, 291] width 692 height 33
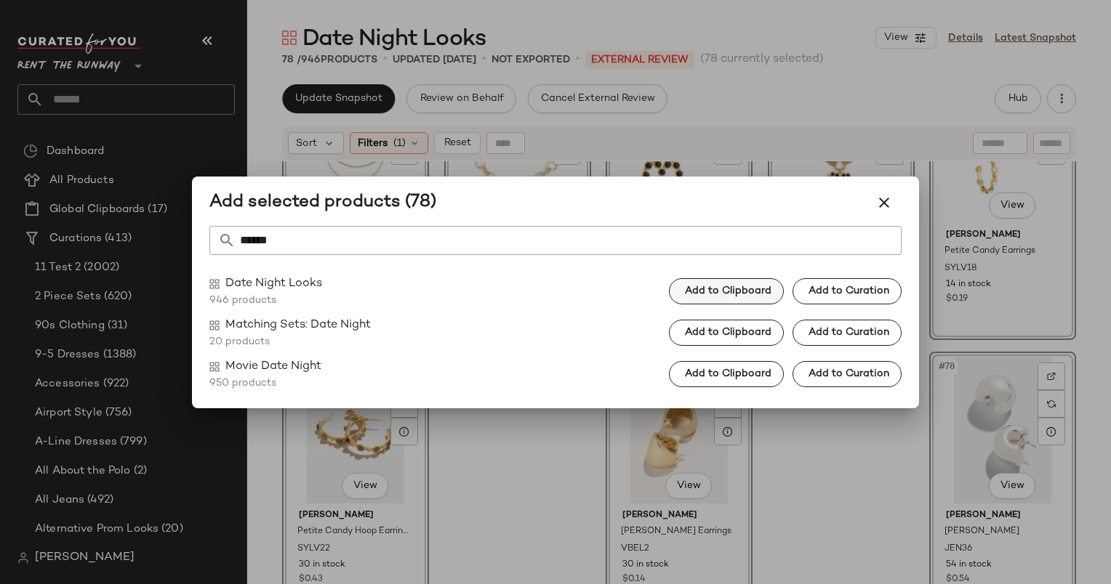
click at [728, 291] on span "Add to Clipboard" at bounding box center [727, 292] width 87 height 12
click at [831, 113] on div at bounding box center [555, 292] width 1111 height 584
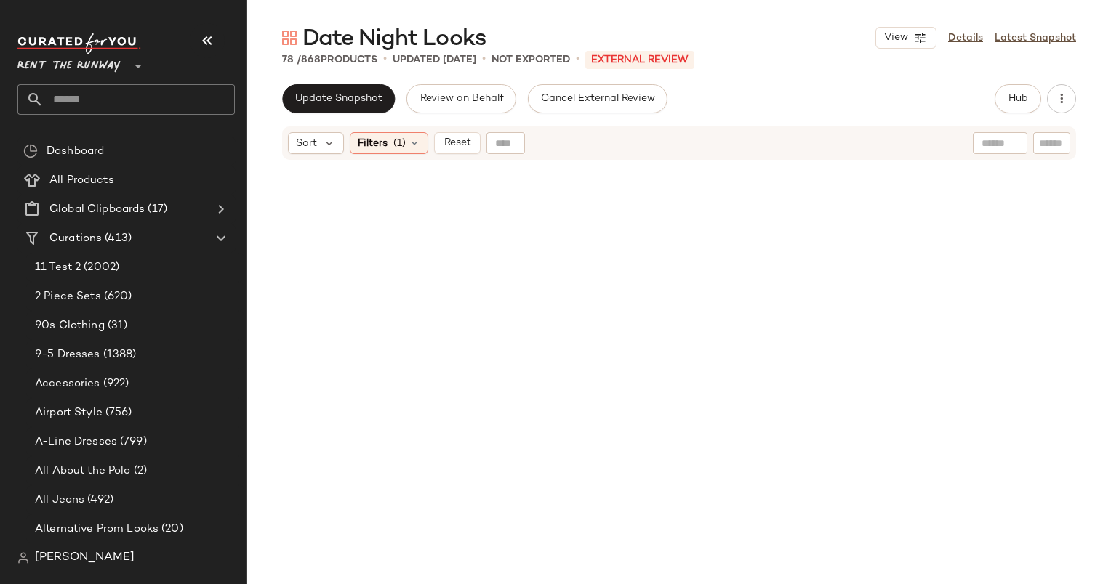
click at [408, 131] on div "Sort Filters (1) Reset" at bounding box center [679, 142] width 794 height 33
click at [419, 158] on div "Sort Filters (1) Reset" at bounding box center [679, 142] width 794 height 33
click at [395, 138] on span "(1)" at bounding box center [399, 143] width 12 height 15
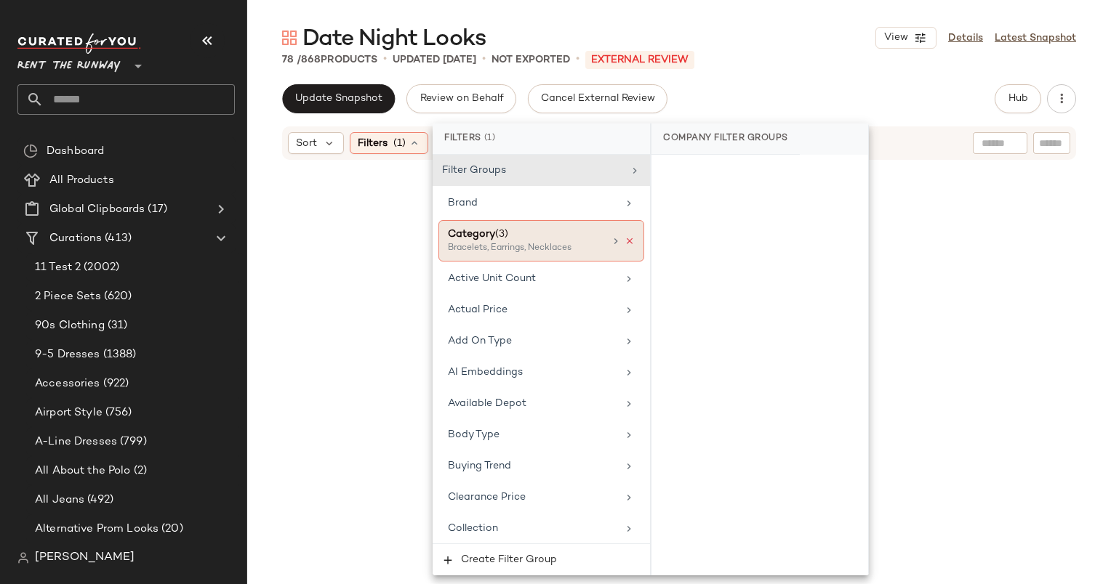
click at [624, 238] on icon at bounding box center [629, 241] width 10 height 10
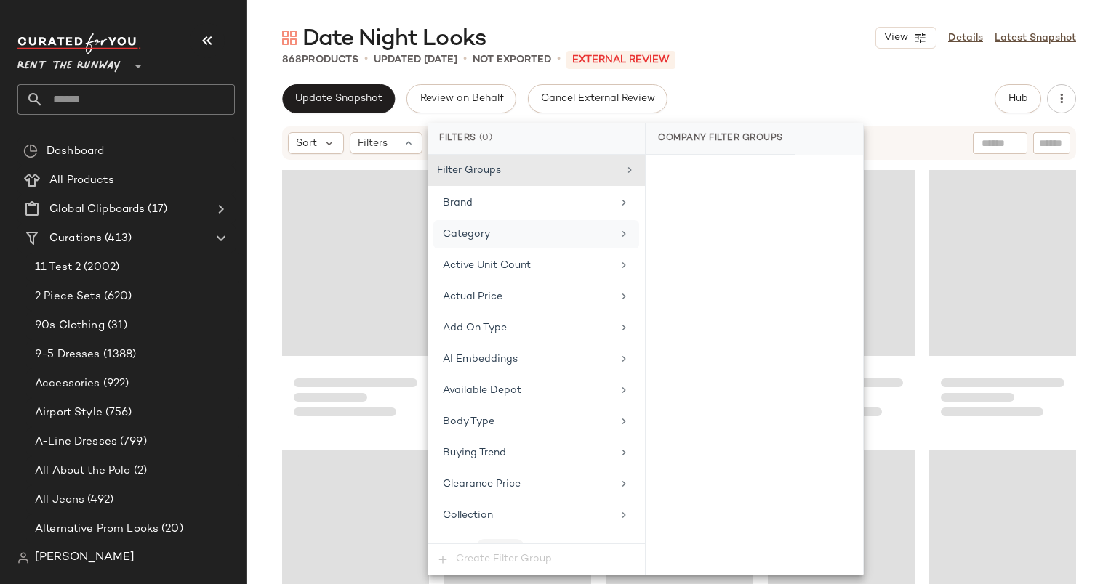
click at [552, 241] on div "Category" at bounding box center [536, 234] width 206 height 28
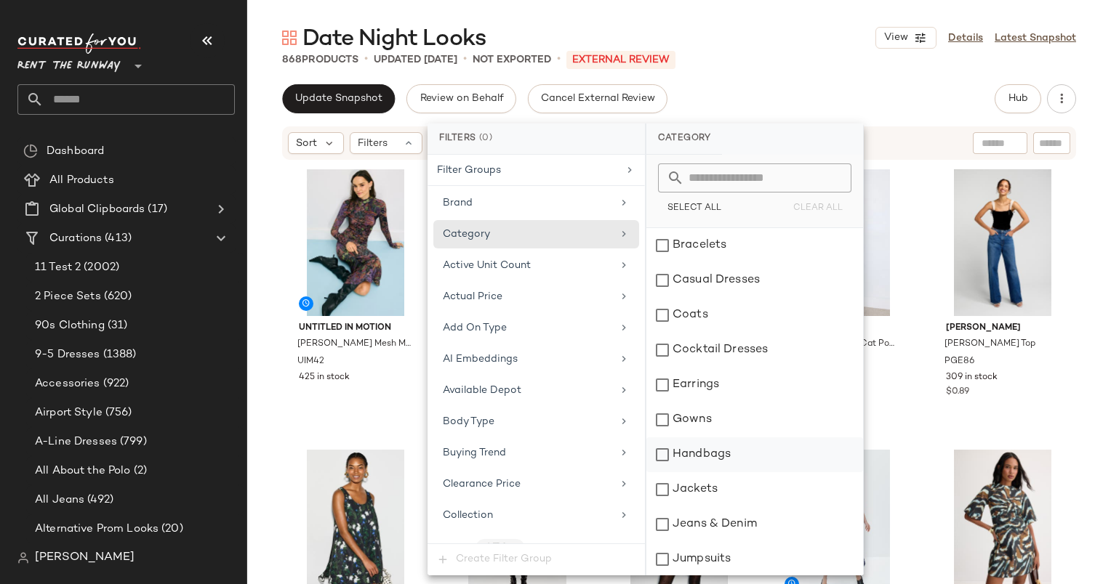
click at [711, 448] on div "Handbags" at bounding box center [754, 455] width 217 height 35
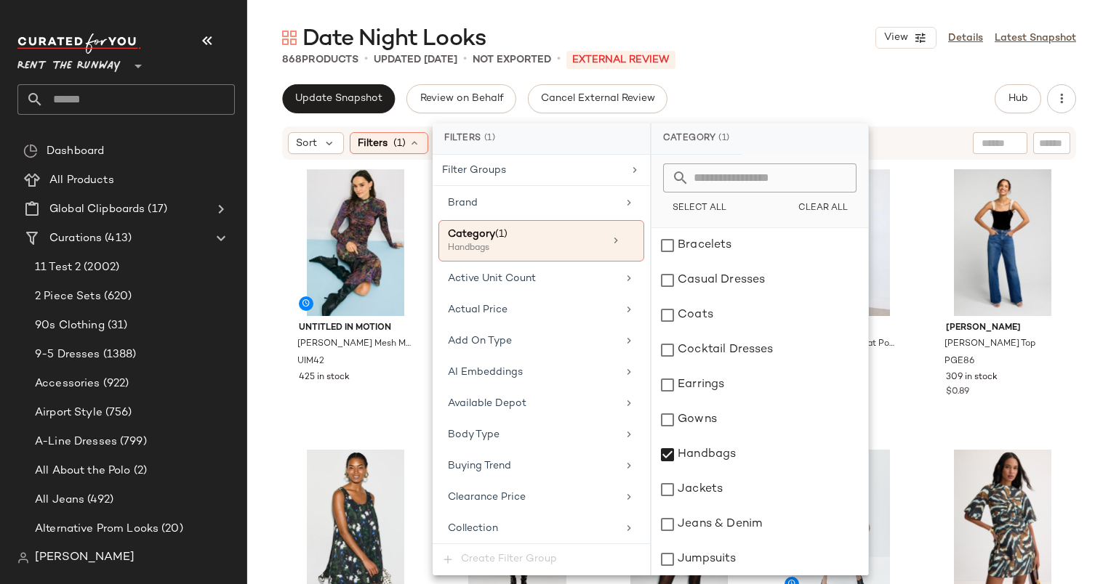
click at [701, 76] on div "Date Night Looks View Details Latest Snapshot 868 Products • updated Oct 2nd • …" at bounding box center [678, 303] width 863 height 561
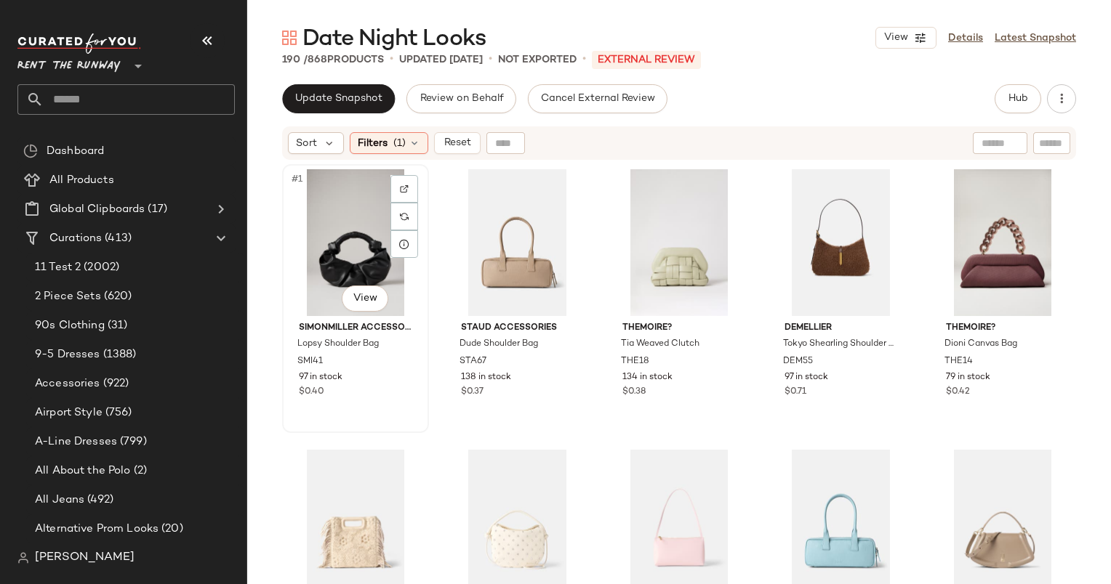
click at [317, 220] on div "#1 View" at bounding box center [355, 242] width 137 height 147
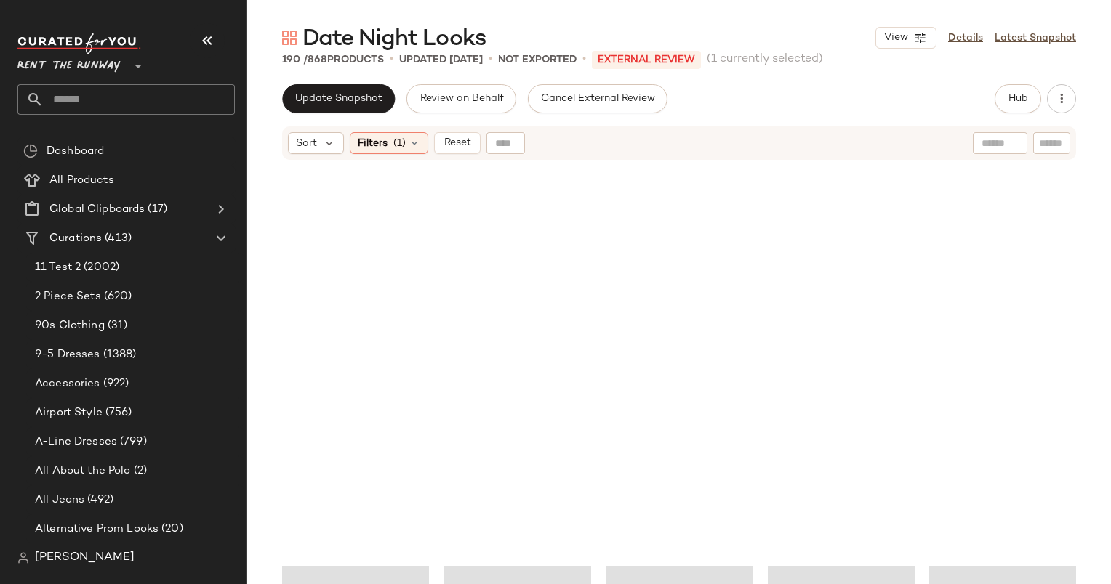
scroll to position [10205, 0]
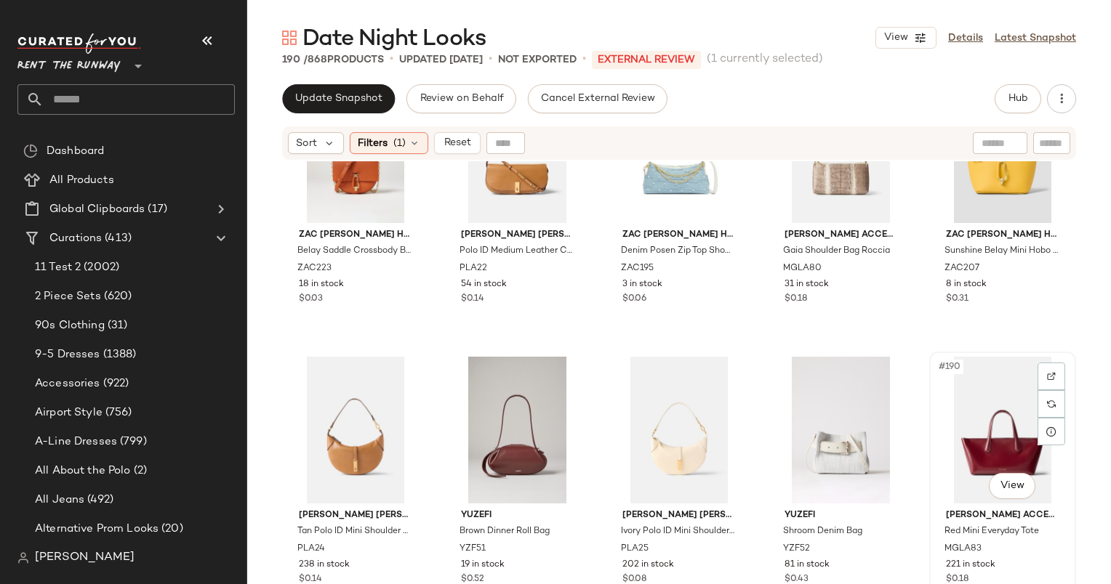
click at [1002, 410] on div "#190 View" at bounding box center [1002, 430] width 137 height 147
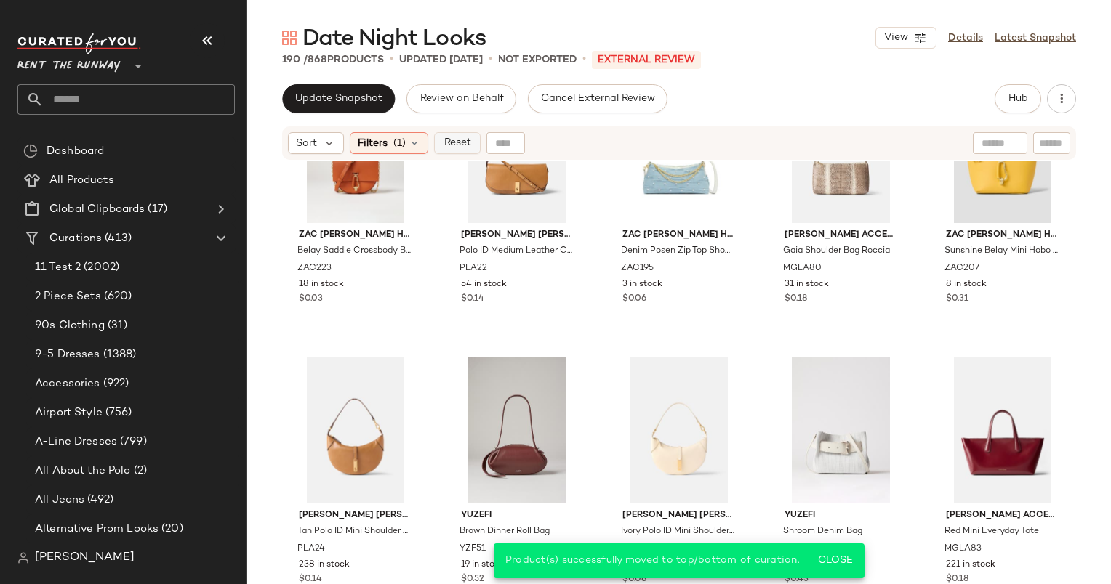
click at [463, 148] on span "Reset" at bounding box center [457, 143] width 28 height 12
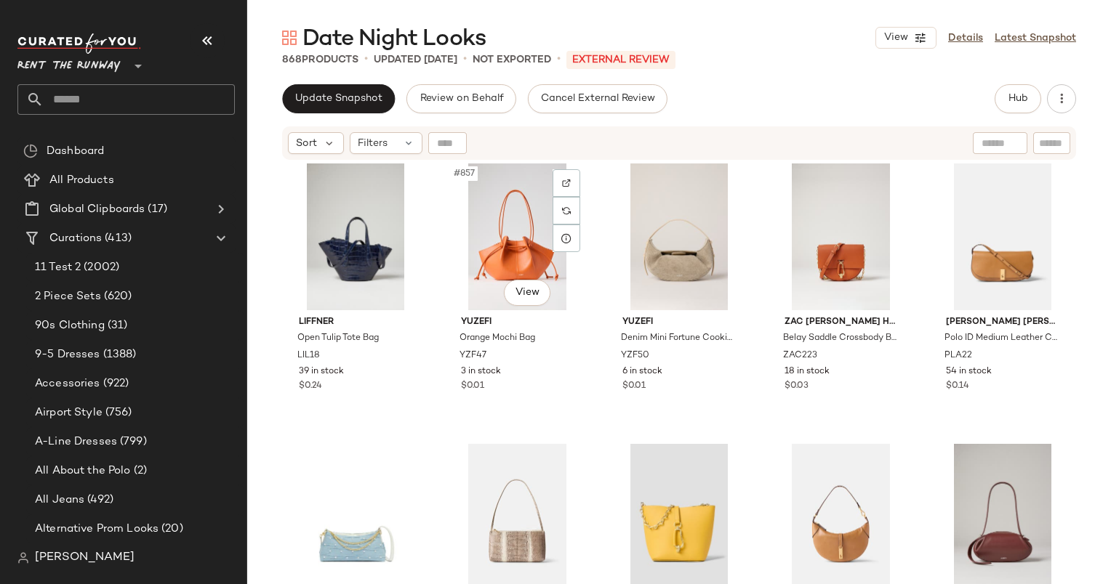
scroll to position [47974, 0]
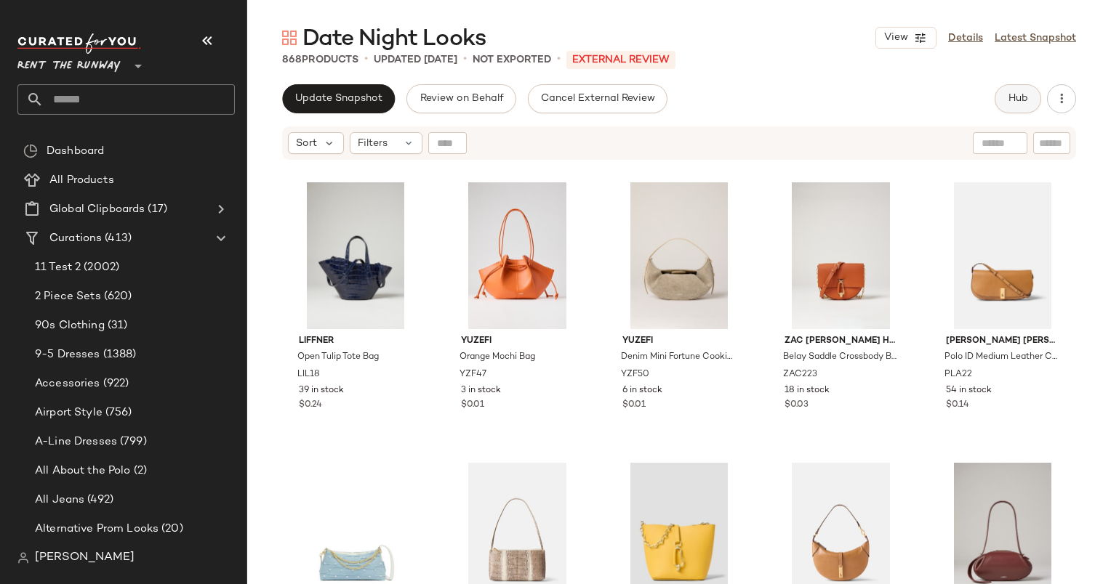
click at [1032, 111] on button "Hub" at bounding box center [1017, 98] width 47 height 29
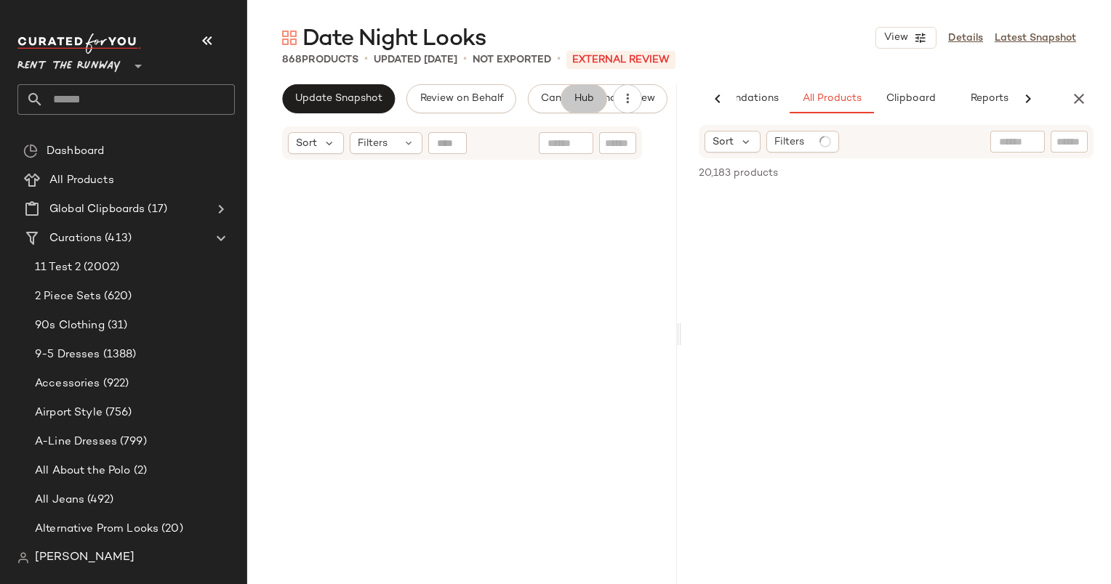
scroll to position [0, 75]
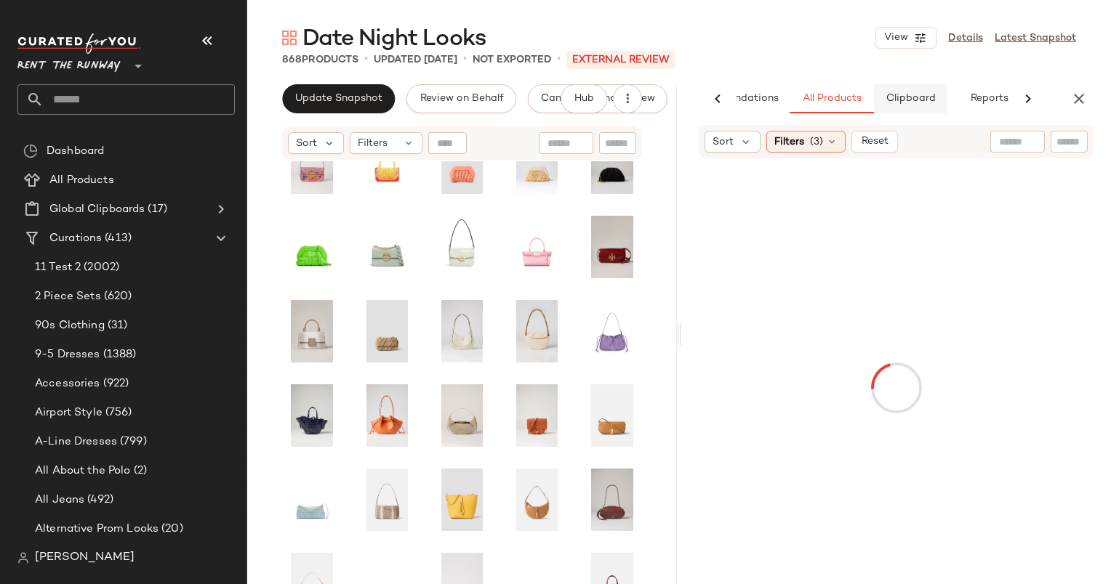
click at [929, 96] on span "Clipboard" at bounding box center [910, 99] width 50 height 12
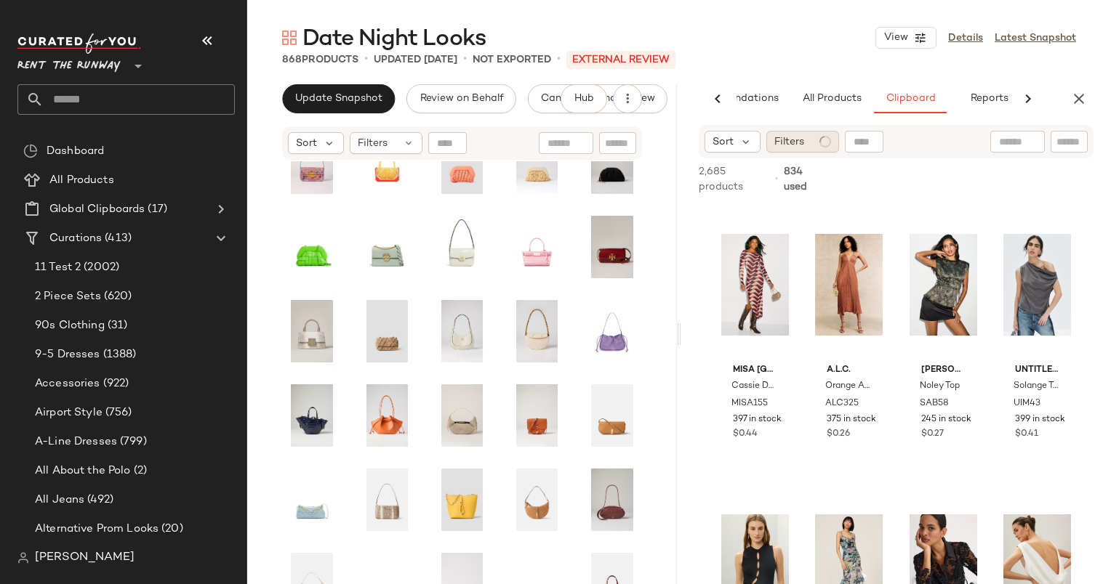
click at [817, 135] on div "Filters" at bounding box center [802, 142] width 73 height 22
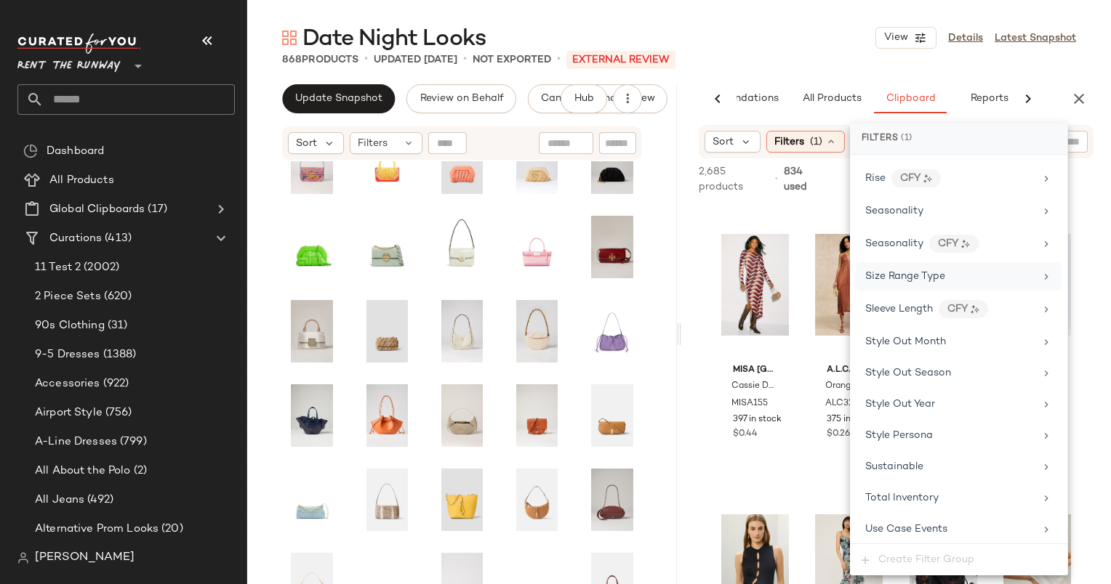
scroll to position [2074, 0]
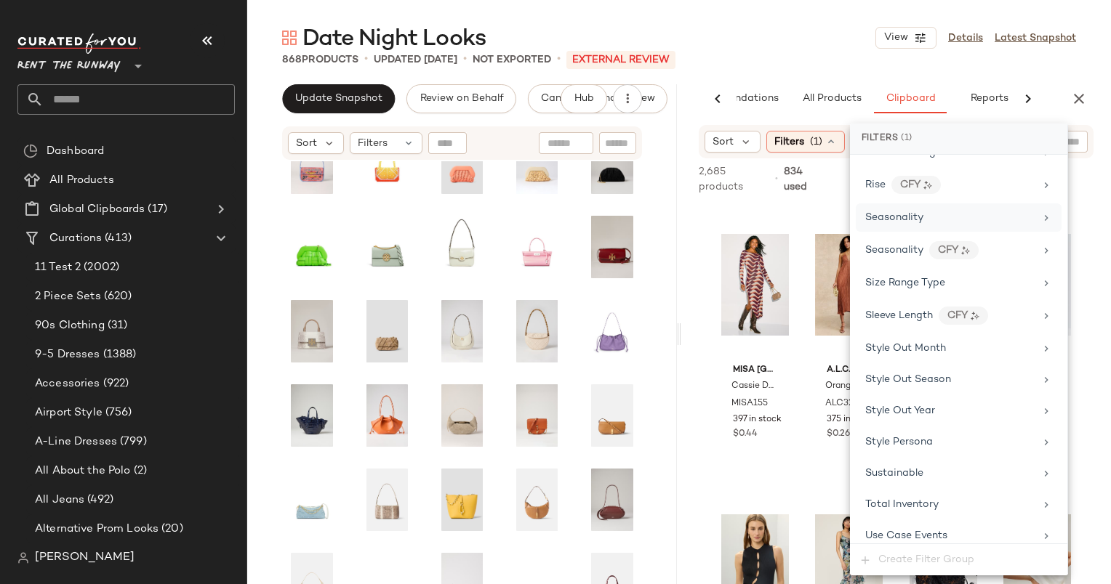
click at [881, 212] on span "Seasonality" at bounding box center [894, 217] width 58 height 11
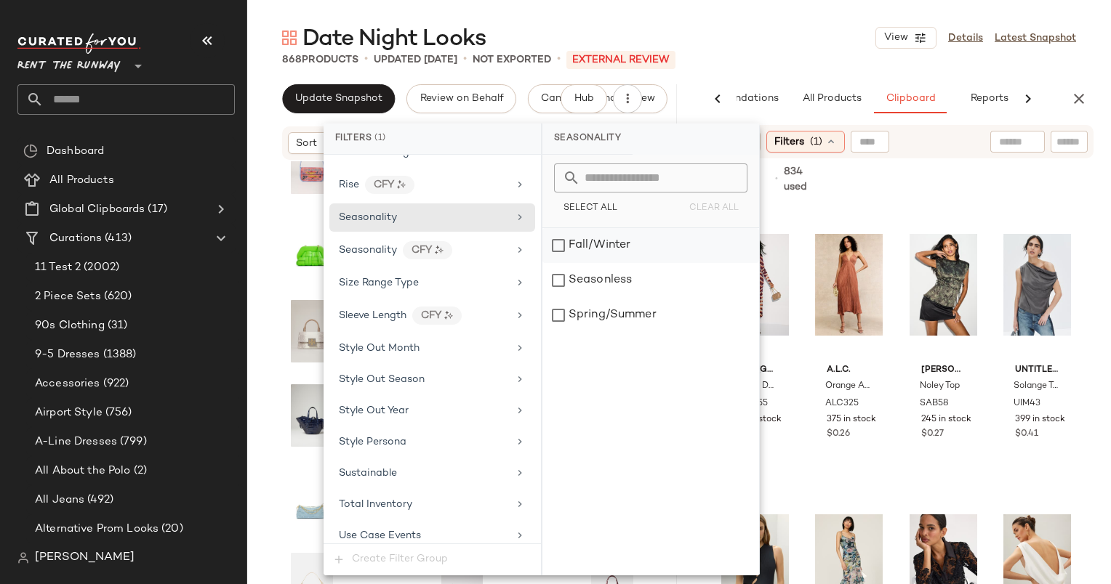
click at [659, 239] on div "Fall/Winter" at bounding box center [650, 245] width 217 height 35
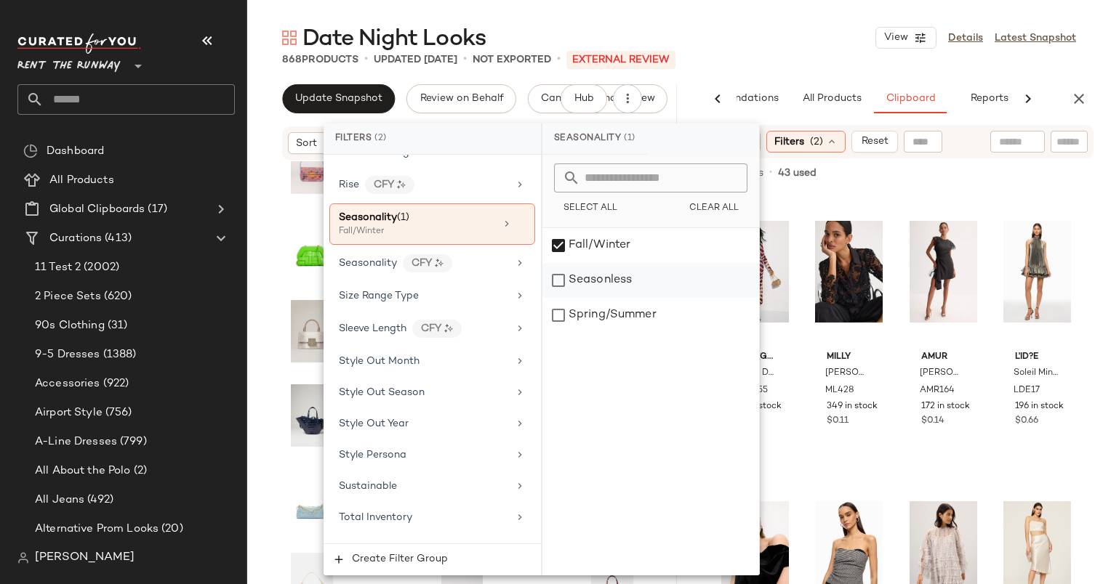
click at [637, 273] on div "Seasonless" at bounding box center [650, 280] width 217 height 35
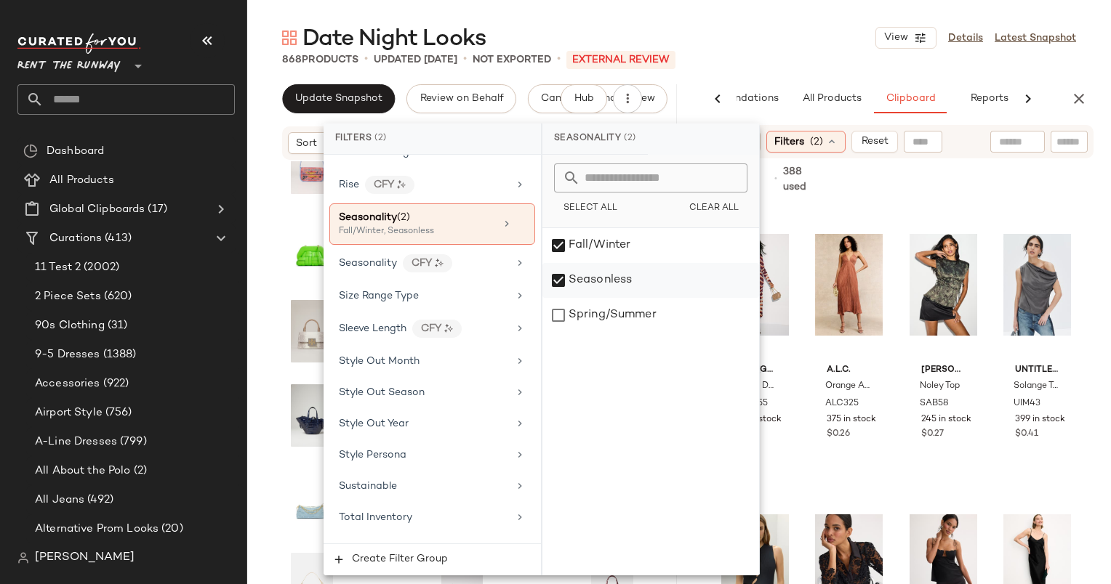
click at [614, 273] on div "Seasonless" at bounding box center [650, 280] width 217 height 35
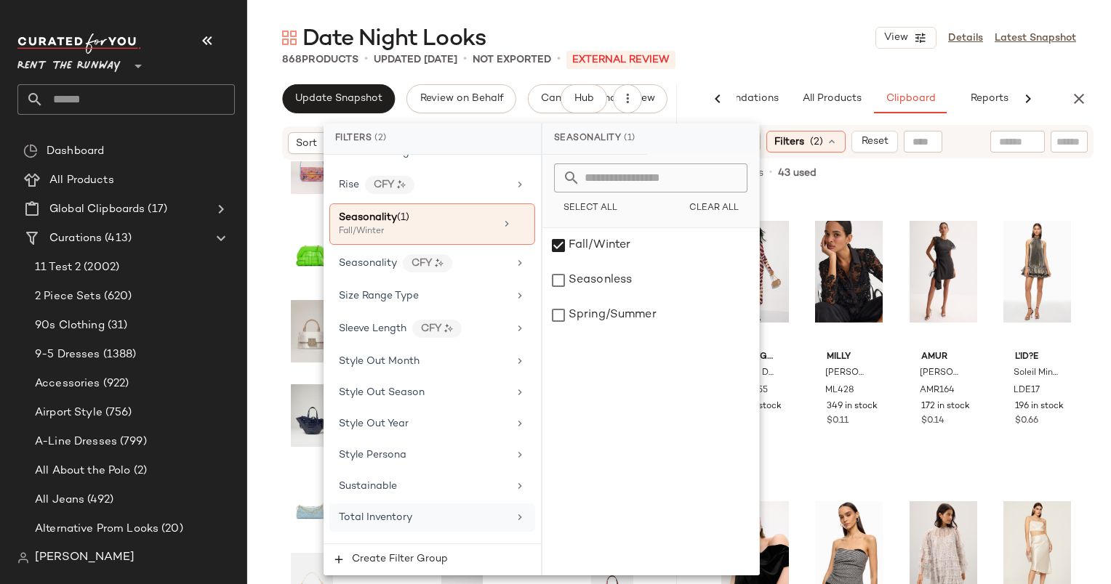
click at [473, 510] on div "Total Inventory" at bounding box center [423, 517] width 169 height 15
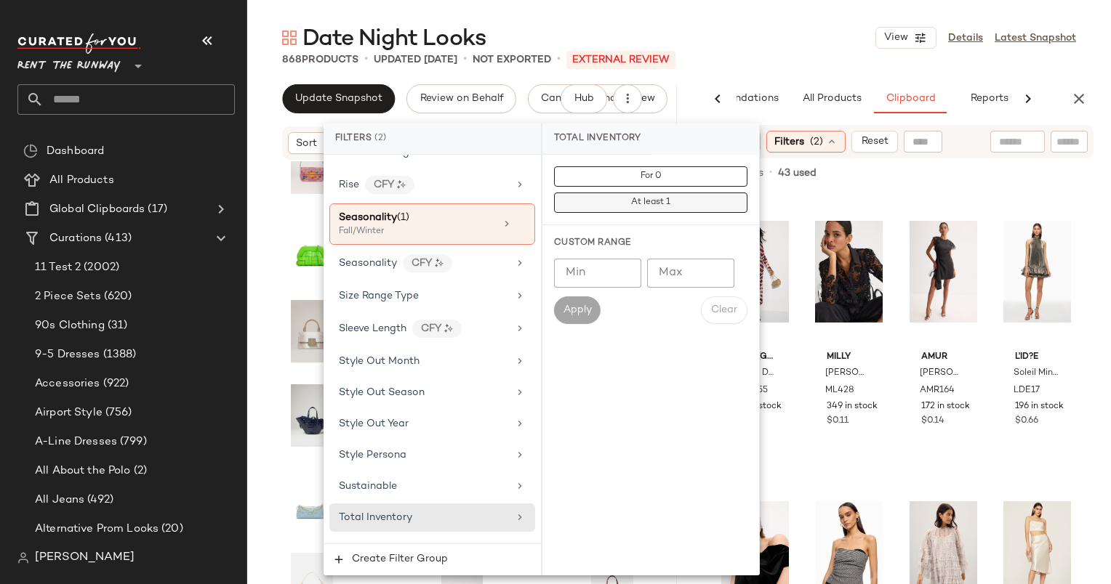
click at [611, 202] on button "At least 1" at bounding box center [650, 203] width 193 height 20
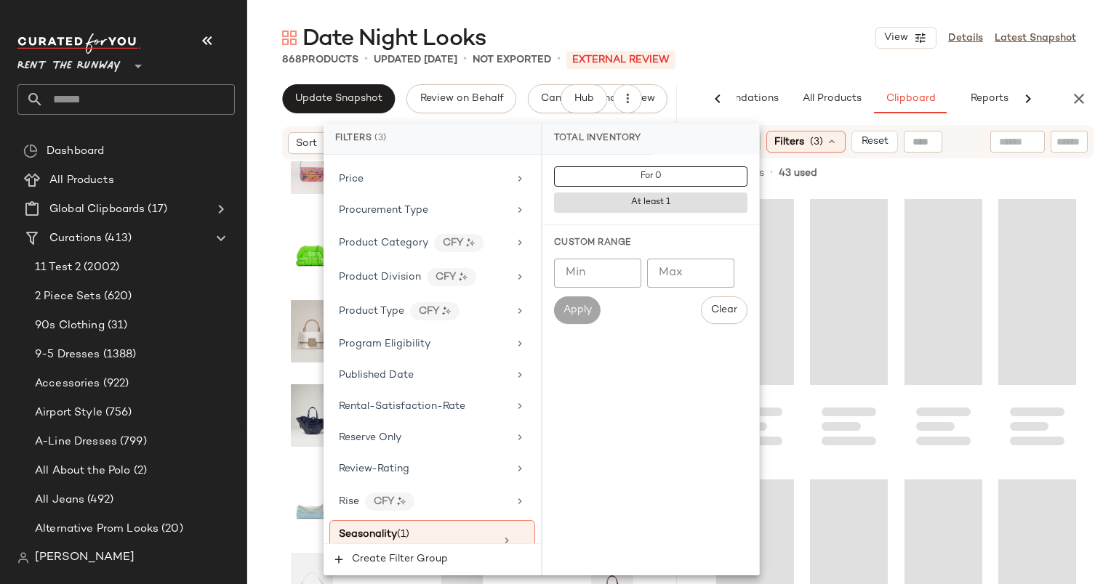
scroll to position [2183, 0]
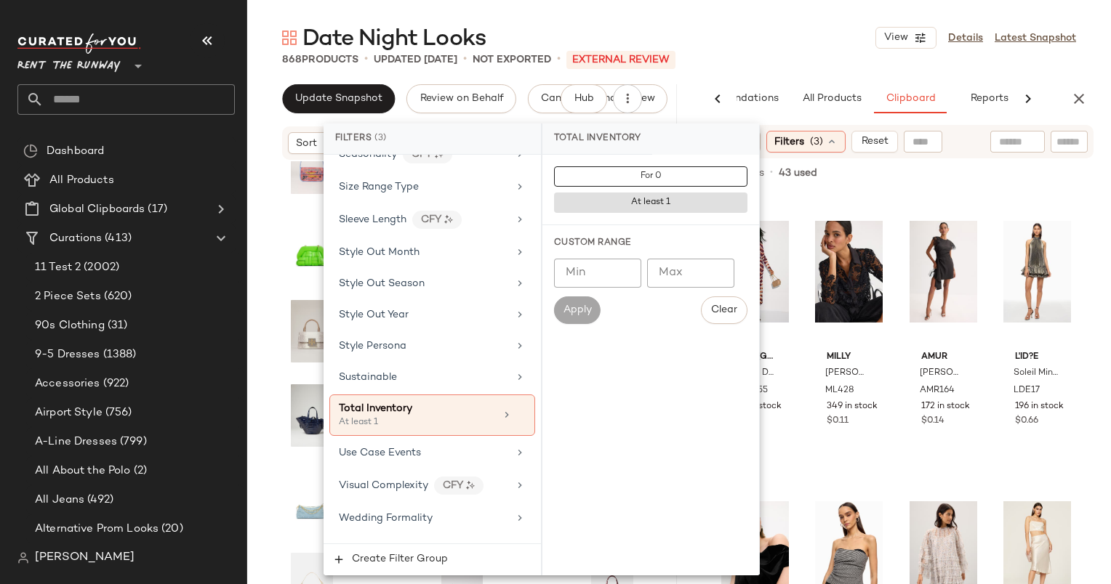
click at [404, 445] on div "Filter Groups In Curation? No Active Unit Count Actual Price Add On Type AI Emb…" at bounding box center [431, 349] width 217 height 389
click at [424, 446] on div "Use Case Events" at bounding box center [423, 453] width 169 height 15
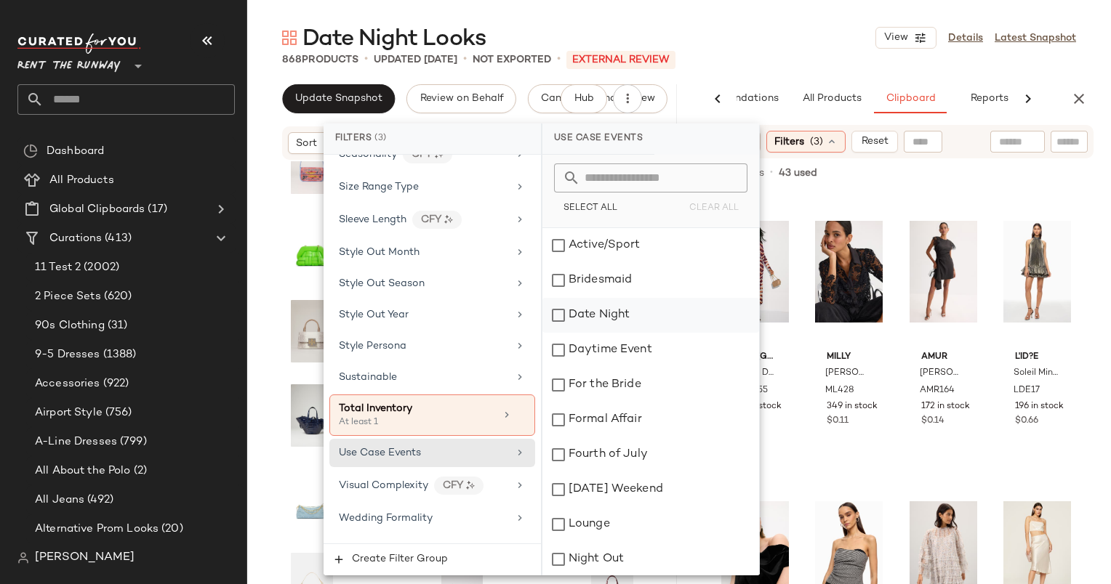
click at [628, 300] on div "Date Night" at bounding box center [650, 315] width 217 height 35
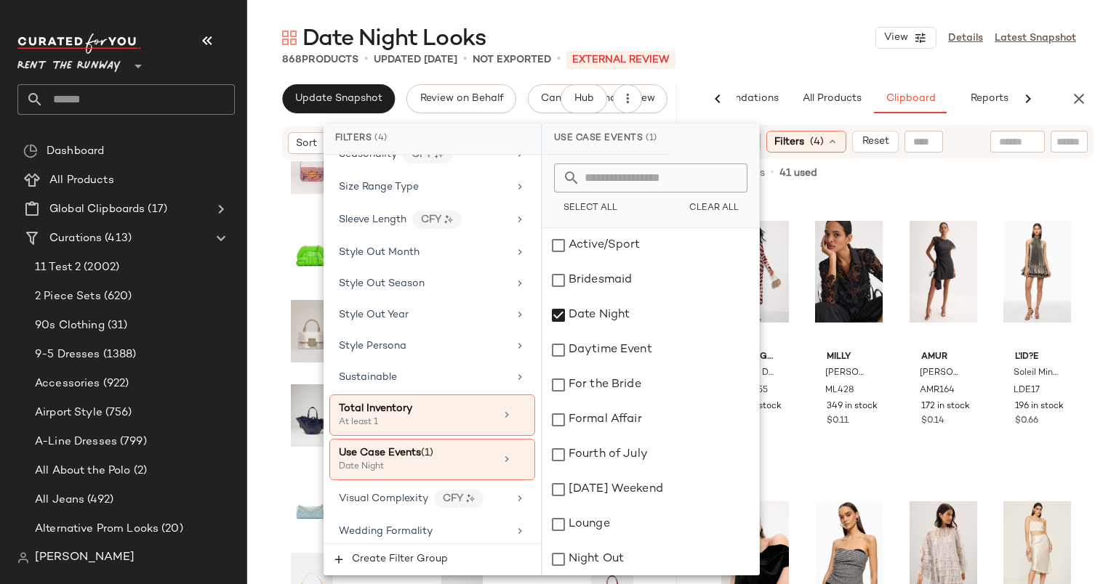
click at [797, 65] on div "868 Products • updated Oct 2nd • Not Exported • External REVIEW" at bounding box center [678, 59] width 863 height 15
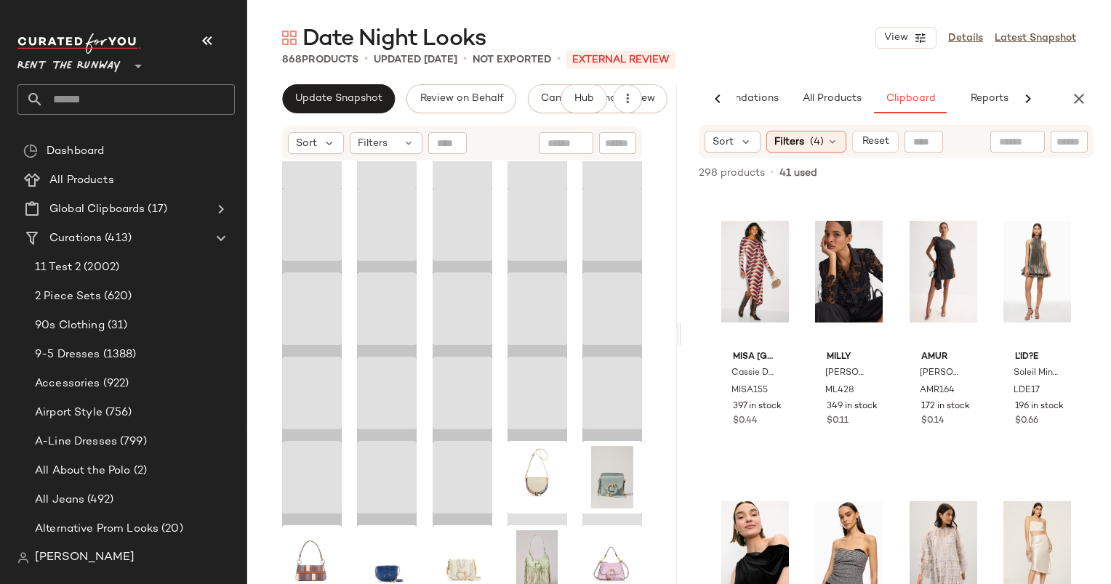
scroll to position [13525, 0]
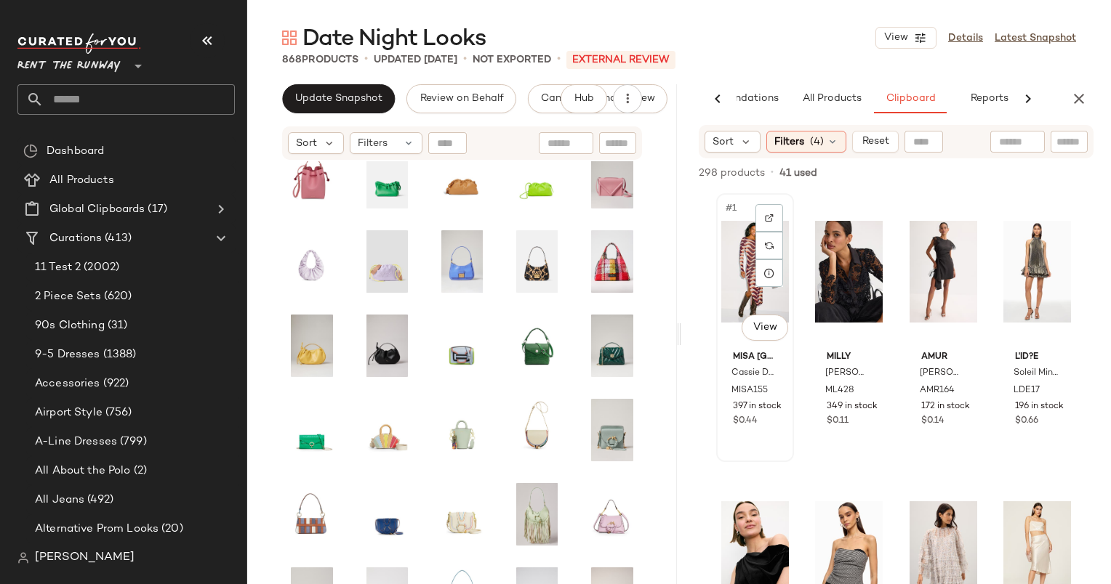
click at [733, 265] on div "#1 View" at bounding box center [755, 271] width 68 height 147
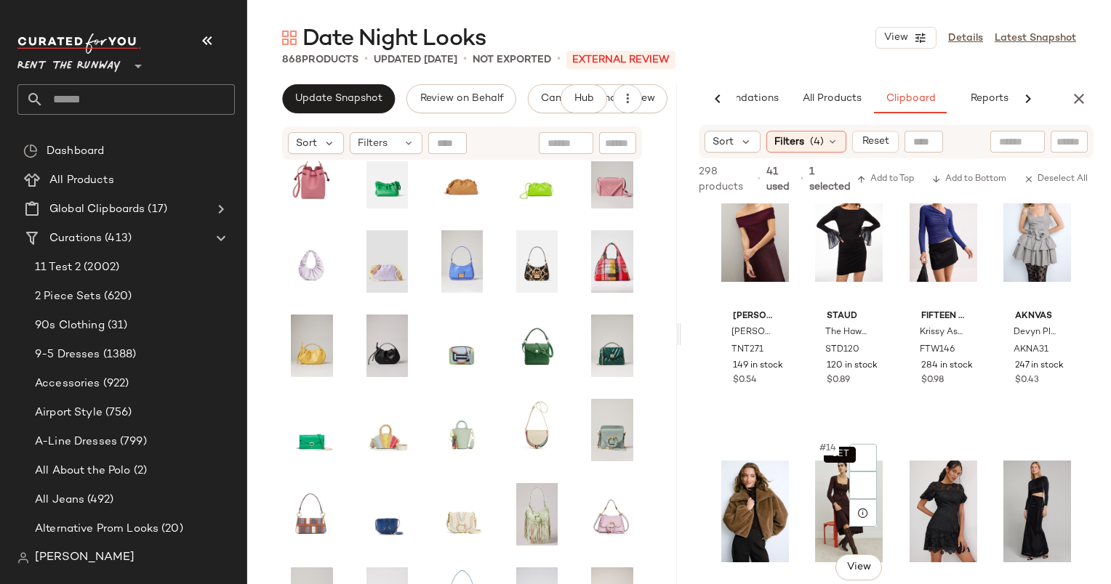
scroll to position [683, 0]
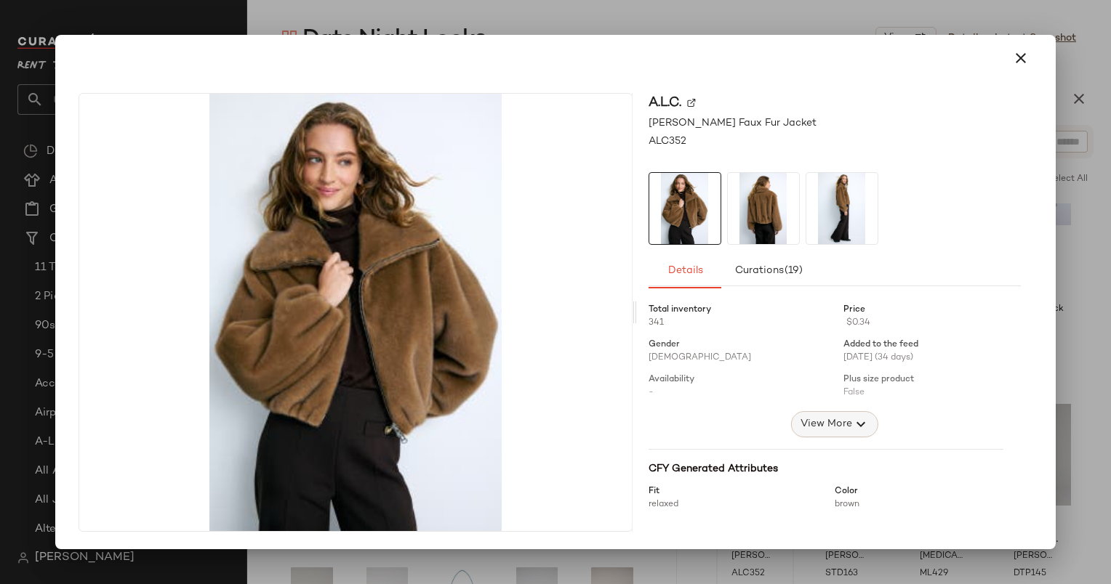
click at [829, 427] on span "View More" at bounding box center [825, 424] width 52 height 17
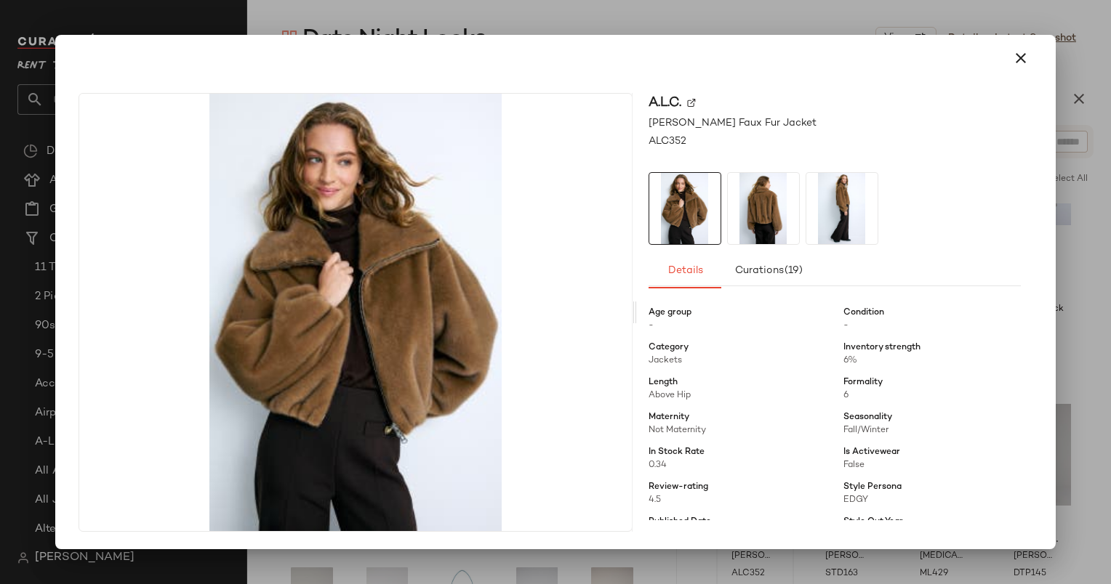
scroll to position [105, 0]
click at [1022, 54] on icon "button" at bounding box center [1020, 57] width 17 height 17
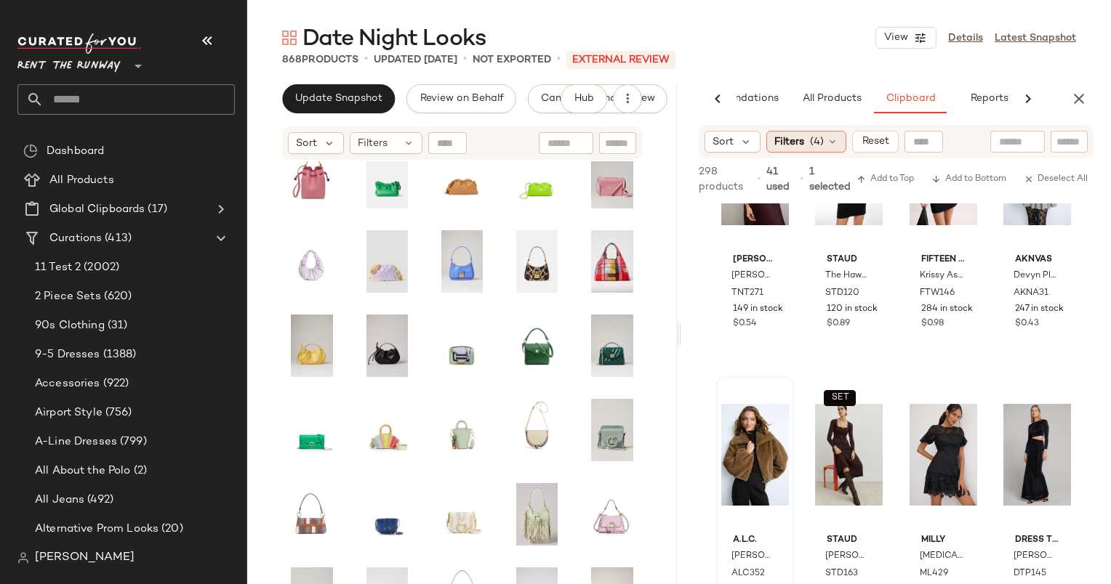
click at [826, 132] on div "Filters (4)" at bounding box center [806, 142] width 80 height 22
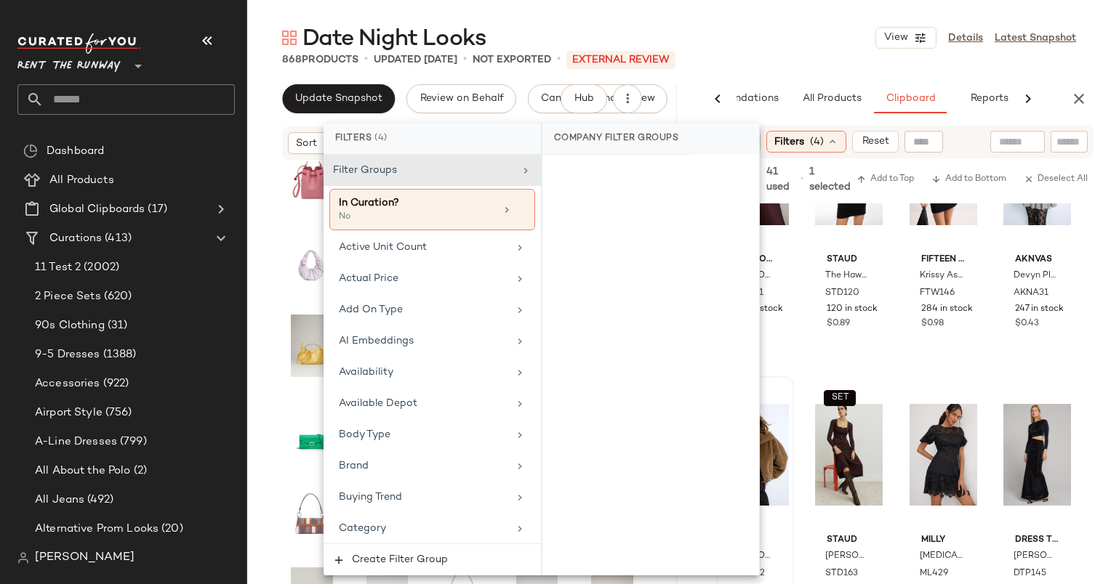
click at [477, 510] on div "Filter Groups In Curation? No Active Unit Count Actual Price Add On Type AI Emb…" at bounding box center [431, 349] width 217 height 389
click at [493, 521] on div "Category" at bounding box center [423, 528] width 169 height 15
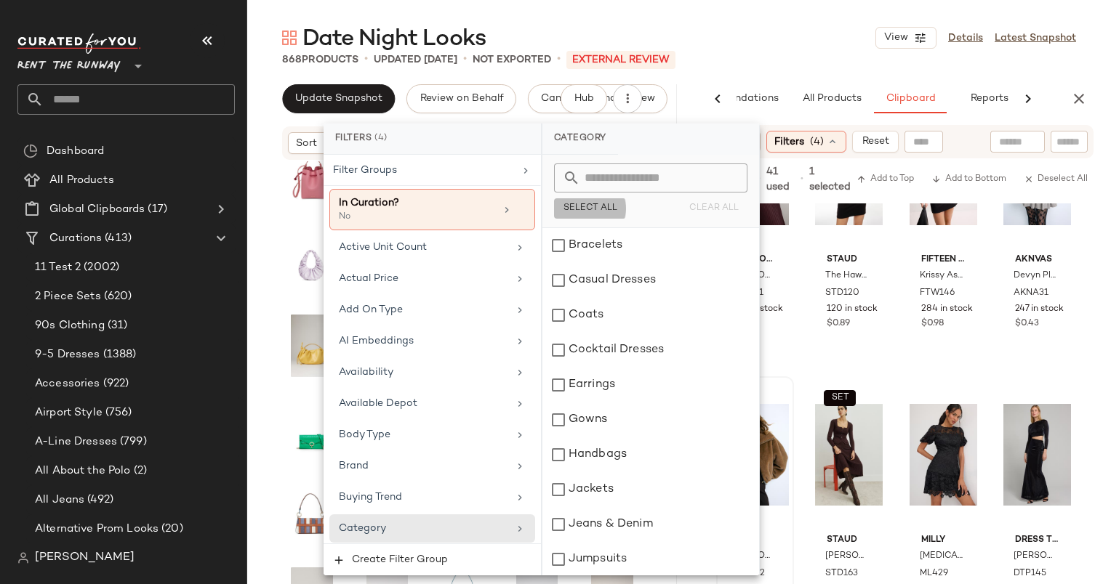
click at [581, 209] on span "Select All" at bounding box center [590, 209] width 55 height 10
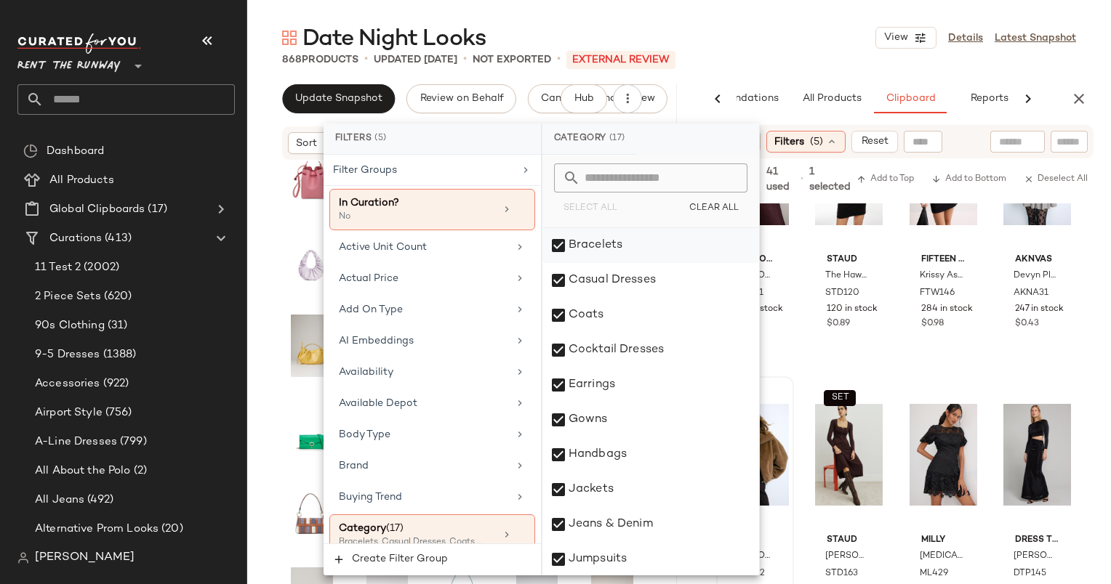
click at [616, 241] on div "Bracelets" at bounding box center [650, 245] width 217 height 35
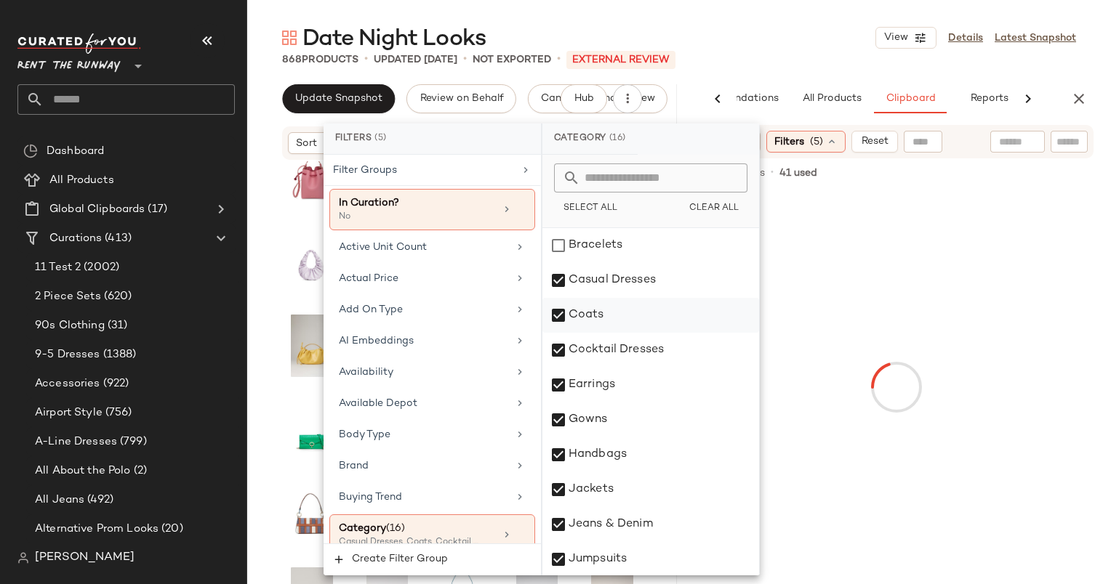
click at [626, 312] on div "Coats" at bounding box center [650, 315] width 217 height 35
click at [656, 476] on div "Jackets" at bounding box center [650, 489] width 217 height 35
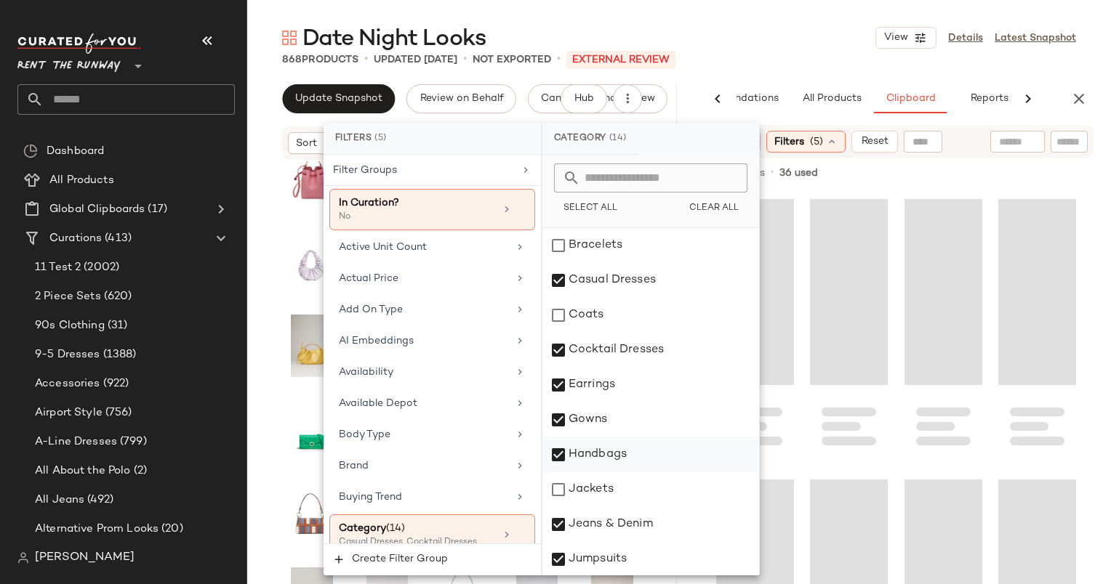
click at [613, 450] on div "Handbags" at bounding box center [650, 455] width 217 height 35
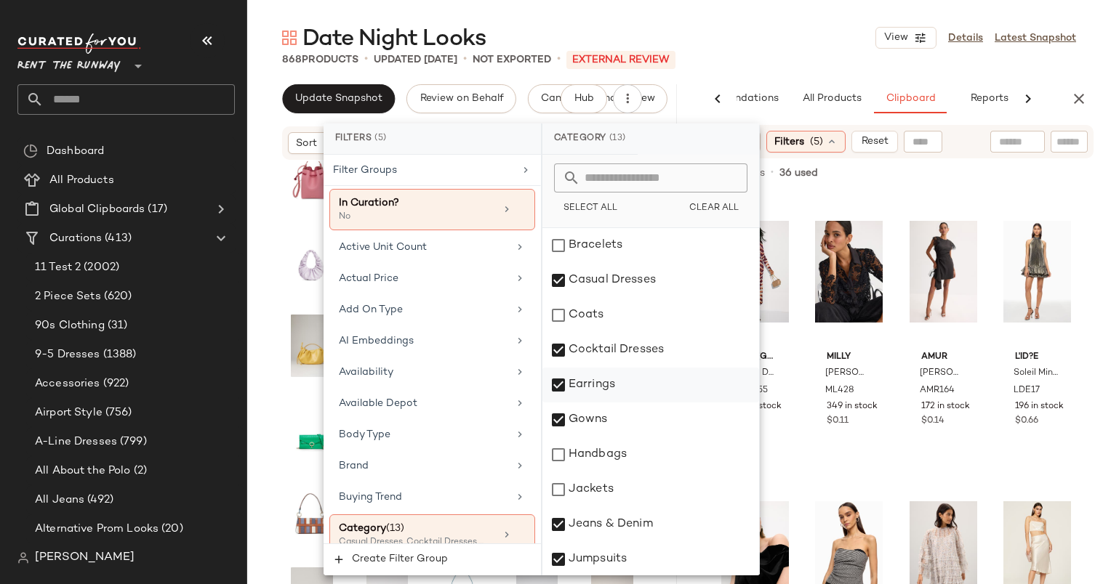
click at [613, 369] on div "Earrings" at bounding box center [650, 385] width 217 height 35
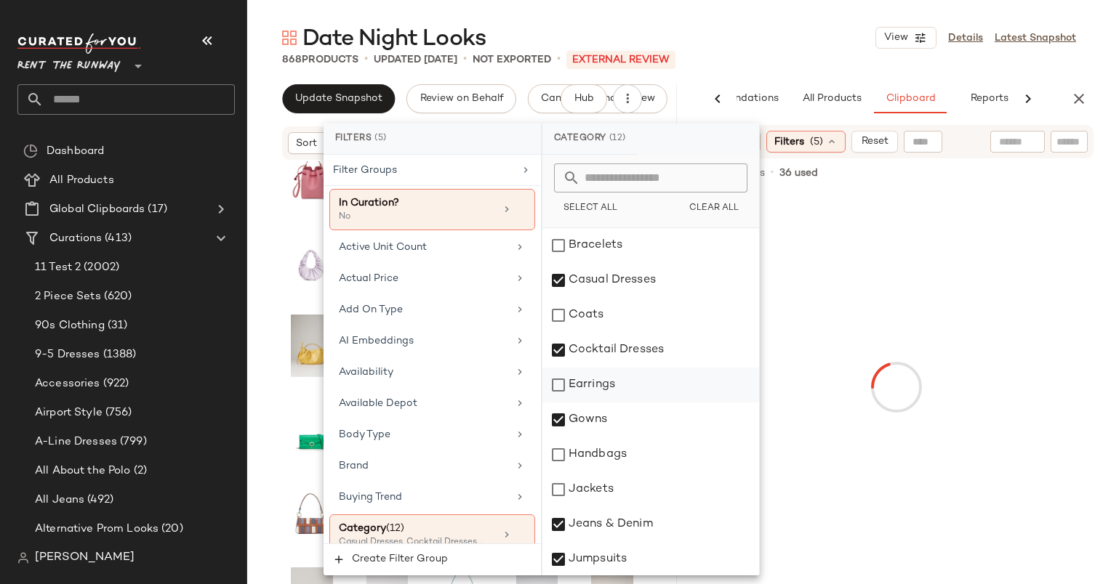
scroll to position [245, 0]
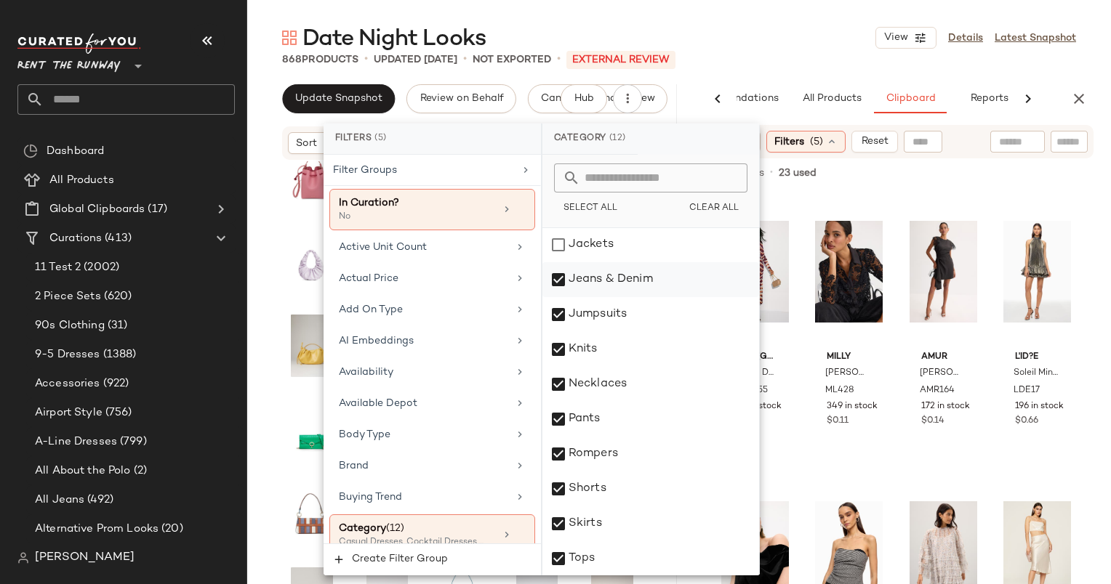
click at [624, 294] on div "Jeans & Denim" at bounding box center [650, 279] width 217 height 35
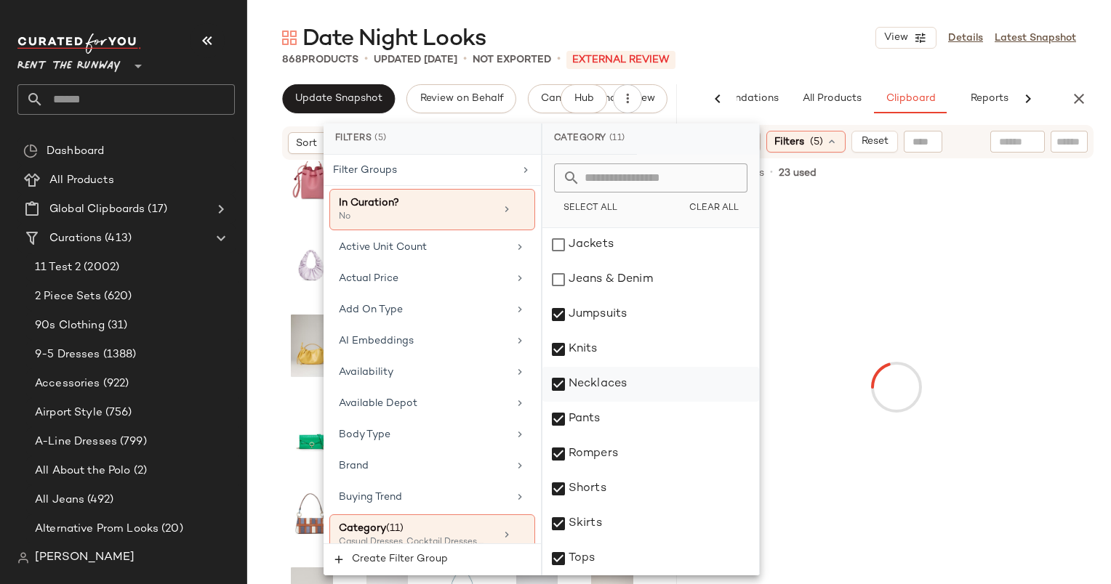
click at [648, 380] on div "Necklaces" at bounding box center [650, 384] width 217 height 35
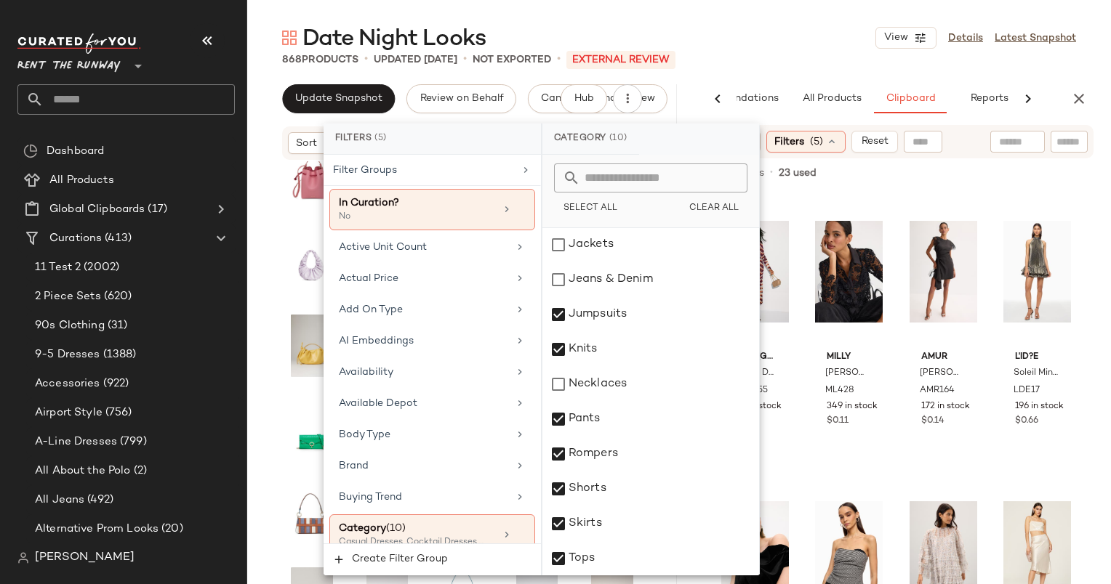
click at [828, 63] on div "868 Products • updated Oct 2nd • Not Exported • External REVIEW" at bounding box center [678, 59] width 863 height 15
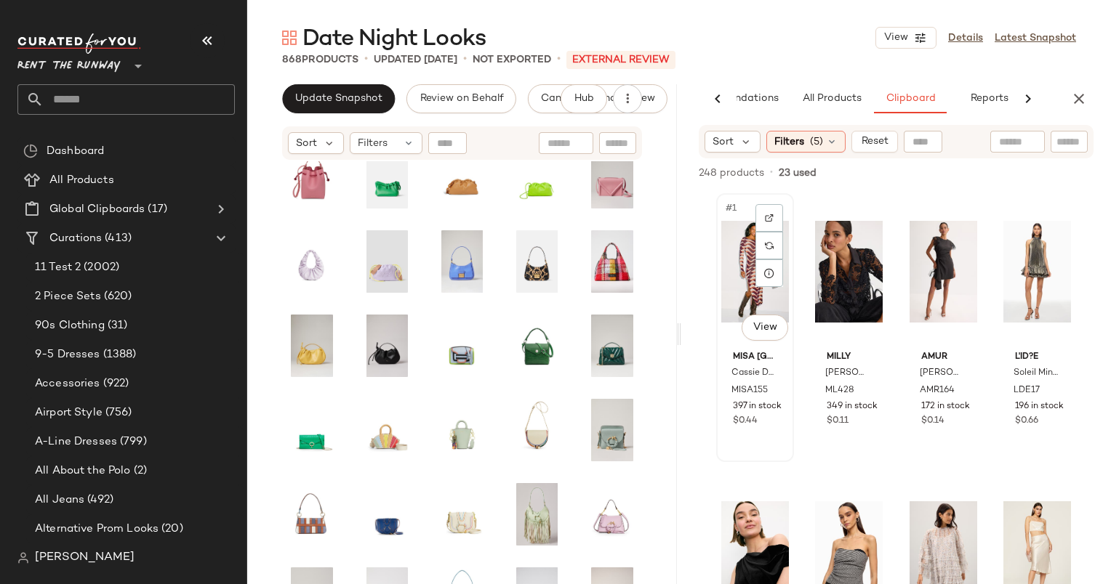
click at [746, 246] on div "#1 View" at bounding box center [755, 271] width 68 height 147
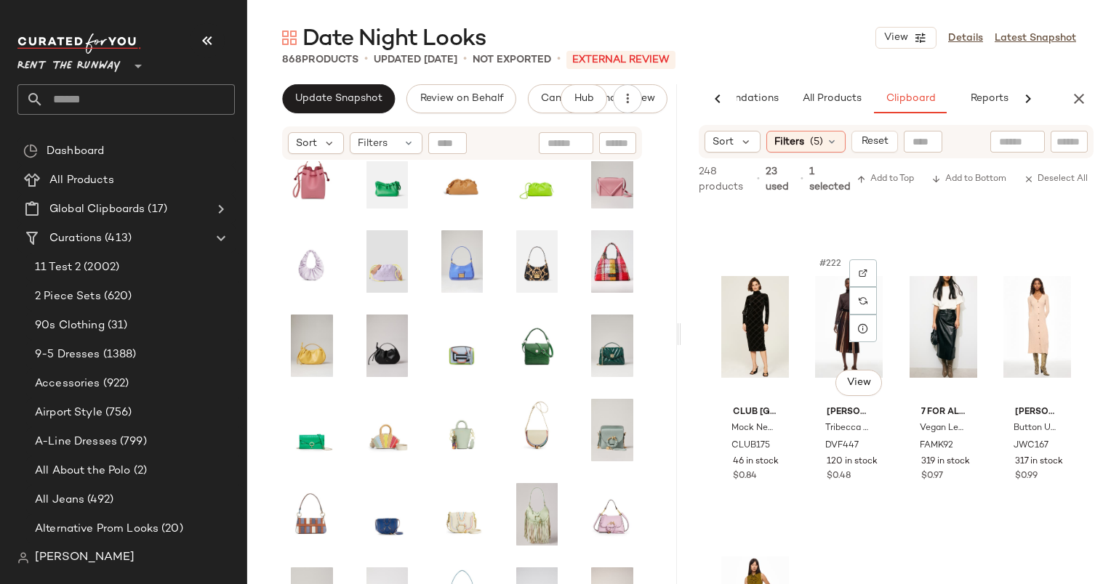
scroll to position [15614, 0]
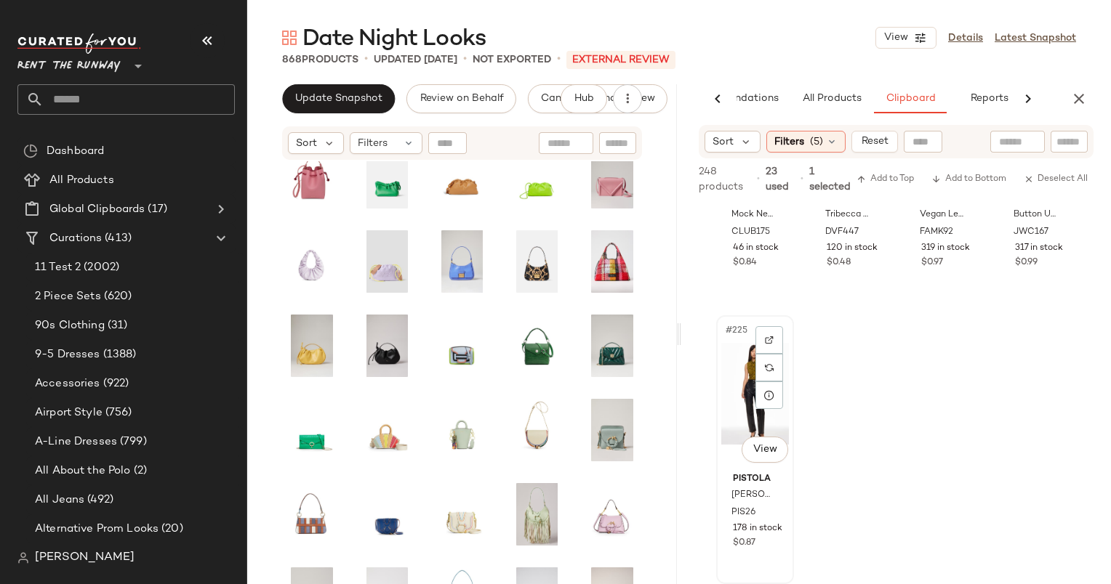
click at [740, 398] on div "#225 View" at bounding box center [755, 394] width 68 height 147
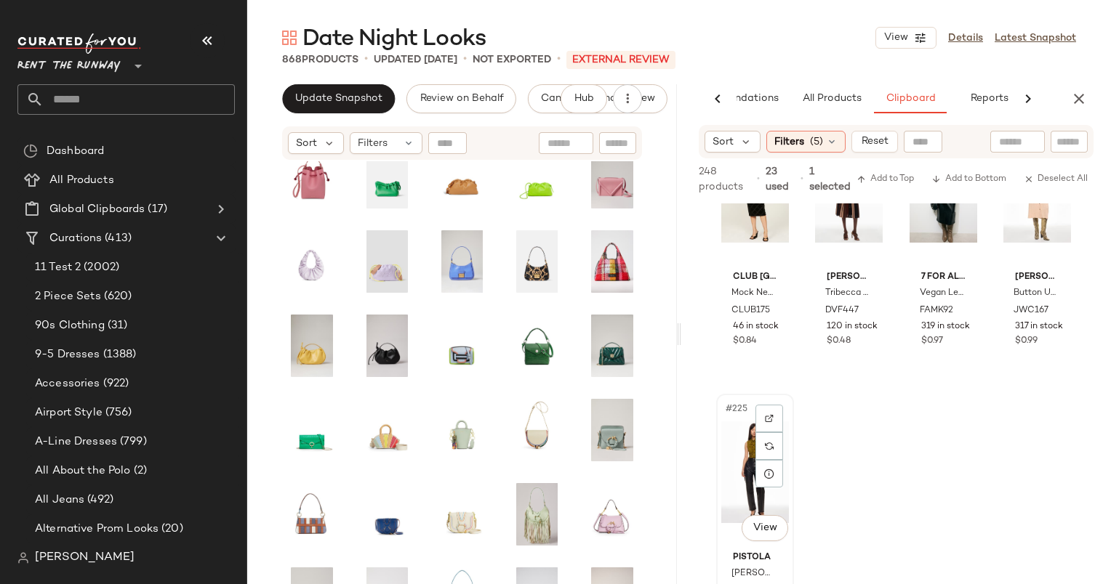
scroll to position [15495, 0]
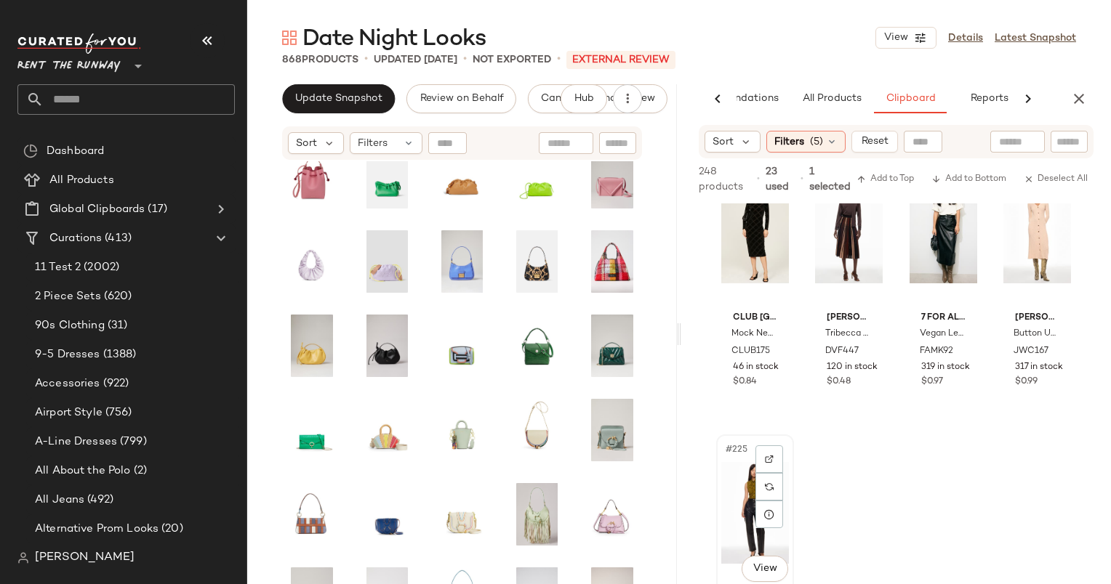
click at [730, 480] on div "#225 View" at bounding box center [755, 513] width 68 height 147
click at [728, 476] on div "#225 View" at bounding box center [755, 513] width 68 height 147
click at [840, 447] on div "Club Monaco Mock Neck Burnout Dress CLUB175 46 in stock $0.84 Diane von Fursten…" at bounding box center [896, 394] width 430 height 381
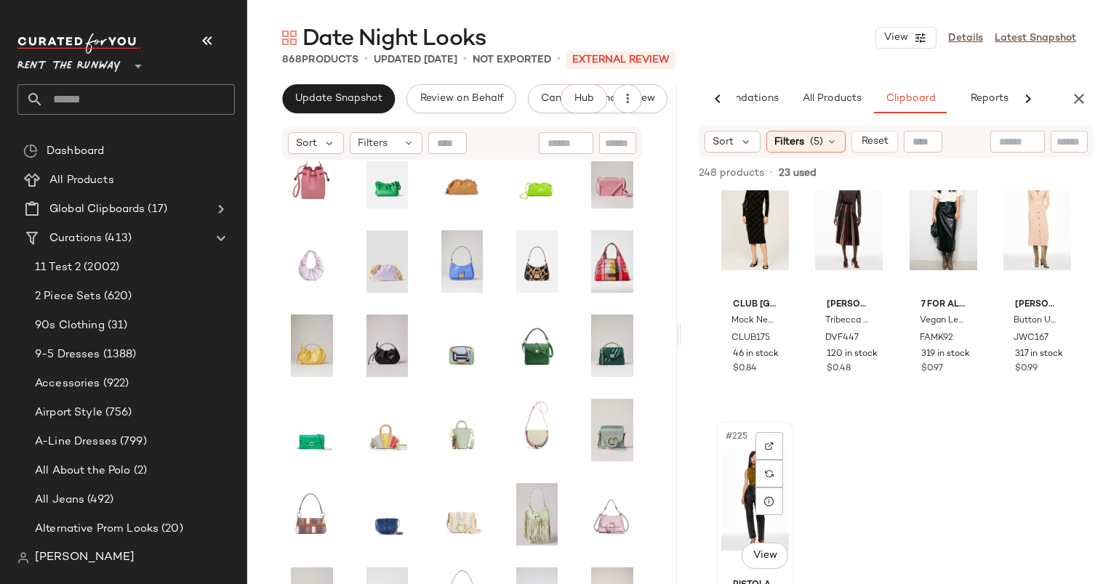
click at [747, 449] on div "#225 View" at bounding box center [755, 500] width 68 height 147
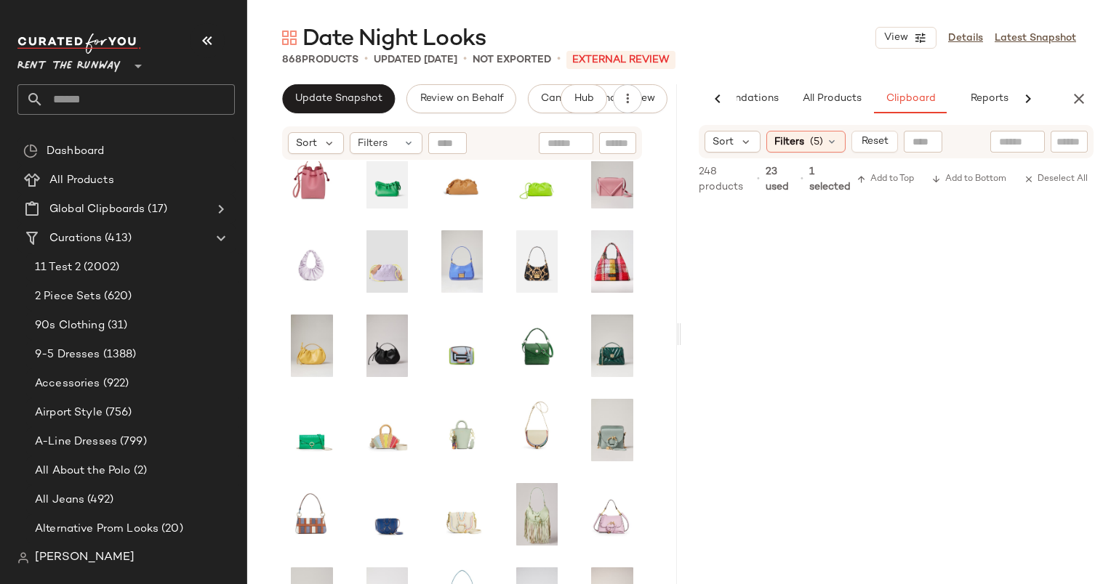
scroll to position [0, 0]
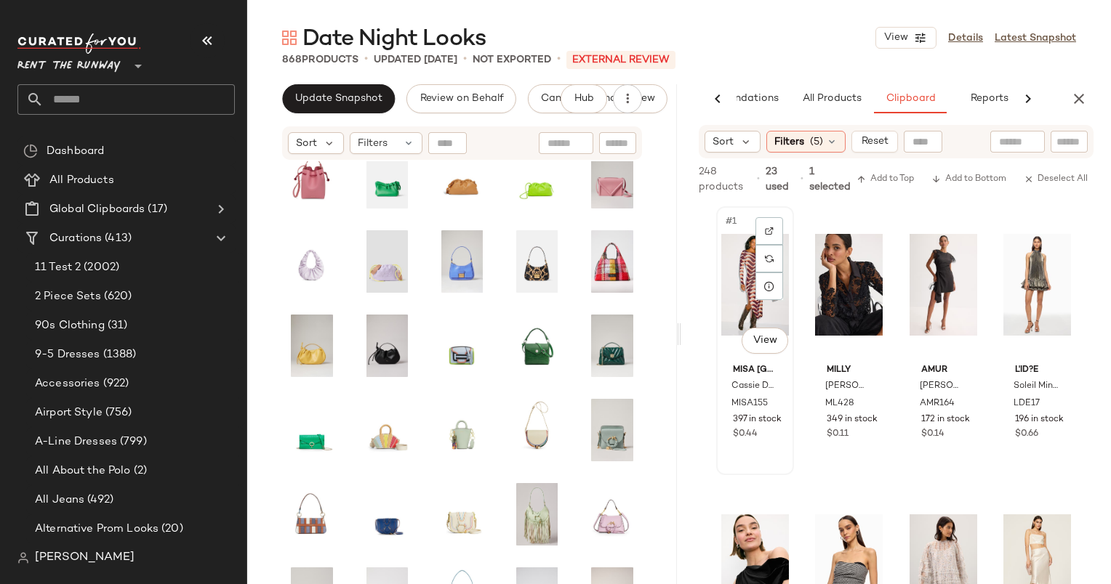
click at [736, 245] on div "#1 View" at bounding box center [755, 285] width 68 height 147
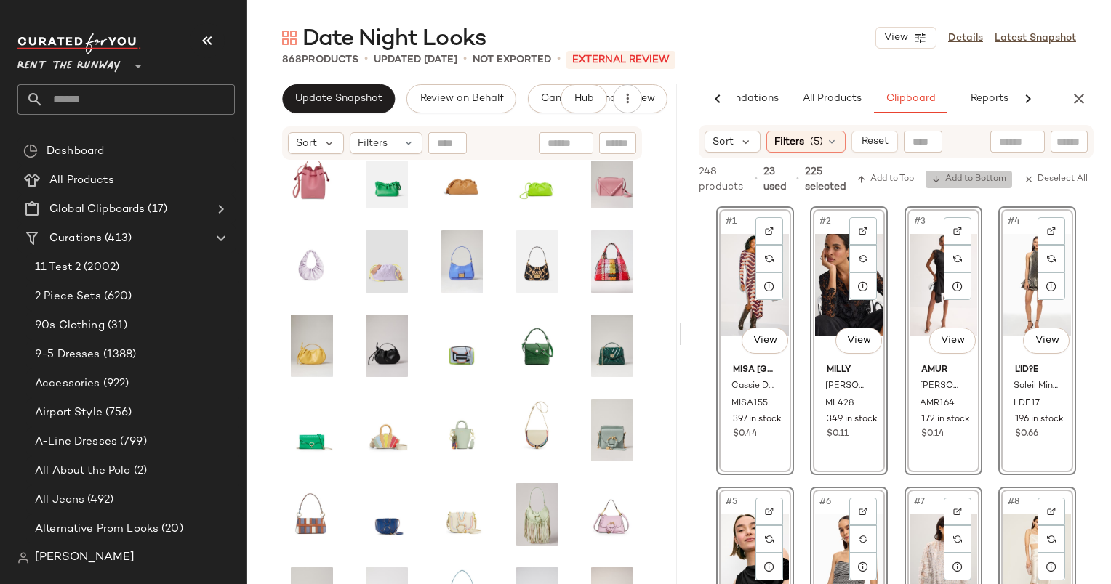
click at [974, 177] on span "Add to Bottom" at bounding box center [968, 179] width 75 height 10
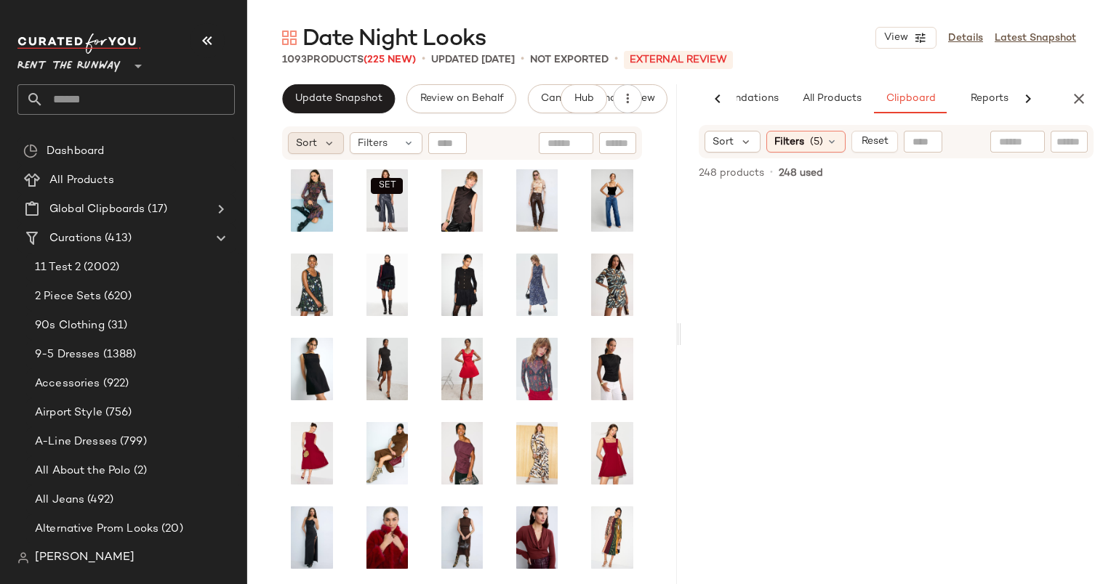
click at [321, 141] on div "Sort" at bounding box center [316, 143] width 56 height 22
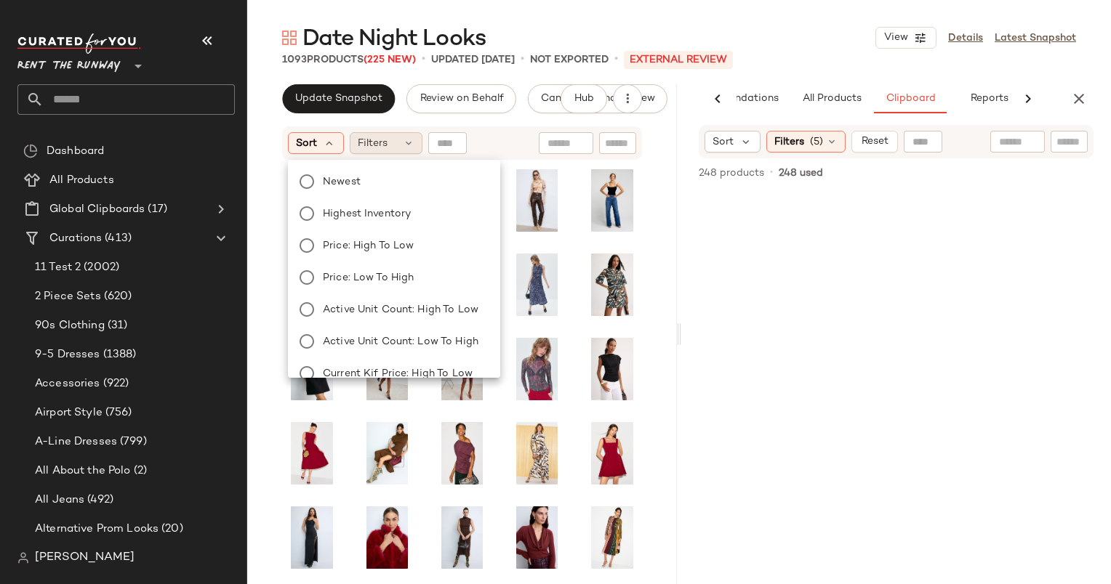
click at [378, 144] on span "Filters" at bounding box center [373, 143] width 30 height 15
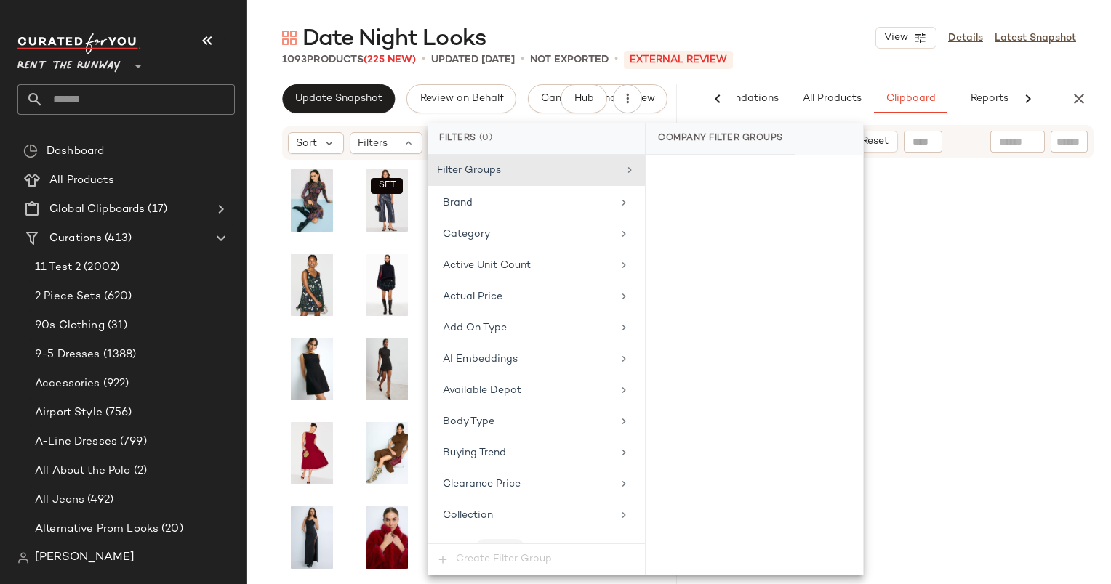
click at [497, 218] on div "Filter Groups Brand Category Active Unit Count Actual Price Add On Type AI Embe…" at bounding box center [535, 349] width 217 height 389
click at [514, 229] on div "Category" at bounding box center [527, 234] width 169 height 15
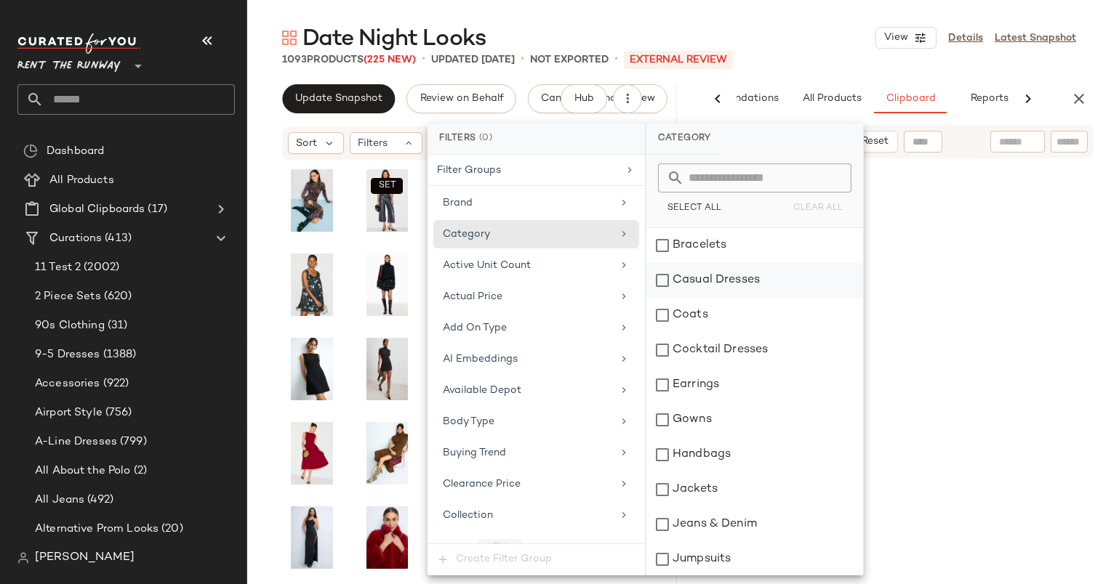
scroll to position [163, 0]
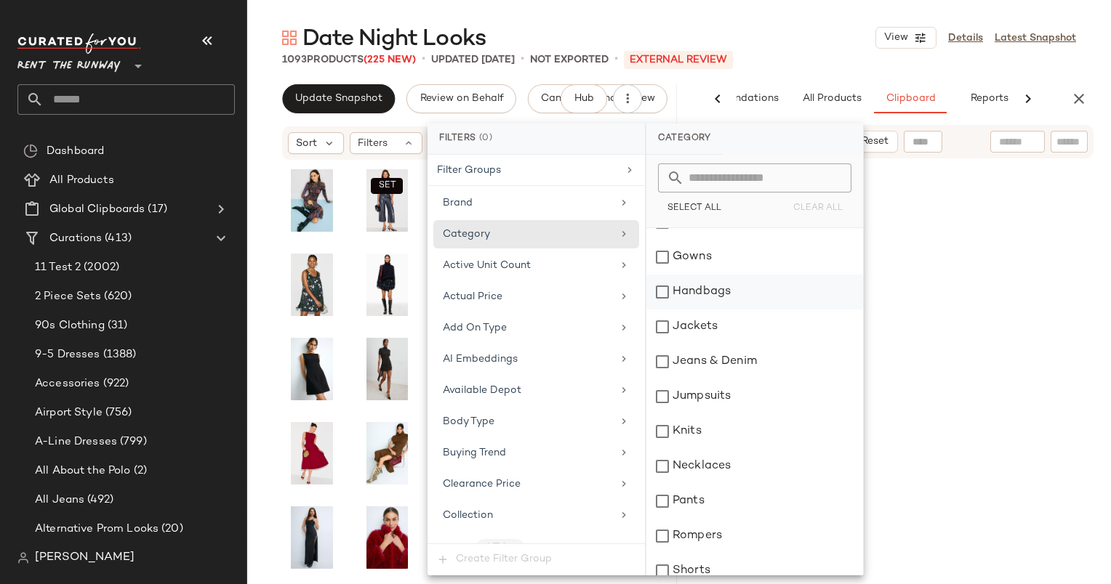
click at [714, 284] on div "Handbags" at bounding box center [754, 292] width 217 height 35
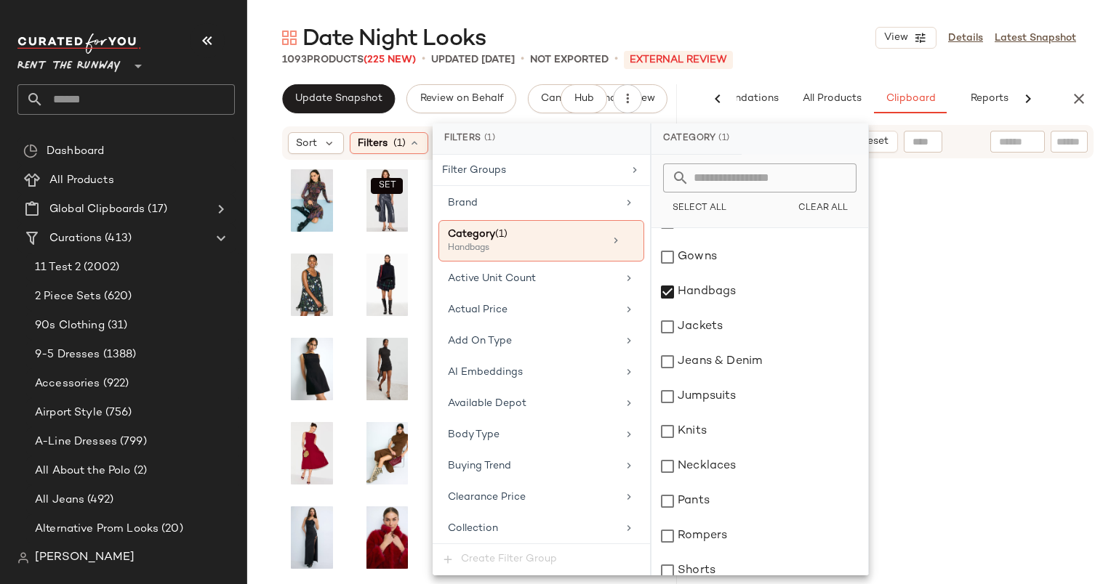
click at [797, 52] on div "1093 Products (225 New) • updated Oct 2nd • Not Exported • External REVIEW" at bounding box center [678, 59] width 863 height 15
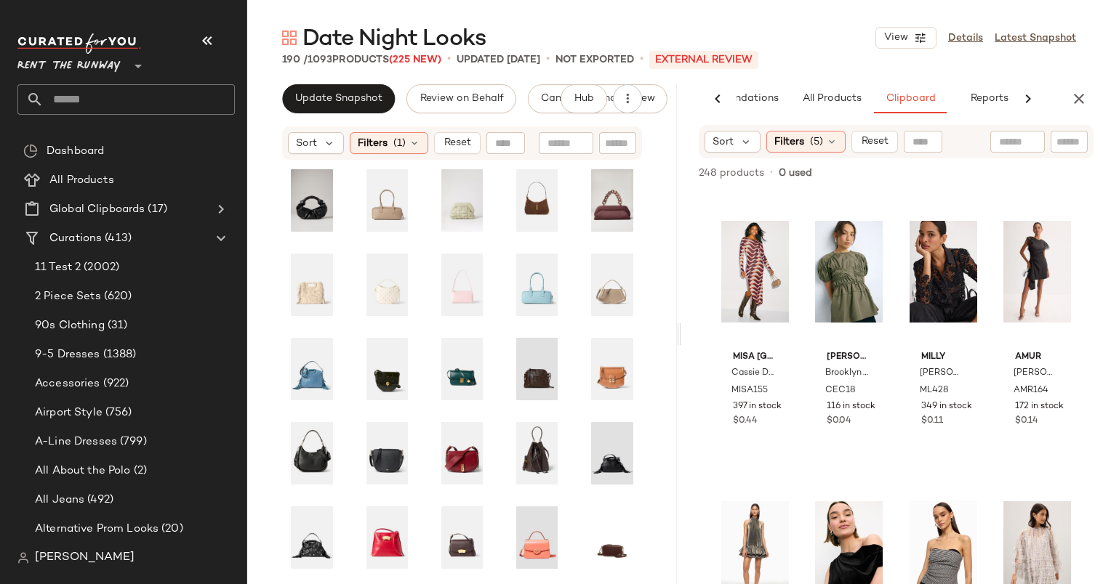
click at [1097, 100] on div "AI Recommendations All Products Clipboard Reports" at bounding box center [896, 98] width 430 height 29
click at [1088, 99] on button "button" at bounding box center [1078, 98] width 29 height 29
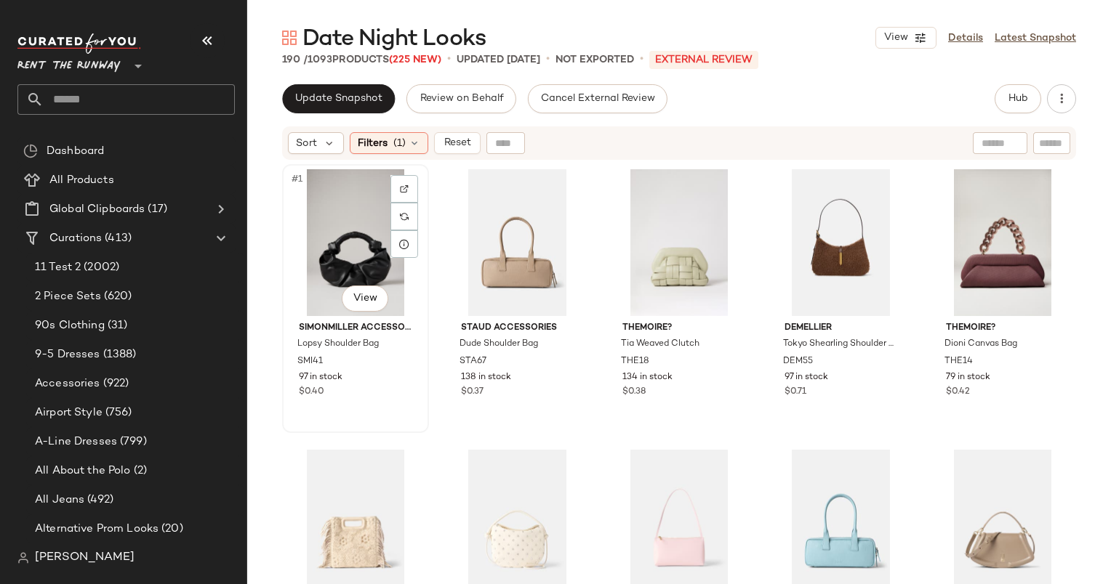
click at [349, 213] on div "#1 View" at bounding box center [355, 242] width 137 height 147
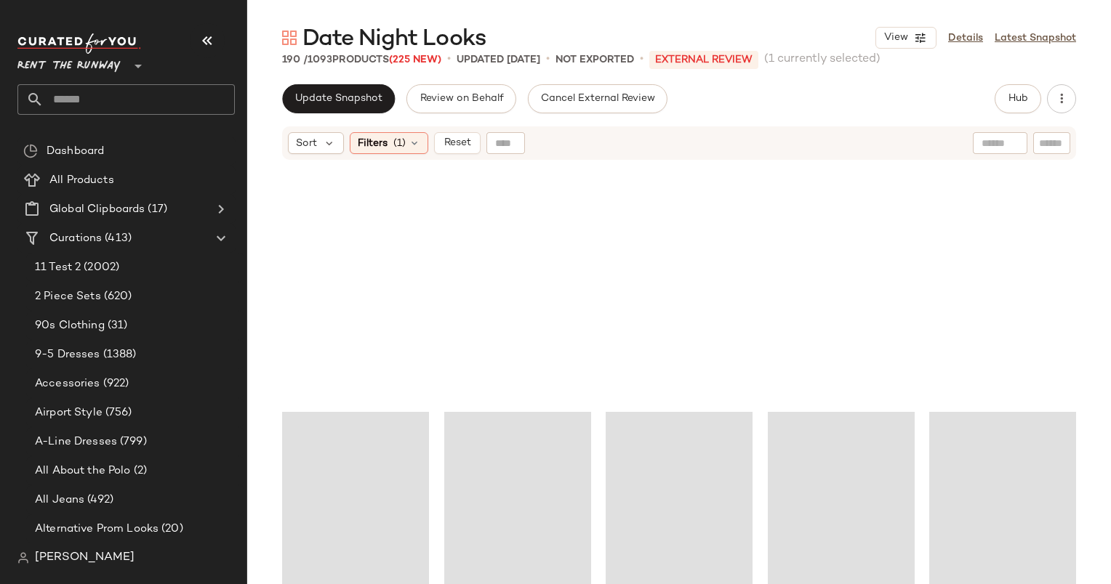
scroll to position [10205, 0]
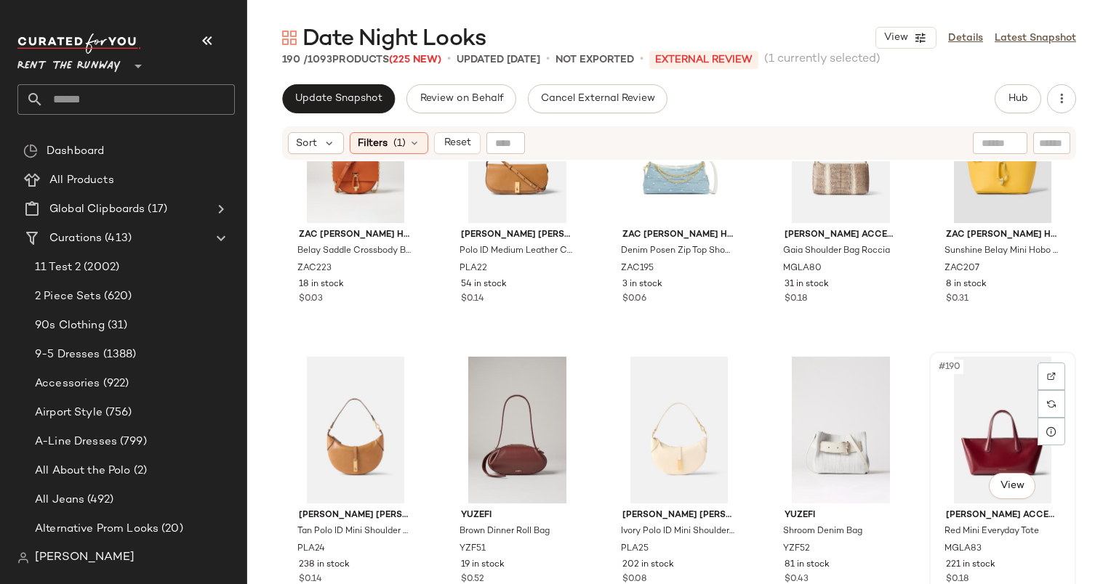
click at [982, 415] on div "#190 View" at bounding box center [1002, 430] width 137 height 147
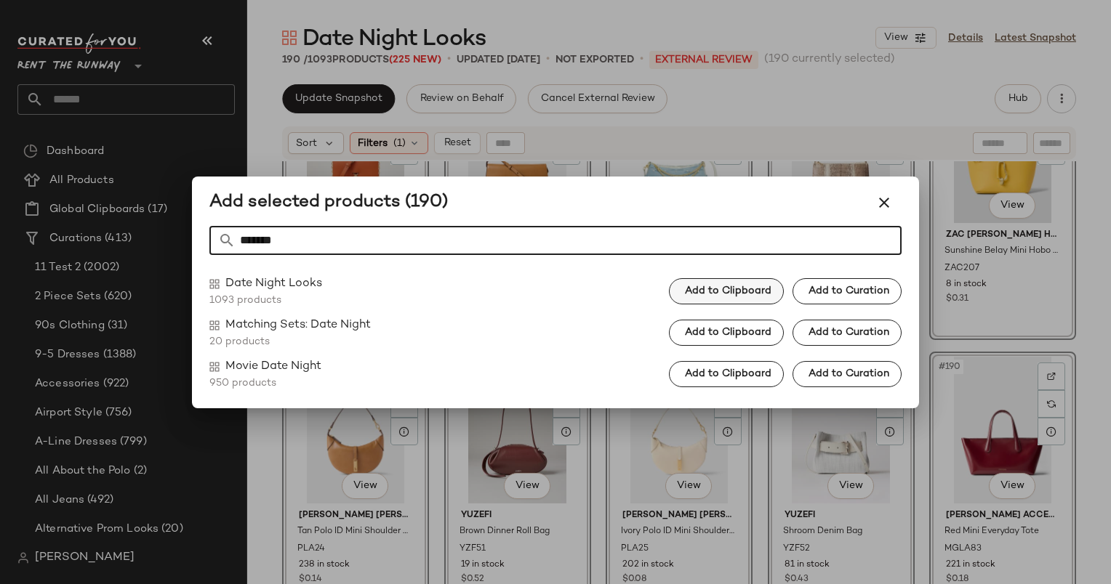
type input "*******"
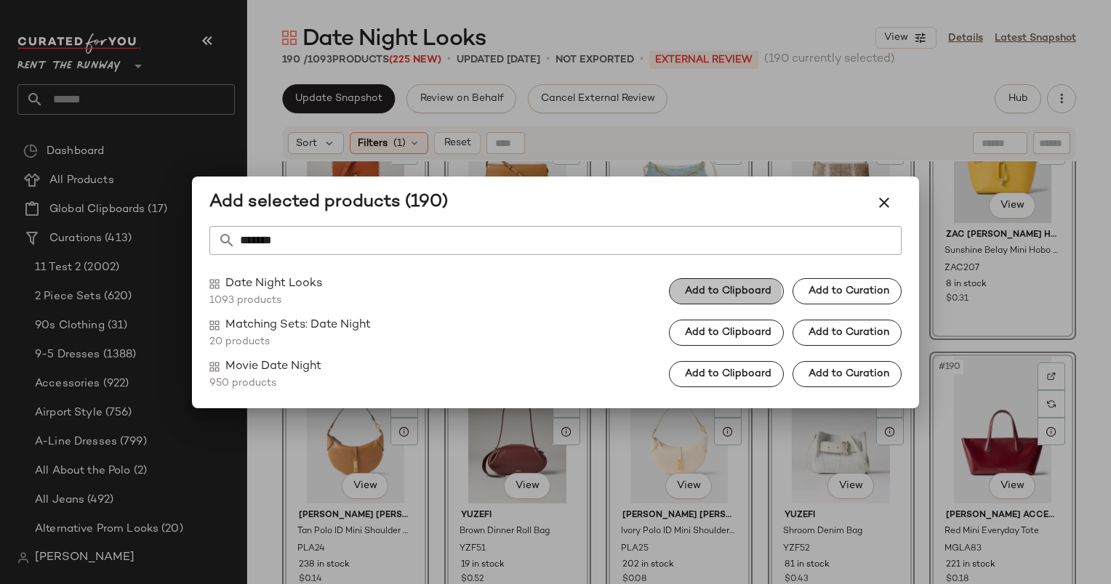
click at [738, 292] on span "Add to Clipboard" at bounding box center [727, 292] width 87 height 12
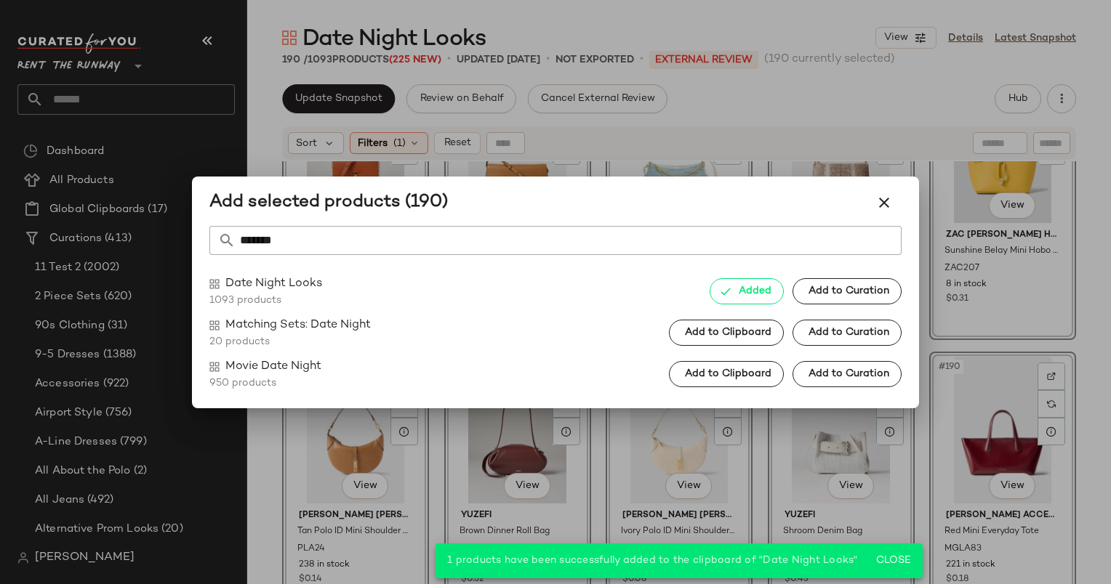
click at [965, 198] on div at bounding box center [555, 292] width 1111 height 584
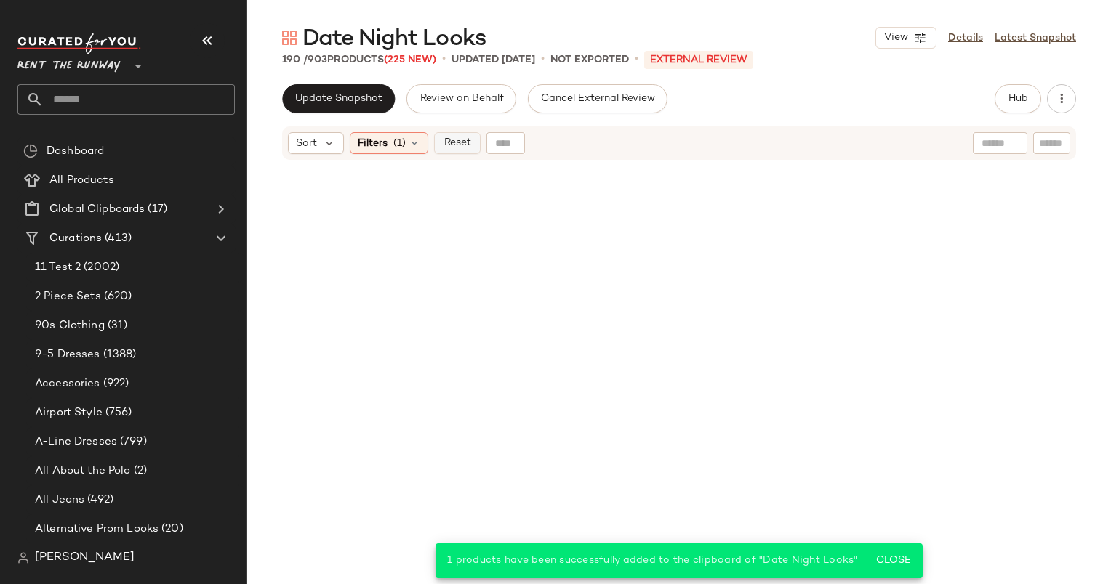
click at [459, 146] on span "Reset" at bounding box center [457, 143] width 28 height 12
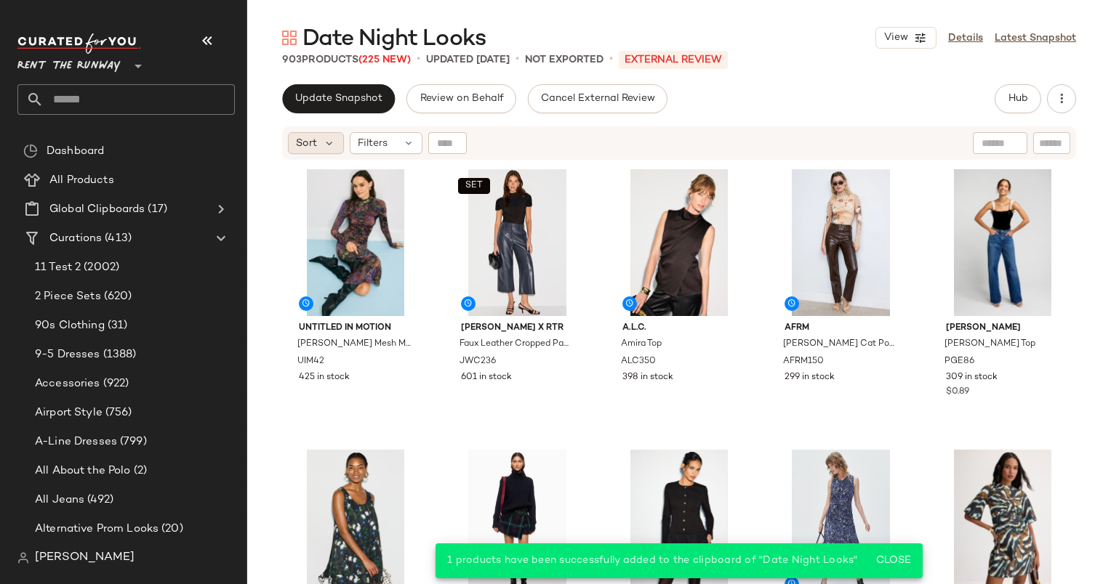
click at [318, 144] on div "Sort" at bounding box center [316, 143] width 56 height 22
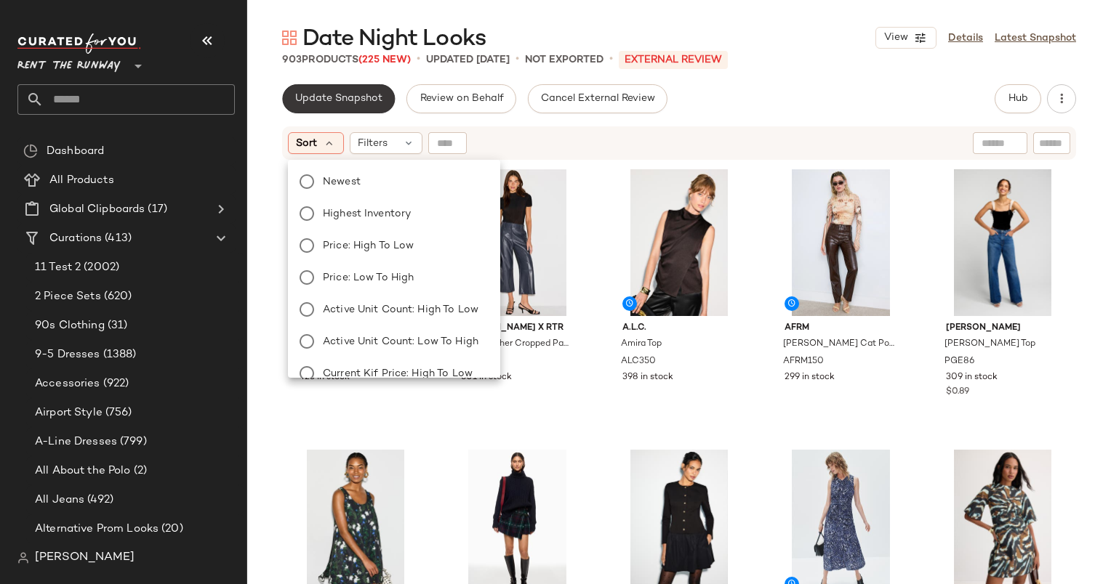
click at [327, 110] on button "Update Snapshot" at bounding box center [338, 98] width 113 height 29
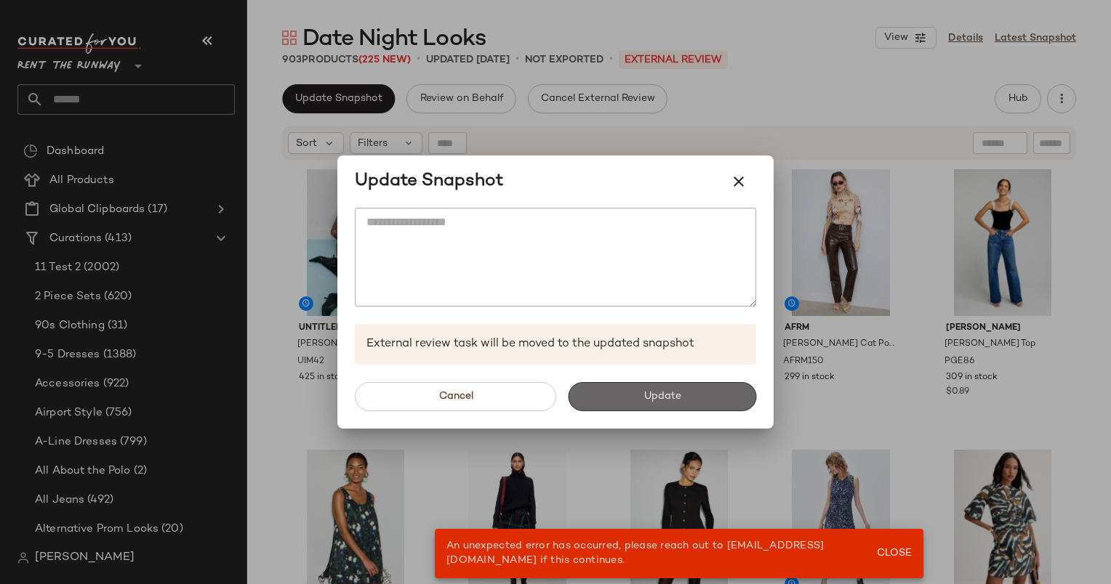
click at [618, 404] on button "Update" at bounding box center [662, 396] width 188 height 29
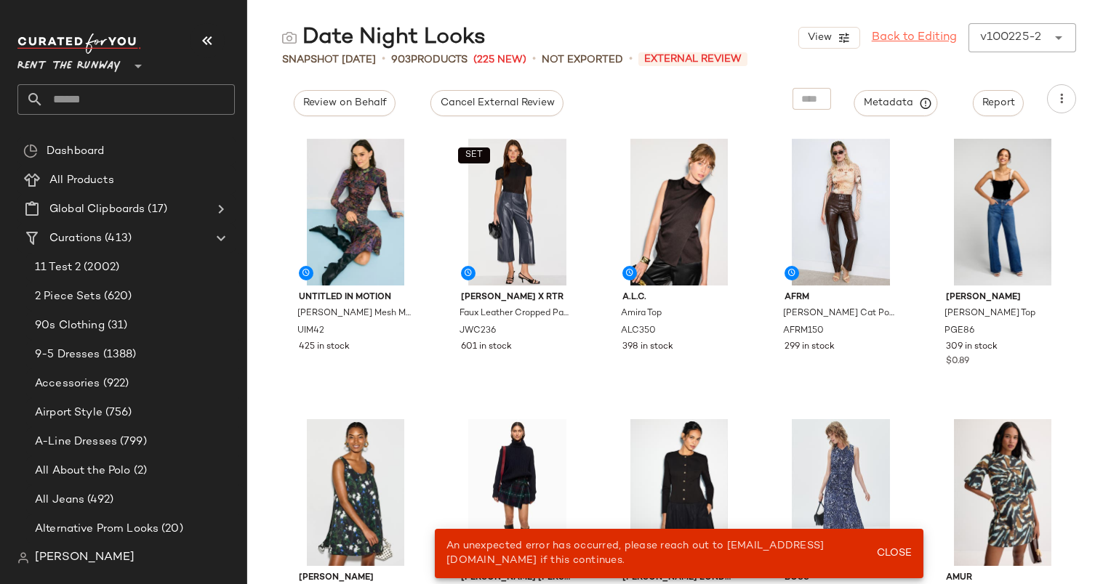
click at [918, 41] on link "Back to Editing" at bounding box center [913, 37] width 85 height 17
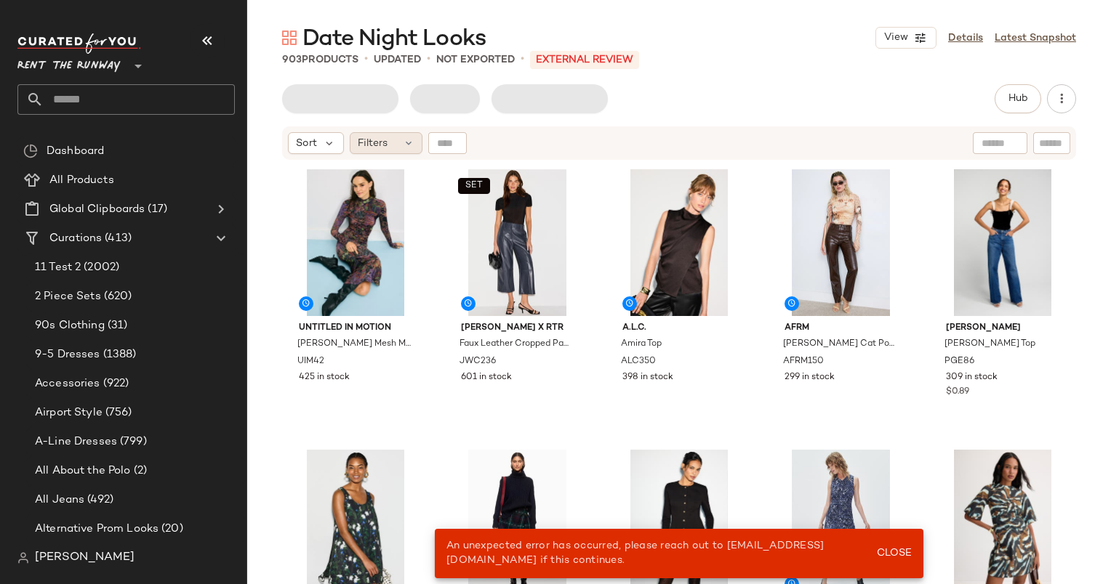
click at [376, 142] on span "Filters" at bounding box center [373, 143] width 30 height 15
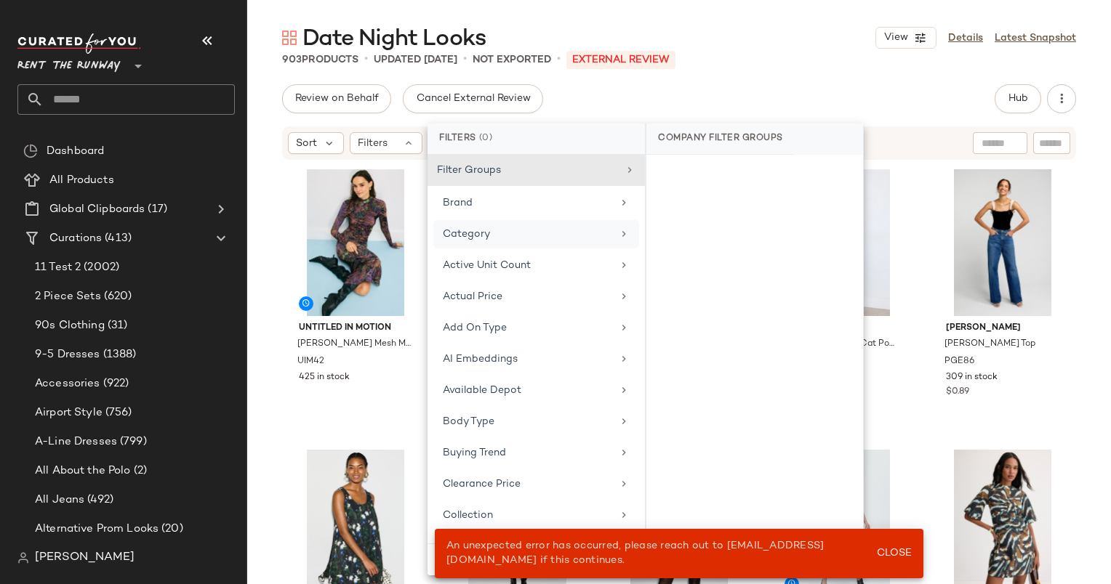
click at [503, 222] on div "Category" at bounding box center [536, 234] width 206 height 28
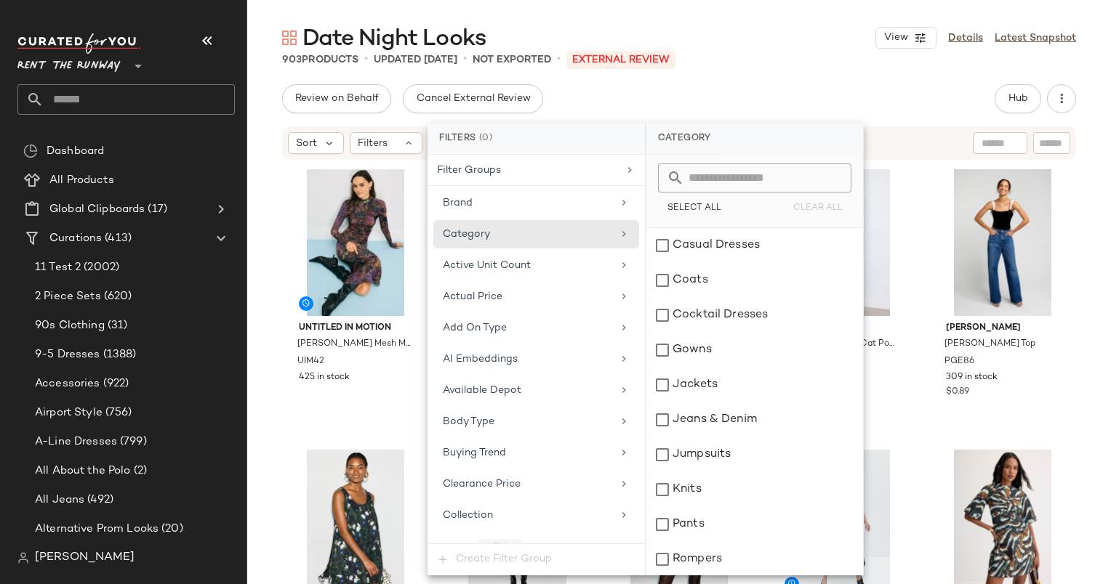
click at [738, 78] on div "Date Night Looks View Details Latest Snapshot 903 Products • updated Oct 2nd • …" at bounding box center [678, 303] width 863 height 561
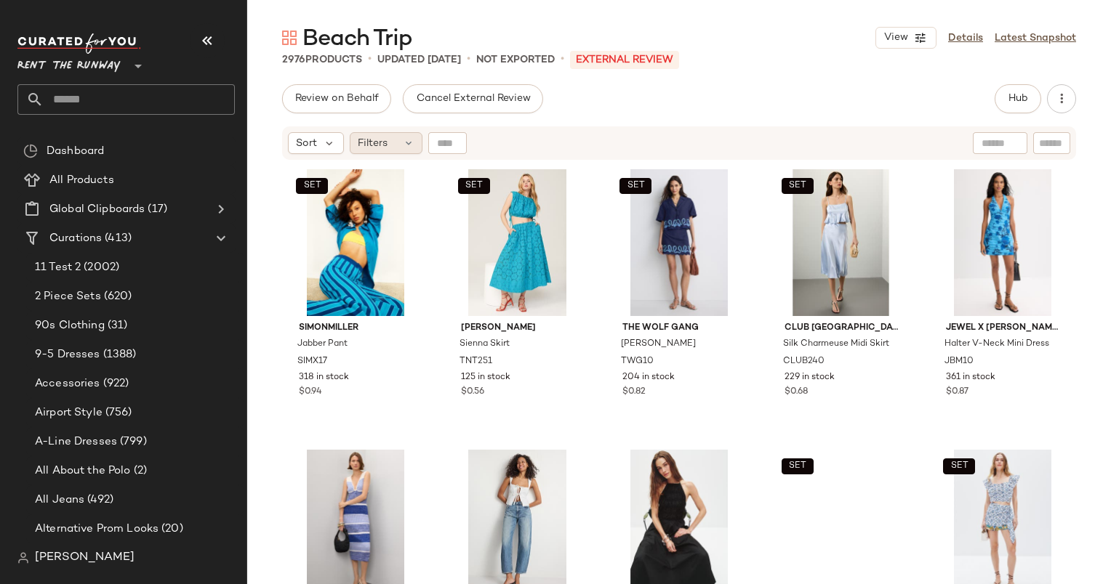
click at [376, 148] on span "Filters" at bounding box center [373, 143] width 30 height 15
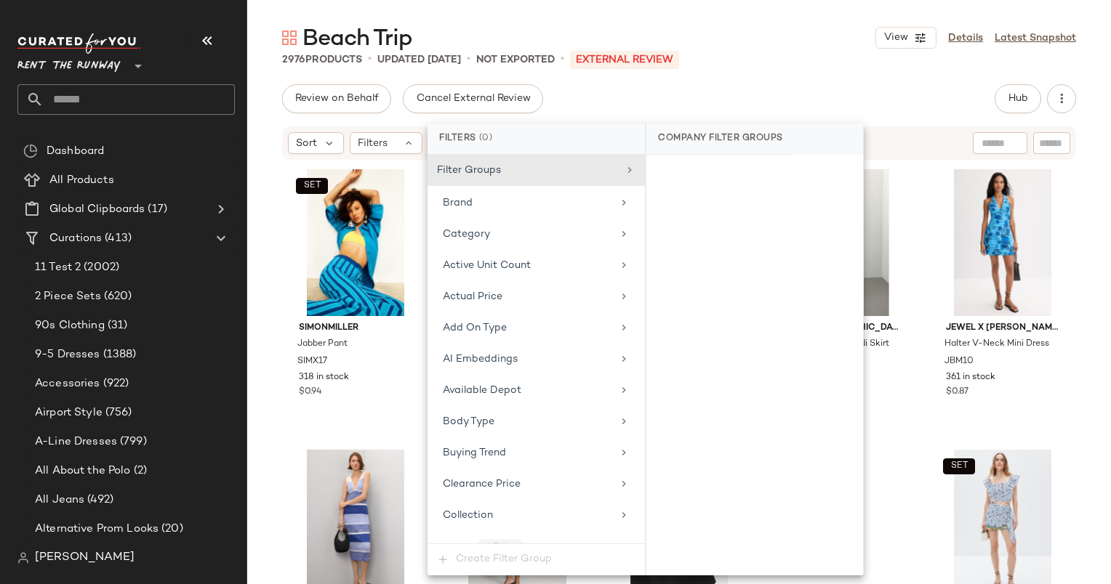
click at [509, 249] on div "Filter Groups Brand Category Active Unit Count Actual Price Add On Type AI Embe…" at bounding box center [535, 349] width 217 height 389
click at [526, 222] on div "Category" at bounding box center [536, 234] width 206 height 28
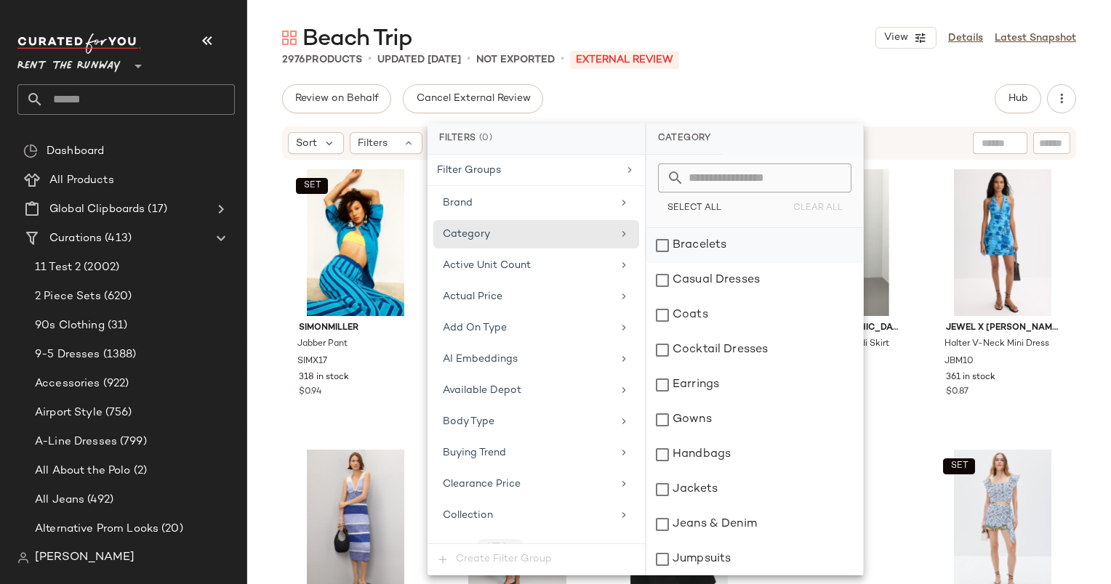
click at [688, 240] on div "Bracelets" at bounding box center [754, 245] width 217 height 35
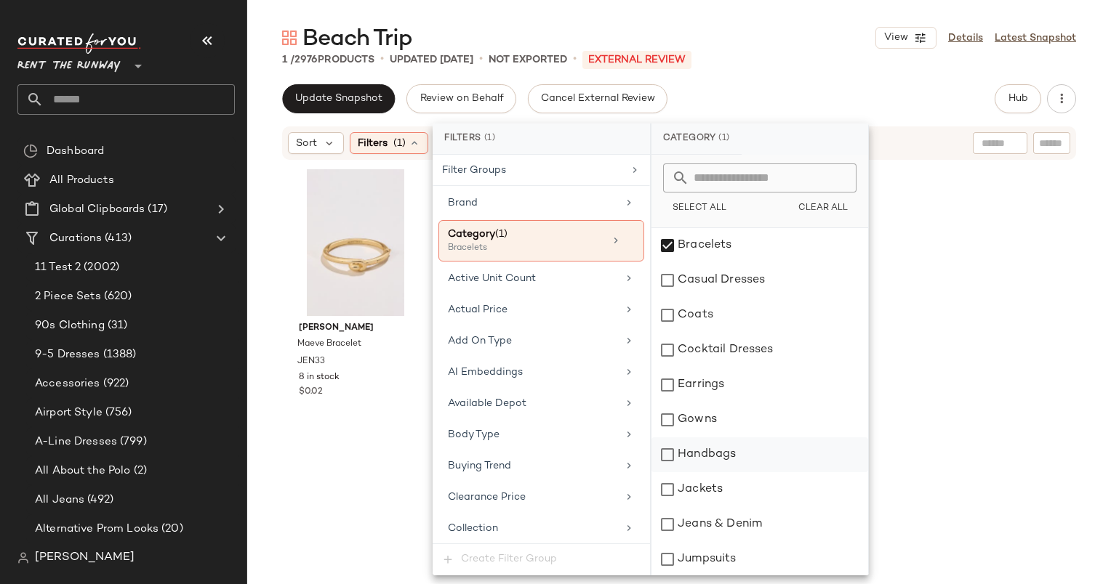
scroll to position [315, 0]
click at [729, 515] on div "Sunglasses" at bounding box center [759, 524] width 217 height 35
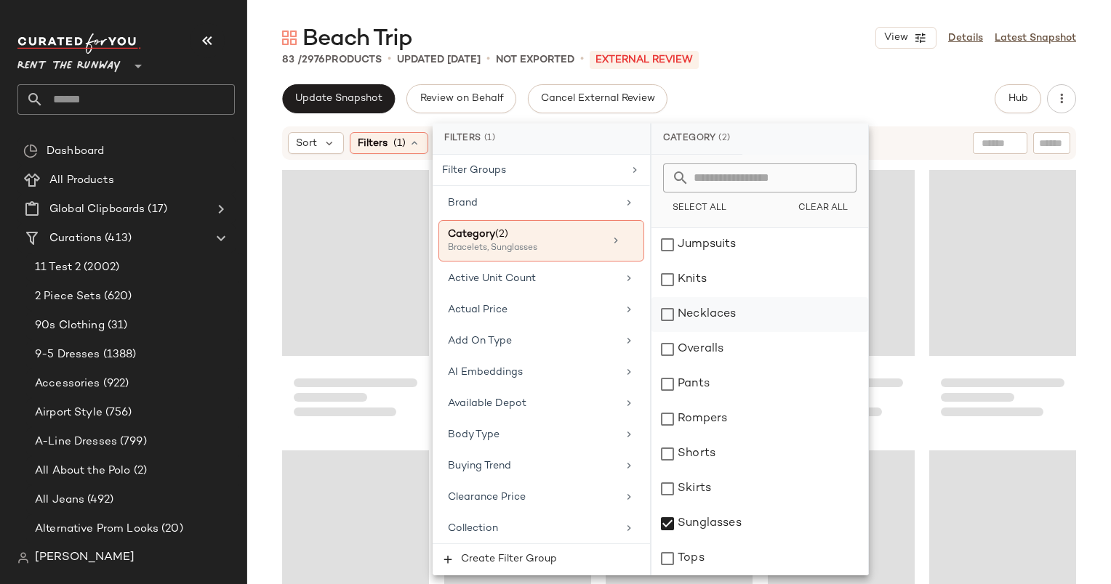
click at [669, 326] on div "Necklaces" at bounding box center [759, 314] width 217 height 35
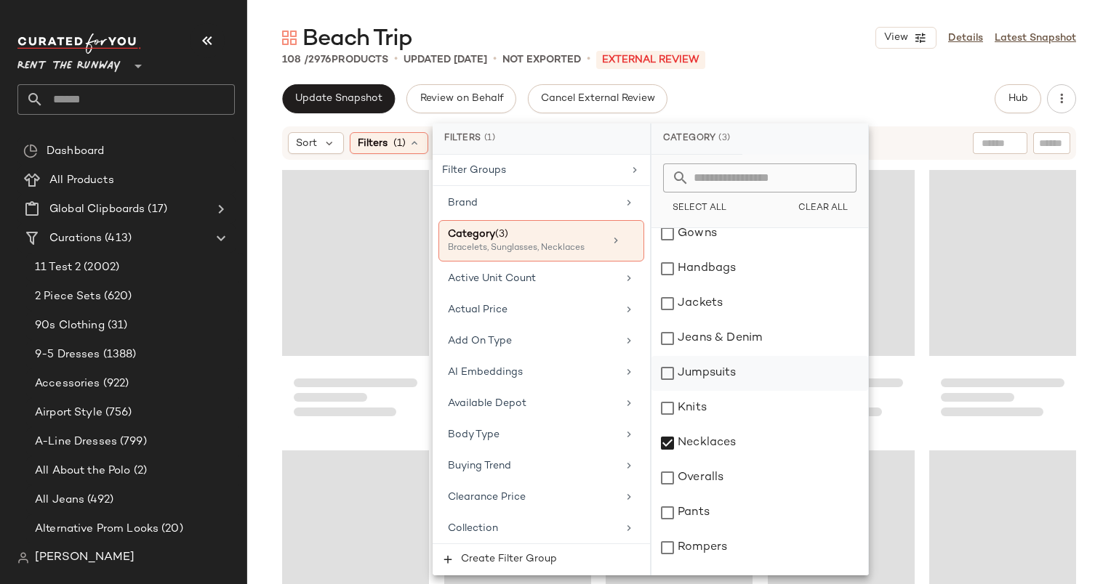
scroll to position [0, 0]
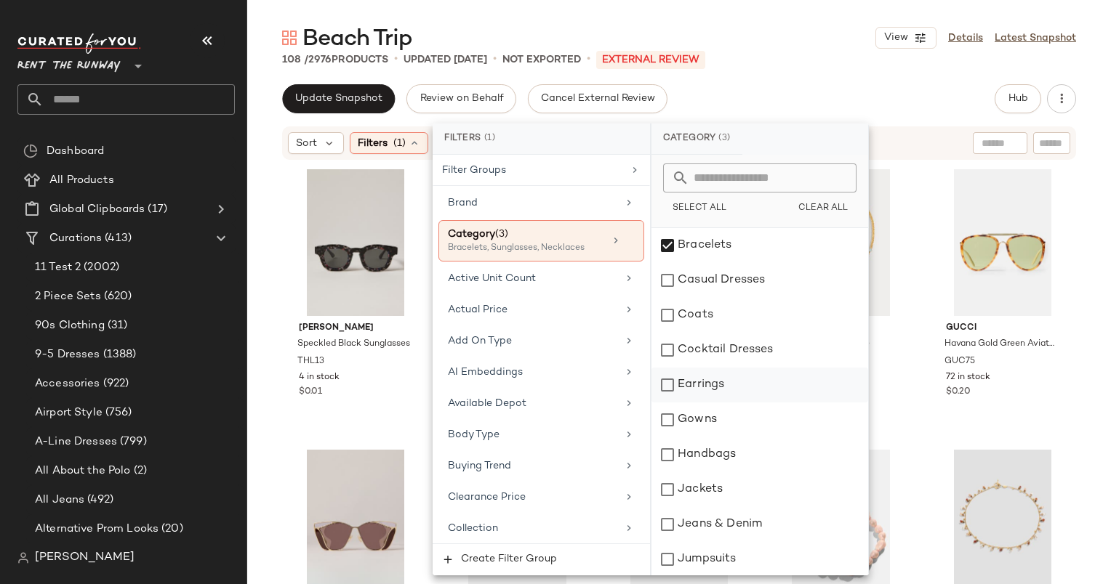
click at [734, 390] on div "Earrings" at bounding box center [759, 385] width 217 height 35
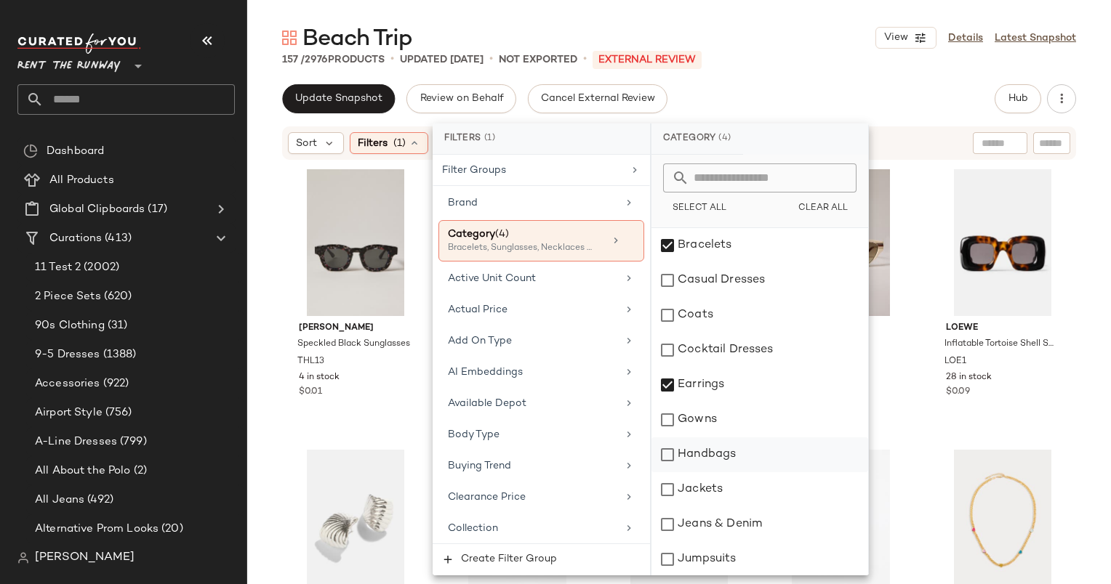
click at [719, 450] on div "Handbags" at bounding box center [759, 455] width 217 height 35
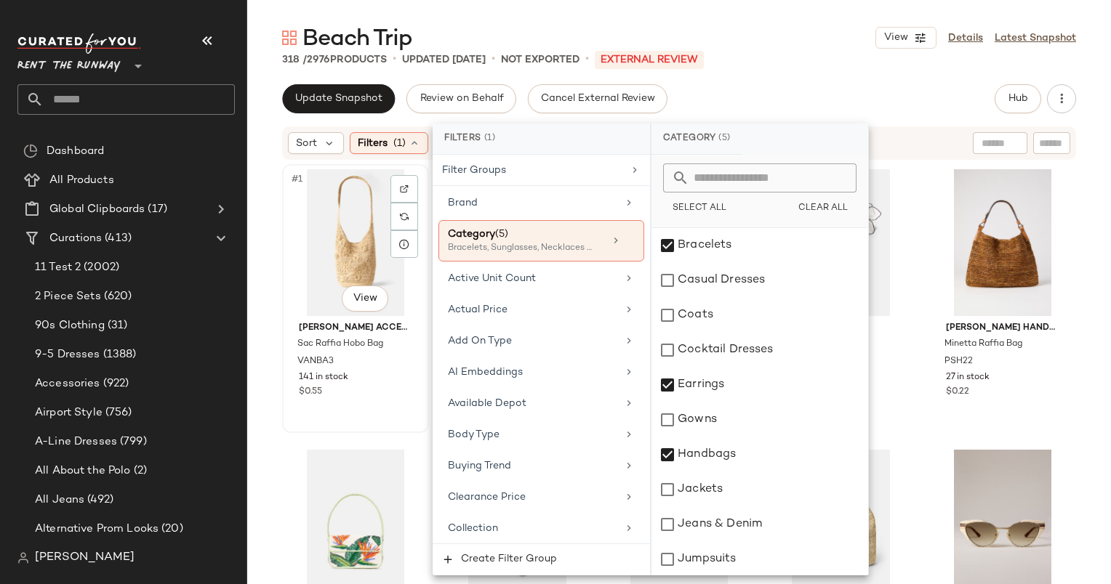
click at [330, 258] on div "#1 View" at bounding box center [355, 242] width 137 height 147
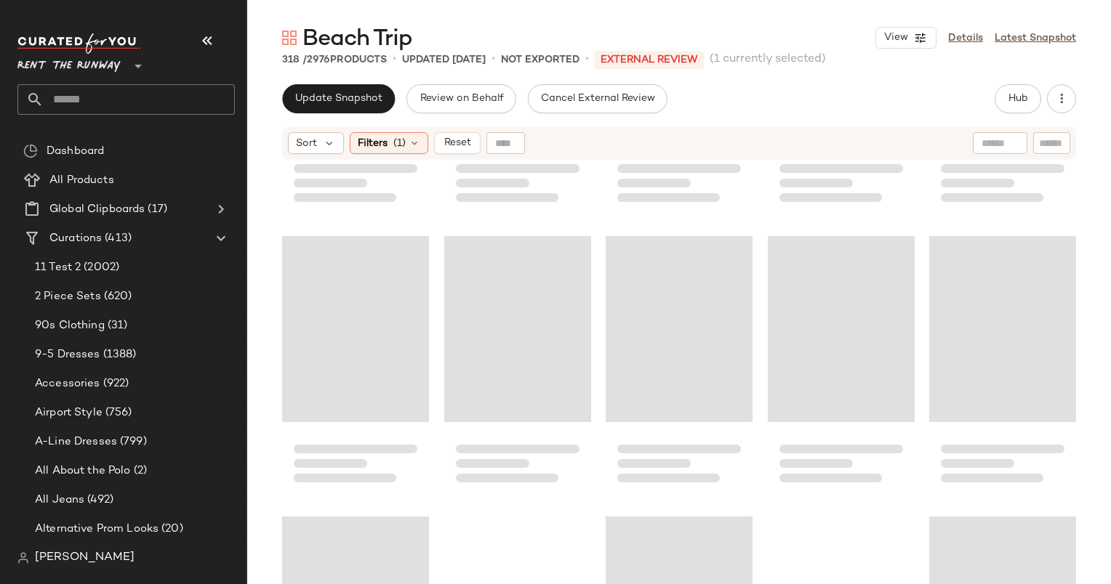
scroll to position [17499, 0]
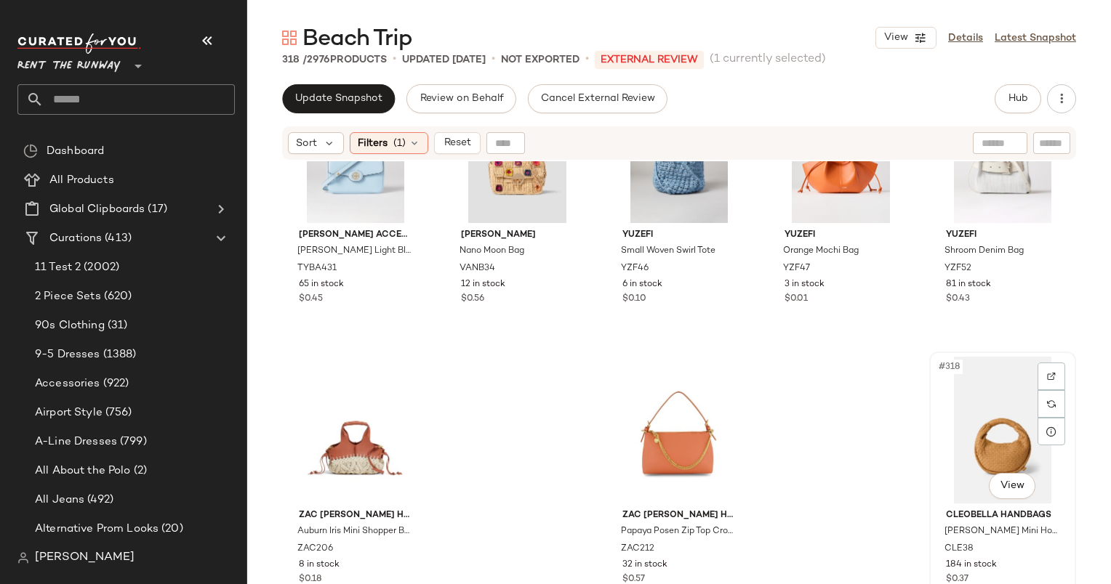
click at [1009, 388] on div "#318 View" at bounding box center [1002, 430] width 137 height 147
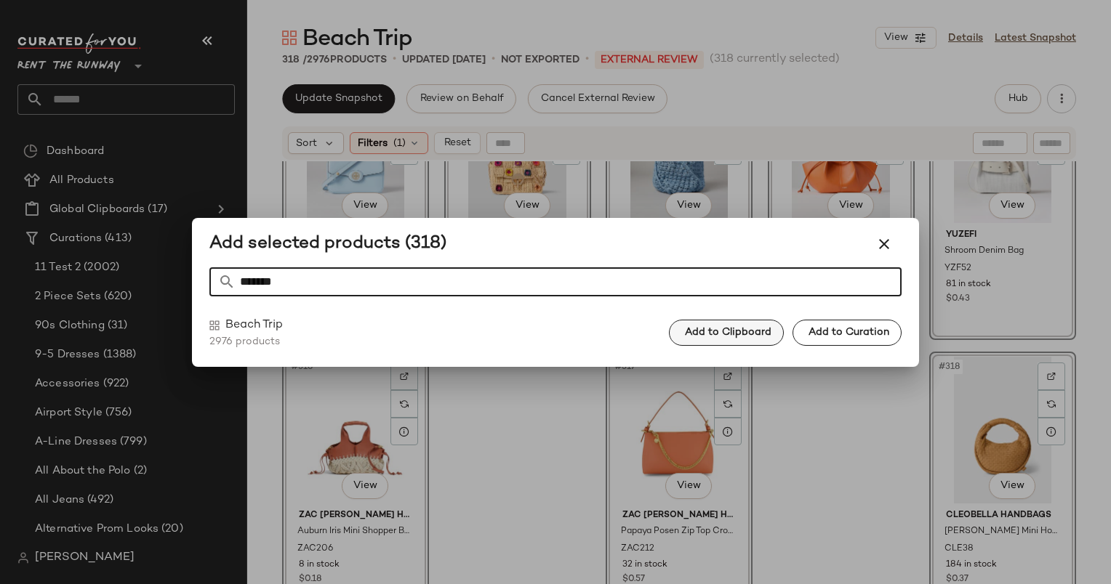
type input "*******"
click at [741, 339] on button "Add to Clipboard" at bounding box center [726, 333] width 115 height 26
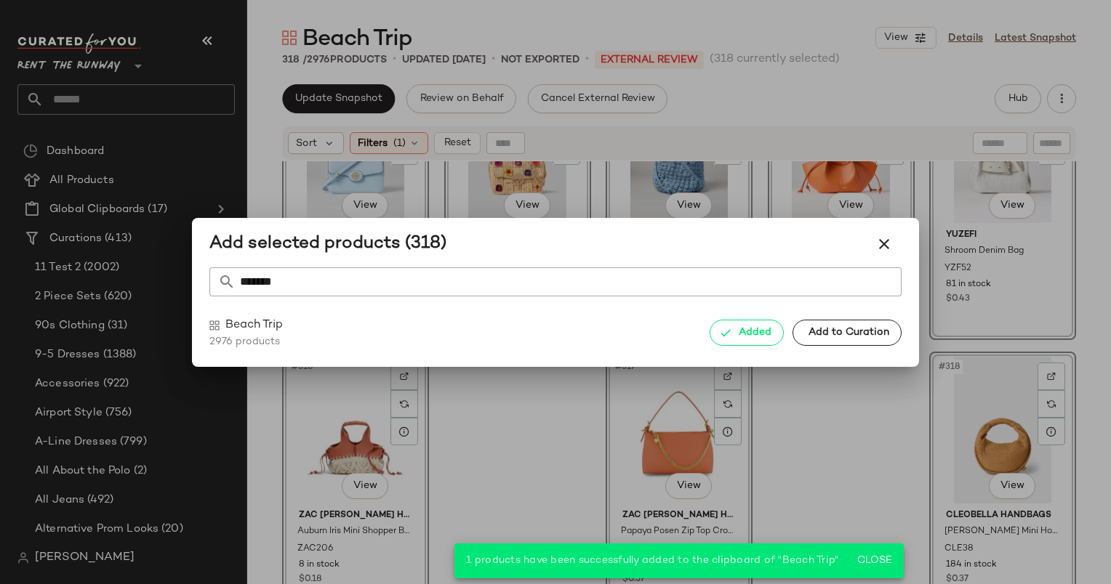
click at [805, 406] on div at bounding box center [555, 292] width 1111 height 584
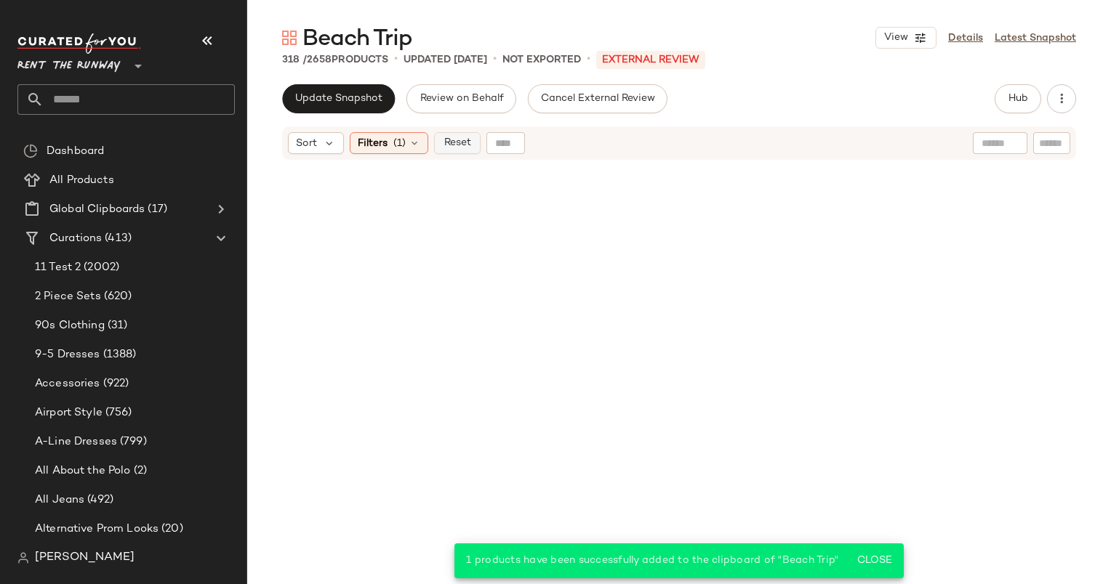
click at [475, 144] on button "Reset" at bounding box center [457, 143] width 47 height 22
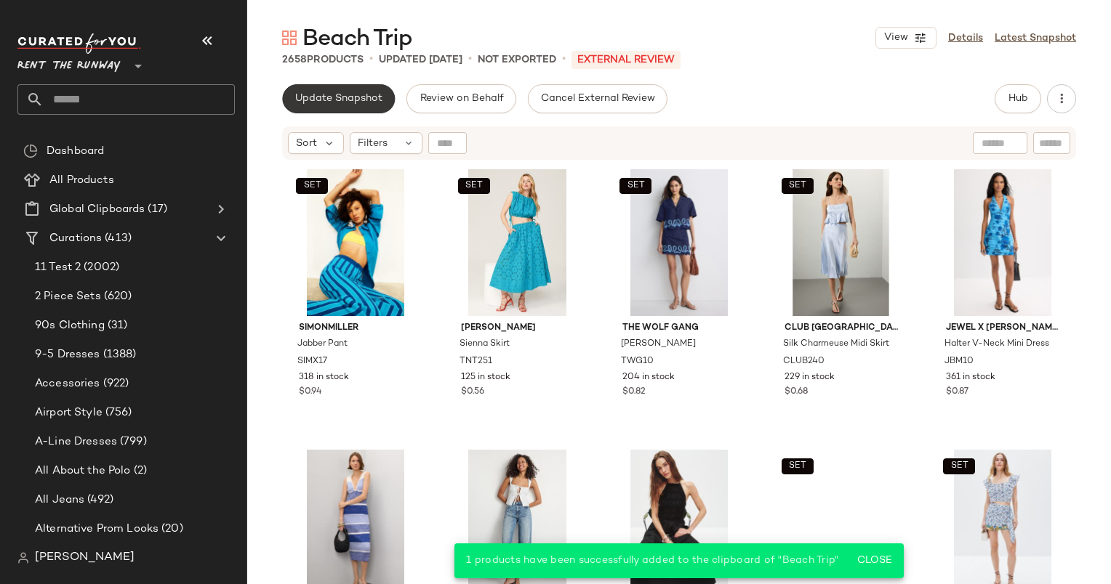
click at [358, 102] on span "Update Snapshot" at bounding box center [338, 99] width 88 height 12
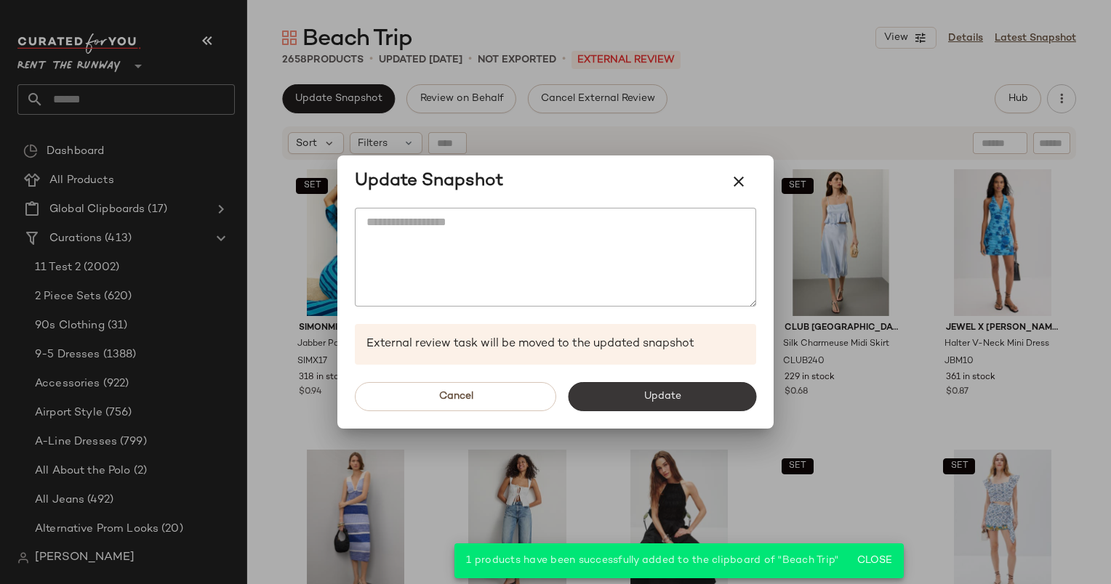
click at [612, 392] on button "Update" at bounding box center [662, 396] width 188 height 29
